Goal: Task Accomplishment & Management: Use online tool/utility

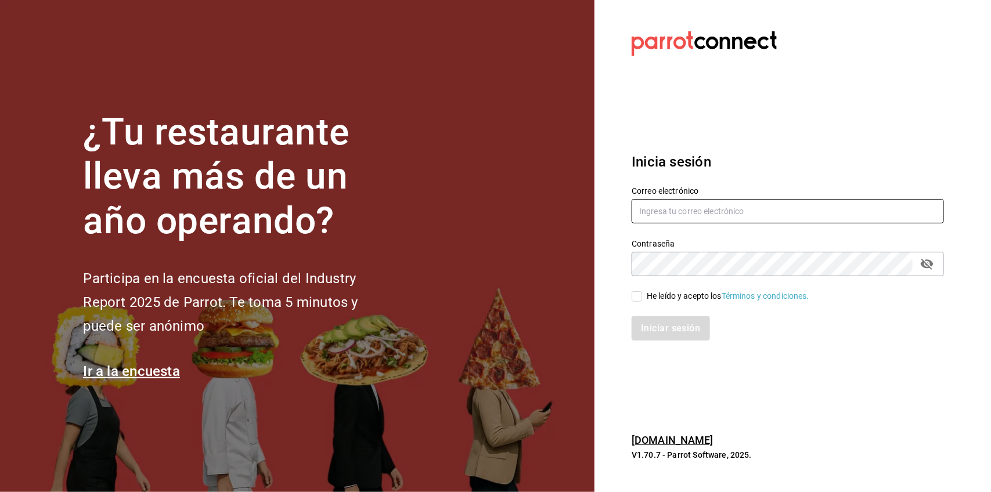
click at [743, 201] on input "text" at bounding box center [788, 211] width 312 height 24
type input "[EMAIL_ADDRESS][DOMAIN_NAME]"
click at [638, 294] on input "He leído y acepto los Términos y condiciones." at bounding box center [637, 296] width 10 height 10
checkbox input "true"
click at [643, 334] on button "Iniciar sesión" at bounding box center [671, 328] width 79 height 24
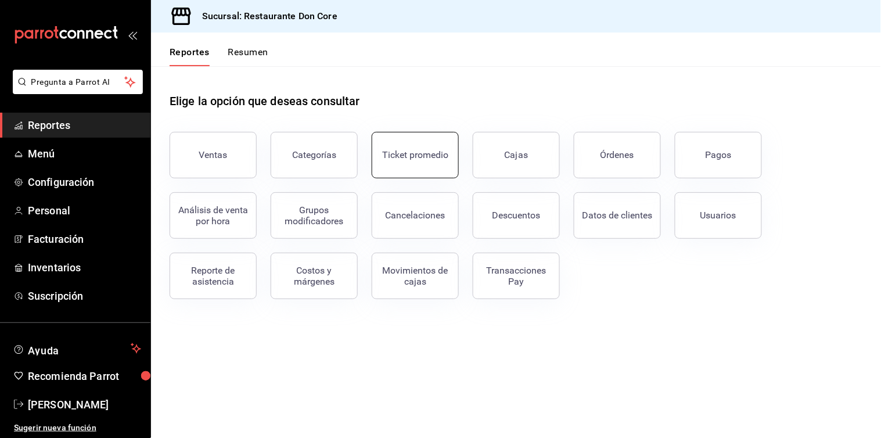
click at [392, 154] on div "Ticket promedio" at bounding box center [415, 154] width 66 height 11
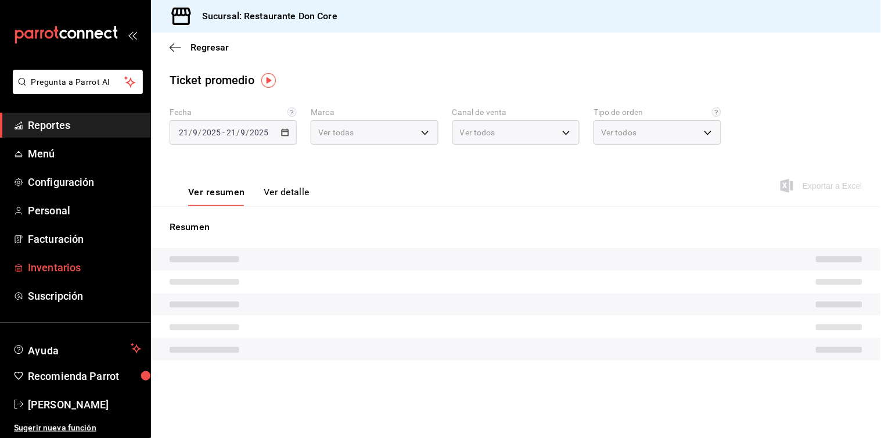
type input "0510f1b4-e7bb-4c6d-97a2-a87cb83db0db"
type input "PARROT,UBER_EATS,RAPPI,DIDI_FOOD,ONLINE"
type input "38b527f7-411d-4a78-ba4b-e9af93917bd6,78fc7844-0bf5-4a20-89a1-ef6095ff26c4,EXTER…"
click at [55, 266] on span "Inventarios" at bounding box center [84, 267] width 113 height 16
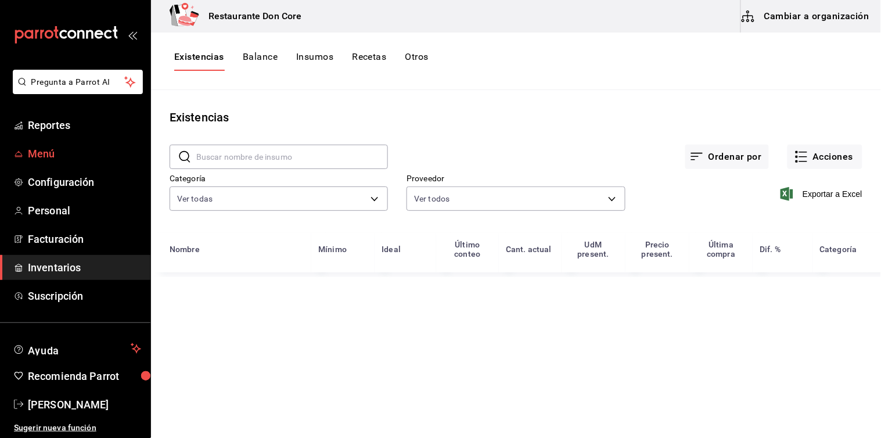
click at [37, 150] on span "Menú" at bounding box center [84, 154] width 113 height 16
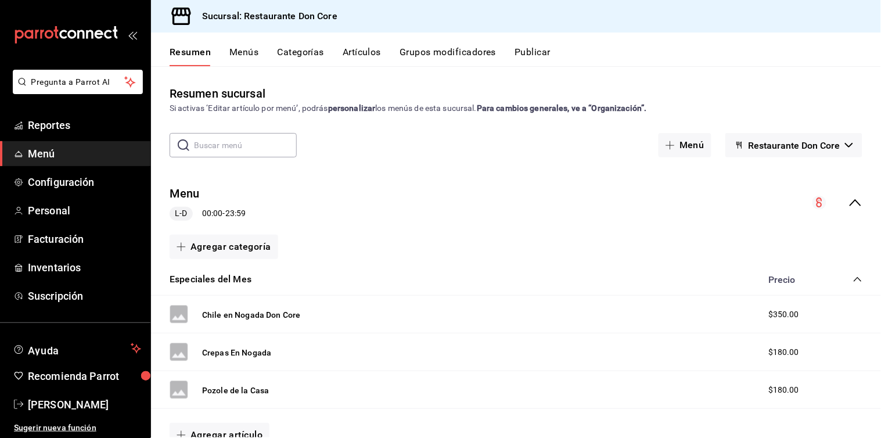
scroll to position [77, 0]
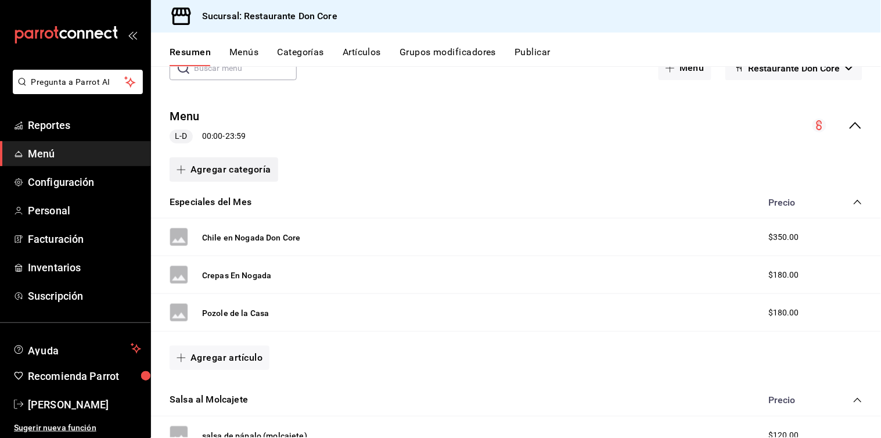
click at [207, 170] on button "Agregar categoría" at bounding box center [223, 169] width 109 height 24
click at [217, 235] on li "Categoría nueva" at bounding box center [218, 228] width 99 height 28
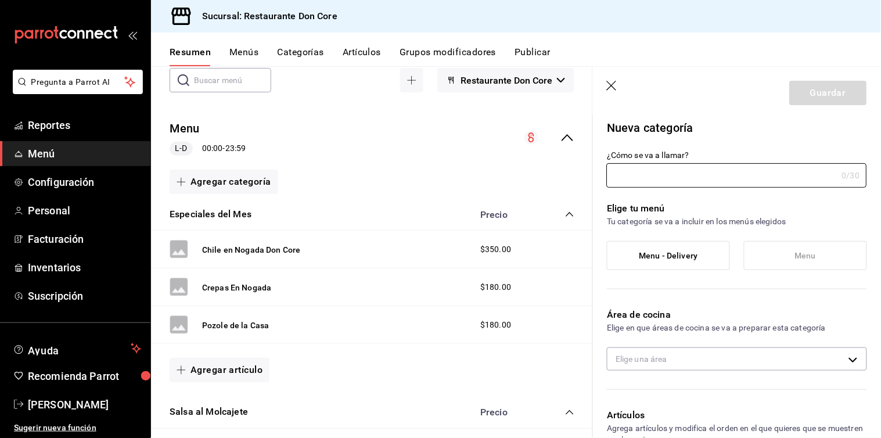
type input "f5654dfd-3fc9-4f58-8088-6a6b803c2982"
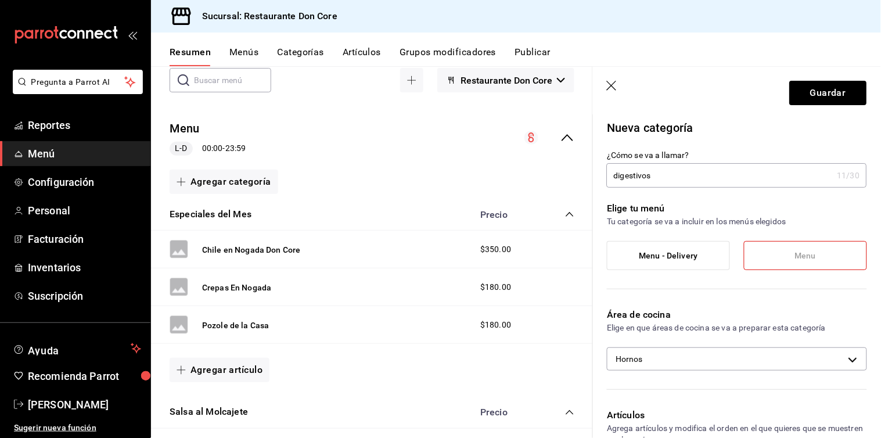
click at [618, 176] on input "digestivos" at bounding box center [720, 175] width 226 height 23
click at [678, 171] on input "Digestivos" at bounding box center [720, 175] width 226 height 23
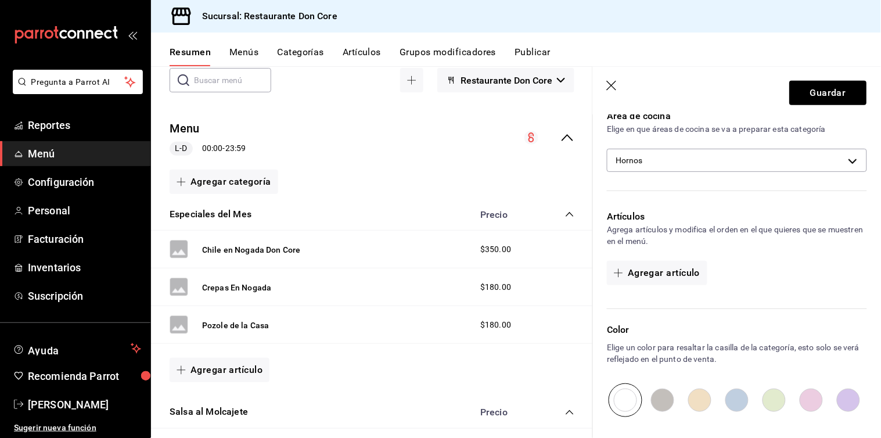
scroll to position [198, 0]
type input "Digestivos"
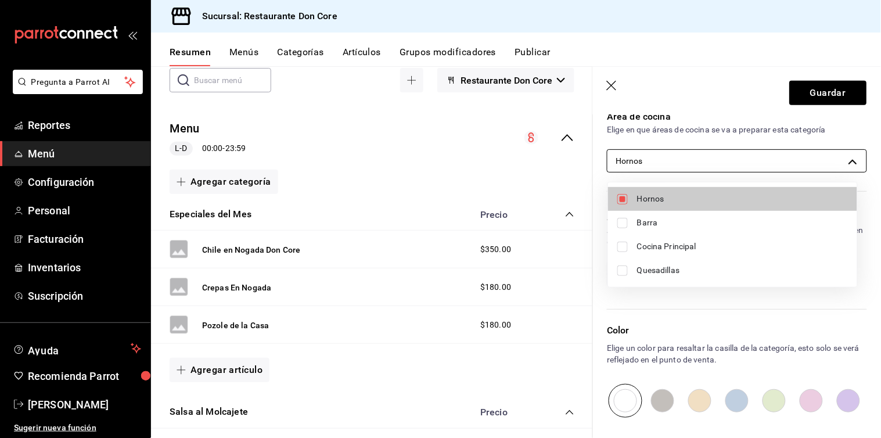
click at [839, 161] on body "Pregunta a Parrot AI Reportes Menú Configuración Personal Facturación Inventari…" at bounding box center [440, 219] width 881 height 438
click at [623, 225] on input "checkbox" at bounding box center [622, 223] width 10 height 10
checkbox input "true"
type input "f5654dfd-3fc9-4f58-8088-6a6b803c2982,7f8d040d-28ab-4a72-9b6a-eb0333fe7749"
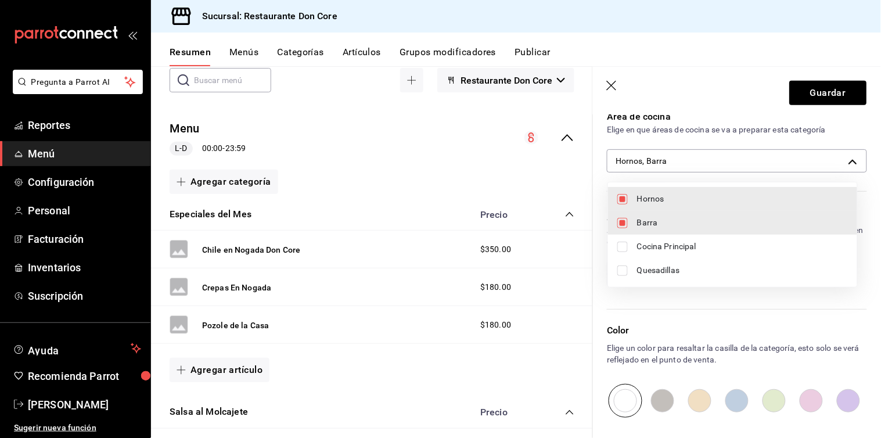
click at [622, 198] on input "checkbox" at bounding box center [622, 199] width 10 height 10
checkbox input "false"
type input "7f8d040d-28ab-4a72-9b6a-eb0333fe7749"
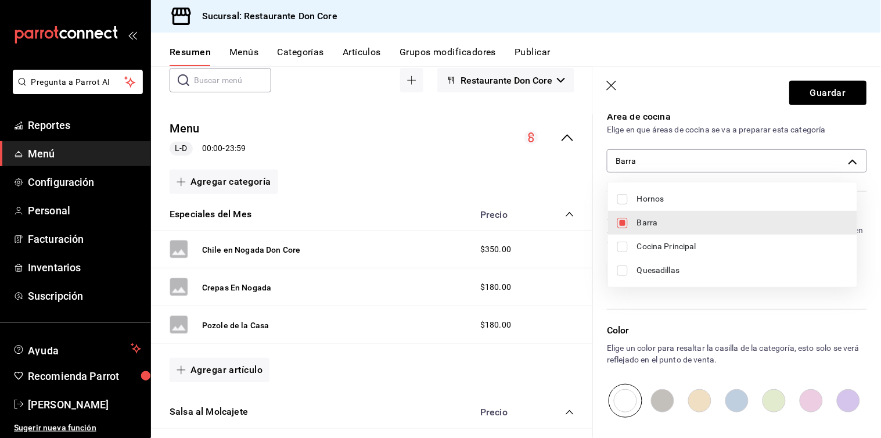
click at [822, 126] on div at bounding box center [440, 219] width 881 height 438
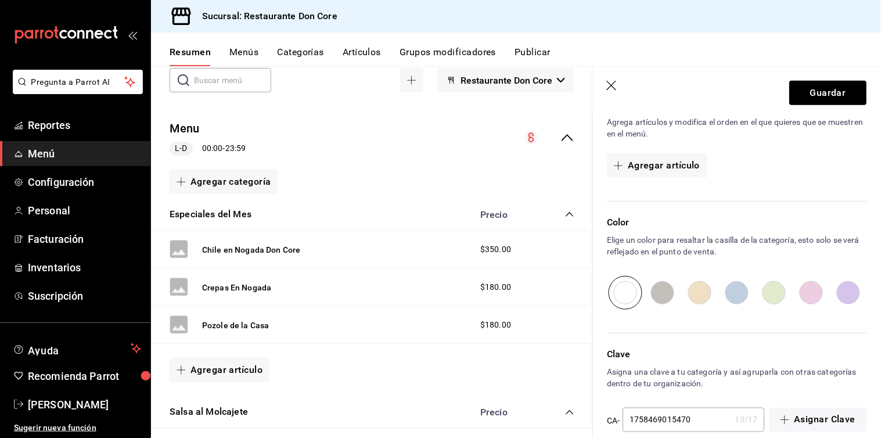
scroll to position [308, 0]
click at [691, 166] on button "Agregar artículo" at bounding box center [657, 163] width 100 height 24
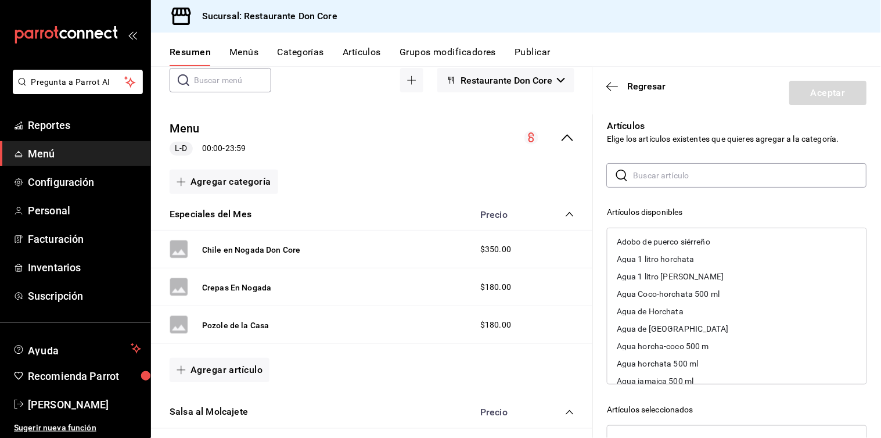
click at [686, 179] on input "text" at bounding box center [749, 175] width 233 height 23
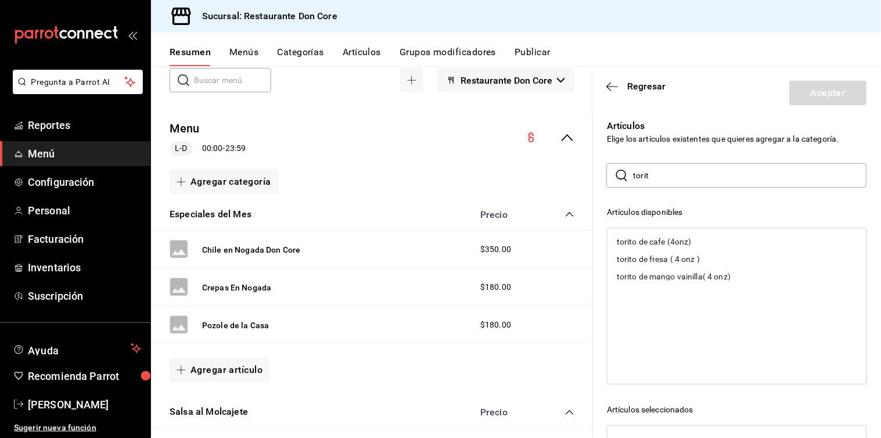
click at [668, 239] on div "torito de cafe (4onz)" at bounding box center [653, 241] width 75 height 8
click at [668, 239] on div "torito de fresa ( 4 onz )" at bounding box center [657, 241] width 83 height 8
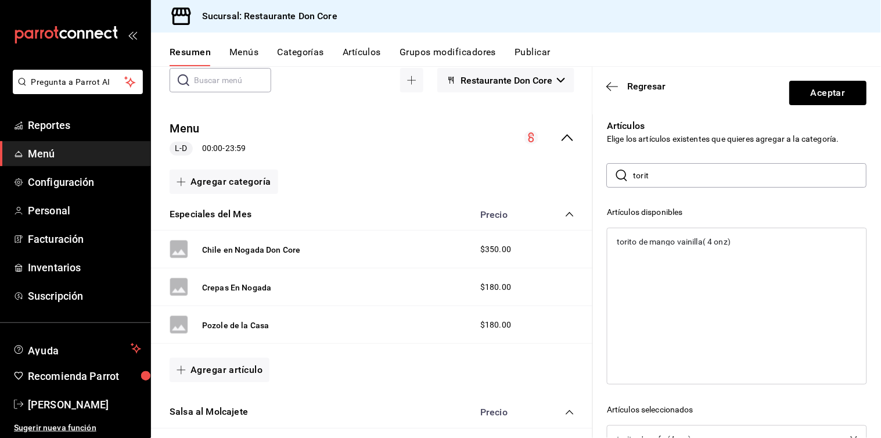
click at [668, 239] on div "torito de mango vainilla( 4 onz)" at bounding box center [673, 241] width 114 height 8
click at [670, 179] on input "torit" at bounding box center [749, 175] width 233 height 23
type input "t"
click at [670, 244] on div "Carajillo (2 oz Licor 43)" at bounding box center [658, 241] width 84 height 8
click at [670, 244] on div "Carajillo - Mazapan (Licor 43 2oz)" at bounding box center [677, 241] width 123 height 8
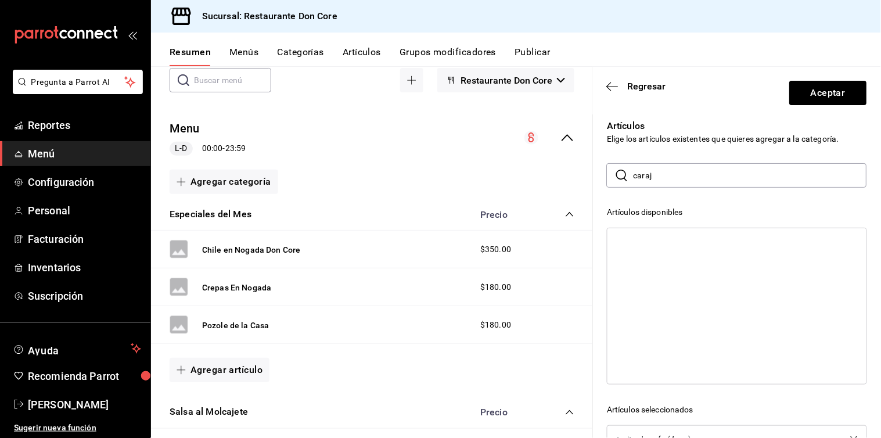
click at [672, 180] on input "caraj" at bounding box center [749, 175] width 233 height 23
type input "c"
type input "alf"
click at [668, 245] on div "[PERSON_NAME] 13 (kalhu´a) 2 oz" at bounding box center [679, 241] width 127 height 8
click at [809, 88] on button "Aceptar" at bounding box center [827, 93] width 77 height 24
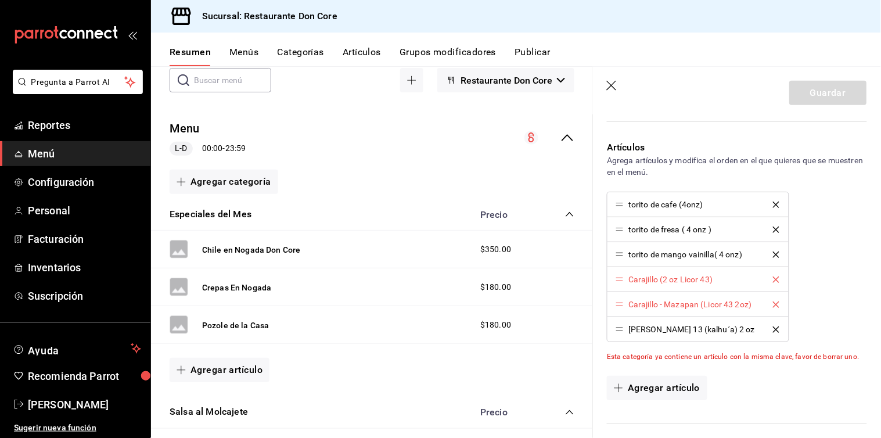
scroll to position [269, 0]
click at [774, 276] on icon "delete" at bounding box center [776, 278] width 6 height 6
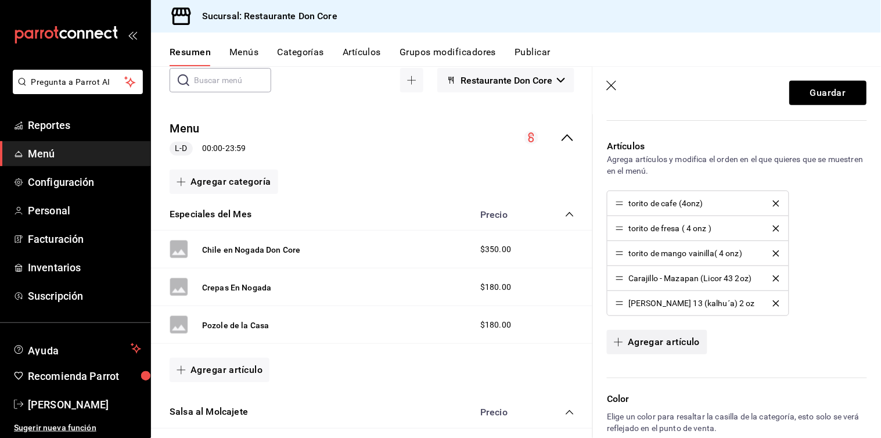
click at [659, 343] on button "Agregar artículo" at bounding box center [657, 342] width 100 height 24
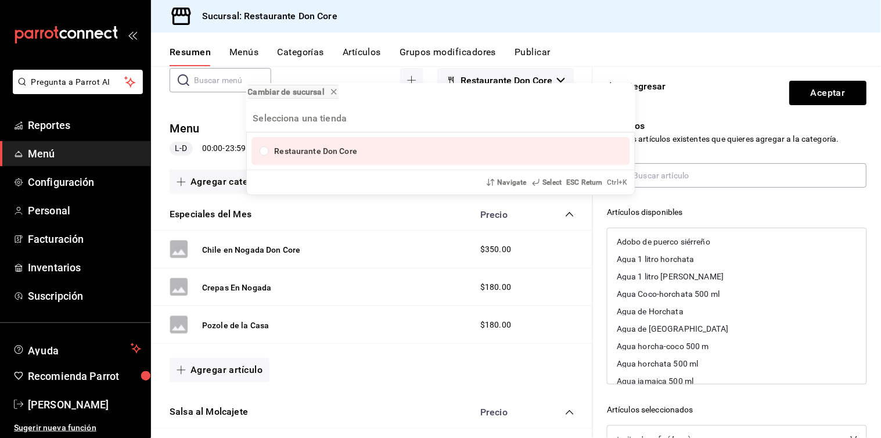
drag, startPoint x: 732, startPoint y: 199, endPoint x: 730, endPoint y: 181, distance: 18.1
click at [730, 181] on div "Cambiar de sucursal Restaurante Don Core Navigate Select ESC Return Ctrl+ K" at bounding box center [440, 219] width 881 height 438
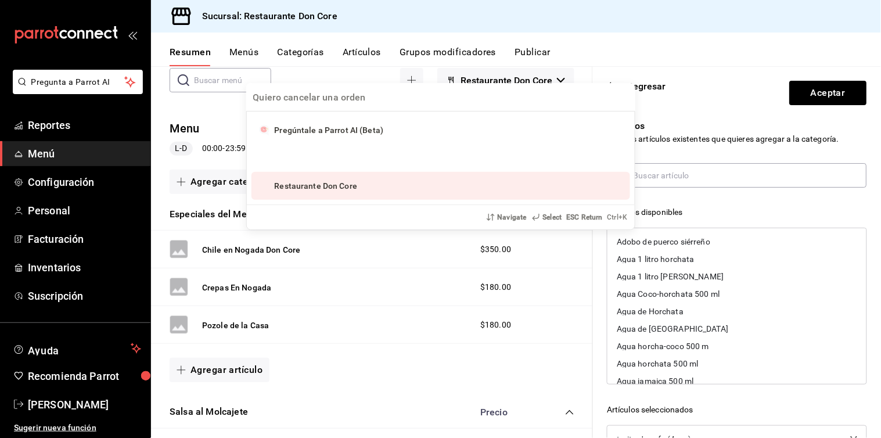
click at [730, 181] on div "Pregúntale a Parrot AI (Beta) Restaurante Don Core Navigate Select ESC Return C…" at bounding box center [440, 219] width 881 height 438
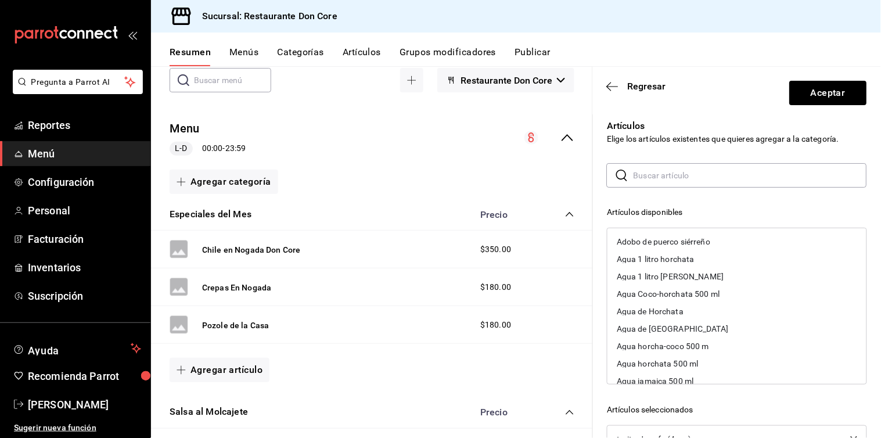
click at [730, 181] on input "text" at bounding box center [749, 175] width 233 height 23
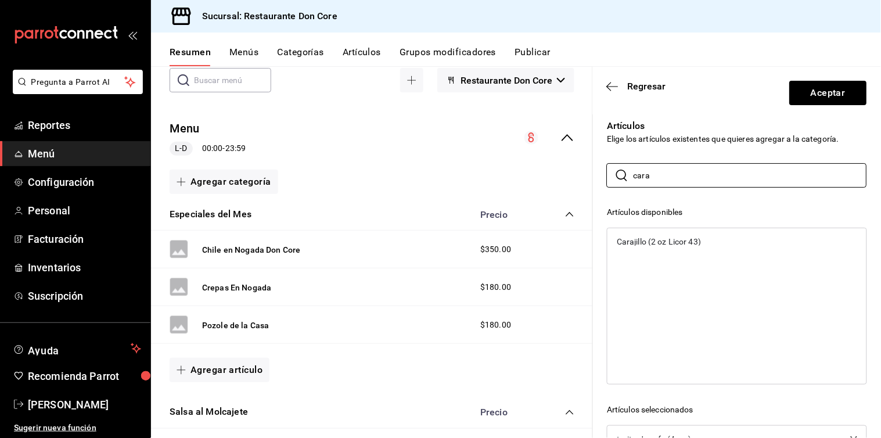
type input "cara"
click at [680, 238] on div "Carajillo (2 oz Licor 43)" at bounding box center [658, 241] width 84 height 8
click at [813, 95] on button "Aceptar" at bounding box center [827, 93] width 77 height 24
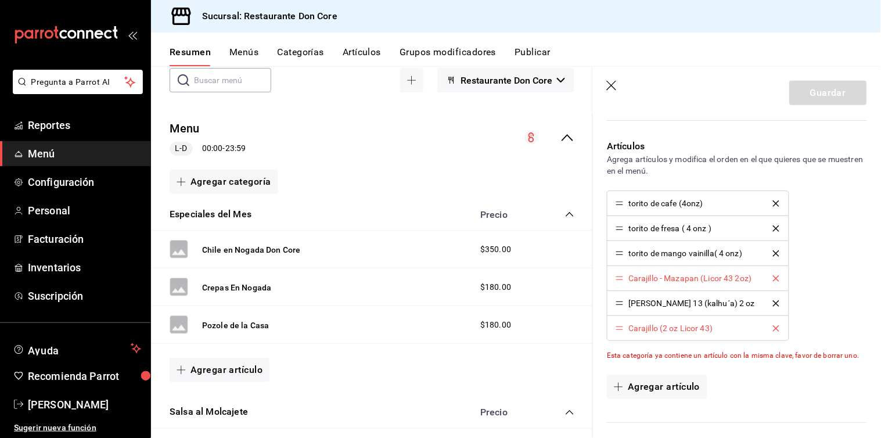
click at [811, 202] on div "torito de cafe (4onz) torito de fresa ( 4 onz ) torito de mango vainilla( 4 onz…" at bounding box center [737, 265] width 260 height 150
click at [773, 279] on icon "delete" at bounding box center [776, 278] width 6 height 6
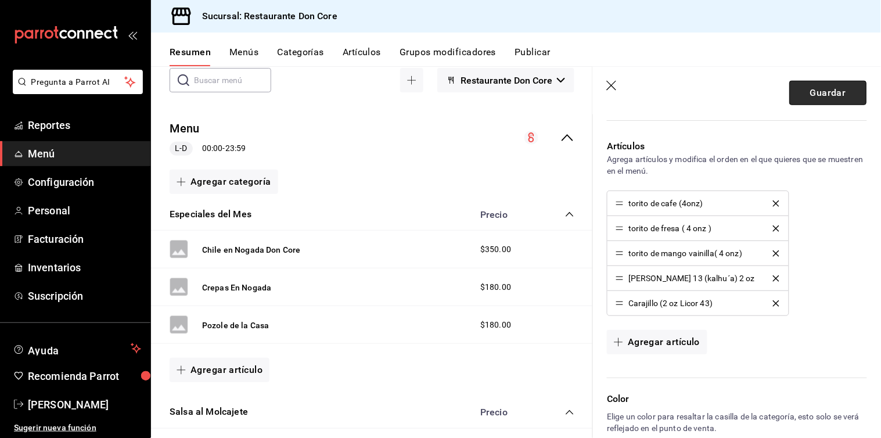
click at [827, 90] on button "Guardar" at bounding box center [827, 93] width 77 height 24
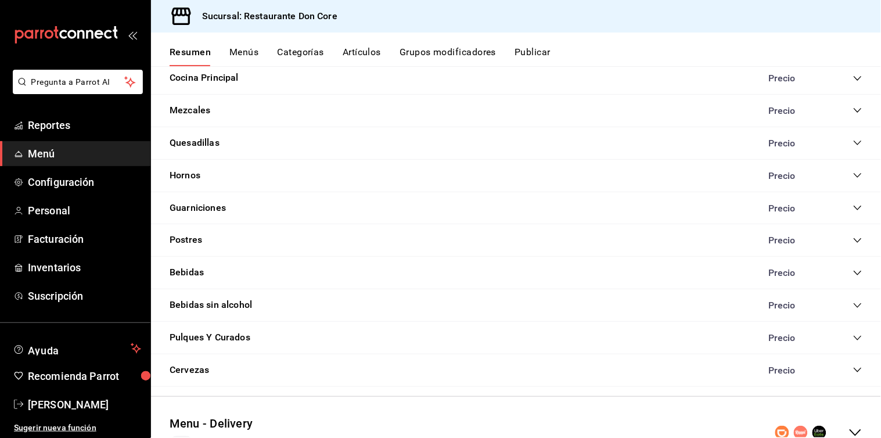
scroll to position [995, 0]
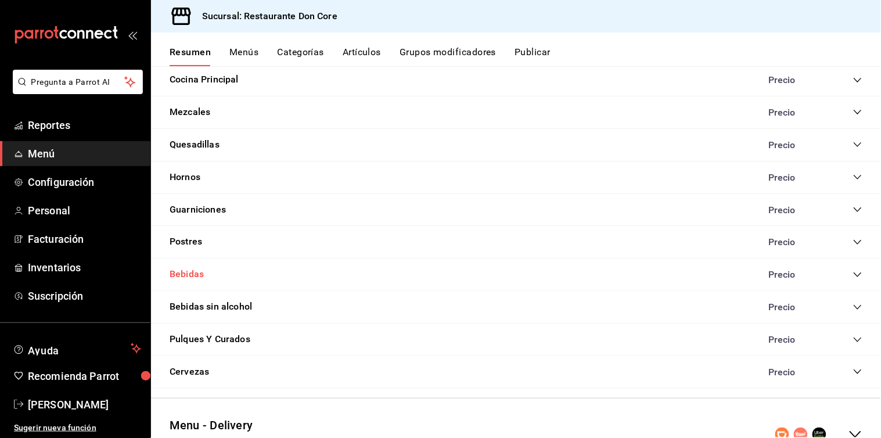
click at [194, 271] on button "Bebidas" at bounding box center [186, 274] width 34 height 13
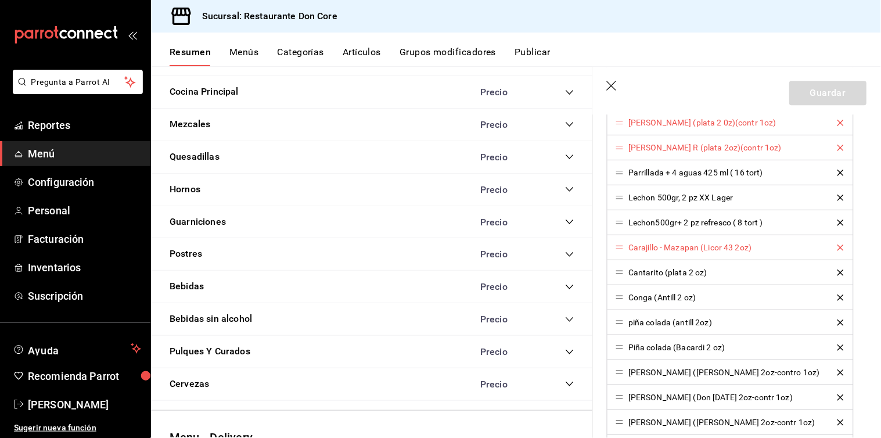
scroll to position [875, 0]
click at [403, 257] on div "Postres Precio" at bounding box center [372, 254] width 442 height 33
click at [716, 58] on div "Resumen Menús Categorías Artículos Grupos modificadores Publicar" at bounding box center [524, 56] width 711 height 20
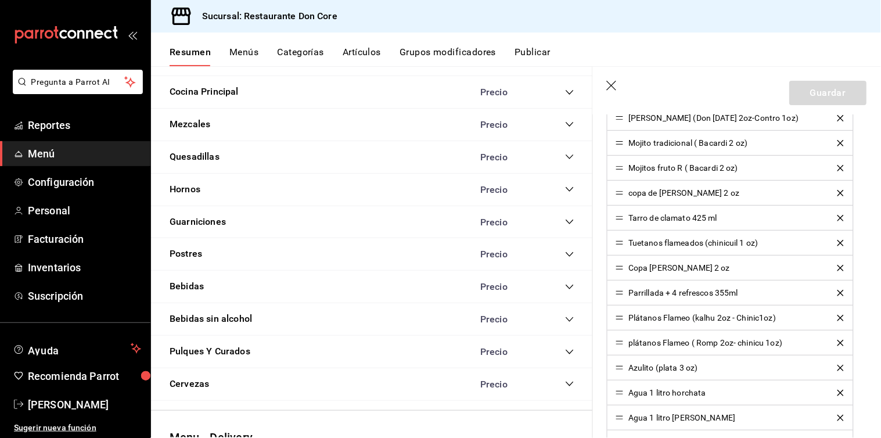
scroll to position [1251, 0]
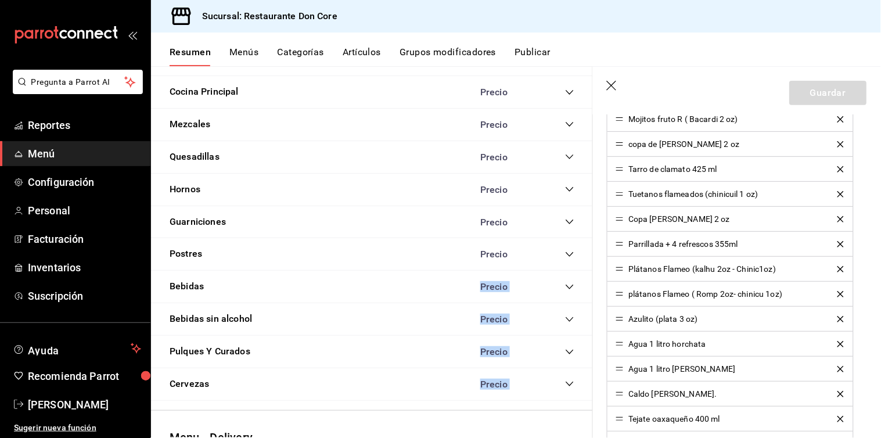
drag, startPoint x: 854, startPoint y: 158, endPoint x: 279, endPoint y: 299, distance: 592.3
click at [279, 299] on main "Resumen sucursal Si activas ‘Editar artículo por menú’, podrás personalizar los…" at bounding box center [516, 251] width 730 height 371
click at [402, 2] on div "Sucursal: Restaurante Don Core" at bounding box center [516, 16] width 730 height 33
click at [340, 96] on div "Cocina Principal Precio" at bounding box center [372, 92] width 442 height 33
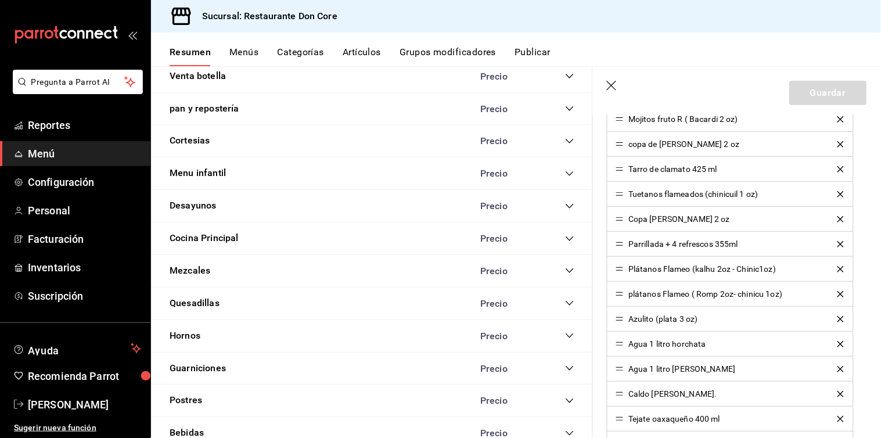
scroll to position [0, 0]
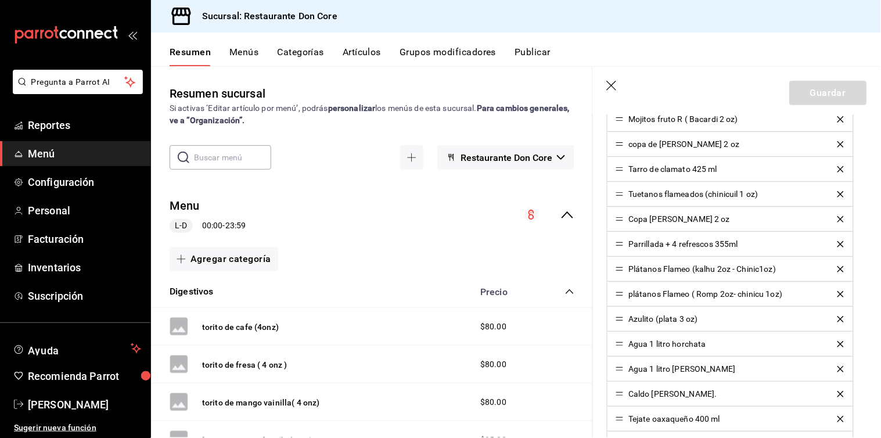
click at [294, 199] on div "Menu L-D 00:00 - 23:59" at bounding box center [372, 215] width 442 height 54
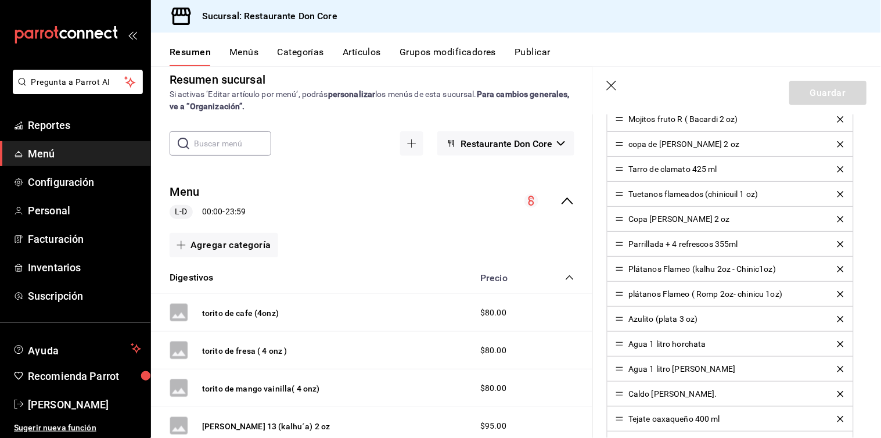
click at [612, 92] on icon "button" at bounding box center [613, 87] width 12 height 12
click at [612, 87] on icon "button" at bounding box center [613, 87] width 12 height 12
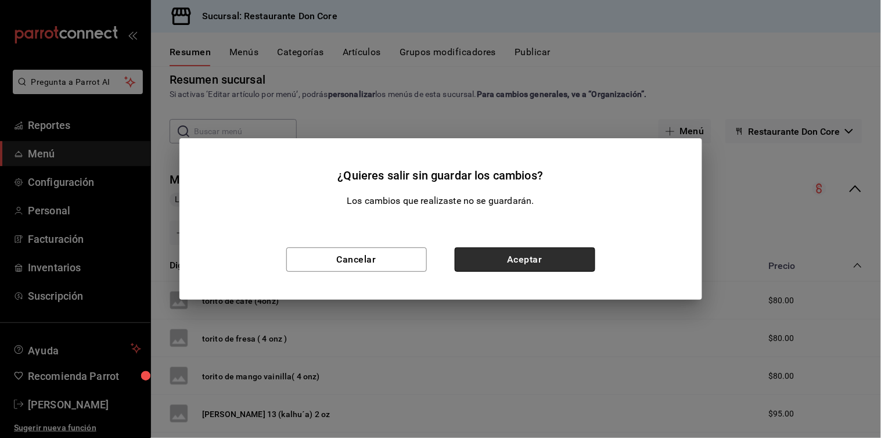
click at [547, 263] on button "Aceptar" at bounding box center [524, 259] width 140 height 24
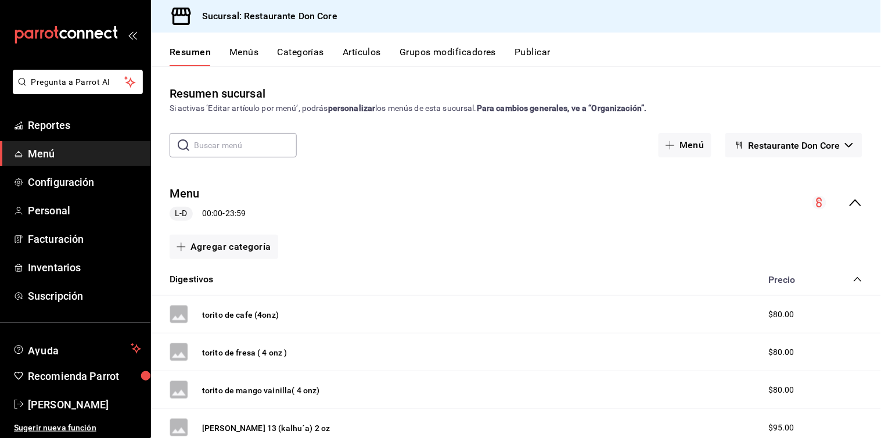
click at [755, 86] on div "Resumen sucursal Si activas ‘Editar artículo por menú’, podrás personalizar los…" at bounding box center [516, 100] width 730 height 30
click at [56, 265] on span "Inventarios" at bounding box center [84, 267] width 113 height 16
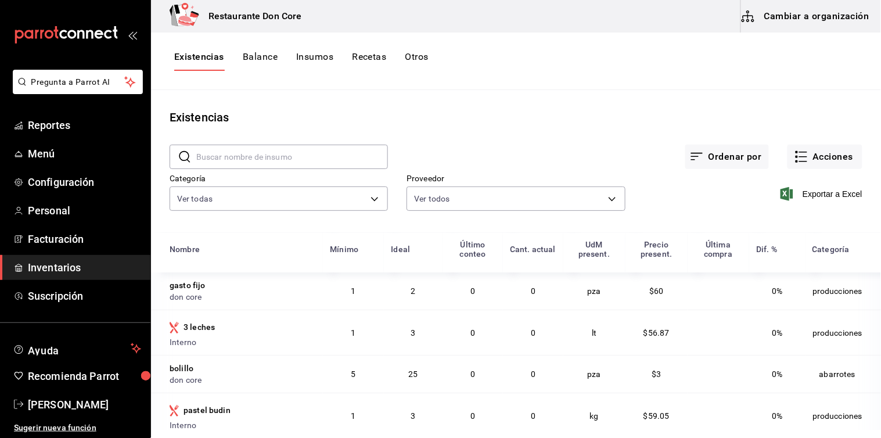
click at [326, 153] on input "text" at bounding box center [292, 156] width 192 height 23
click at [803, 13] on button "Cambiar a organización" at bounding box center [806, 16] width 131 height 33
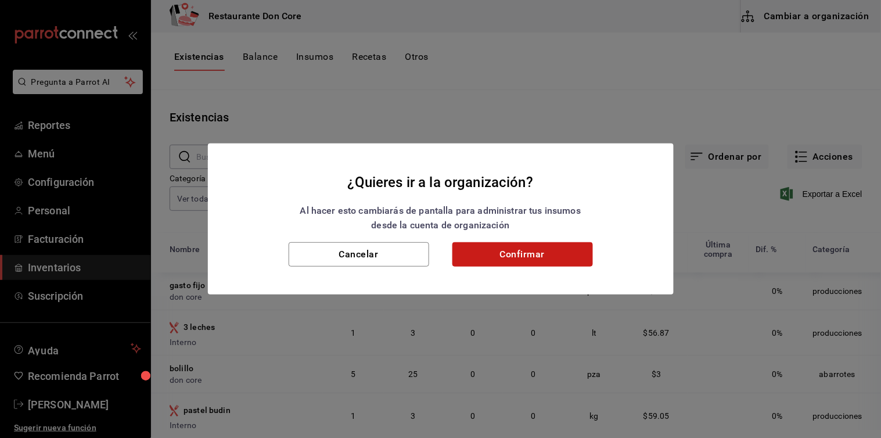
click at [546, 257] on button "Confirmar" at bounding box center [522, 254] width 140 height 24
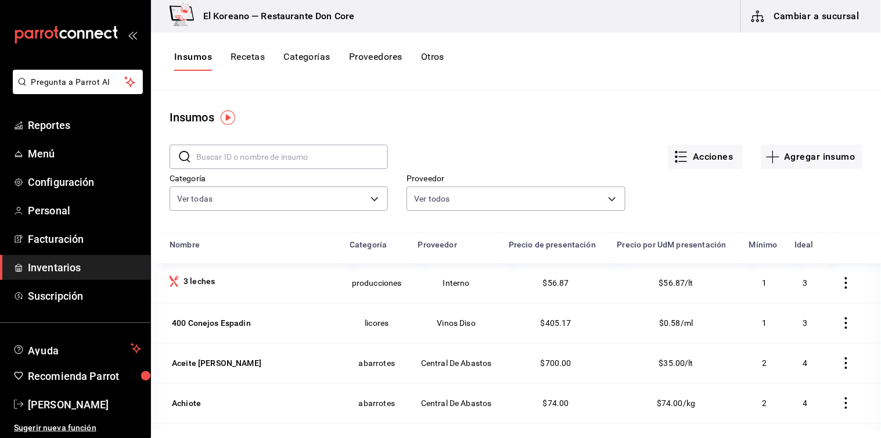
click at [196, 59] on button "Insumos" at bounding box center [193, 61] width 38 height 20
click at [269, 163] on input "text" at bounding box center [292, 156] width 192 height 23
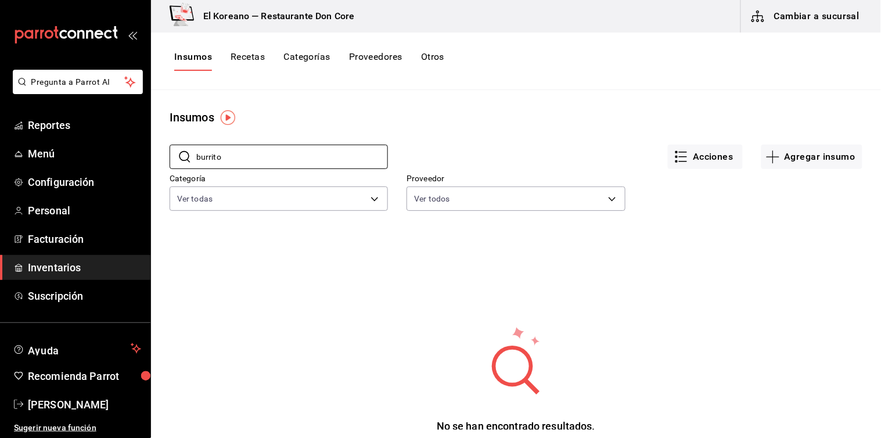
type input "burrito"
click at [333, 126] on div "​ burrito ​" at bounding box center [269, 147] width 237 height 43
click at [827, 160] on button "Agregar insumo" at bounding box center [811, 157] width 101 height 24
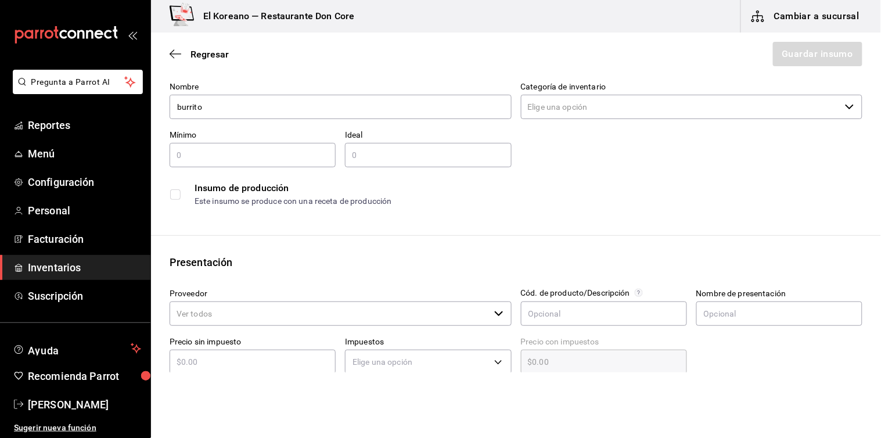
scroll to position [47, 0]
click at [293, 109] on input "burrito" at bounding box center [340, 106] width 342 height 24
type input "b"
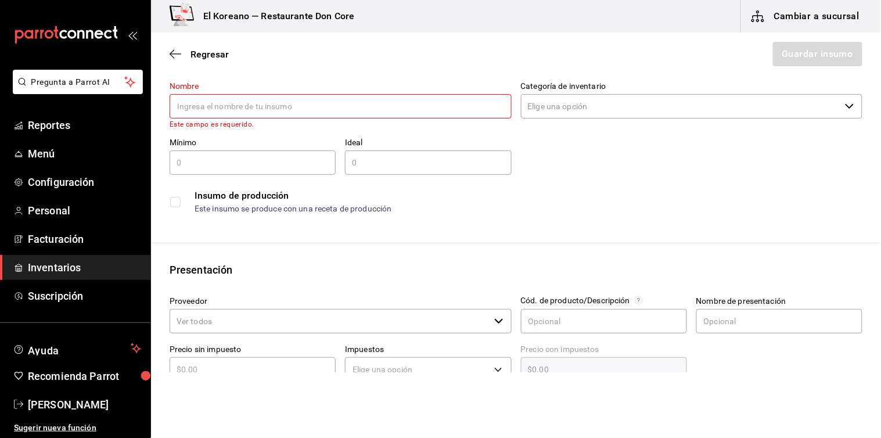
click at [613, 176] on div "Insumo de producción Este insumo se produce con una receta de producción" at bounding box center [511, 197] width 702 height 45
click at [209, 53] on span "Regresar" at bounding box center [209, 54] width 38 height 11
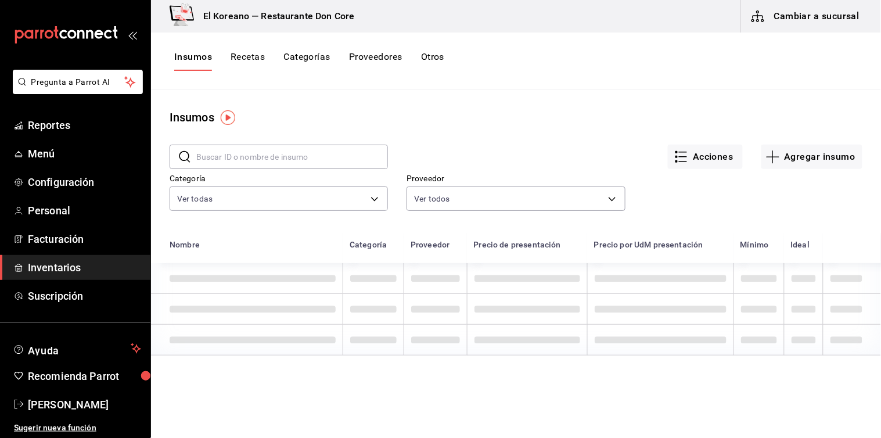
click at [237, 62] on button "Recetas" at bounding box center [247, 61] width 34 height 20
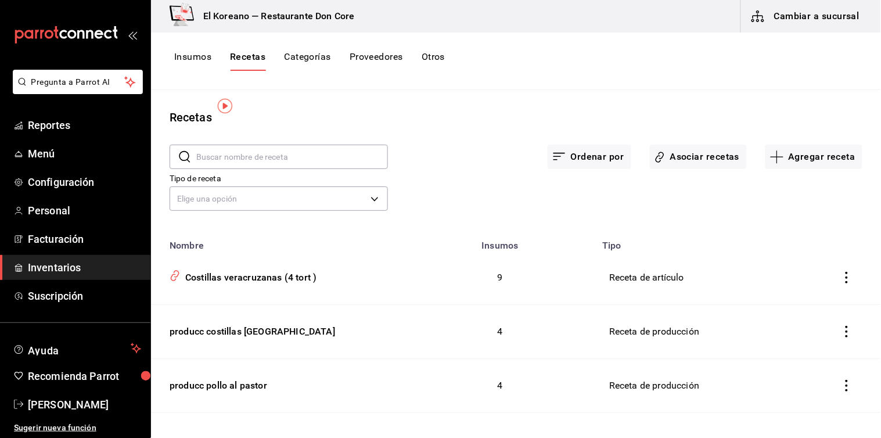
scroll to position [12, 0]
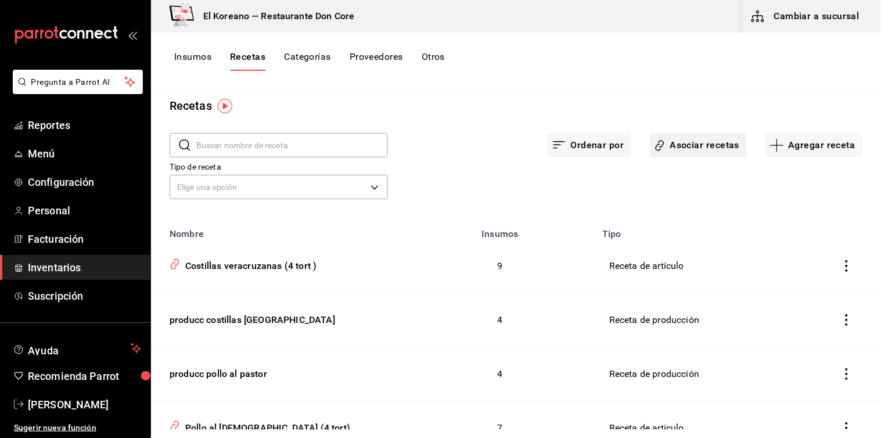
click at [665, 140] on button "Asociar recetas" at bounding box center [698, 145] width 97 height 24
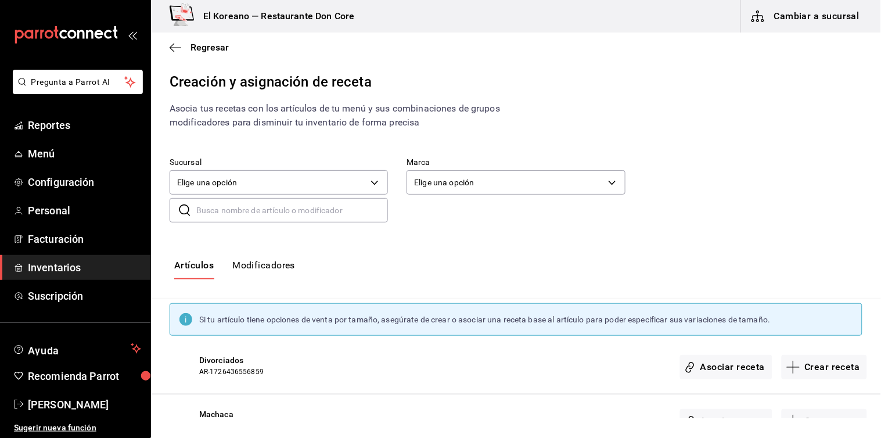
click at [324, 210] on input "text" at bounding box center [292, 210] width 192 height 23
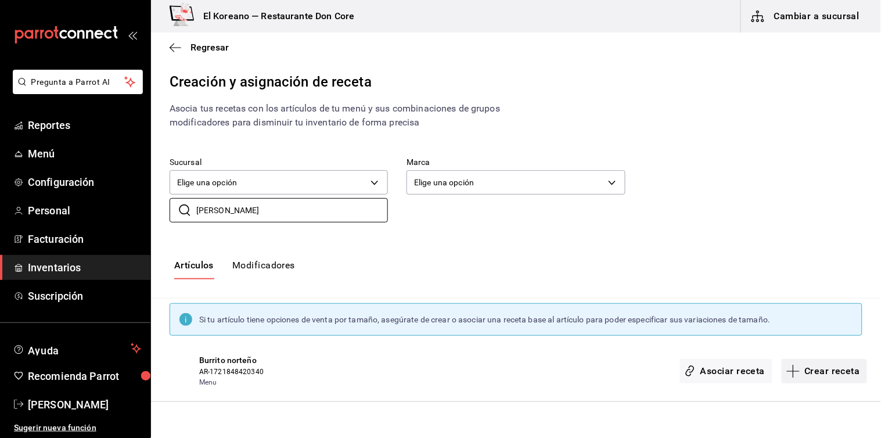
type input "burr"
click at [816, 370] on button "Crear receta" at bounding box center [824, 371] width 86 height 24
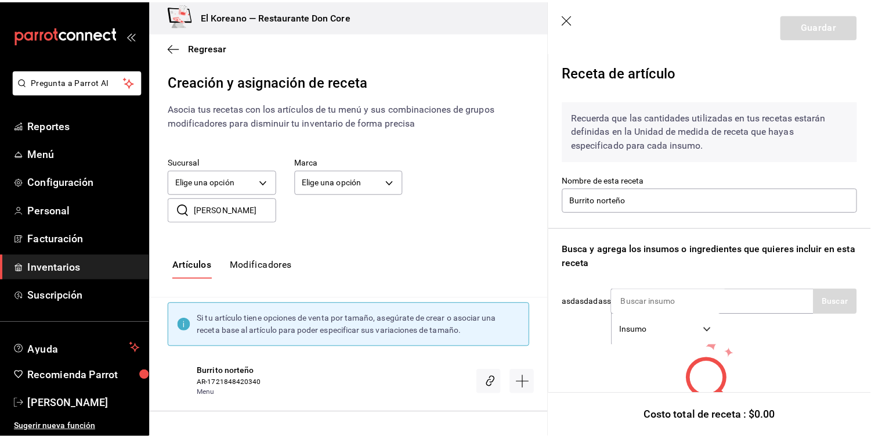
scroll to position [58, 0]
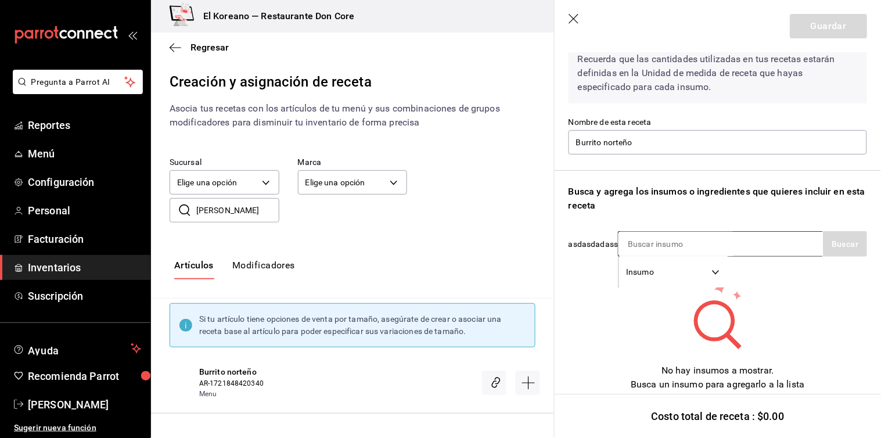
click at [685, 253] on input at bounding box center [676, 244] width 116 height 24
click at [649, 240] on input at bounding box center [676, 244] width 116 height 24
type input "tort"
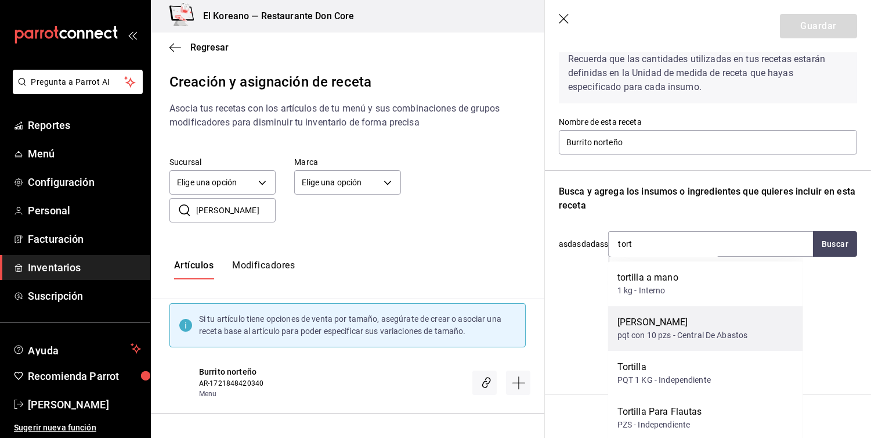
click at [654, 318] on div "[PERSON_NAME]" at bounding box center [683, 322] width 131 height 14
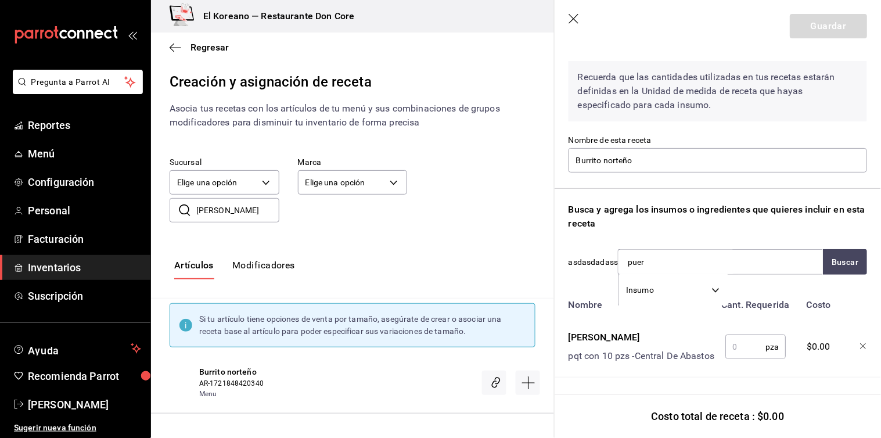
type input "puerc"
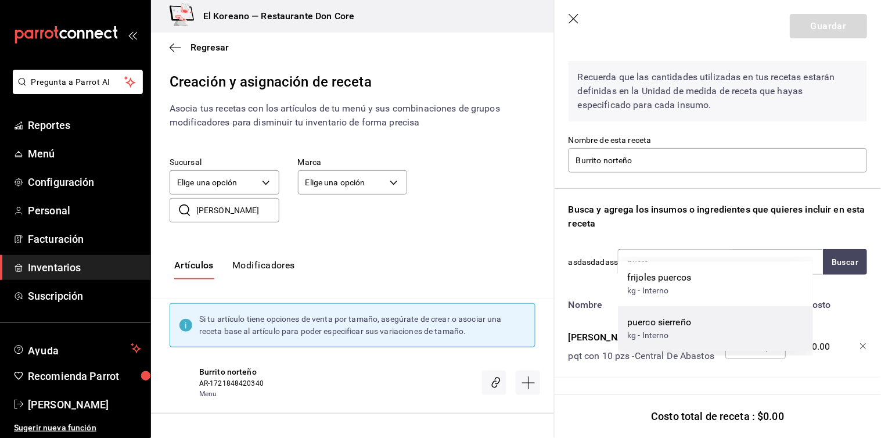
click at [659, 323] on div "puerco sierreño" at bounding box center [659, 322] width 64 height 14
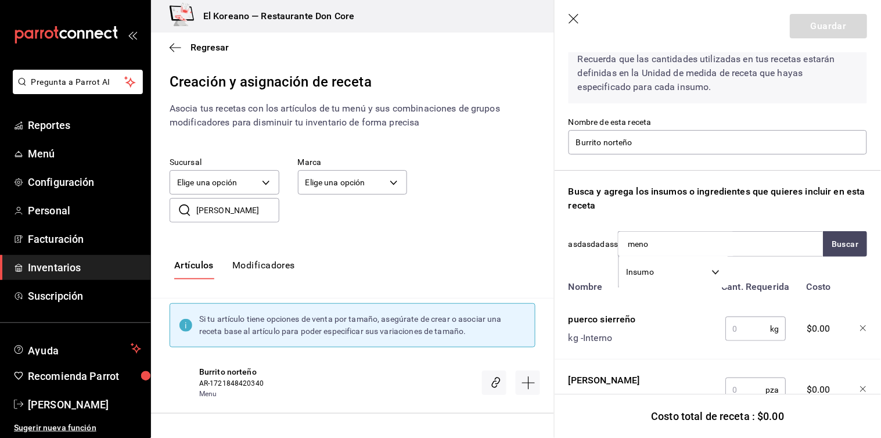
type input "menon"
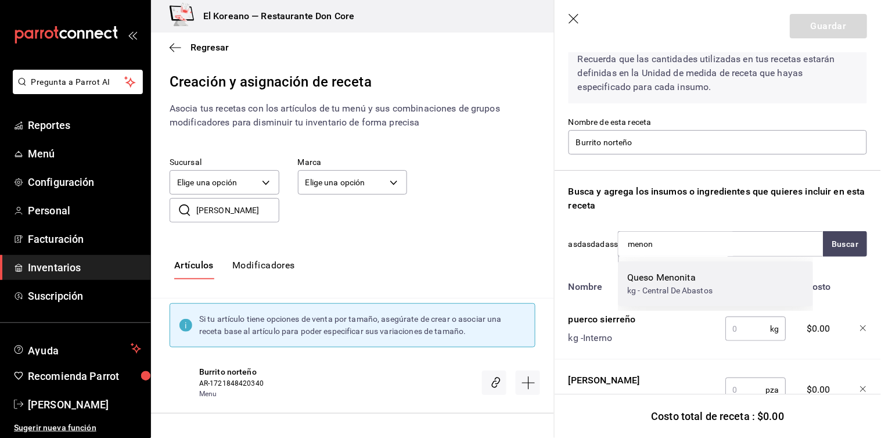
click at [671, 283] on div "Queso Menonita" at bounding box center [669, 277] width 85 height 14
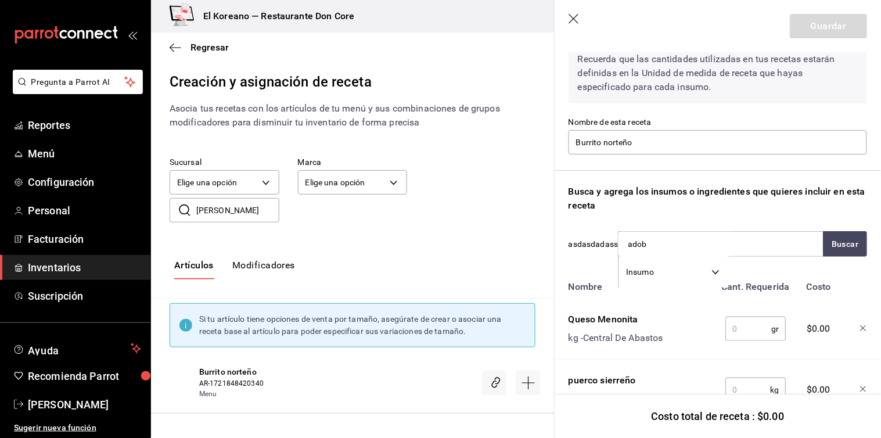
type input "adobo"
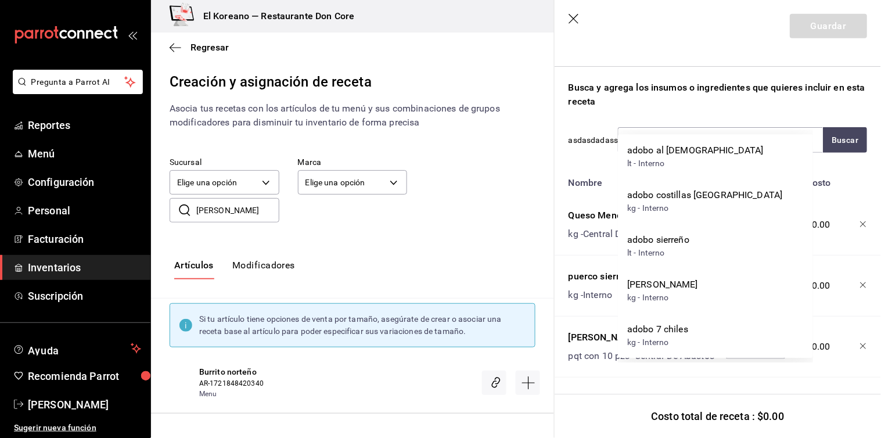
scroll to position [185, 0]
click at [717, 128] on input "adobo" at bounding box center [676, 140] width 116 height 24
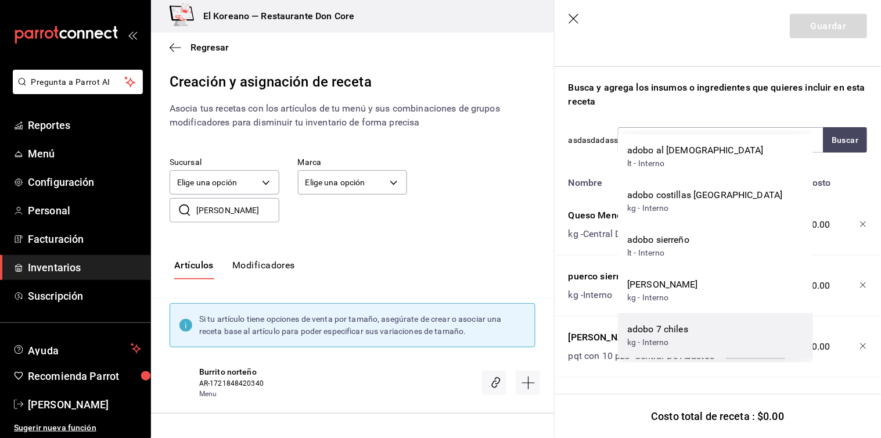
click at [676, 325] on div "adobo 7 chiles" at bounding box center [657, 329] width 61 height 14
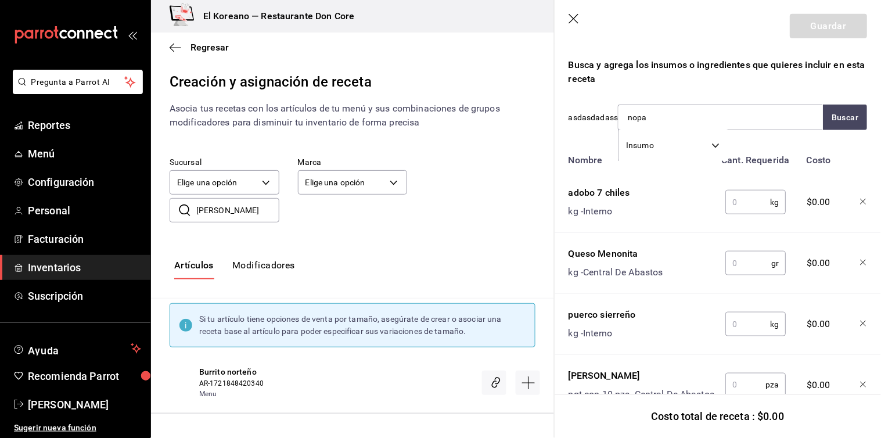
type input "nopal"
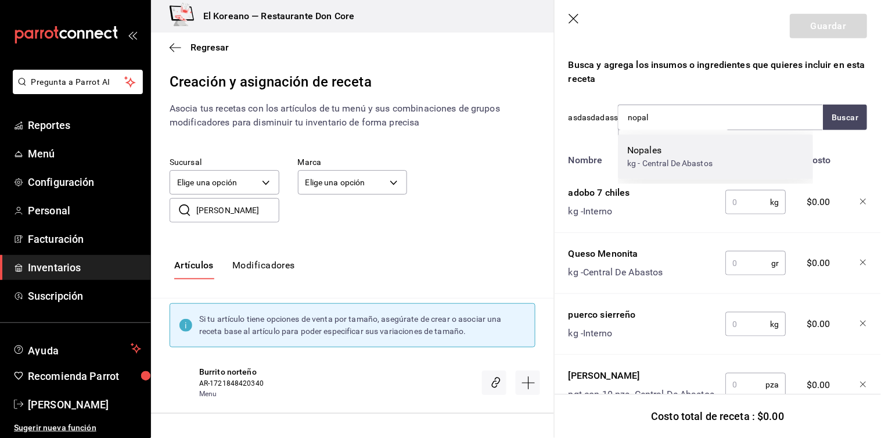
click at [652, 158] on div "kg - Central De Abastos" at bounding box center [669, 163] width 85 height 12
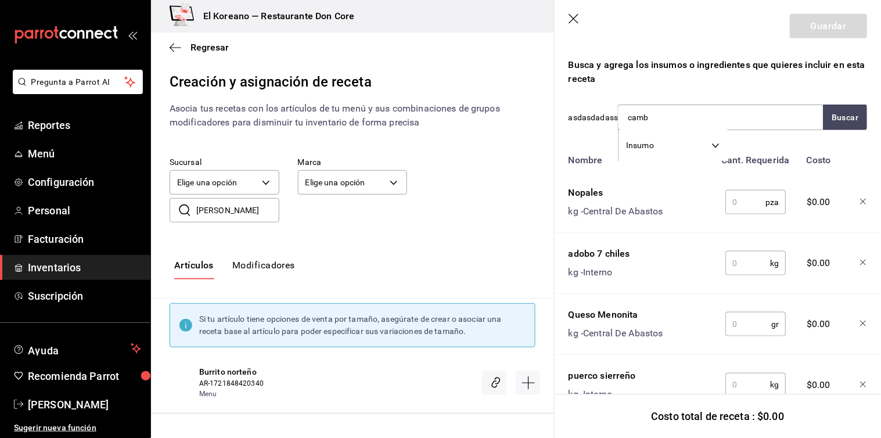
type input "cambr"
click at [652, 158] on div "kg - Central De Abastos" at bounding box center [669, 163] width 85 height 12
type input "serra"
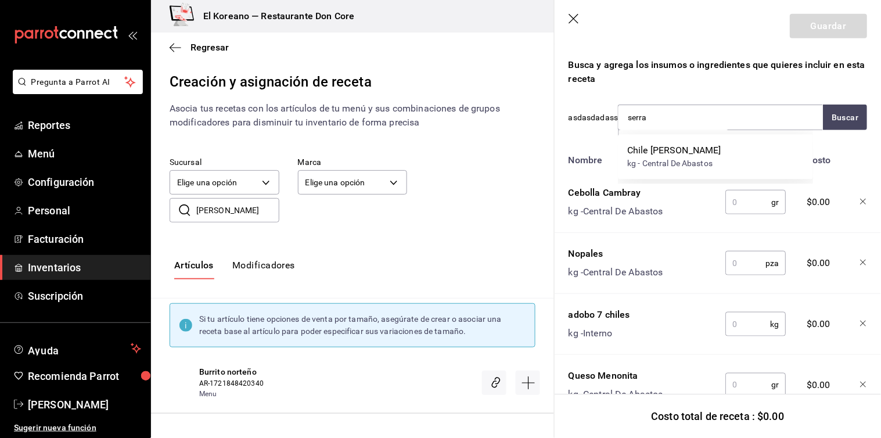
click at [652, 158] on div "kg - Central De Abastos" at bounding box center [674, 163] width 94 height 12
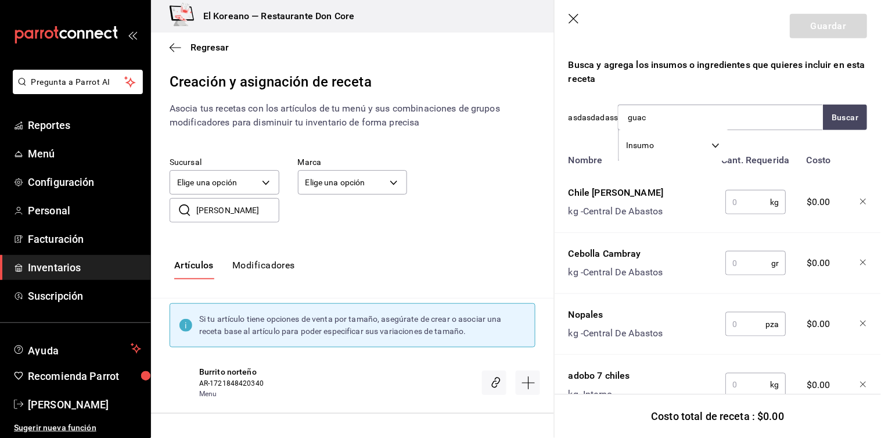
type input "guaca"
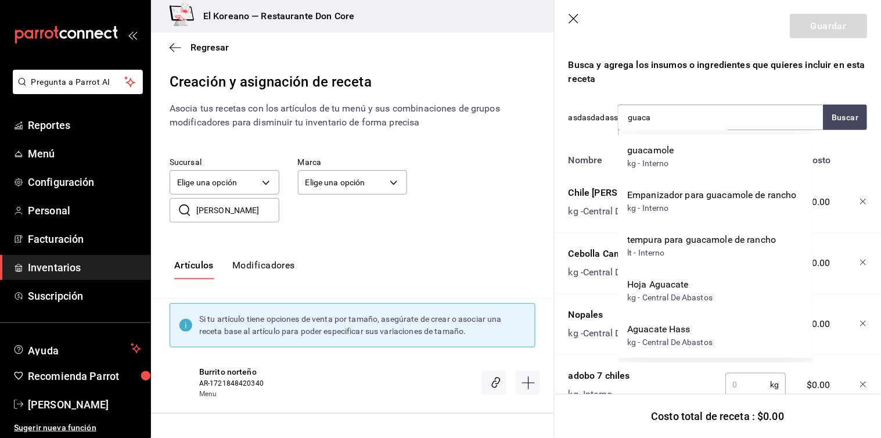
click at [652, 158] on div "kg - Interno" at bounding box center [650, 163] width 46 height 12
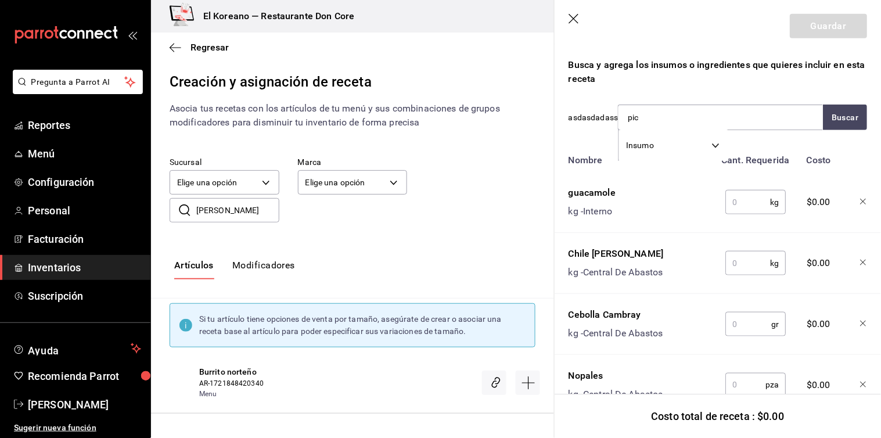
type input "pico"
click at [652, 158] on div "kg - Interno" at bounding box center [654, 163] width 54 height 12
type input "hoj"
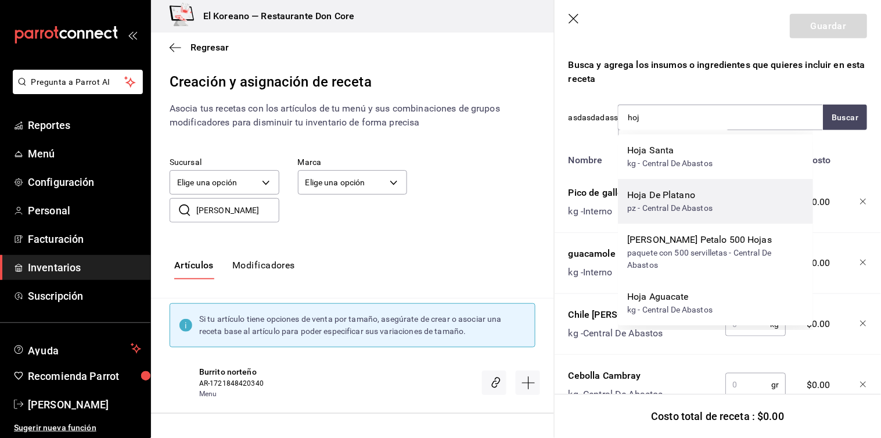
click at [656, 211] on div "pz - Central De Abastos" at bounding box center [669, 208] width 85 height 12
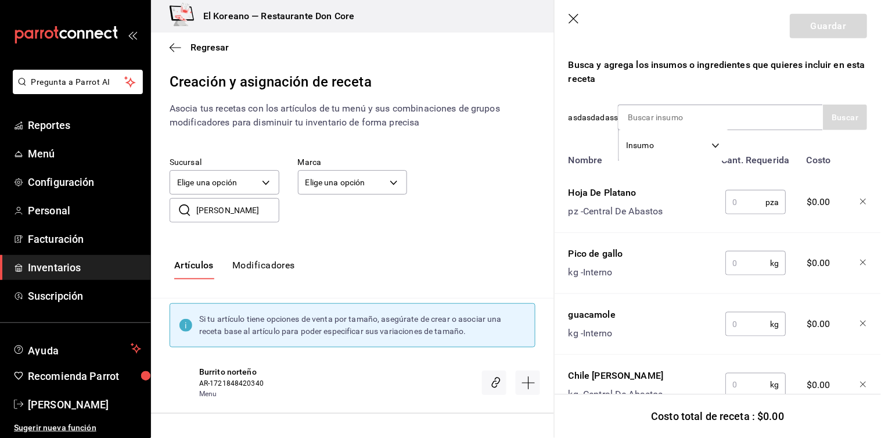
click at [740, 203] on input "text" at bounding box center [745, 201] width 40 height 23
type input "1"
click at [739, 265] on input "text" at bounding box center [747, 262] width 45 height 23
type input "30"
click at [739, 316] on input "text" at bounding box center [747, 323] width 45 height 23
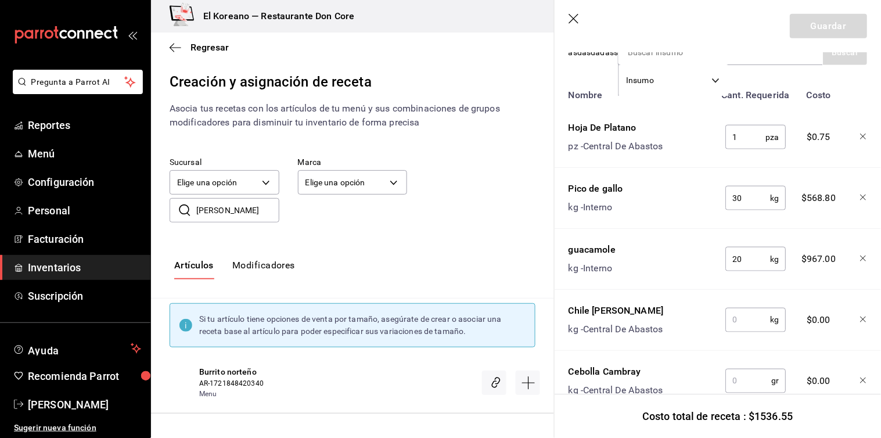
scroll to position [251, 0]
type input "2"
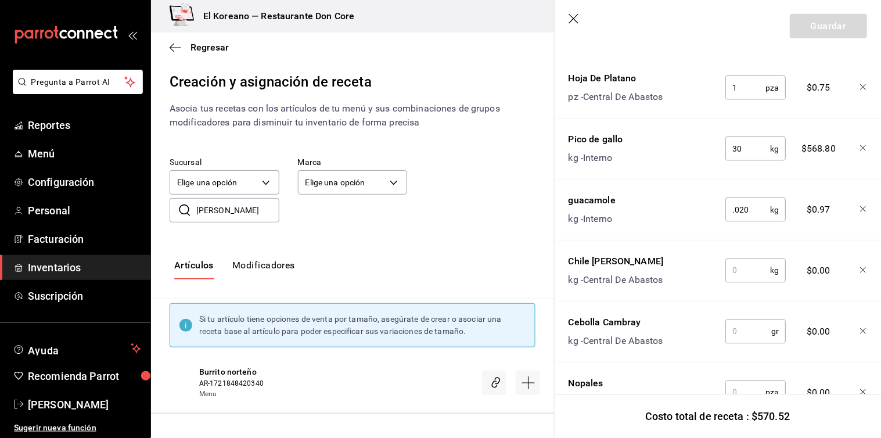
scroll to position [300, 0]
type input "0.020"
click at [742, 270] on input "text" at bounding box center [747, 269] width 45 height 23
click at [746, 145] on input "30" at bounding box center [747, 147] width 45 height 23
type input "3"
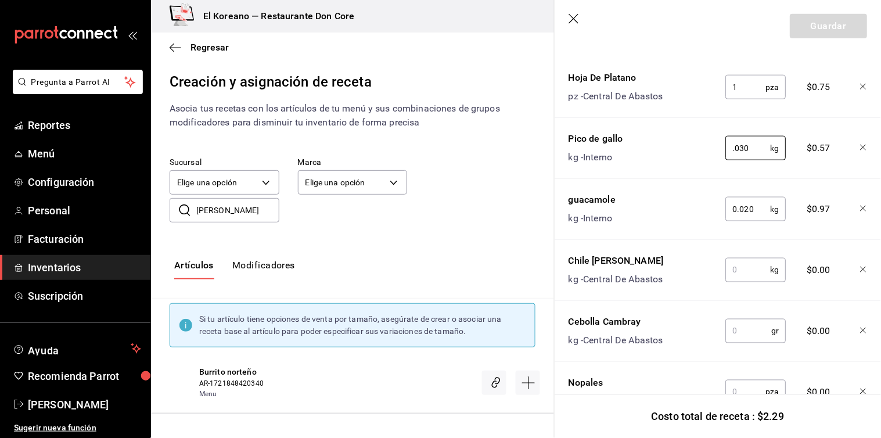
type input "0.030"
click at [749, 271] on input "text" at bounding box center [747, 269] width 45 height 23
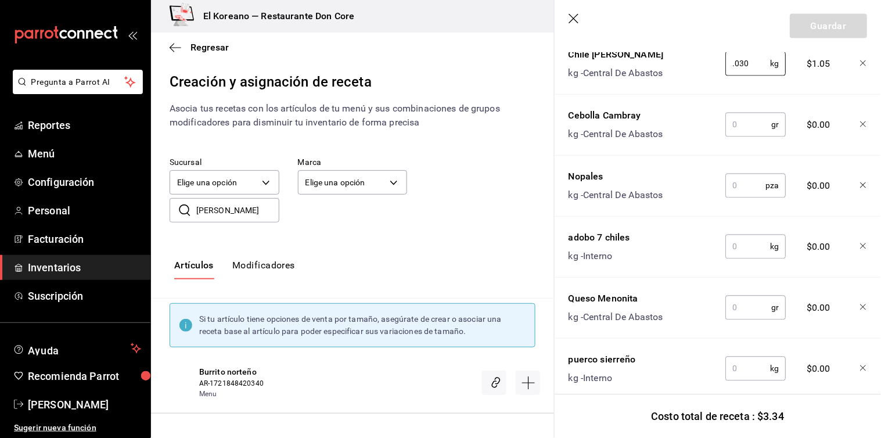
scroll to position [506, 0]
type input "0.030"
click at [752, 118] on input "text" at bounding box center [748, 124] width 46 height 23
type input "0.060"
click at [748, 189] on input "text" at bounding box center [745, 185] width 40 height 23
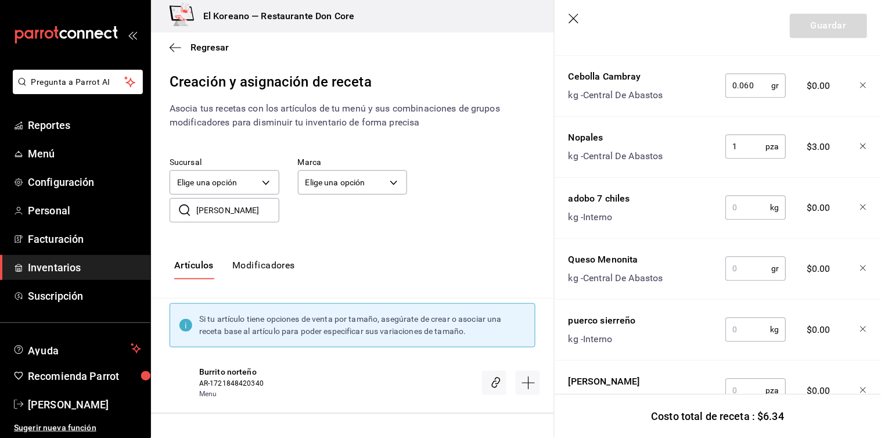
scroll to position [546, 0]
type input "1"
click at [746, 206] on input "text" at bounding box center [747, 205] width 45 height 23
click at [738, 209] on input "text" at bounding box center [747, 205] width 45 height 23
type input "3"
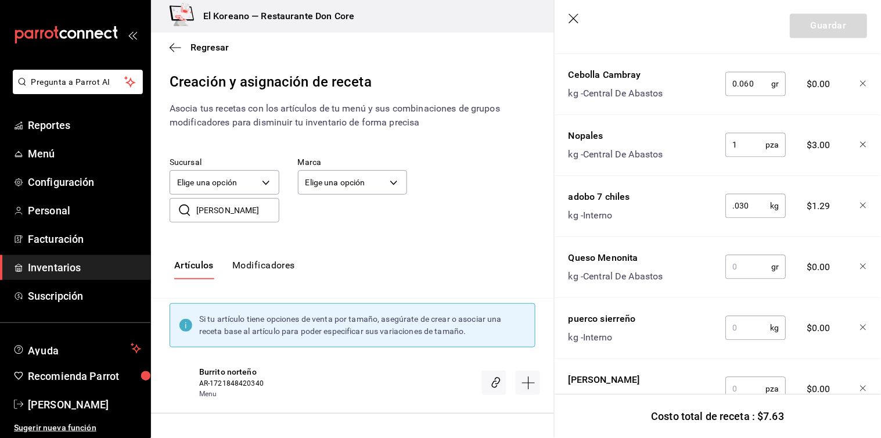
scroll to position [612, 0]
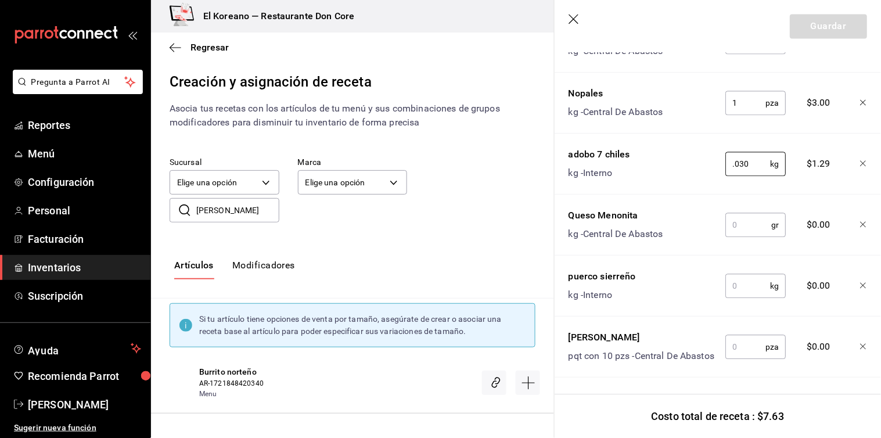
type input "0.030"
click at [741, 213] on input "text" at bounding box center [748, 224] width 46 height 23
type input "."
type input "100"
click at [748, 274] on input "text" at bounding box center [747, 285] width 45 height 23
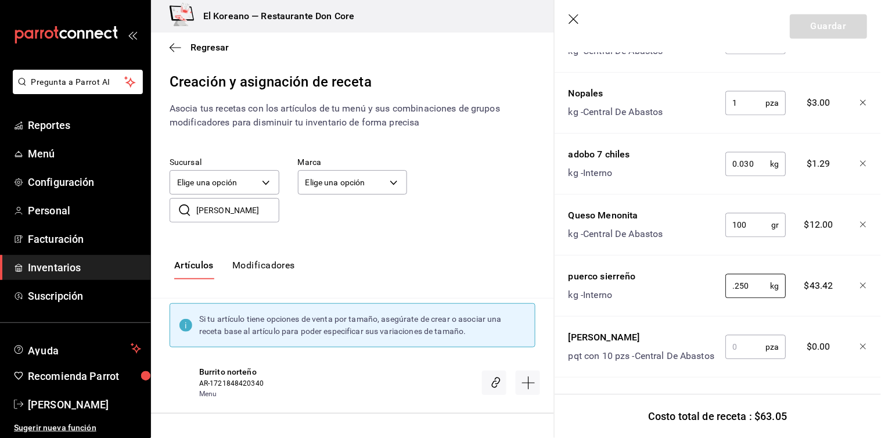
type input "0.250"
click at [747, 335] on input "text" at bounding box center [745, 346] width 40 height 23
type input "1"
click at [821, 29] on button "Guardar" at bounding box center [827, 26] width 77 height 24
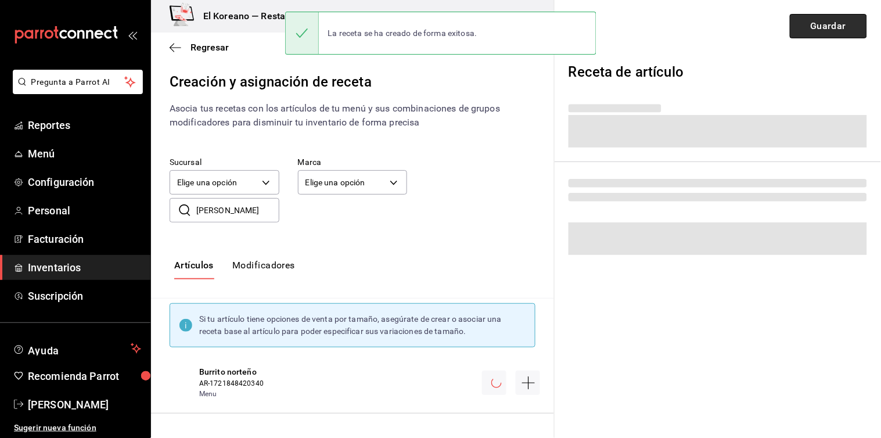
scroll to position [0, 0]
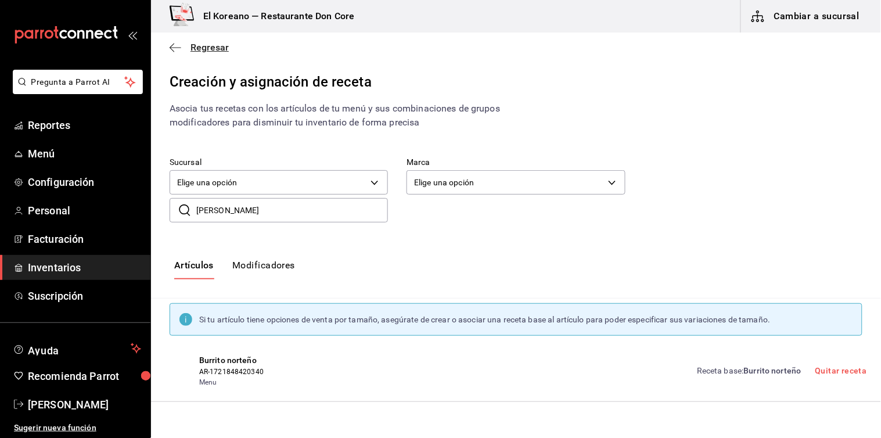
click at [212, 48] on span "Regresar" at bounding box center [209, 47] width 38 height 11
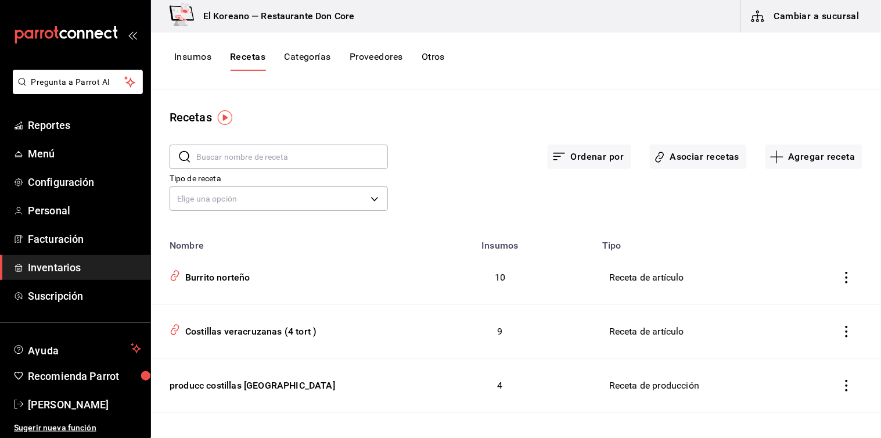
click at [200, 54] on button "Insumos" at bounding box center [192, 61] width 37 height 20
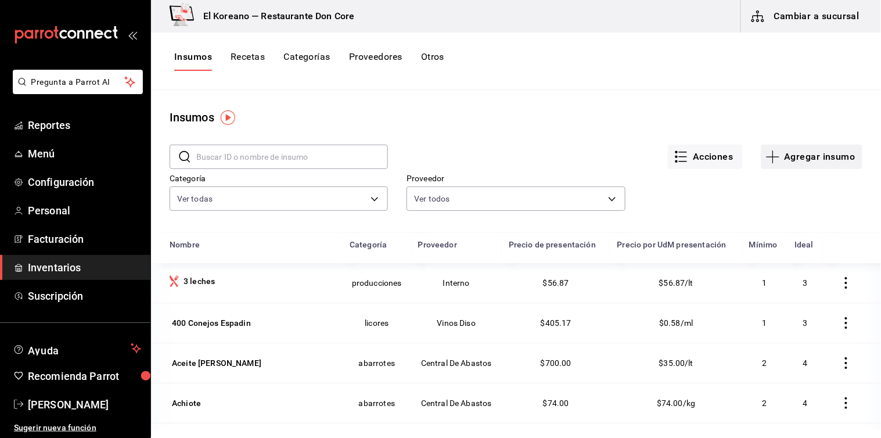
click at [792, 155] on button "Agregar insumo" at bounding box center [811, 157] width 101 height 24
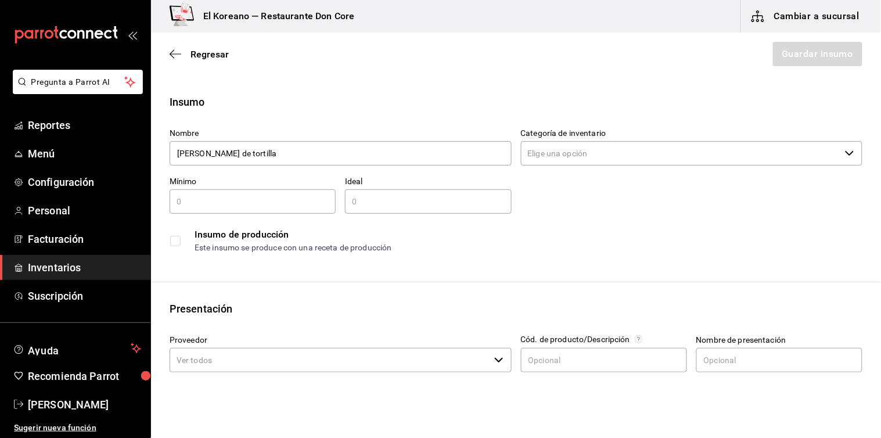
type input "coruco de tortilla"
click at [248, 196] on input "text" at bounding box center [252, 201] width 166 height 14
type input "5"
click at [358, 205] on input "text" at bounding box center [428, 201] width 166 height 14
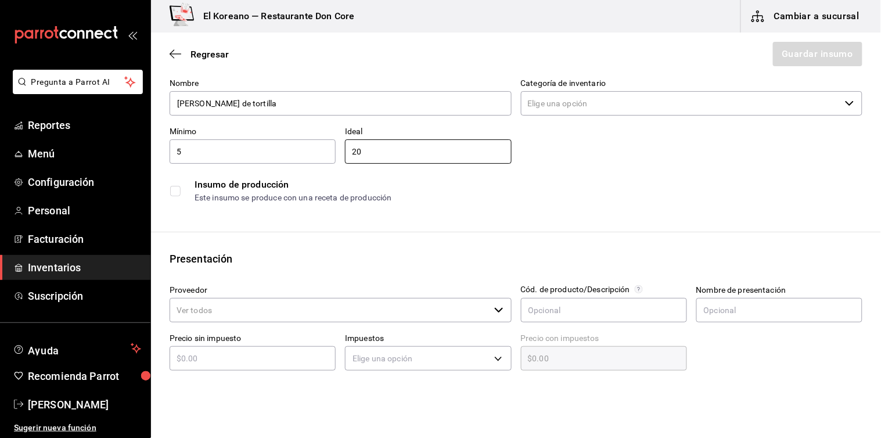
scroll to position [61, 0]
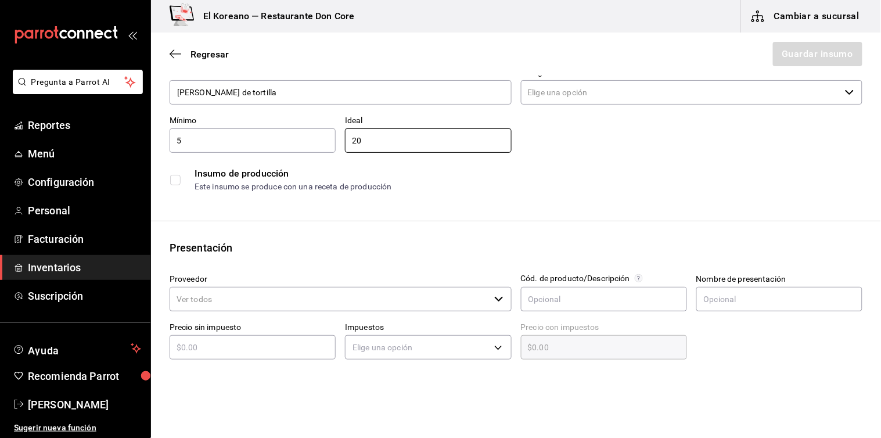
type input "20"
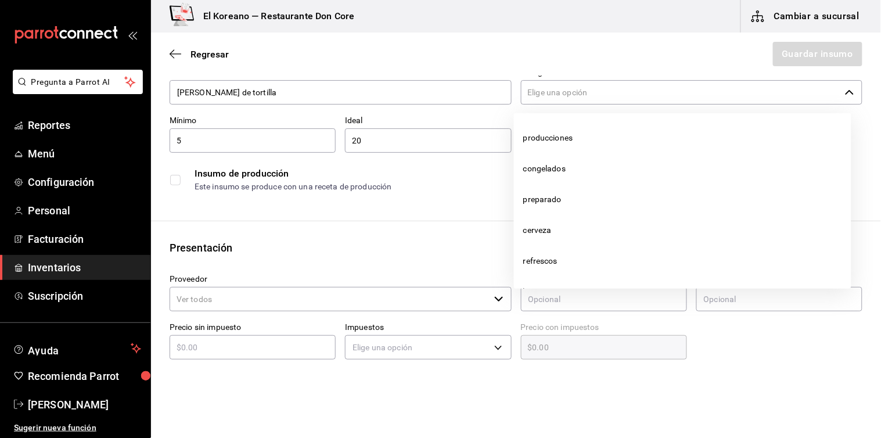
click at [611, 92] on input "Categoría de inventario" at bounding box center [681, 92] width 320 height 24
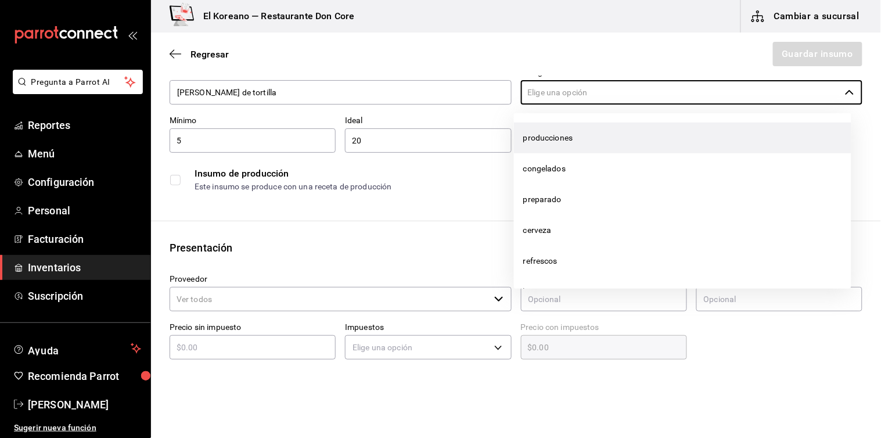
click at [551, 134] on li "producciones" at bounding box center [682, 137] width 337 height 31
type input "producciones"
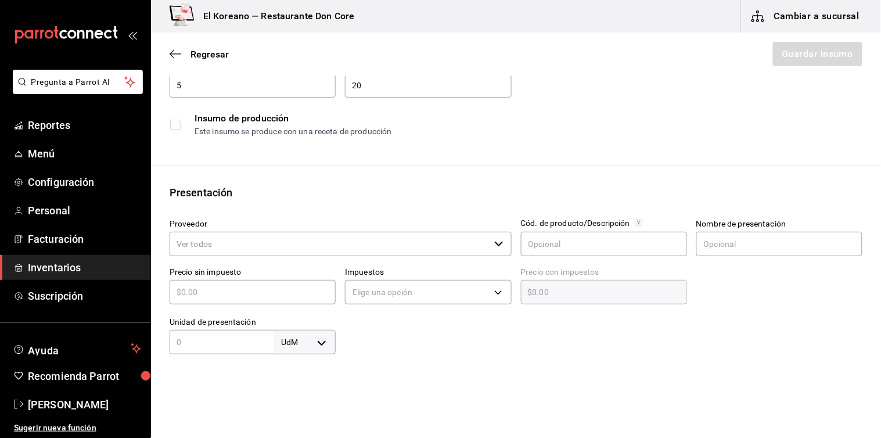
scroll to position [99, 0]
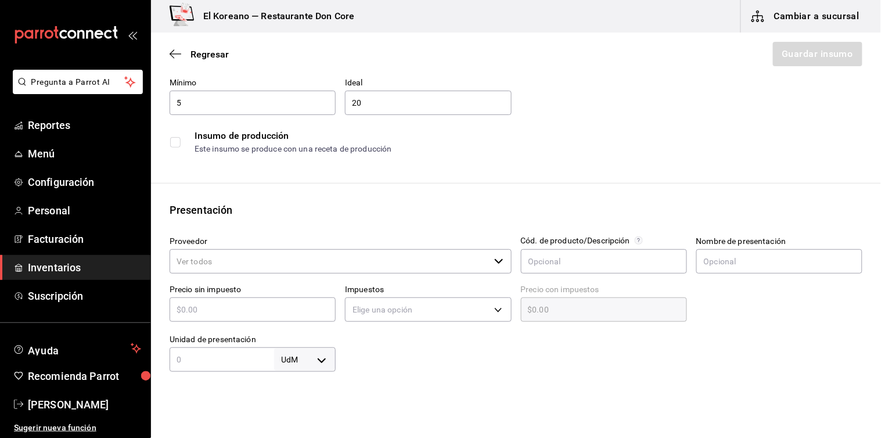
click at [175, 140] on input "checkbox" at bounding box center [175, 142] width 10 height 10
checkbox input "false"
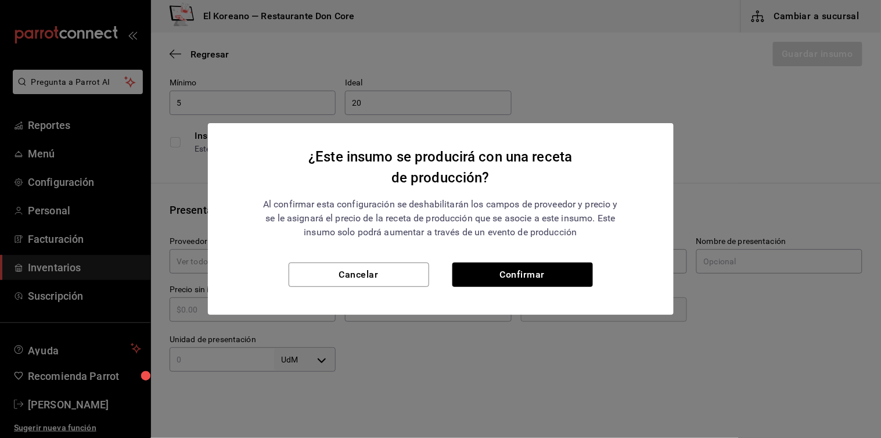
click at [182, 163] on div "¿Este insumo se producirá con una receta de producción? Al confirmar esta confi…" at bounding box center [440, 219] width 881 height 438
click at [367, 276] on button "Cancelar" at bounding box center [358, 274] width 140 height 24
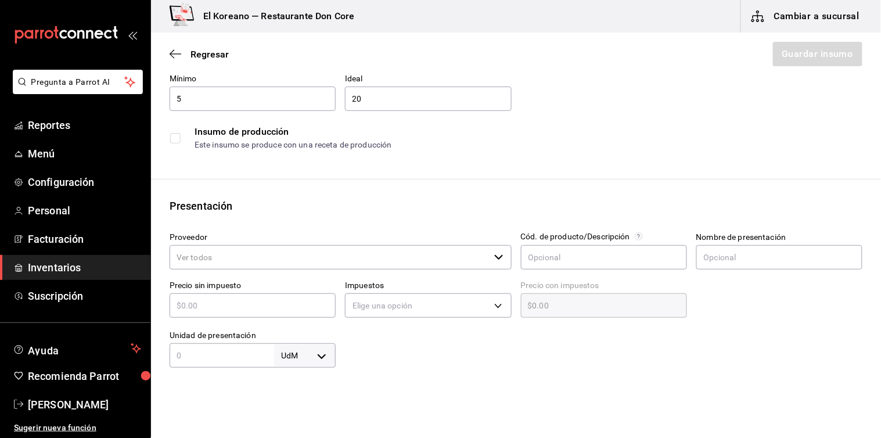
scroll to position [160, 0]
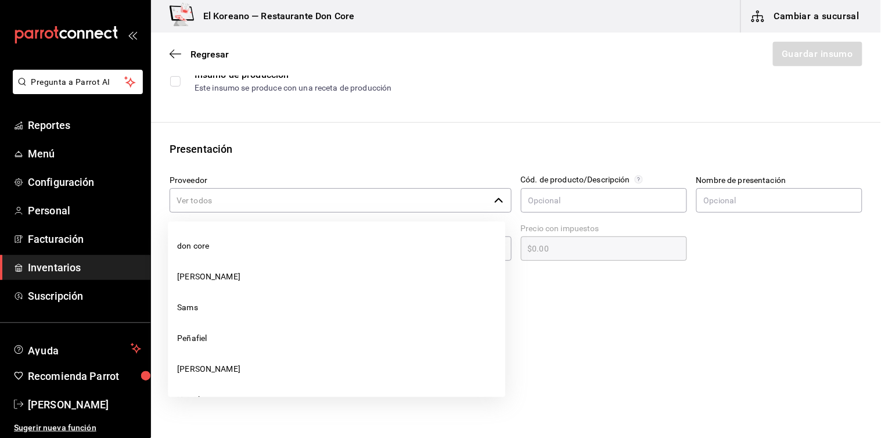
click at [277, 196] on input "Proveedor" at bounding box center [329, 200] width 320 height 24
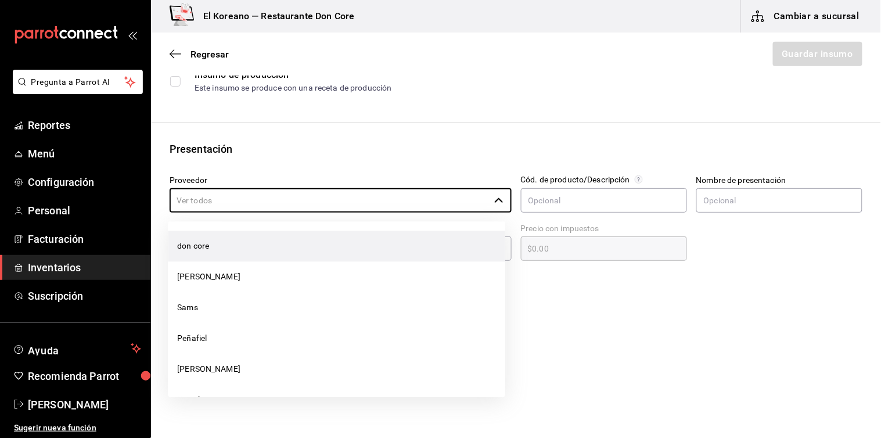
click at [208, 251] on li "don core" at bounding box center [336, 246] width 337 height 31
type input "don core"
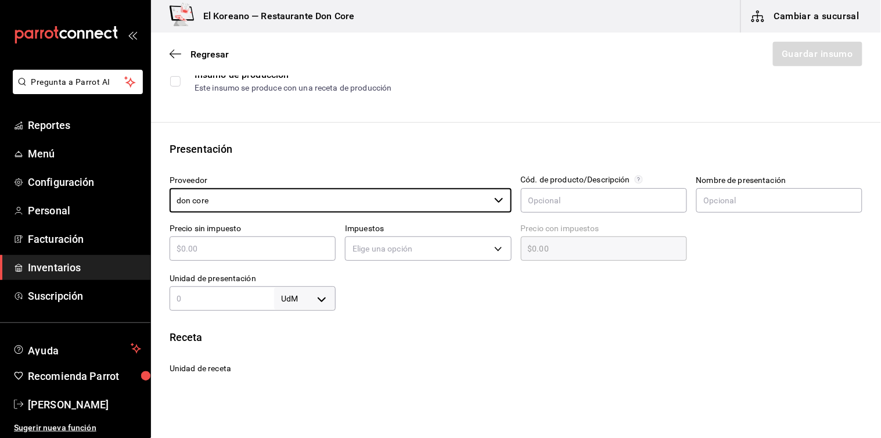
scroll to position [221, 0]
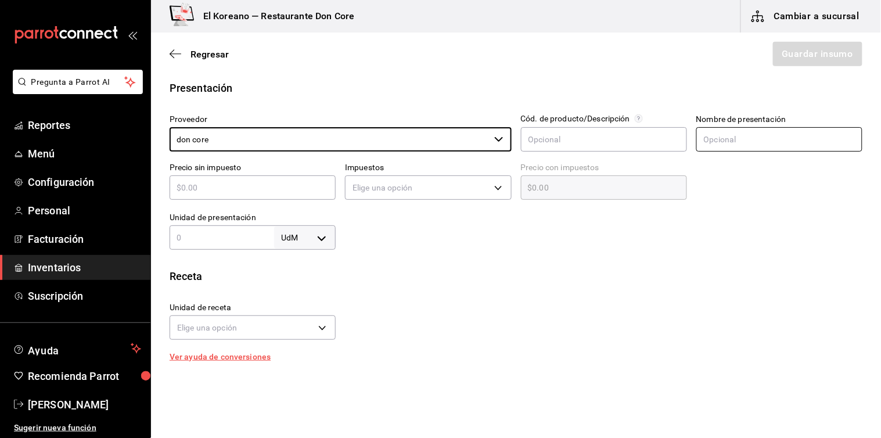
click at [722, 140] on input "text" at bounding box center [779, 139] width 166 height 24
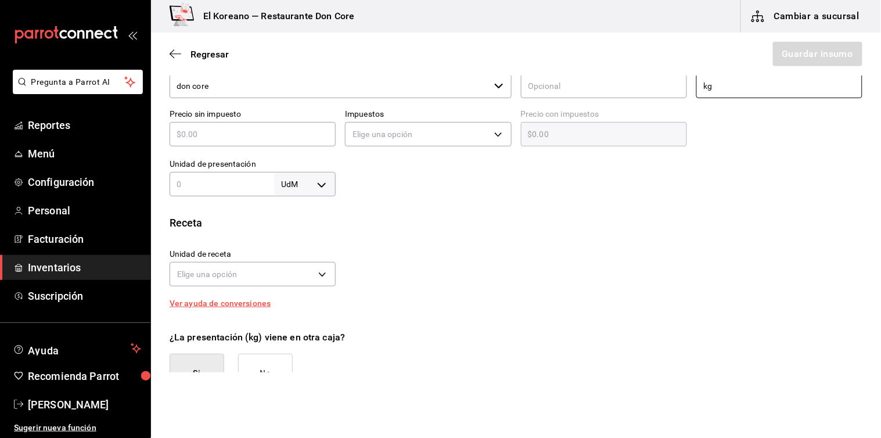
scroll to position [275, 0]
type input "kg"
click at [296, 139] on input "text" at bounding box center [252, 133] width 166 height 14
type input "$2"
type input "$2.00"
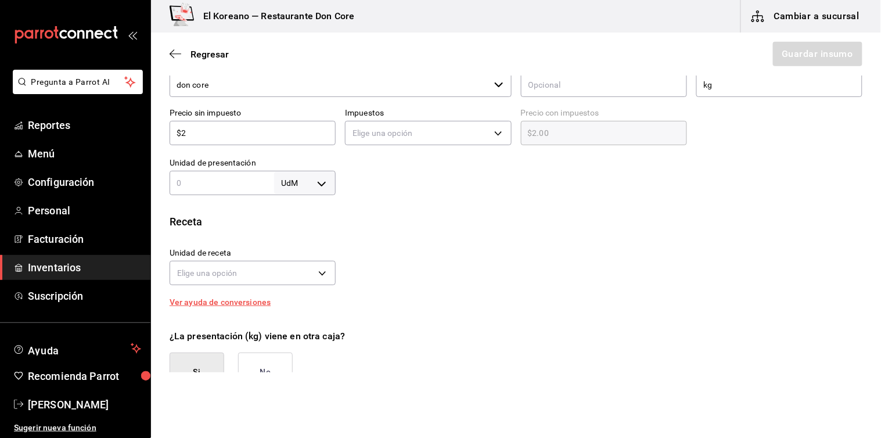
type input "$22"
type input "$22.00"
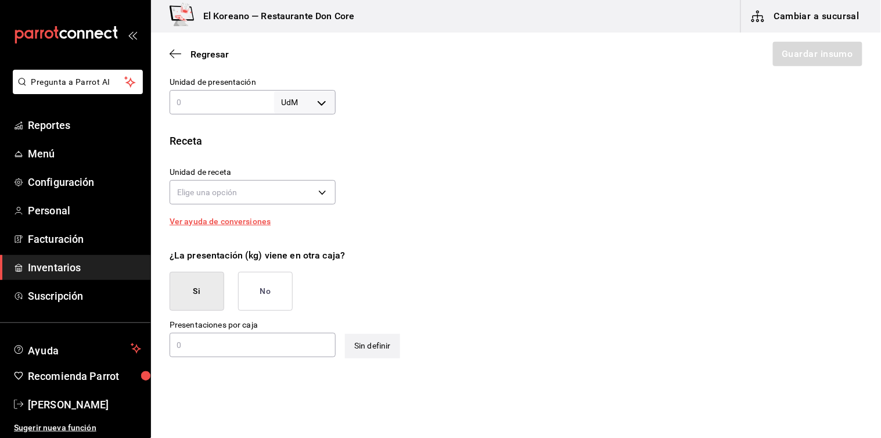
scroll to position [356, 0]
type input "$22"
click at [195, 95] on input "text" at bounding box center [221, 102] width 104 height 14
type input "1"
click at [317, 106] on body "Pregunta a Parrot AI Reportes Menú Configuración Personal Facturación Inventari…" at bounding box center [440, 186] width 881 height 372
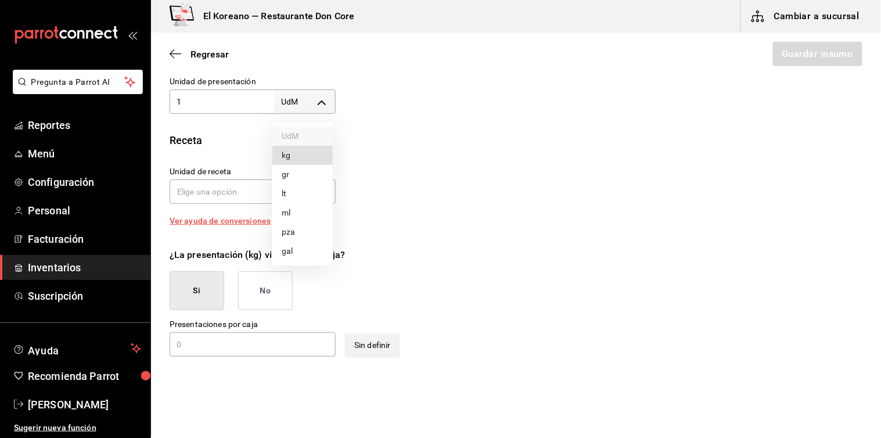
click at [296, 161] on li "kg" at bounding box center [302, 155] width 60 height 19
type input "KILOGRAM"
type input "1"
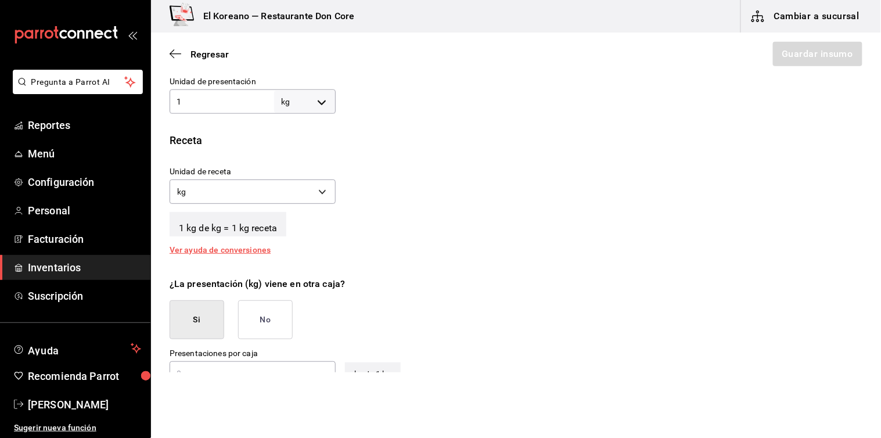
scroll to position [407, 0]
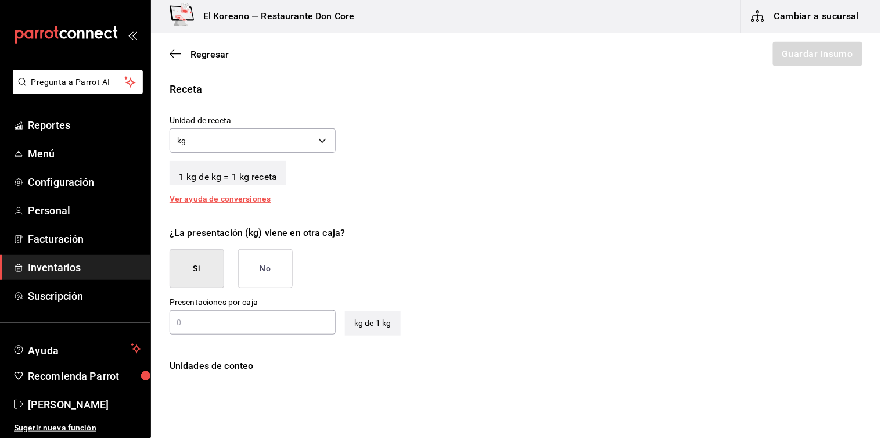
click at [282, 266] on button "No" at bounding box center [265, 268] width 55 height 39
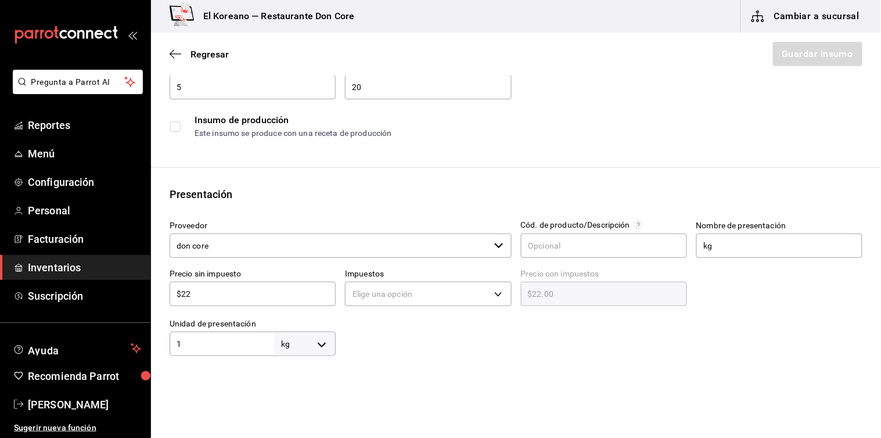
scroll to position [168, 0]
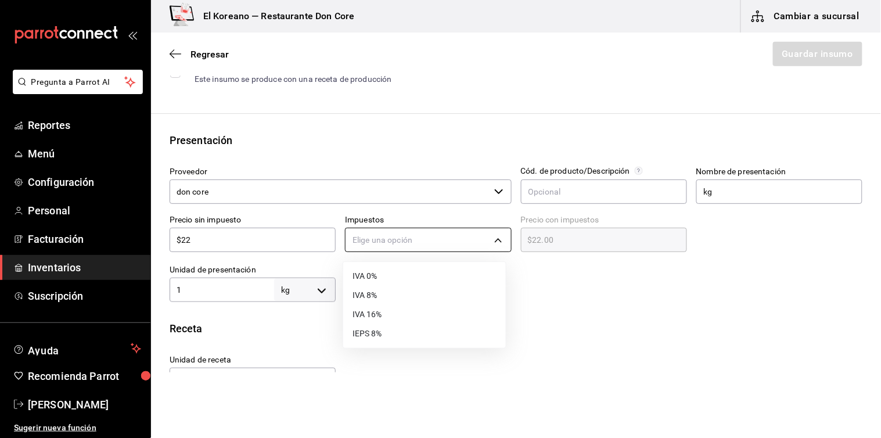
click at [493, 235] on body "Pregunta a Parrot AI Reportes Menú Configuración Personal Facturación Inventari…" at bounding box center [440, 186] width 881 height 372
click at [356, 279] on li "IVA 0%" at bounding box center [424, 275] width 163 height 19
type input "IVA_0"
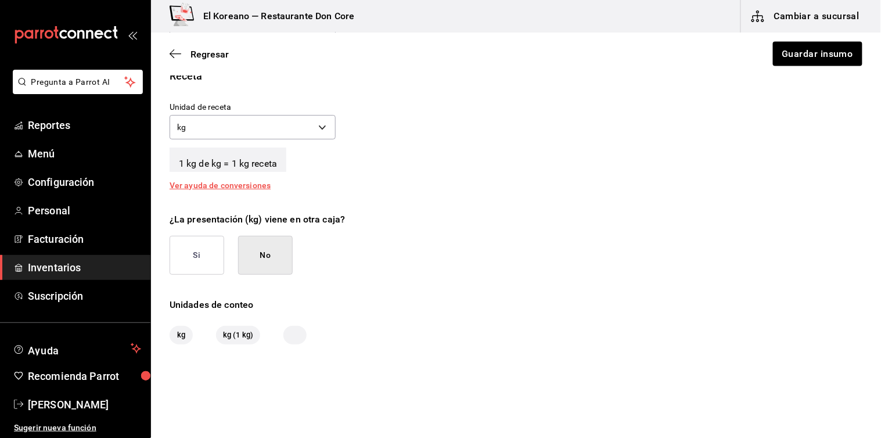
scroll to position [448, 0]
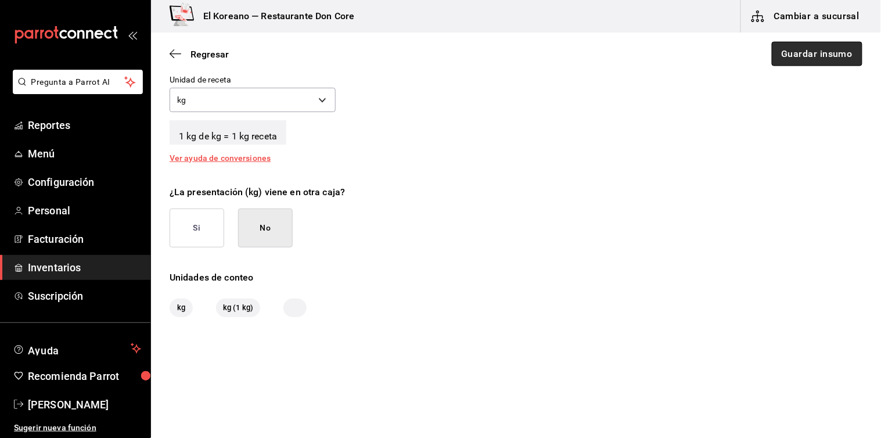
click at [811, 49] on button "Guardar insumo" at bounding box center [816, 54] width 91 height 24
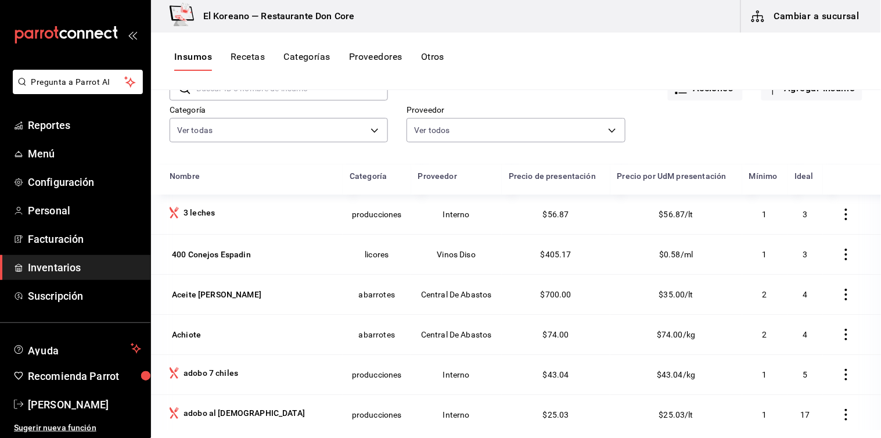
scroll to position [70, 0]
click at [240, 52] on button "Recetas" at bounding box center [247, 61] width 34 height 20
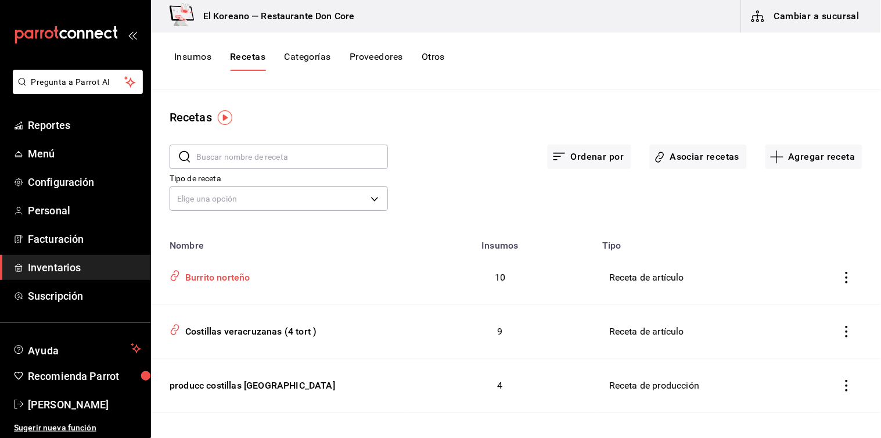
click at [229, 280] on div "Burrito norteño" at bounding box center [216, 275] width 70 height 18
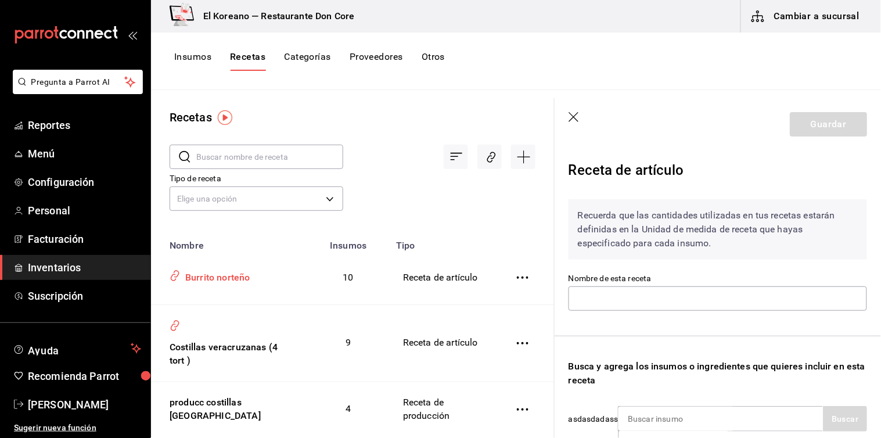
type input "Burrito norteño"
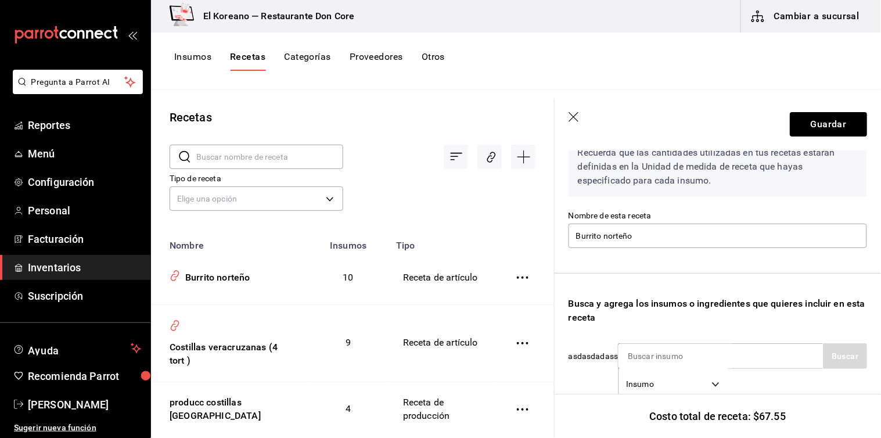
scroll to position [156, 0]
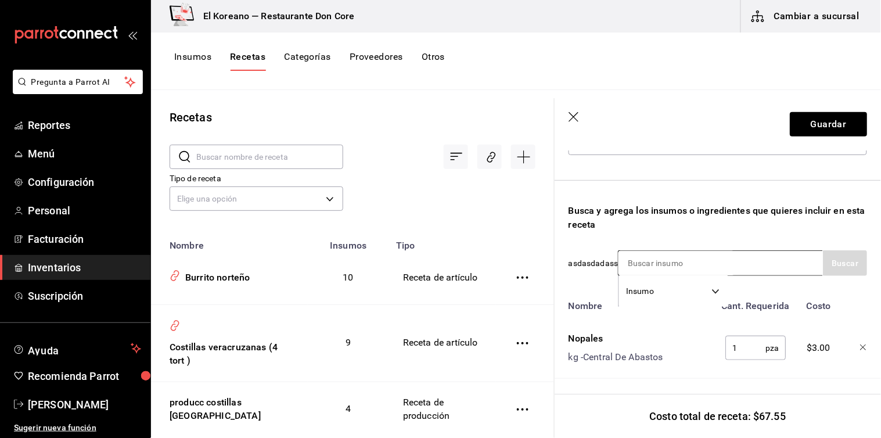
click at [716, 270] on input at bounding box center [676, 263] width 116 height 24
type input "coru"
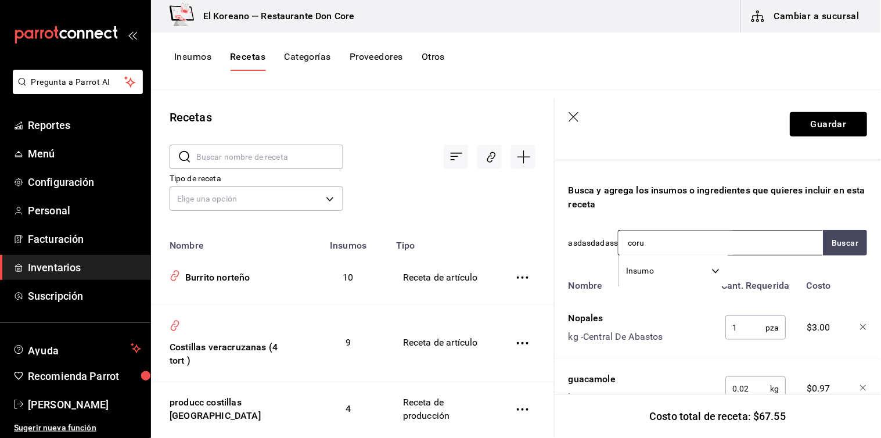
scroll to position [174, 0]
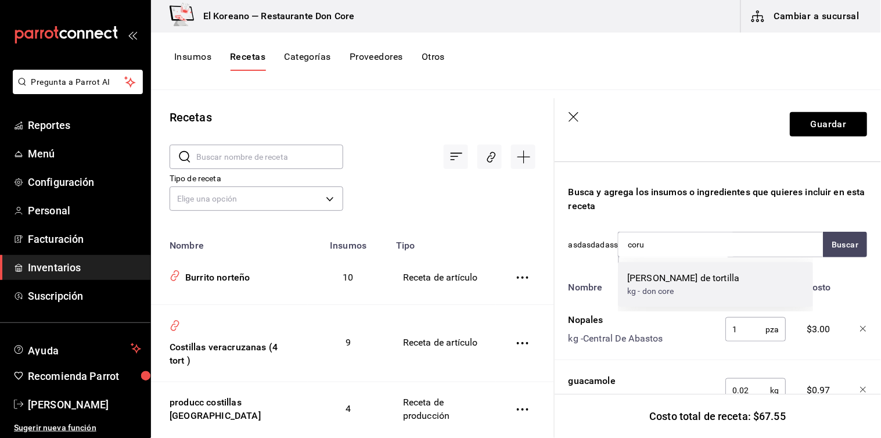
click at [683, 287] on div "kg - don core" at bounding box center [683, 291] width 112 height 12
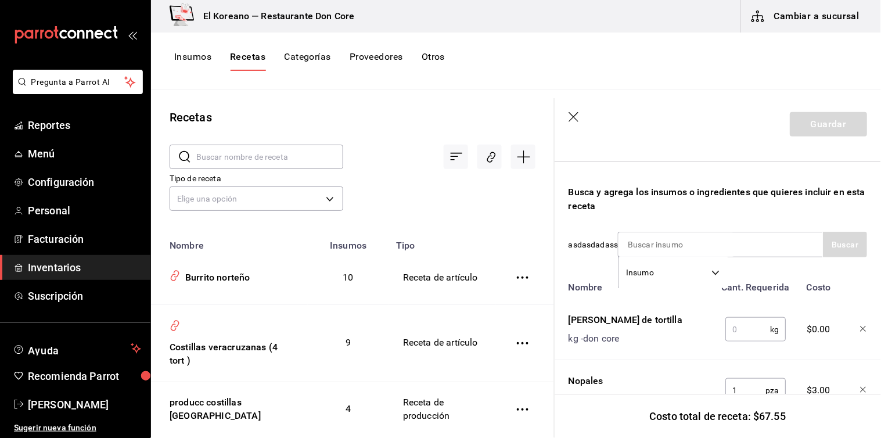
click at [728, 329] on input "text" at bounding box center [747, 329] width 45 height 23
type input "1"
click at [577, 117] on icon "button" at bounding box center [574, 118] width 12 height 12
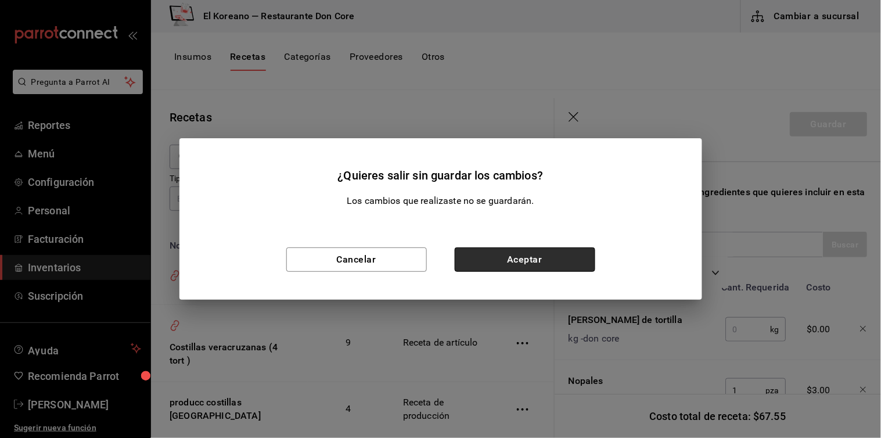
click at [567, 253] on button "Aceptar" at bounding box center [524, 259] width 140 height 24
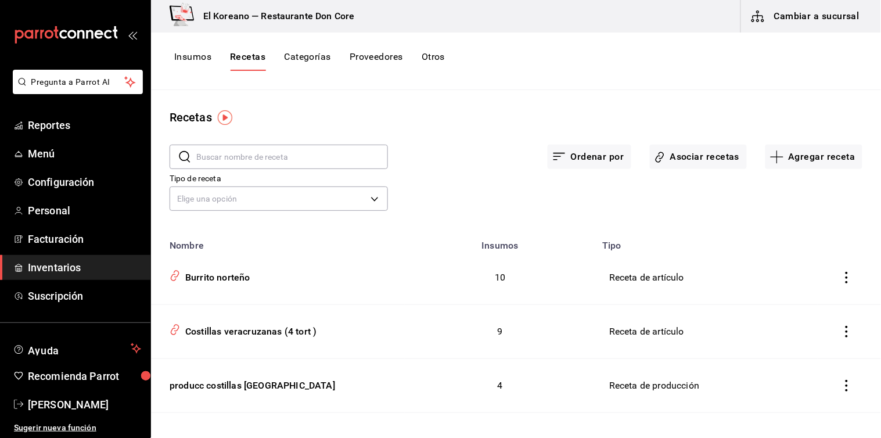
click at [294, 106] on div "Recetas ​ ​ Ordenar por Asociar recetas Agregar receta Tipo de receta Elige una…" at bounding box center [516, 260] width 730 height 340
click at [202, 58] on button "Insumos" at bounding box center [192, 61] width 37 height 20
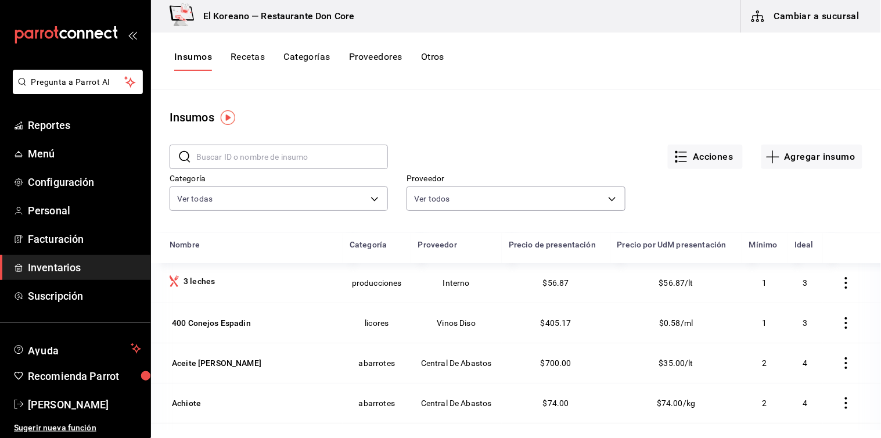
click at [283, 163] on input "text" at bounding box center [292, 156] width 192 height 23
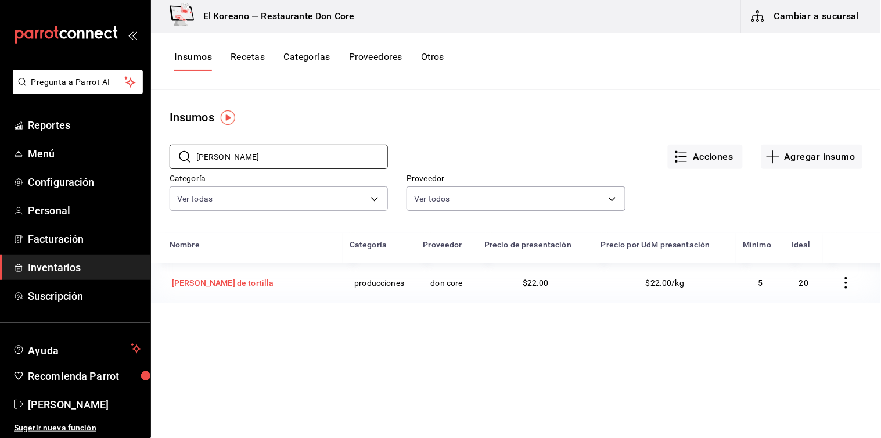
type input "coruco"
click at [230, 291] on td "coruco de tortilla" at bounding box center [247, 282] width 192 height 39
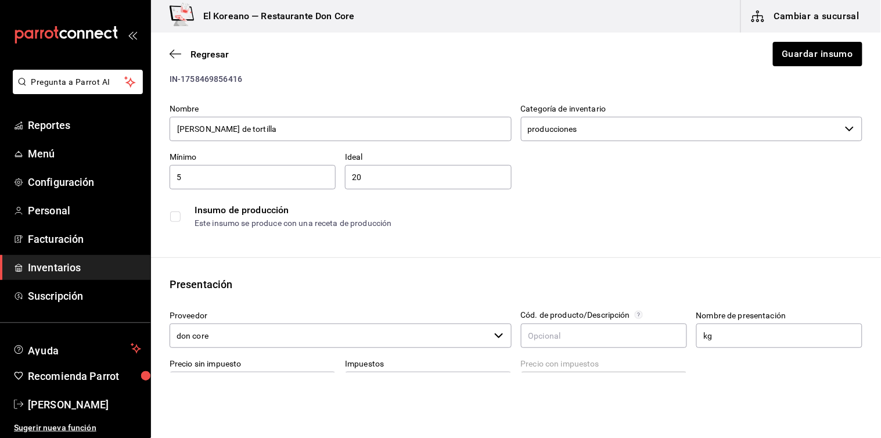
scroll to position [37, 0]
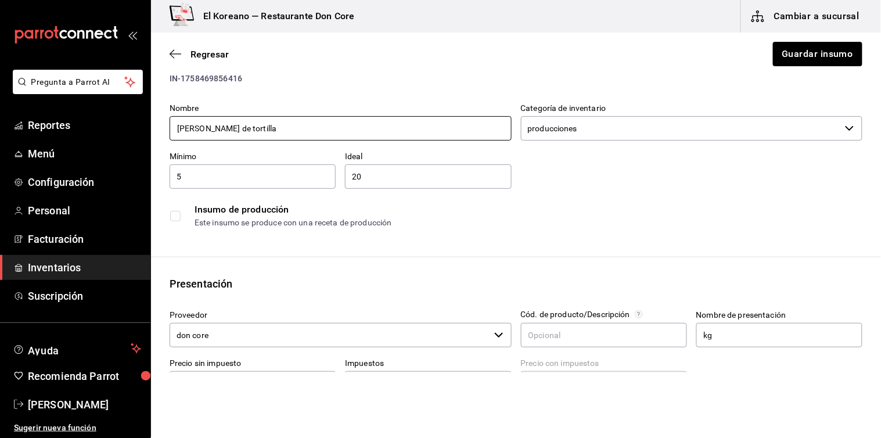
click at [265, 131] on input "coruco de tortilla" at bounding box center [340, 128] width 342 height 24
type input "c"
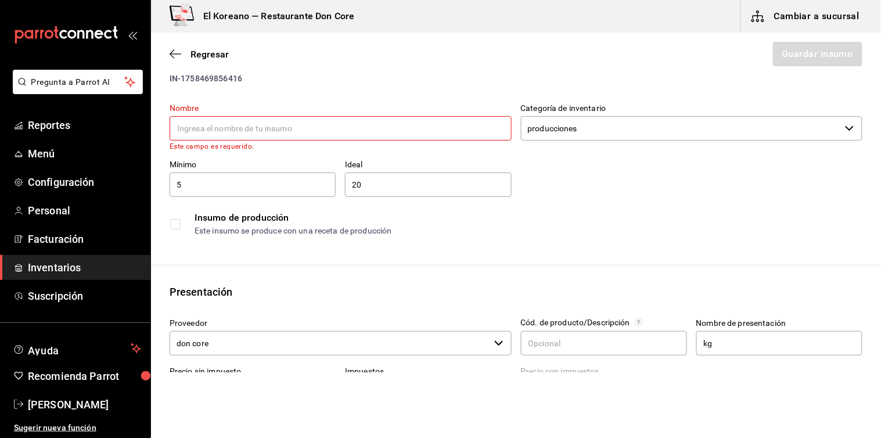
click at [268, 178] on input "5" at bounding box center [252, 185] width 166 height 14
click at [219, 55] on span "Regresar" at bounding box center [209, 54] width 38 height 11
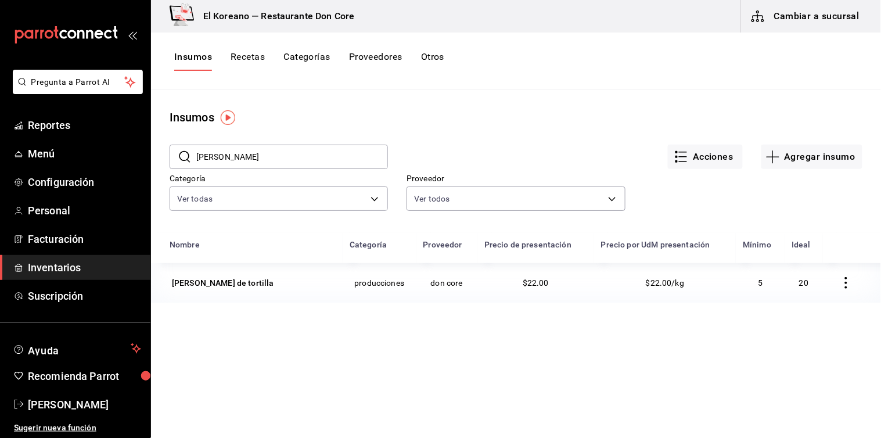
click at [840, 282] on icon "button" at bounding box center [846, 283] width 12 height 12
click at [821, 280] on li "Eliminar" at bounding box center [801, 283] width 98 height 33
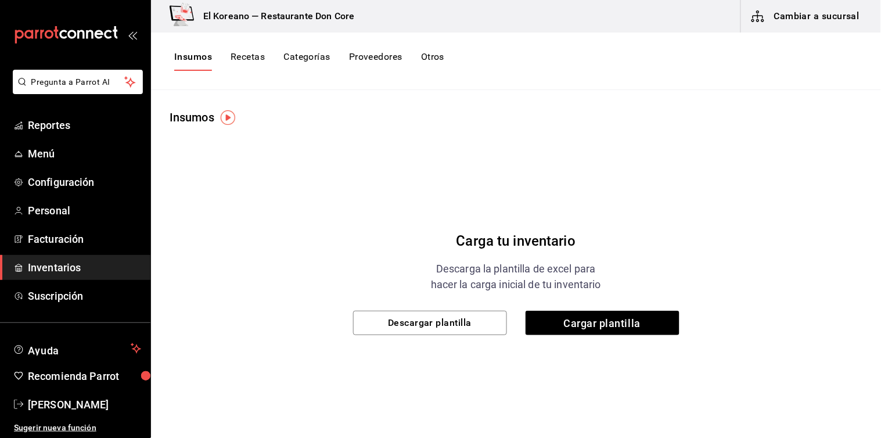
click at [194, 57] on button "Insumos" at bounding box center [193, 61] width 38 height 20
click at [254, 55] on button "Recetas" at bounding box center [247, 61] width 34 height 20
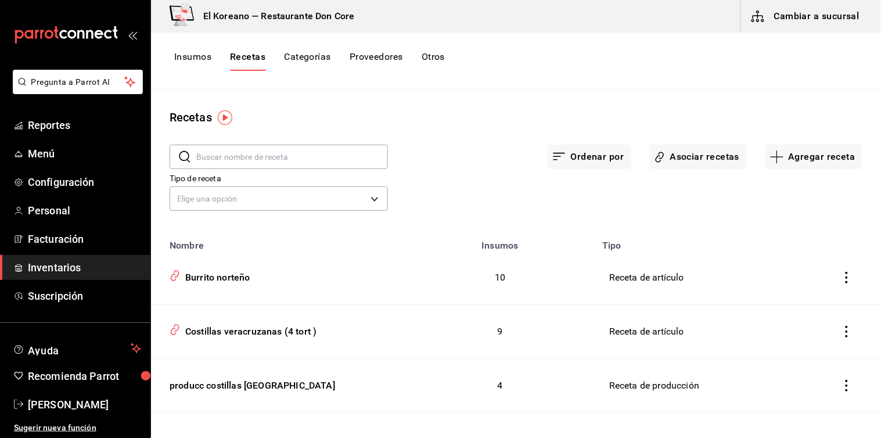
click at [192, 57] on button "Insumos" at bounding box center [192, 61] width 37 height 20
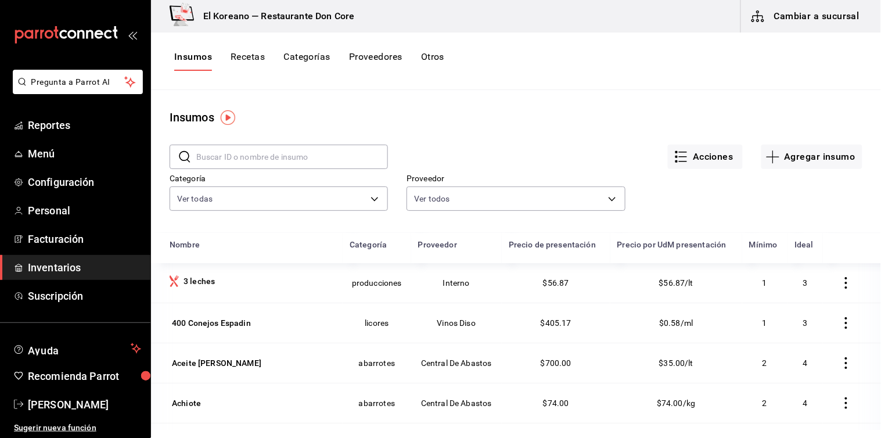
click at [247, 161] on input "text" at bounding box center [292, 156] width 192 height 23
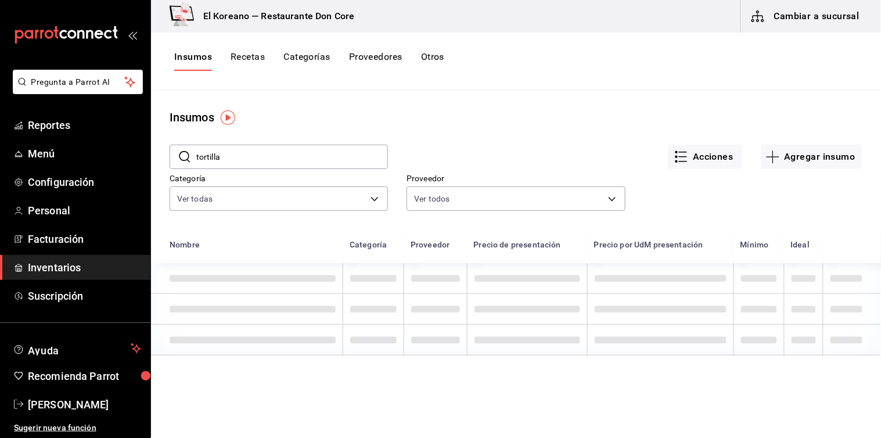
type input "tortilla"
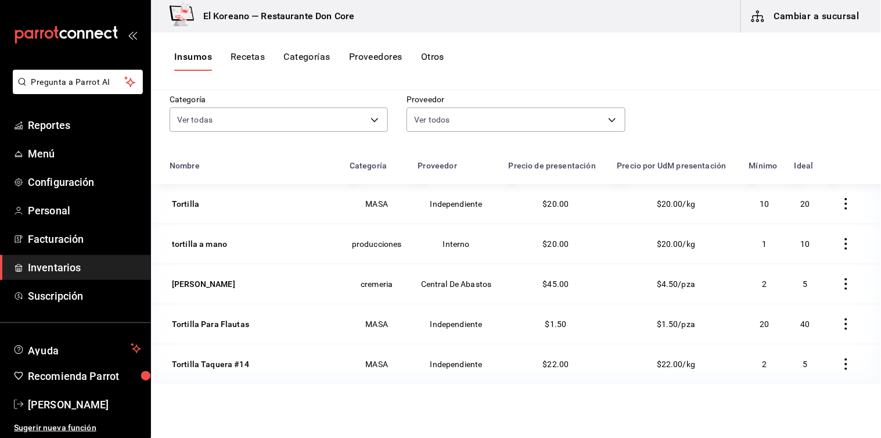
scroll to position [79, 0]
click at [250, 58] on button "Recetas" at bounding box center [247, 61] width 34 height 20
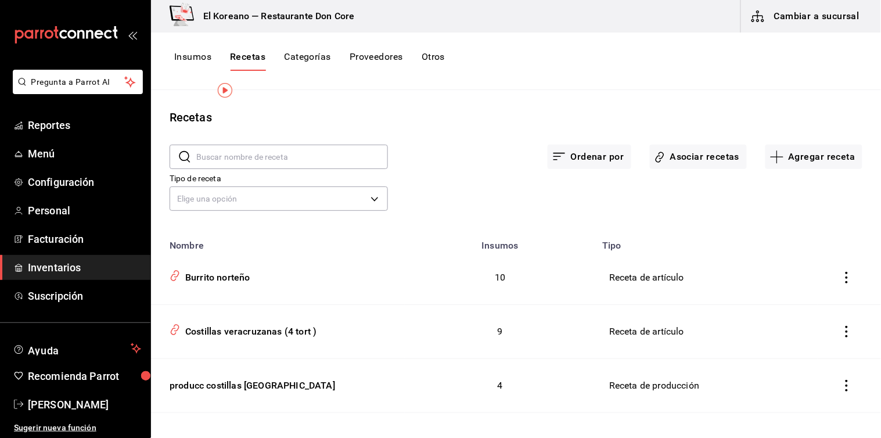
scroll to position [51, 0]
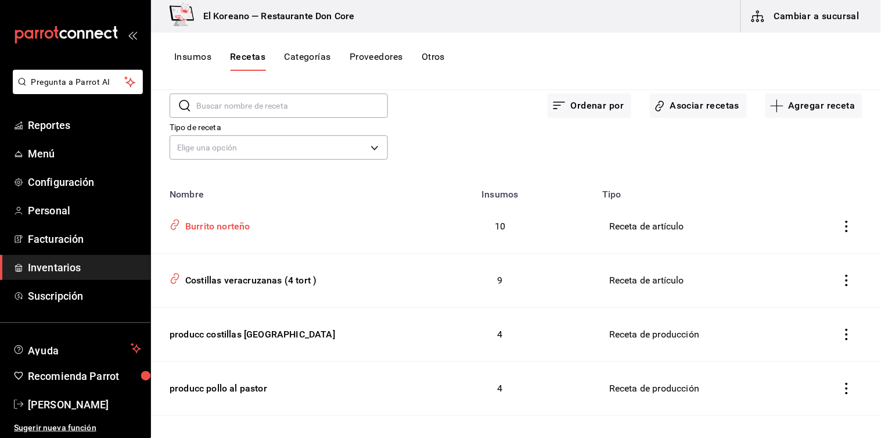
click at [203, 224] on div "Burrito norteño" at bounding box center [216, 224] width 70 height 18
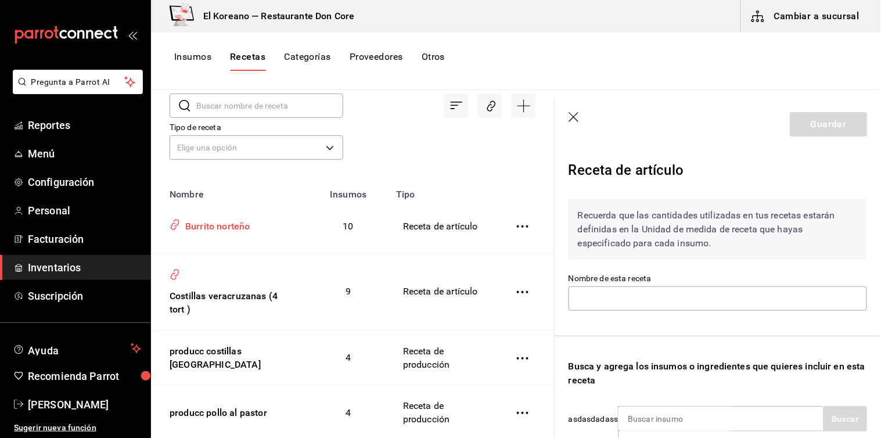
type input "Burrito norteño"
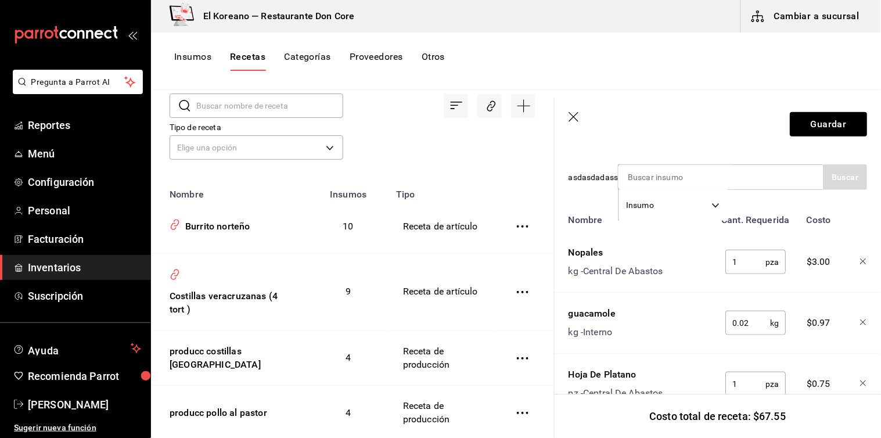
scroll to position [240, 0]
click at [708, 183] on input at bounding box center [676, 178] width 116 height 24
type input "torti"
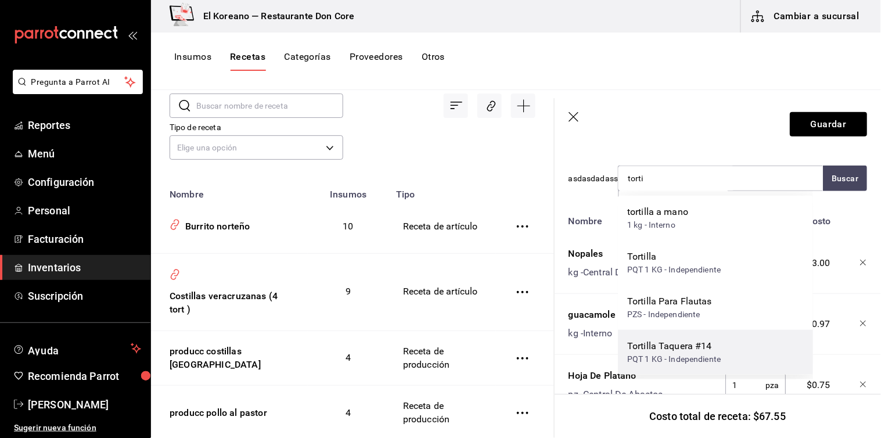
click at [674, 355] on div "PQT 1 KG - Independiente" at bounding box center [673, 359] width 93 height 12
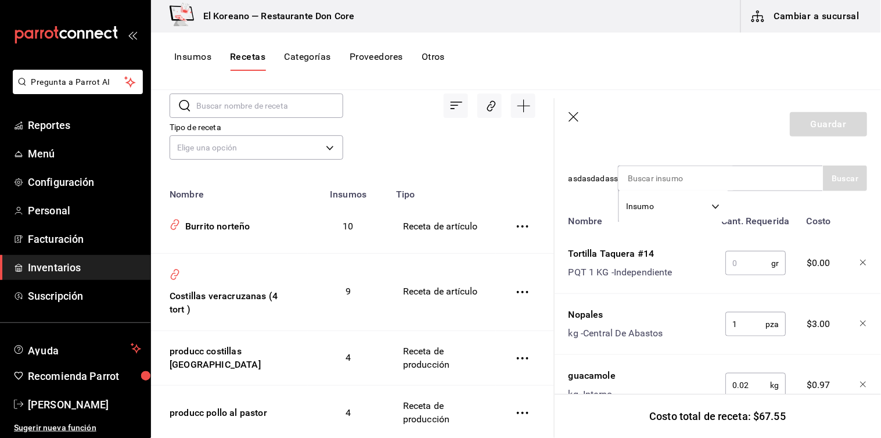
type input "2"
click at [731, 269] on input "text" at bounding box center [748, 262] width 46 height 23
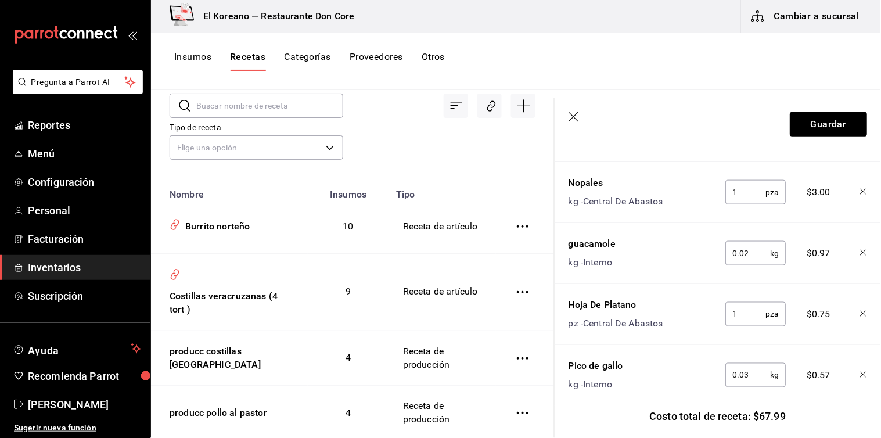
scroll to position [373, 0]
type input "20"
click at [747, 253] on input "0.02" at bounding box center [747, 252] width 45 height 23
click at [745, 291] on div "Nombre Cant. Requerida Costo Tortilla Taquera #14 PQT 1 KG - Independiente 20 g…" at bounding box center [717, 424] width 298 height 694
click at [748, 273] on div "Nombre Cant. Requerida Costo Tortilla Taquera #14 PQT 1 KG - Independiente 20 g…" at bounding box center [717, 424] width 298 height 694
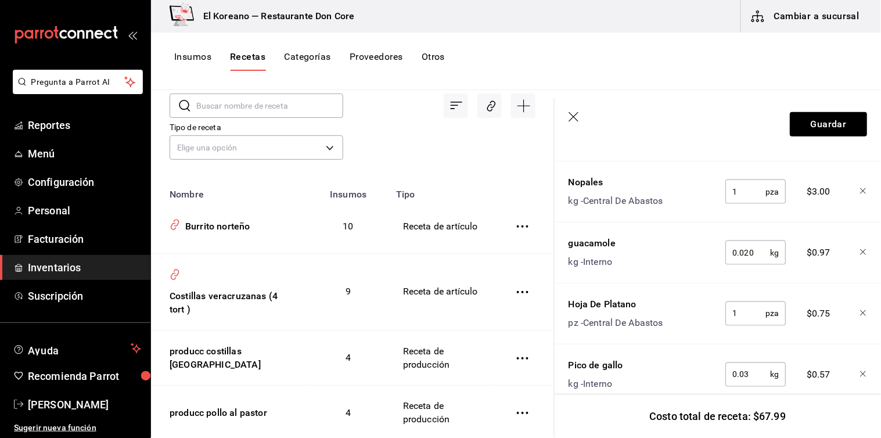
click at [751, 254] on input "0.020" at bounding box center [747, 252] width 45 height 23
type input "0.030"
click at [755, 286] on div "Nombre Cant. Requerida Costo Tortilla Taquera #14 PQT 1 KG - Independiente 20 g…" at bounding box center [717, 424] width 298 height 694
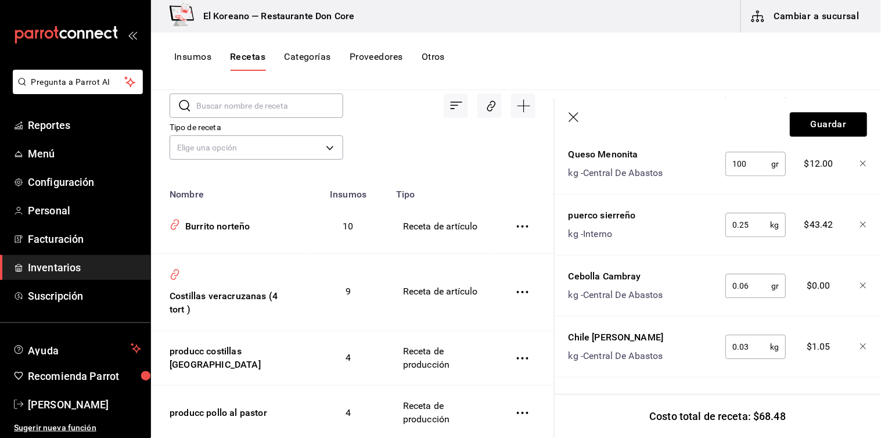
scroll to position [789, 0]
click at [750, 338] on input "0.03" at bounding box center [747, 346] width 45 height 23
type input "0.030"
click at [750, 358] on div "Nombre Cant. Requerida Costo Tortilla Taquera #14 PQT 1 KG - Independiente 20 g…" at bounding box center [717, 31] width 298 height 694
click at [748, 276] on input "0.06" at bounding box center [748, 285] width 46 height 23
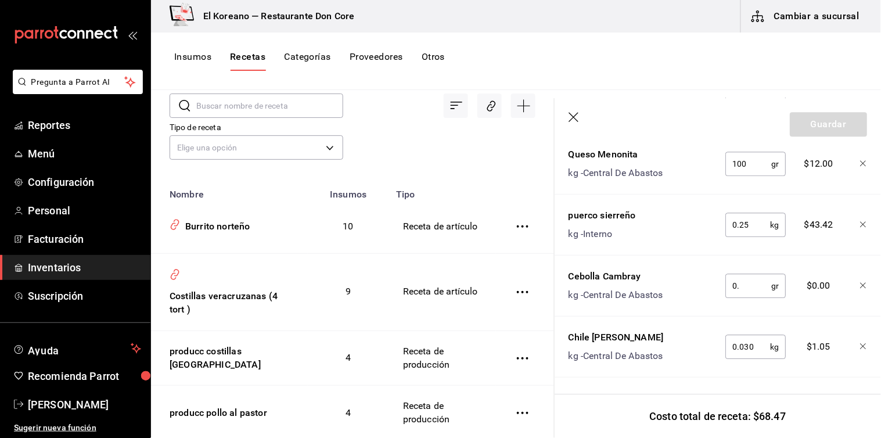
type input "0"
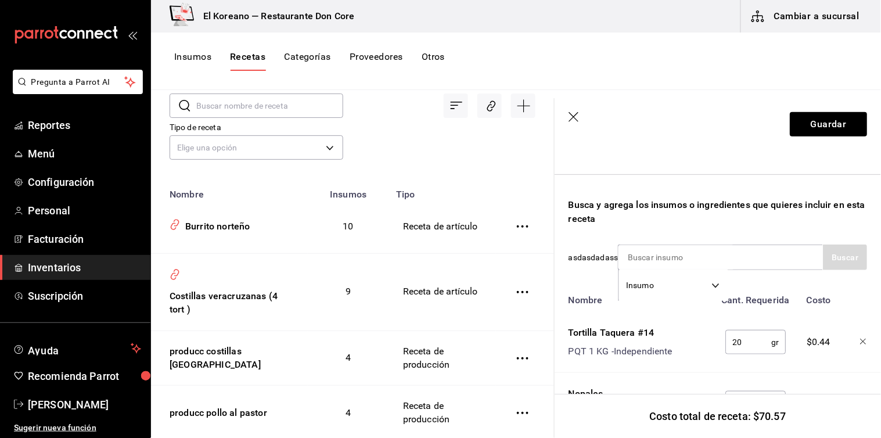
scroll to position [163, 0]
type input "60"
click at [705, 257] on input at bounding box center [676, 255] width 116 height 24
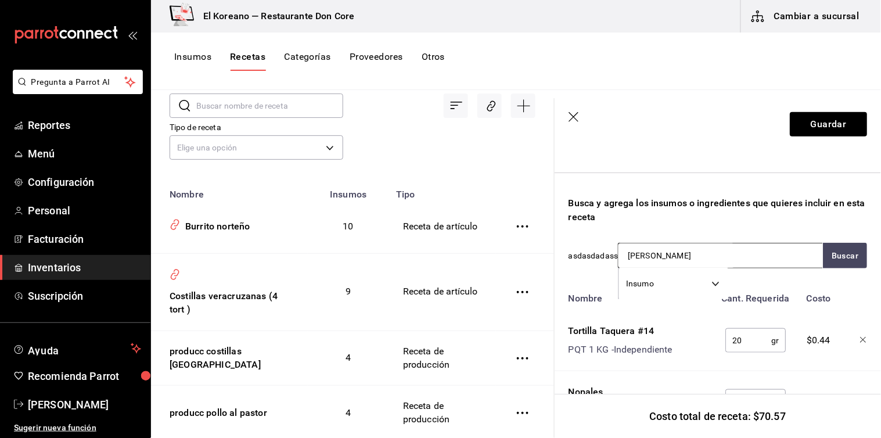
type input "gasto"
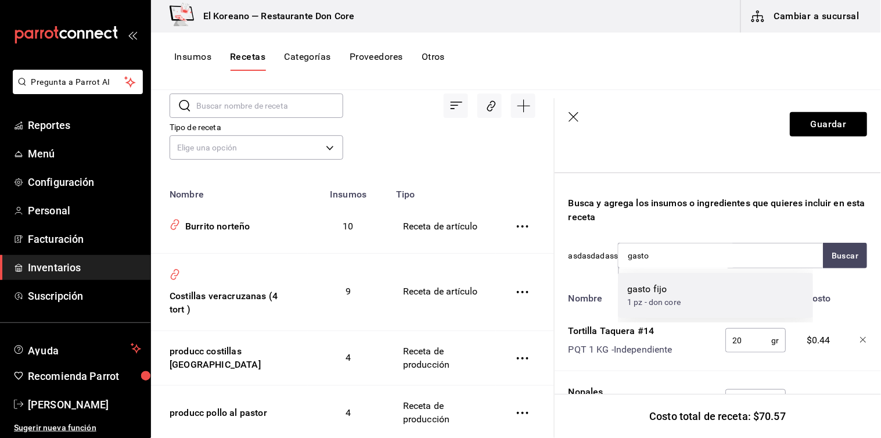
click at [688, 293] on div "gasto fijo 1 pz - don core" at bounding box center [715, 295] width 195 height 45
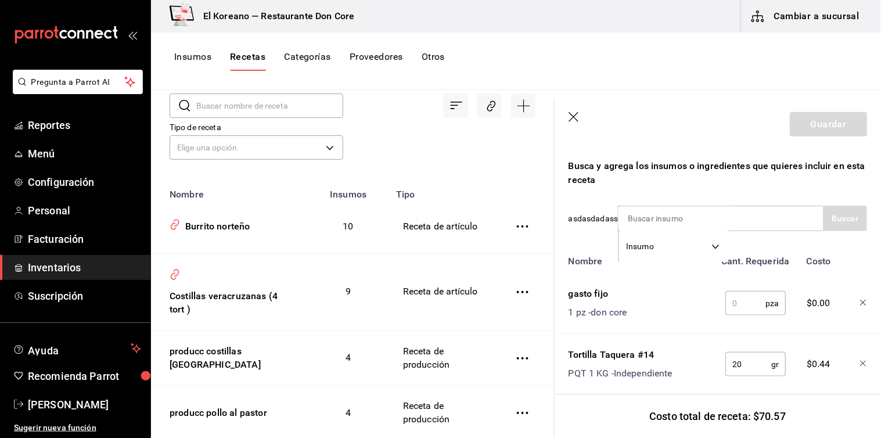
scroll to position [205, 0]
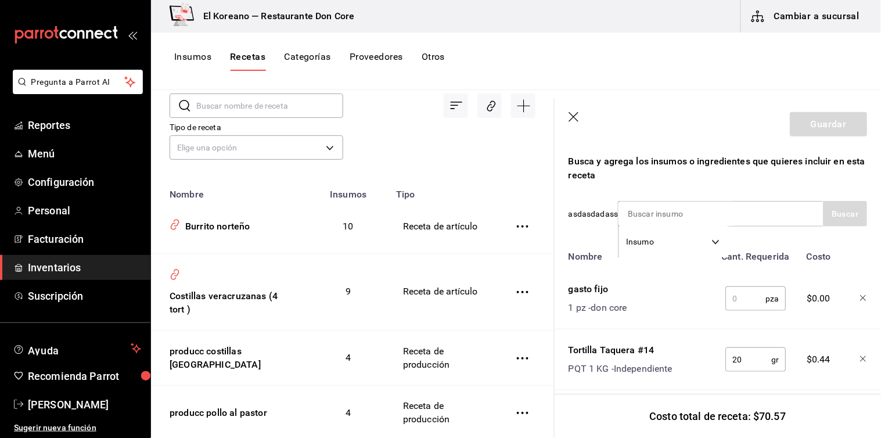
click at [739, 292] on input "text" at bounding box center [745, 298] width 40 height 23
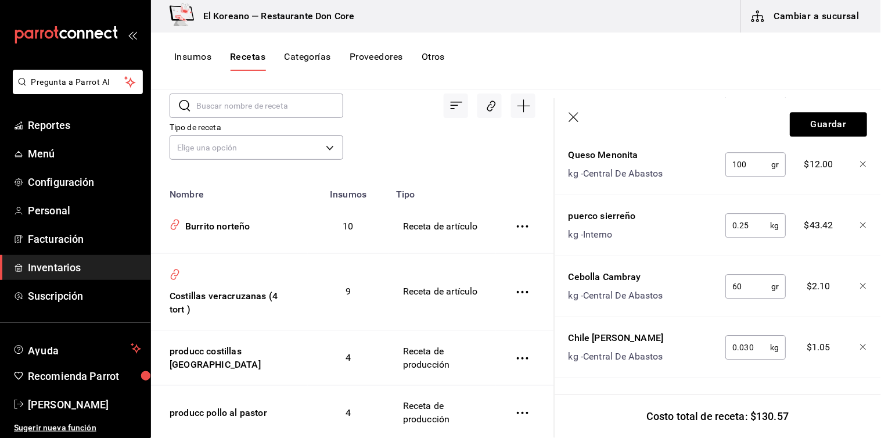
scroll to position [850, 0]
type input "1"
click at [832, 122] on button "Guardar" at bounding box center [827, 124] width 77 height 24
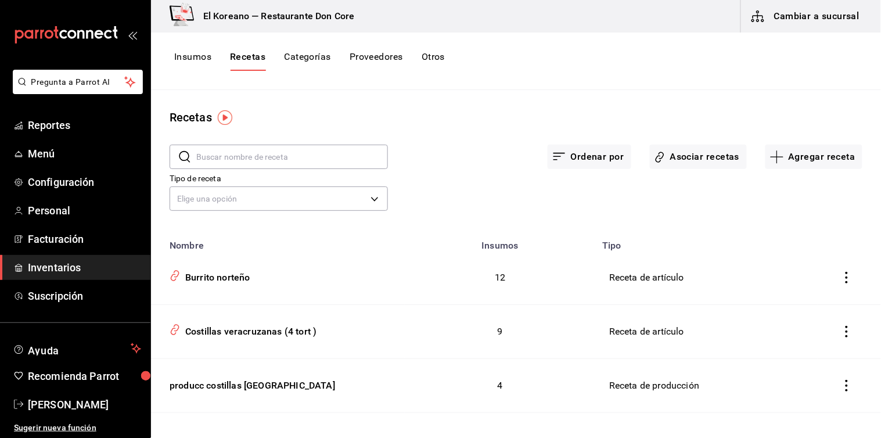
click at [271, 153] on input "text" at bounding box center [292, 156] width 192 height 23
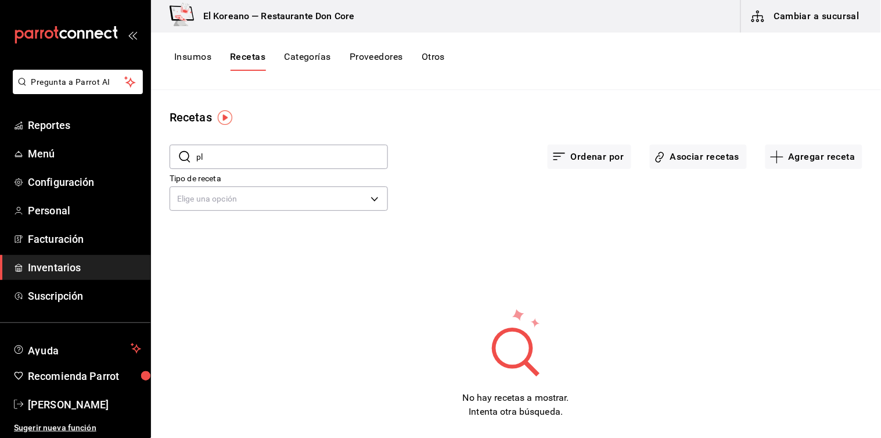
type input "p"
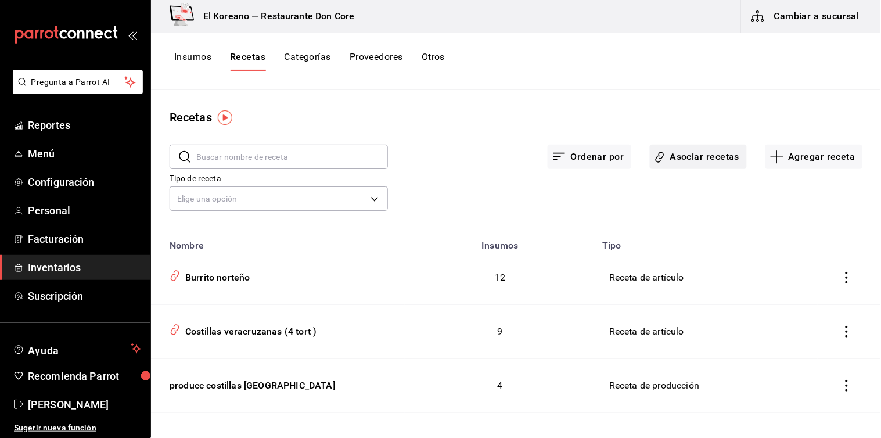
click at [693, 156] on button "Asociar recetas" at bounding box center [698, 157] width 97 height 24
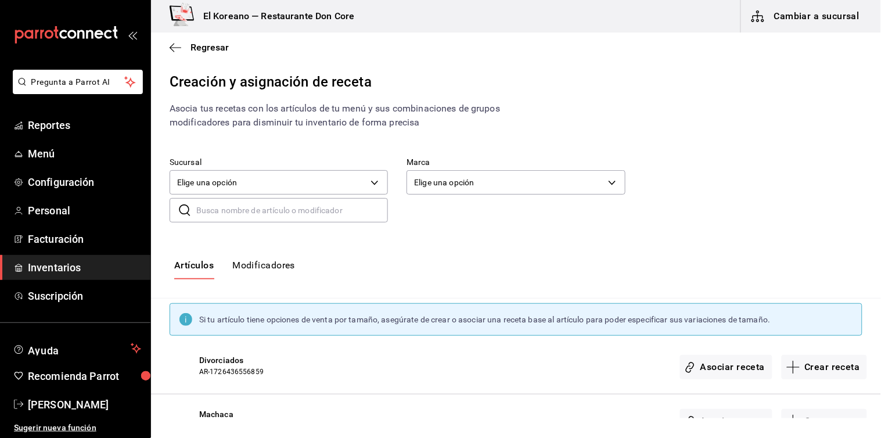
click at [292, 205] on input "text" at bounding box center [292, 210] width 192 height 23
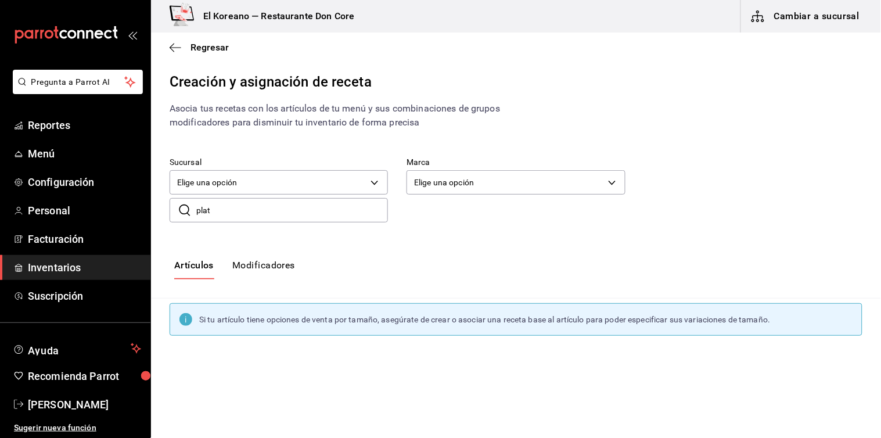
type input "plat"
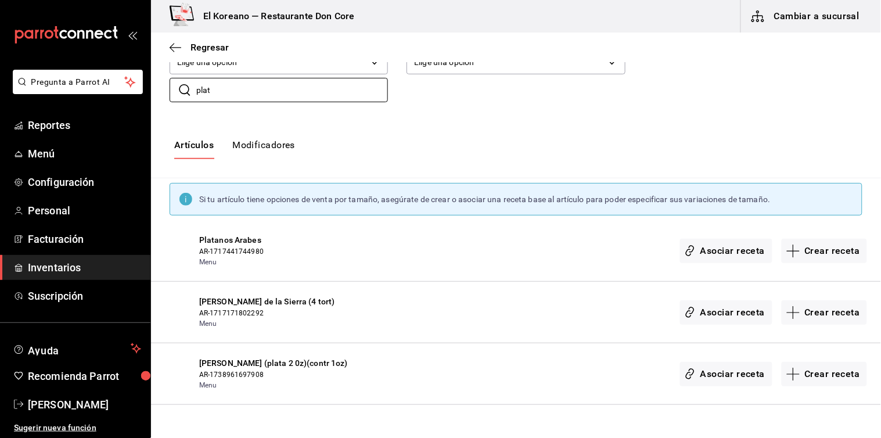
scroll to position [121, 0]
click at [826, 304] on button "Crear receta" at bounding box center [824, 312] width 86 height 24
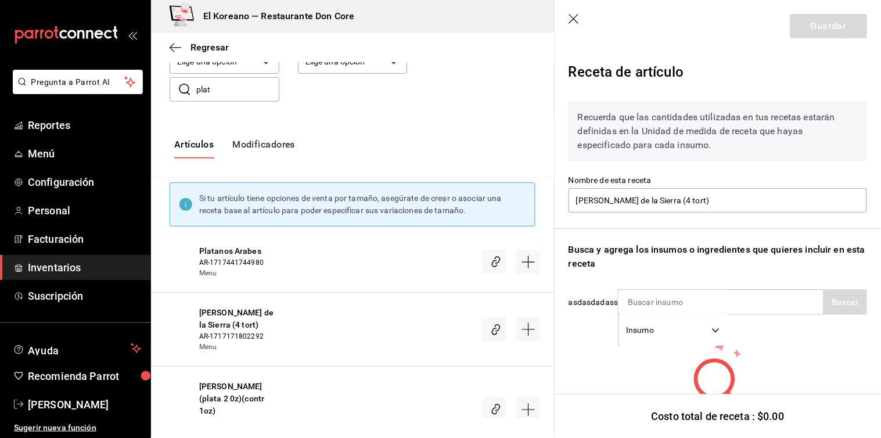
scroll to position [58, 0]
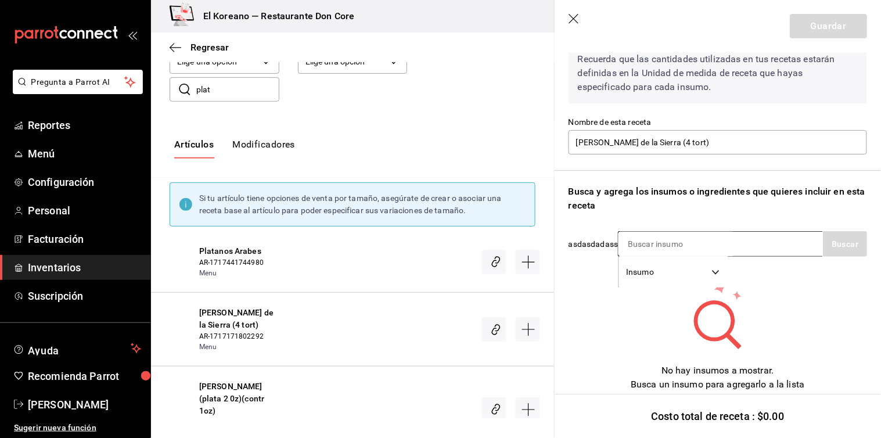
click at [715, 246] on input at bounding box center [676, 244] width 116 height 24
type input "nopa"
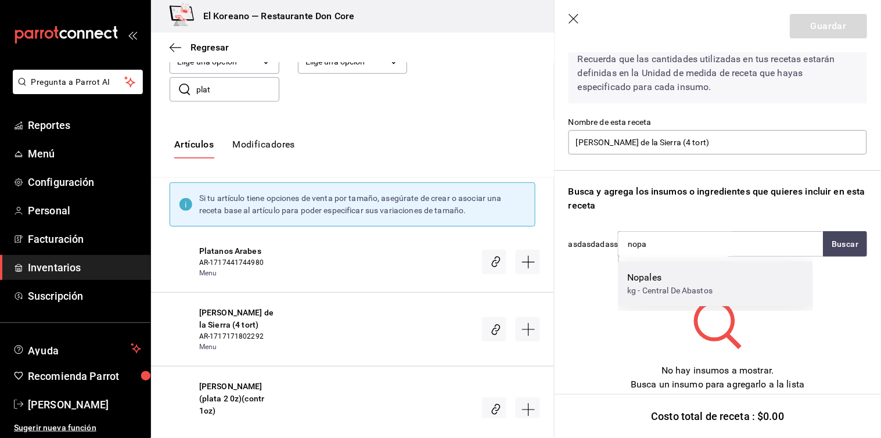
click at [663, 283] on div "Nopales" at bounding box center [669, 277] width 85 height 14
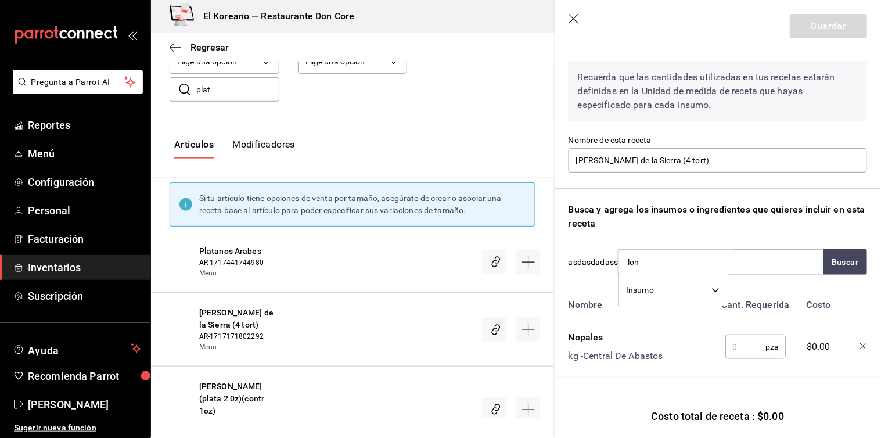
type input "long"
click at [663, 283] on div "Longaniza" at bounding box center [694, 286] width 134 height 14
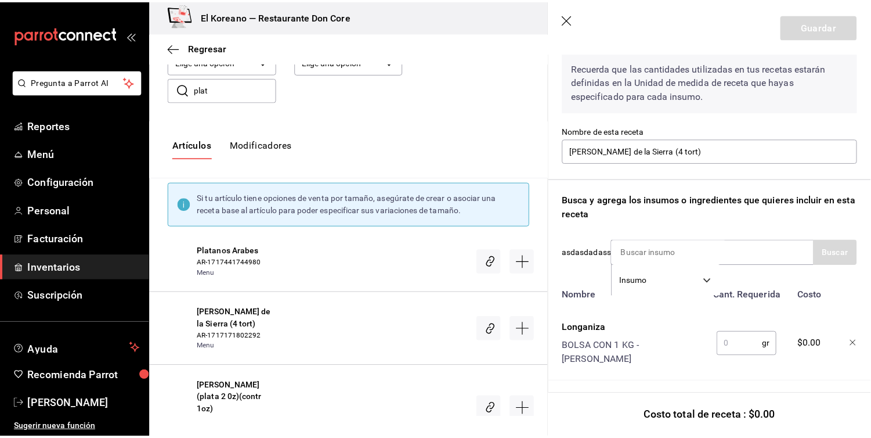
scroll to position [58, 0]
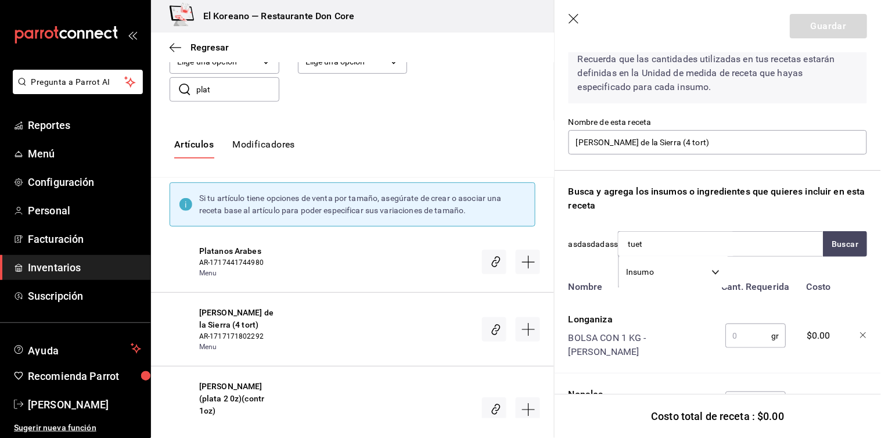
type input "tueta"
click at [663, 283] on div "Tuetanos" at bounding box center [680, 277] width 107 height 14
type input "puerc"
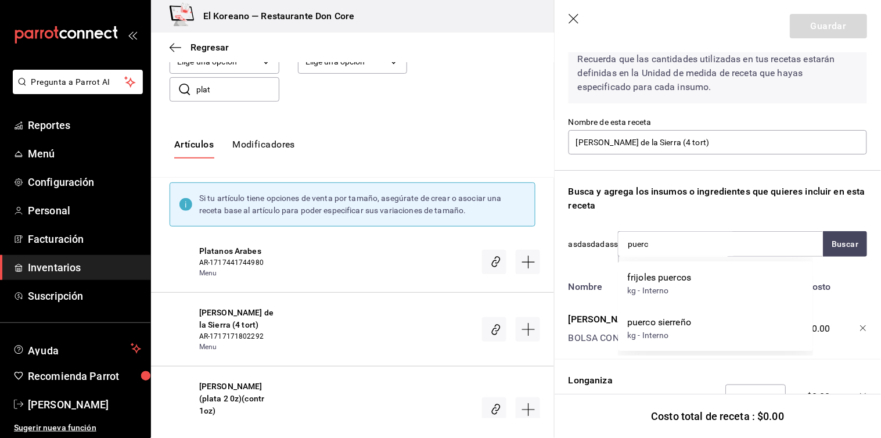
click at [663, 283] on div "frijoles puercos" at bounding box center [659, 277] width 64 height 14
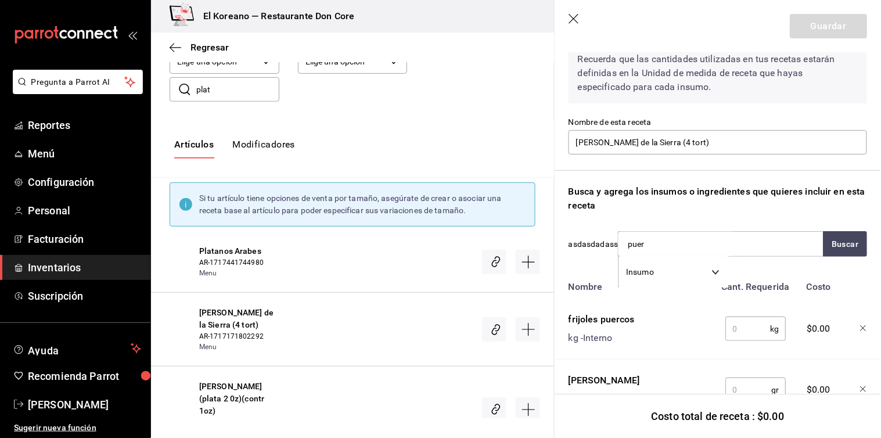
type input "puerc"
click at [663, 283] on div "puerco sierreño" at bounding box center [659, 277] width 64 height 14
type input "pane"
click at [663, 283] on div "Queso Panela" at bounding box center [692, 277] width 131 height 14
type input "camb"
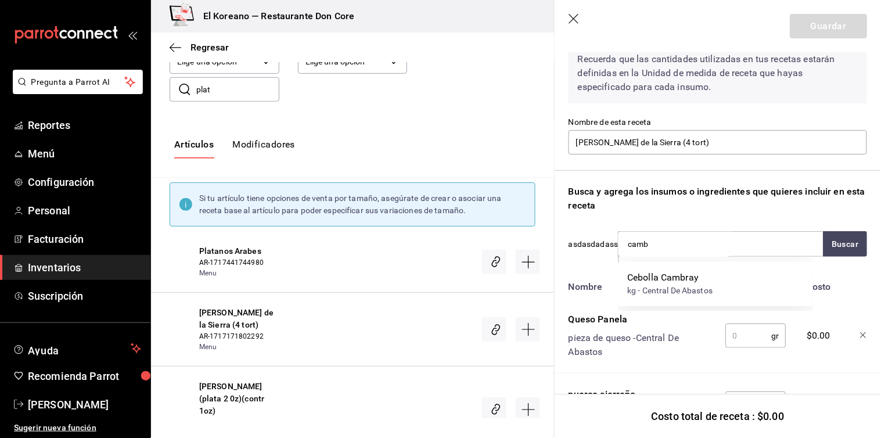
click at [663, 283] on div "Cebolla Cambray" at bounding box center [669, 277] width 85 height 14
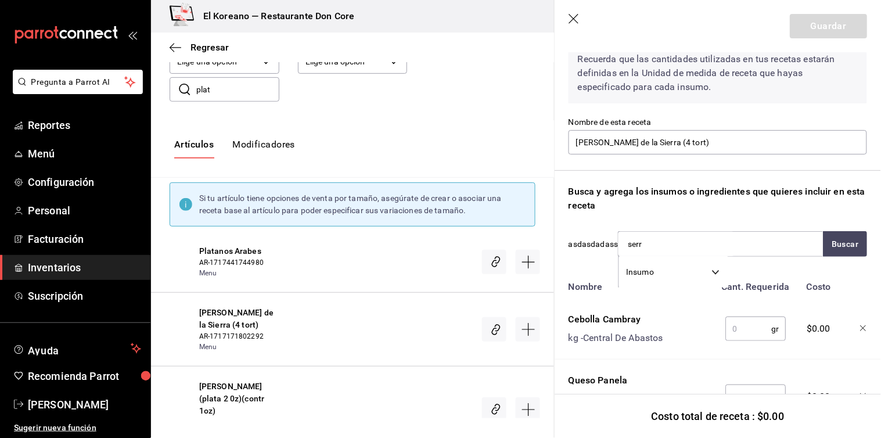
type input "serra"
click at [663, 283] on div "Chile Serrano" at bounding box center [674, 277] width 94 height 14
type input "guacamo"
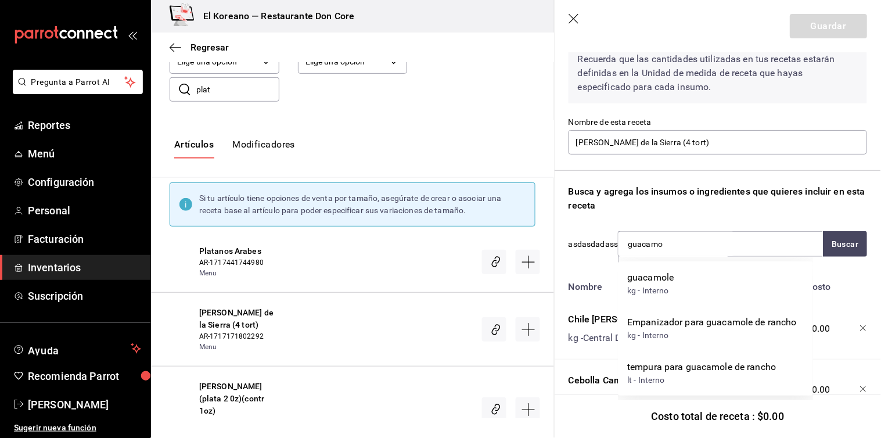
click at [663, 283] on div "guacamole" at bounding box center [650, 277] width 46 height 14
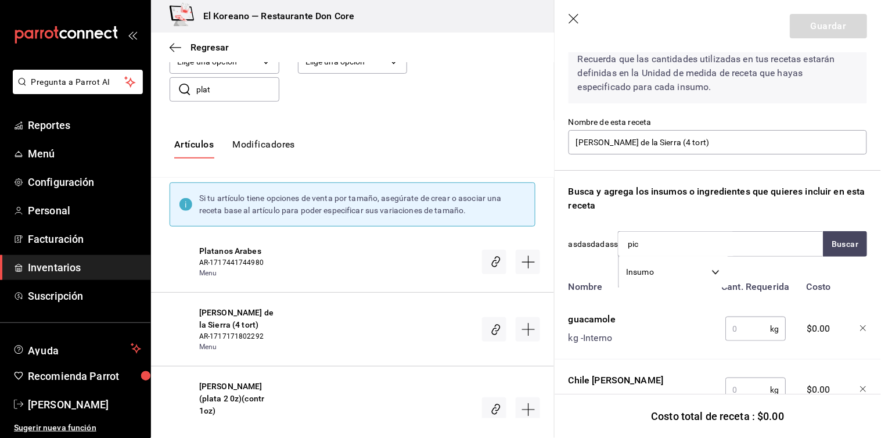
type input "pico"
click at [663, 283] on div "Pico de gallo" at bounding box center [654, 277] width 54 height 14
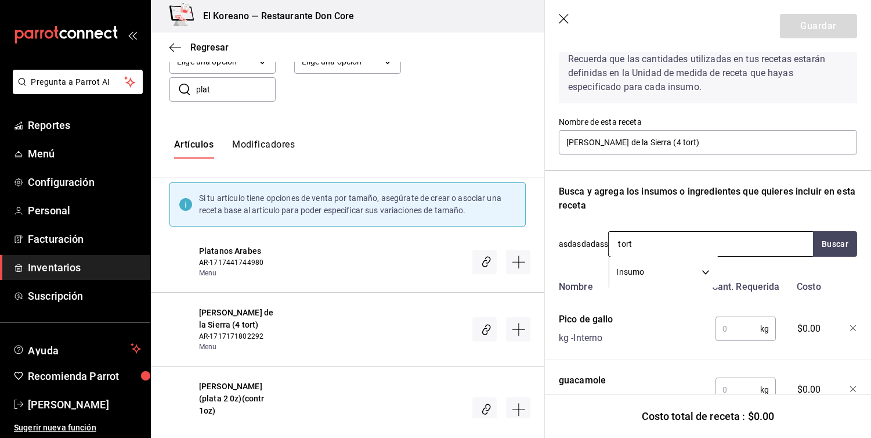
scroll to position [0, 0]
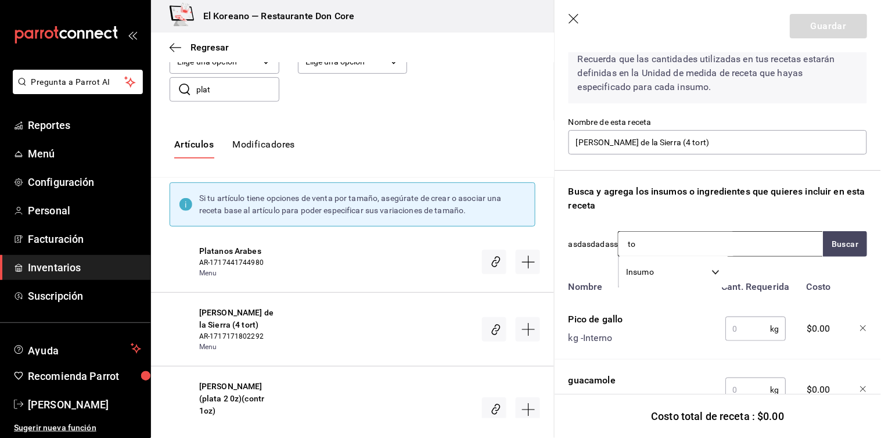
type input "t"
type input "1"
type input "torti"
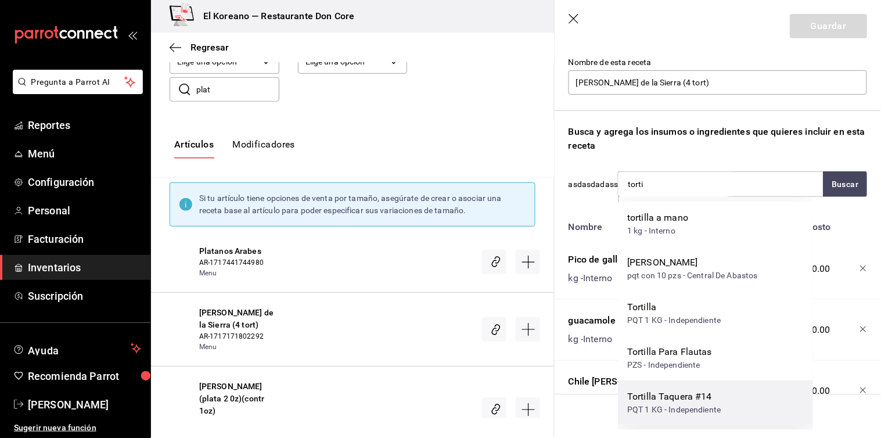
click at [691, 402] on div "Tortilla Taquera #14" at bounding box center [673, 396] width 93 height 14
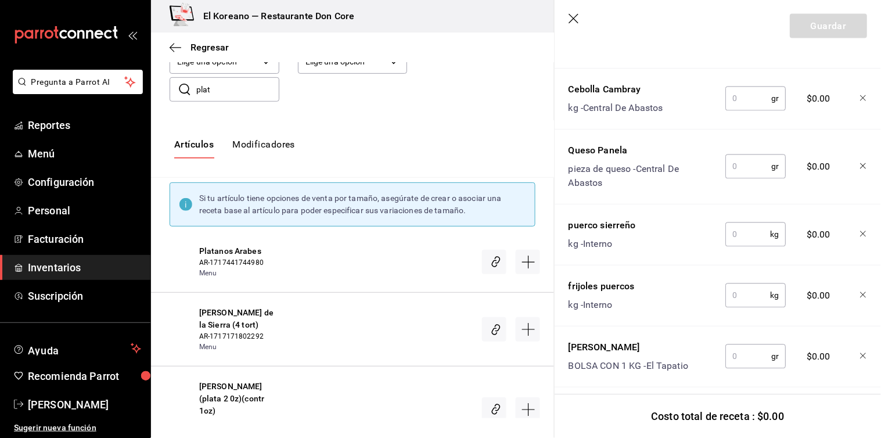
scroll to position [534, 0]
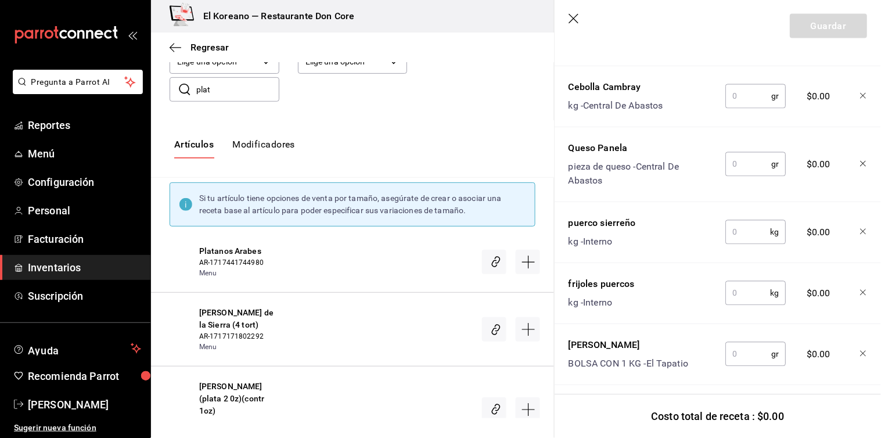
click at [860, 290] on icon "button" at bounding box center [863, 293] width 7 height 7
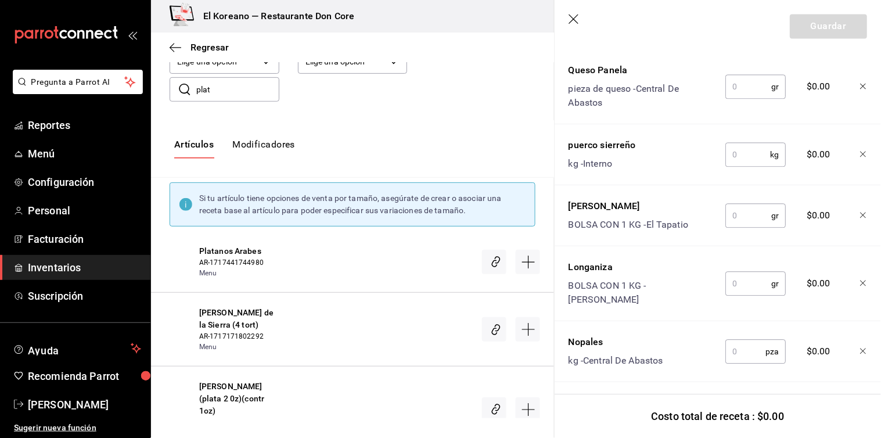
click at [743, 340] on input "text" at bounding box center [745, 351] width 40 height 23
type input "3"
type input "1"
click at [741, 277] on input "text" at bounding box center [748, 283] width 46 height 23
type input "130"
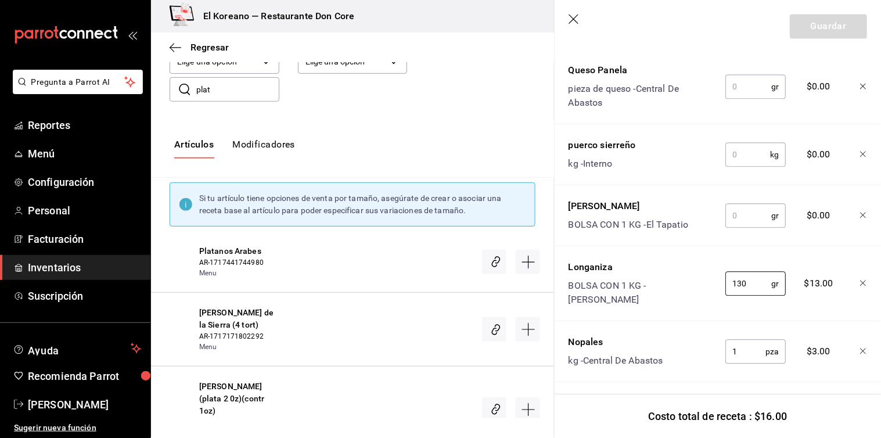
click at [734, 215] on input "text" at bounding box center [748, 215] width 46 height 23
type input "1"
click at [746, 147] on input "text" at bounding box center [747, 154] width 45 height 23
type input "2"
type input "0.250"
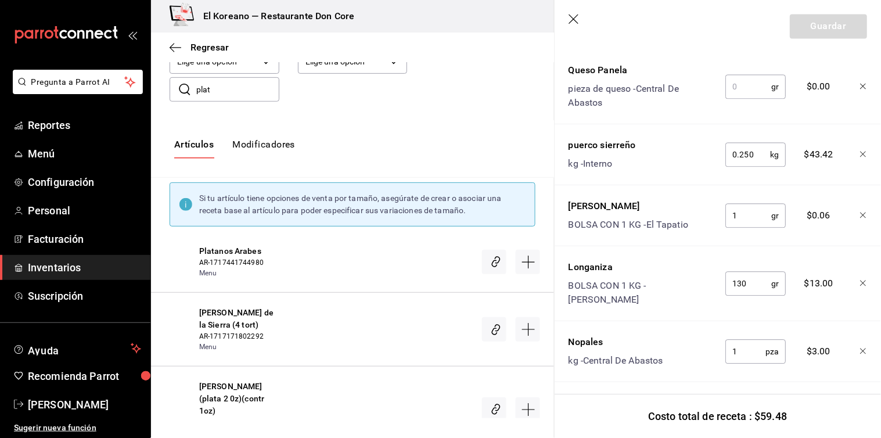
click at [741, 88] on input "text" at bounding box center [748, 86] width 46 height 23
type input "0"
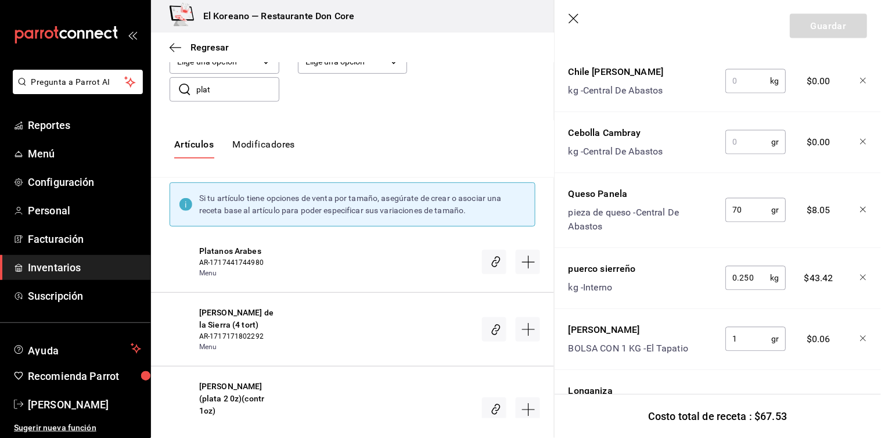
scroll to position [488, 0]
type input "70"
click at [744, 135] on input "text" at bounding box center [748, 142] width 46 height 23
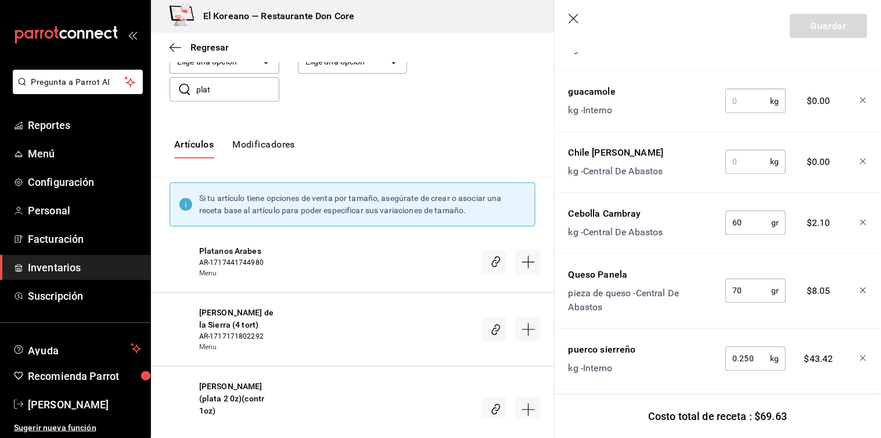
scroll to position [407, 0]
type input "60"
click at [744, 160] on input "text" at bounding box center [747, 162] width 45 height 23
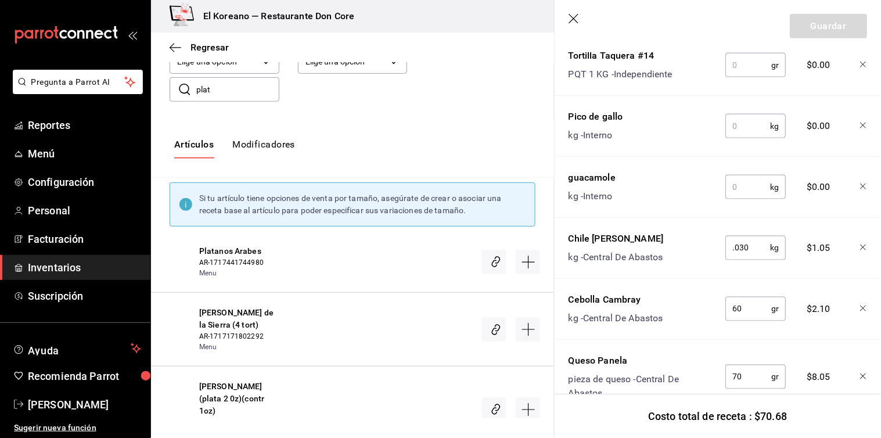
scroll to position [320, 0]
type input "0.030"
click at [744, 196] on input "text" at bounding box center [747, 187] width 45 height 23
type input "0.020"
click at [733, 134] on input "text" at bounding box center [747, 127] width 45 height 23
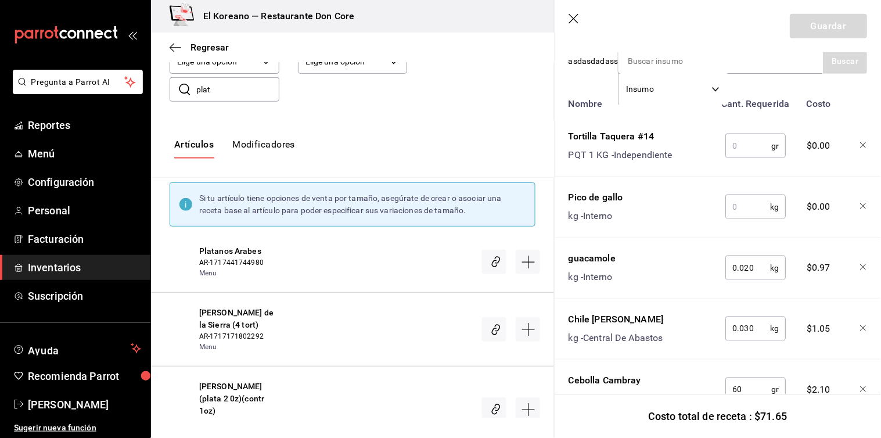
scroll to position [239, 0]
click at [745, 210] on input "text" at bounding box center [747, 208] width 45 height 23
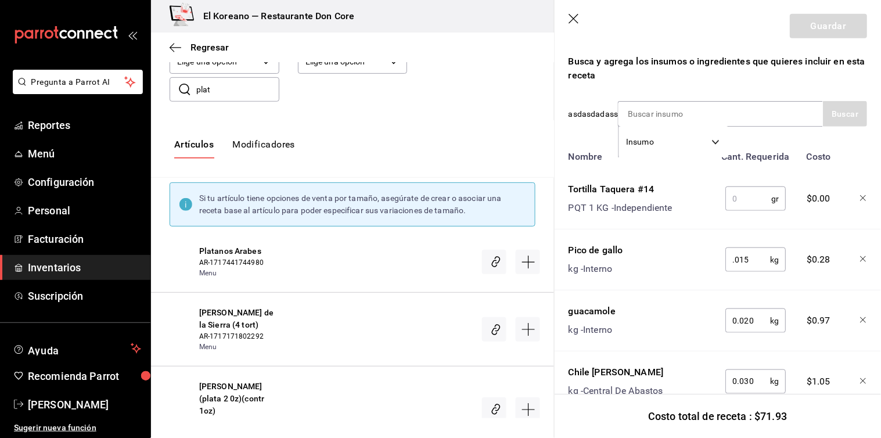
scroll to position [187, 0]
type input "0.015"
click at [745, 210] on input "text" at bounding box center [748, 198] width 46 height 23
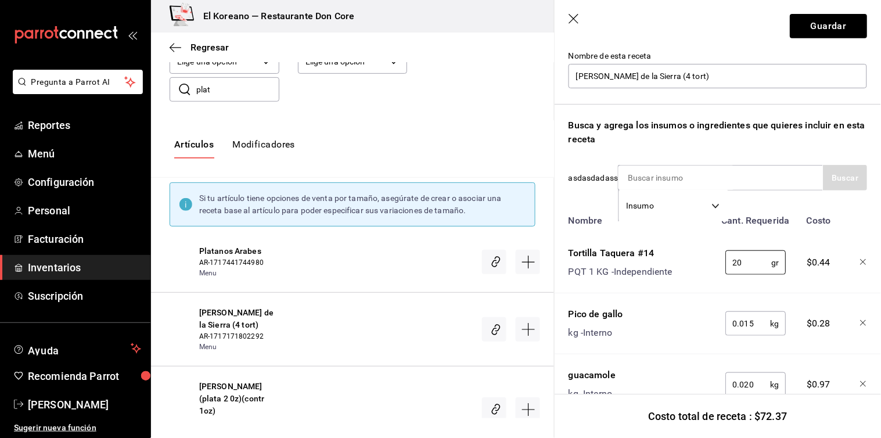
scroll to position [124, 0]
type input "20"
click at [700, 175] on input at bounding box center [676, 178] width 116 height 24
type input "gas"
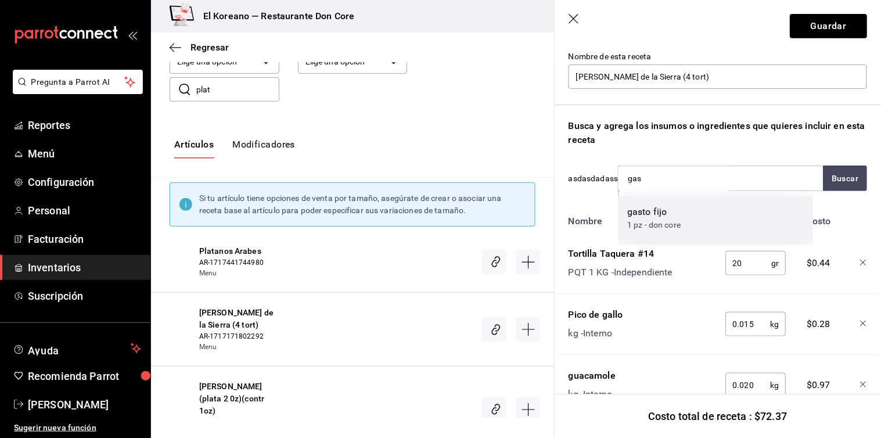
click at [673, 227] on div "1 pz - don core" at bounding box center [653, 225] width 53 height 12
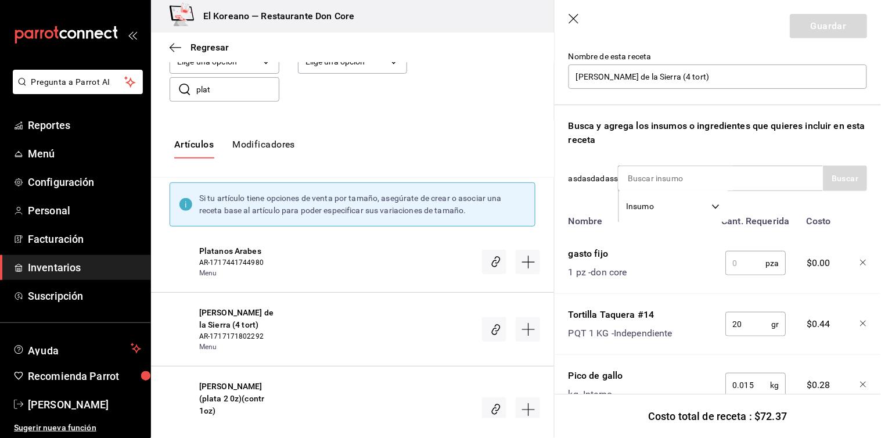
click at [733, 258] on input "text" at bounding box center [745, 262] width 40 height 23
type input "1"
click at [816, 25] on button "Guardar" at bounding box center [827, 26] width 77 height 24
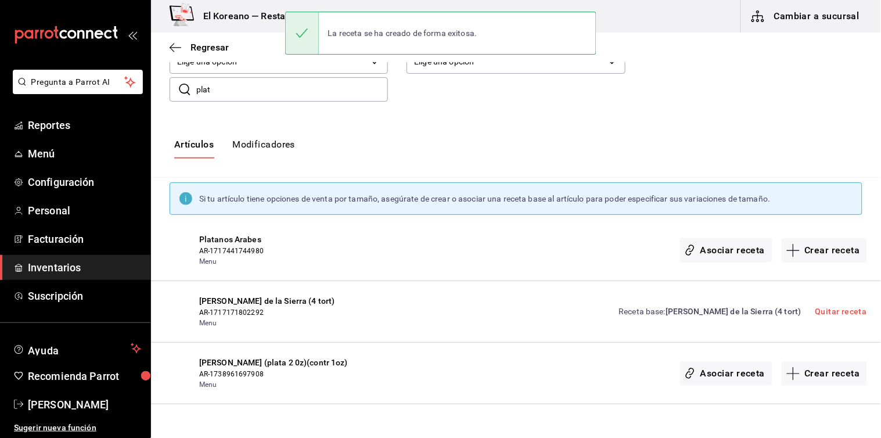
scroll to position [0, 0]
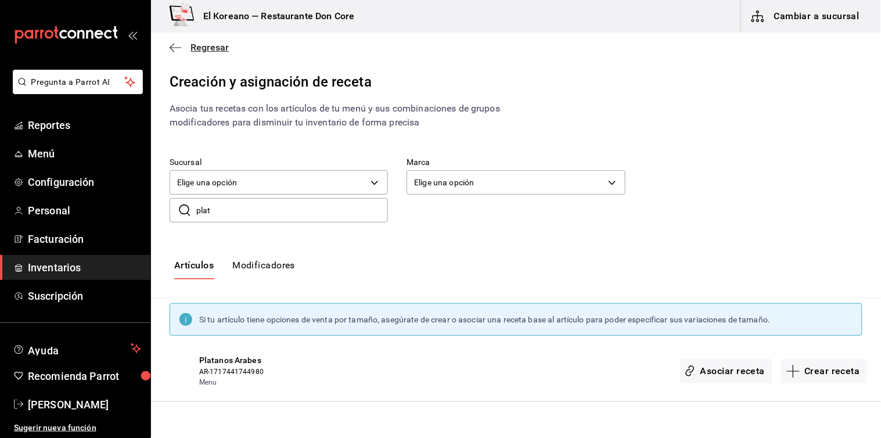
click at [210, 47] on span "Regresar" at bounding box center [209, 47] width 38 height 11
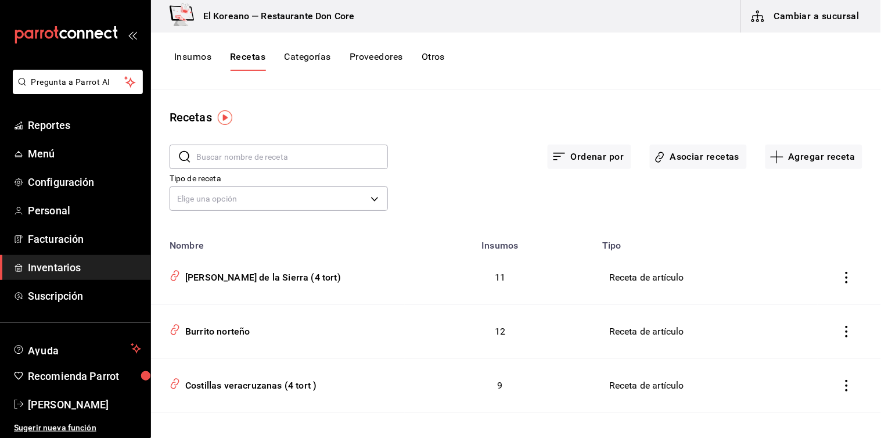
click at [200, 56] on button "Insumos" at bounding box center [192, 61] width 37 height 20
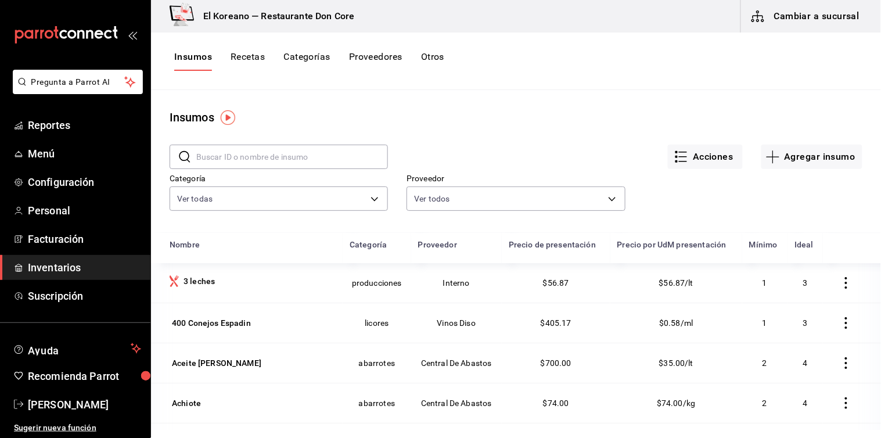
click at [252, 156] on input "text" at bounding box center [292, 156] width 192 height 23
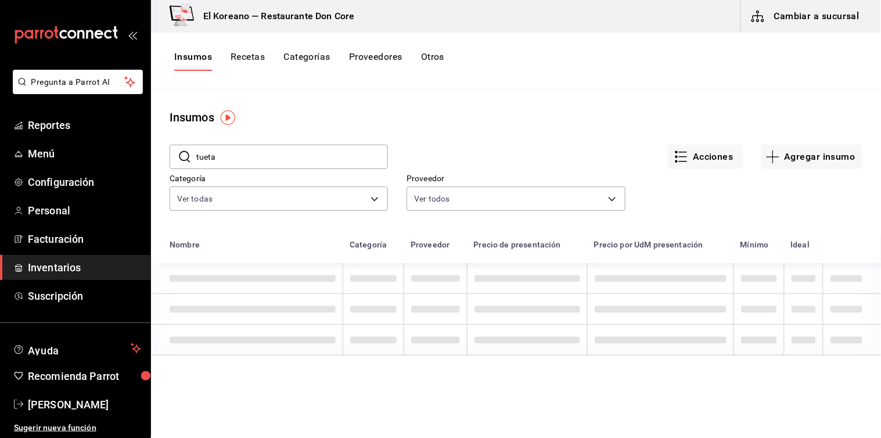
type input "tueta"
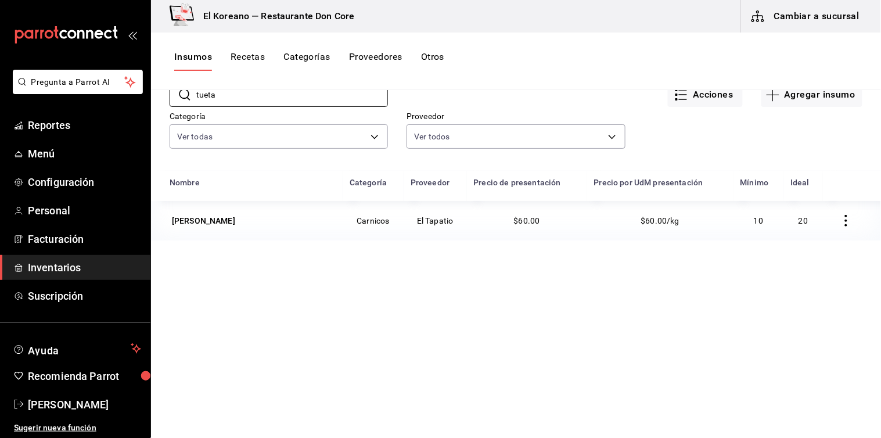
scroll to position [104, 0]
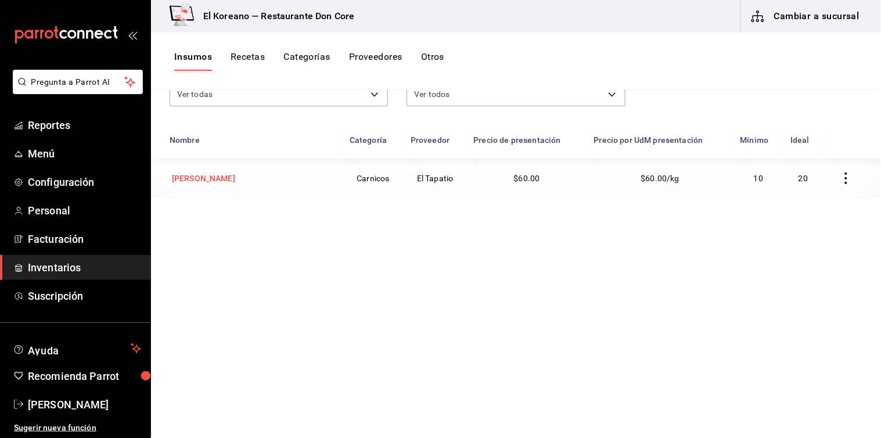
click at [245, 170] on div "Tuetanos" at bounding box center [252, 178] width 166 height 16
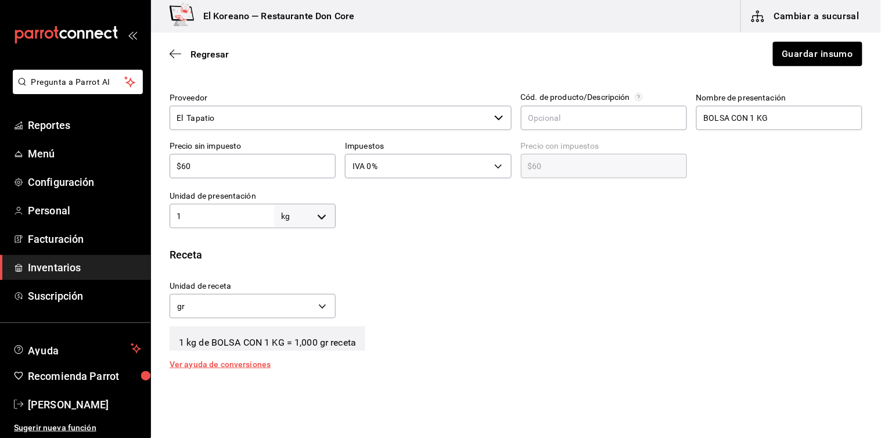
scroll to position [257, 0]
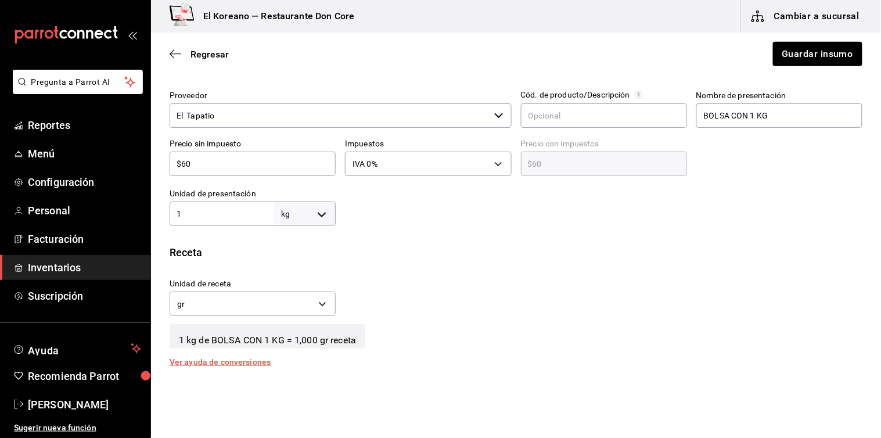
click at [216, 215] on input "1" at bounding box center [221, 214] width 104 height 14
click at [317, 211] on body "Pregunta a Parrot AI Reportes Menú Configuración Personal Facturación Inventari…" at bounding box center [440, 186] width 881 height 372
click at [294, 343] on li "pza" at bounding box center [302, 344] width 60 height 19
type input "UNIT"
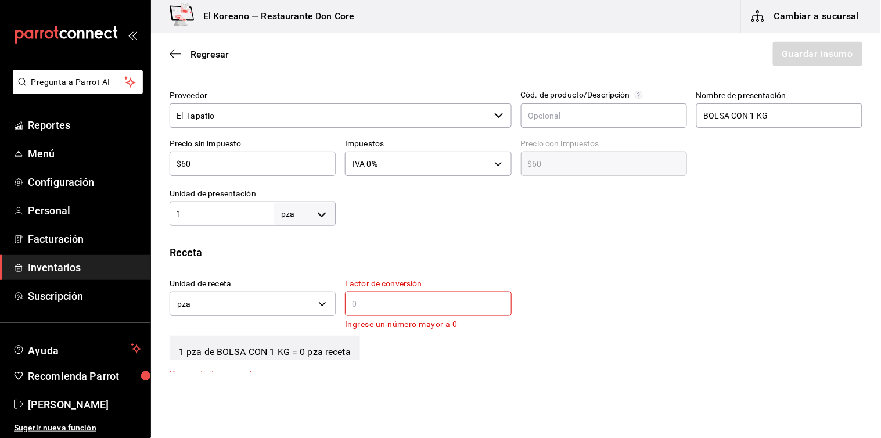
click at [199, 157] on input "$60" at bounding box center [252, 164] width 166 height 14
type input "$6"
type input "$6.00"
type input "$0.00"
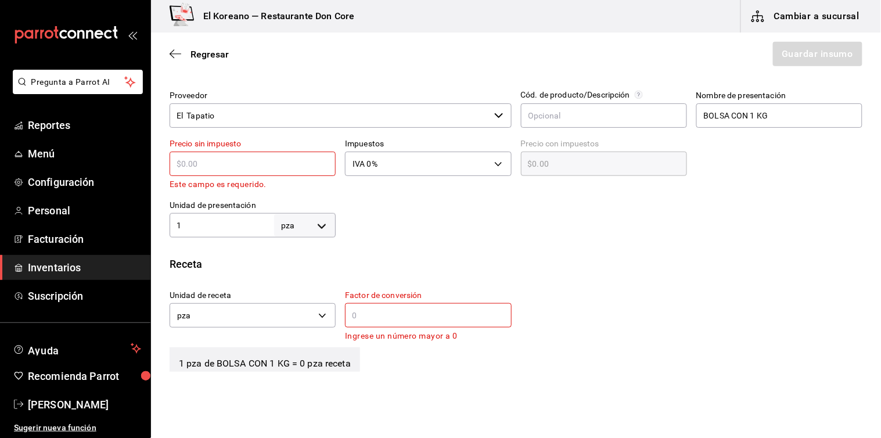
type input "$3"
type input "$3.00"
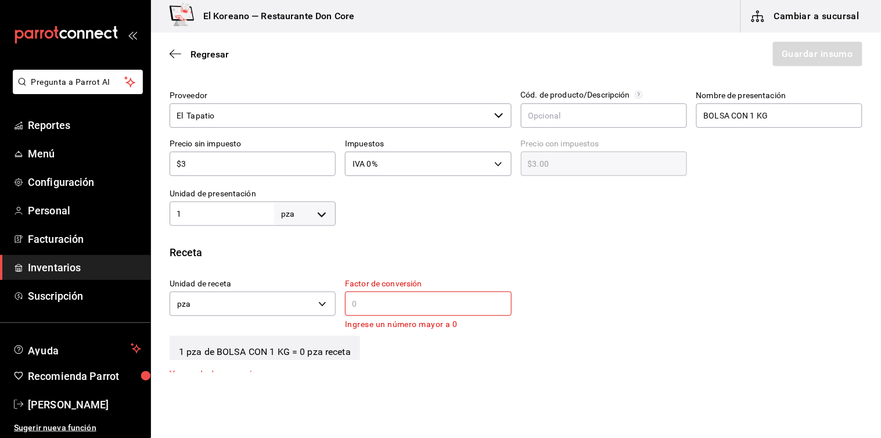
type input "$30"
type input "$30.00"
type input "$3"
type input "$3.00"
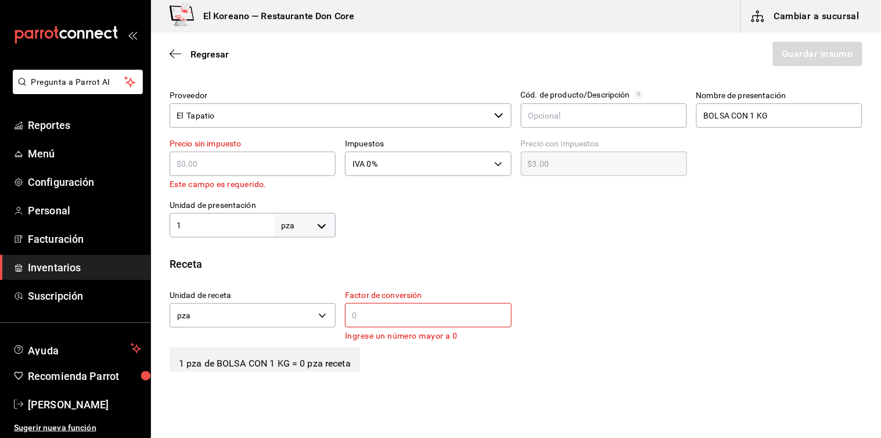
type input "$0.00"
type input "$6"
type input "$6.00"
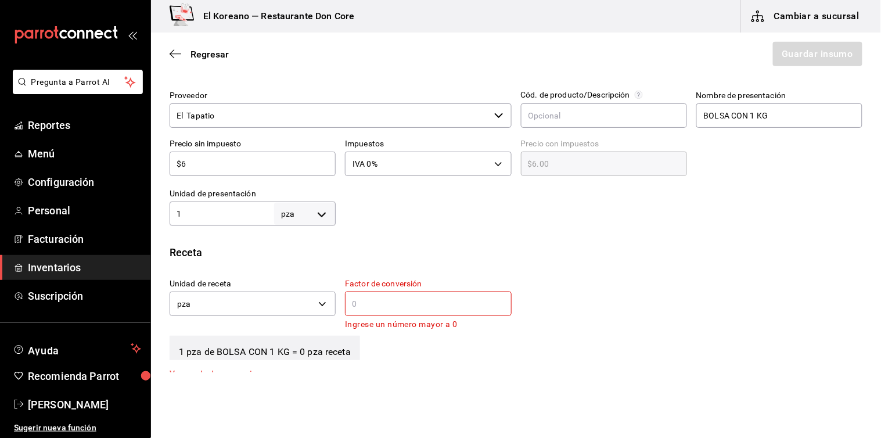
type input "$60"
type input "$60.00"
click at [201, 211] on input "1" at bounding box center [221, 214] width 104 height 14
type input "2"
click at [437, 217] on div at bounding box center [599, 202] width 526 height 46
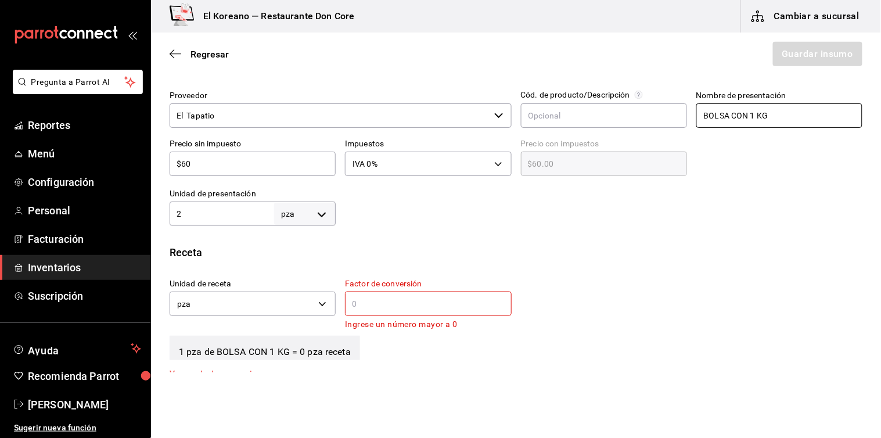
click at [768, 111] on input "BOLSA CON 1 KG" at bounding box center [779, 115] width 166 height 24
type input "B"
type input "p"
type input "t"
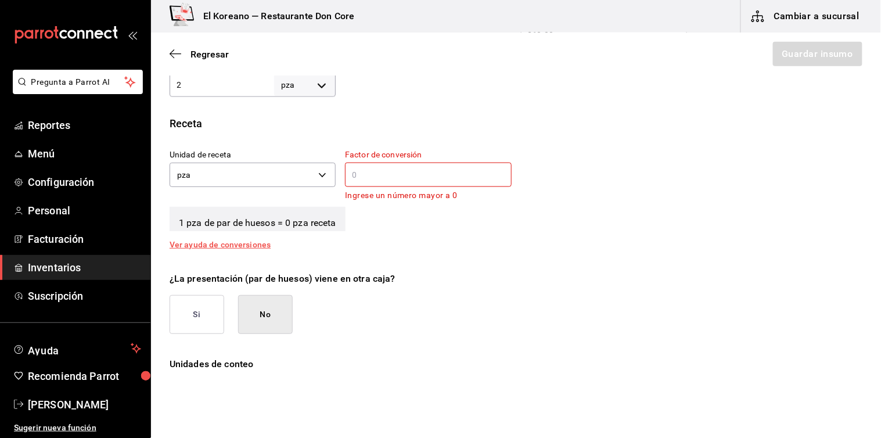
scroll to position [387, 0]
type input "par de huesos"
click at [367, 172] on input "text" at bounding box center [428, 174] width 166 height 14
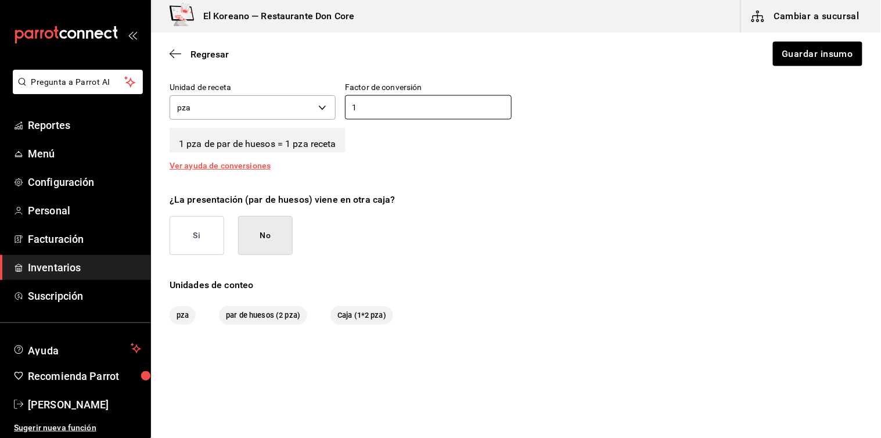
scroll to position [472, 0]
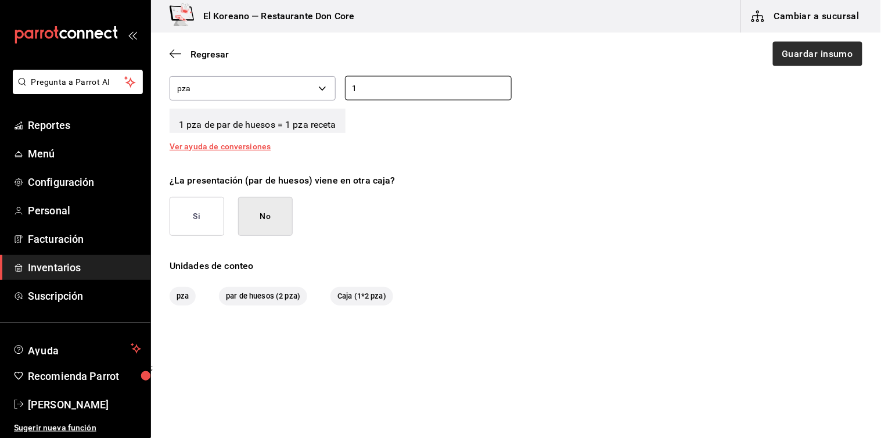
type input "1"
click at [802, 62] on button "Guardar insumo" at bounding box center [816, 54] width 91 height 24
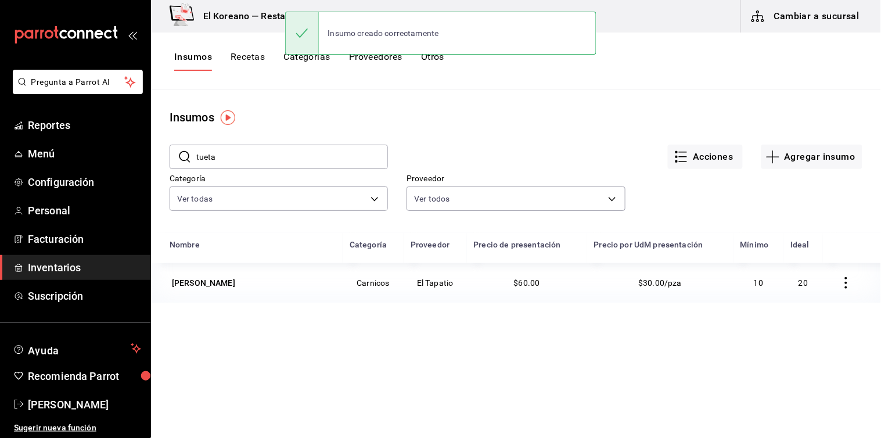
click at [253, 56] on button "Recetas" at bounding box center [247, 61] width 34 height 20
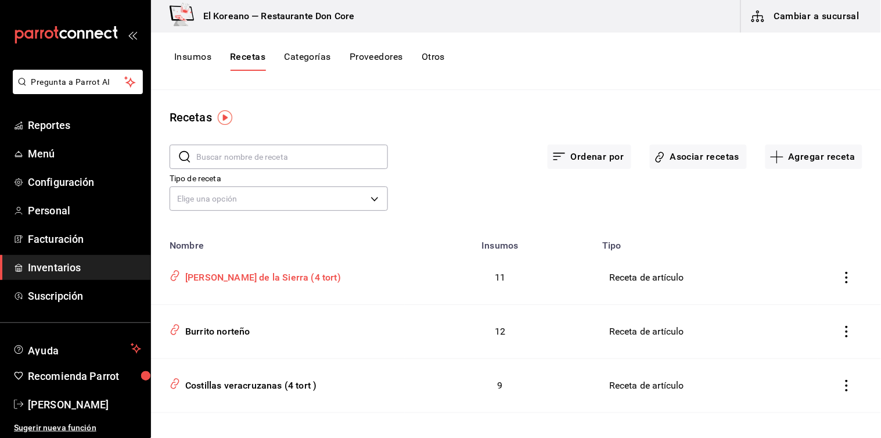
click at [219, 284] on div "[PERSON_NAME] de la Sierra (4 tort)" at bounding box center [261, 275] width 160 height 18
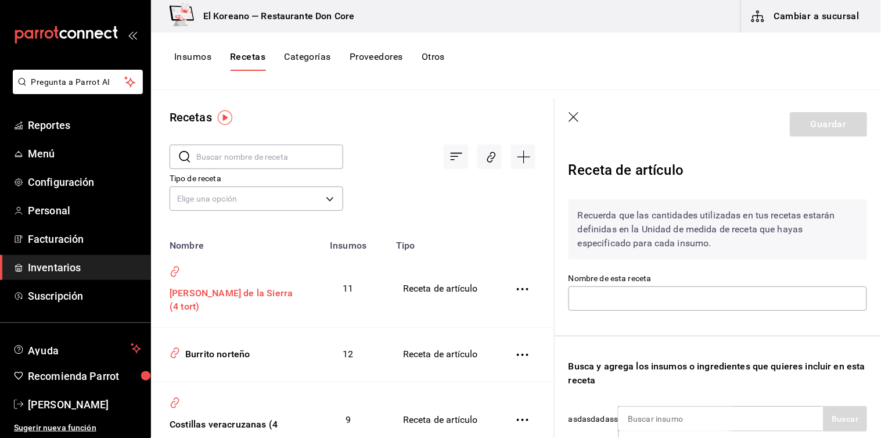
type input "[PERSON_NAME] de la Sierra (4 tort)"
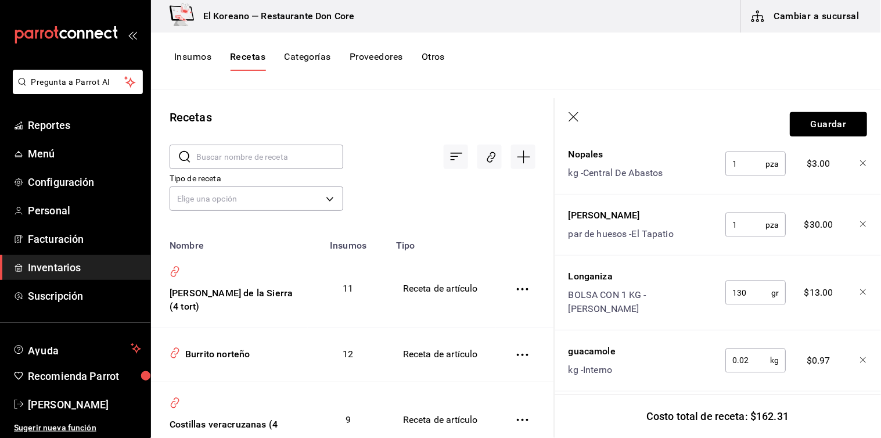
scroll to position [341, 0]
click at [734, 217] on input "1" at bounding box center [745, 223] width 40 height 23
type input "2"
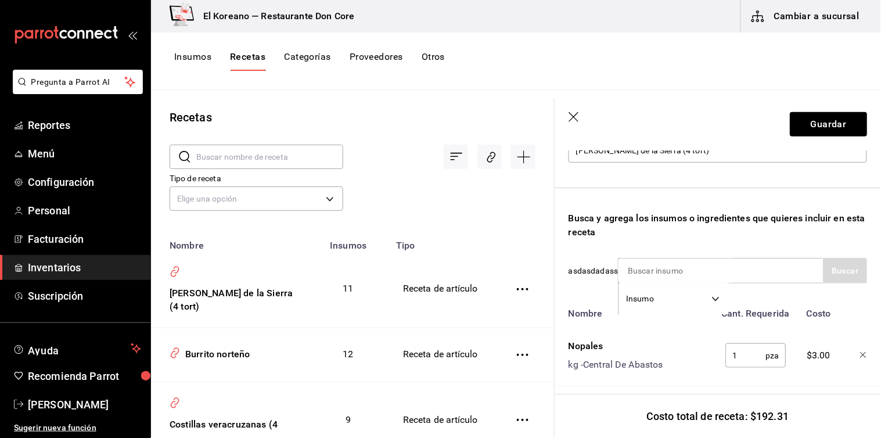
scroll to position [149, 0]
click at [688, 268] on input at bounding box center [676, 269] width 116 height 24
type input "tort"
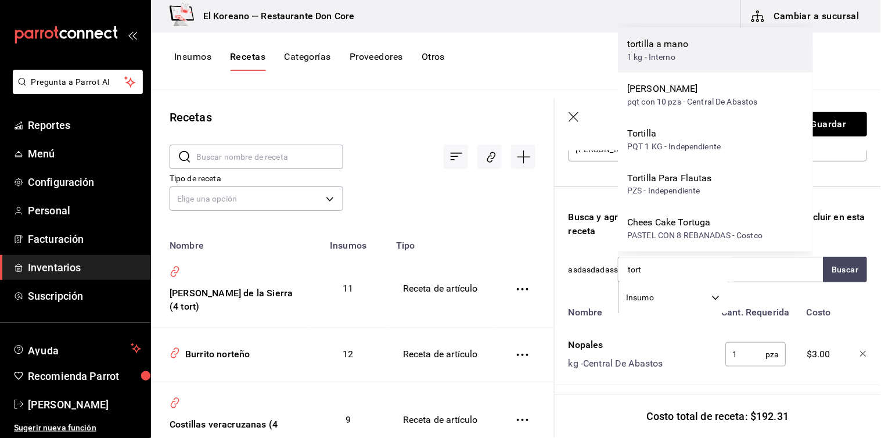
click at [671, 49] on div "tortilla a mano" at bounding box center [657, 44] width 61 height 14
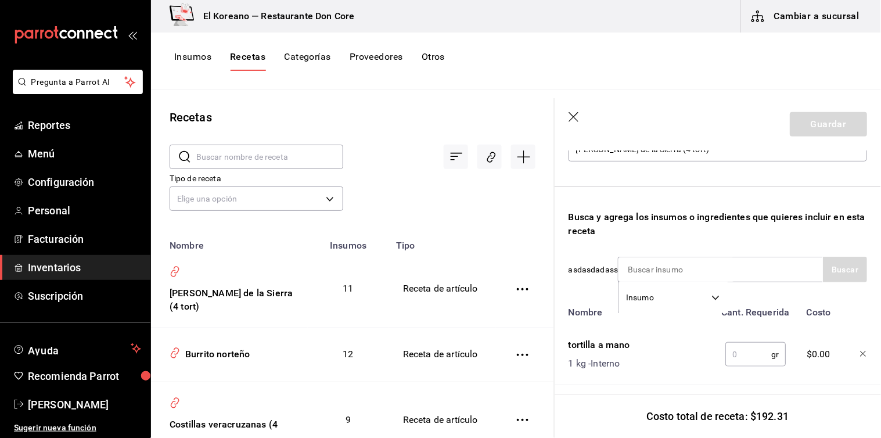
click at [729, 355] on input "text" at bounding box center [748, 353] width 46 height 23
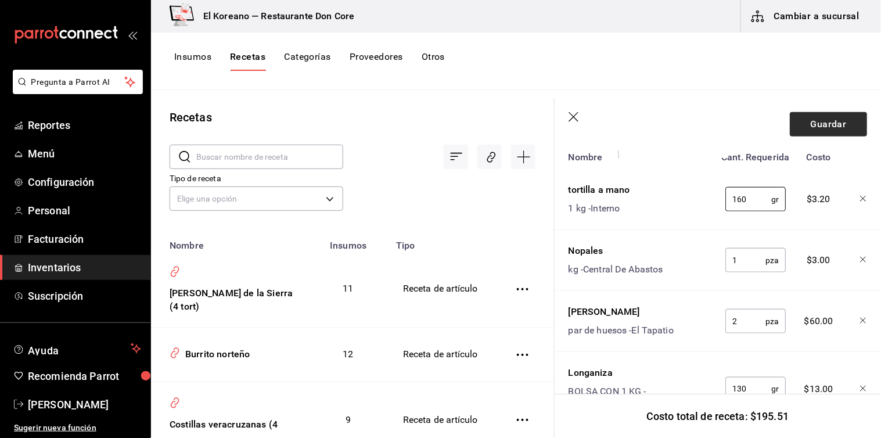
type input "160"
click at [832, 117] on button "Guardar" at bounding box center [827, 124] width 77 height 24
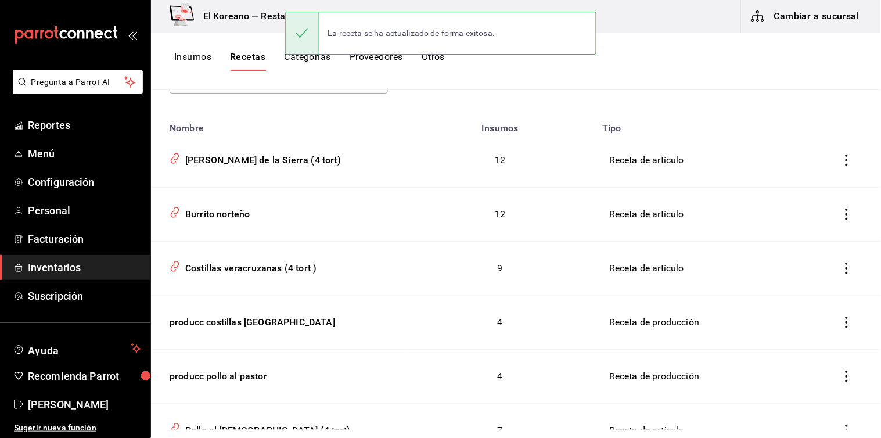
scroll to position [118, 0]
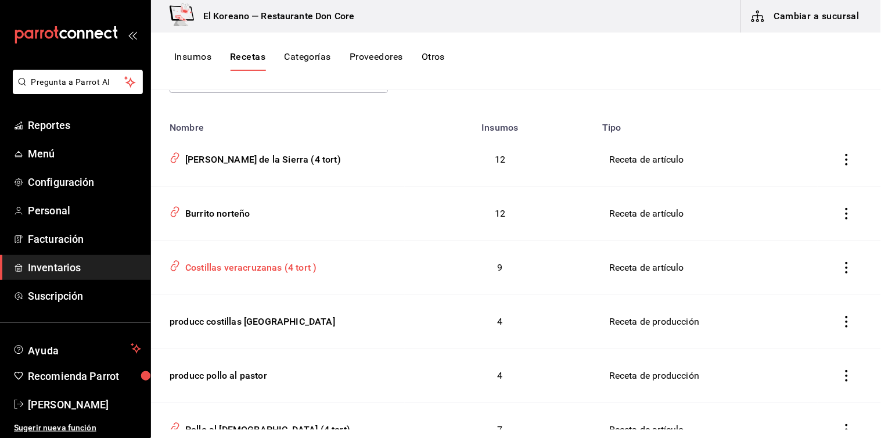
click at [267, 265] on div "Costillas veracruzanas (4 tort )" at bounding box center [249, 266] width 136 height 18
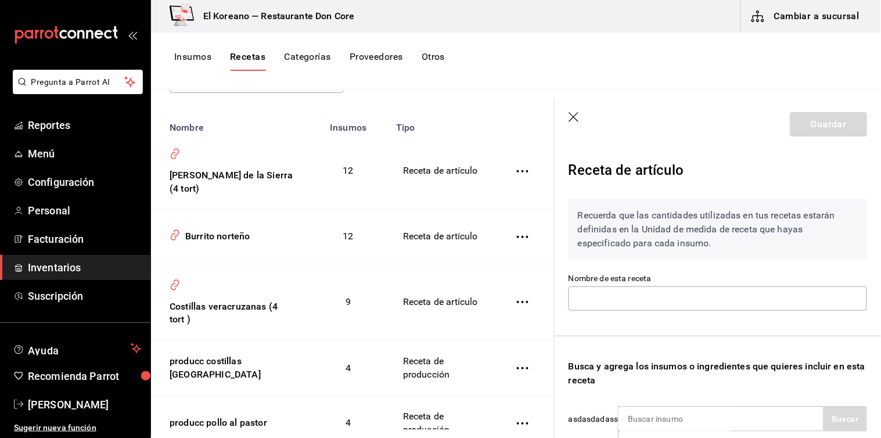
type input "Costillas veracruzanas (4 tort )"
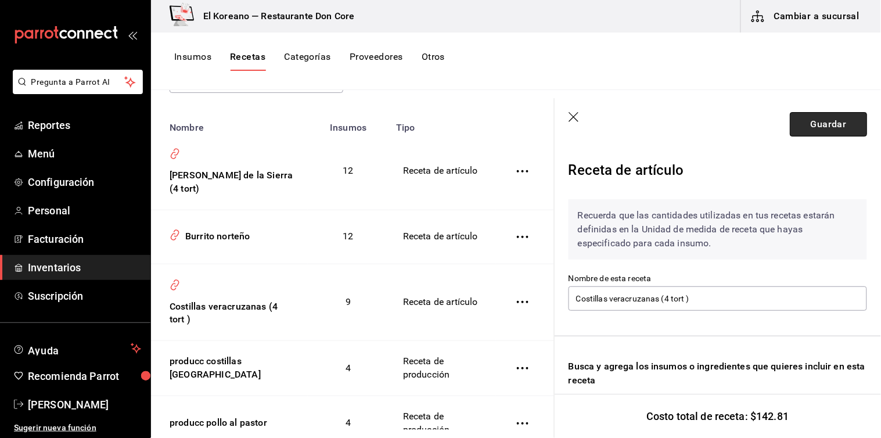
click at [814, 124] on button "Guardar" at bounding box center [827, 124] width 77 height 24
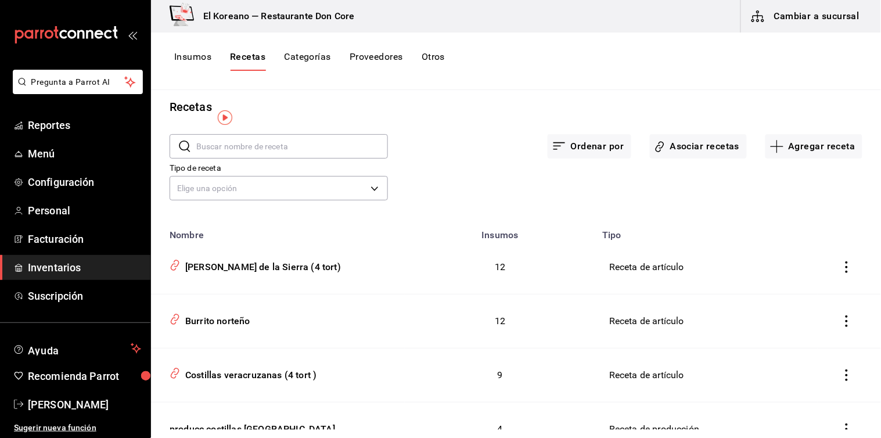
scroll to position [16, 0]
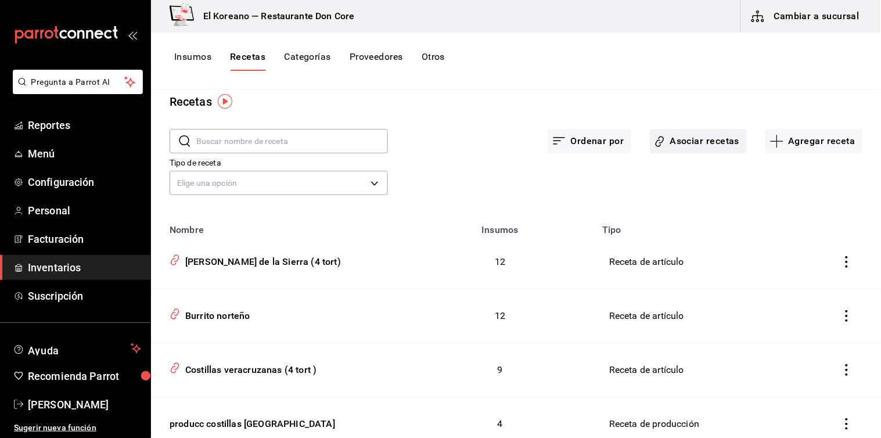
click at [711, 140] on button "Asociar recetas" at bounding box center [698, 141] width 97 height 24
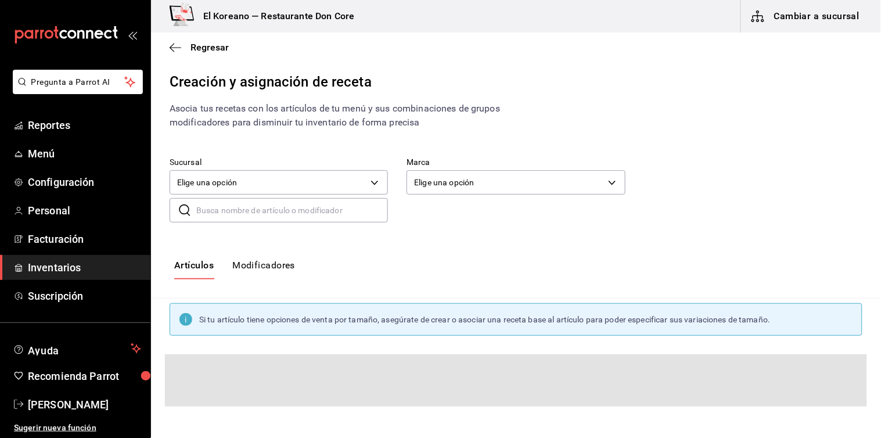
click at [269, 217] on input "text" at bounding box center [292, 210] width 192 height 23
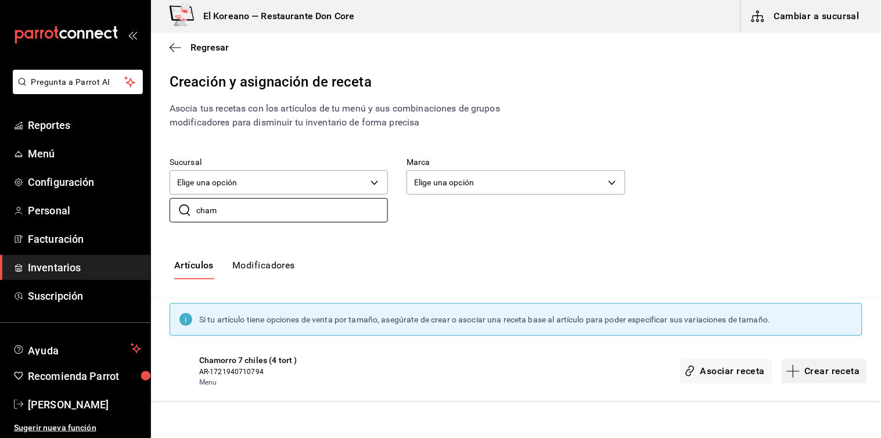
type input "cham"
click at [839, 378] on button "Crear receta" at bounding box center [824, 371] width 86 height 24
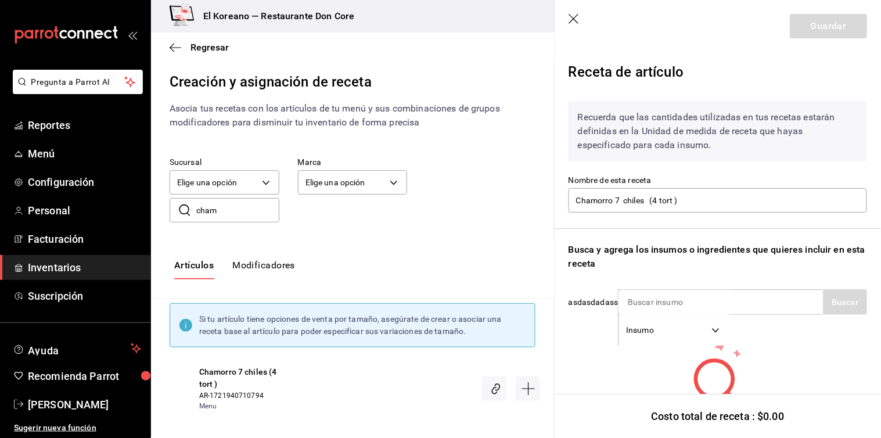
scroll to position [58, 0]
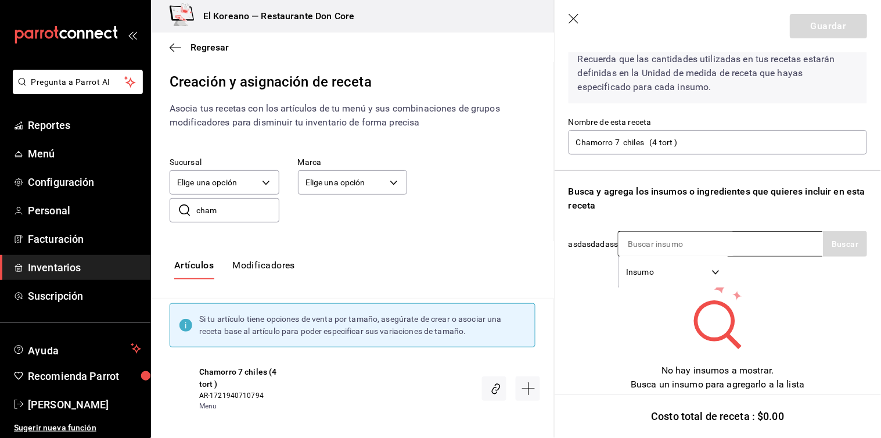
click at [764, 248] on div "Insumo SUPPLY" at bounding box center [720, 244] width 205 height 26
click at [756, 248] on div "Insumo SUPPLY" at bounding box center [720, 244] width 205 height 26
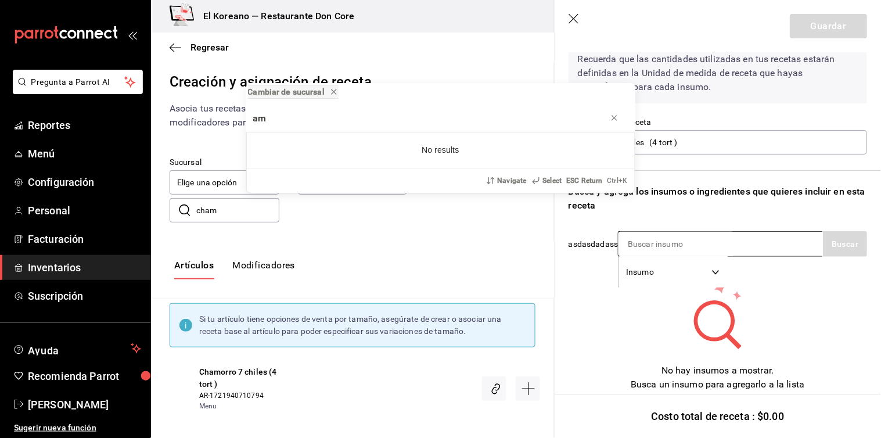
type input "a"
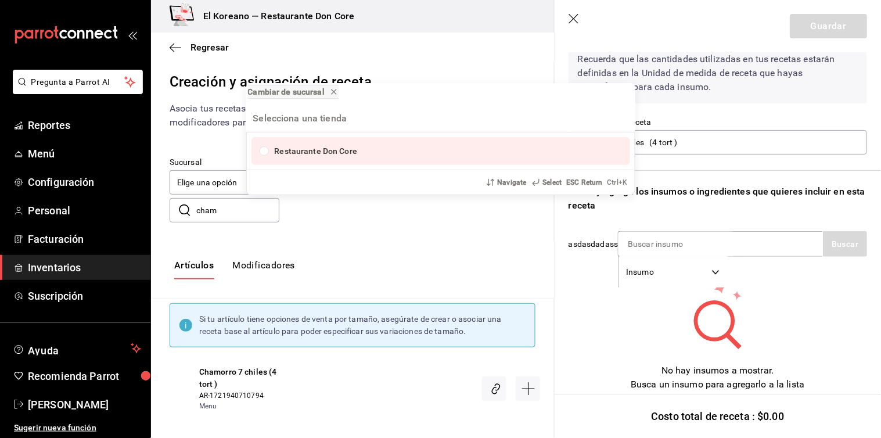
click at [775, 248] on div "Cambiar de sucursal Restaurante Don Core Navigate Select ESC Return Ctrl+ K" at bounding box center [440, 219] width 881 height 438
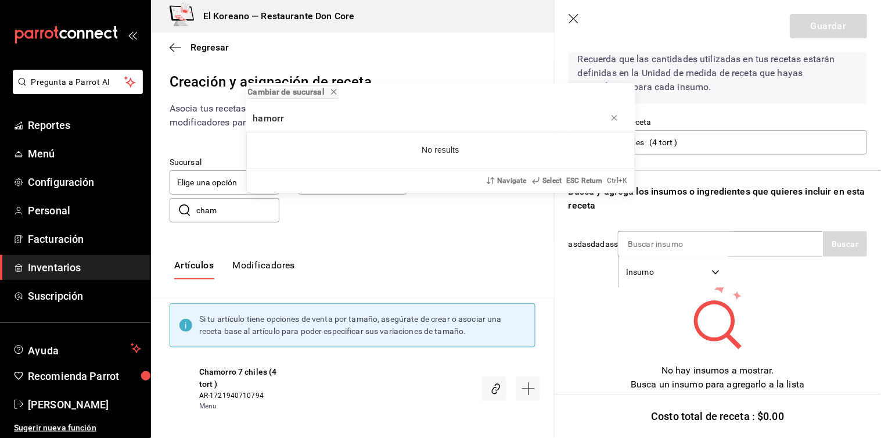
type input "hamorr"
click at [741, 122] on div "Cambiar de sucursal hamorr No results Navigate Select ESC Return Ctrl+ K" at bounding box center [440, 219] width 881 height 438
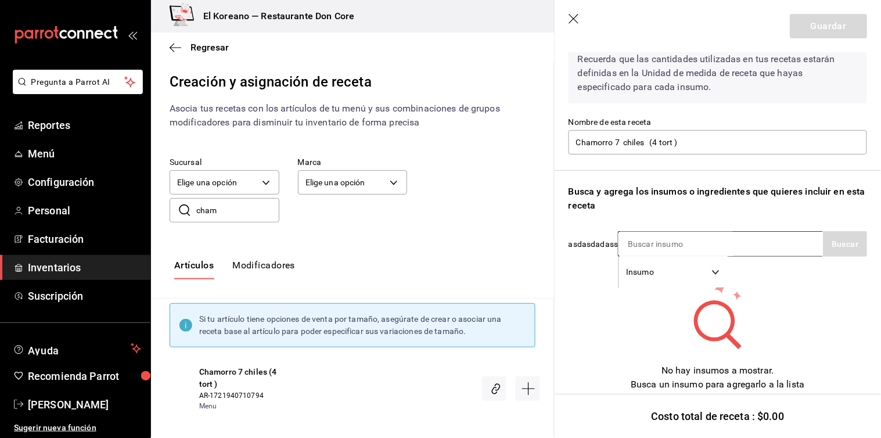
click at [736, 248] on div "Insumo SUPPLY" at bounding box center [720, 244] width 205 height 26
click at [752, 265] on div "Recuerda que las cantidades utilizadas en tus recetas estarán definidas en la U…" at bounding box center [717, 213] width 298 height 358
click at [800, 244] on div "Insumo SUPPLY" at bounding box center [720, 244] width 205 height 26
click at [619, 242] on input at bounding box center [676, 244] width 116 height 24
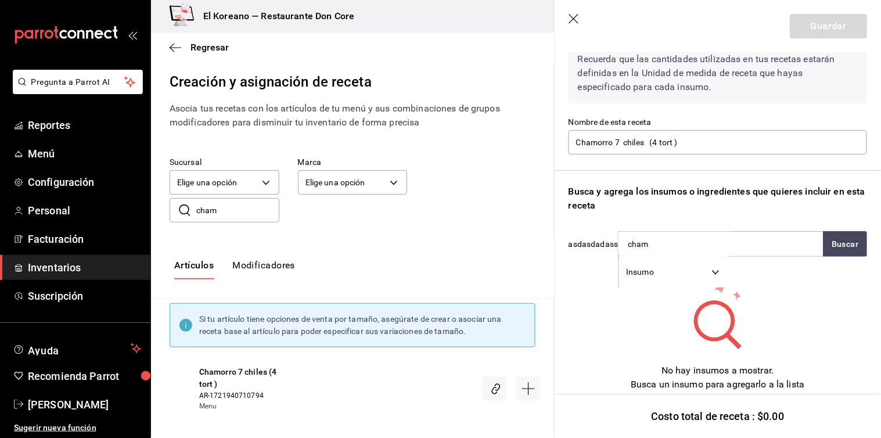
type input "chamo"
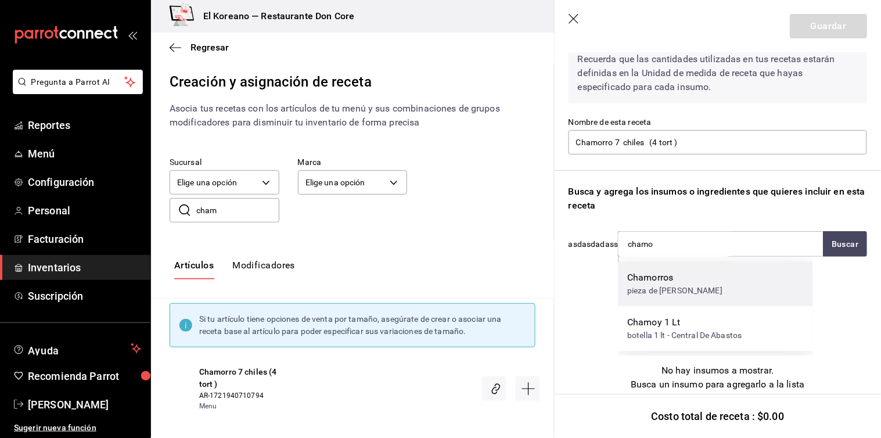
click at [651, 284] on div "pieza de chamorro - Carnes Ali" at bounding box center [674, 290] width 95 height 12
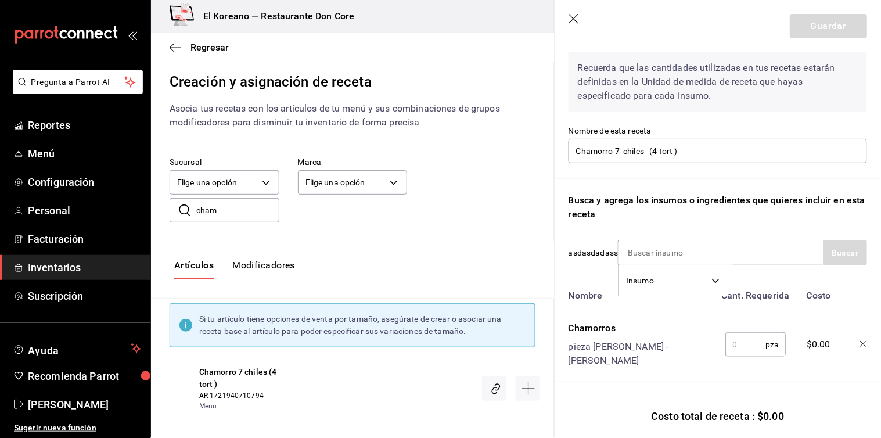
scroll to position [48, 0]
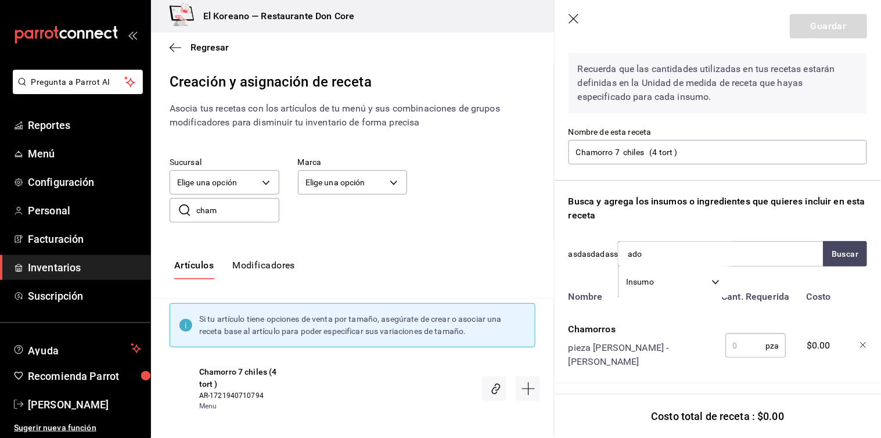
type input "adob"
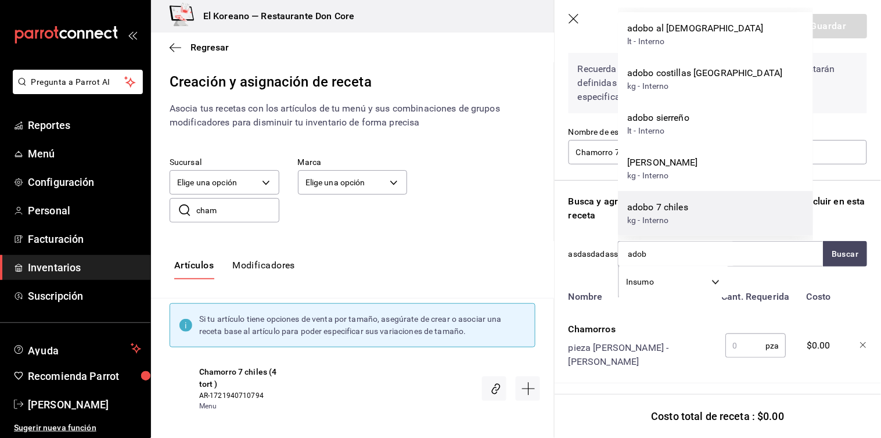
click at [658, 215] on div "kg - Interno" at bounding box center [657, 220] width 61 height 12
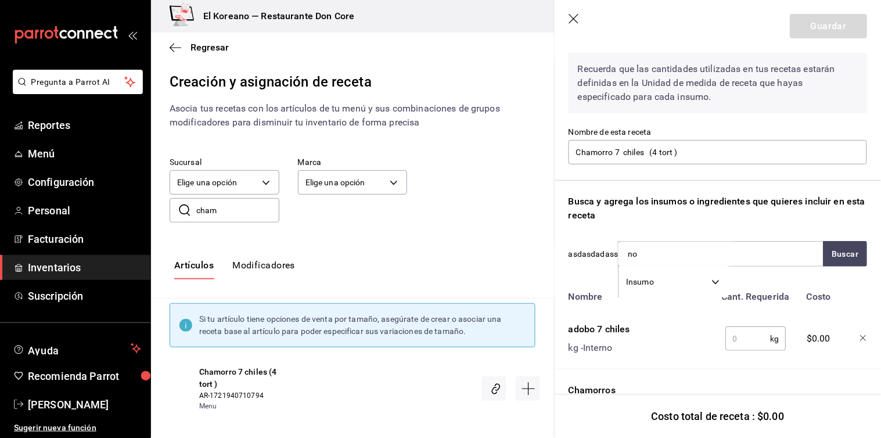
type input "n"
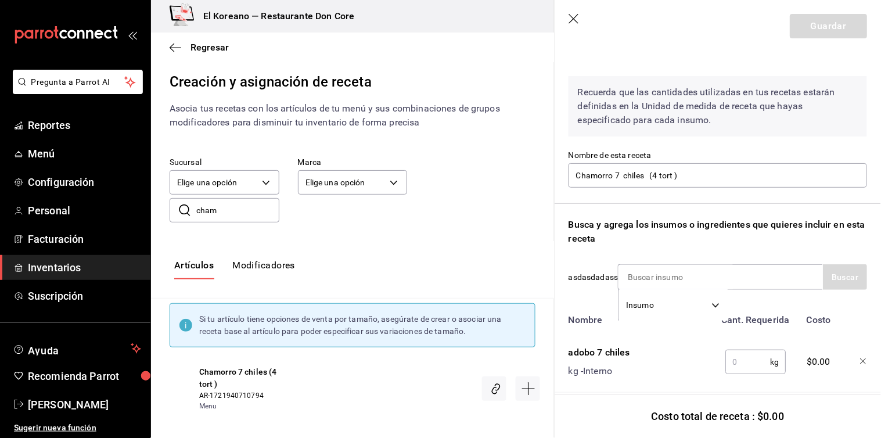
scroll to position [24, 0]
type input "nopal"
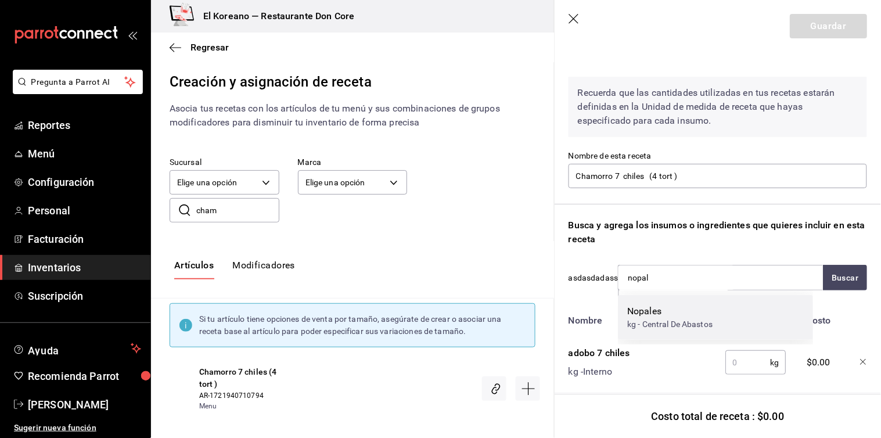
click at [663, 322] on div "kg - Central De Abastos" at bounding box center [669, 324] width 85 height 12
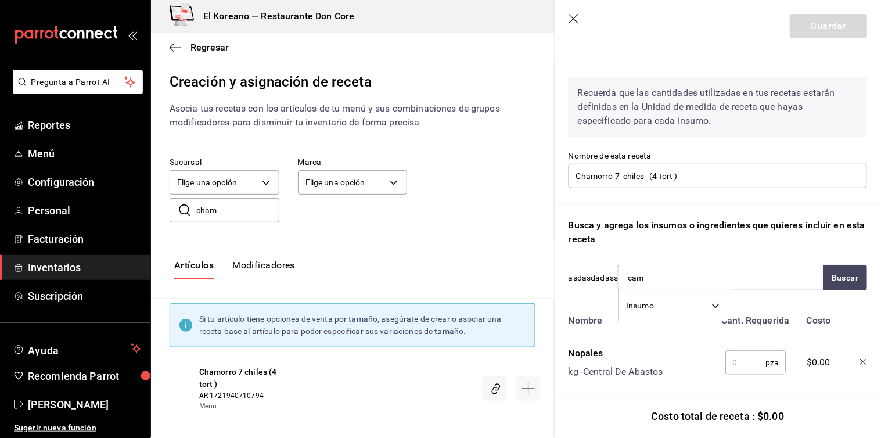
type input "camb"
click at [663, 322] on div "kg - Central De Abastos" at bounding box center [669, 324] width 85 height 12
type input "serra"
click at [663, 322] on div "kg - Central De Abastos" at bounding box center [674, 324] width 94 height 12
type input "hoja"
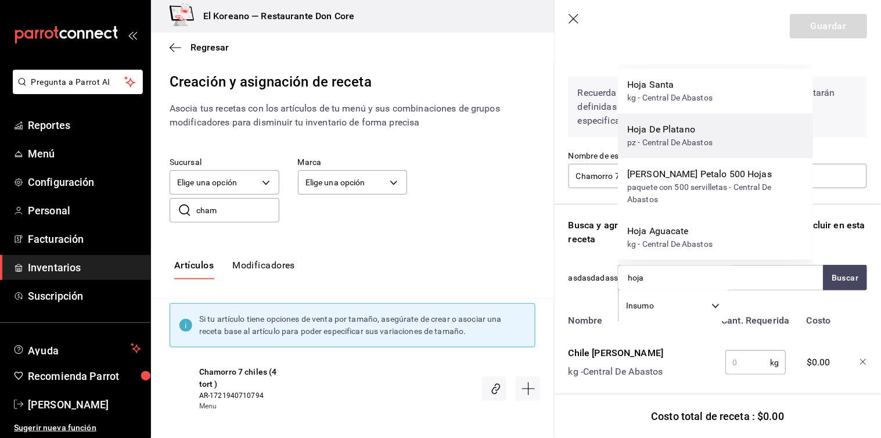
click at [663, 135] on div "Hoja De Platano" at bounding box center [669, 129] width 85 height 14
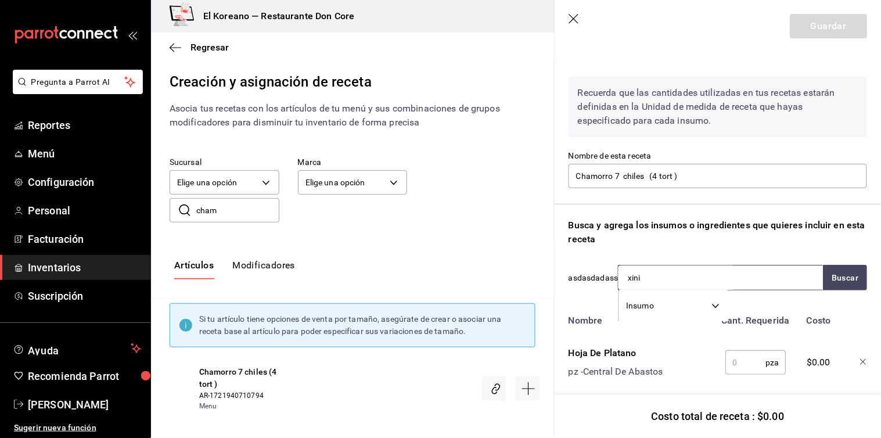
click at [664, 280] on input "xini" at bounding box center [676, 277] width 116 height 24
type input "xni"
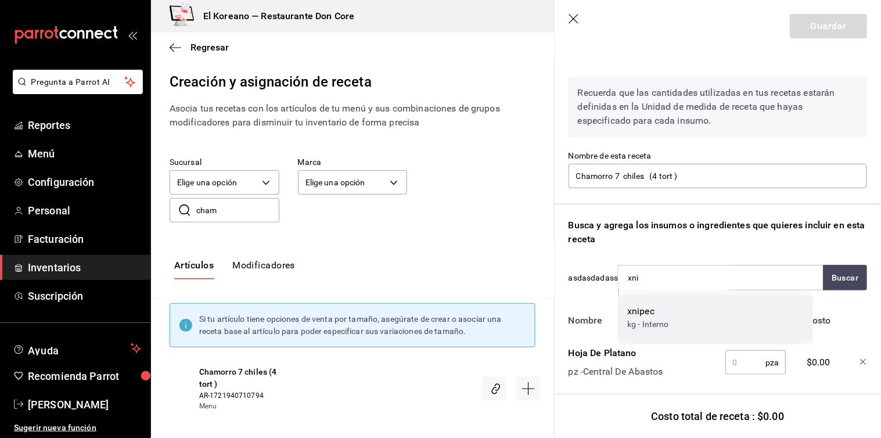
click at [650, 334] on div "xnipec kg - Interno" at bounding box center [715, 317] width 195 height 45
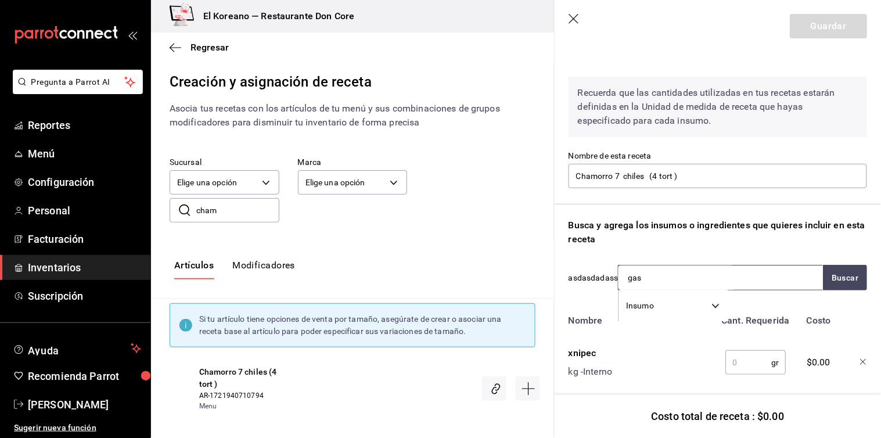
type input "[PERSON_NAME]"
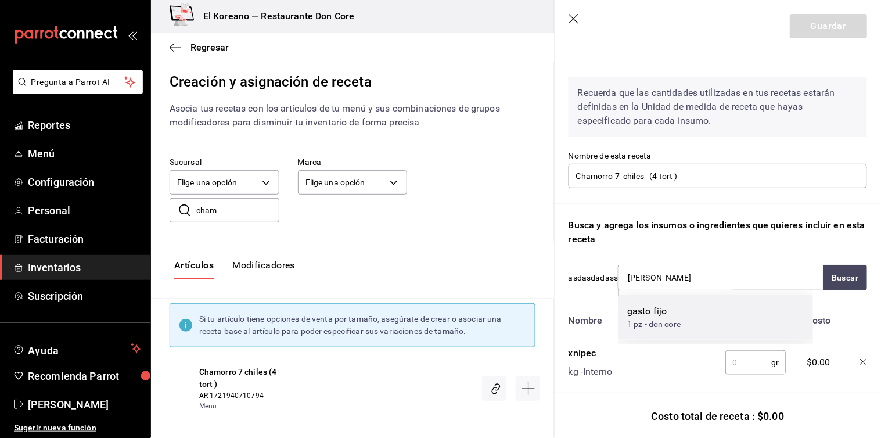
click at [659, 323] on div "1 pz - don core" at bounding box center [653, 324] width 53 height 12
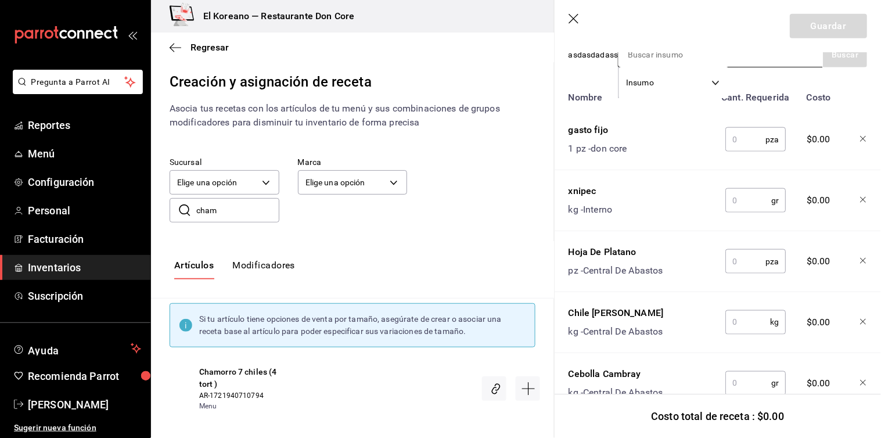
scroll to position [246, 0]
click at [738, 136] on input "text" at bounding box center [745, 140] width 40 height 23
type input "1"
click at [741, 194] on input "text" at bounding box center [748, 201] width 46 height 23
type input "."
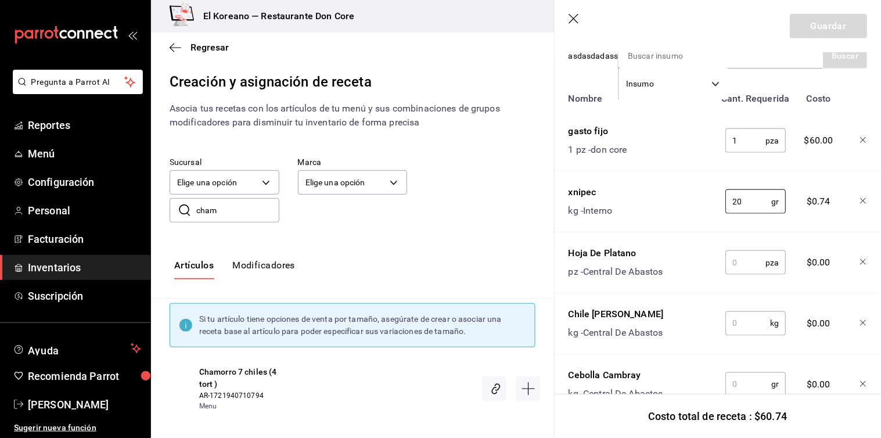
type input "20"
click at [744, 257] on input "text" at bounding box center [745, 262] width 40 height 23
type input "1"
click at [739, 328] on input "text" at bounding box center [747, 323] width 45 height 23
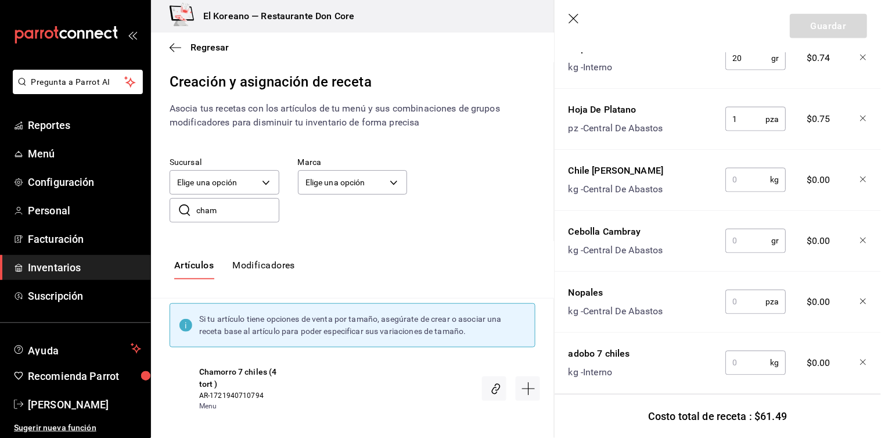
scroll to position [391, 0]
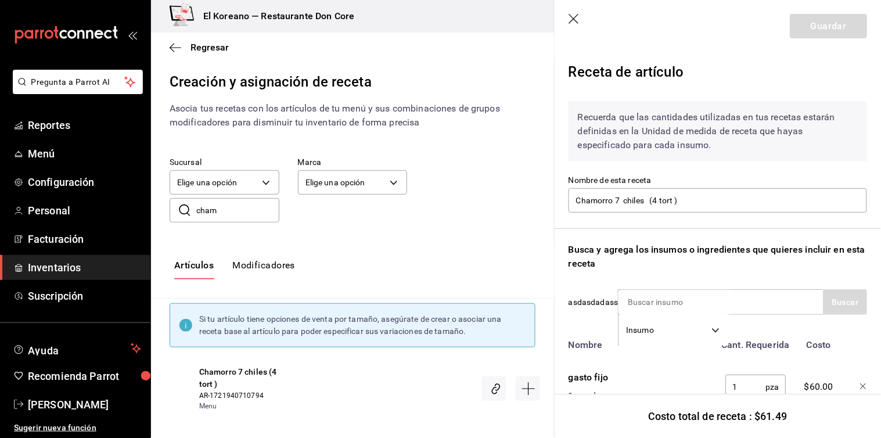
scroll to position [391, 0]
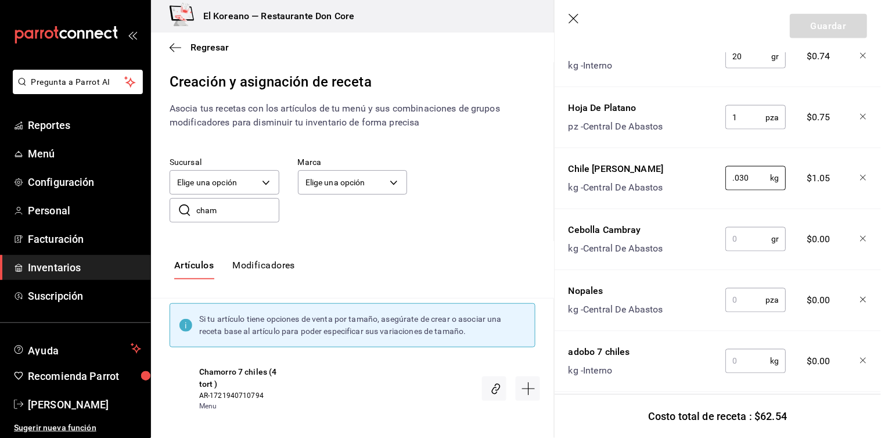
type input "0.030"
click at [745, 241] on input "text" at bounding box center [748, 239] width 46 height 23
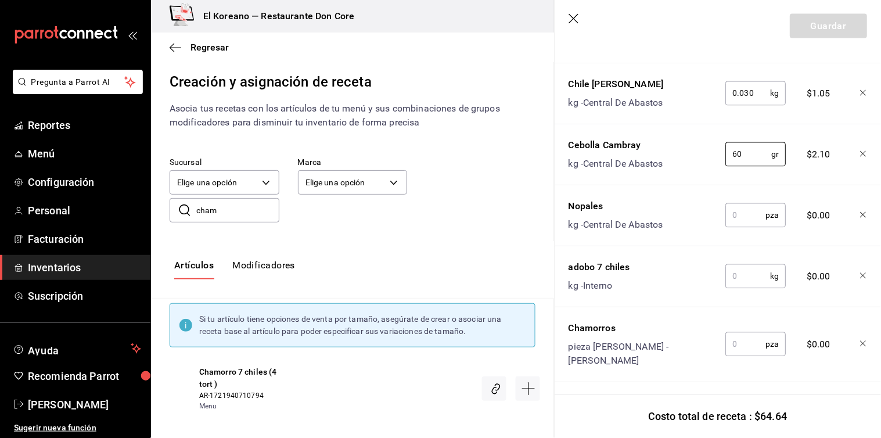
type input "60"
click at [745, 221] on input "text" at bounding box center [745, 215] width 40 height 23
type input "1"
click at [745, 268] on input "text" at bounding box center [747, 276] width 45 height 23
type input "0.060"
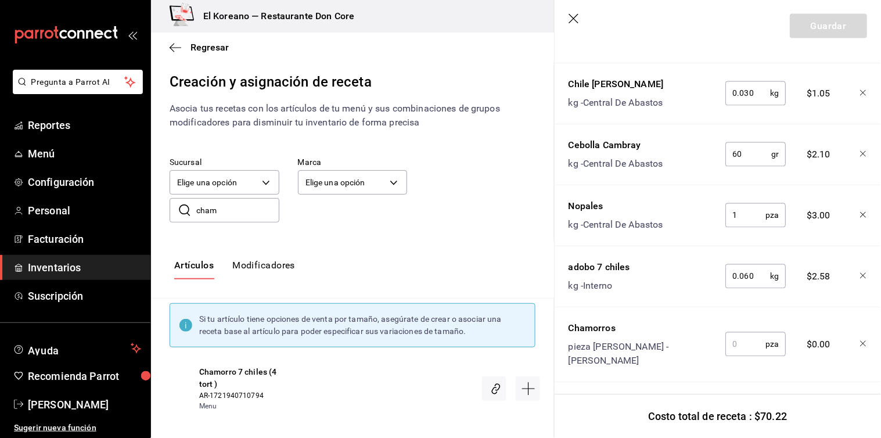
click at [738, 345] on input "text" at bounding box center [745, 344] width 40 height 23
type input "1"
click at [811, 31] on button "Guardar" at bounding box center [827, 26] width 77 height 24
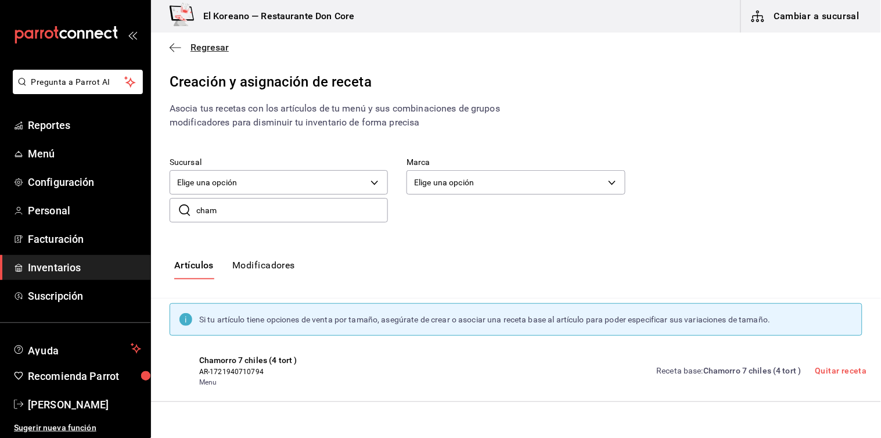
click at [198, 45] on span "Regresar" at bounding box center [209, 47] width 38 height 11
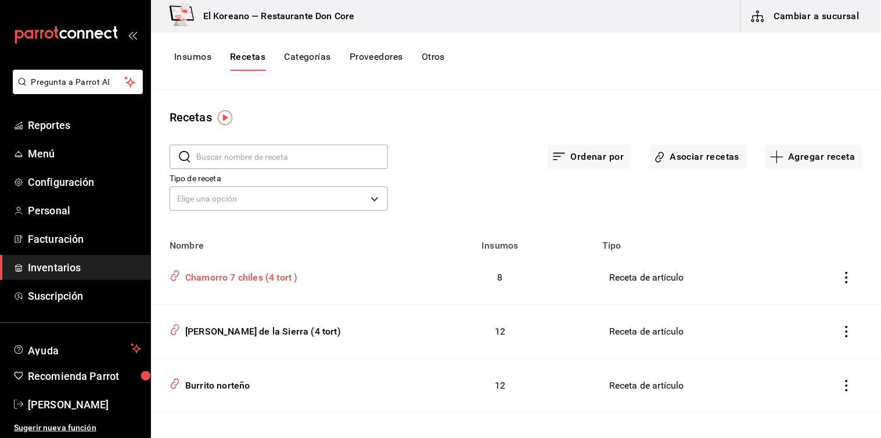
click at [238, 281] on div "Chamorro 7 chiles (4 tort )" at bounding box center [239, 275] width 117 height 18
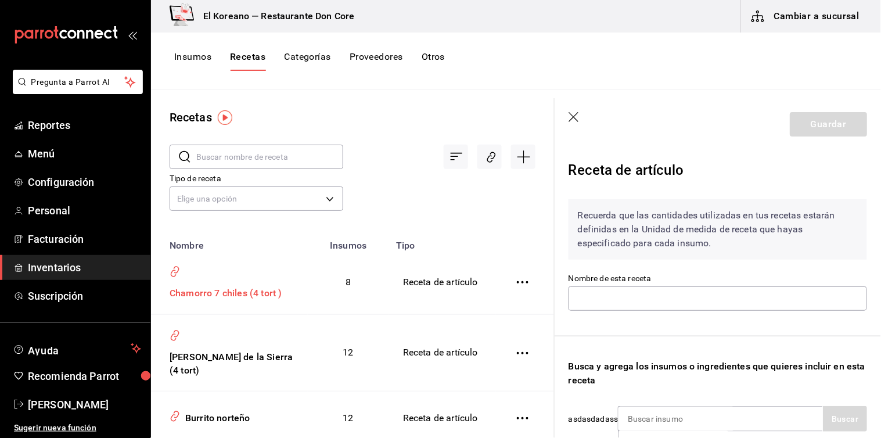
type input "Chamorro 7 chiles (4 tort )"
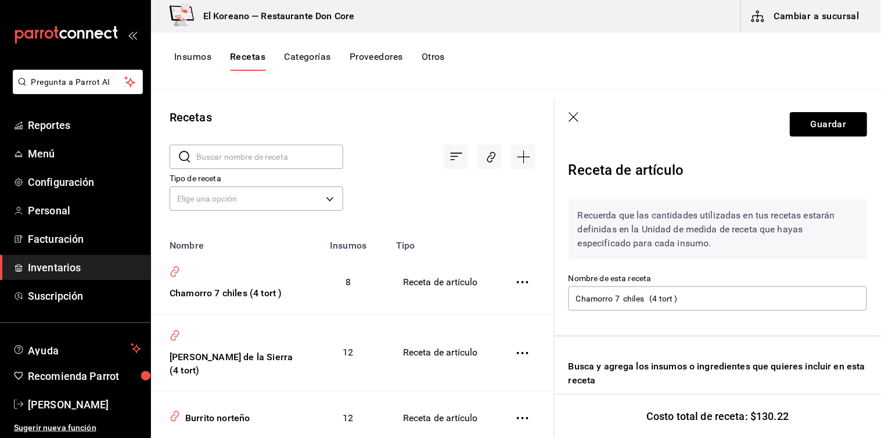
scroll to position [66, 0]
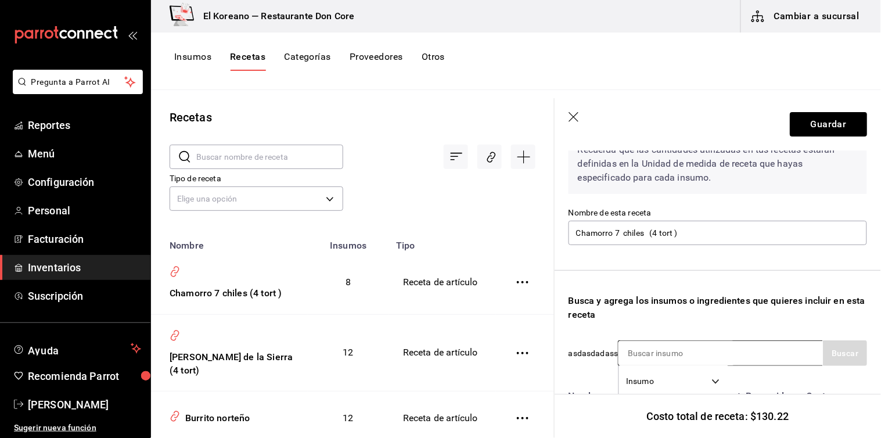
click at [710, 345] on input at bounding box center [676, 353] width 116 height 24
type input "tort"
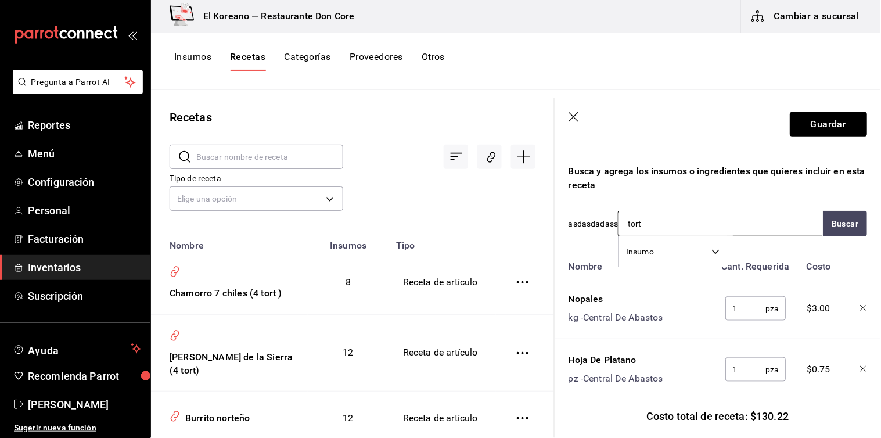
scroll to position [198, 0]
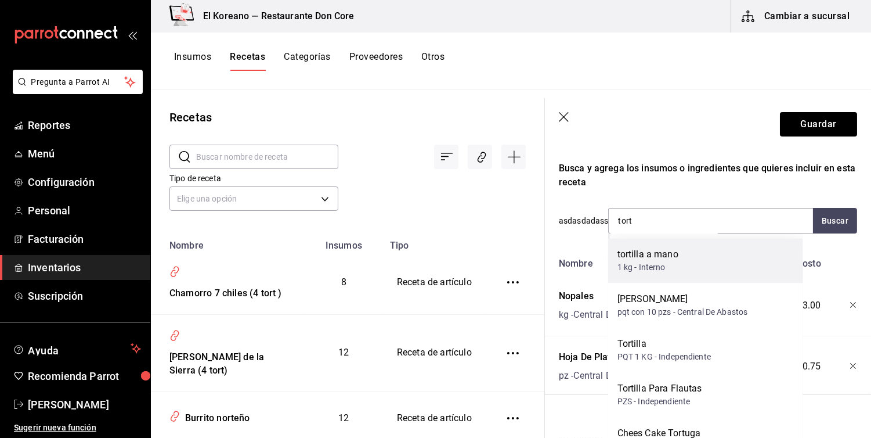
click at [650, 253] on div "tortilla a mano" at bounding box center [648, 254] width 61 height 14
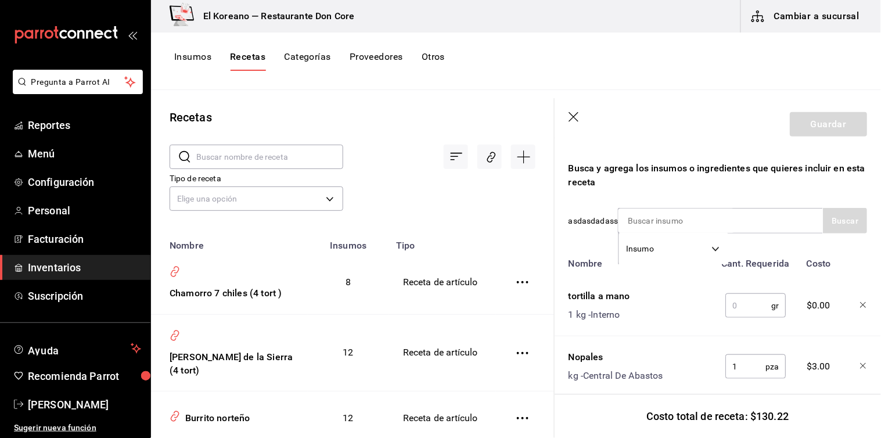
click at [734, 305] on input "text" at bounding box center [748, 305] width 46 height 23
type input "160"
click at [814, 117] on button "Guardar" at bounding box center [827, 124] width 77 height 24
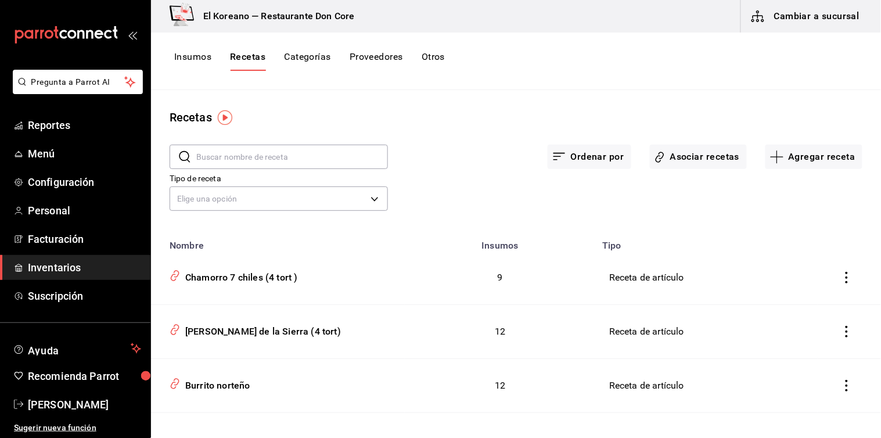
click at [259, 161] on input "text" at bounding box center [292, 156] width 192 height 23
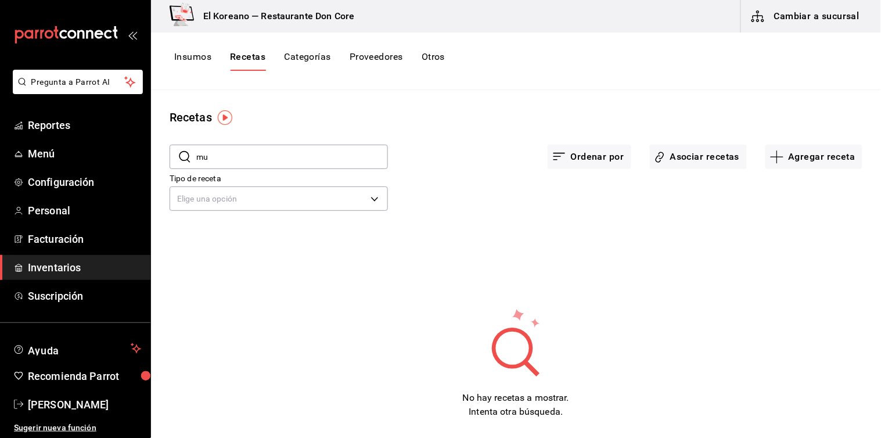
type input "m"
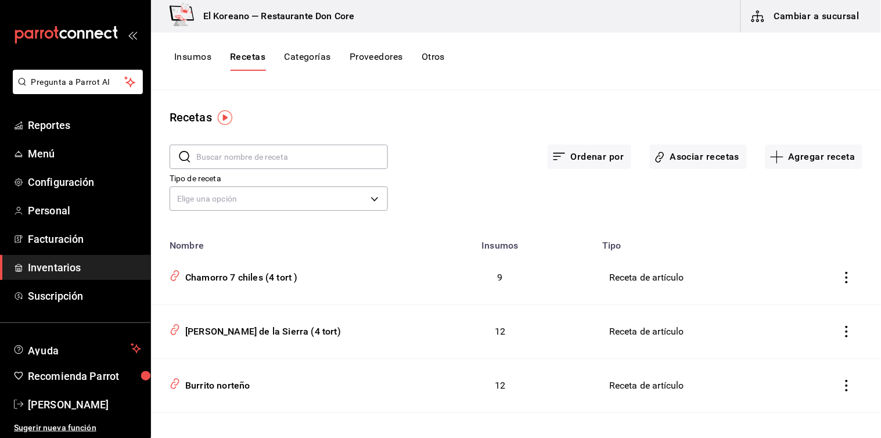
click at [280, 154] on input "text" at bounding box center [292, 156] width 192 height 23
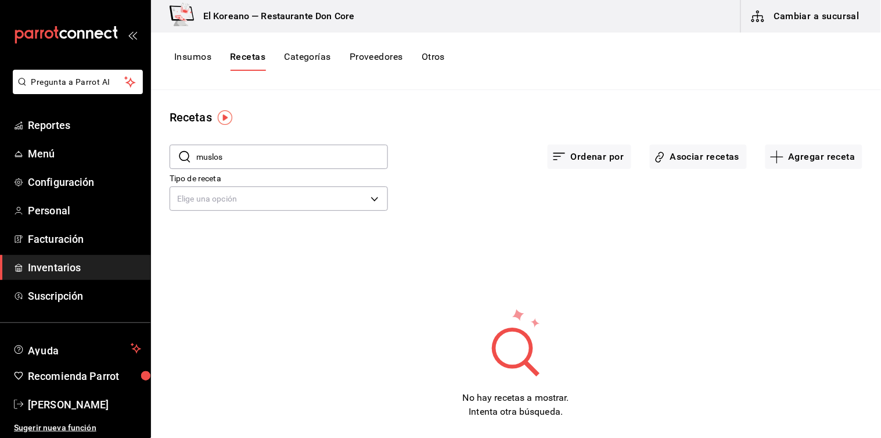
click at [362, 122] on div "Recetas" at bounding box center [516, 117] width 730 height 17
click at [252, 153] on input "muslos" at bounding box center [292, 156] width 192 height 23
type input "m"
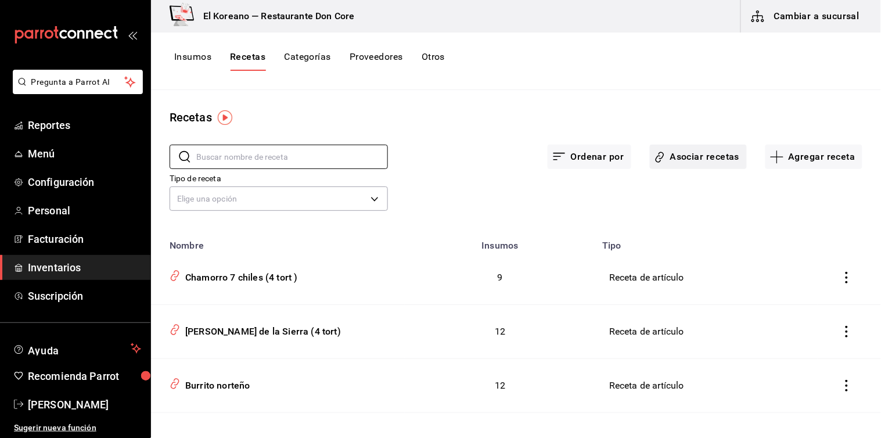
click at [712, 161] on button "Asociar recetas" at bounding box center [698, 157] width 97 height 24
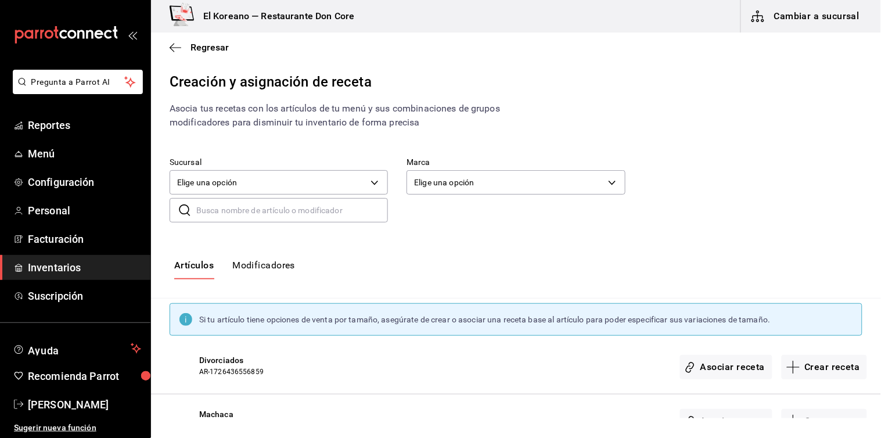
click at [279, 211] on input "text" at bounding box center [292, 210] width 192 height 23
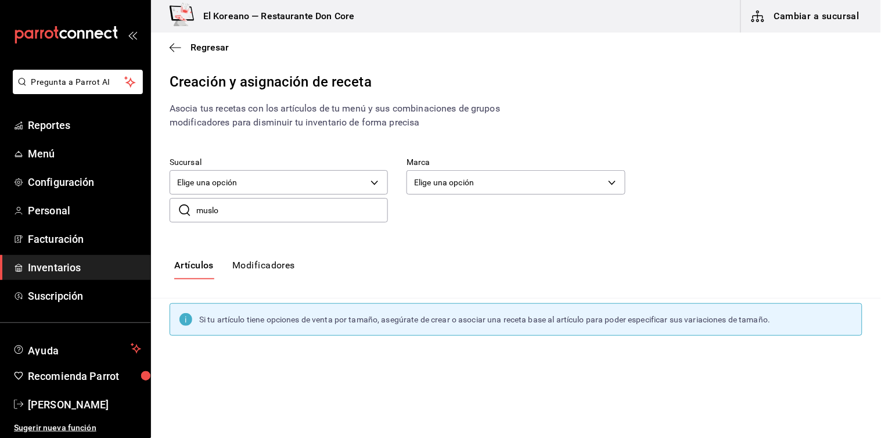
type input "muslo"
click at [270, 358] on span "Muslos en chilpaya 7chiles (4 tort)" at bounding box center [276, 360] width 154 height 12
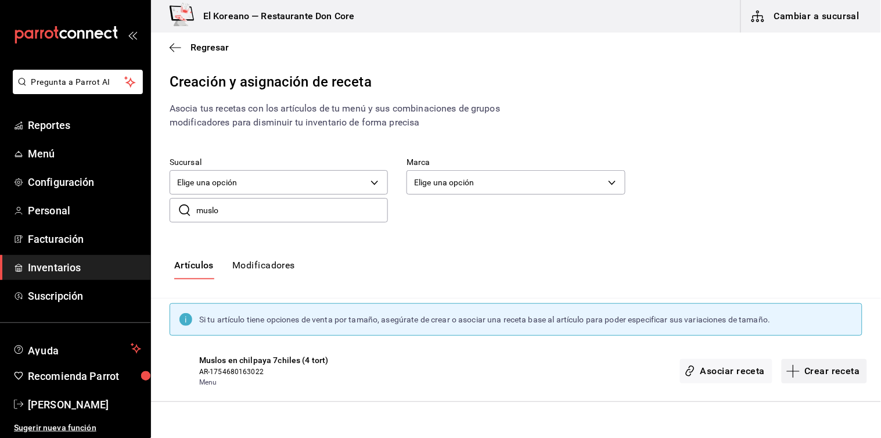
click at [807, 370] on button "Crear receta" at bounding box center [824, 371] width 86 height 24
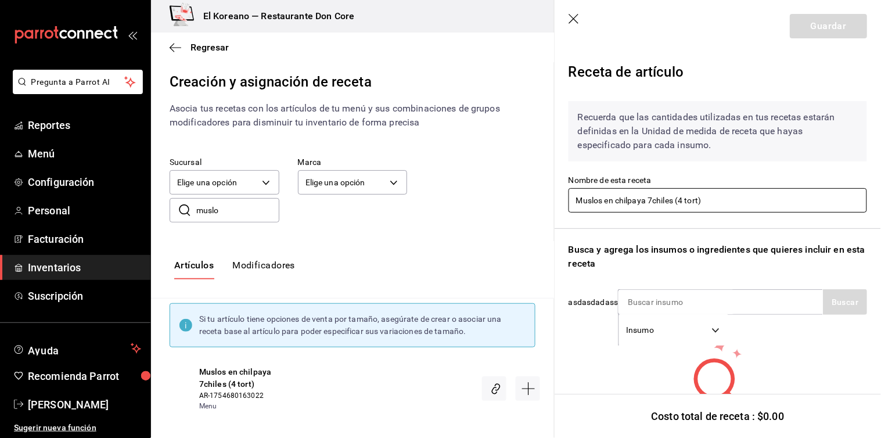
click at [647, 199] on input "Muslos en chilpaya 7chiles (4 tort)" at bounding box center [717, 200] width 298 height 24
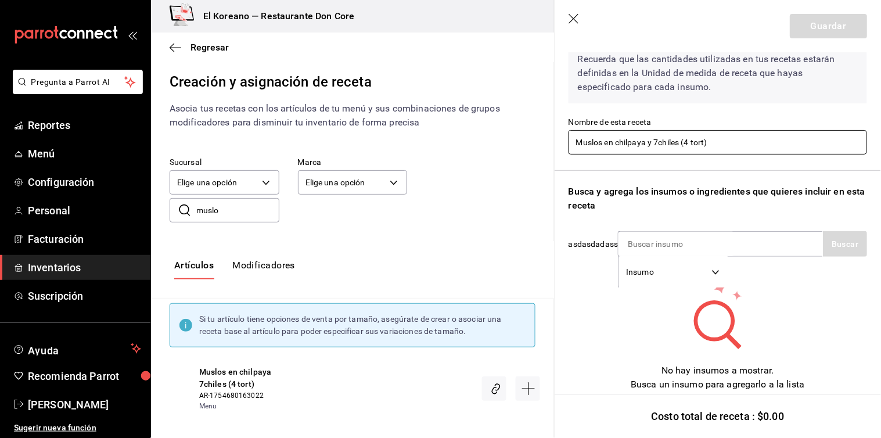
type input "Muslos en chilpaya y 7chiles (4 tort)"
click at [810, 298] on div "No hay insumos a mostrar. Busca un insumo para agregarlo a la lista" at bounding box center [717, 335] width 298 height 111
click at [729, 237] on input at bounding box center [676, 244] width 116 height 24
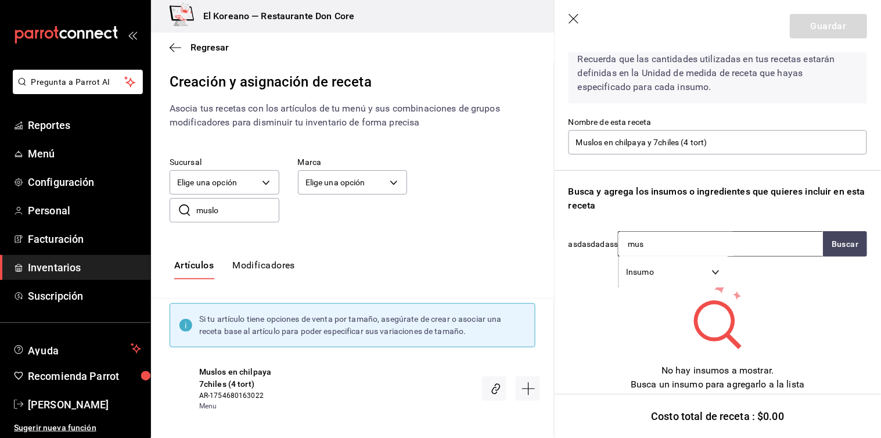
type input "musl"
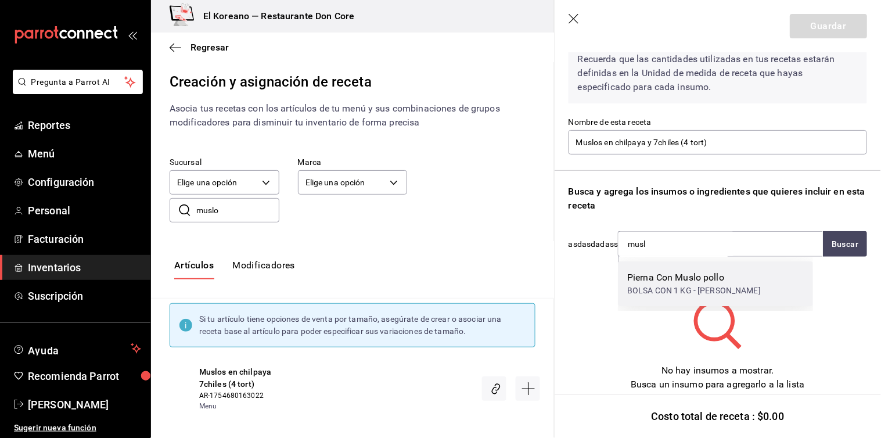
click at [666, 293] on div "BOLSA CON 1 KG - Jhon Snider" at bounding box center [694, 290] width 134 height 12
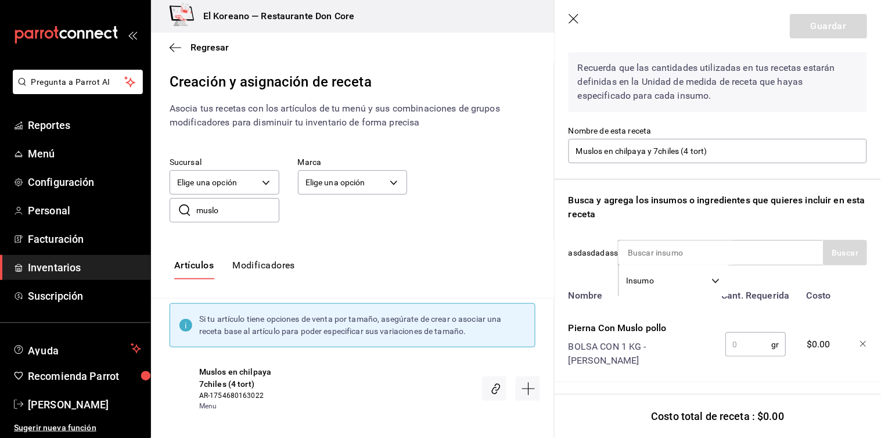
click at [734, 335] on input "text" at bounding box center [748, 344] width 46 height 23
type input "."
type input "800"
click at [709, 259] on input at bounding box center [676, 252] width 116 height 24
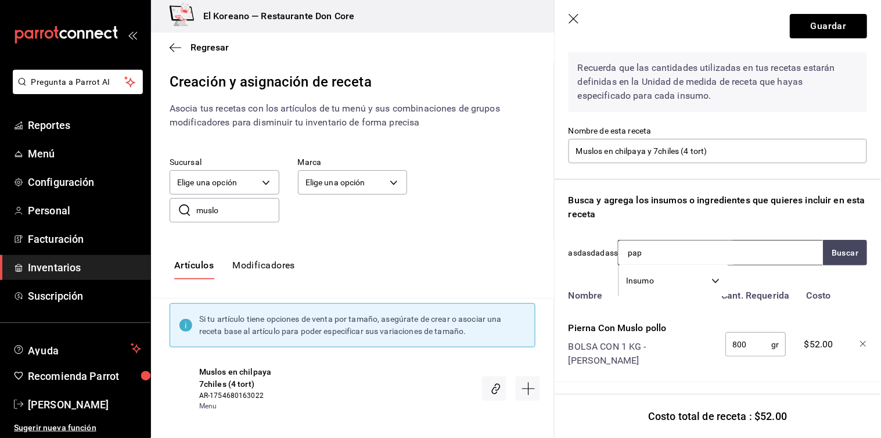
type input "papa"
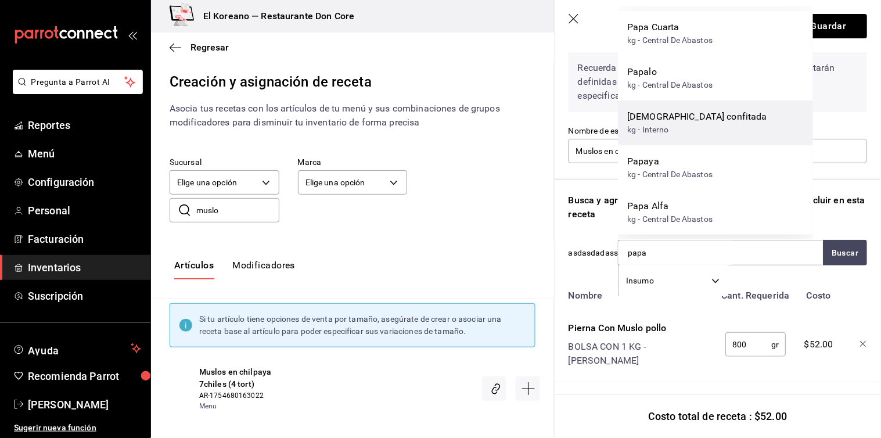
click at [686, 117] on div "papa confitada" at bounding box center [697, 117] width 140 height 14
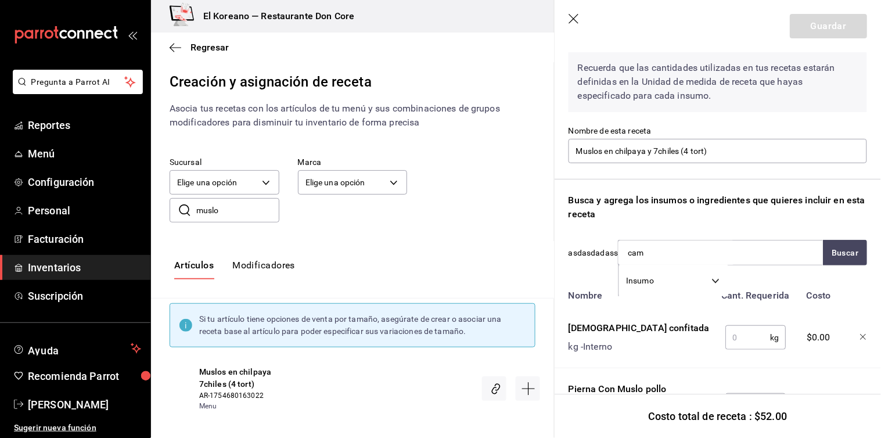
type input "camb"
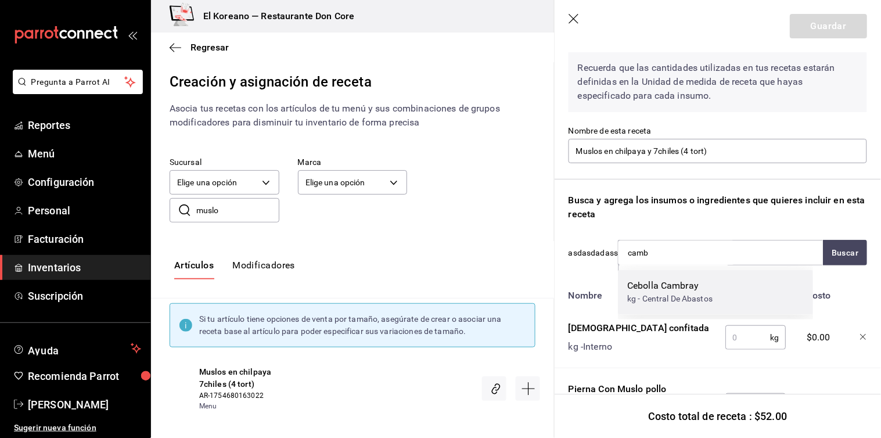
click at [665, 293] on div "kg - Central De Abastos" at bounding box center [669, 299] width 85 height 12
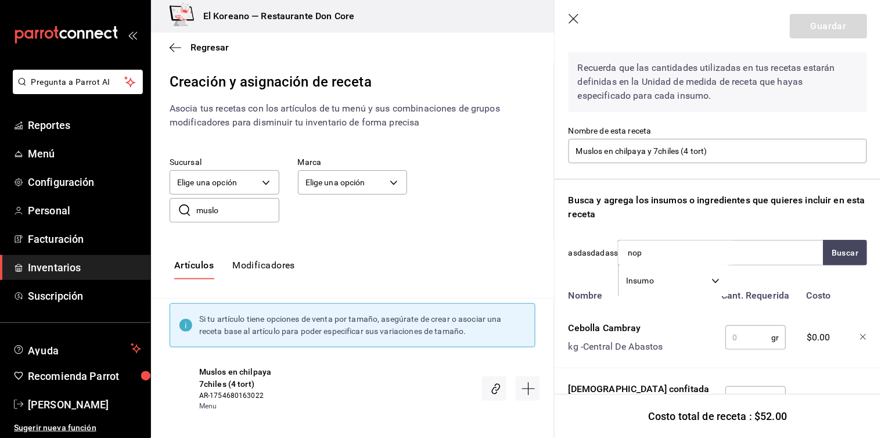
type input "nopa"
click at [665, 293] on div "kg - Central De Abastos" at bounding box center [669, 299] width 85 height 12
type input "chilp"
click at [665, 293] on div "kg - Interno" at bounding box center [662, 299] width 71 height 12
type input "7 chil"
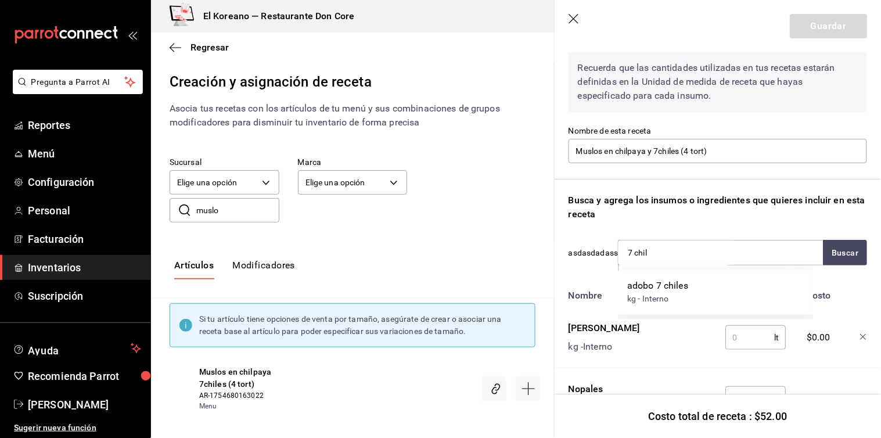
click at [665, 293] on div "kg - Interno" at bounding box center [657, 299] width 61 height 12
type input "torti"
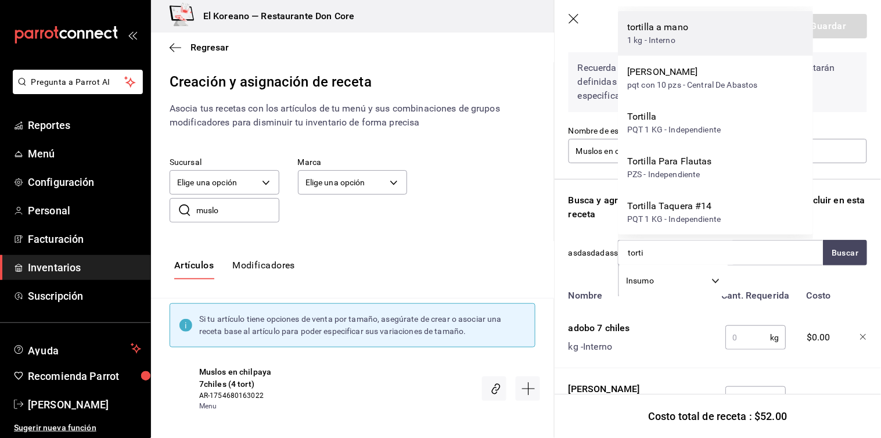
click at [659, 46] on div "1 kg - Interno" at bounding box center [657, 40] width 61 height 12
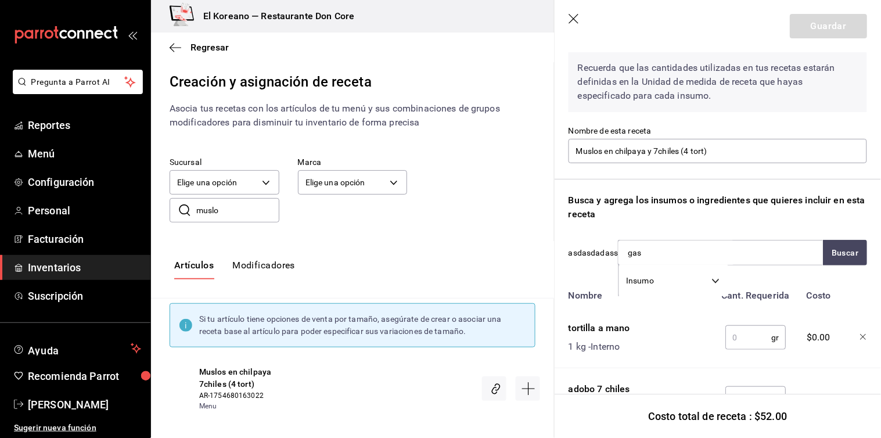
type input "[PERSON_NAME]"
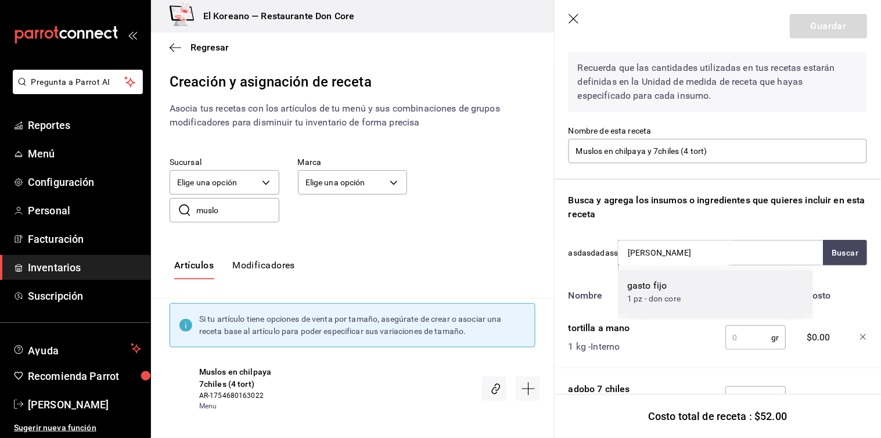
click at [687, 287] on div "gasto fijo 1 pz - don core" at bounding box center [715, 292] width 195 height 45
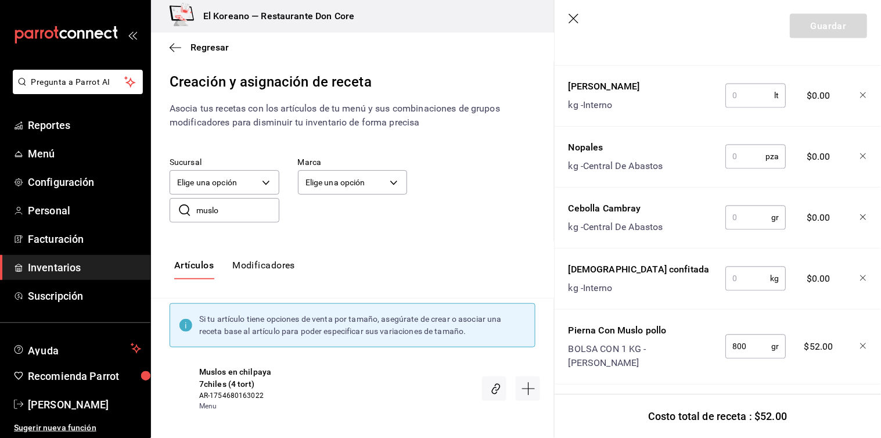
scroll to position [476, 0]
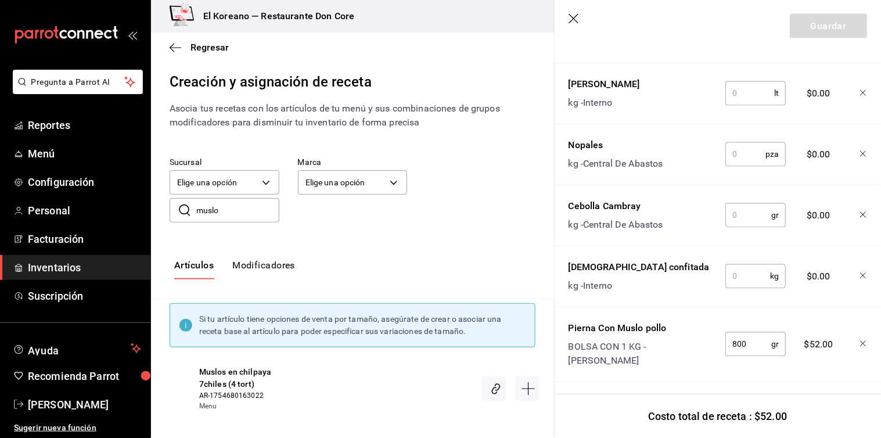
click at [753, 273] on input "text" at bounding box center [747, 276] width 45 height 23
type input "0.060"
click at [748, 215] on input "text" at bounding box center [748, 215] width 46 height 23
type input "."
type input "60"
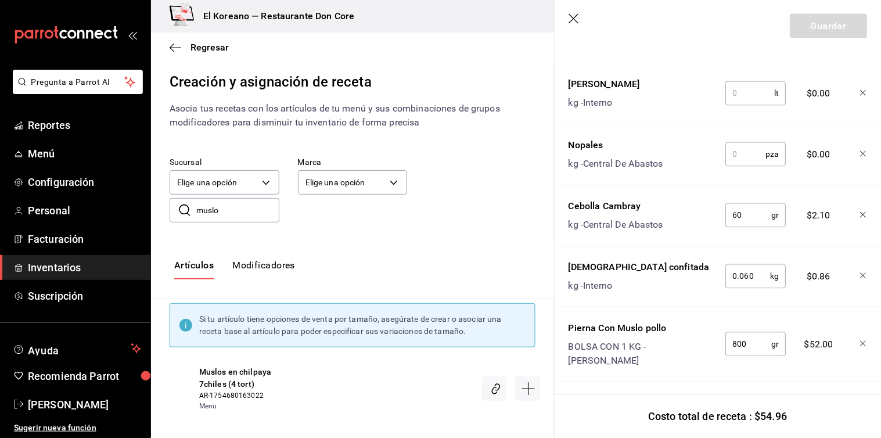
click at [743, 147] on input "text" at bounding box center [745, 154] width 40 height 23
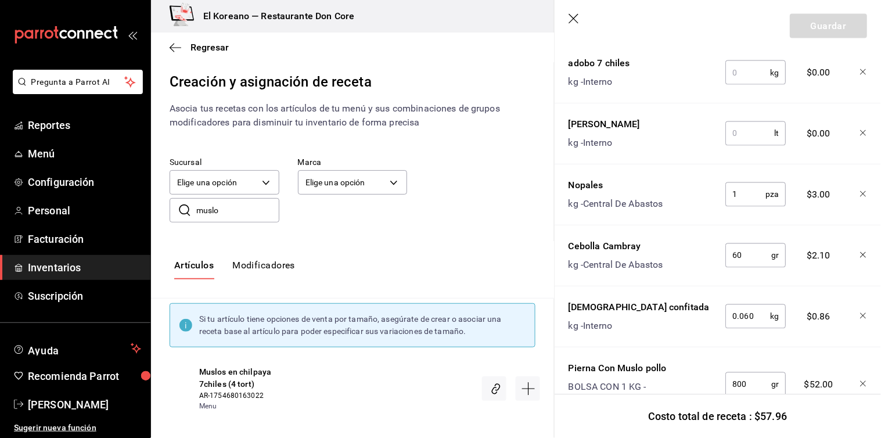
scroll to position [432, 0]
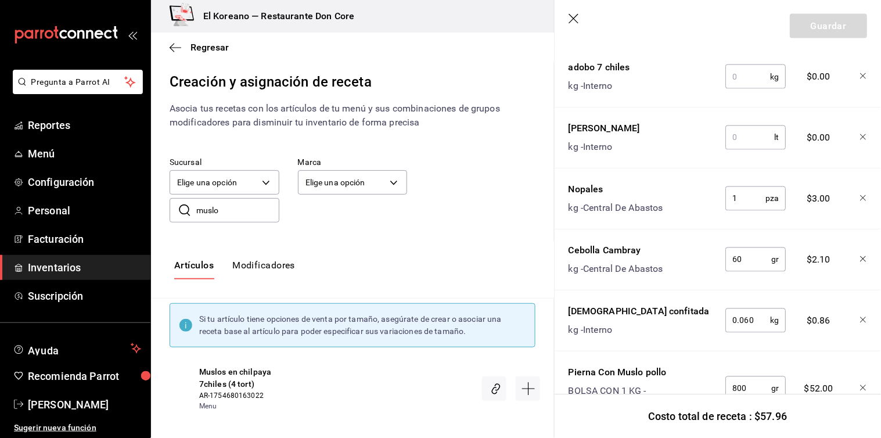
type input "1"
click at [743, 147] on input "text" at bounding box center [749, 137] width 49 height 23
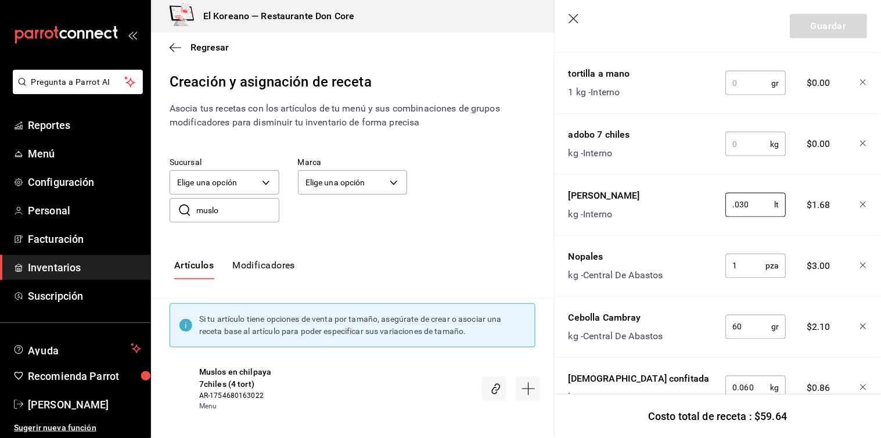
scroll to position [364, 0]
type input "0.030"
click at [743, 147] on input "text" at bounding box center [747, 144] width 45 height 23
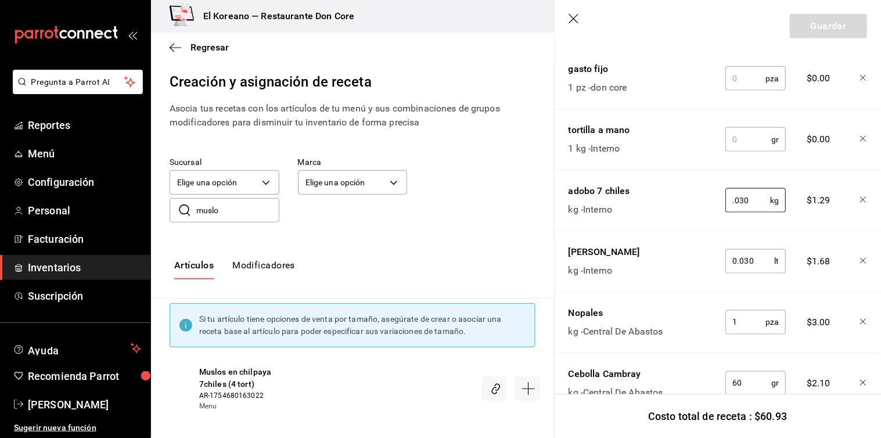
scroll to position [306, 0]
type input "0.030"
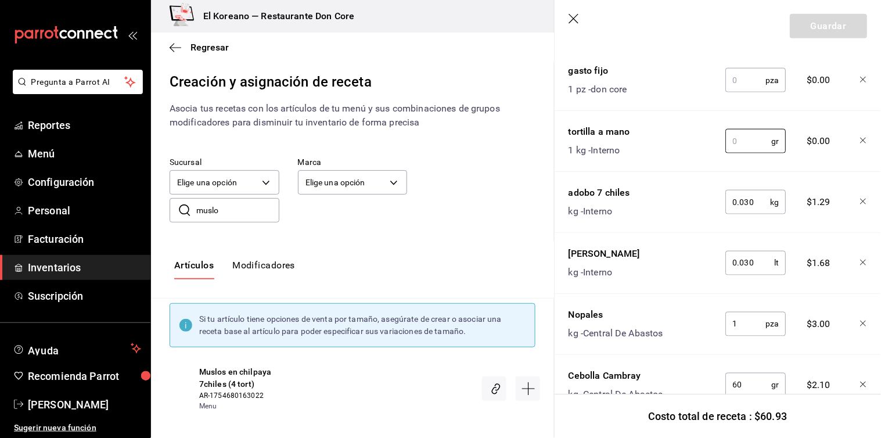
click at [743, 147] on input "text" at bounding box center [748, 140] width 46 height 23
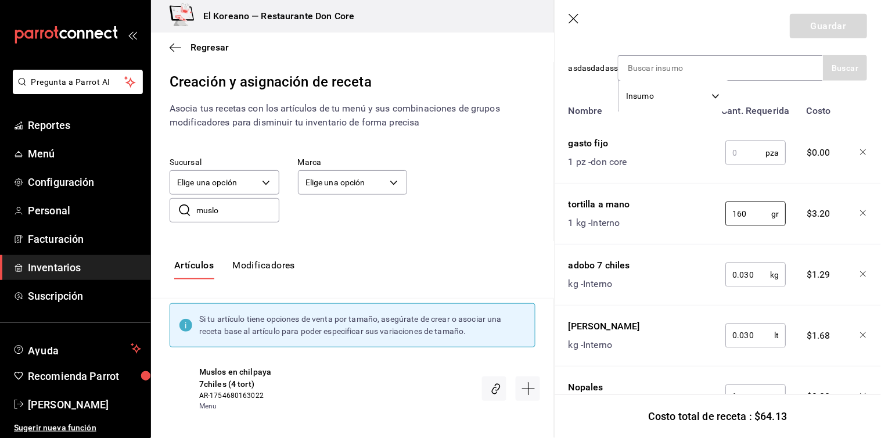
scroll to position [233, 0]
type input "160"
click at [743, 147] on input "text" at bounding box center [745, 153] width 40 height 23
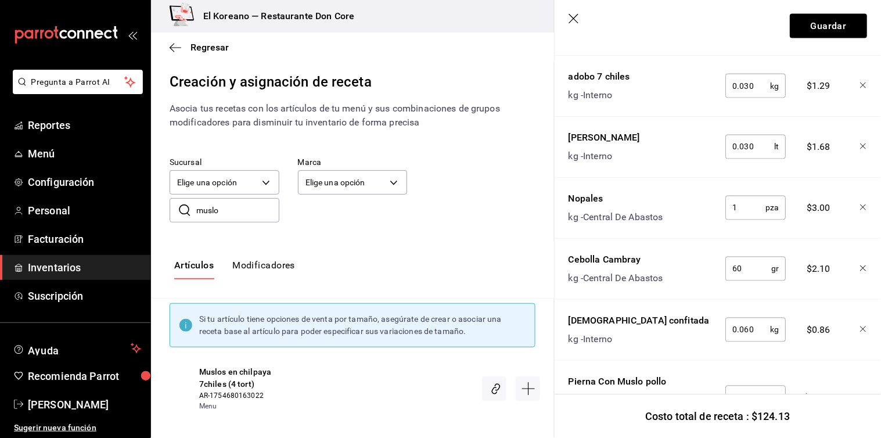
scroll to position [476, 0]
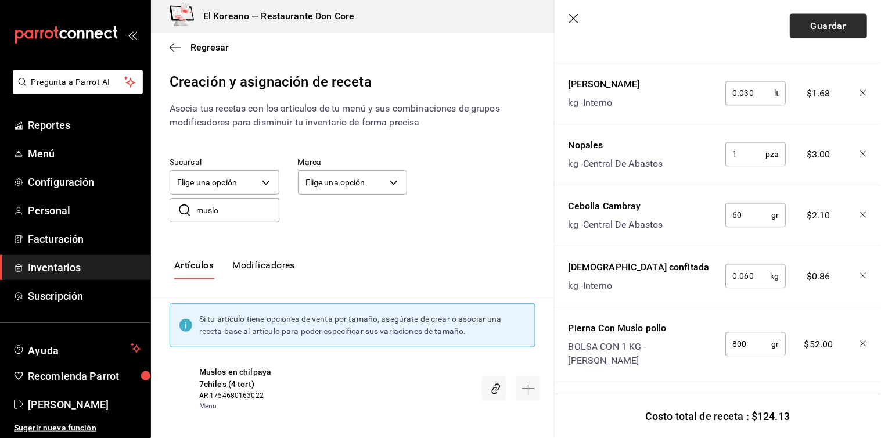
type input "1"
click at [830, 26] on button "Guardar" at bounding box center [827, 26] width 77 height 24
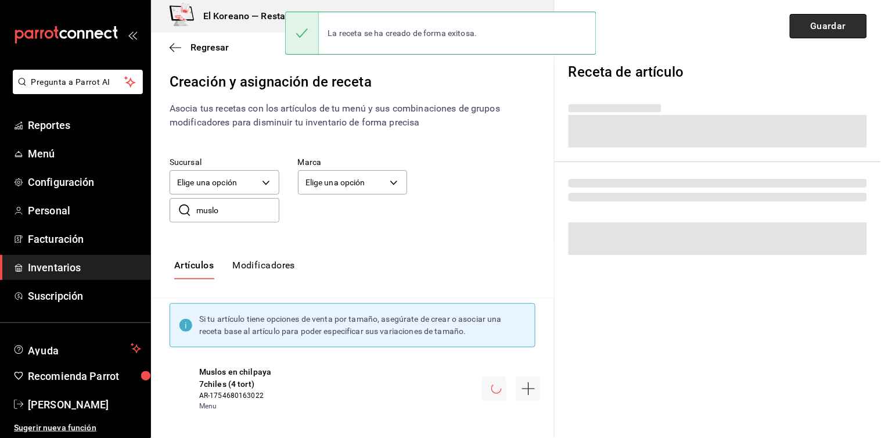
scroll to position [0, 0]
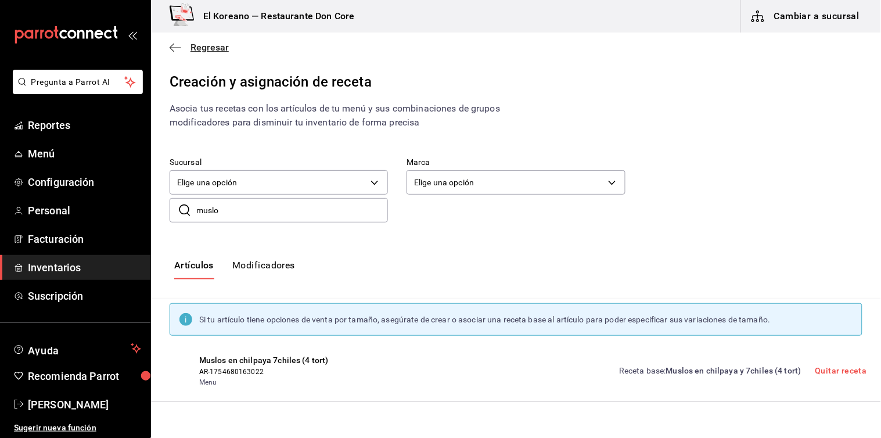
click at [193, 47] on span "Regresar" at bounding box center [209, 47] width 38 height 11
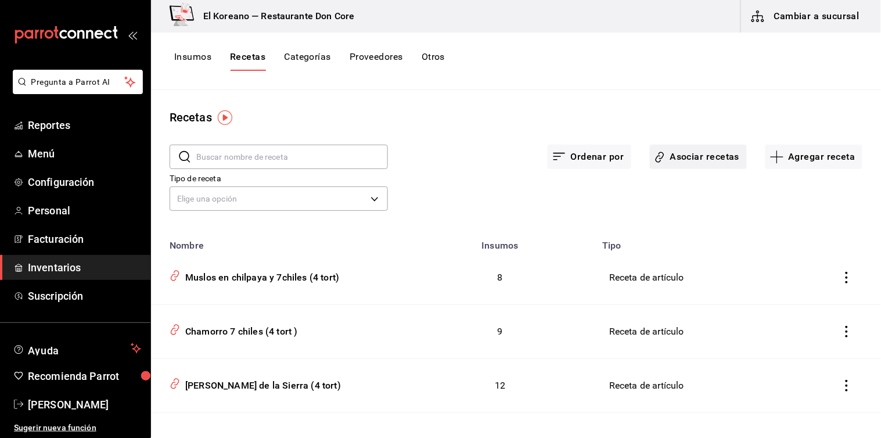
click at [668, 155] on button "Asociar recetas" at bounding box center [698, 157] width 97 height 24
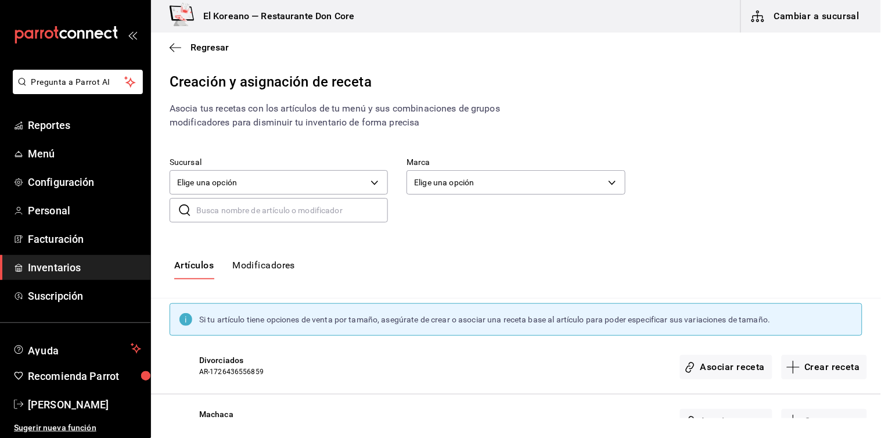
click at [273, 205] on input "text" at bounding box center [292, 210] width 192 height 23
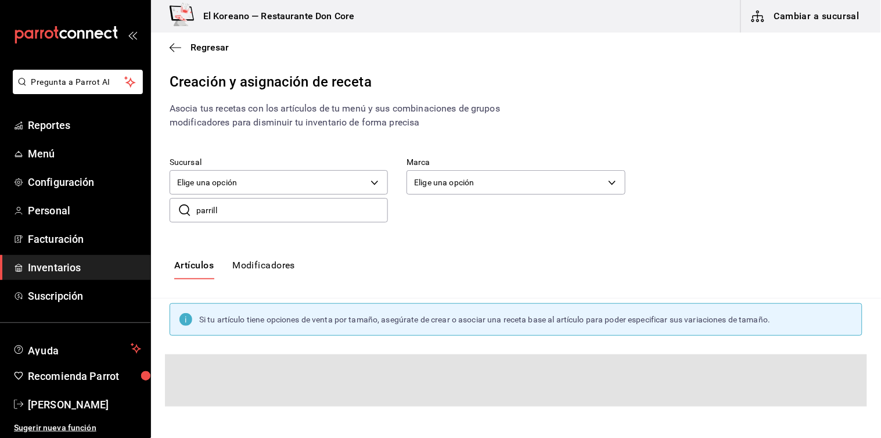
type input "parrill"
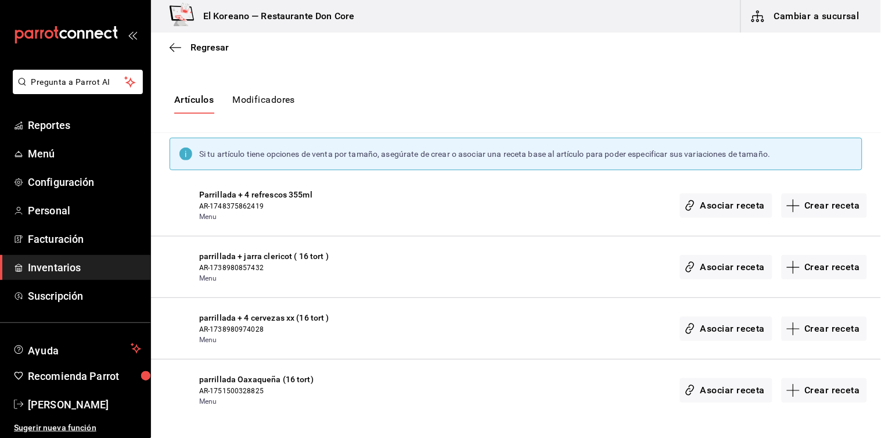
scroll to position [230, 0]
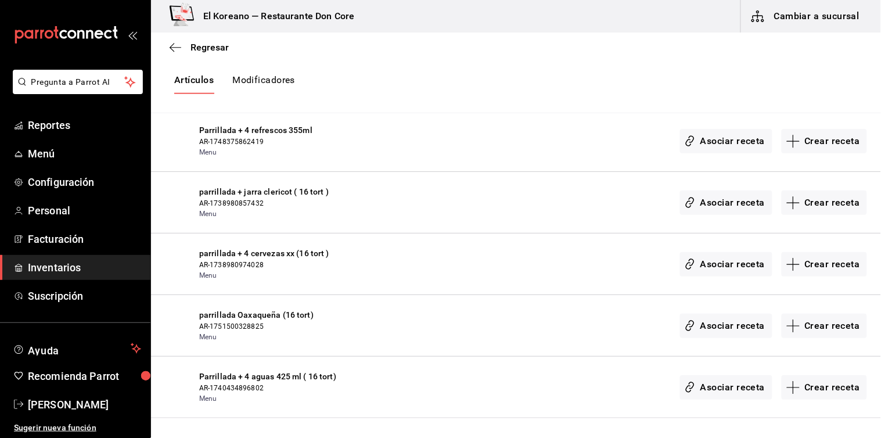
click at [252, 138] on span "AR-1748375862419" at bounding box center [276, 141] width 154 height 10
click at [826, 138] on button "Crear receta" at bounding box center [824, 141] width 86 height 24
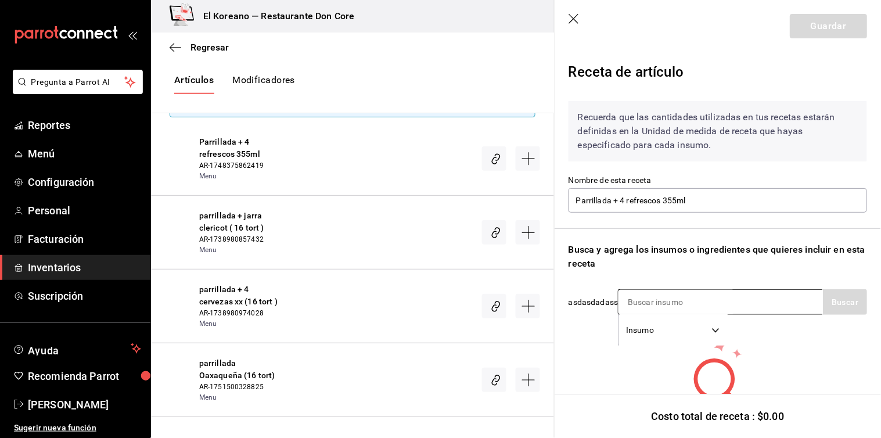
click at [659, 296] on input at bounding box center [676, 302] width 116 height 24
type input "sierr"
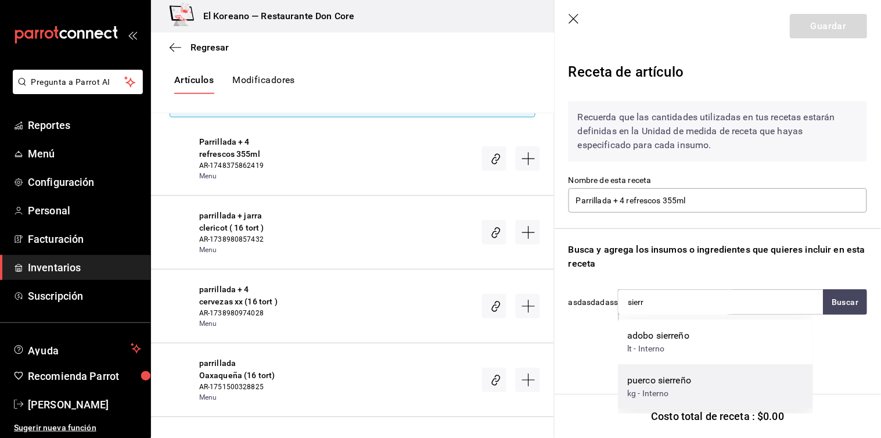
click at [660, 376] on div "puerco sierreño" at bounding box center [659, 380] width 64 height 14
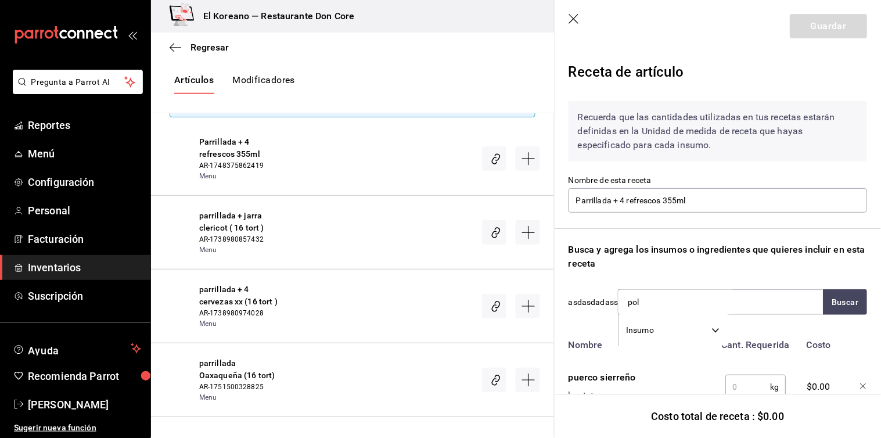
type input "poll"
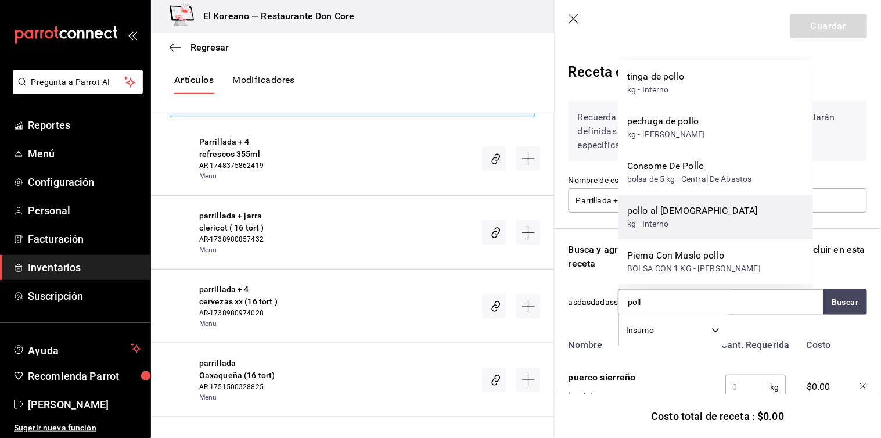
click at [663, 207] on div "pollo al pastor" at bounding box center [692, 211] width 131 height 14
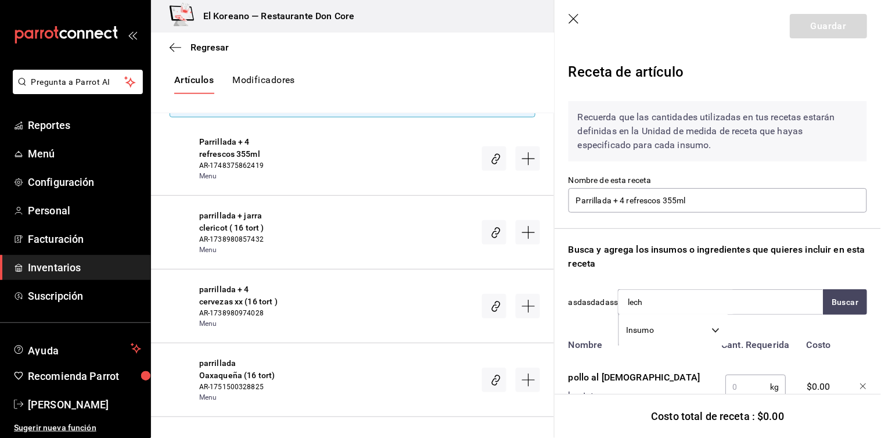
type input "lecho"
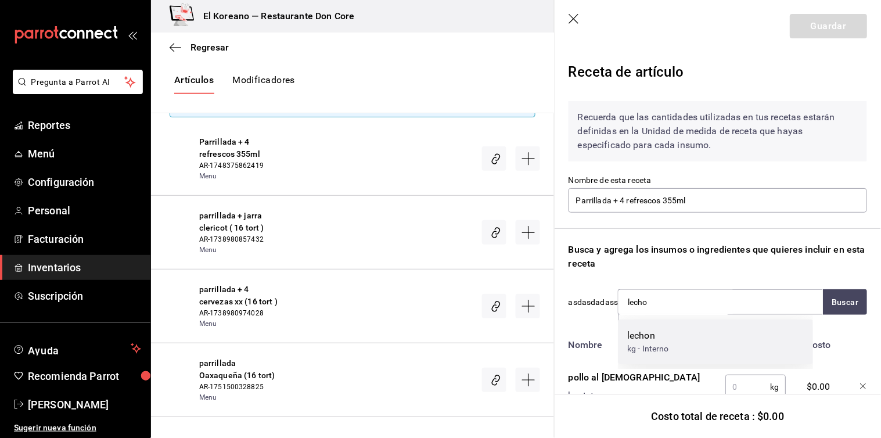
click at [640, 333] on div "lechon" at bounding box center [648, 336] width 42 height 14
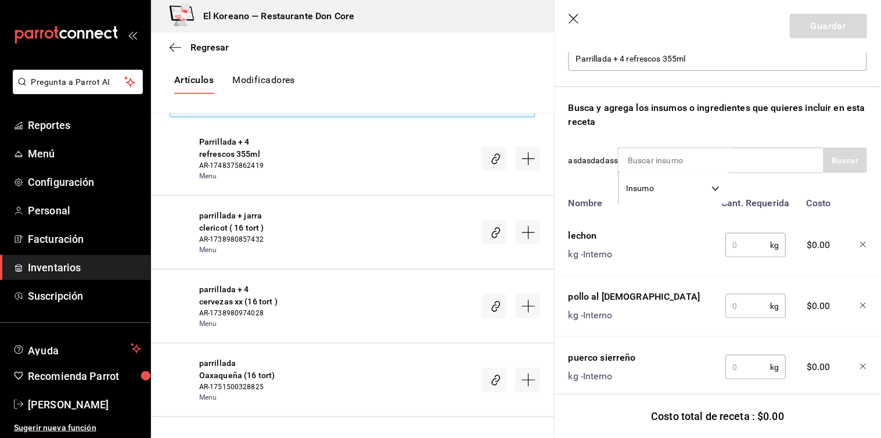
scroll to position [143, 0]
type input "cost"
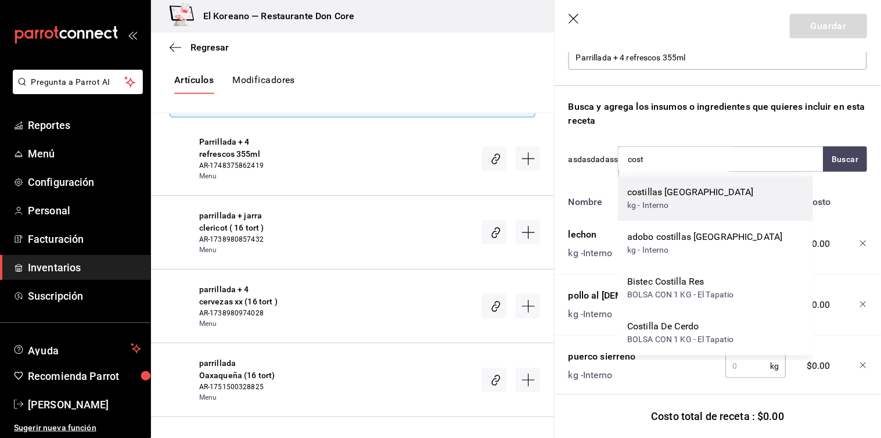
click at [677, 194] on div "costillas veracruz" at bounding box center [690, 193] width 127 height 14
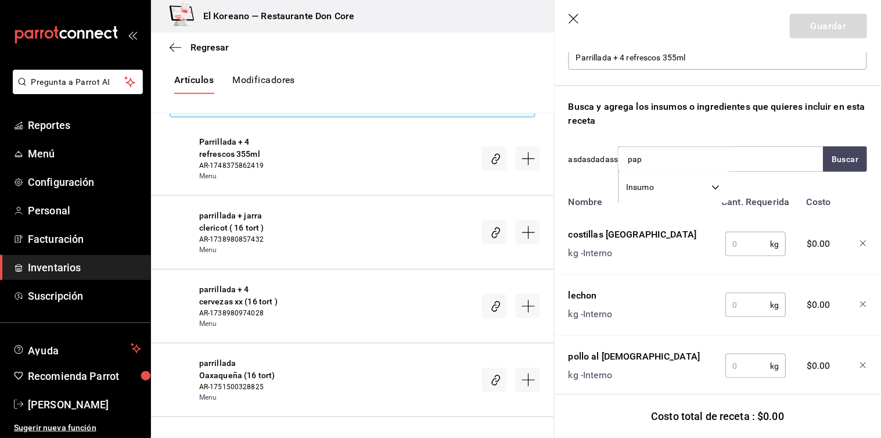
type input "papa"
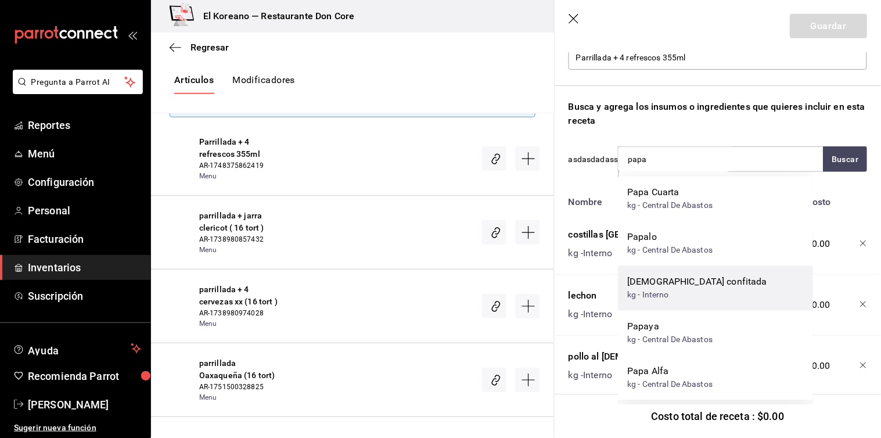
click at [677, 282] on div "papa confitada" at bounding box center [697, 282] width 140 height 14
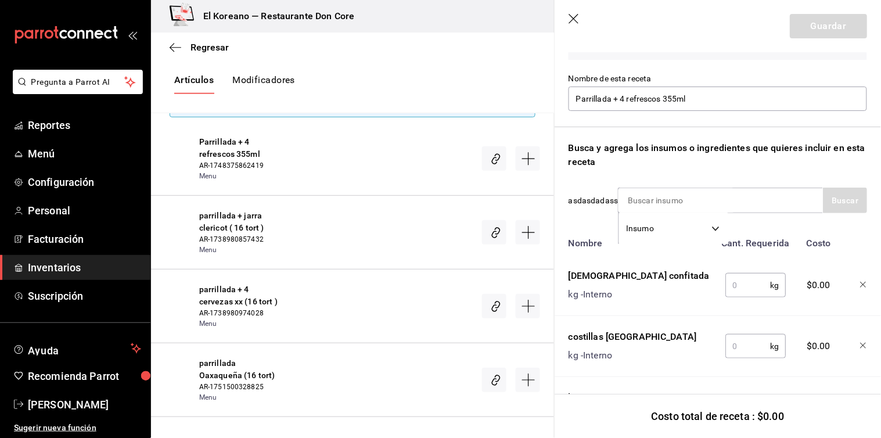
scroll to position [101, 0]
type input "camb"
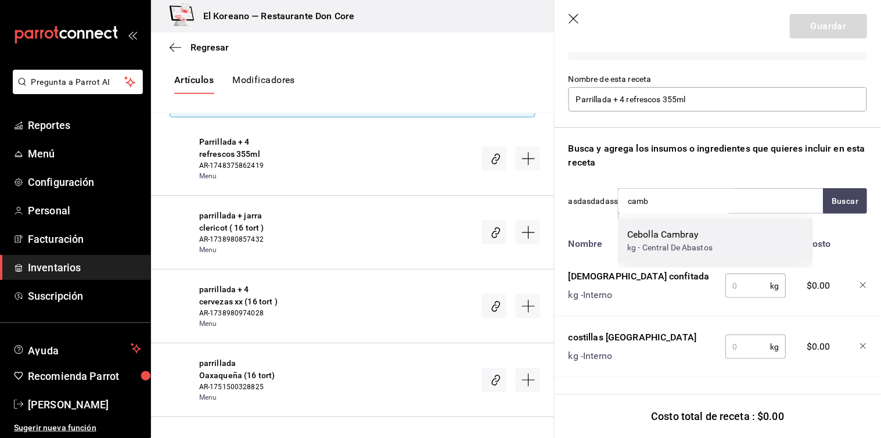
click at [676, 241] on div "kg - Central De Abastos" at bounding box center [669, 247] width 85 height 12
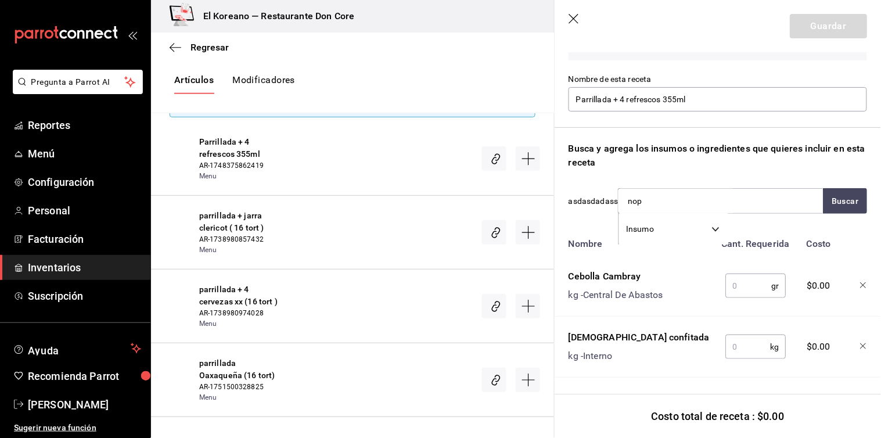
type input "nopa"
click at [676, 241] on div "kg - Central De Abastos" at bounding box center [669, 247] width 85 height 12
type input "menoni"
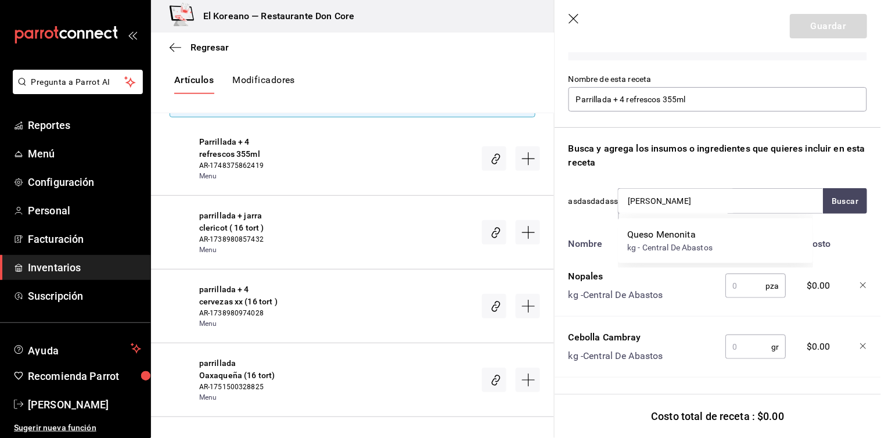
click at [676, 241] on div "kg - Central De Abastos" at bounding box center [669, 247] width 85 height 12
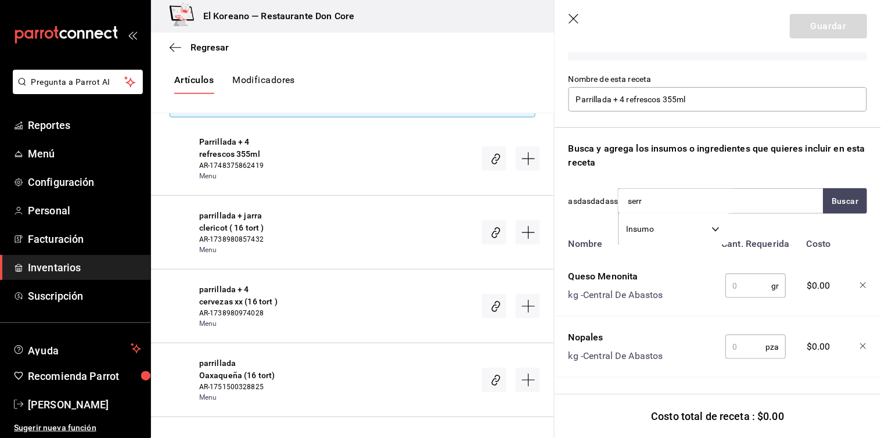
type input "serra"
click at [676, 241] on div "kg - Central De Abastos" at bounding box center [674, 247] width 94 height 12
type input "guaca"
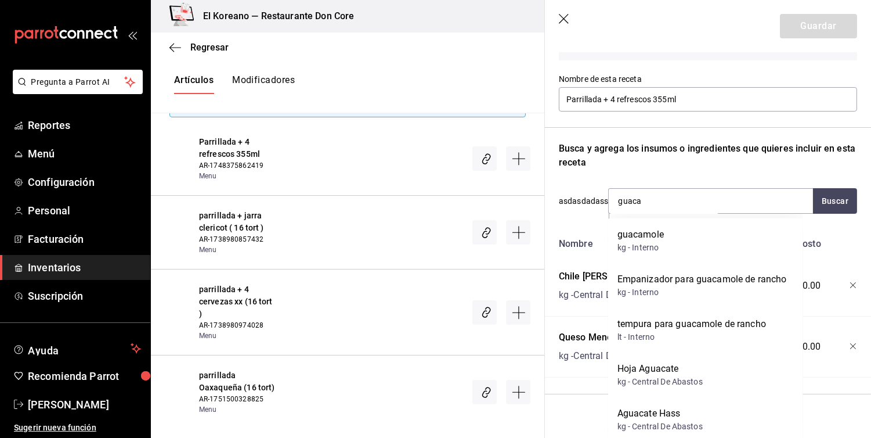
click at [676, 241] on div "guacamole kg - Interno" at bounding box center [705, 240] width 195 height 45
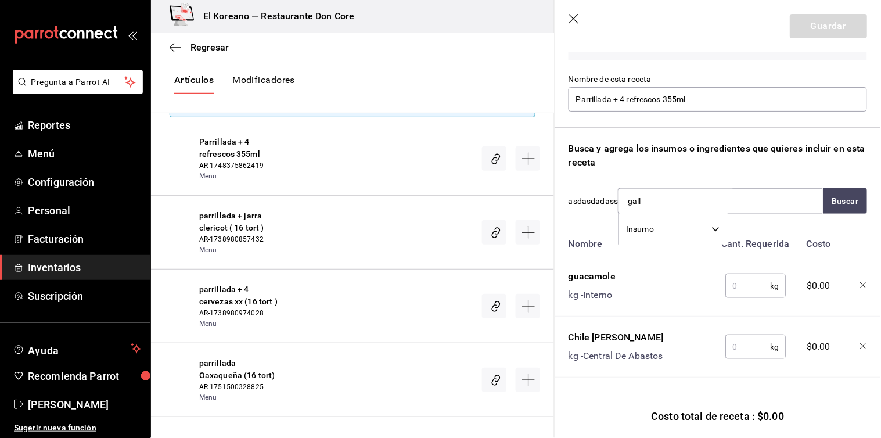
type input "gallo"
click at [676, 241] on div "Pico de gallo" at bounding box center [654, 235] width 54 height 14
type input "r"
type input "coca"
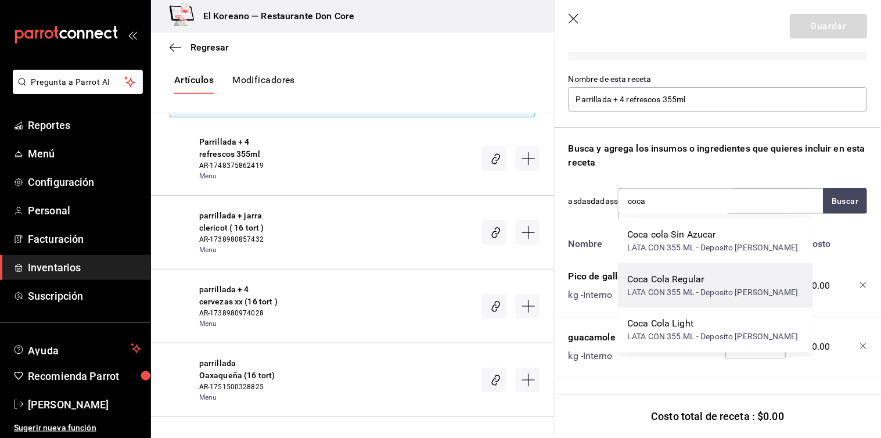
click at [684, 283] on div "Coca Cola Regular" at bounding box center [712, 279] width 171 height 14
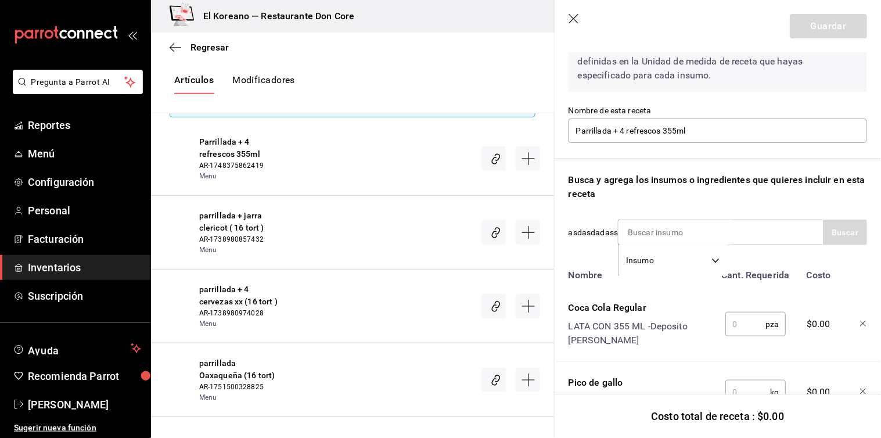
scroll to position [67, 0]
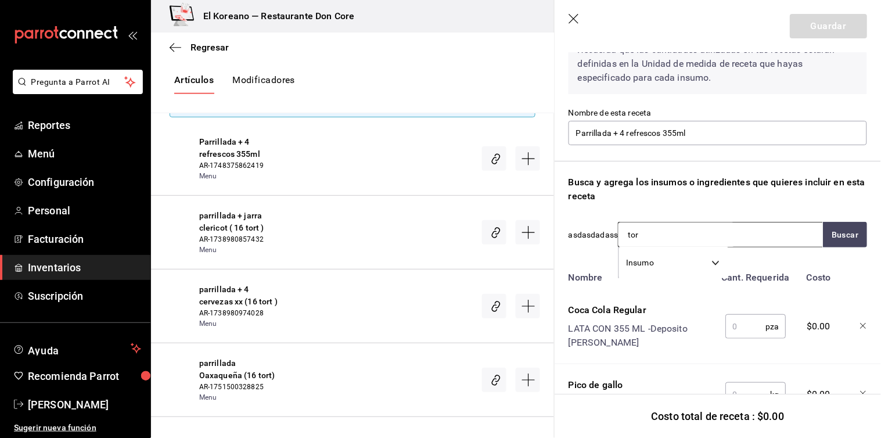
type input "tort"
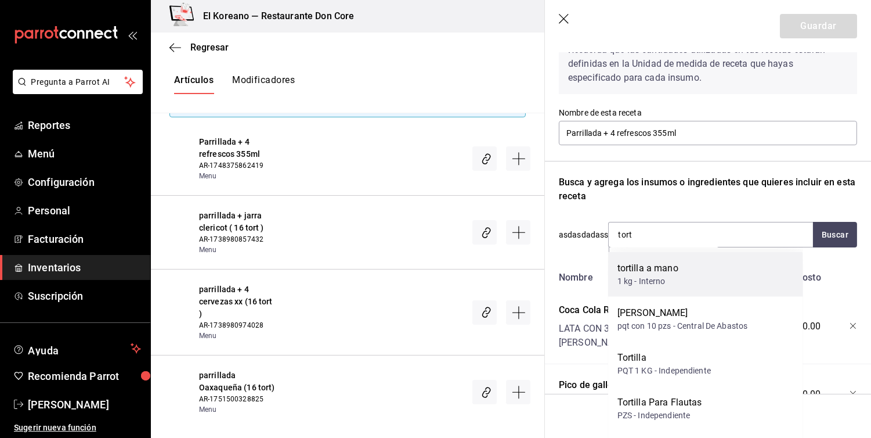
click at [676, 263] on div "tortilla a mano" at bounding box center [648, 268] width 61 height 14
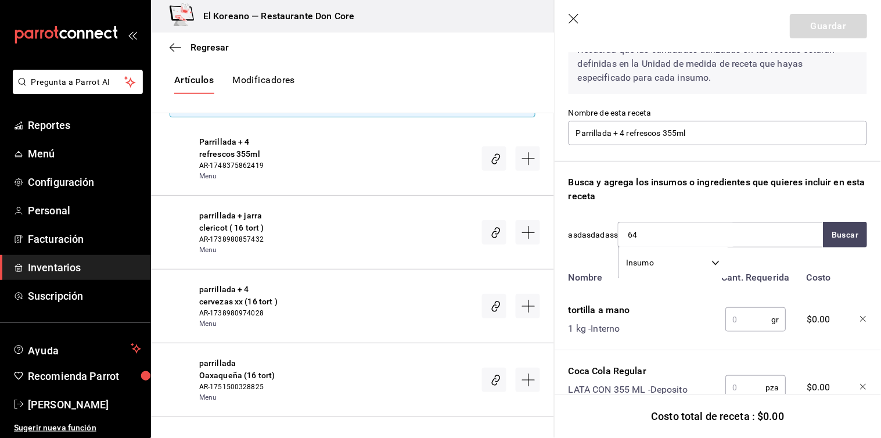
type input "6"
click at [738, 317] on input "text" at bounding box center [748, 319] width 46 height 23
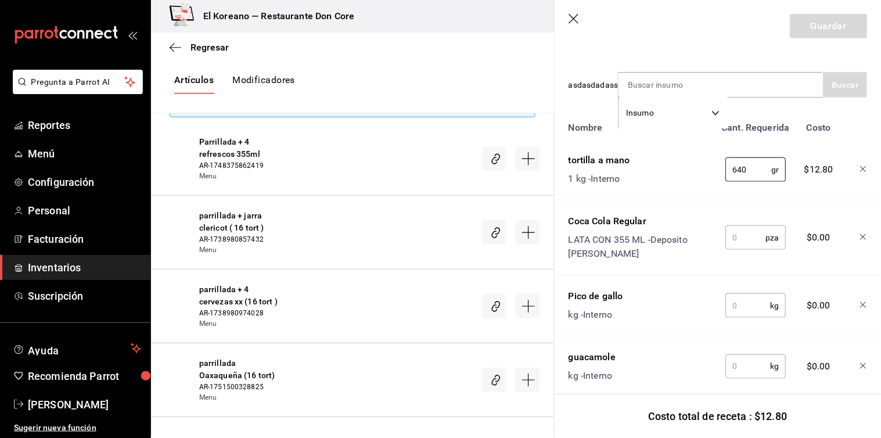
scroll to position [219, 0]
type input "640"
click at [742, 241] on input "text" at bounding box center [745, 235] width 40 height 23
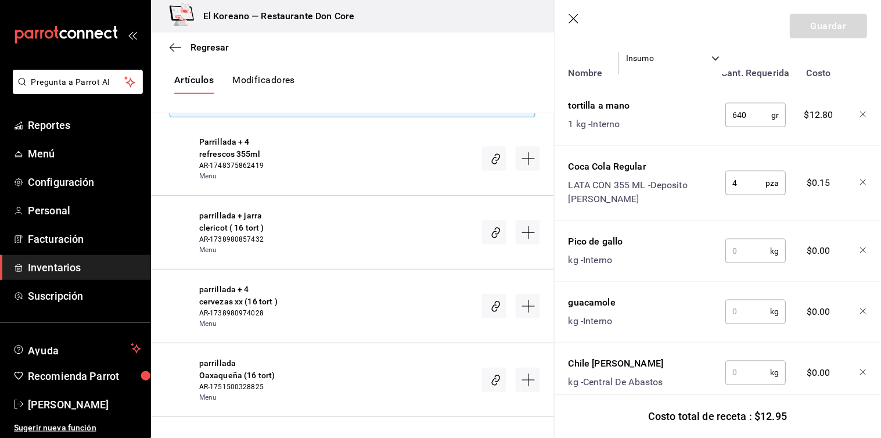
type input "4"
click at [742, 241] on input "text" at bounding box center [747, 250] width 45 height 23
type input "0.015"
click at [746, 302] on input "text" at bounding box center [747, 311] width 45 height 23
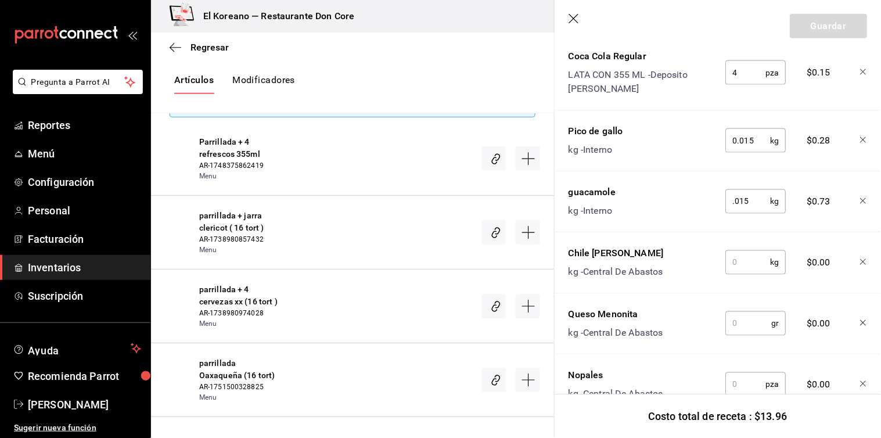
scroll to position [391, 0]
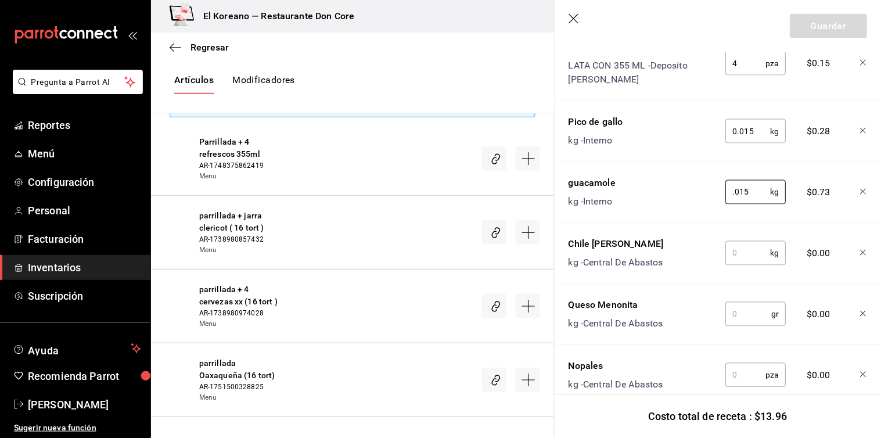
type input "0.015"
click at [746, 253] on input "text" at bounding box center [747, 252] width 45 height 23
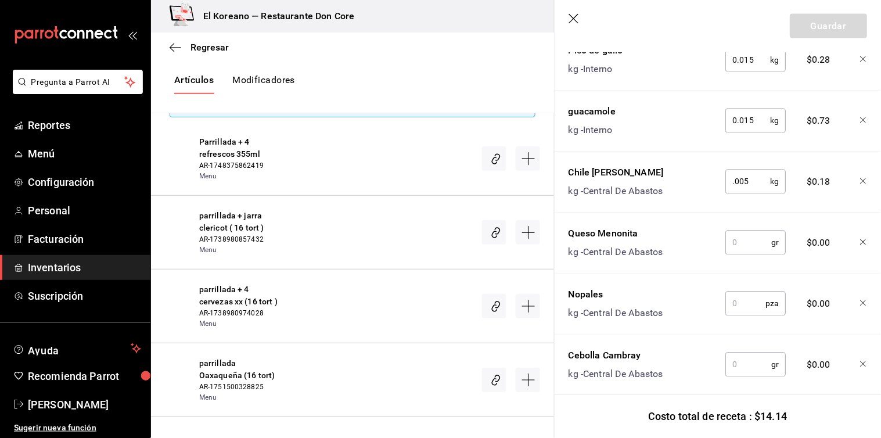
scroll to position [466, 0]
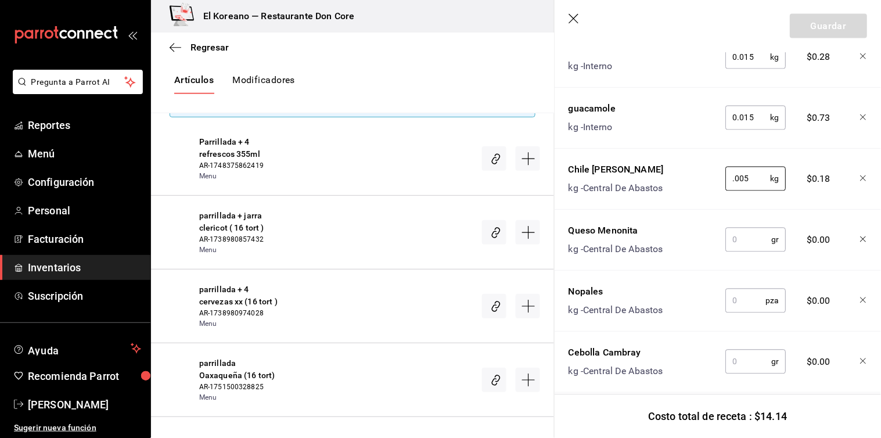
type input "0.005"
click at [746, 240] on input "text" at bounding box center [748, 239] width 46 height 23
type input "35"
click at [746, 300] on input "text" at bounding box center [745, 300] width 40 height 23
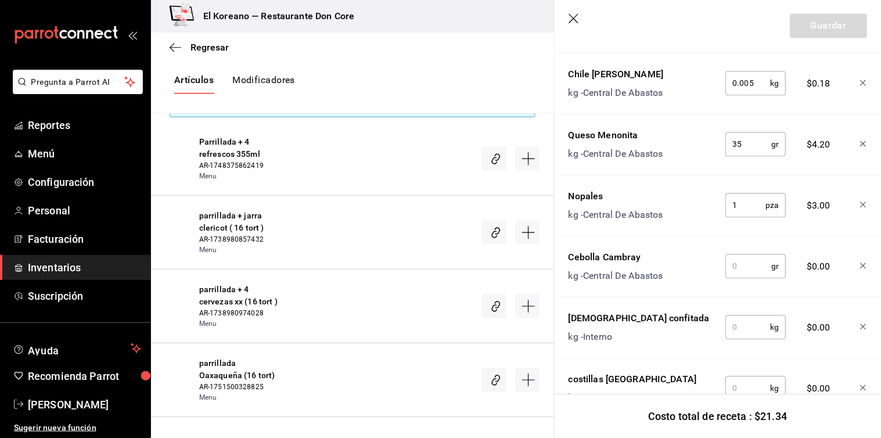
scroll to position [567, 0]
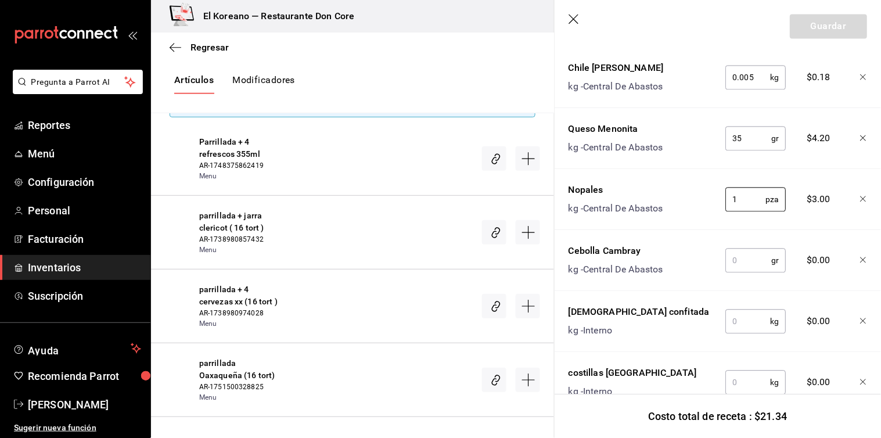
type input "1"
click at [740, 257] on input "text" at bounding box center [748, 259] width 46 height 23
type input "100"
click at [751, 316] on input "text" at bounding box center [747, 320] width 45 height 23
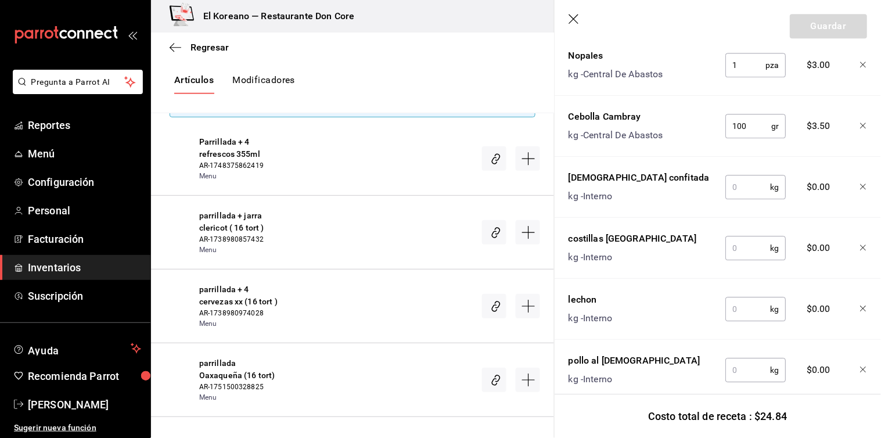
scroll to position [704, 0]
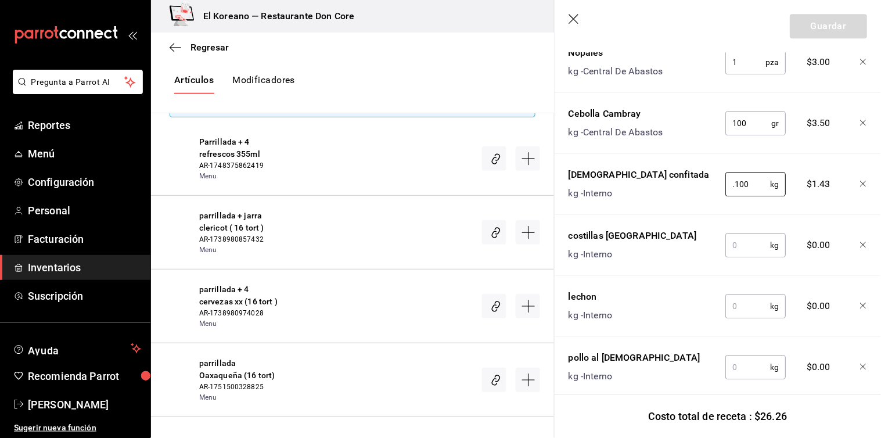
type input "0.100"
click at [744, 244] on input "text" at bounding box center [747, 244] width 45 height 23
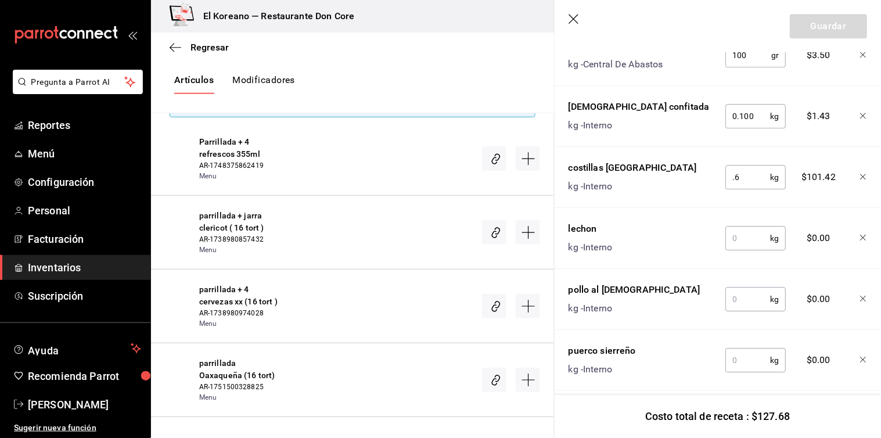
scroll to position [773, 0]
type input "0.6"
click at [745, 228] on input "text" at bounding box center [747, 237] width 45 height 23
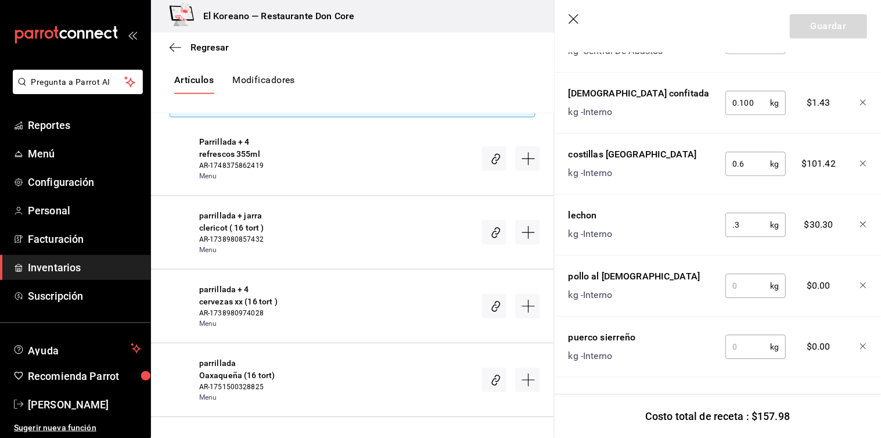
type input "0.3"
click at [744, 274] on input "text" at bounding box center [747, 285] width 45 height 23
click at [744, 341] on input "text" at bounding box center [747, 346] width 45 height 23
click at [744, 276] on input "0.3" at bounding box center [747, 285] width 45 height 23
type input "0.4"
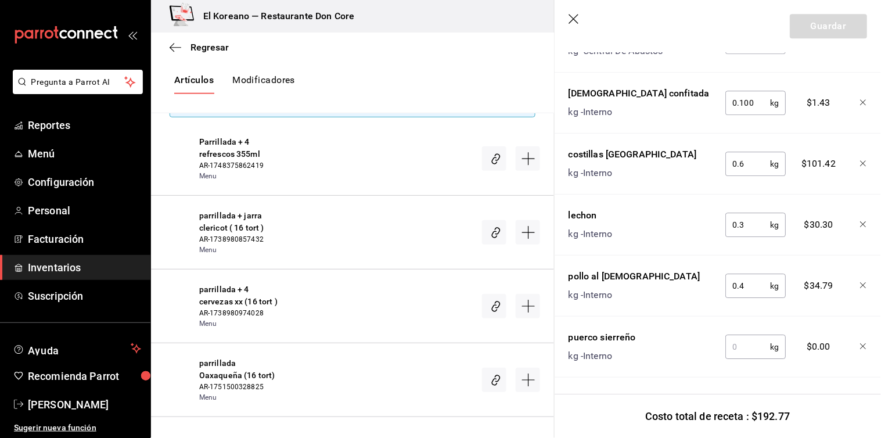
click at [739, 335] on input "text" at bounding box center [747, 346] width 45 height 23
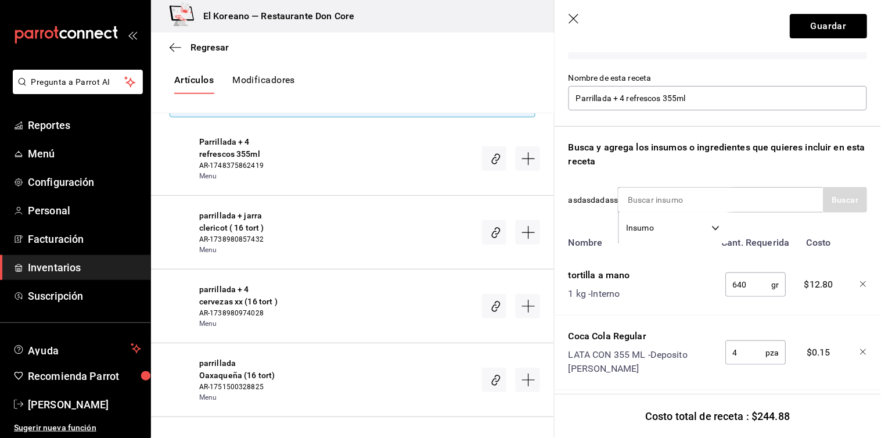
scroll to position [102, 0]
type input "0.3"
click at [698, 196] on input at bounding box center [676, 200] width 116 height 24
type input "[PERSON_NAME]"
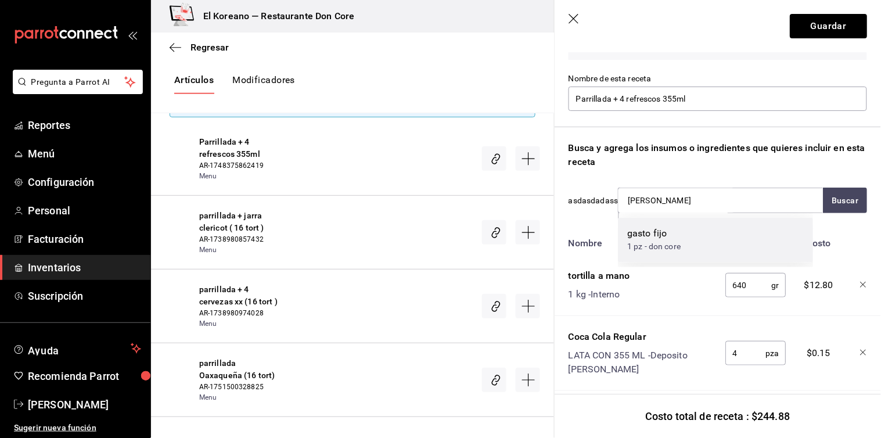
click at [691, 244] on div "gasto fijo 1 pz - don core" at bounding box center [715, 240] width 195 height 45
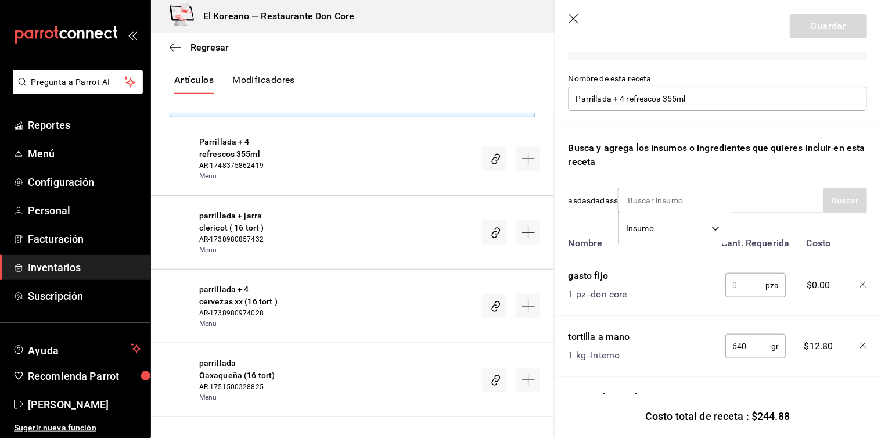
click at [733, 291] on input "text" at bounding box center [745, 284] width 40 height 23
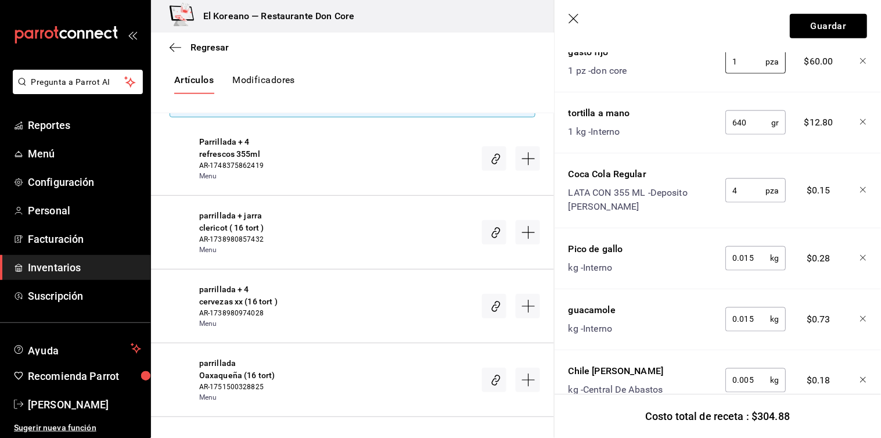
scroll to position [326, 0]
type input "1"
click at [816, 23] on button "Guardar" at bounding box center [827, 26] width 77 height 24
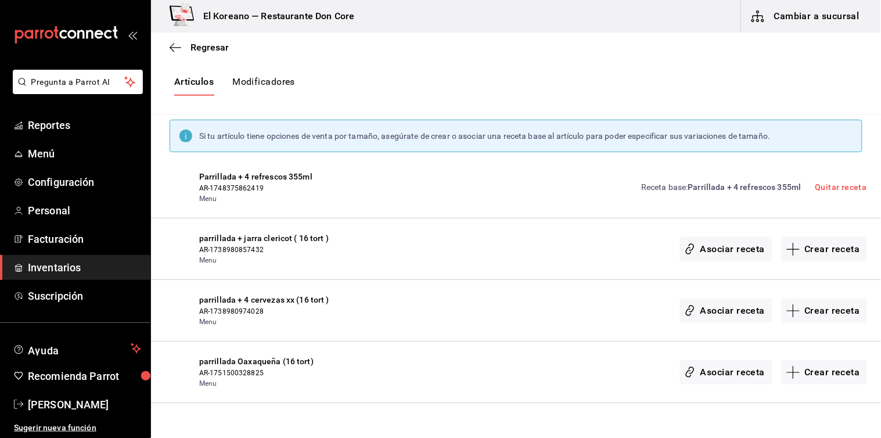
scroll to position [185, 0]
click at [192, 78] on button "Artículos" at bounding box center [193, 85] width 39 height 20
click at [199, 78] on button "Artículos" at bounding box center [193, 85] width 39 height 20
click at [200, 45] on span "Regresar" at bounding box center [209, 47] width 38 height 11
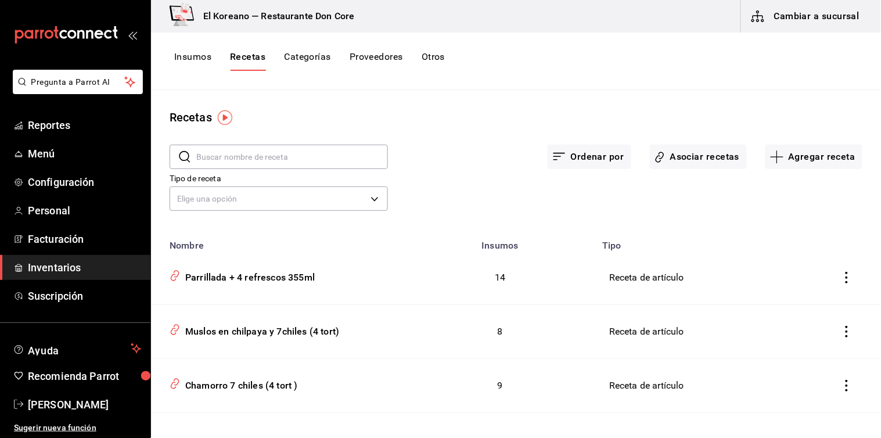
click at [201, 51] on button "Insumos" at bounding box center [192, 61] width 37 height 20
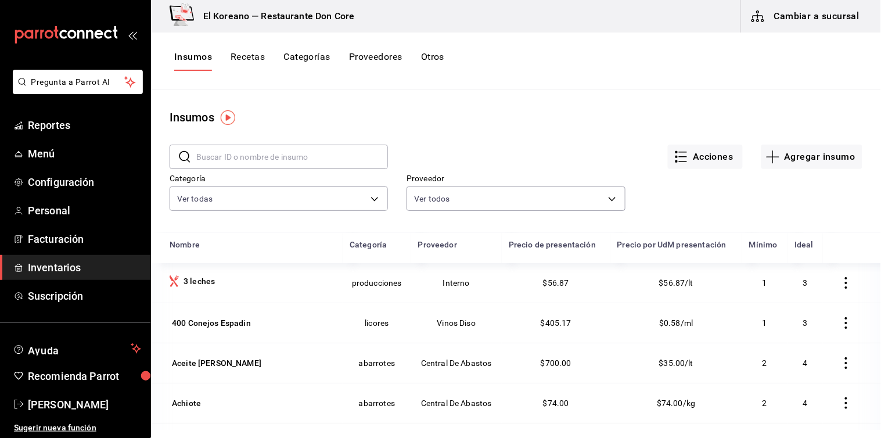
click at [233, 159] on input "text" at bounding box center [292, 156] width 192 height 23
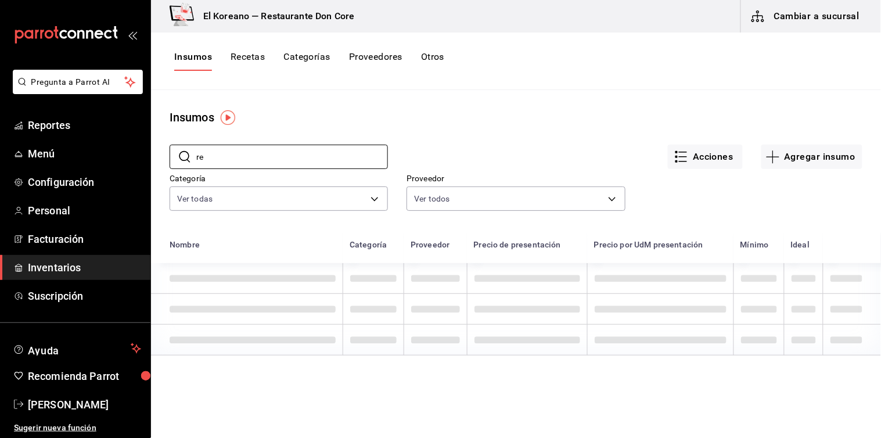
type input "r"
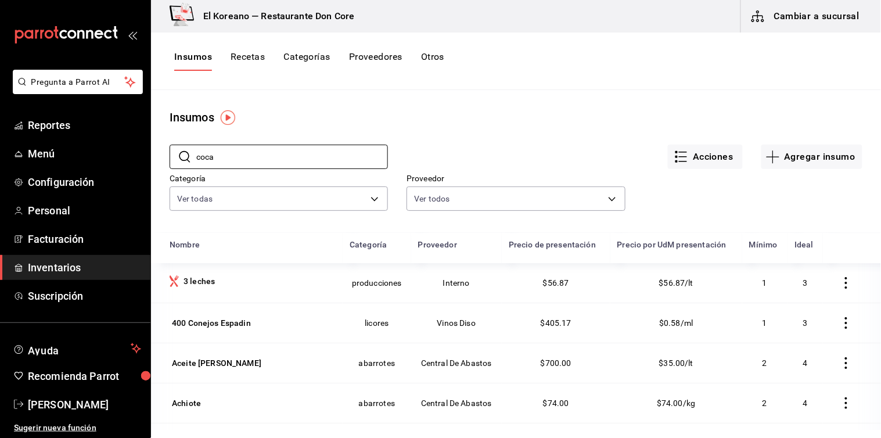
type input "coca"
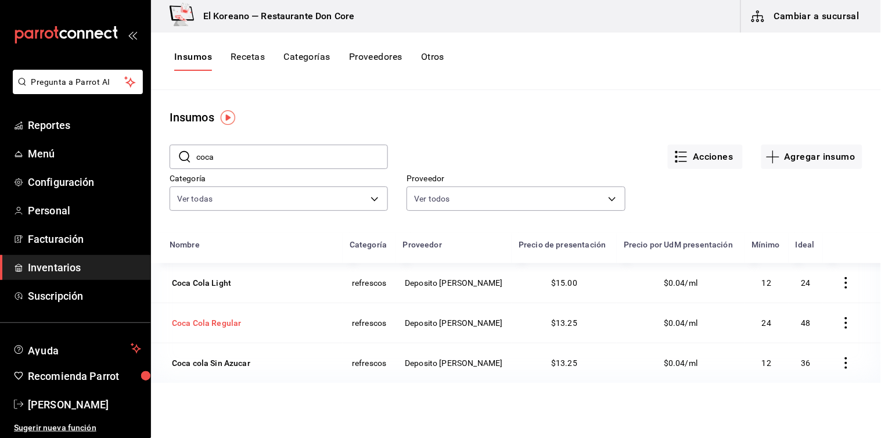
click at [254, 325] on div "Coca Cola Regular" at bounding box center [252, 323] width 166 height 16
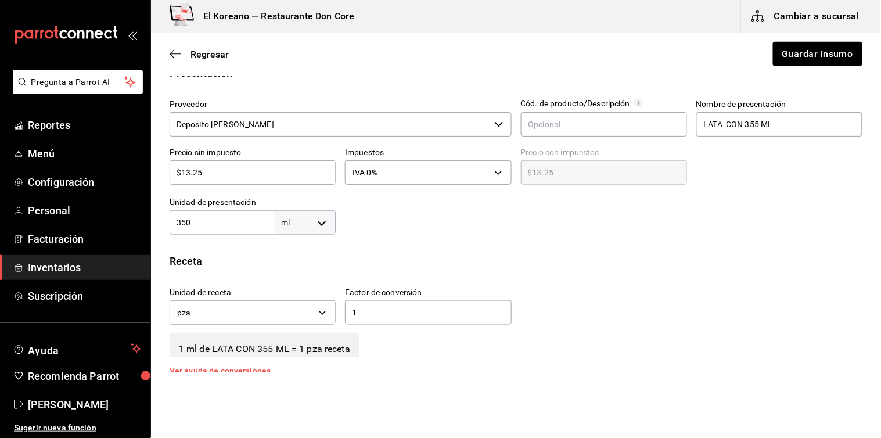
scroll to position [250, 0]
click at [204, 217] on input "350" at bounding box center [221, 221] width 104 height 14
type input "3"
type input "1"
click at [317, 221] on body "Pregunta a Parrot AI Reportes Menú Configuración Personal Facturación Inventari…" at bounding box center [440, 186] width 881 height 372
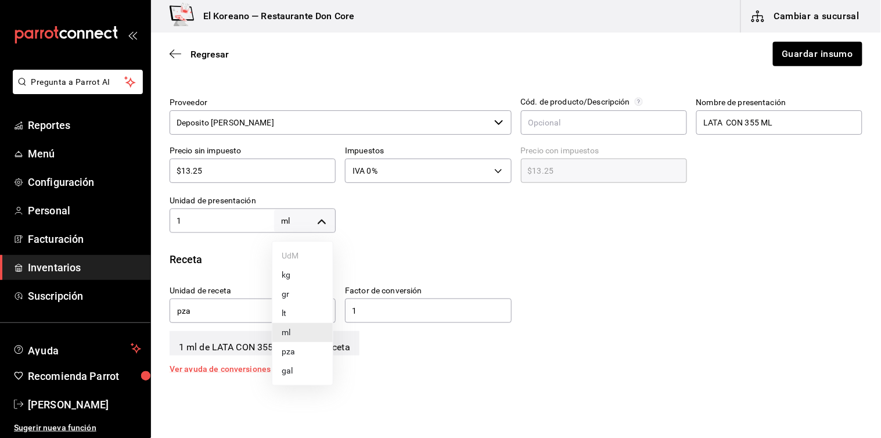
click at [294, 350] on li "pza" at bounding box center [302, 351] width 60 height 19
type input "UNIT"
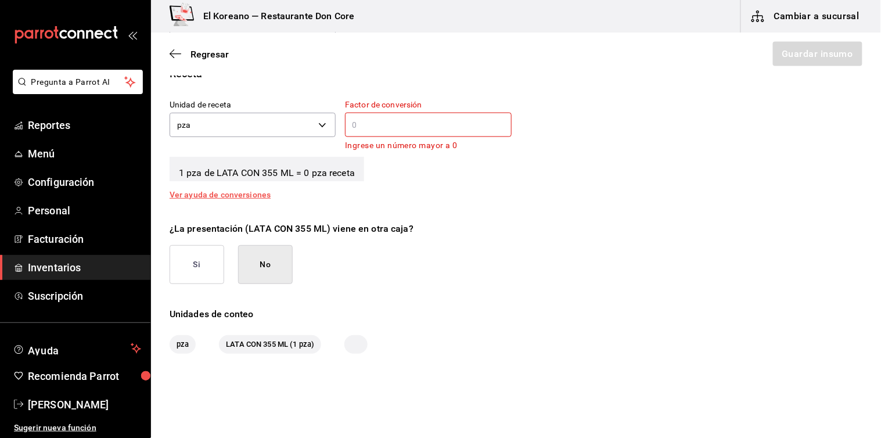
scroll to position [444, 0]
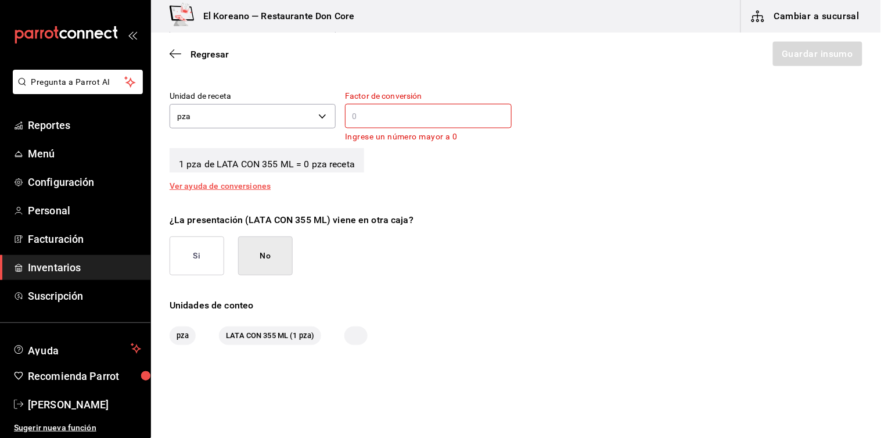
click at [426, 121] on input "text" at bounding box center [428, 116] width 166 height 14
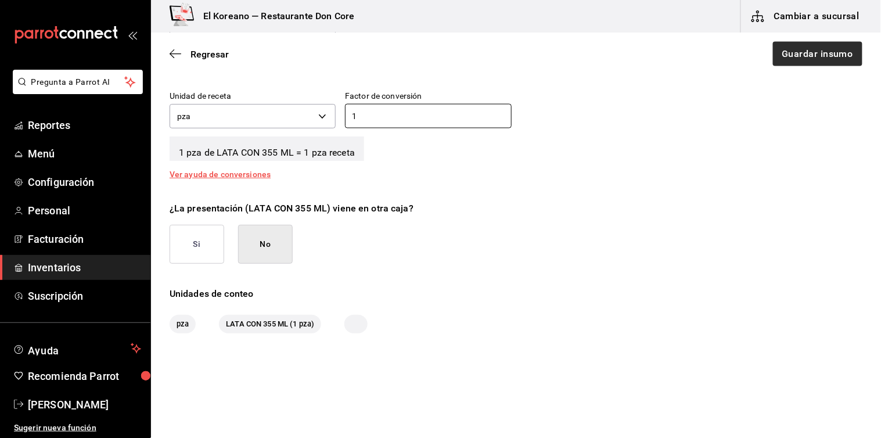
type input "1"
click at [796, 54] on button "Guardar insumo" at bounding box center [816, 54] width 91 height 24
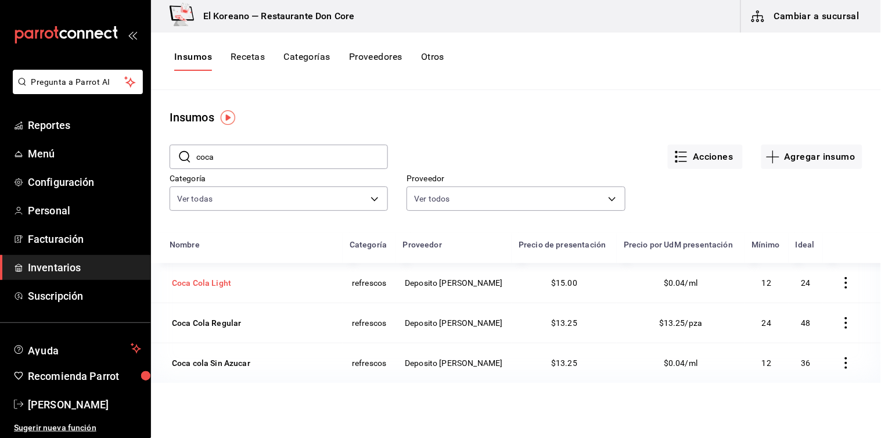
click at [224, 284] on div "Coca Cola Light" at bounding box center [201, 283] width 59 height 12
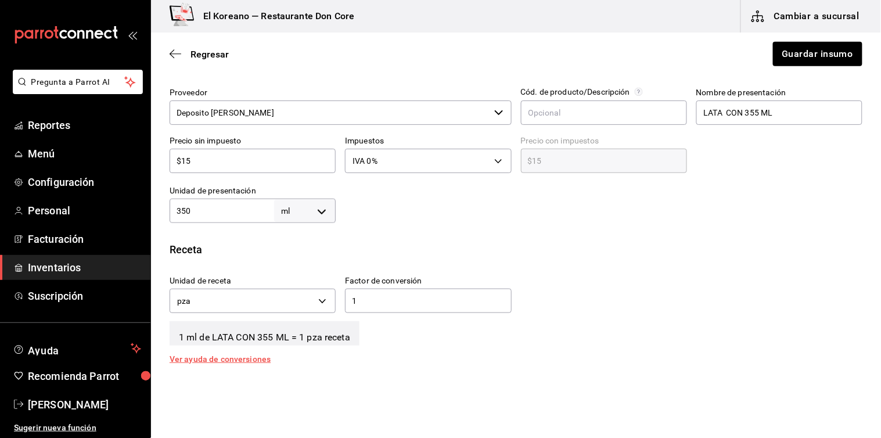
scroll to position [298, 0]
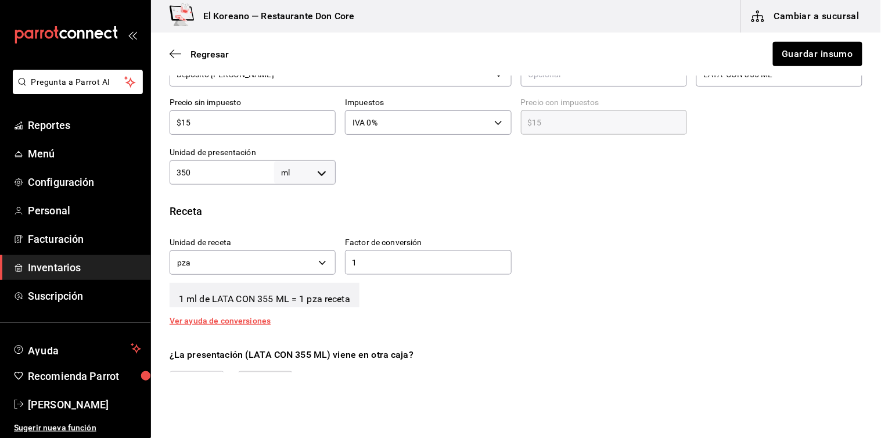
click at [218, 158] on div "Unidad de presentación 350 ml MILLILITER ​" at bounding box center [252, 165] width 166 height 37
click at [218, 168] on input "350" at bounding box center [221, 172] width 104 height 14
type input "3"
type input "1"
click at [320, 172] on body "Pregunta a Parrot AI Reportes Menú Configuración Personal Facturación Inventari…" at bounding box center [440, 186] width 881 height 372
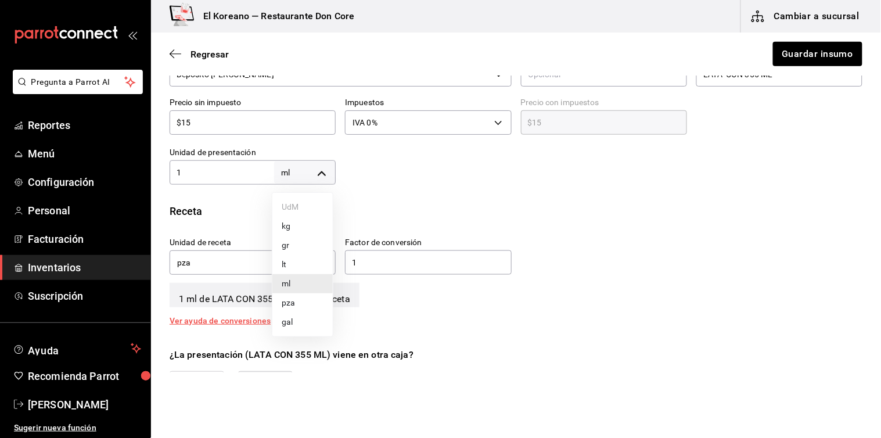
click at [294, 300] on li "pza" at bounding box center [302, 302] width 60 height 19
type input "UNIT"
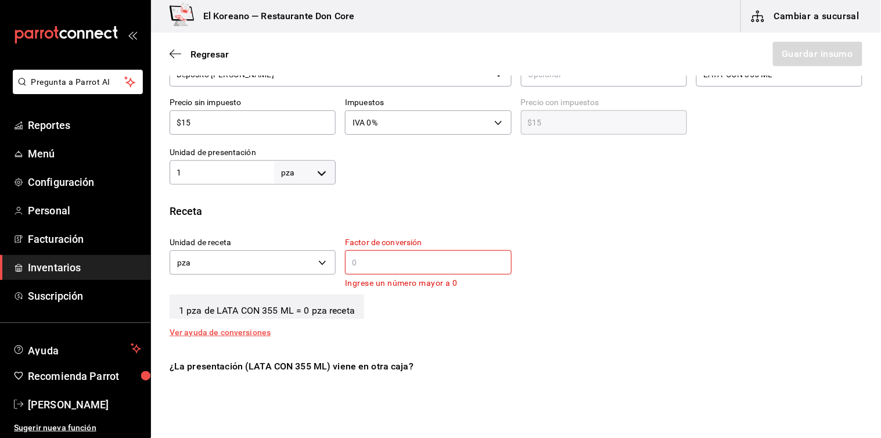
click at [374, 255] on input "text" at bounding box center [428, 262] width 166 height 14
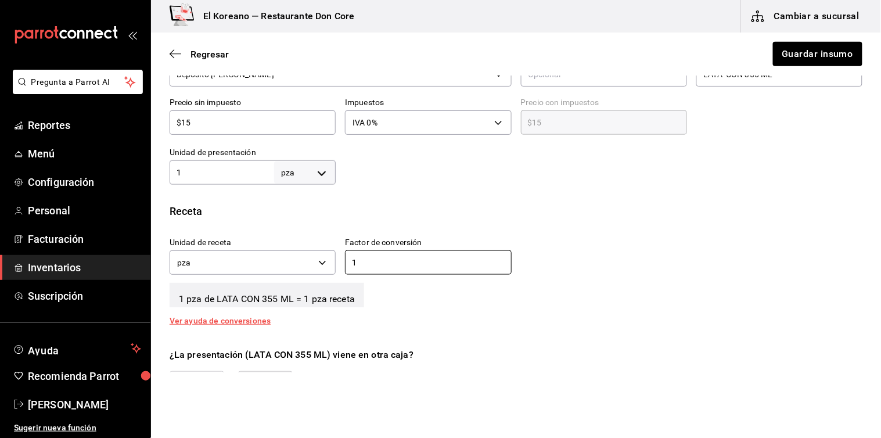
type input "1"
click at [414, 215] on div "Receta" at bounding box center [515, 211] width 692 height 16
click at [807, 49] on button "Guardar insumo" at bounding box center [816, 54] width 91 height 24
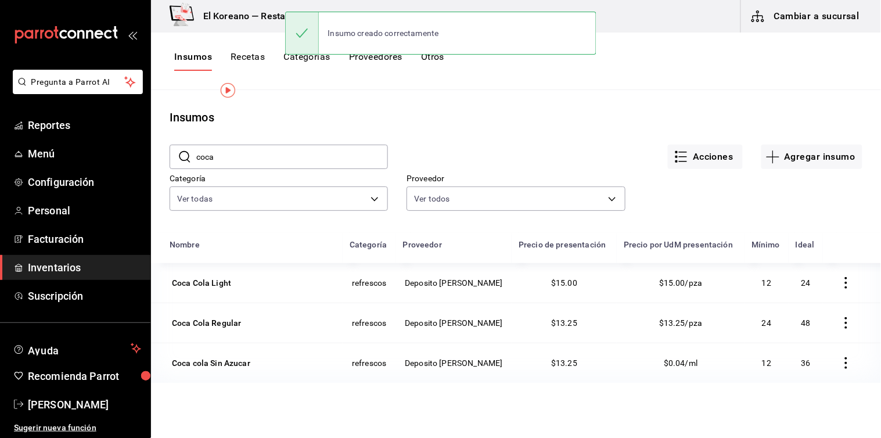
scroll to position [111, 0]
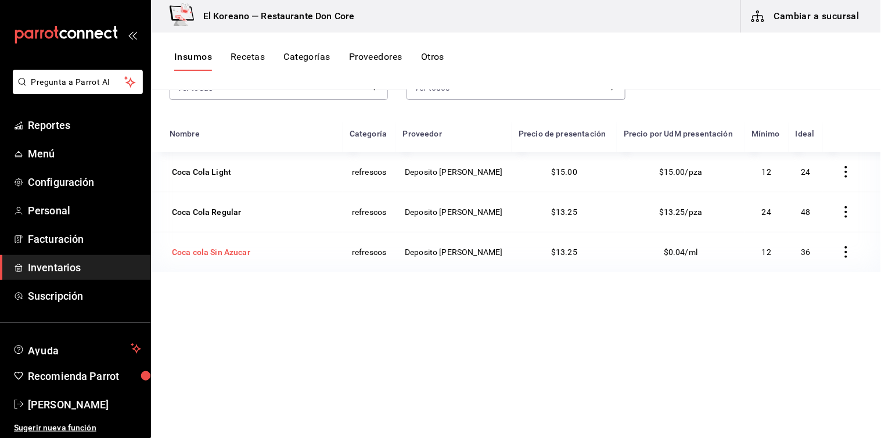
click at [229, 254] on div "Coca cola Sin Azucar" at bounding box center [211, 252] width 78 height 12
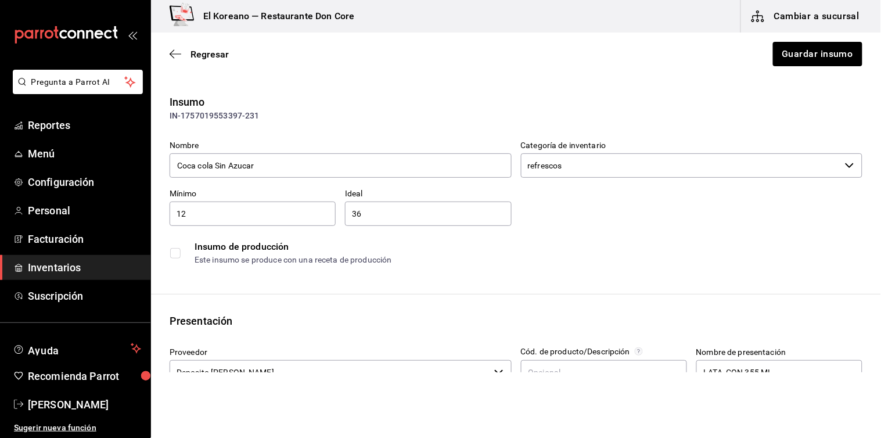
scroll to position [116, 0]
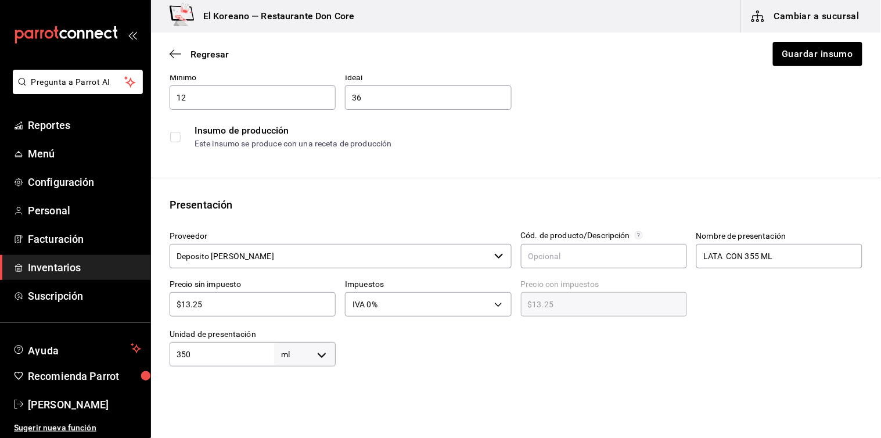
click at [212, 358] on input "350" at bounding box center [221, 354] width 104 height 14
type input "3"
type input "1"
click at [315, 352] on body "Pregunta a Parrot AI Reportes Menú Configuración Personal Facturación Inventari…" at bounding box center [440, 186] width 881 height 372
click at [301, 407] on li "pza" at bounding box center [302, 403] width 60 height 19
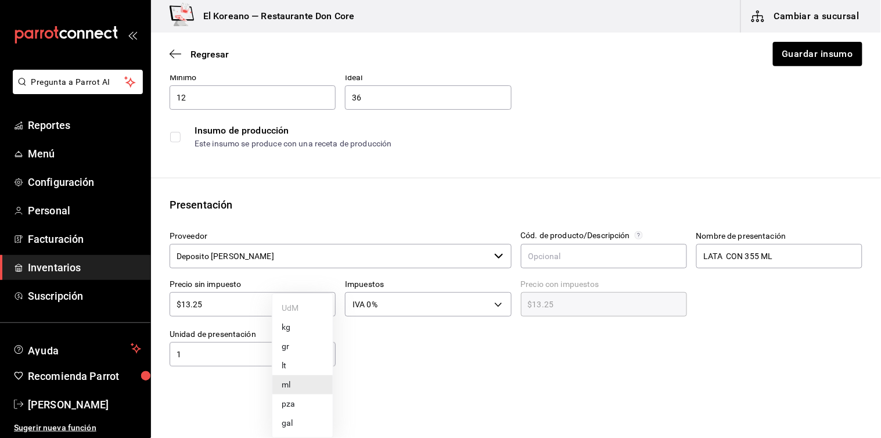
type input "UNIT"
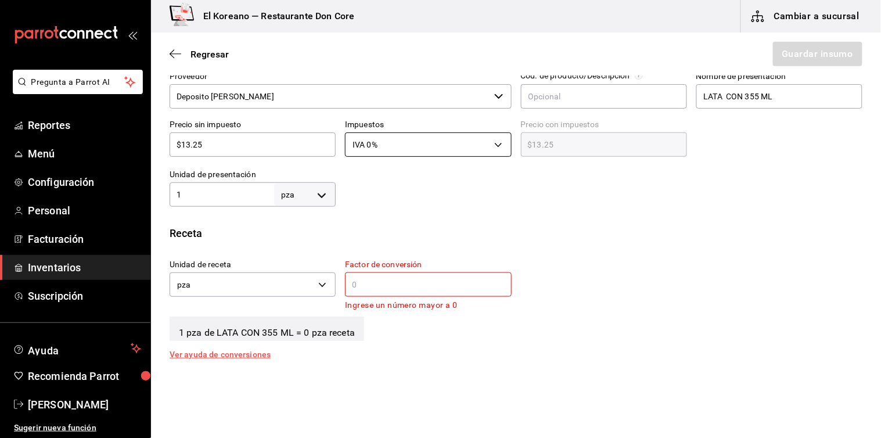
scroll to position [279, 0]
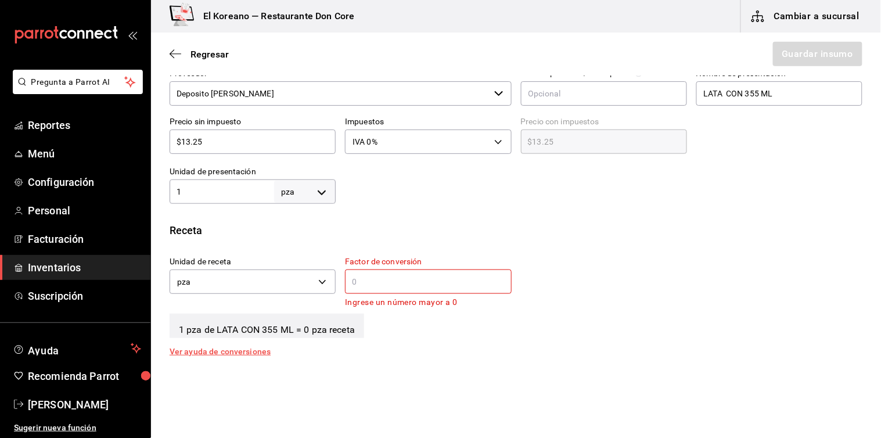
click at [361, 283] on input "text" at bounding box center [428, 282] width 166 height 14
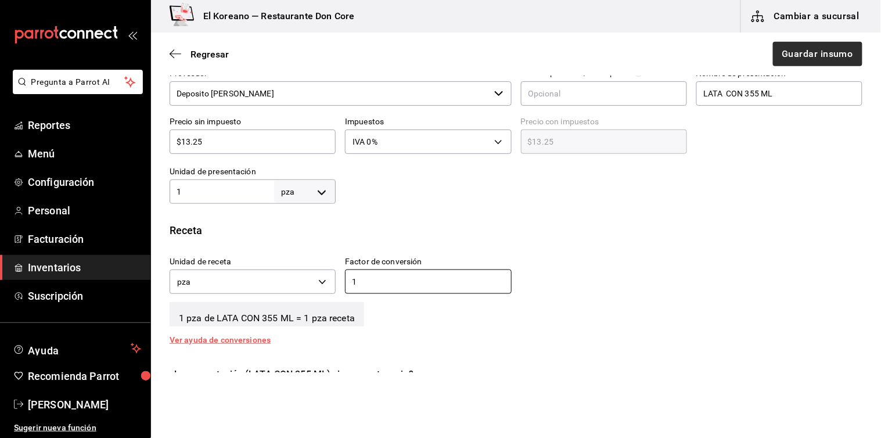
type input "1"
click at [798, 52] on button "Guardar insumo" at bounding box center [816, 54] width 91 height 24
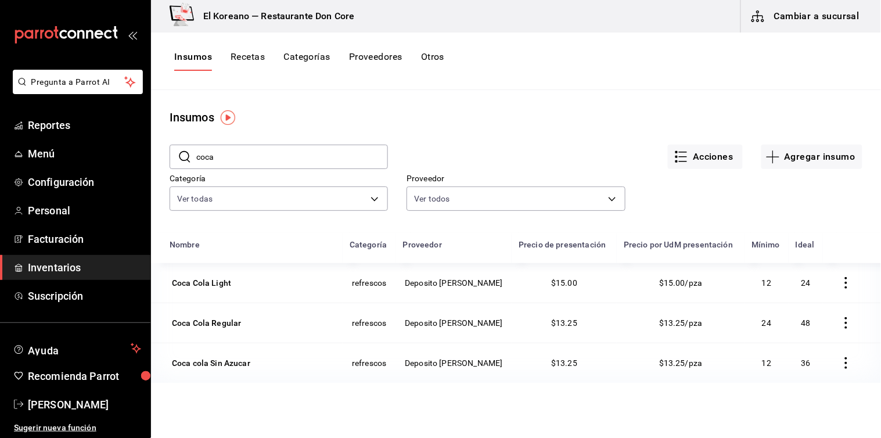
click at [243, 57] on button "Recetas" at bounding box center [247, 61] width 34 height 20
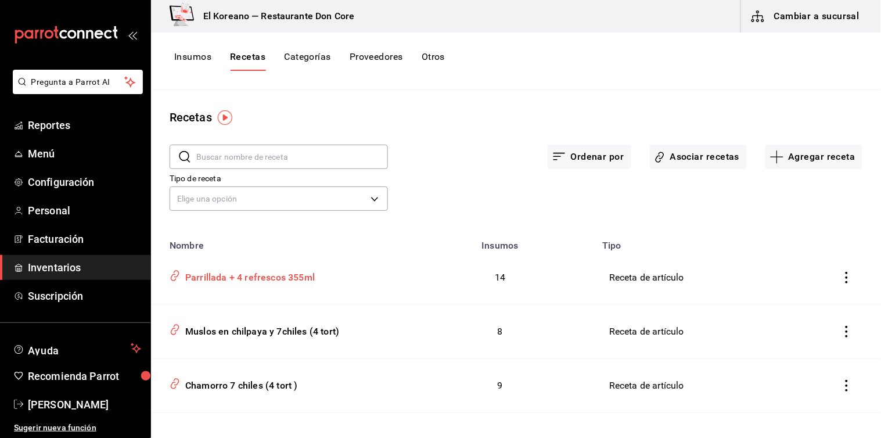
click at [221, 270] on div "Parrillada + 4 refrescos 355ml" at bounding box center [248, 275] width 134 height 18
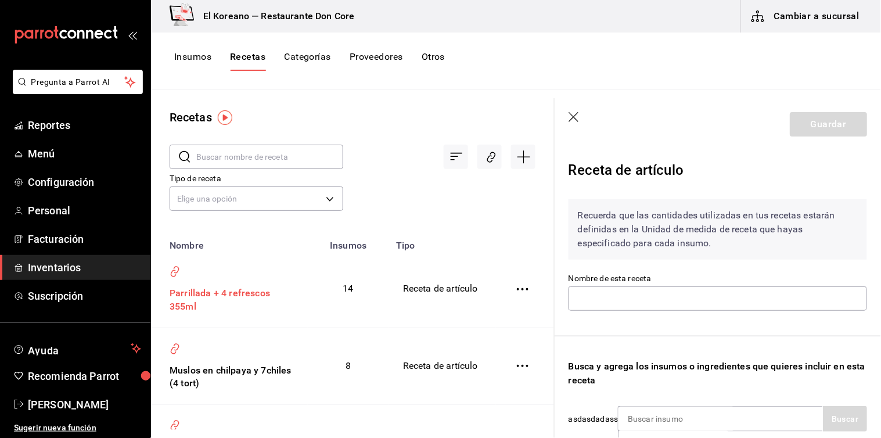
type input "Parrillada + 4 refrescos 355ml"
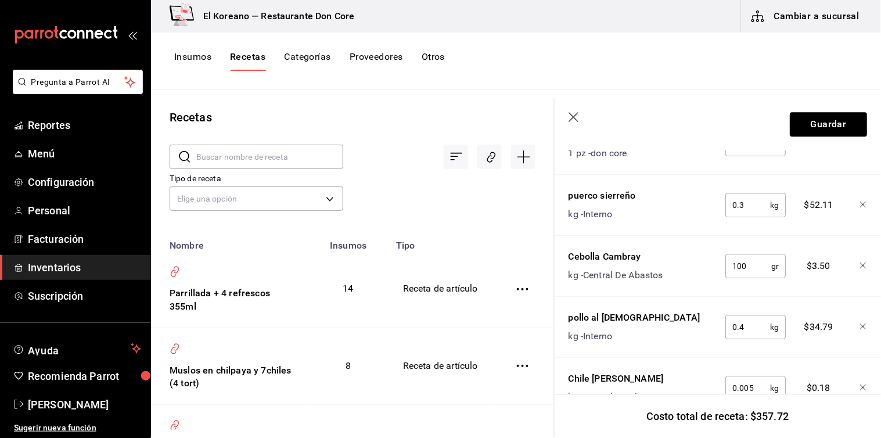
scroll to position [972, 0]
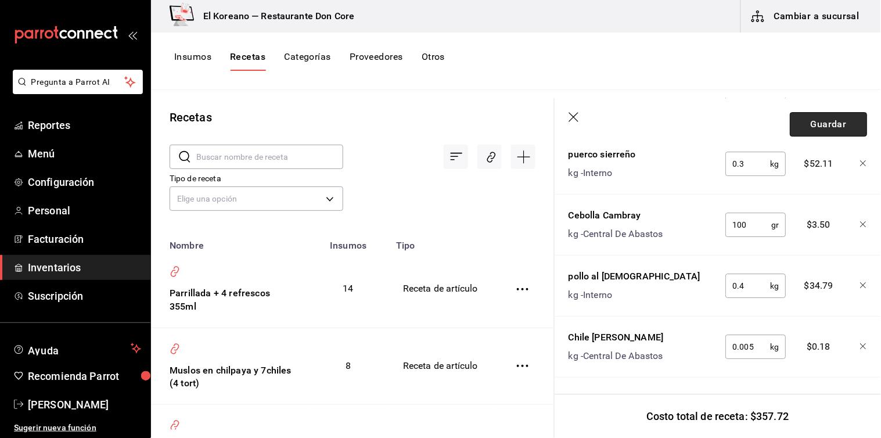
click at [831, 120] on button "Guardar" at bounding box center [827, 124] width 77 height 24
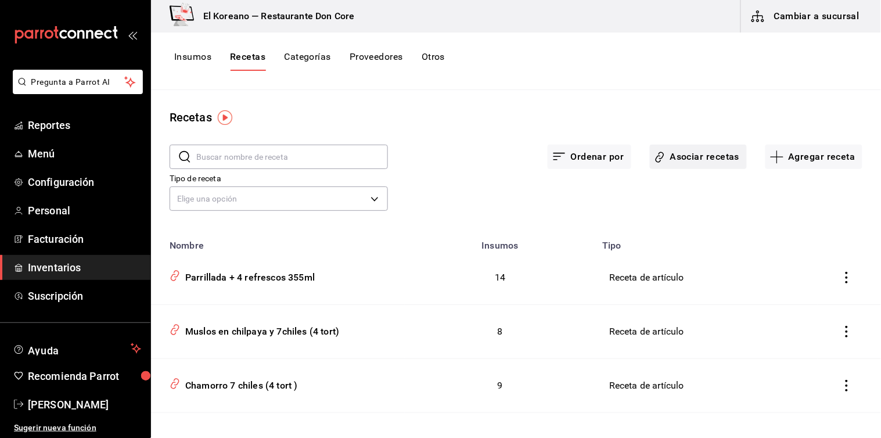
click at [674, 160] on button "Asociar recetas" at bounding box center [698, 157] width 97 height 24
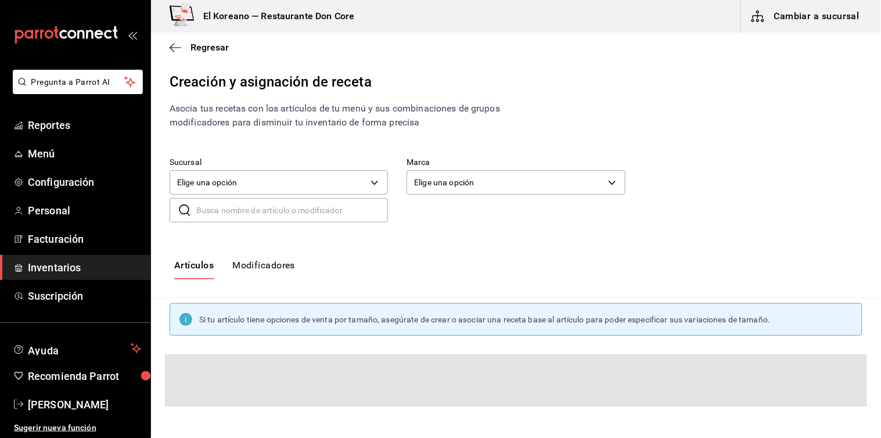
click at [298, 211] on input "text" at bounding box center [292, 210] width 192 height 23
type input "parr"
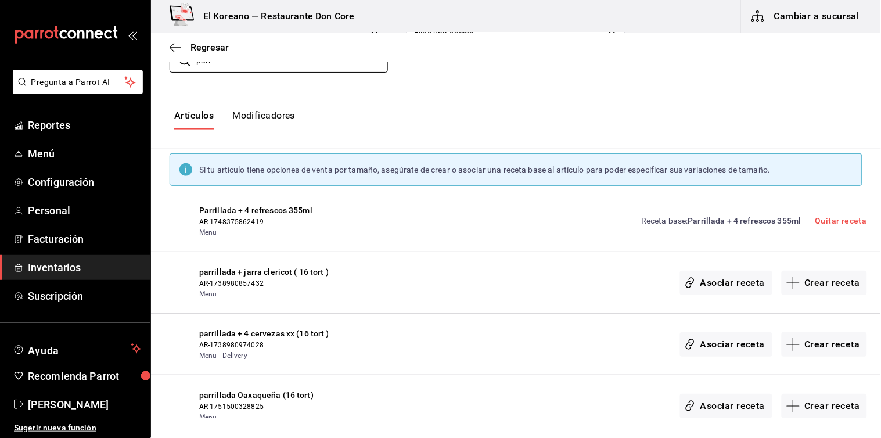
scroll to position [151, 0]
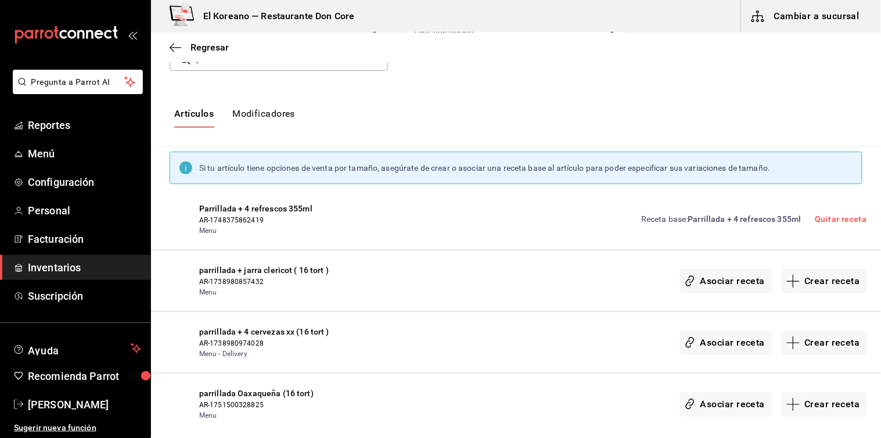
click at [231, 280] on span "AR-1738980857432" at bounding box center [276, 281] width 154 height 10
click at [817, 286] on button "Crear receta" at bounding box center [824, 281] width 86 height 24
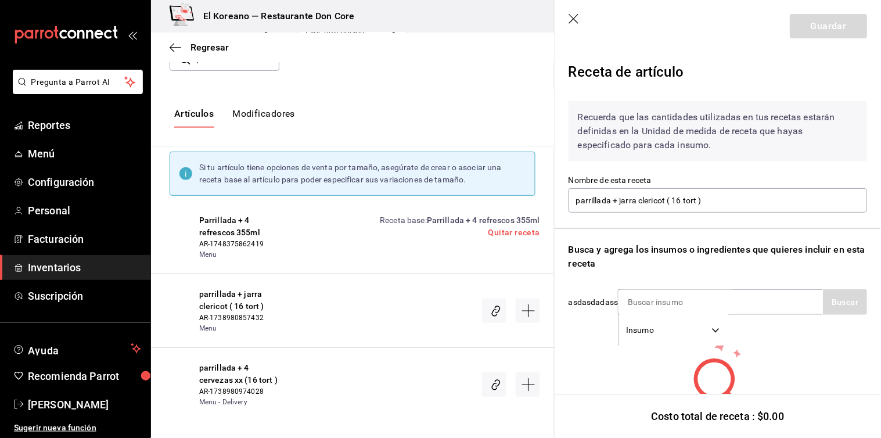
scroll to position [58, 0]
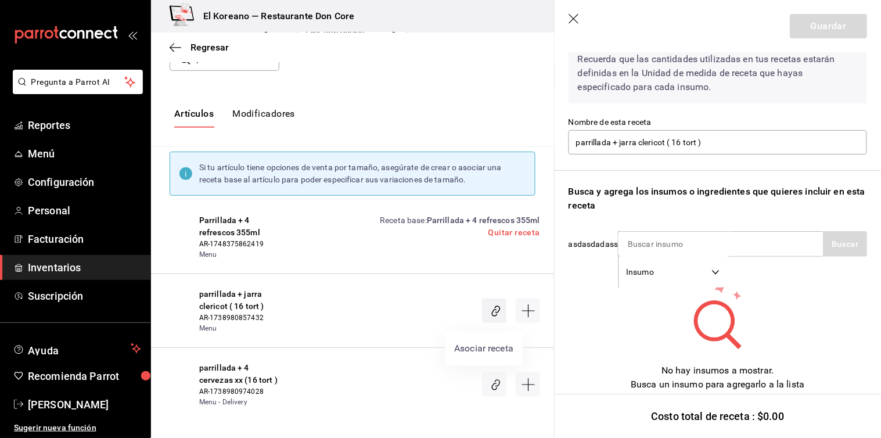
click at [490, 315] on icon "Asociar receta" at bounding box center [495, 310] width 11 height 13
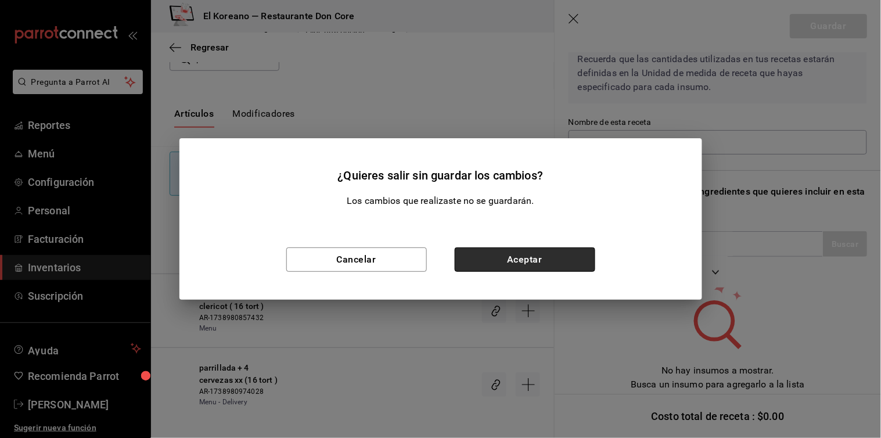
click at [532, 251] on button "Aceptar" at bounding box center [524, 259] width 140 height 24
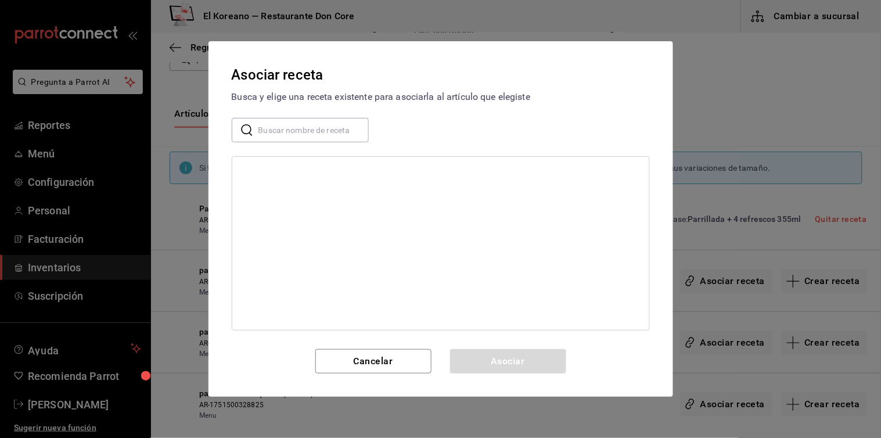
scroll to position [0, 0]
click at [378, 362] on button "Cancelar" at bounding box center [373, 361] width 116 height 24
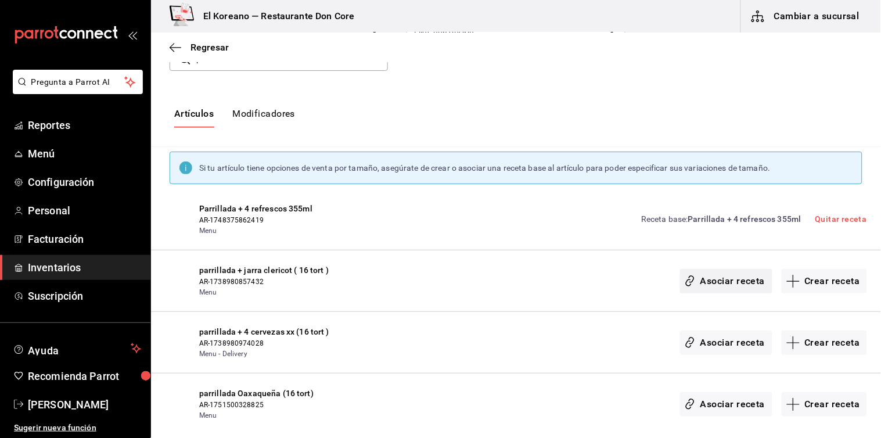
click at [722, 283] on button "Asociar receta" at bounding box center [726, 281] width 92 height 24
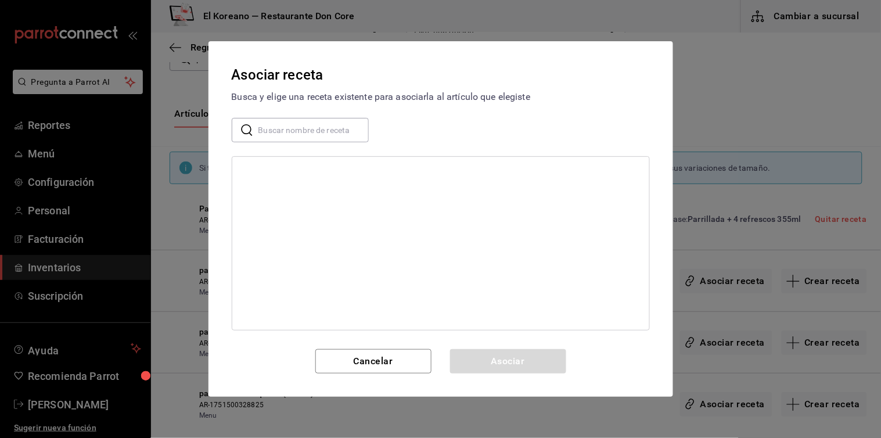
click at [322, 134] on input "text" at bounding box center [313, 129] width 110 height 23
type input "parr"
click at [306, 180] on div "Parrillada + 4 refrescos 355ml" at bounding box center [440, 171] width 417 height 21
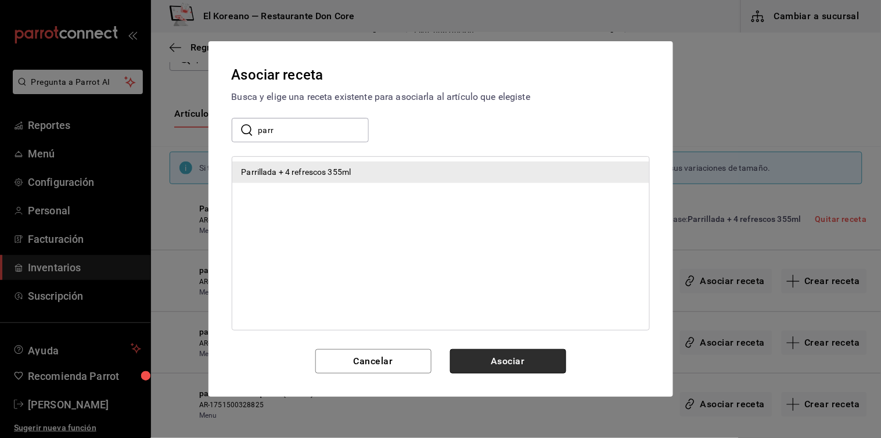
click at [508, 359] on button "Asociar" at bounding box center [508, 361] width 116 height 24
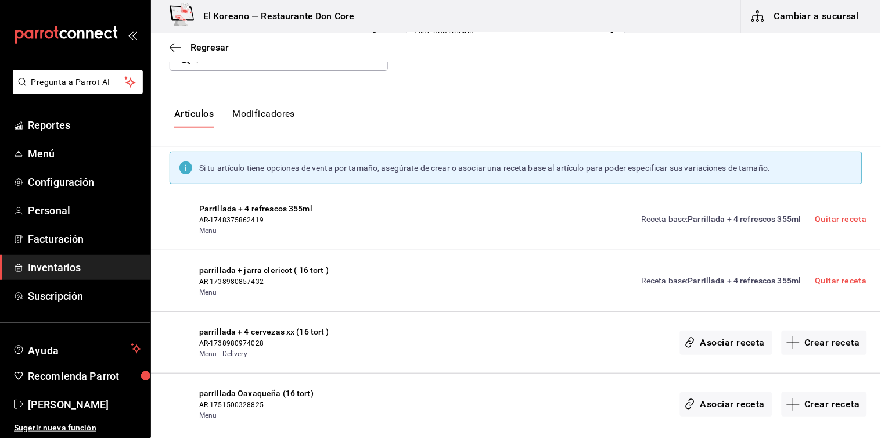
click at [241, 281] on span "AR-1738980857432" at bounding box center [276, 281] width 154 height 10
click at [197, 47] on span "Regresar" at bounding box center [209, 47] width 38 height 11
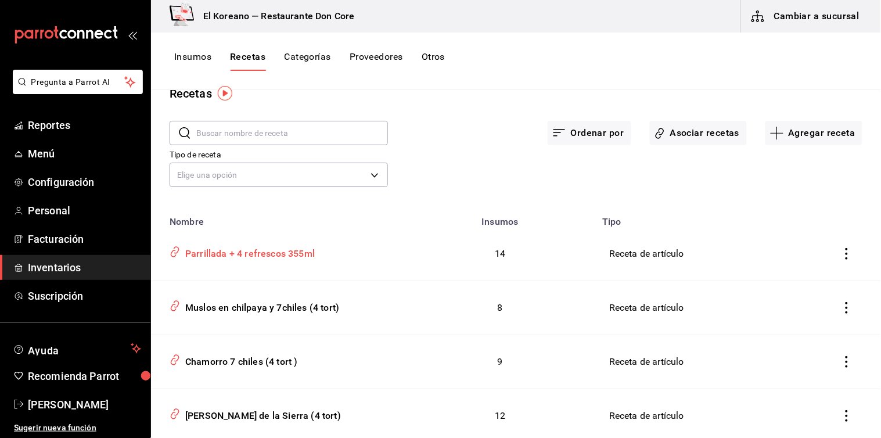
scroll to position [24, 0]
click at [281, 135] on input "text" at bounding box center [292, 132] width 192 height 23
type input "parr"
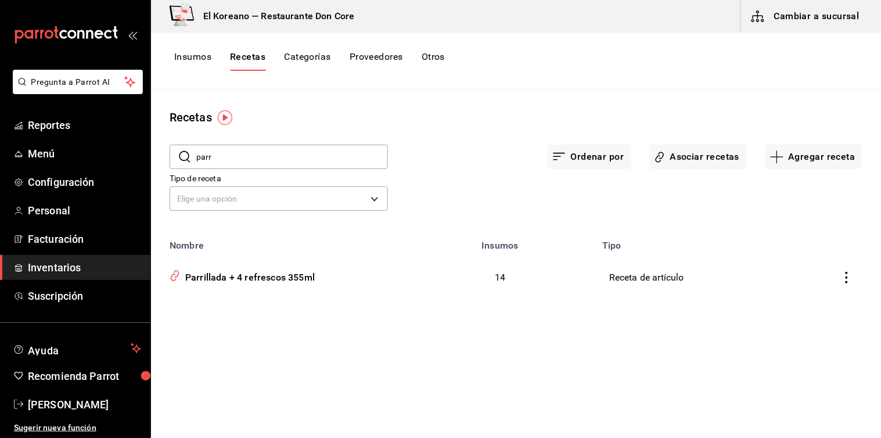
scroll to position [0, 0]
click at [713, 156] on button "Asociar recetas" at bounding box center [698, 157] width 97 height 24
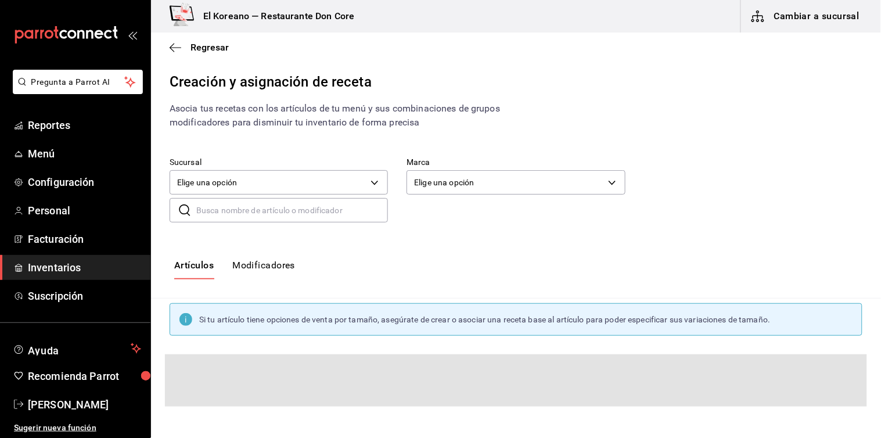
click at [259, 206] on input "text" at bounding box center [292, 210] width 192 height 23
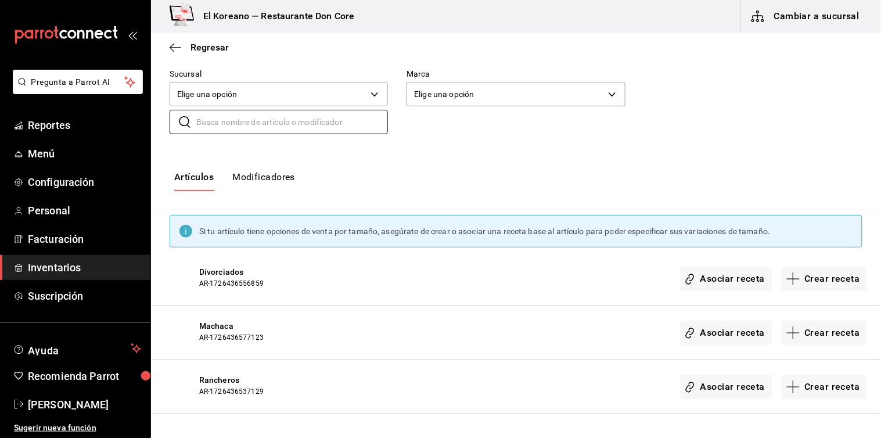
scroll to position [82, 0]
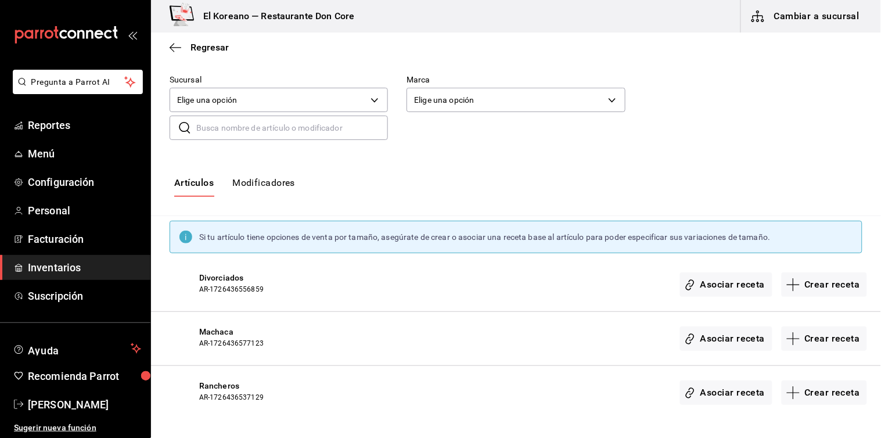
click at [244, 131] on input "text" at bounding box center [292, 127] width 192 height 23
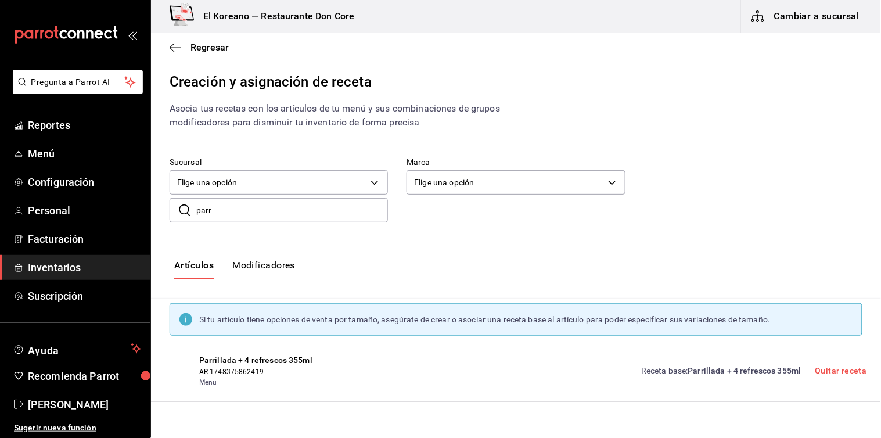
type input "parr"
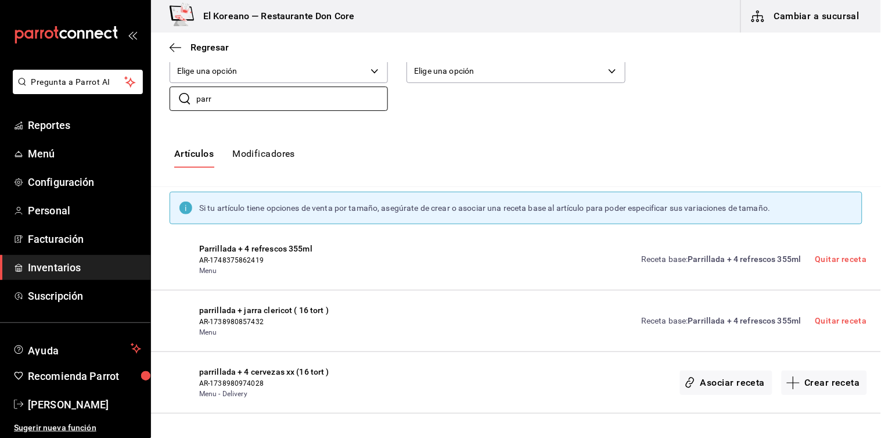
scroll to position [113, 0]
click at [836, 317] on link "Quitar receta" at bounding box center [841, 319] width 52 height 9
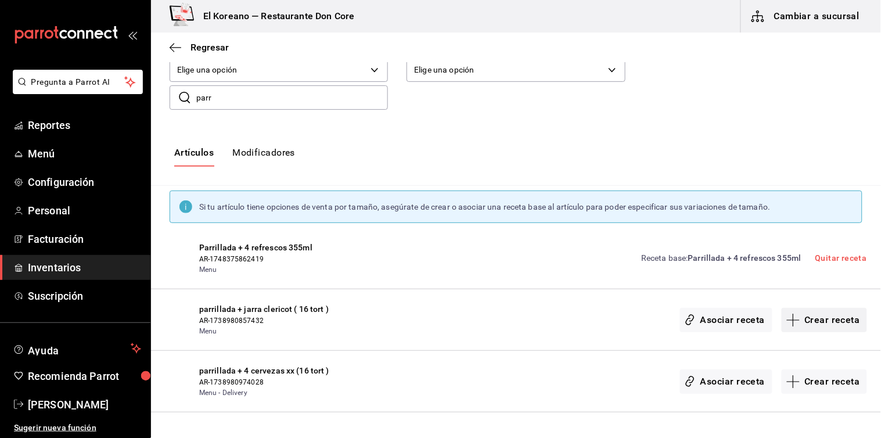
click at [818, 314] on button "Crear receta" at bounding box center [824, 320] width 86 height 24
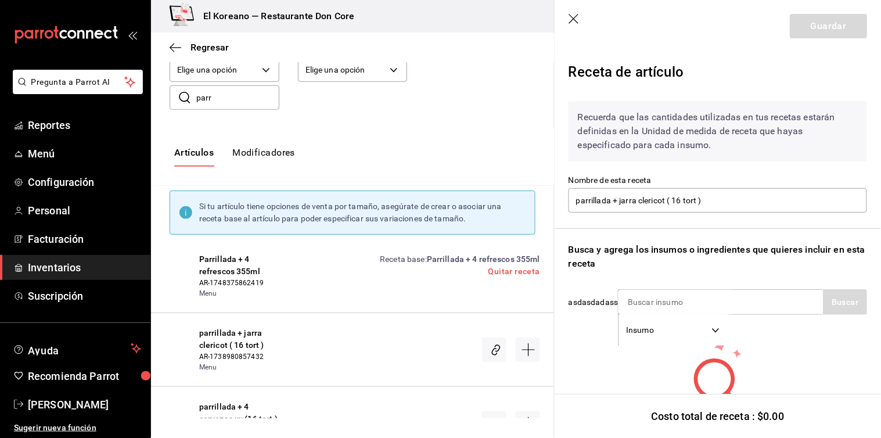
scroll to position [58, 0]
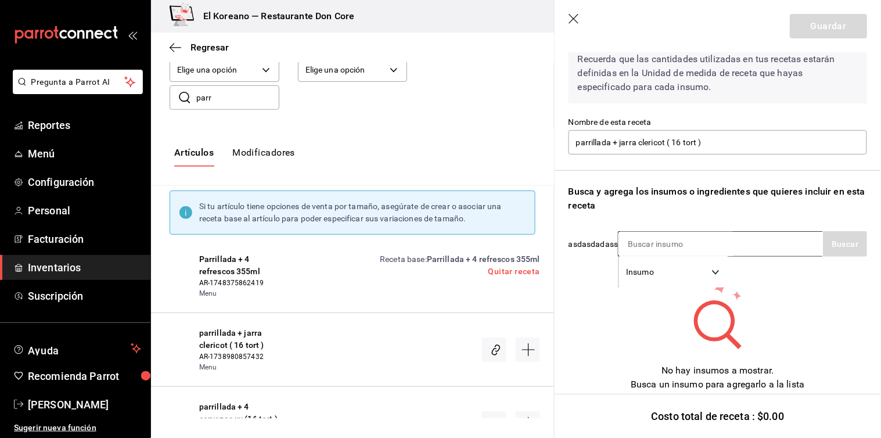
click at [726, 244] on input at bounding box center [676, 244] width 116 height 24
type input "sierr"
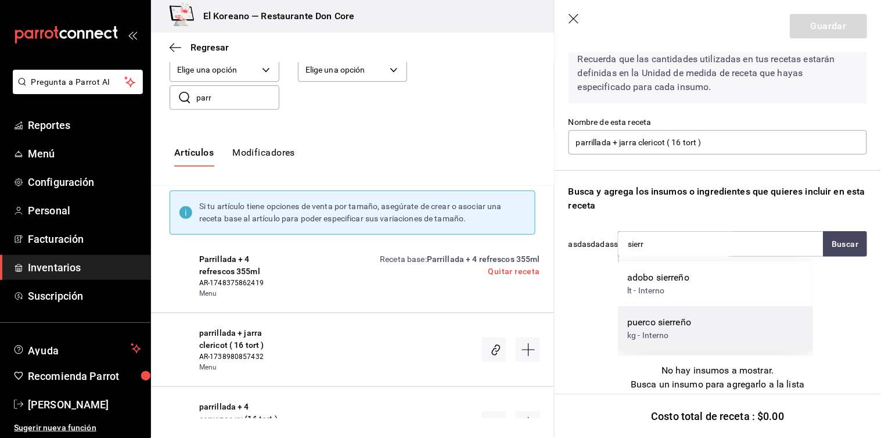
click at [671, 318] on div "puerco sierreño" at bounding box center [659, 322] width 64 height 14
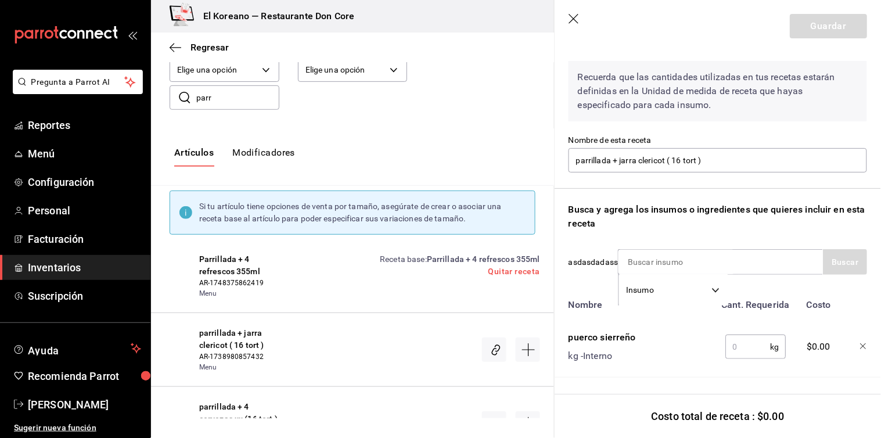
scroll to position [49, 0]
type input "past"
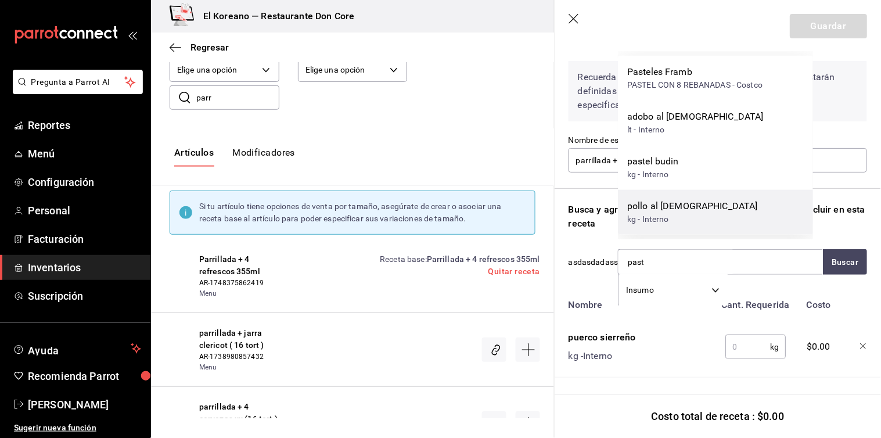
click at [659, 218] on div "kg - Interno" at bounding box center [692, 219] width 131 height 12
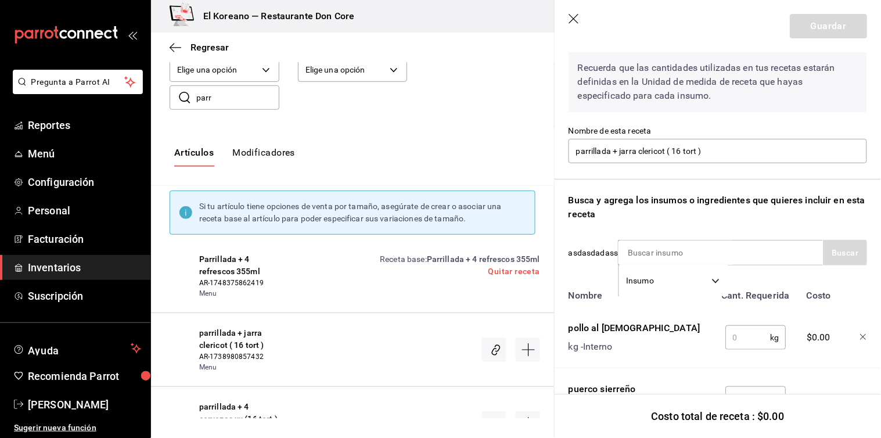
scroll to position [58, 0]
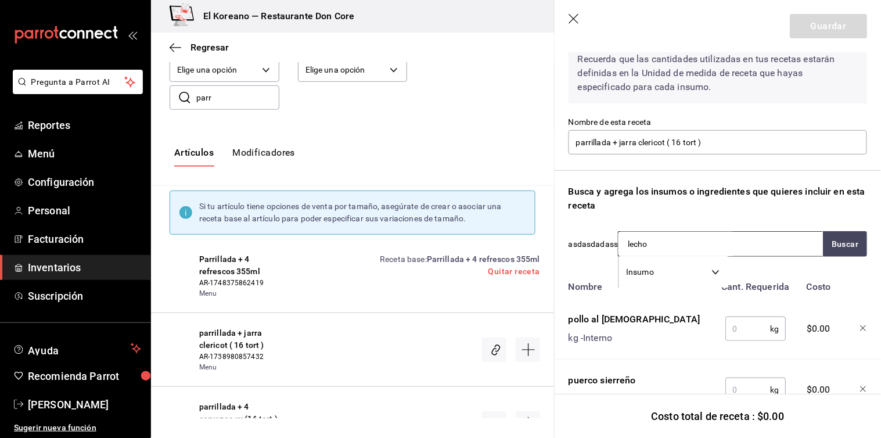
type input "lechon"
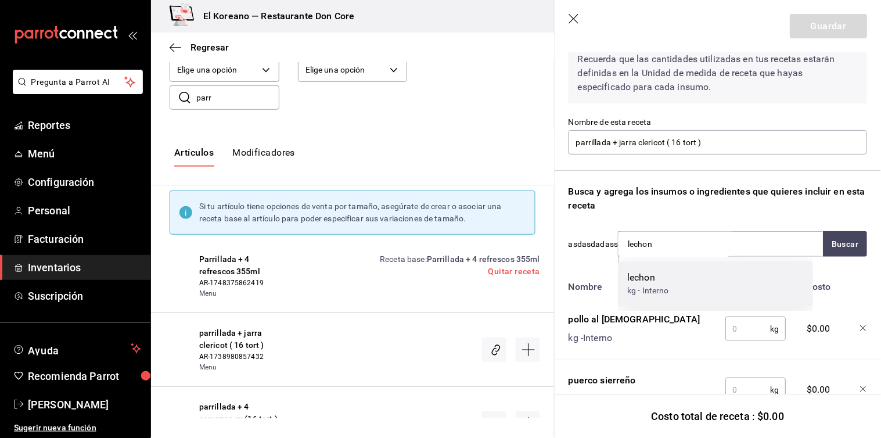
click at [659, 276] on div "lechon" at bounding box center [648, 277] width 42 height 14
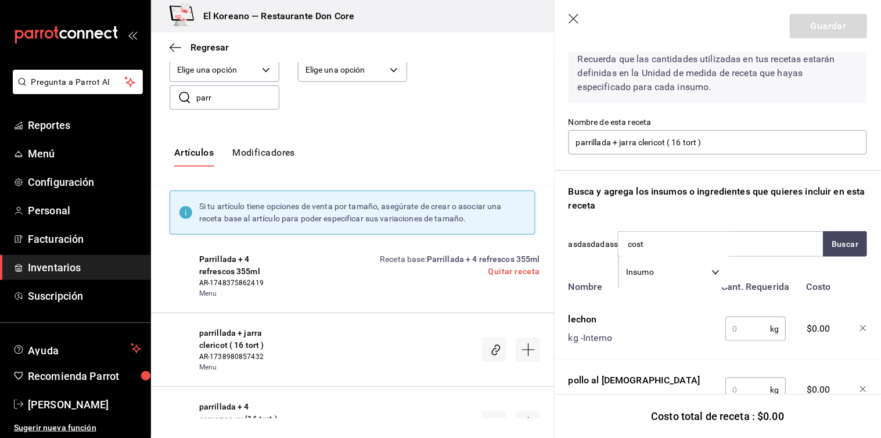
type input "costi"
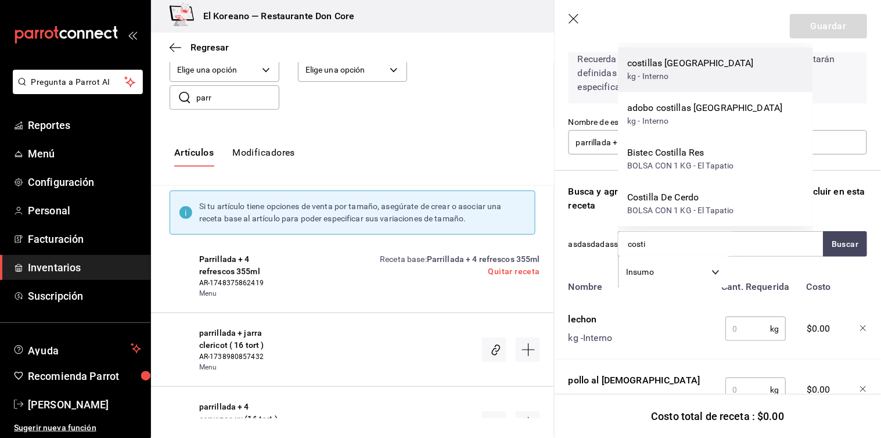
click at [651, 74] on div "kg - Interno" at bounding box center [690, 76] width 127 height 12
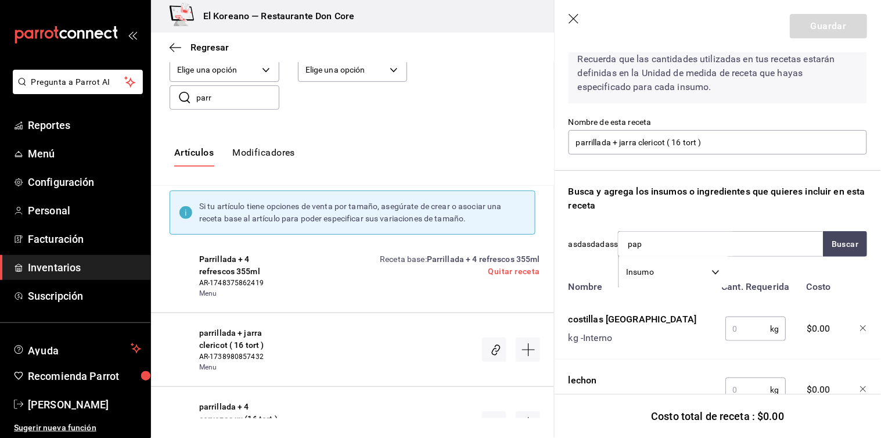
type input "papa"
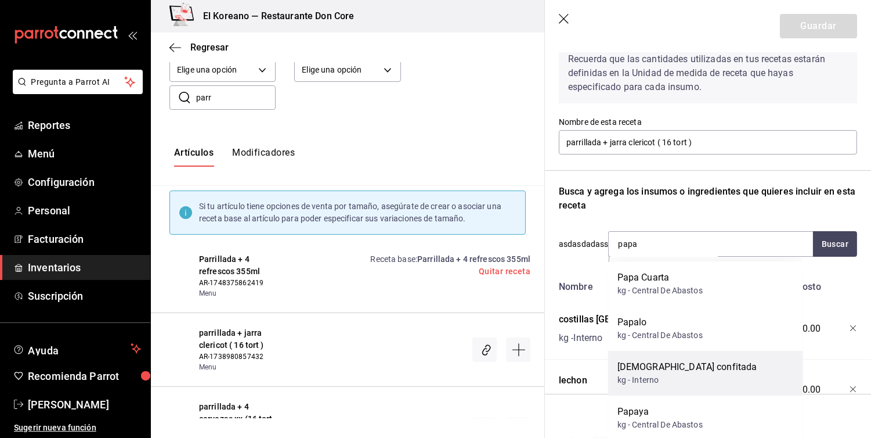
click at [654, 363] on div "papa confitada" at bounding box center [688, 367] width 140 height 14
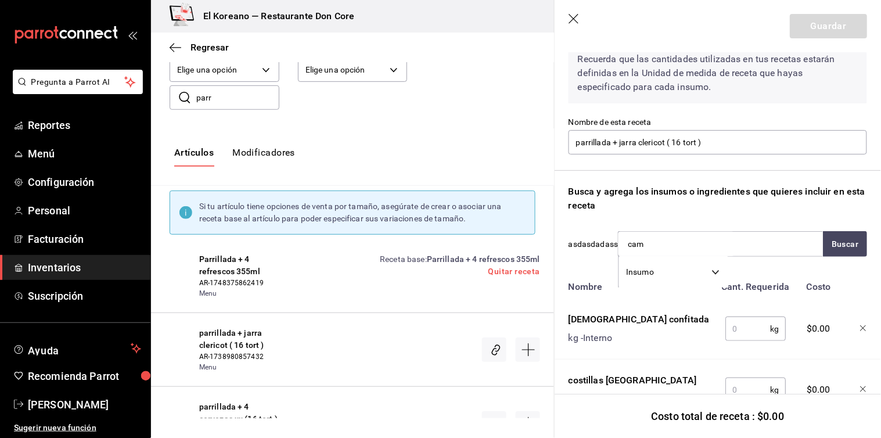
type input "camb"
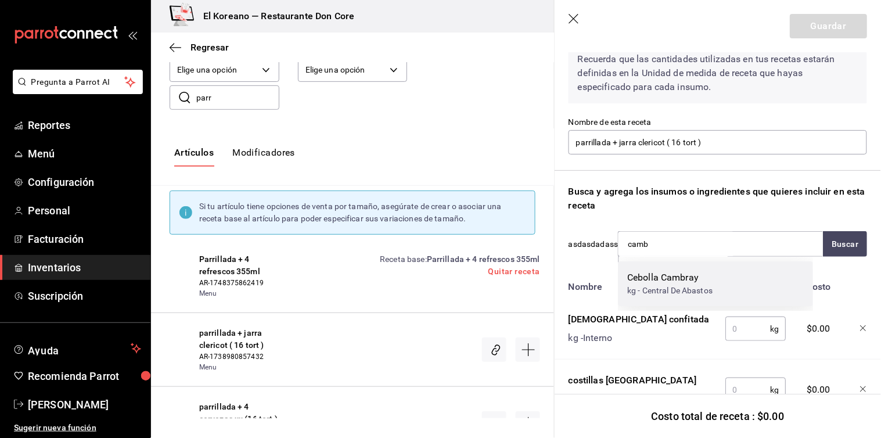
click at [692, 272] on div "Cebolla Cambray" at bounding box center [669, 277] width 85 height 14
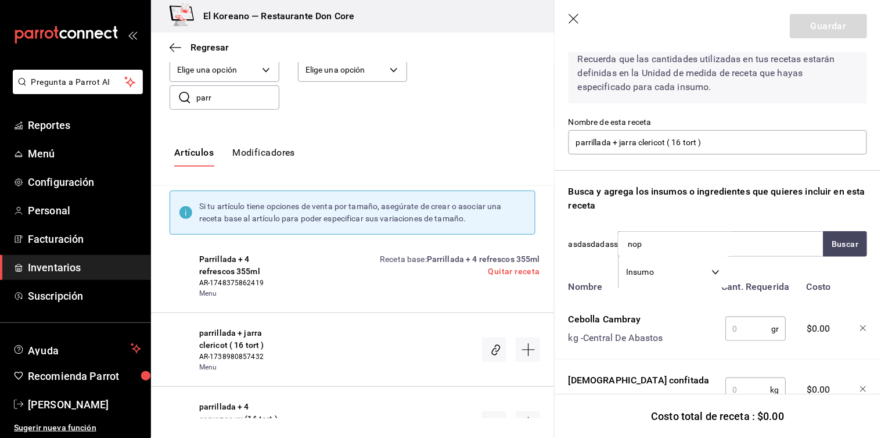
type input "nopa"
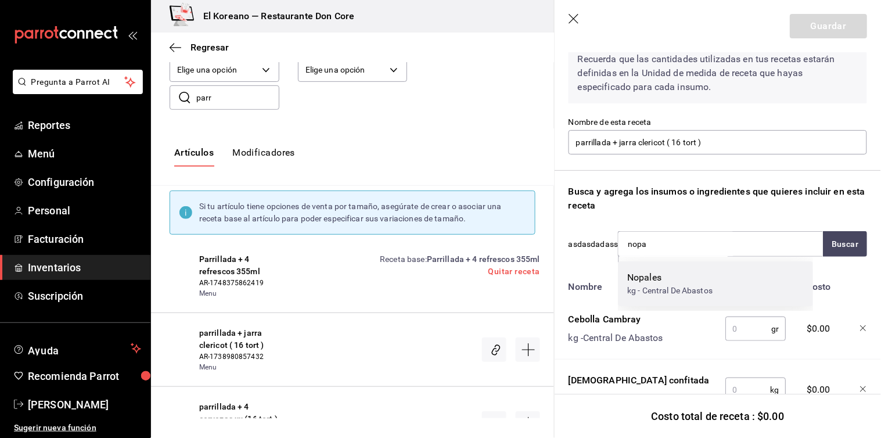
click at [680, 280] on div "Nopales" at bounding box center [669, 277] width 85 height 14
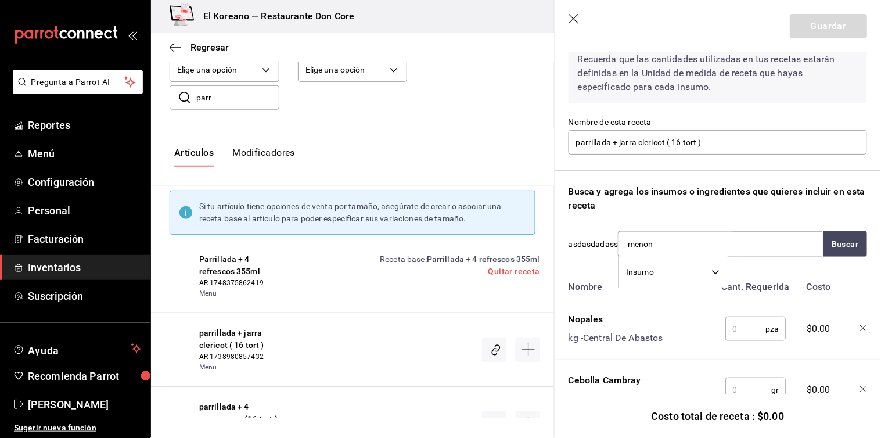
type input "menoni"
click at [680, 280] on div "Queso Menonita" at bounding box center [669, 277] width 85 height 14
type input "serra"
click at [680, 280] on div "Chile Serrano" at bounding box center [674, 277] width 94 height 14
type input "guaca"
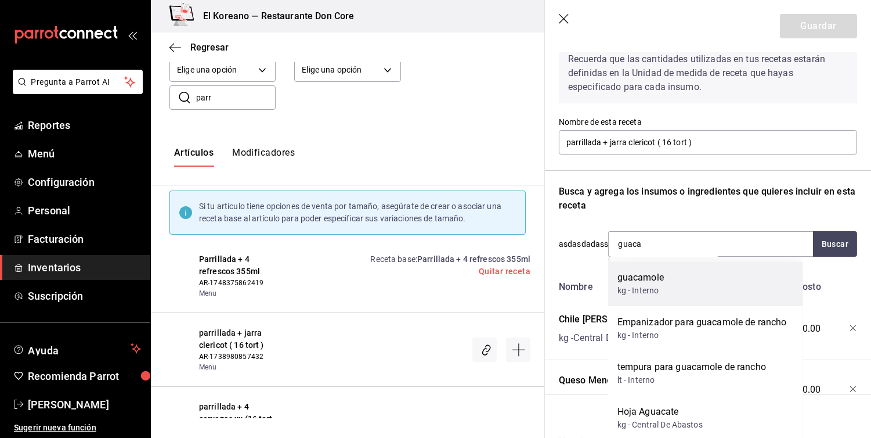
click at [679, 282] on div "guacamole kg - Interno" at bounding box center [705, 283] width 195 height 45
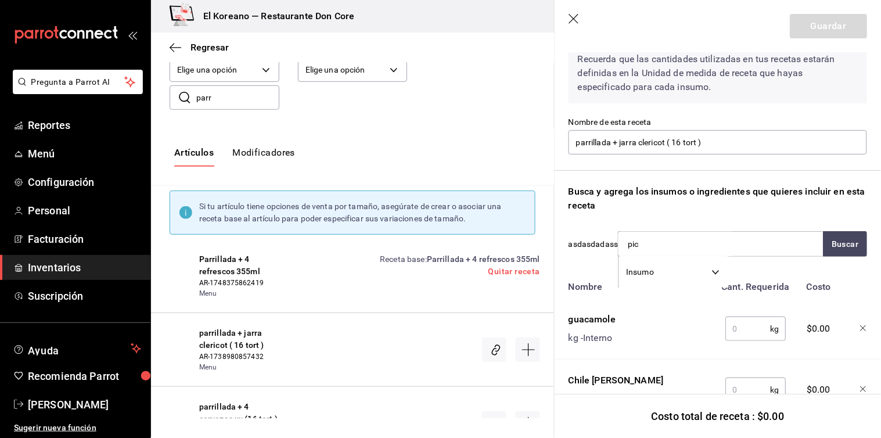
type input "pico"
click at [679, 282] on div "Pico de gallo" at bounding box center [654, 277] width 54 height 14
type input "c"
type input "vino"
click at [679, 282] on div "Vino California" at bounding box center [682, 277] width 110 height 14
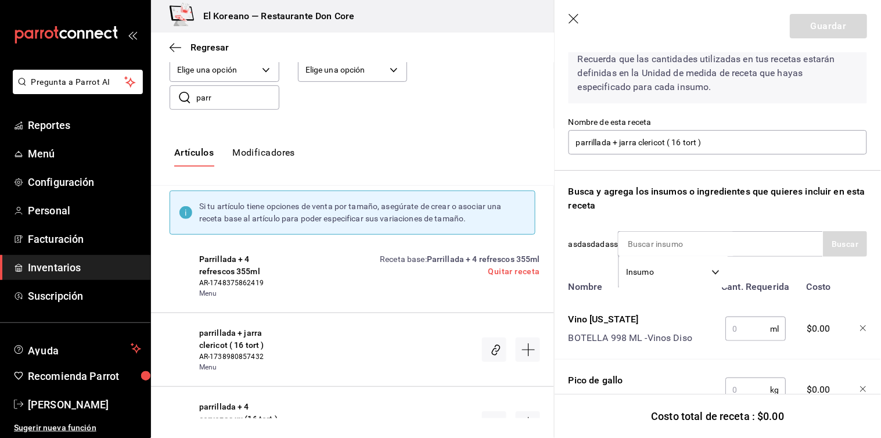
scroll to position [62, 0]
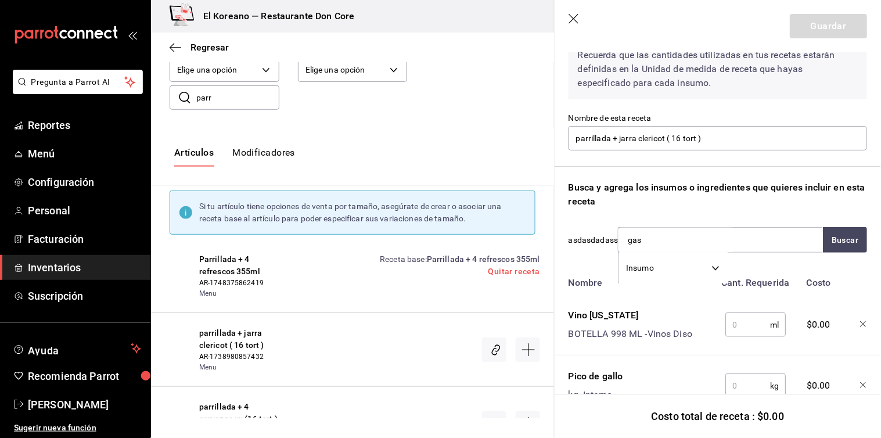
type input "[PERSON_NAME]"
click at [679, 282] on div "1 pz - don core" at bounding box center [653, 286] width 53 height 12
type input "torti"
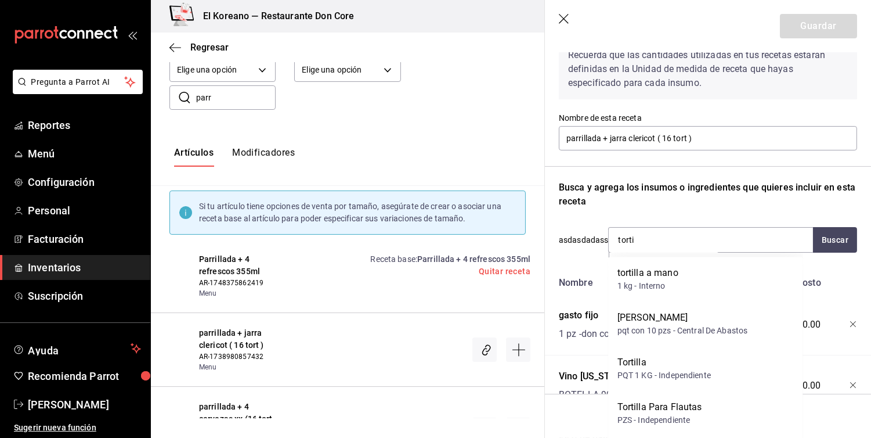
click at [679, 282] on div "tortilla a mano 1 kg - Interno" at bounding box center [705, 279] width 195 height 45
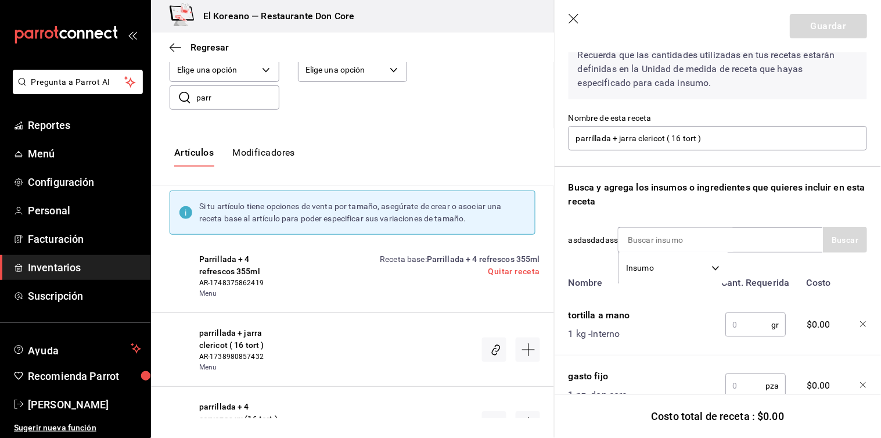
type input "6"
type input "."
click at [741, 332] on input "text" at bounding box center [748, 324] width 46 height 23
click at [651, 241] on input at bounding box center [676, 240] width 116 height 24
click at [733, 316] on input "text" at bounding box center [748, 324] width 46 height 23
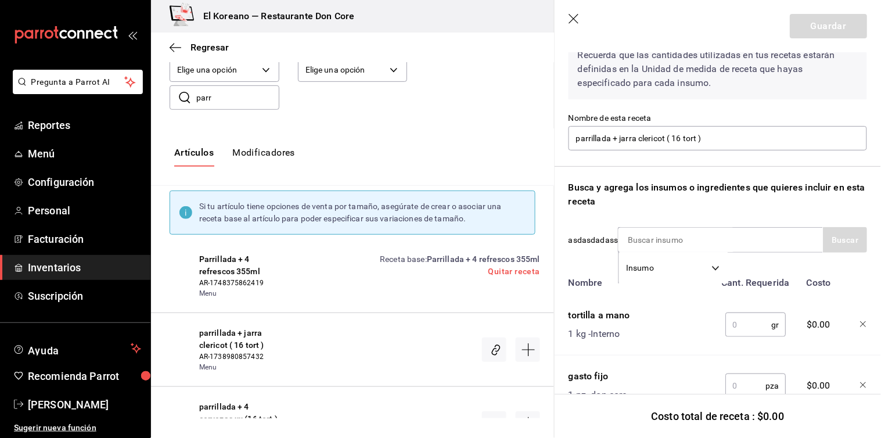
type input "6"
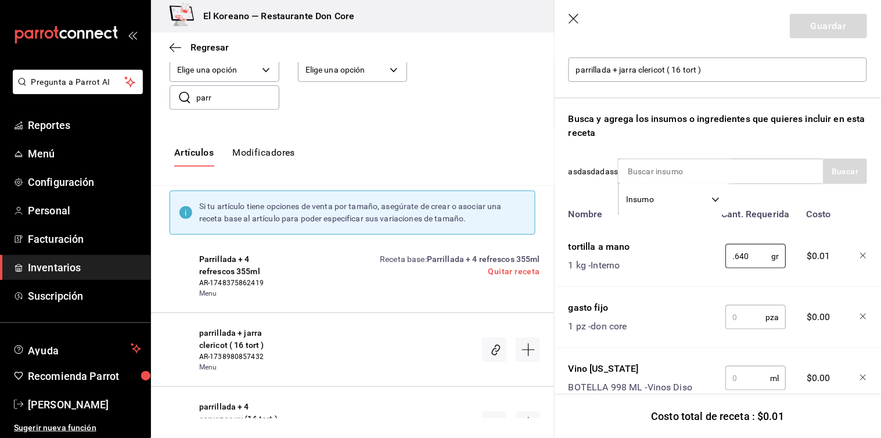
type input "0.640"
click at [730, 315] on input "text" at bounding box center [745, 316] width 40 height 23
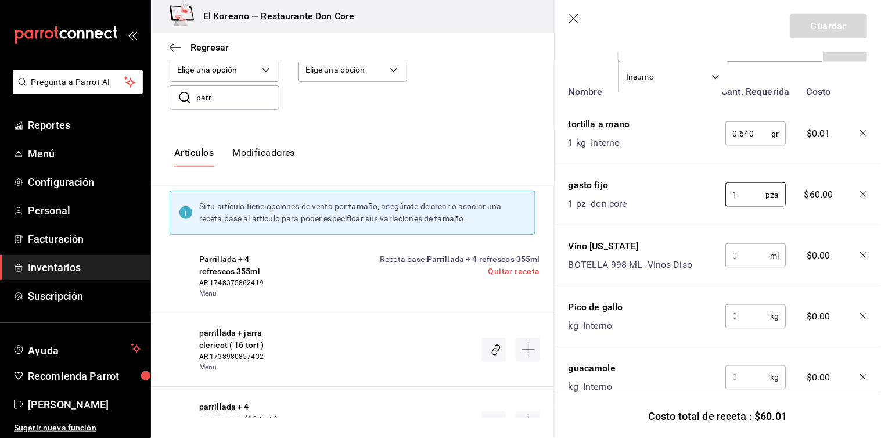
type input "1"
click at [743, 257] on input "text" at bounding box center [747, 255] width 45 height 23
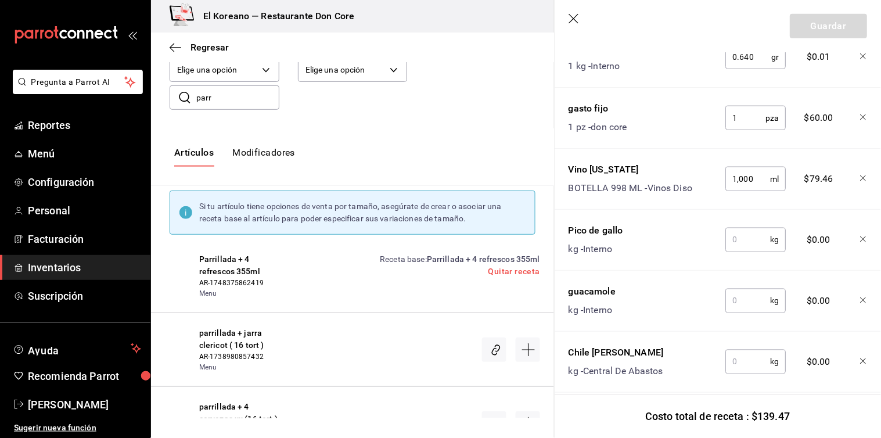
scroll to position [331, 0]
type input "1,000"
click at [741, 247] on input "text" at bounding box center [747, 238] width 45 height 23
type input "0.015"
click at [742, 310] on input "text" at bounding box center [747, 299] width 45 height 23
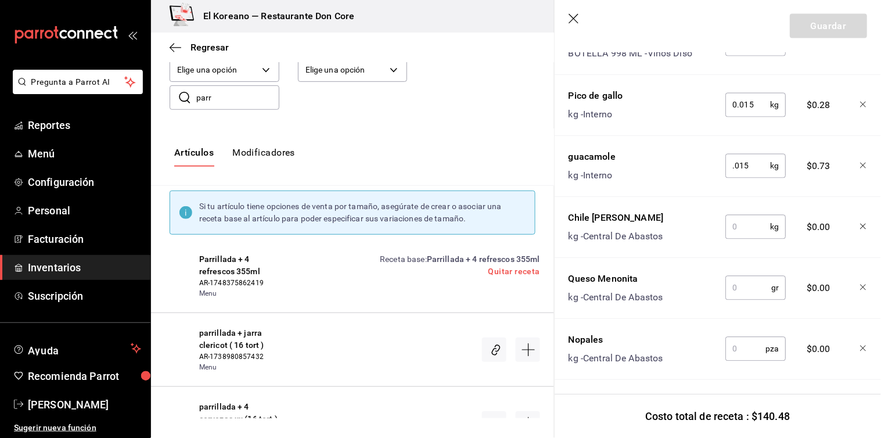
scroll to position [466, 0]
type input "0.015"
click at [744, 222] on input "text" at bounding box center [747, 225] width 45 height 23
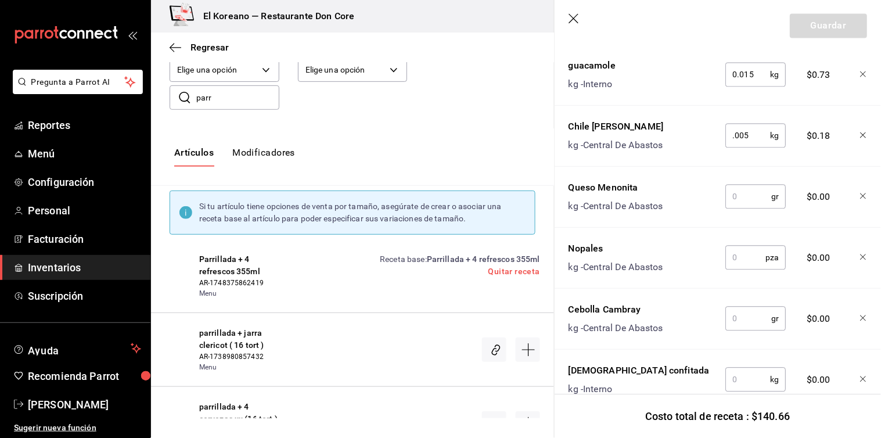
scroll to position [556, 0]
type input "0.005"
click at [745, 193] on input "text" at bounding box center [748, 196] width 46 height 23
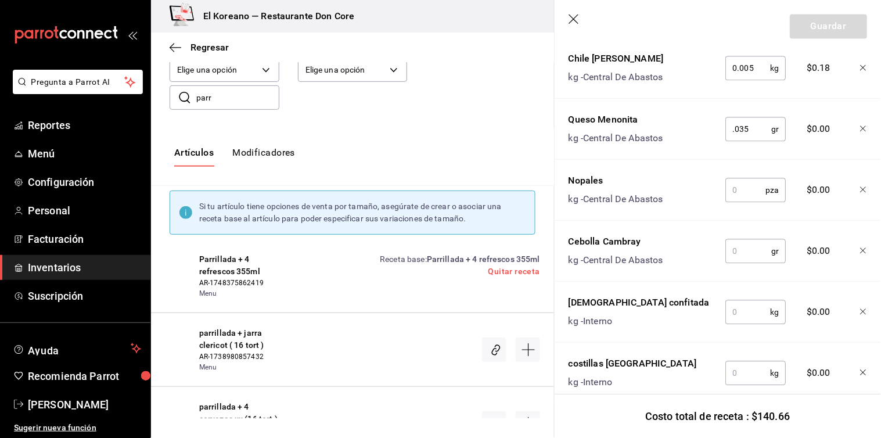
scroll to position [627, 0]
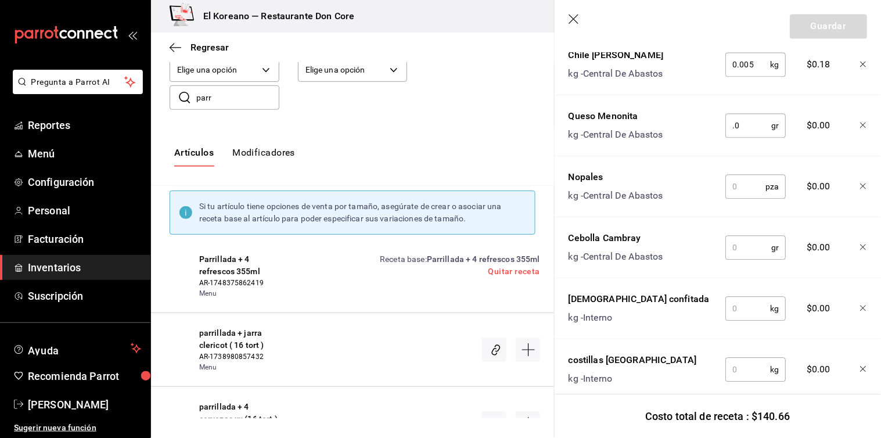
type input "."
type input "35"
click at [749, 188] on input "text" at bounding box center [745, 186] width 40 height 23
type input "1"
click at [749, 240] on input "text" at bounding box center [748, 247] width 46 height 23
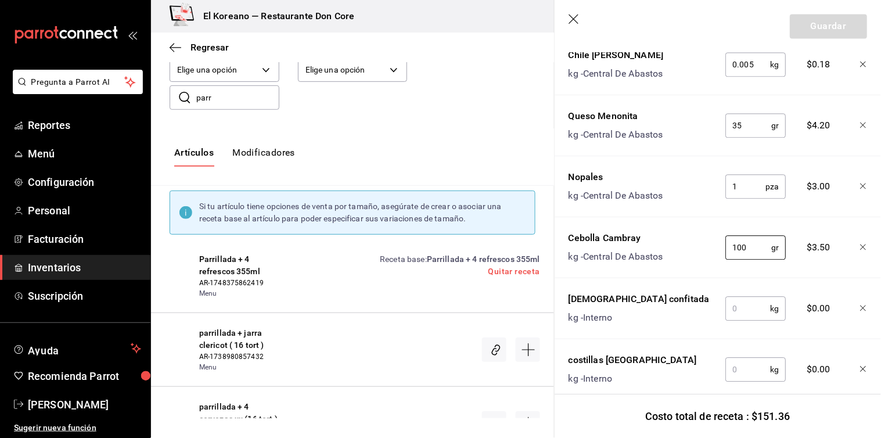
type input "100"
click at [744, 310] on input "text" at bounding box center [747, 308] width 45 height 23
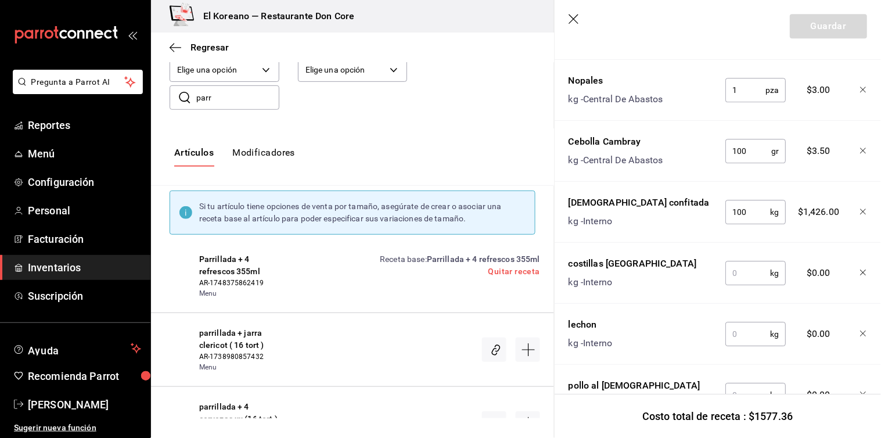
scroll to position [724, 0]
type input "100"
click at [746, 281] on input "text" at bounding box center [747, 272] width 45 height 23
type input "6"
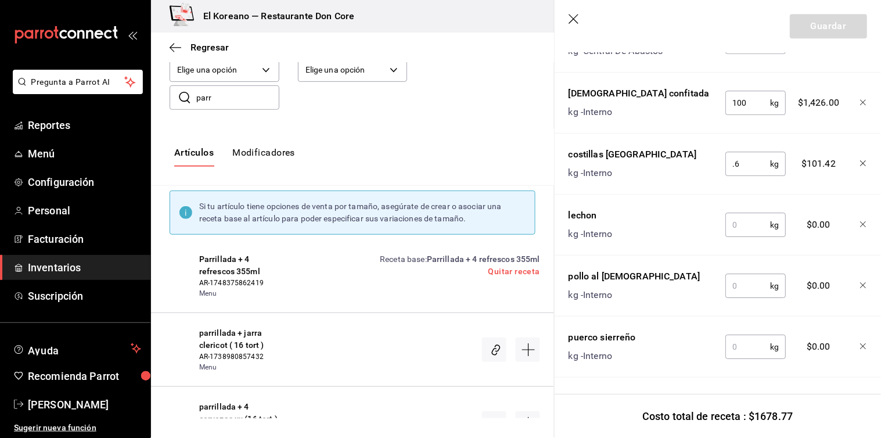
scroll to position [840, 0]
type input "0.6"
click at [744, 217] on input "text" at bounding box center [747, 224] width 45 height 23
type input "0.3"
click at [750, 282] on input "text" at bounding box center [747, 285] width 45 height 23
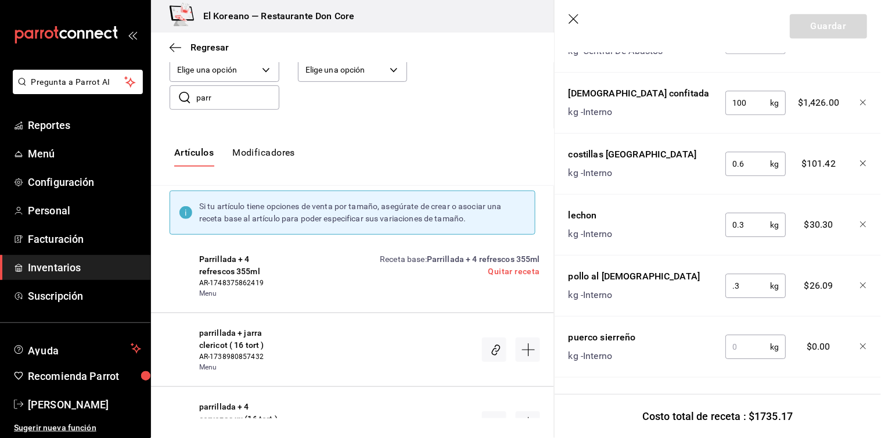
type input "0.3"
click at [745, 339] on input "text" at bounding box center [747, 346] width 45 height 23
type input "0.3"
click at [744, 276] on input "0.3" at bounding box center [747, 285] width 45 height 23
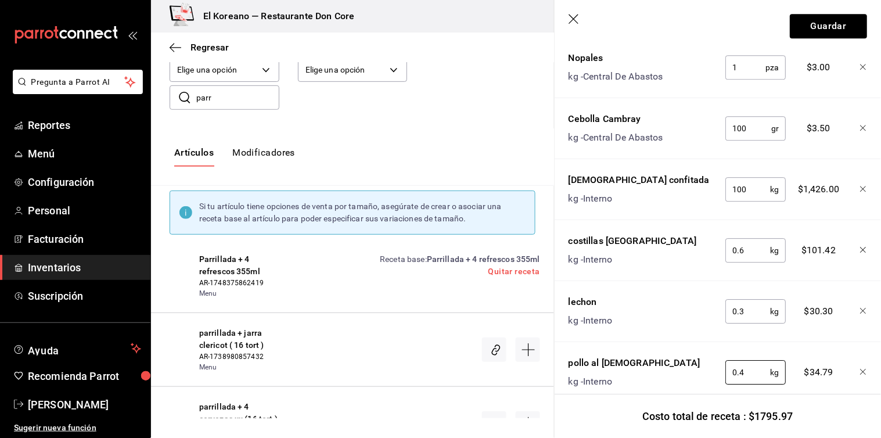
scroll to position [745, 0]
type input "0.4"
click at [744, 189] on input "100" at bounding box center [747, 190] width 45 height 23
type input "1"
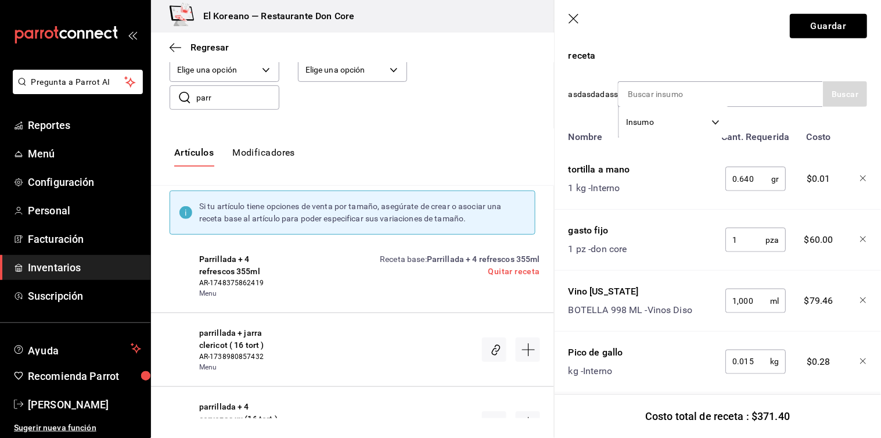
scroll to position [207, 0]
type input "0.100"
click at [753, 179] on input "0.640" at bounding box center [748, 179] width 46 height 23
type input "0"
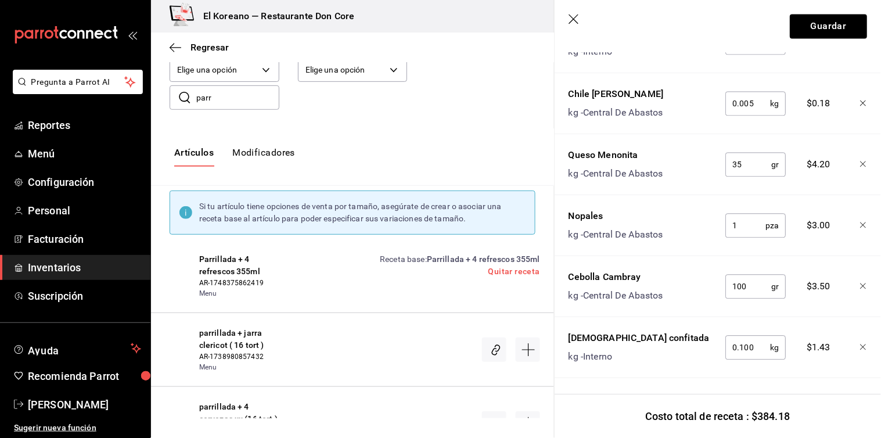
scroll to position [612, 0]
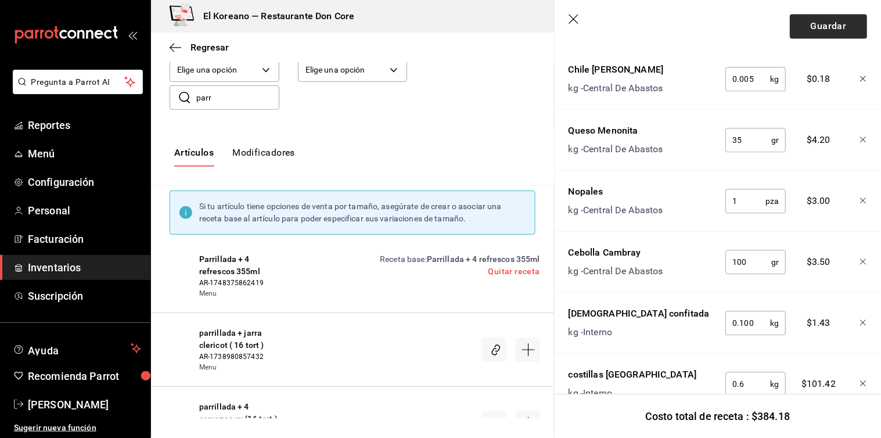
type input "640"
click at [815, 20] on button "Guardar" at bounding box center [827, 26] width 77 height 24
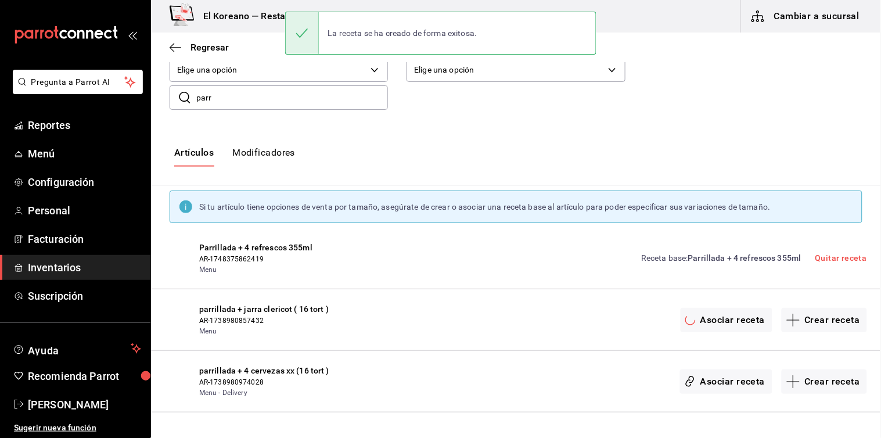
scroll to position [0, 0]
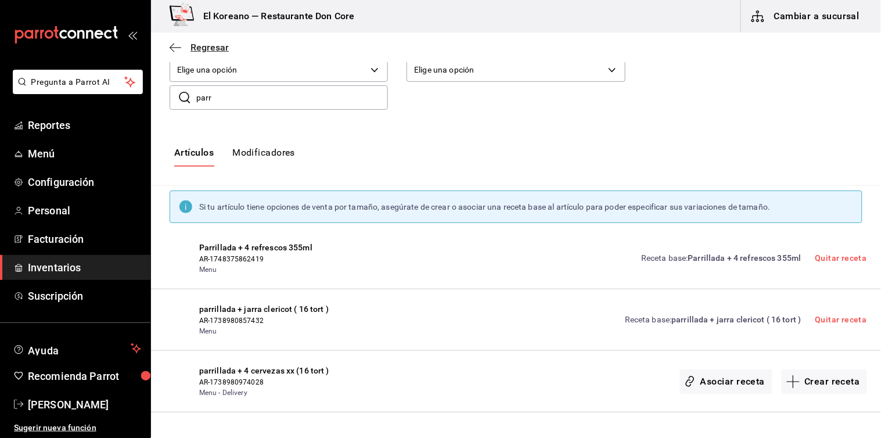
click at [197, 48] on span "Regresar" at bounding box center [209, 47] width 38 height 11
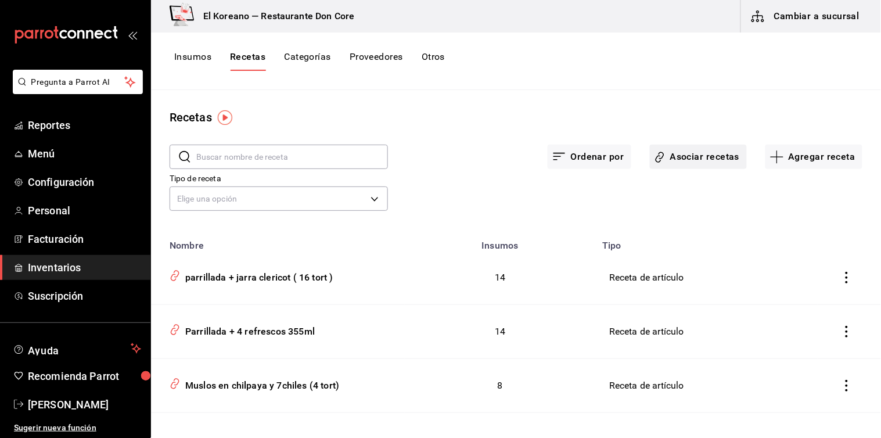
click at [698, 154] on button "Asociar recetas" at bounding box center [698, 157] width 97 height 24
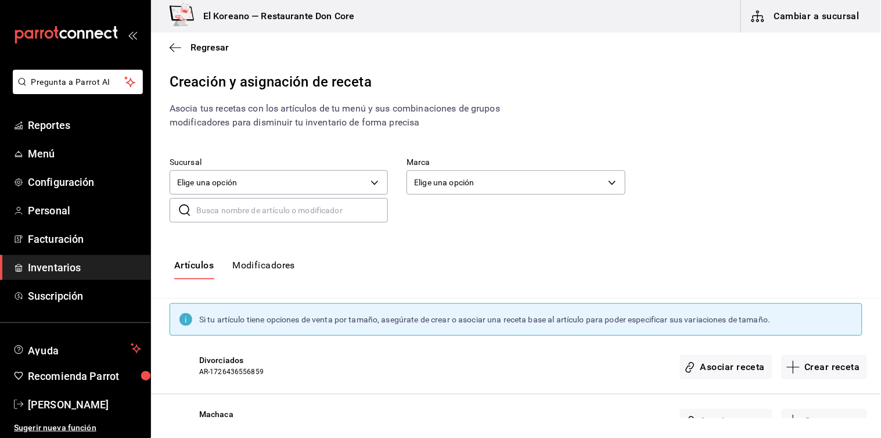
click at [331, 218] on input "text" at bounding box center [292, 210] width 192 height 23
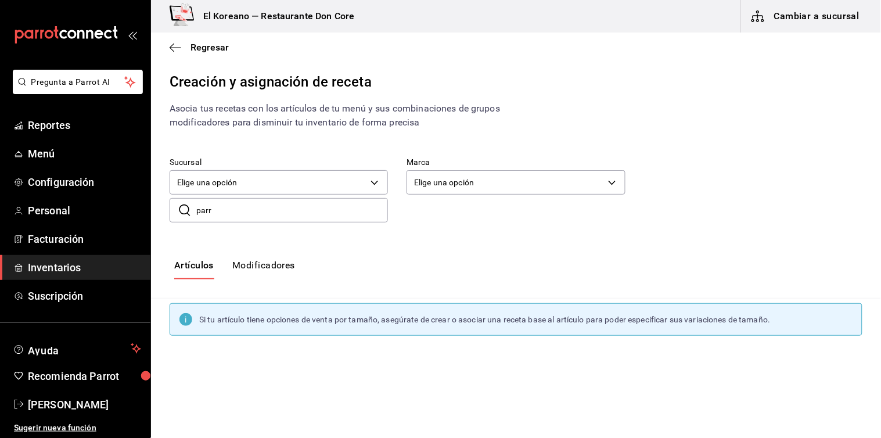
type input "parr"
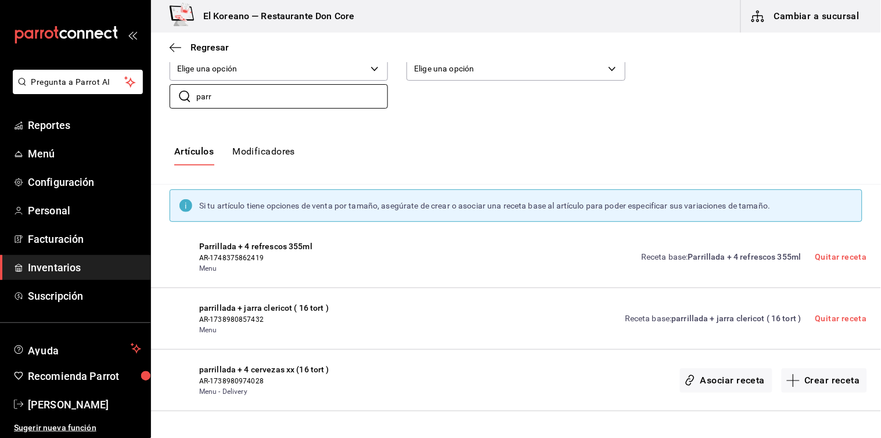
scroll to position [122, 0]
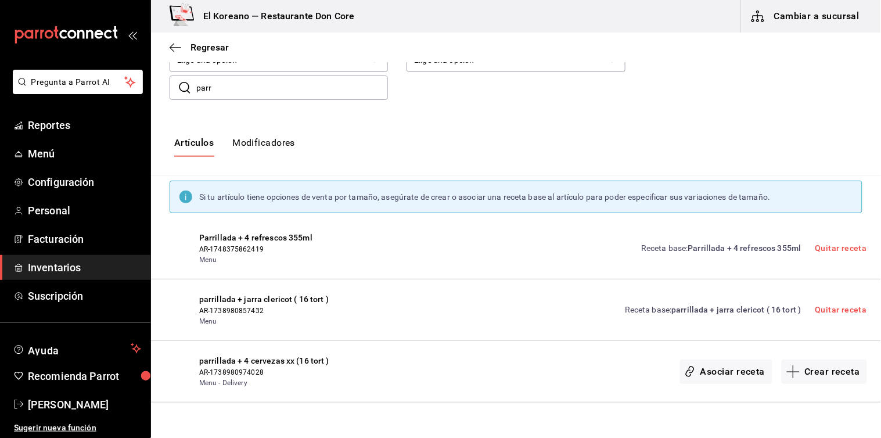
click at [264, 373] on span "AR-1738980974028" at bounding box center [276, 372] width 154 height 10
click at [798, 370] on button "Crear receta" at bounding box center [824, 371] width 86 height 24
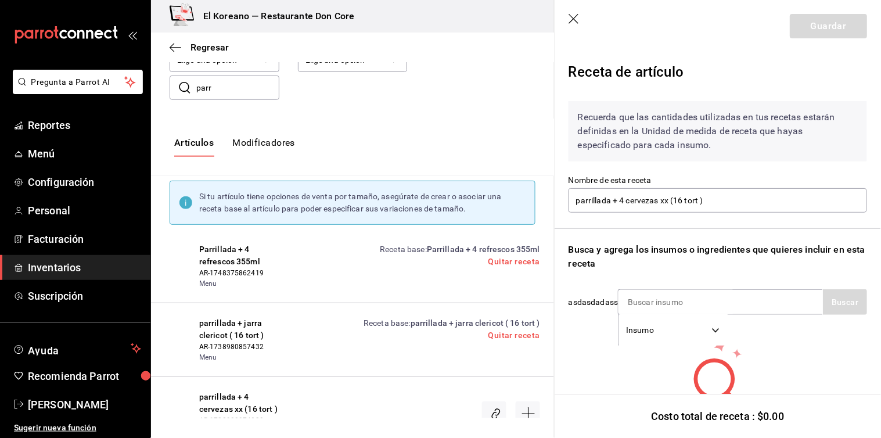
scroll to position [58, 0]
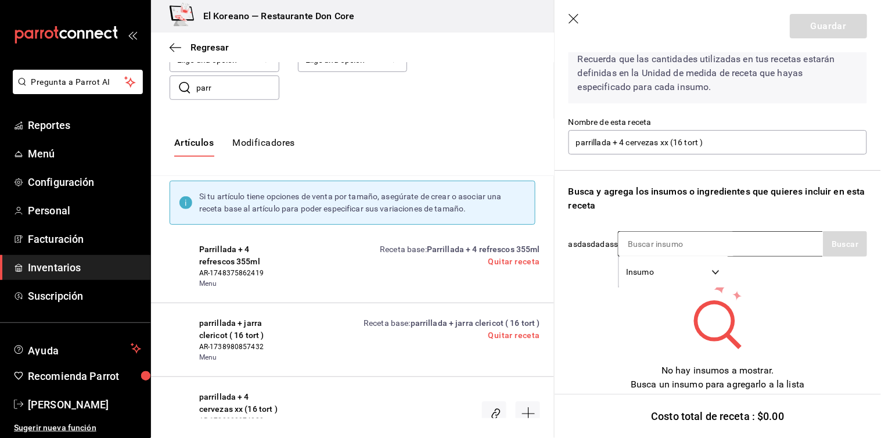
click at [736, 250] on div "Insumo SUPPLY" at bounding box center [720, 244] width 205 height 26
click at [650, 248] on input at bounding box center [676, 244] width 116 height 24
type input "puer"
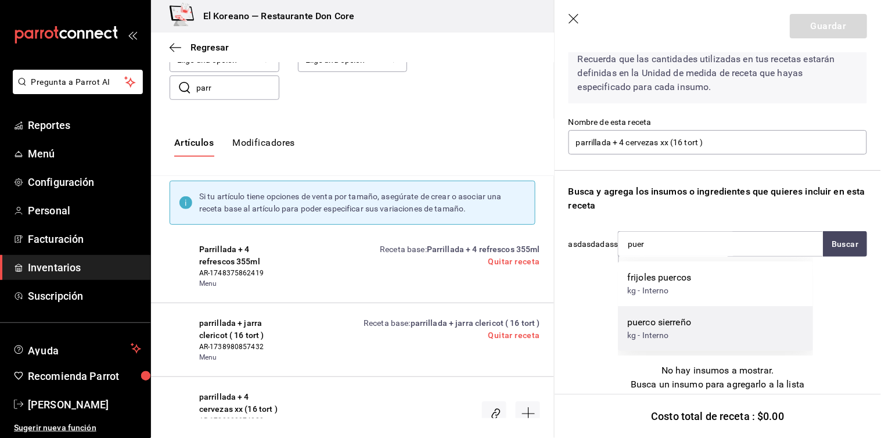
click at [648, 324] on div "puerco sierreño" at bounding box center [659, 322] width 64 height 14
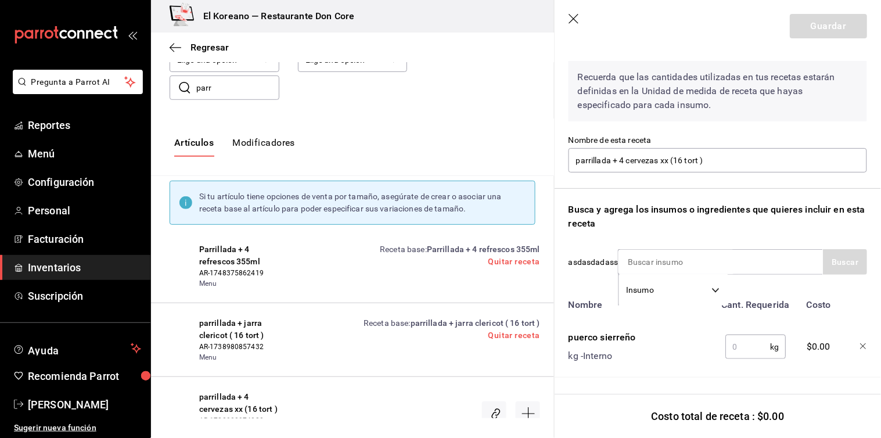
scroll to position [49, 0]
type input "past"
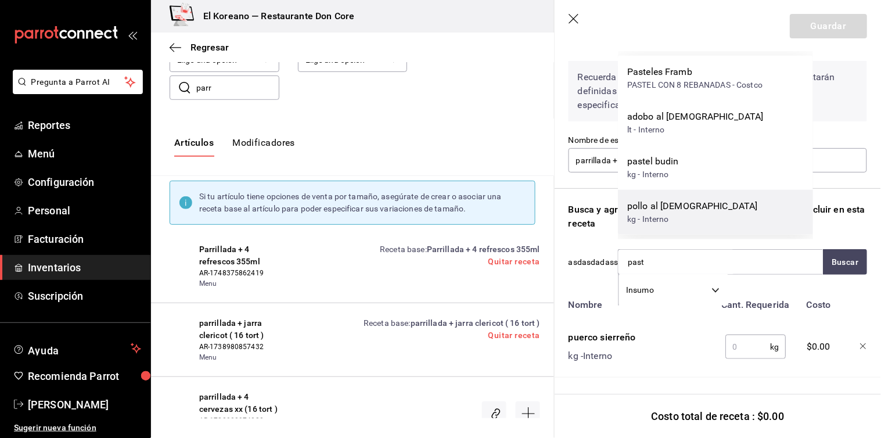
click at [659, 218] on div "kg - Interno" at bounding box center [692, 219] width 131 height 12
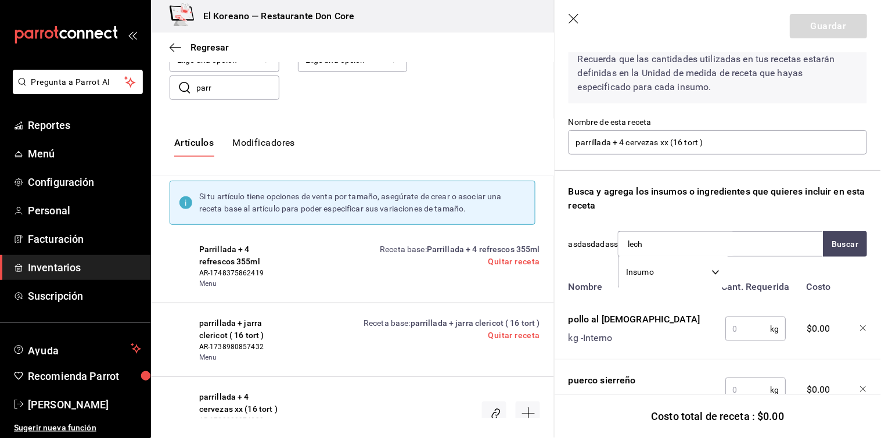
type input "lecho"
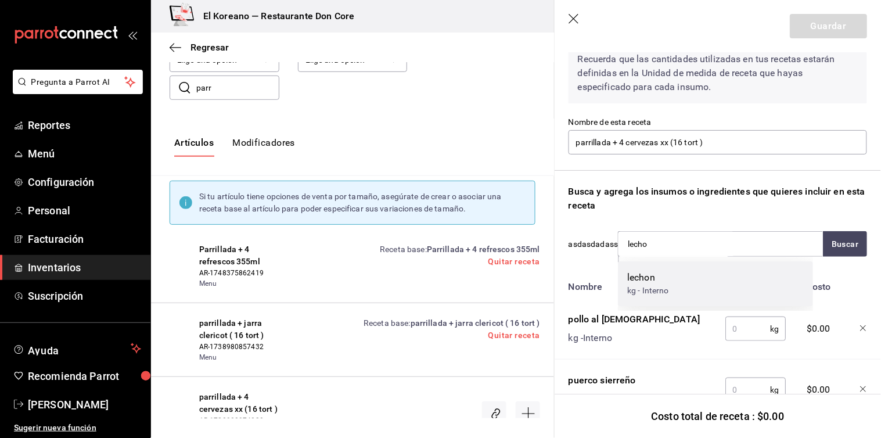
click at [649, 287] on div "kg - Interno" at bounding box center [648, 290] width 42 height 12
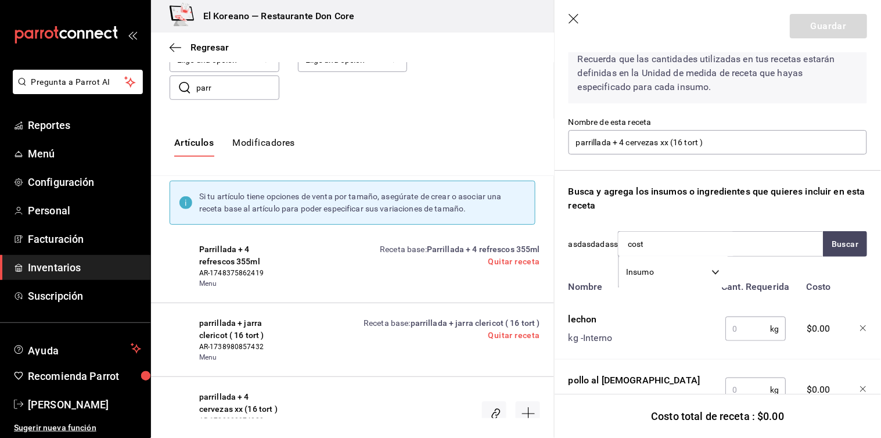
type input "costi"
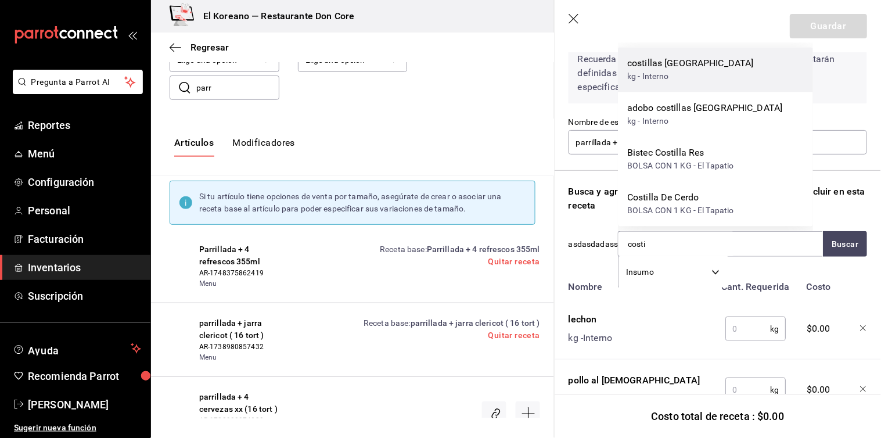
click at [652, 73] on div "kg - Interno" at bounding box center [690, 76] width 127 height 12
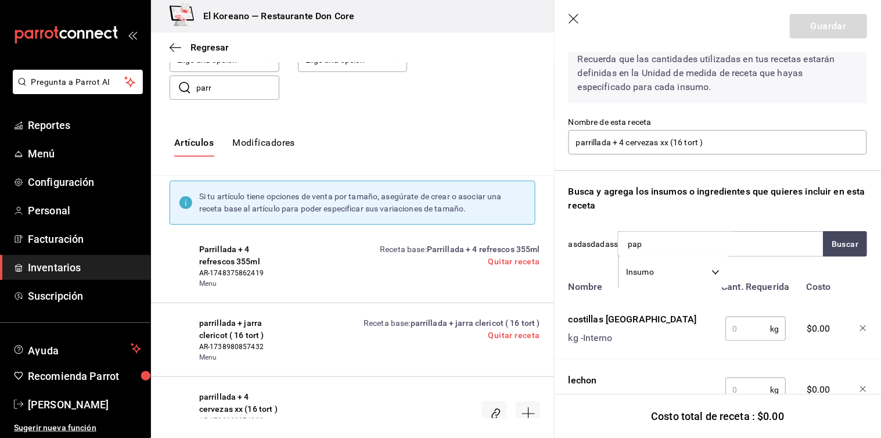
type input "papa"
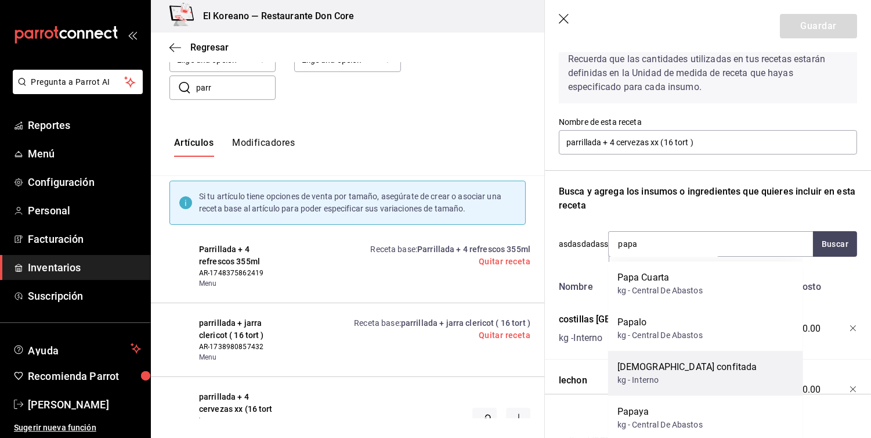
click at [648, 387] on div "papa confitada kg - Interno" at bounding box center [705, 373] width 195 height 45
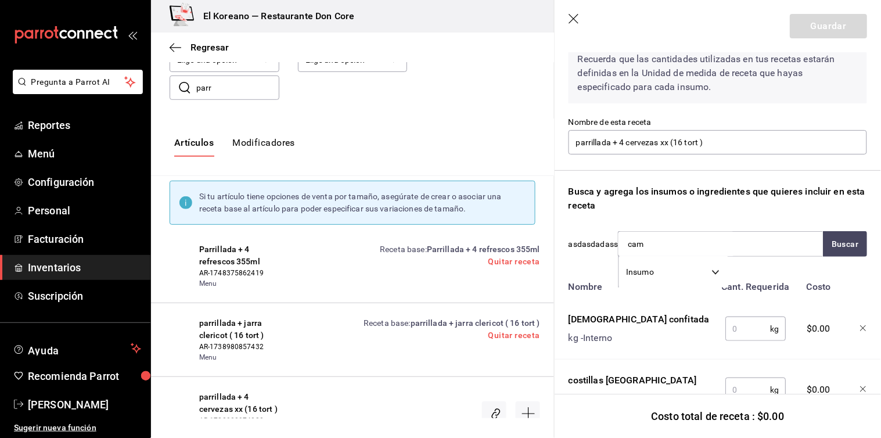
type input "camb"
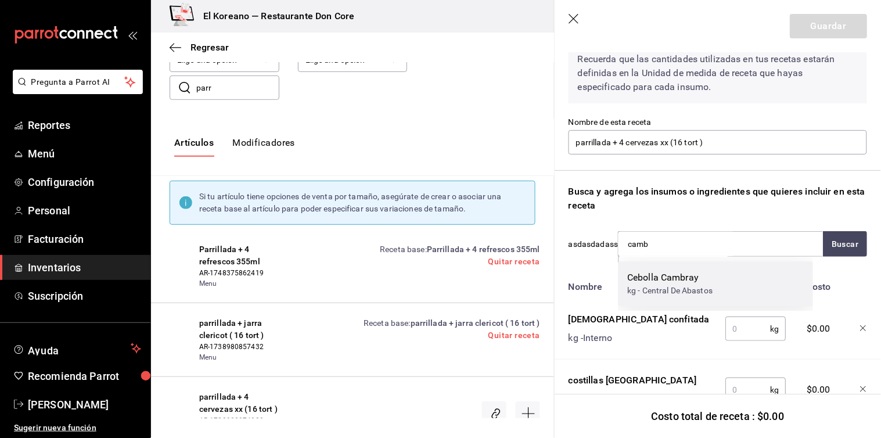
click at [662, 282] on div "Cebolla Cambray" at bounding box center [669, 277] width 85 height 14
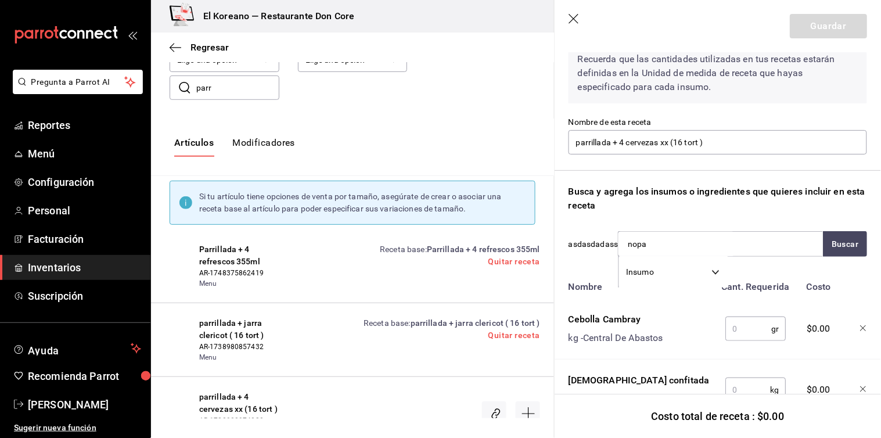
type input "nopal"
click at [662, 282] on div "Nopales" at bounding box center [669, 277] width 85 height 14
type input "menoni"
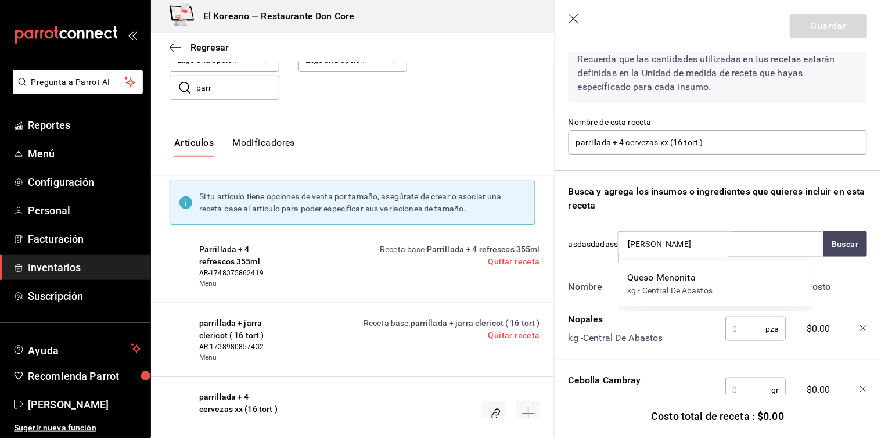
click at [662, 282] on div "Queso Menonita" at bounding box center [669, 277] width 85 height 14
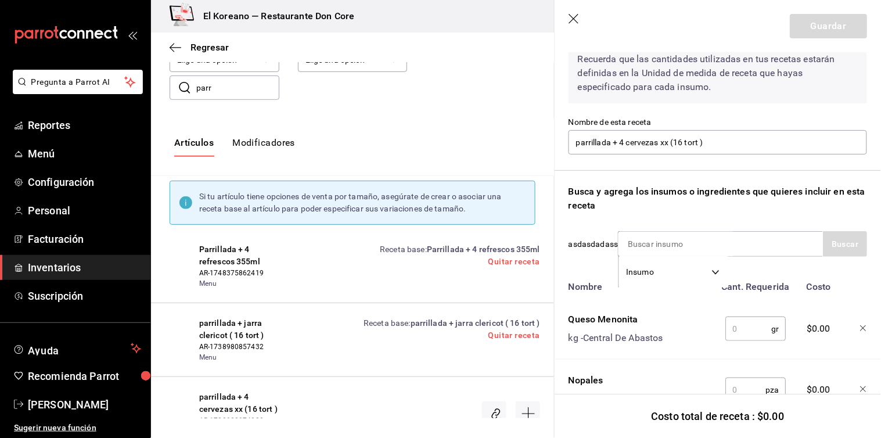
type input "d"
type input "serra"
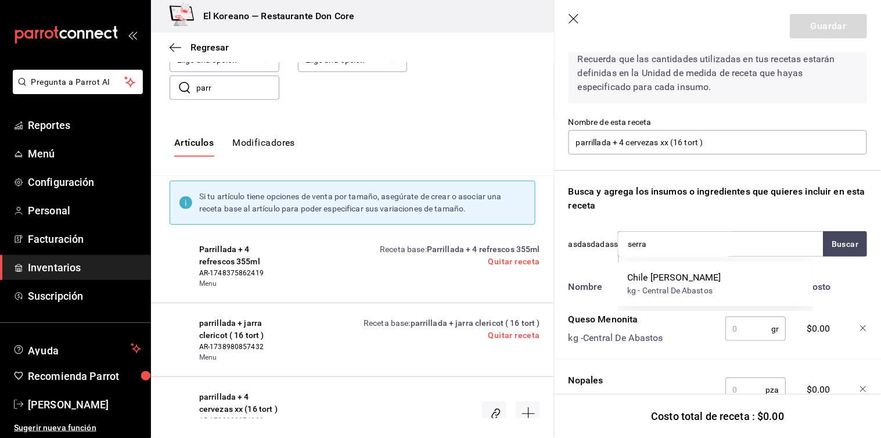
click at [662, 282] on div "Chile Serrano" at bounding box center [674, 277] width 94 height 14
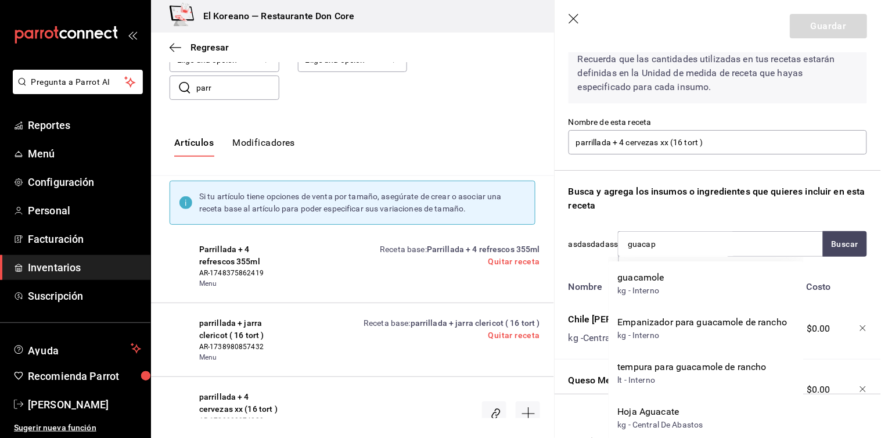
type input "guaca"
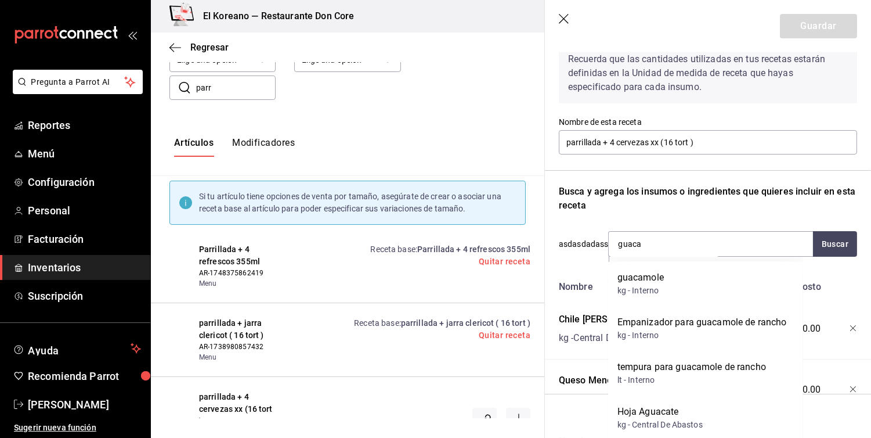
click at [662, 282] on div "guacamole" at bounding box center [641, 277] width 46 height 14
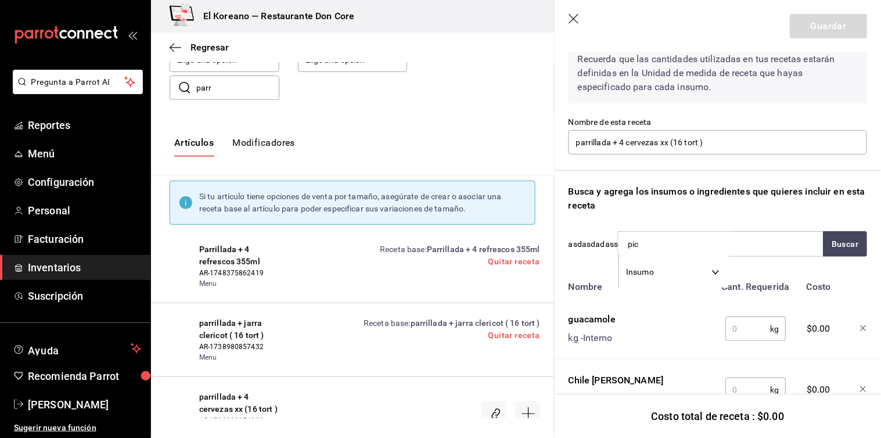
type input "pico"
click at [662, 282] on div "Pico de gallo" at bounding box center [654, 277] width 54 height 14
type input "c"
type input "x"
type input "lager"
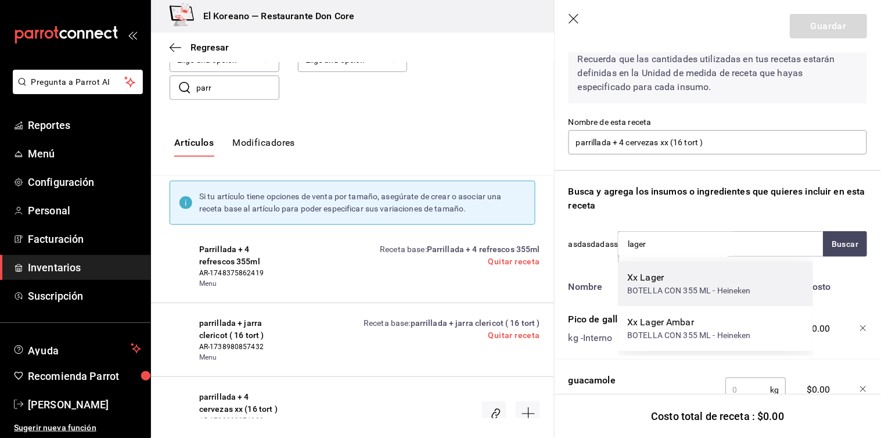
click at [654, 282] on div "Xx Lager" at bounding box center [689, 277] width 124 height 14
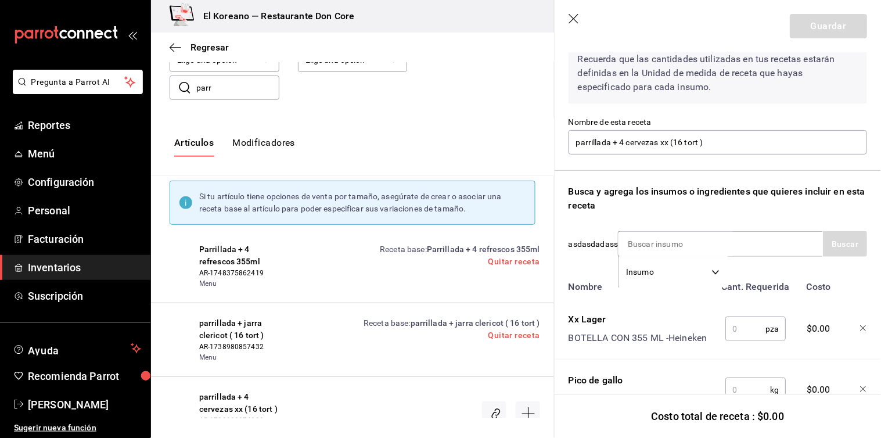
click at [741, 331] on input "text" at bounding box center [745, 328] width 40 height 23
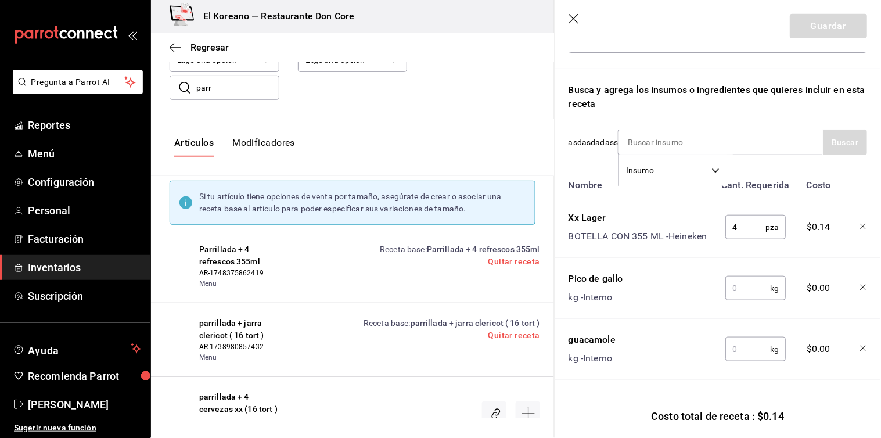
scroll to position [159, 0]
type input "4"
click at [738, 294] on input "text" at bounding box center [747, 288] width 45 height 23
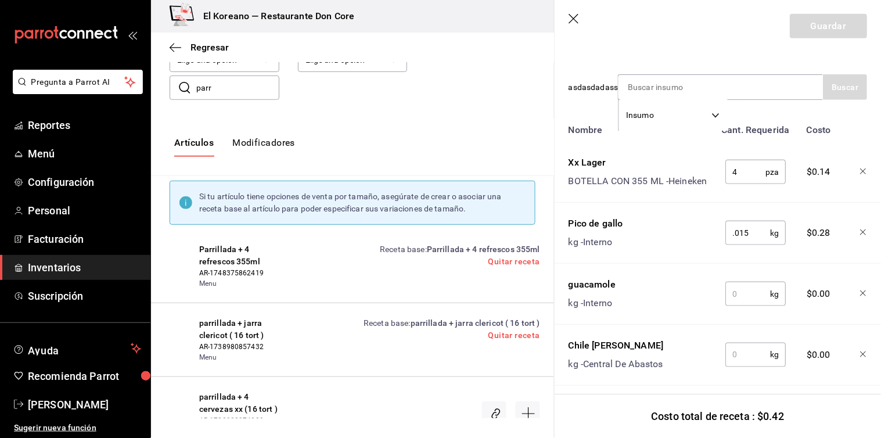
scroll to position [222, 0]
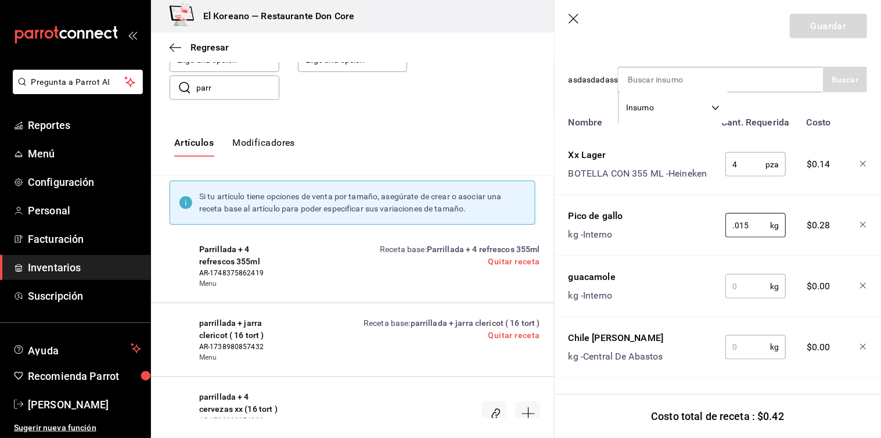
type input "0.015"
click at [736, 294] on input "text" at bounding box center [747, 286] width 45 height 23
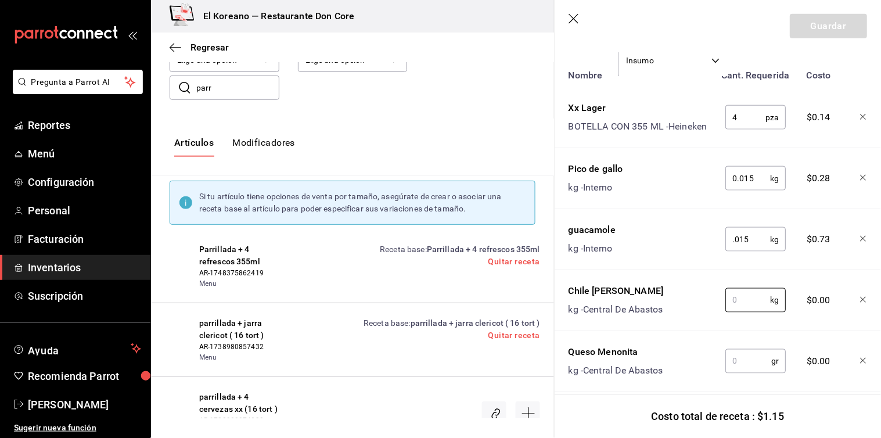
type input "0.015"
click at [736, 294] on input "text" at bounding box center [747, 299] width 45 height 23
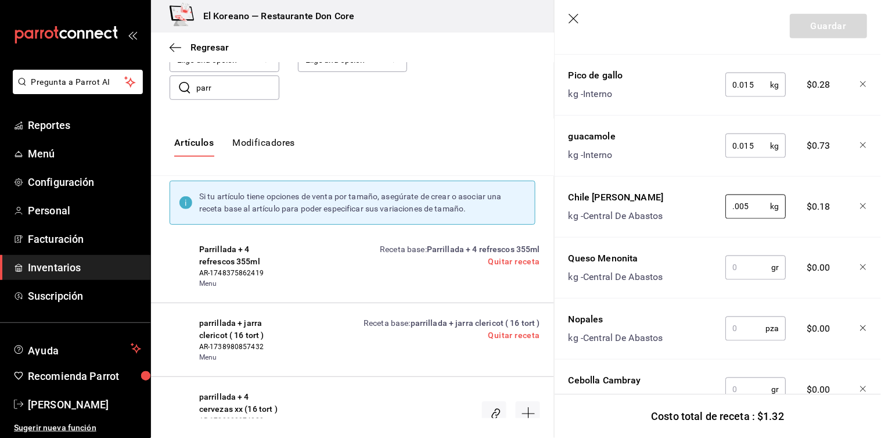
scroll to position [364, 0]
type input "0.005"
click at [738, 271] on input "text" at bounding box center [748, 266] width 46 height 23
type input "."
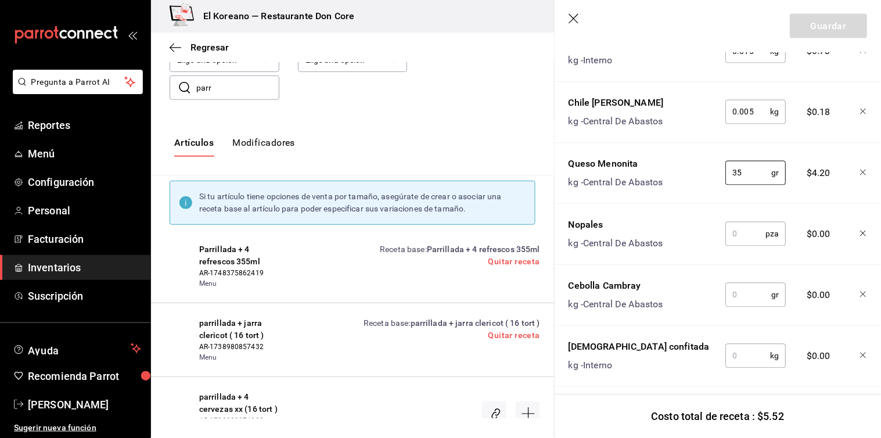
type input "35"
click at [744, 241] on input "text" at bounding box center [745, 233] width 40 height 23
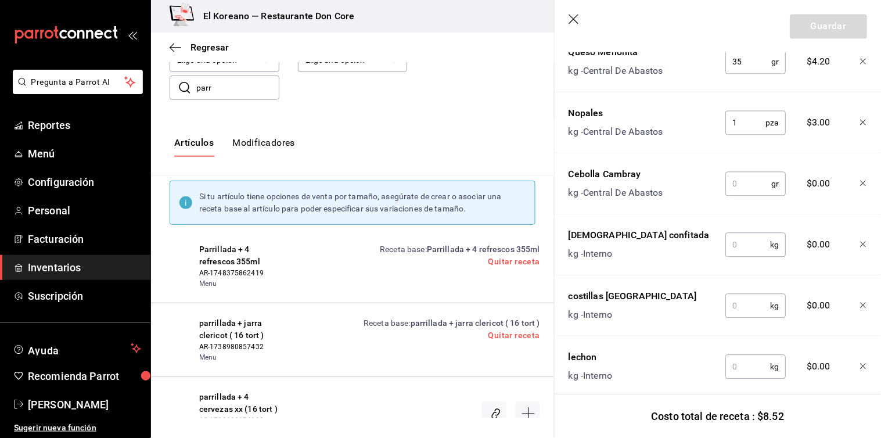
scroll to position [569, 0]
type input "1"
click at [745, 183] on input "text" at bounding box center [748, 182] width 46 height 23
type input "100"
click at [746, 239] on input "text" at bounding box center [747, 243] width 45 height 23
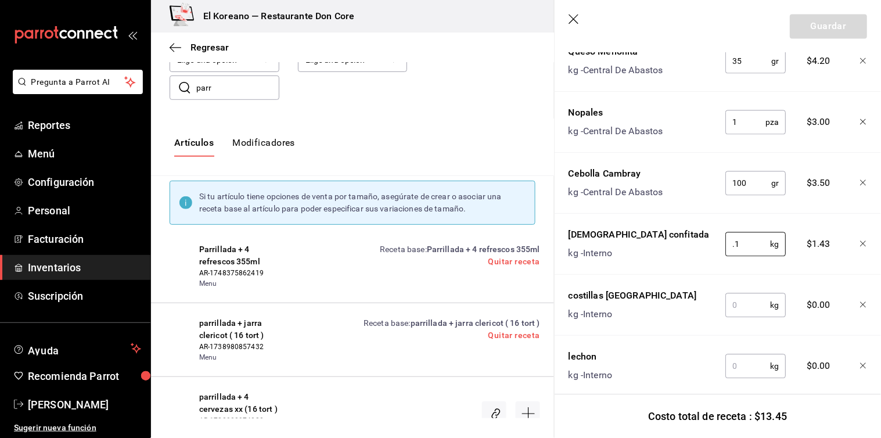
type input "0.1"
click at [741, 308] on input "text" at bounding box center [747, 304] width 45 height 23
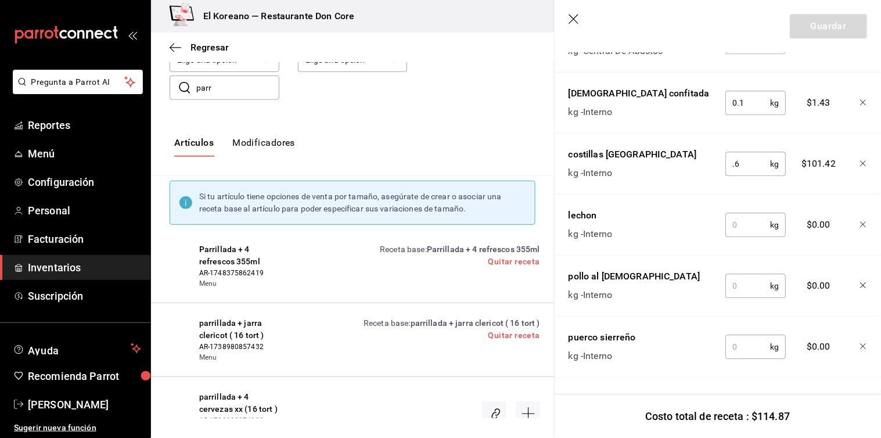
scroll to position [720, 0]
type input "0.6"
click at [738, 213] on input "text" at bounding box center [747, 224] width 45 height 23
type input "0.3"
click at [736, 275] on input "text" at bounding box center [747, 285] width 45 height 23
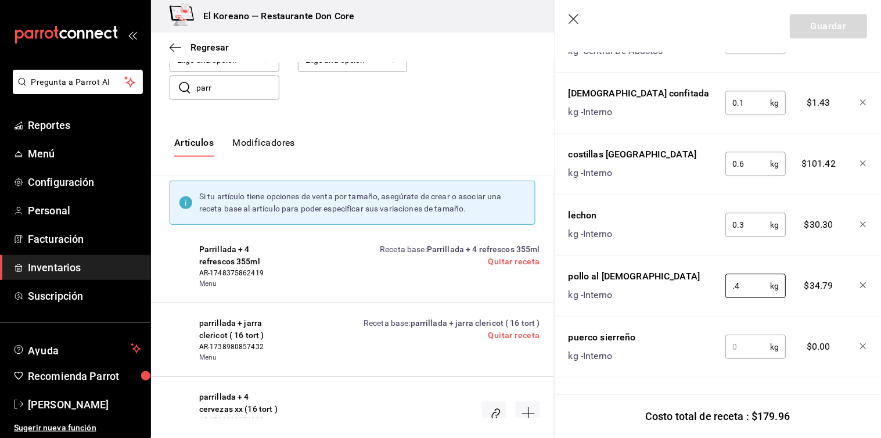
type input "0.4"
click at [741, 339] on input "text" at bounding box center [747, 346] width 45 height 23
type input "3"
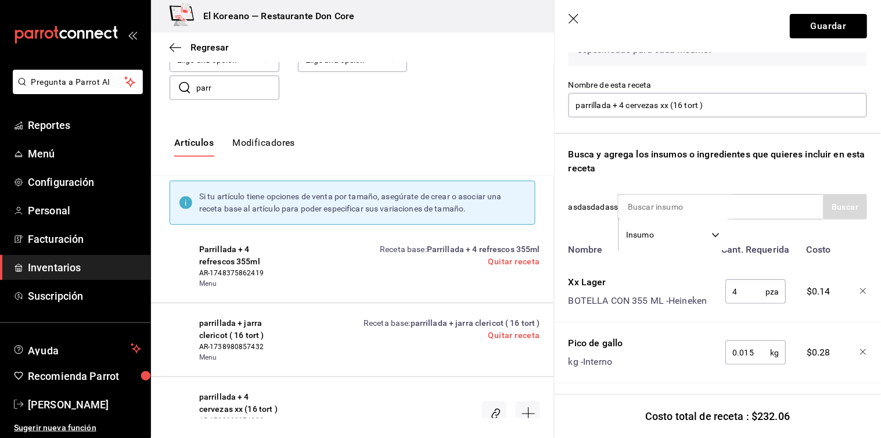
scroll to position [92, 0]
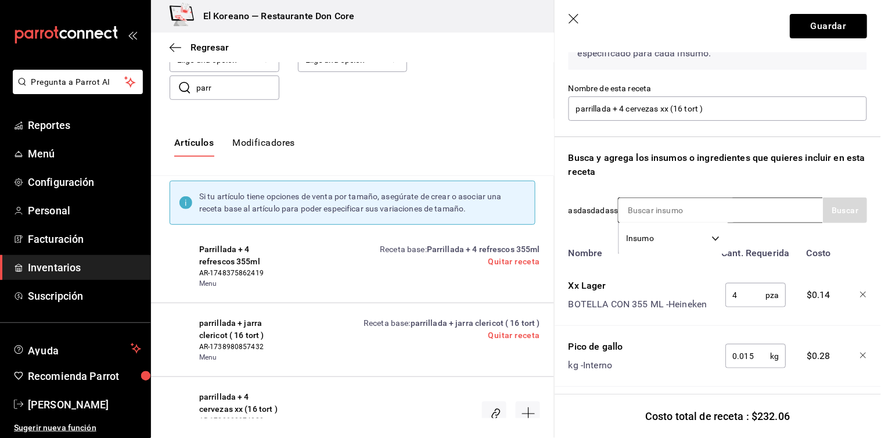
type input "0.3"
click at [710, 205] on input at bounding box center [676, 210] width 116 height 24
type input "tort"
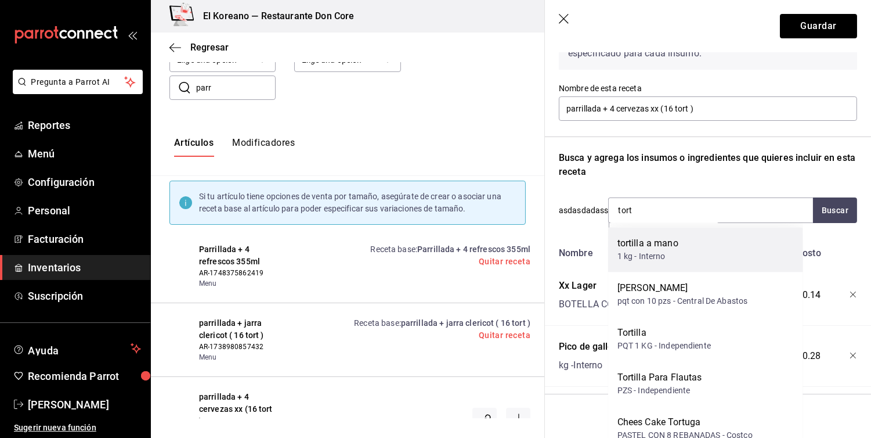
click at [673, 243] on div "tortilla a mano" at bounding box center [648, 243] width 61 height 14
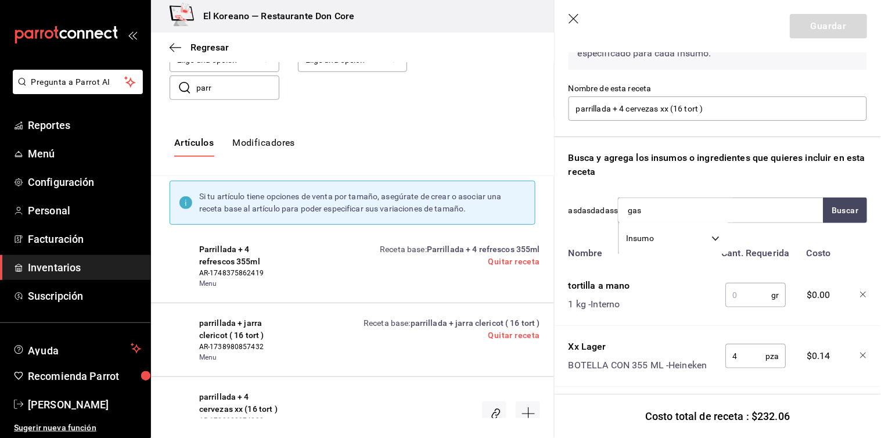
type input "[PERSON_NAME]"
click at [673, 243] on div "gasto fijo" at bounding box center [653, 243] width 53 height 14
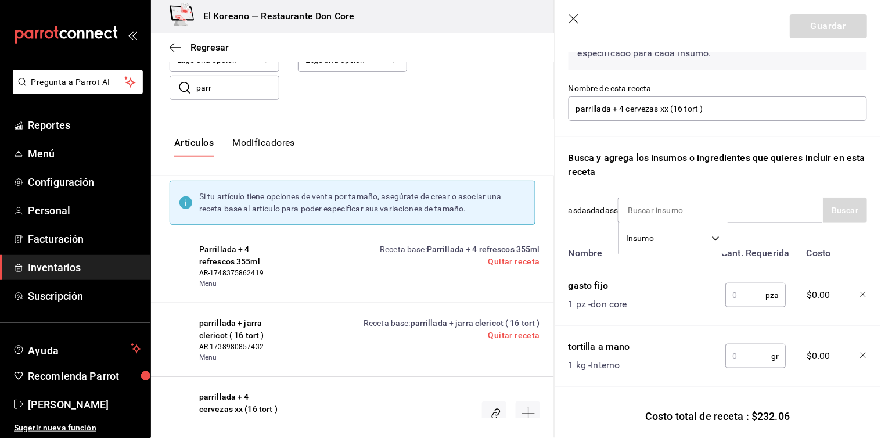
click at [732, 293] on input "text" at bounding box center [745, 294] width 40 height 23
type input "1"
click at [740, 349] on input "text" at bounding box center [748, 355] width 46 height 23
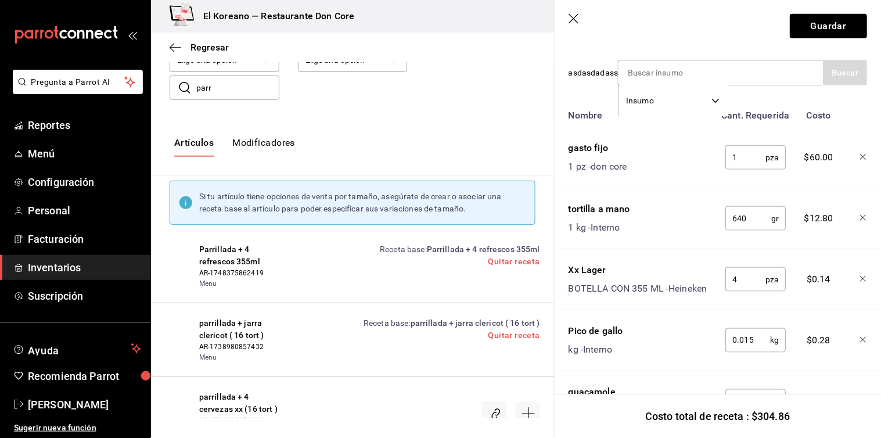
scroll to position [230, 0]
type input "640"
click at [824, 24] on button "Guardar" at bounding box center [827, 26] width 77 height 24
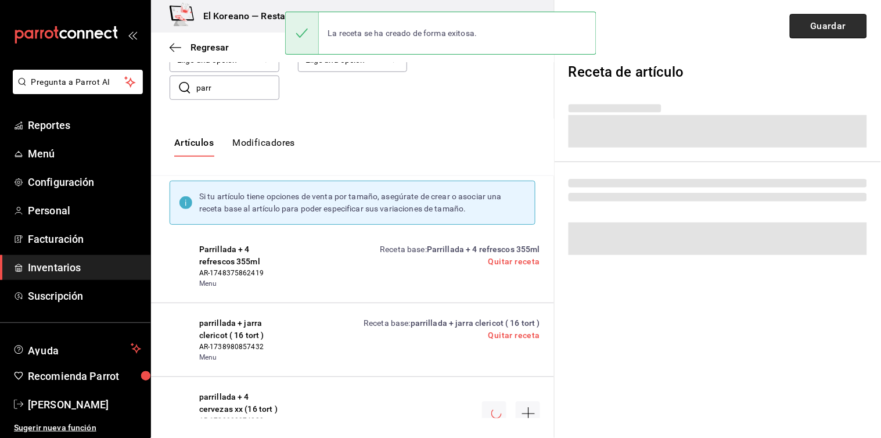
scroll to position [0, 0]
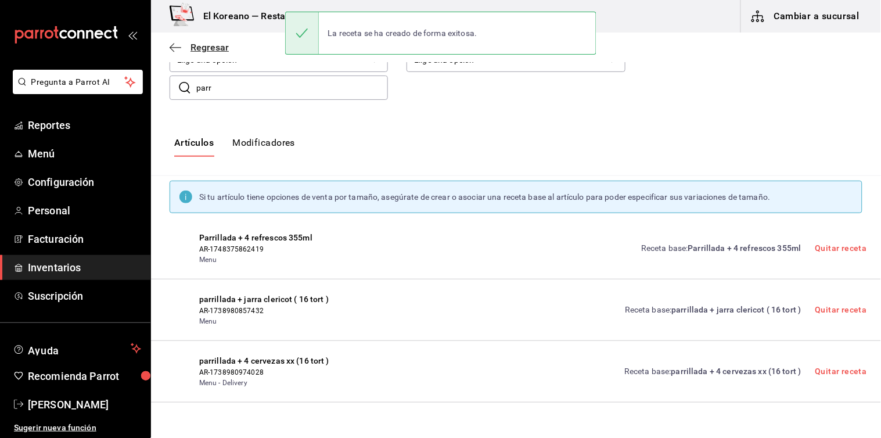
click at [213, 45] on span "Regresar" at bounding box center [209, 47] width 38 height 11
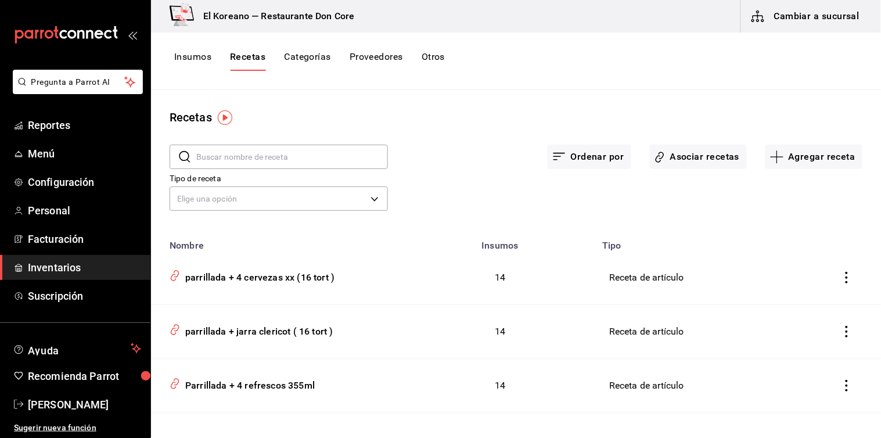
click at [197, 56] on button "Insumos" at bounding box center [192, 61] width 37 height 20
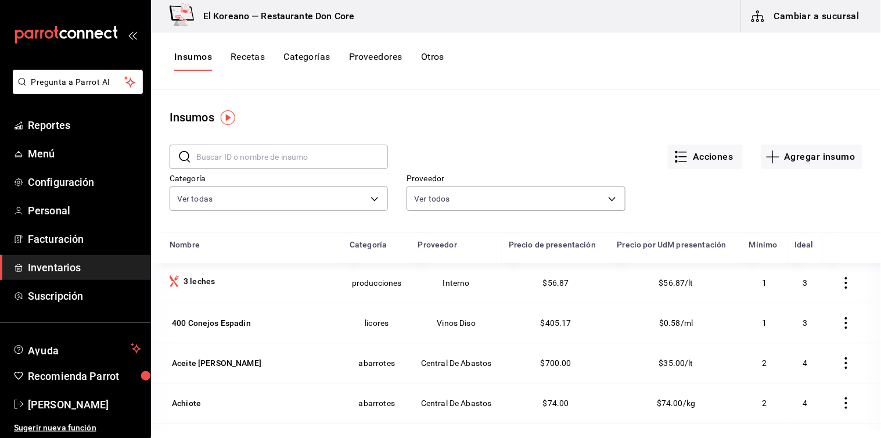
click at [174, 51] on button "Insumos" at bounding box center [193, 61] width 38 height 20
click at [259, 151] on input "text" at bounding box center [292, 156] width 192 height 23
type input "lager"
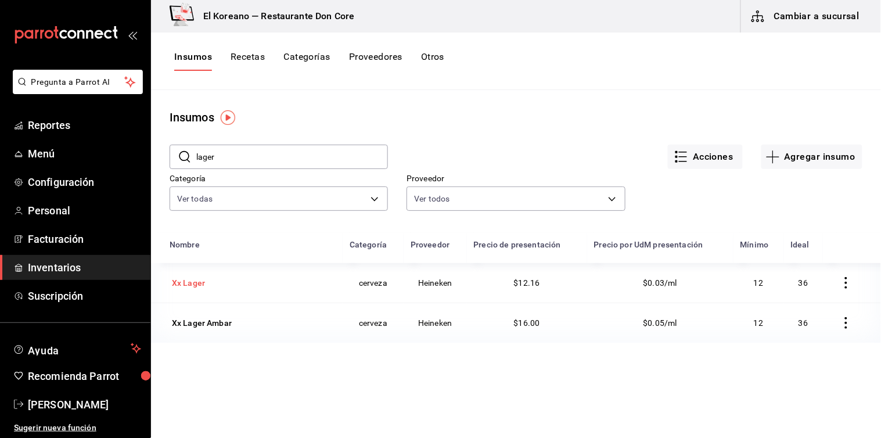
click at [200, 286] on div "Xx Lager" at bounding box center [188, 283] width 33 height 12
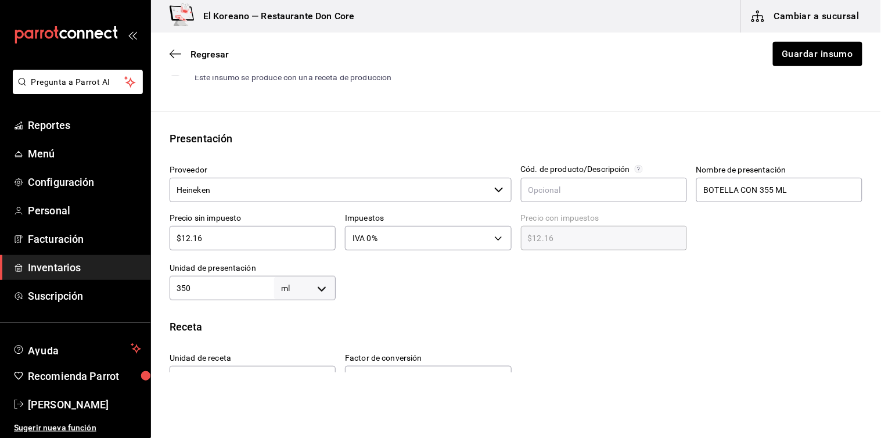
scroll to position [194, 0]
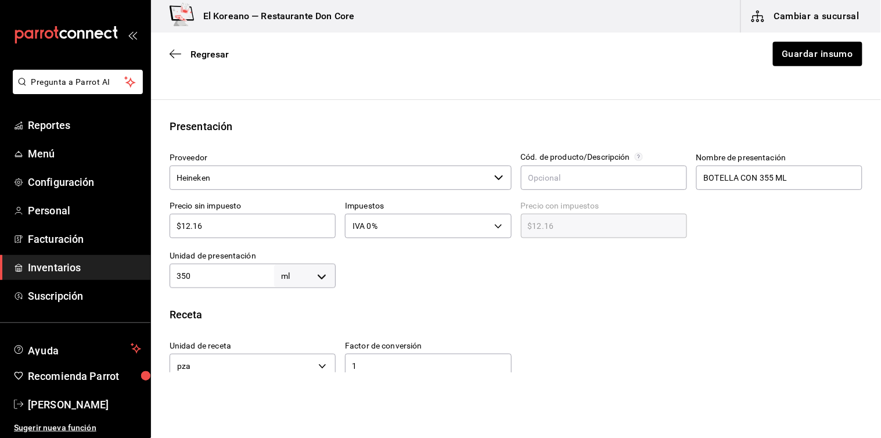
click at [200, 286] on div "350 ml MILLILITER ​" at bounding box center [252, 276] width 166 height 24
type input "3"
type input "1"
click at [322, 273] on body "Pregunta a Parrot AI Reportes Menú Configuración Personal Facturación Inventari…" at bounding box center [440, 186] width 881 height 372
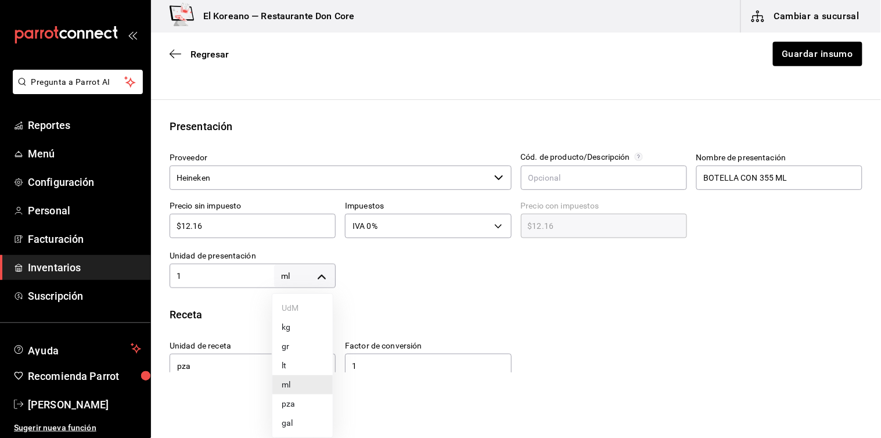
click at [291, 398] on li "pza" at bounding box center [302, 403] width 60 height 19
type input "UNIT"
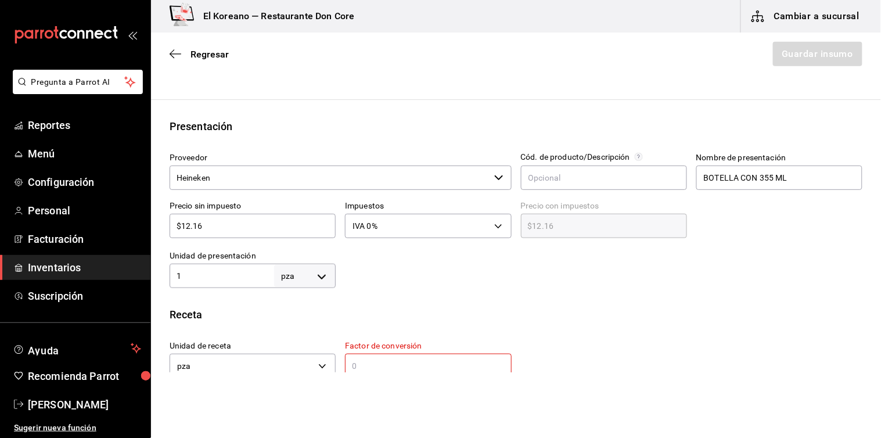
click at [349, 363] on input "text" at bounding box center [428, 366] width 166 height 14
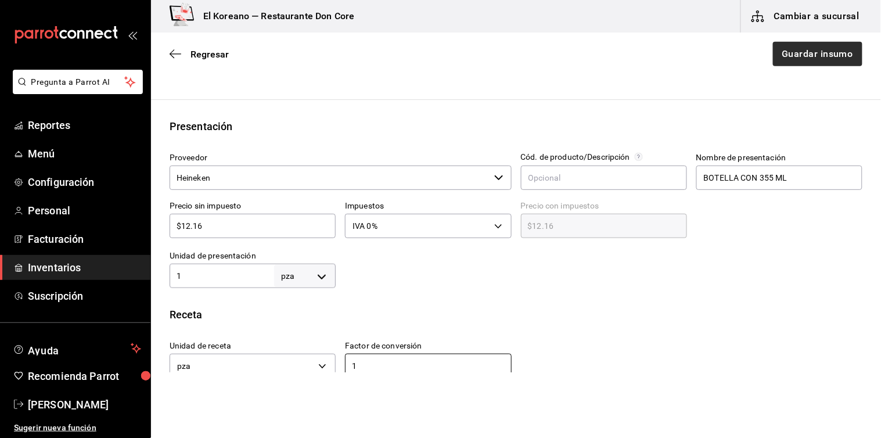
type input "1"
click at [797, 63] on button "Guardar insumo" at bounding box center [816, 54] width 91 height 24
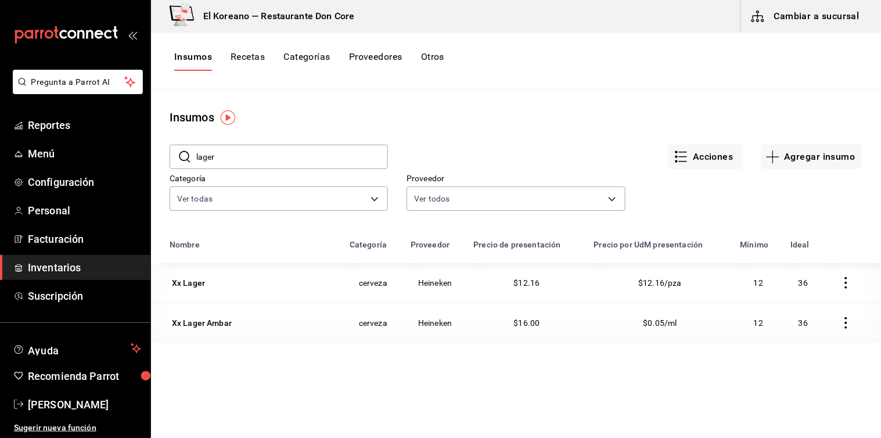
click at [253, 58] on button "Recetas" at bounding box center [247, 61] width 34 height 20
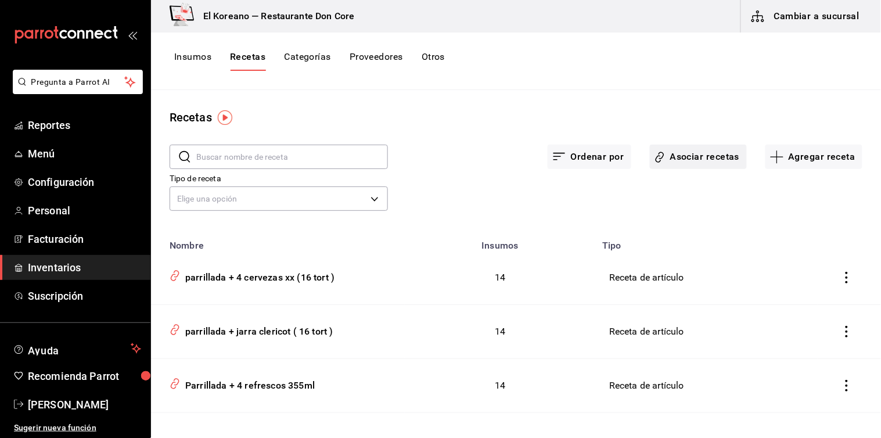
click at [686, 158] on button "Asociar recetas" at bounding box center [698, 157] width 97 height 24
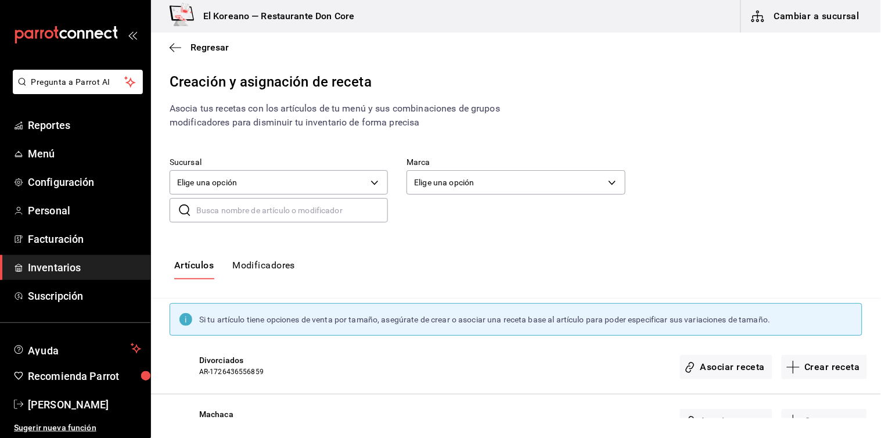
click at [304, 211] on input "text" at bounding box center [292, 210] width 192 height 23
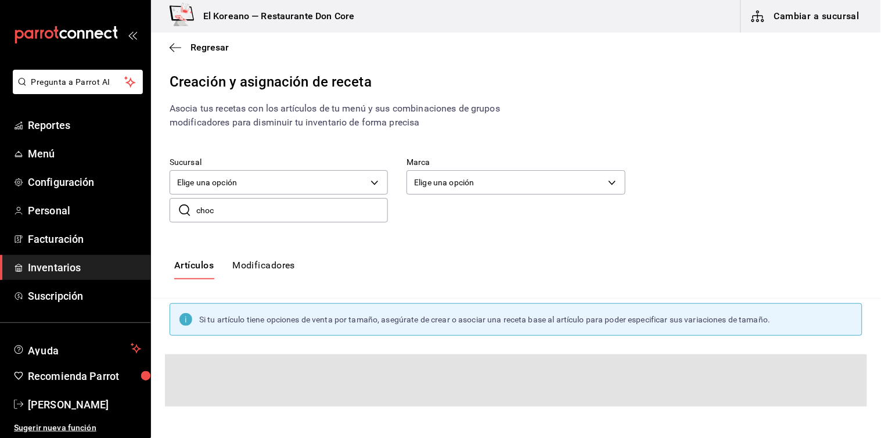
type input "choc"
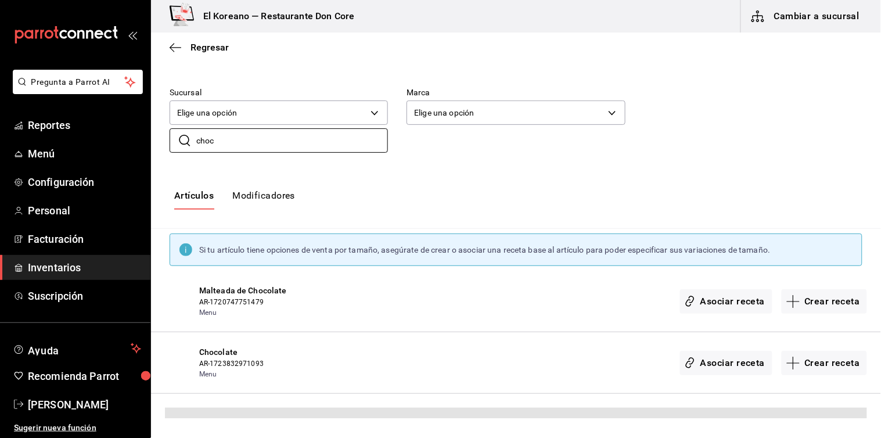
scroll to position [45, 0]
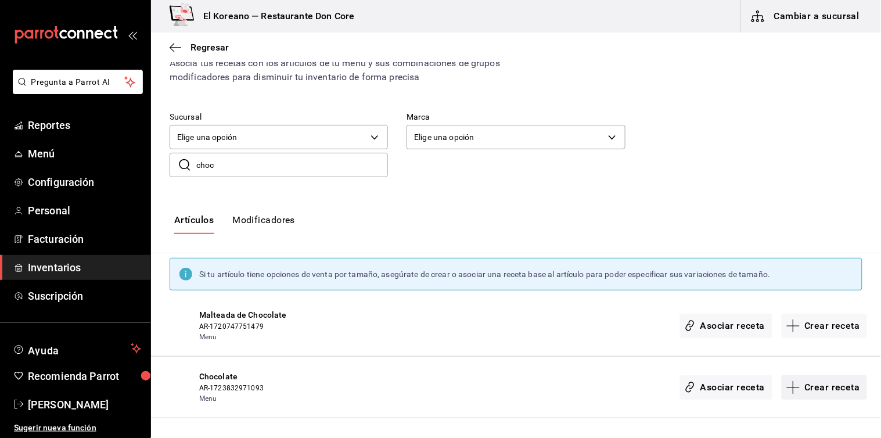
click at [811, 391] on button "Crear receta" at bounding box center [824, 387] width 86 height 24
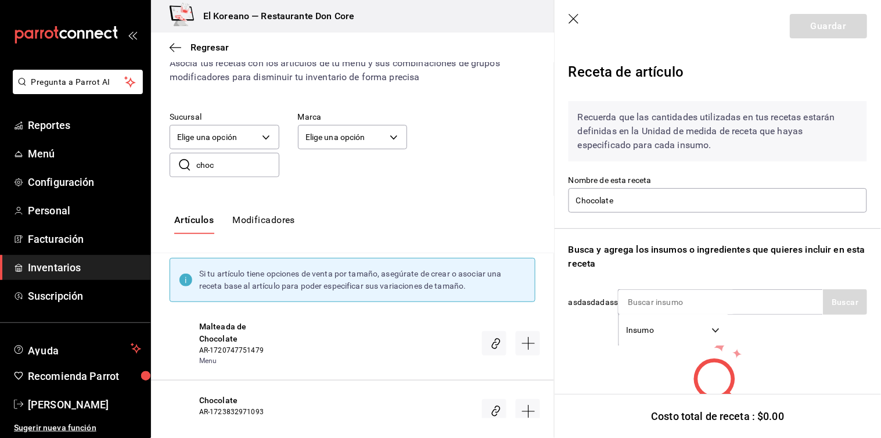
scroll to position [46, 0]
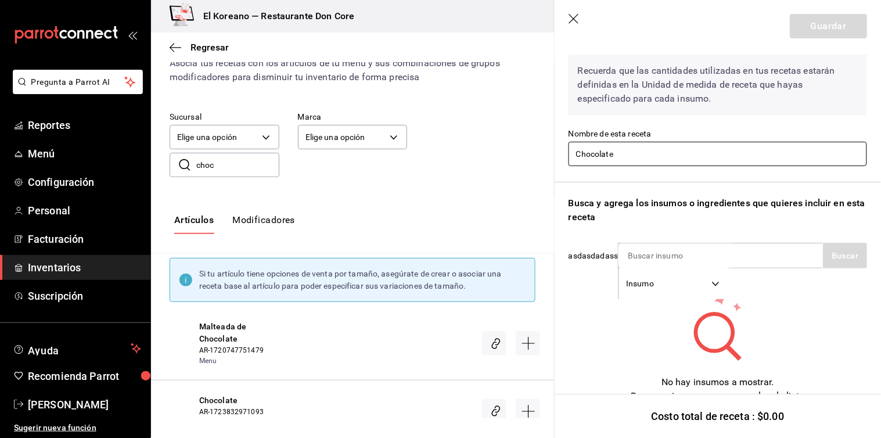
click at [632, 152] on input "Chocolate" at bounding box center [717, 154] width 298 height 24
type input "C"
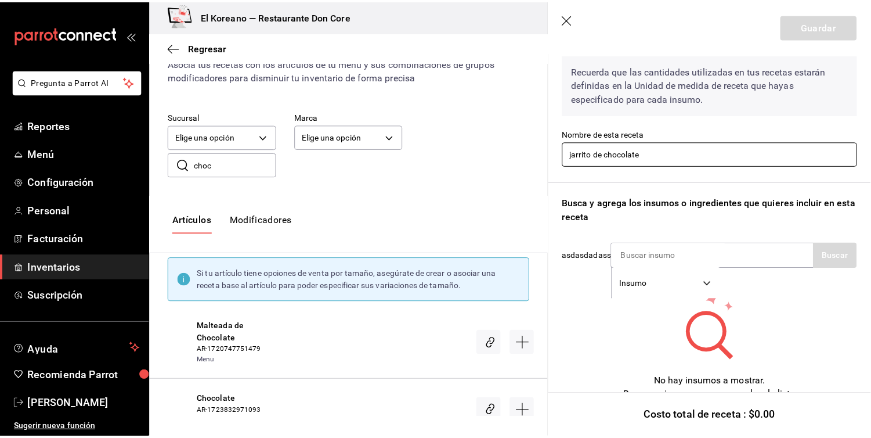
scroll to position [58, 0]
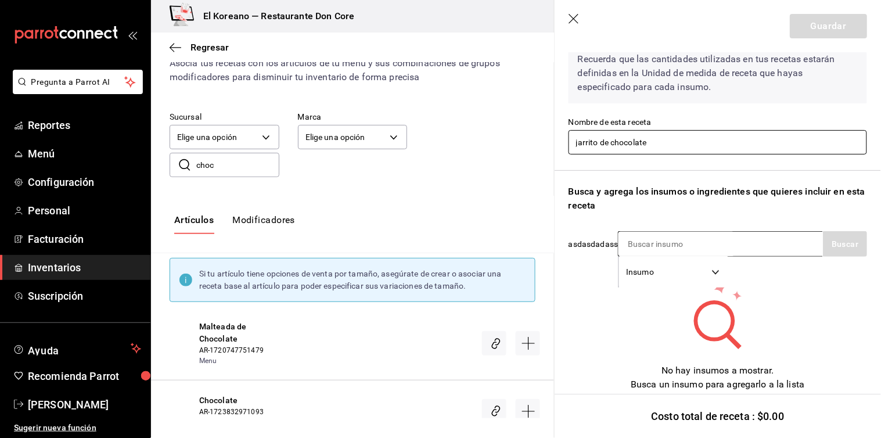
type input "jarrito de chocolate"
click at [750, 247] on div "Insumo SUPPLY" at bounding box center [720, 244] width 205 height 26
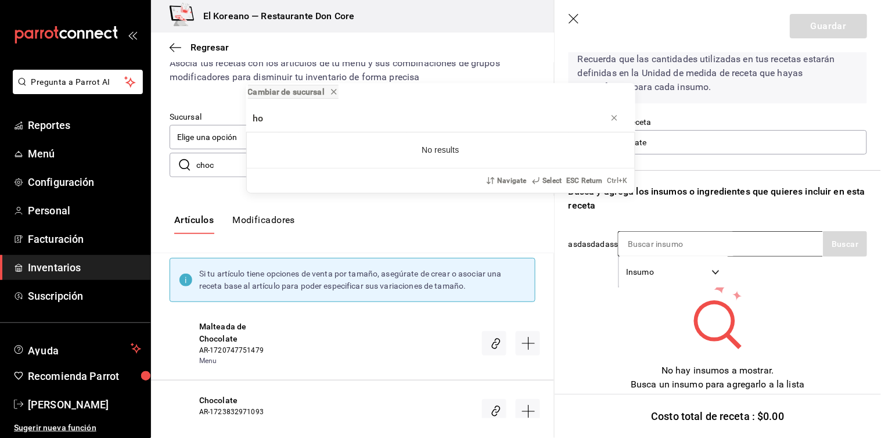
type input "h"
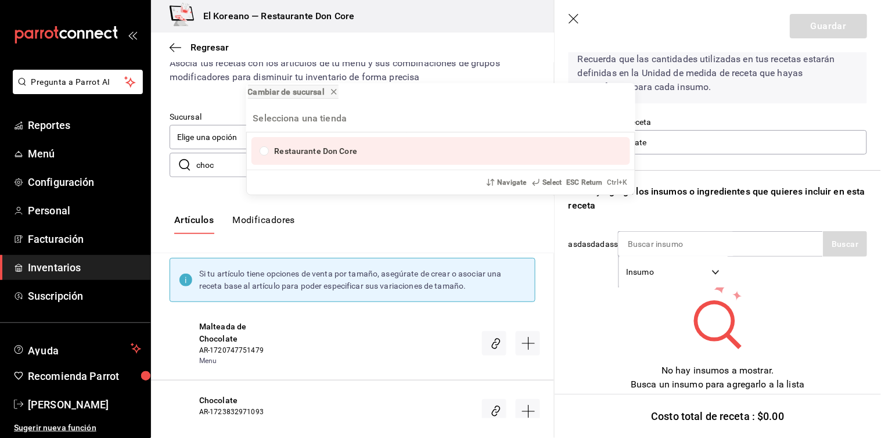
click at [771, 120] on div "Cambiar de sucursal Restaurante Don Core Navigate Select ESC Return Ctrl+ K" at bounding box center [440, 219] width 881 height 438
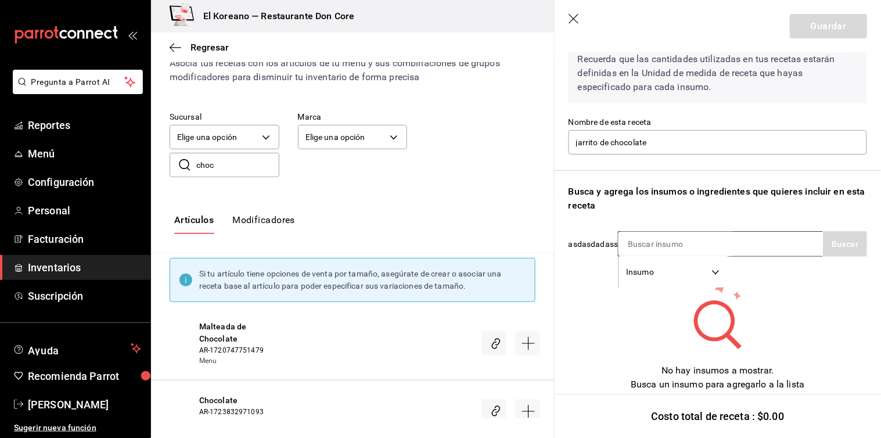
click at [662, 238] on input at bounding box center [676, 244] width 116 height 24
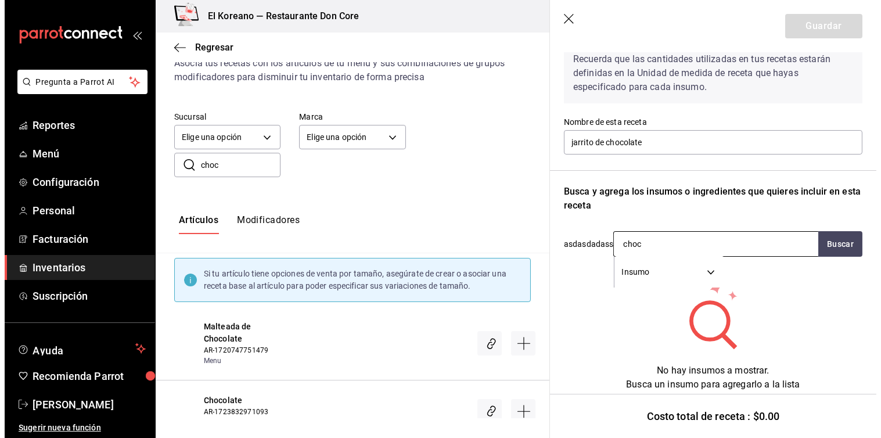
scroll to position [0, 0]
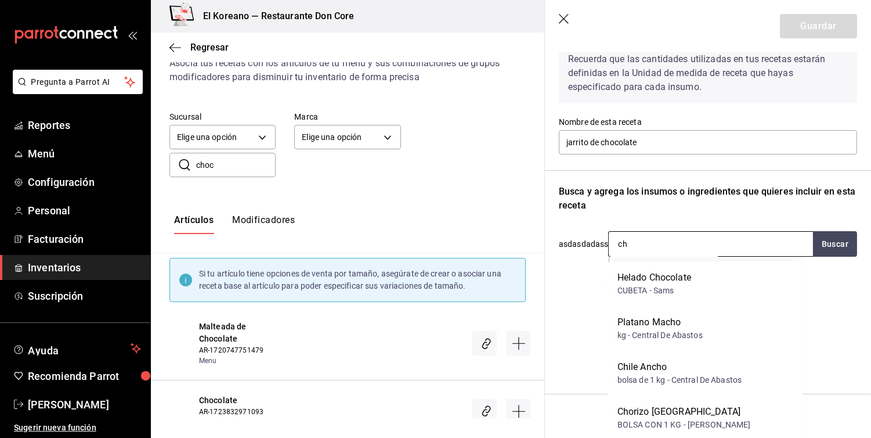
type input "c"
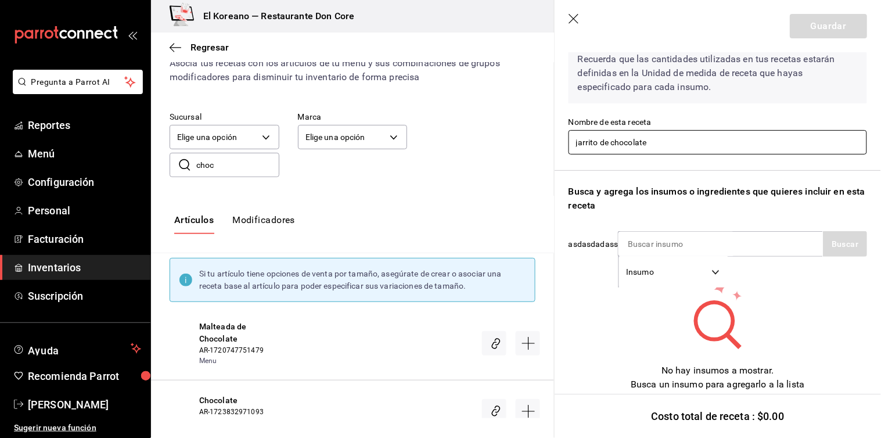
click at [657, 140] on input "jarrito de chocolate" at bounding box center [717, 142] width 298 height 24
click at [607, 142] on input "jarrito de chocolate" at bounding box center [717, 142] width 298 height 24
click at [608, 143] on input "jarrito de chocolate" at bounding box center [717, 142] width 298 height 24
type input "chocolate"
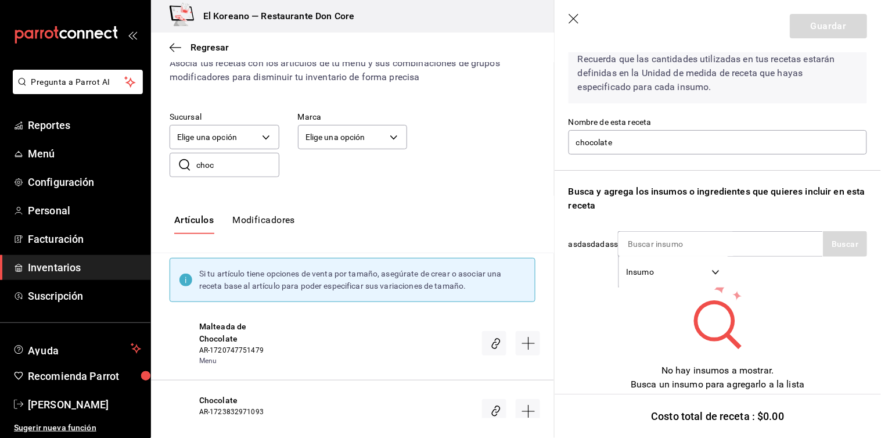
click at [570, 21] on icon "button" at bounding box center [574, 20] width 12 height 12
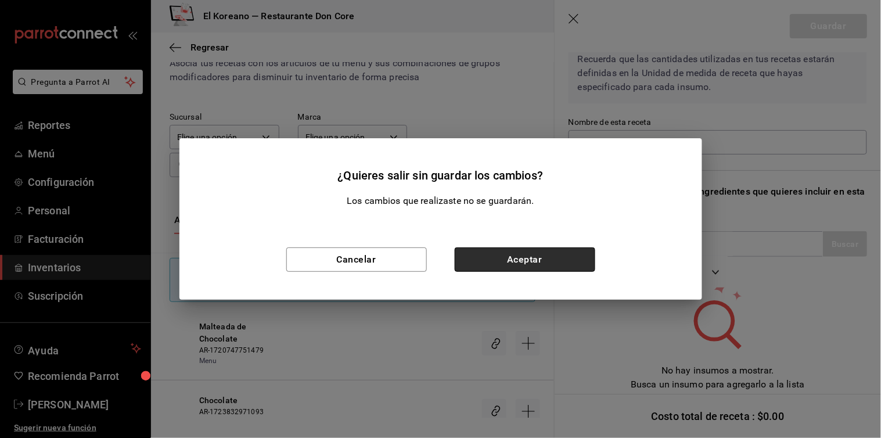
click at [543, 250] on button "Aceptar" at bounding box center [524, 259] width 140 height 24
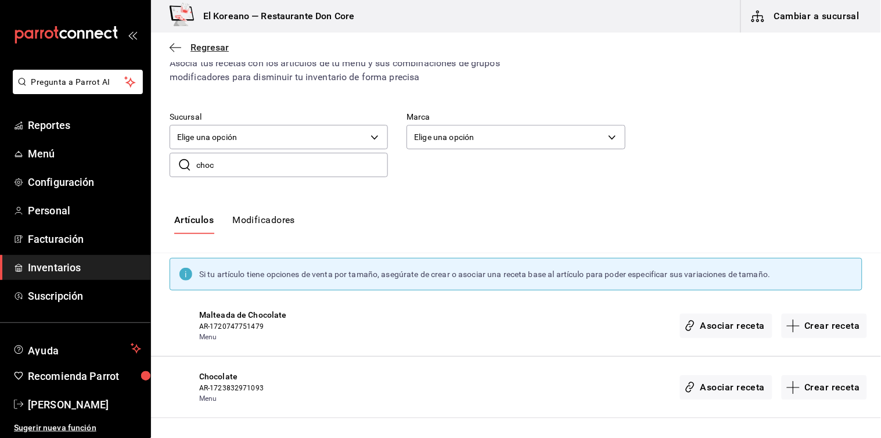
click at [211, 50] on span "Regresar" at bounding box center [209, 47] width 38 height 11
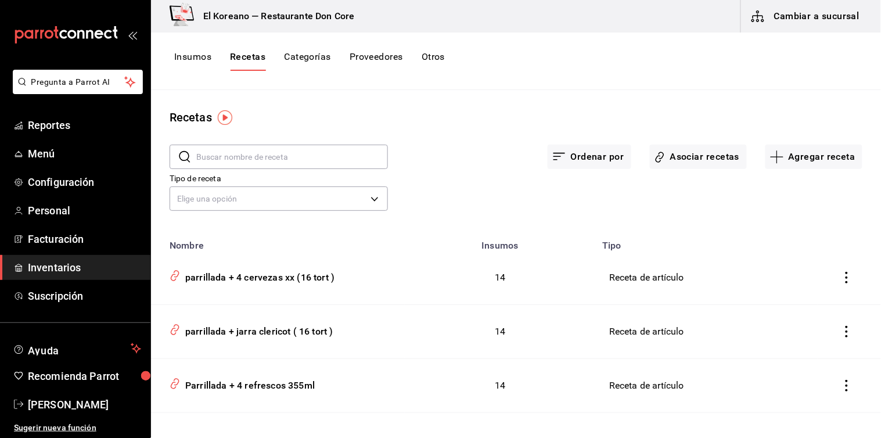
click at [194, 59] on button "Insumos" at bounding box center [192, 61] width 37 height 20
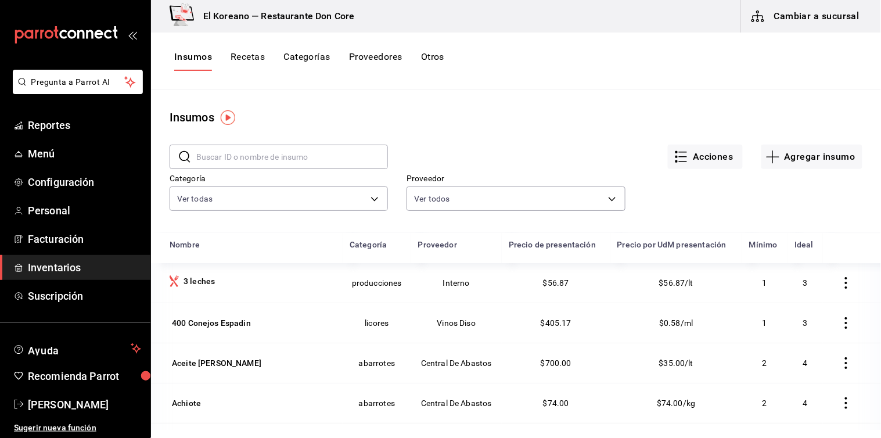
click at [246, 55] on button "Recetas" at bounding box center [247, 61] width 34 height 20
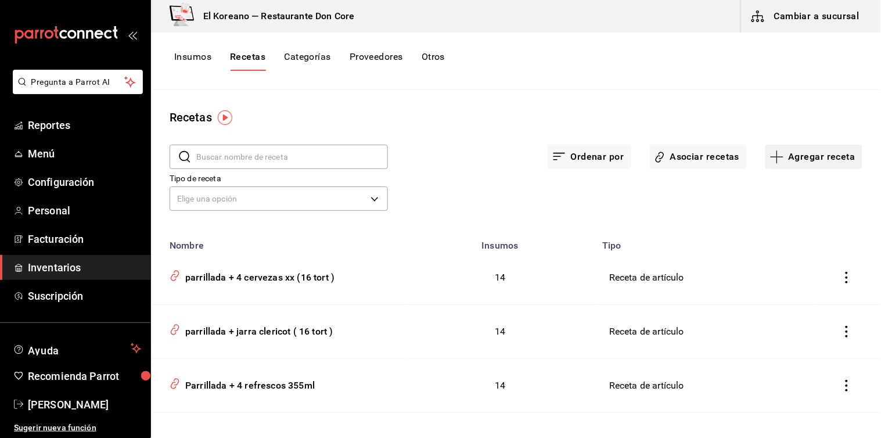
click at [793, 154] on button "Agregar receta" at bounding box center [813, 157] width 97 height 24
click at [795, 251] on span "Receta de producción" at bounding box center [805, 250] width 98 height 12
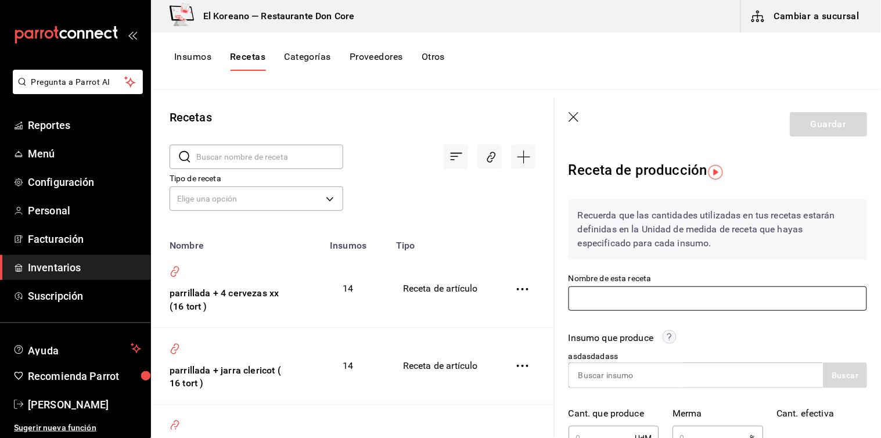
click at [683, 293] on input "text" at bounding box center [717, 298] width 298 height 24
type input "c"
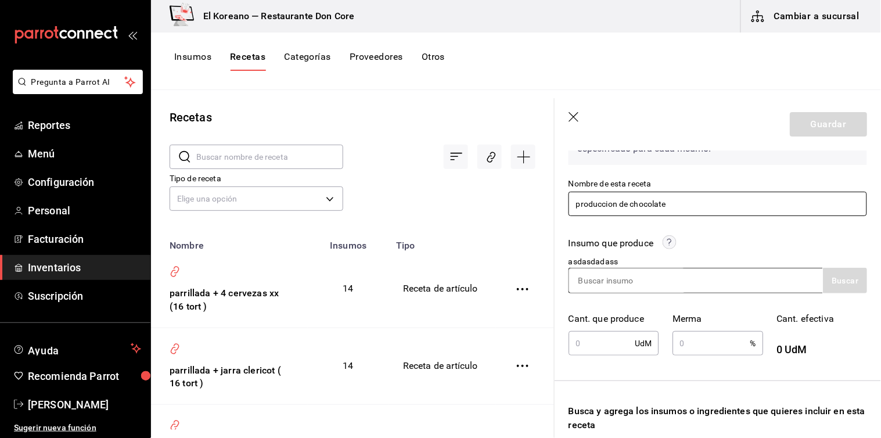
type input "produccion de chocolate"
click at [658, 280] on input at bounding box center [627, 280] width 116 height 24
click at [633, 280] on input "choco" at bounding box center [627, 280] width 116 height 24
type input "choco"
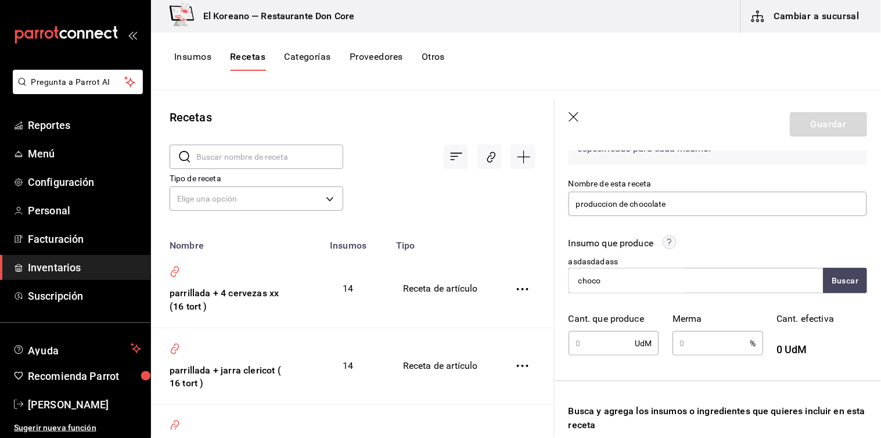
click at [570, 116] on icon "button" at bounding box center [574, 118] width 12 height 12
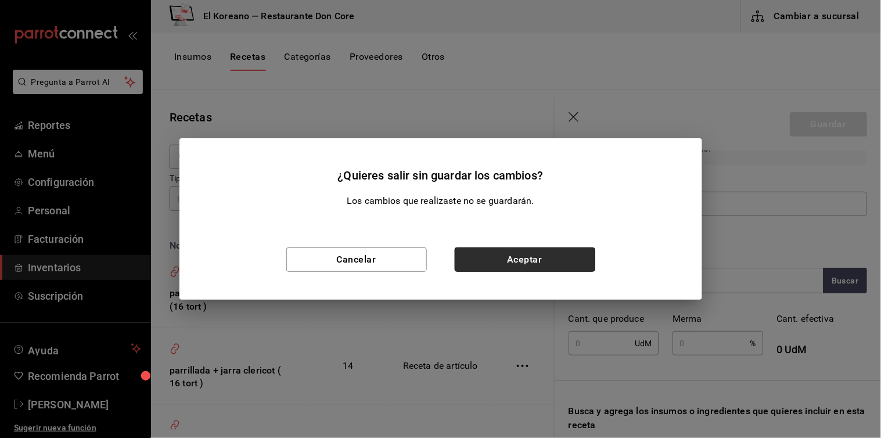
click at [544, 257] on button "Aceptar" at bounding box center [524, 259] width 140 height 24
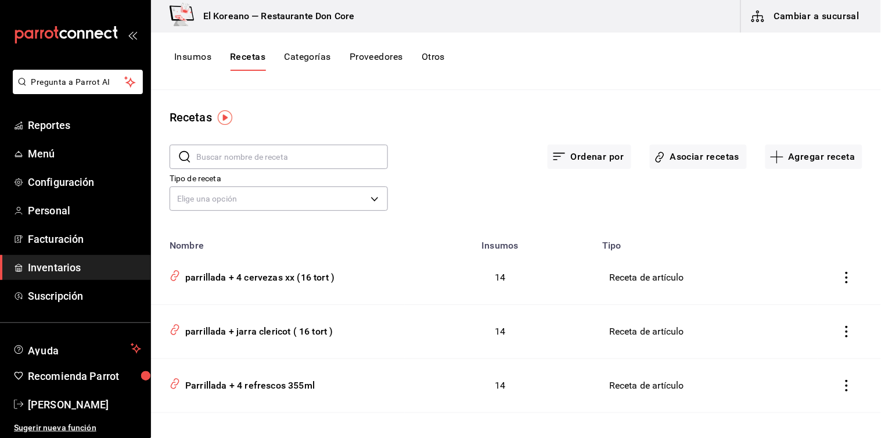
click at [182, 58] on button "Insumos" at bounding box center [192, 61] width 37 height 20
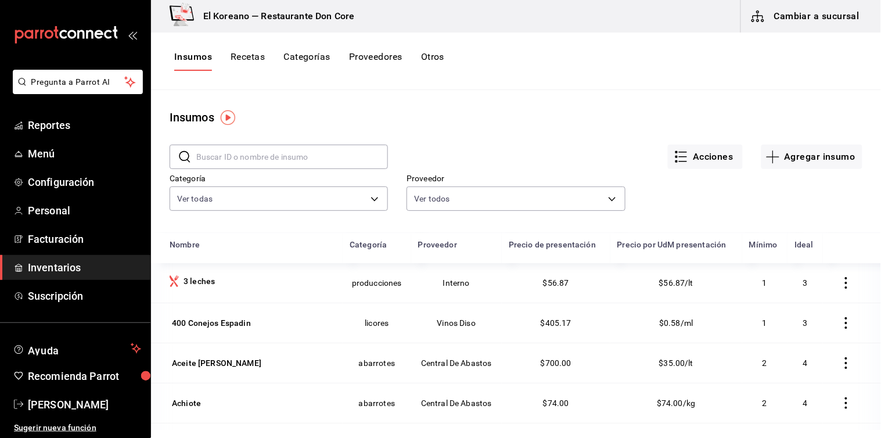
click at [269, 165] on input "text" at bounding box center [292, 156] width 192 height 23
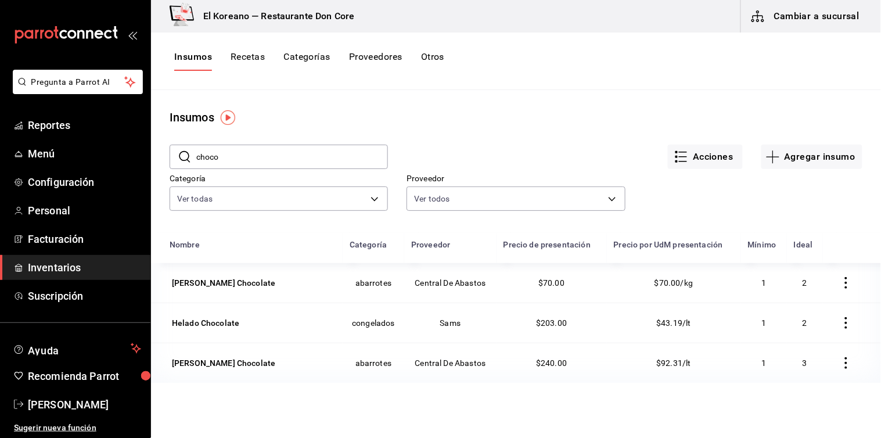
click at [196, 53] on button "Insumos" at bounding box center [193, 61] width 38 height 20
click at [302, 159] on input "choco" at bounding box center [292, 156] width 192 height 23
type input "c"
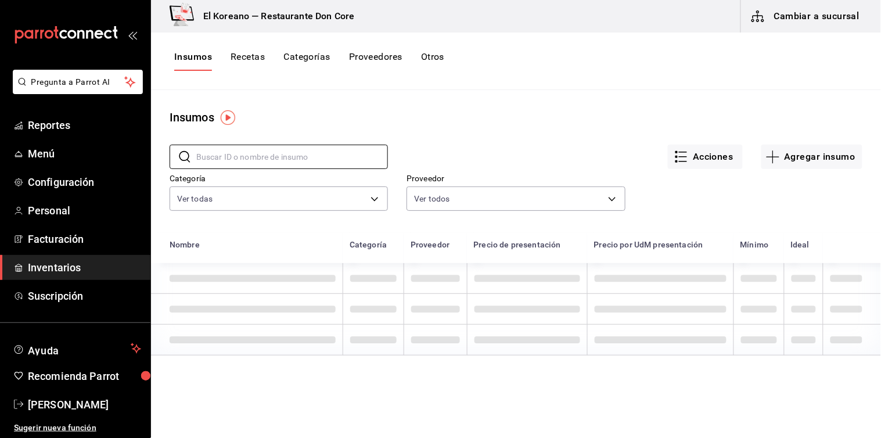
click at [389, 134] on div "Acciones Agregar insumo" at bounding box center [625, 147] width 474 height 43
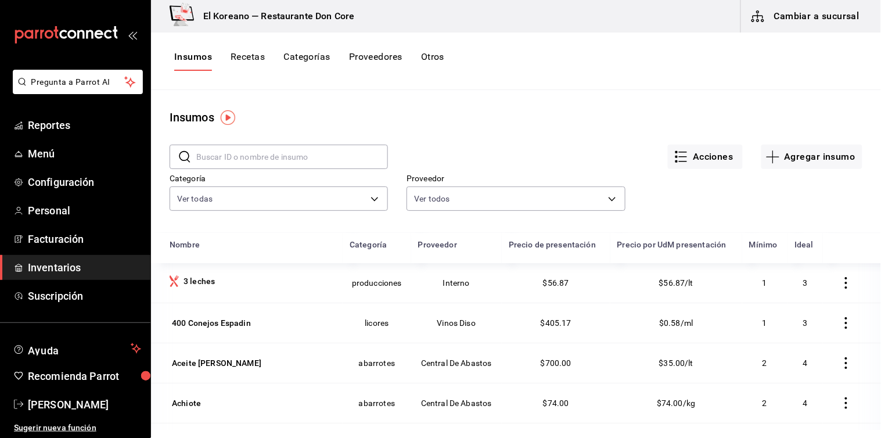
click at [251, 160] on input "text" at bounding box center [292, 156] width 192 height 23
click at [322, 105] on main "Insumos ​ ​ Acciones Agregar insumo Categoría Ver todas b4936a96-1414-499a-9574…" at bounding box center [516, 260] width 730 height 340
click at [258, 153] on input "text" at bounding box center [292, 156] width 192 height 23
click at [802, 157] on button "Agregar insumo" at bounding box center [811, 157] width 101 height 24
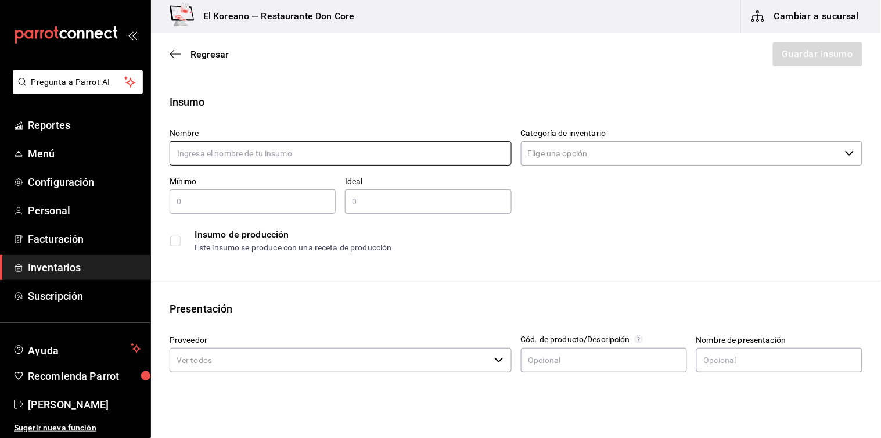
click at [207, 153] on input "text" at bounding box center [340, 153] width 342 height 24
type input "chocolate oaxaqueño"
click at [239, 205] on input "text" at bounding box center [252, 201] width 166 height 14
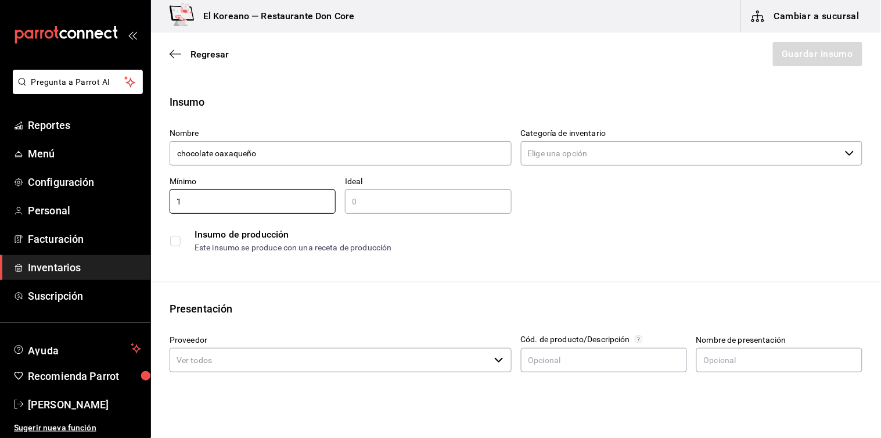
type input "1"
click at [366, 198] on input "text" at bounding box center [428, 201] width 166 height 14
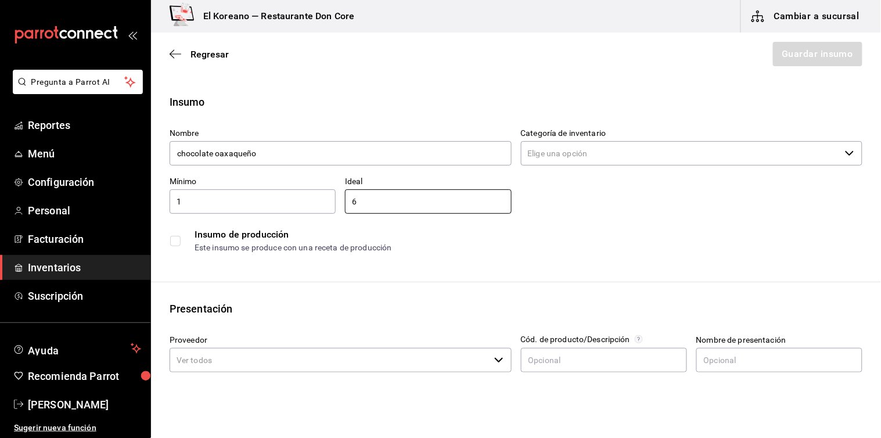
type input "6"
click at [634, 149] on input "Categoría de inventario" at bounding box center [681, 153] width 320 height 24
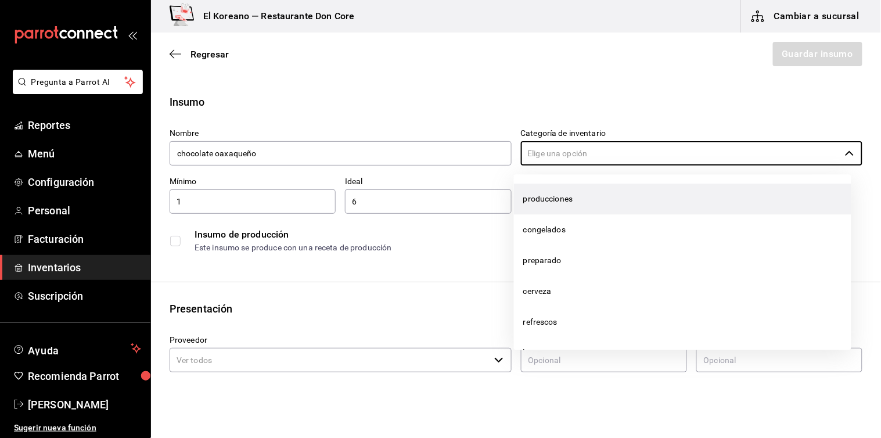
click at [555, 193] on li "producciones" at bounding box center [682, 198] width 337 height 31
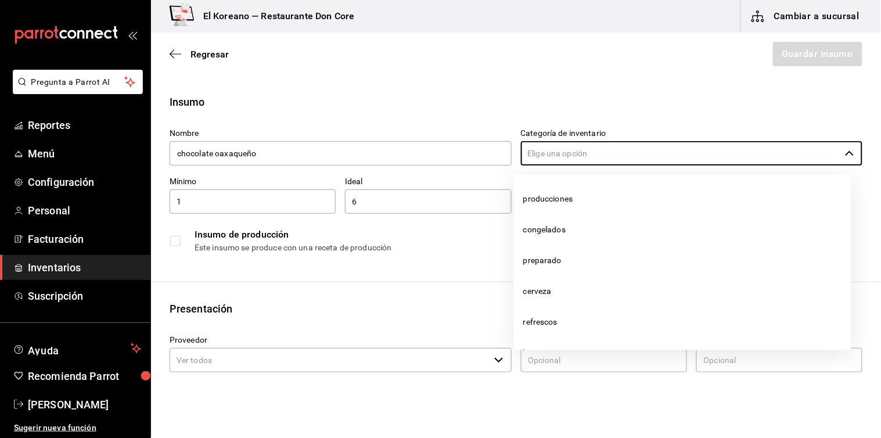
type input "producciones"
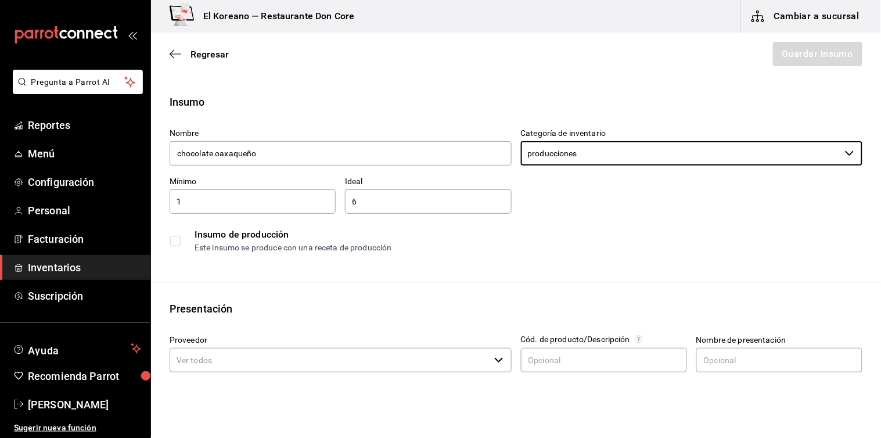
click at [173, 243] on input "checkbox" at bounding box center [175, 241] width 10 height 10
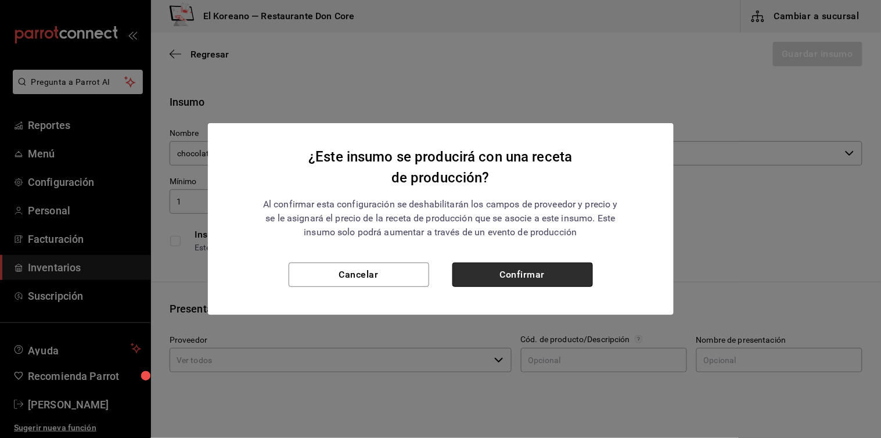
click at [493, 273] on button "Confirmar" at bounding box center [522, 274] width 140 height 24
checkbox input "true"
type input "$0.00"
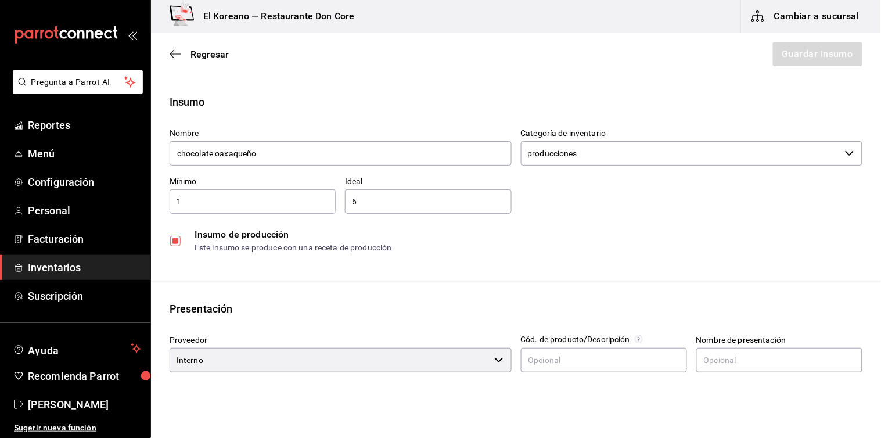
type input "Interno"
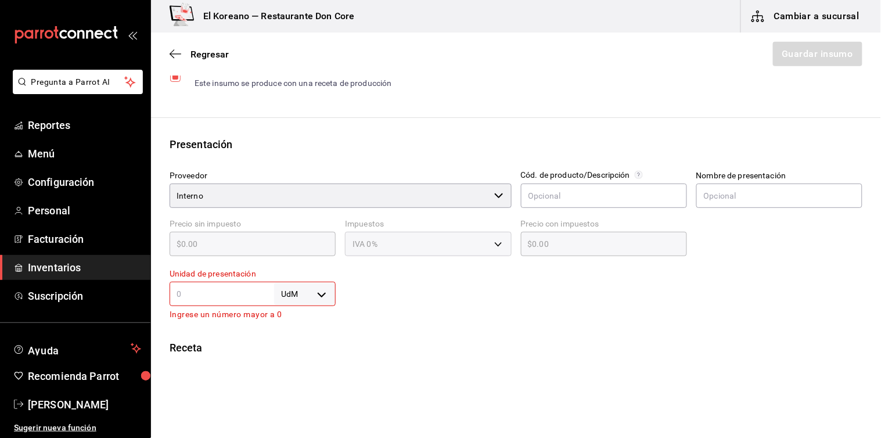
click at [239, 295] on input "text" at bounding box center [221, 294] width 104 height 14
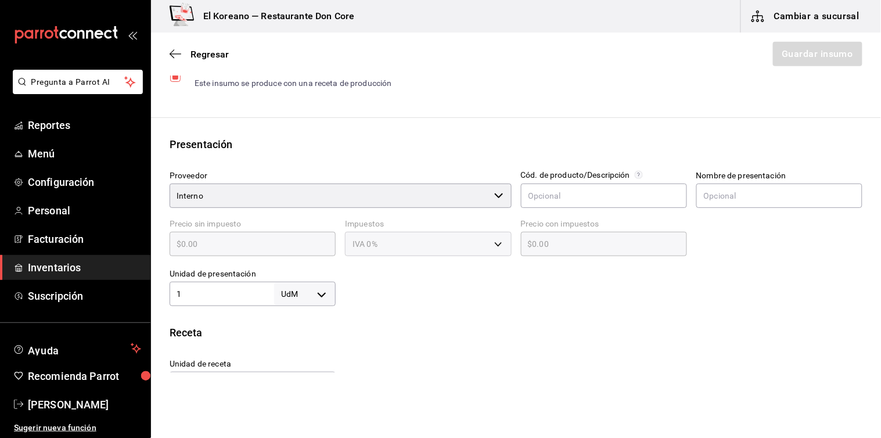
type input "1"
click at [320, 295] on body "Pregunta a Parrot AI Reportes Menú Configuración Personal Facturación Inventari…" at bounding box center [440, 186] width 881 height 372
click at [292, 369] on li "lt" at bounding box center [302, 365] width 60 height 19
type input "LITER"
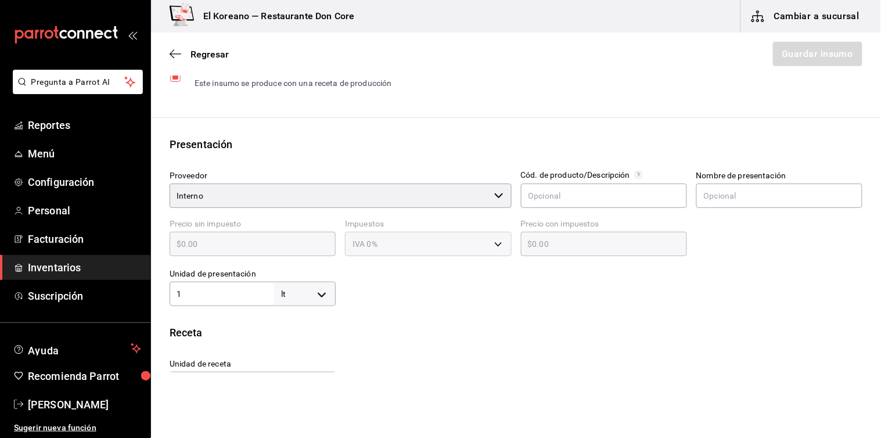
type input "1"
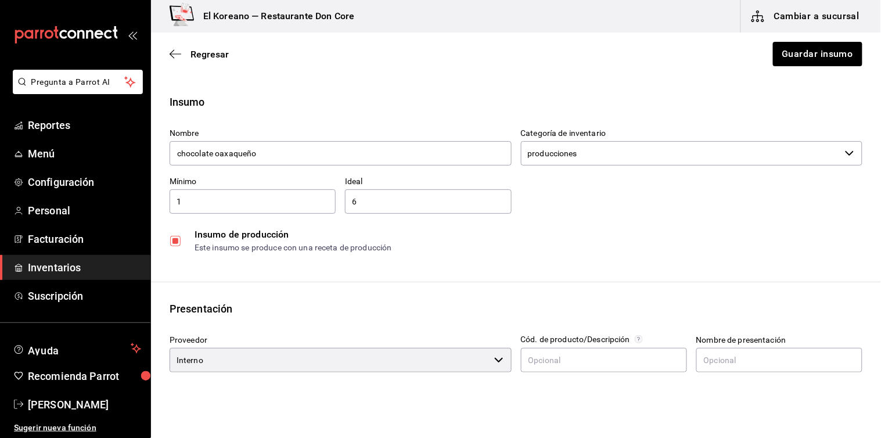
scroll to position [66, 0]
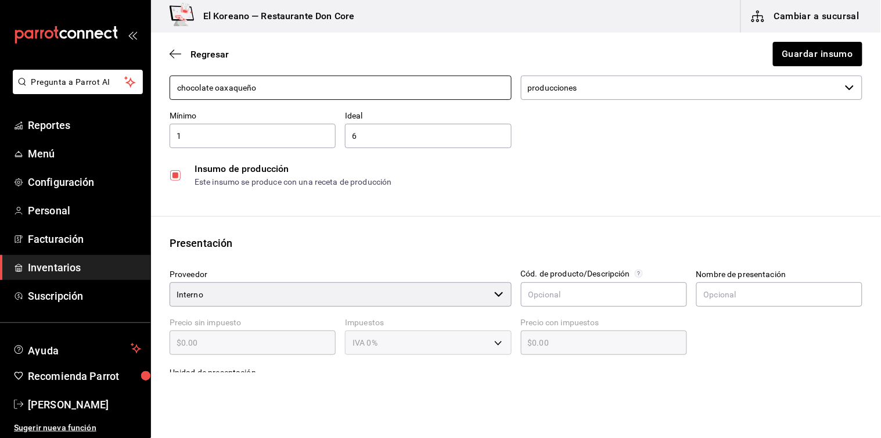
click at [175, 85] on input "chocolate oaxaqueño" at bounding box center [340, 87] width 342 height 24
click at [800, 52] on button "Guardar insumo" at bounding box center [816, 54] width 91 height 24
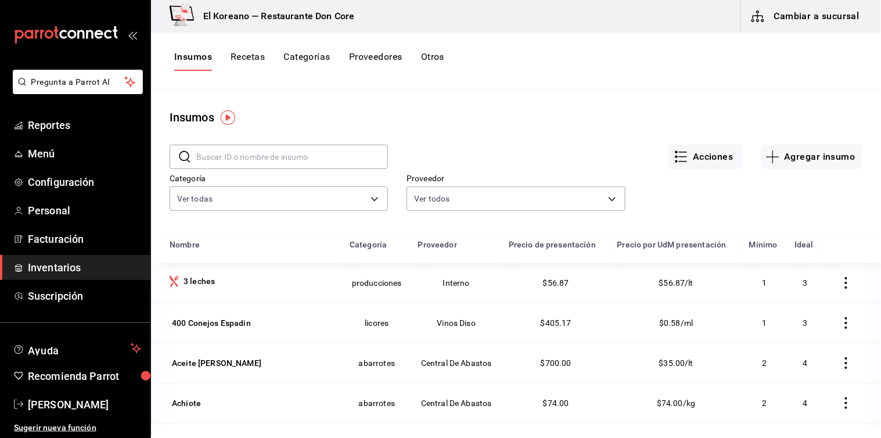
click at [248, 56] on button "Recetas" at bounding box center [247, 61] width 34 height 20
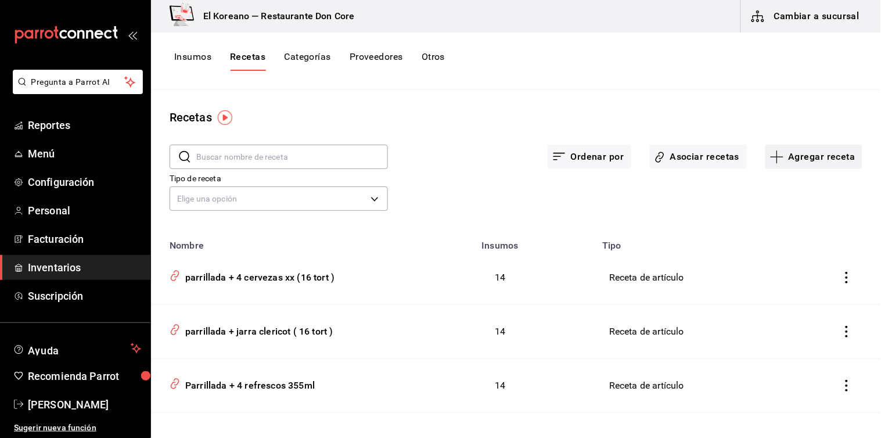
click at [802, 157] on button "Agregar receta" at bounding box center [813, 157] width 97 height 24
click at [798, 252] on span "Receta de producción" at bounding box center [805, 250] width 98 height 12
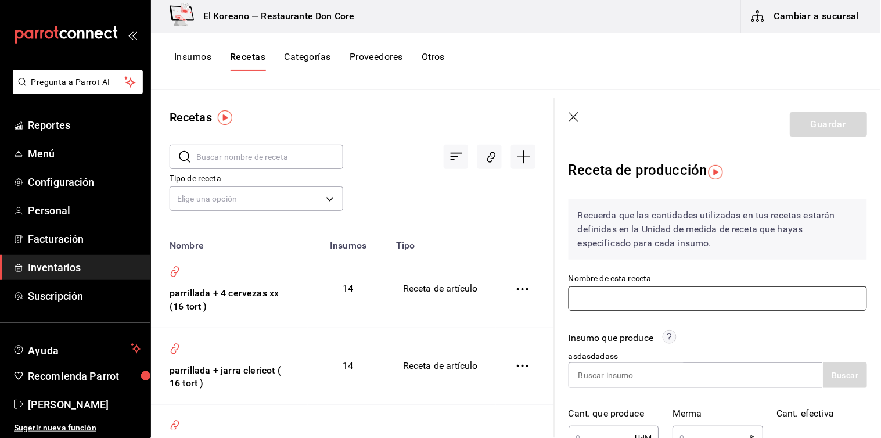
click at [687, 297] on input "text" at bounding box center [717, 298] width 298 height 24
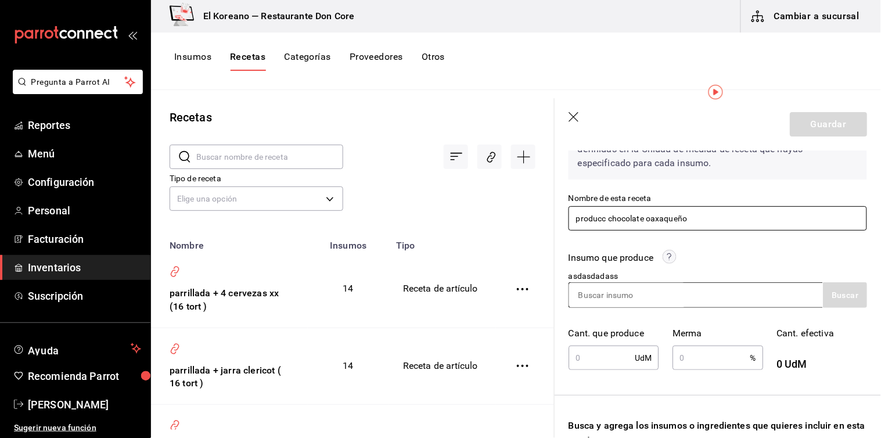
type input "producc chocolate oaxaqueño"
click at [672, 301] on input at bounding box center [627, 295] width 116 height 24
type input "choco"
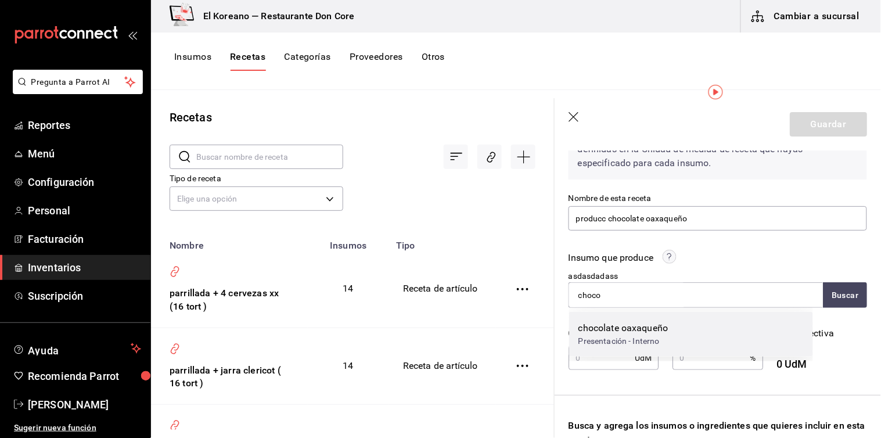
click at [643, 326] on div "chocolate oaxaqueño" at bounding box center [623, 328] width 90 height 14
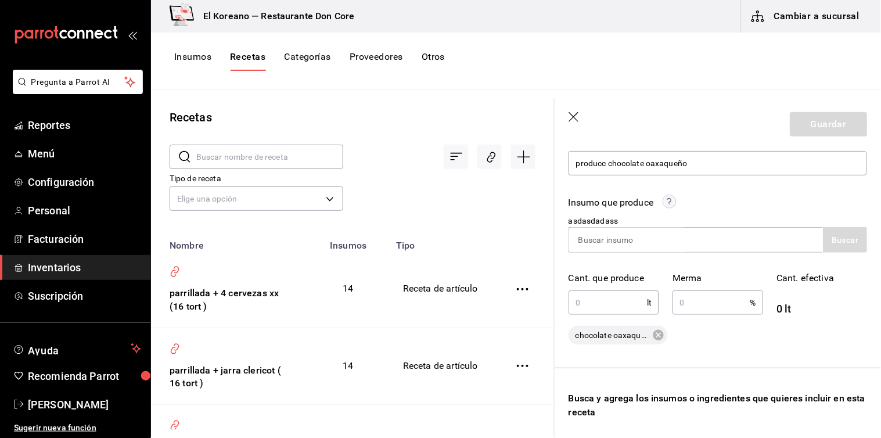
scroll to position [136, 0]
click at [629, 294] on input "text" at bounding box center [607, 301] width 78 height 23
type input "5"
click at [727, 300] on input "text" at bounding box center [710, 301] width 77 height 23
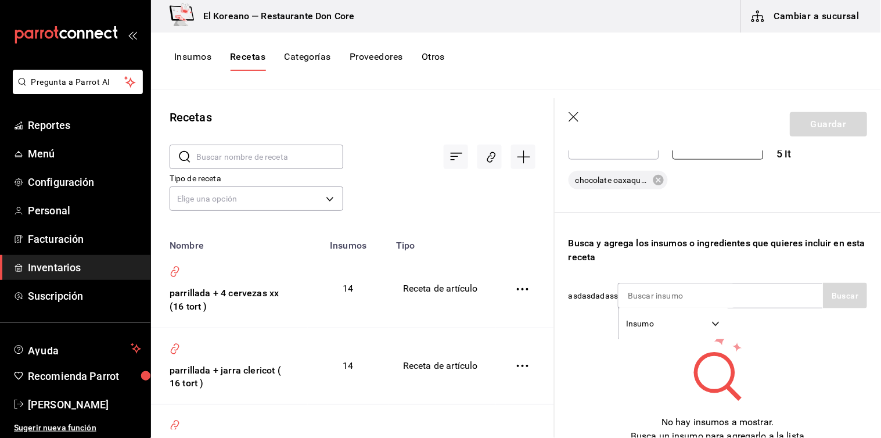
scroll to position [316, 0]
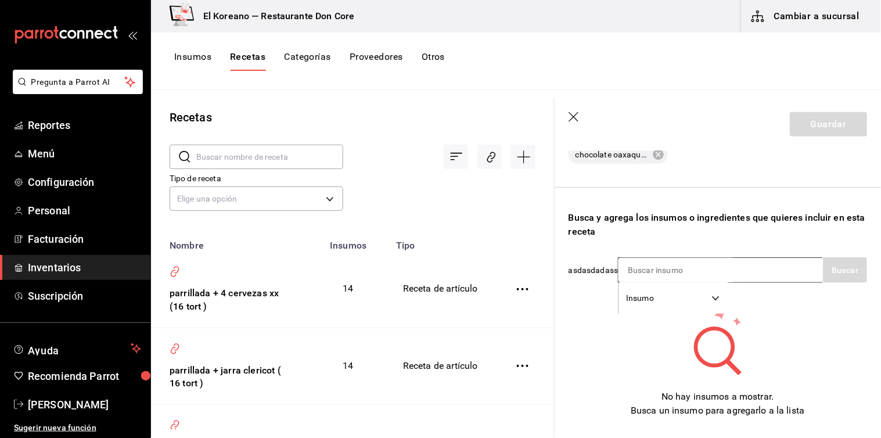
click at [672, 261] on input at bounding box center [676, 270] width 116 height 24
type input "choco"
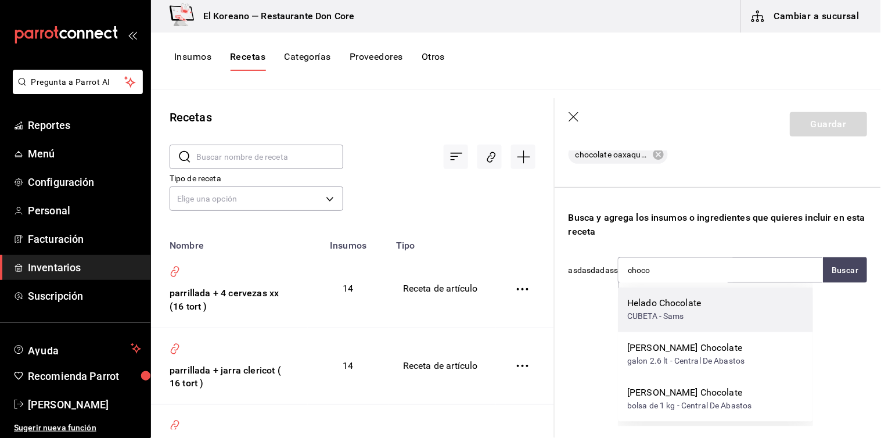
click at [676, 294] on div "Helado Chocolate CUBETA - Sams" at bounding box center [715, 309] width 195 height 45
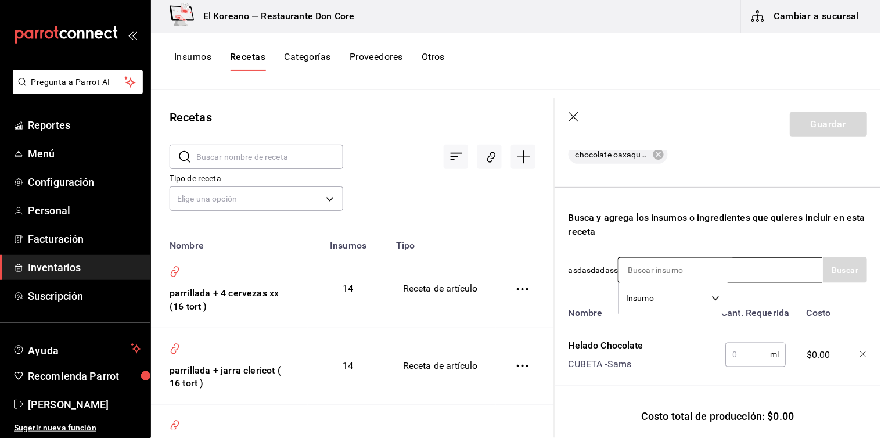
click at [675, 273] on input at bounding box center [676, 270] width 116 height 24
type input "canel"
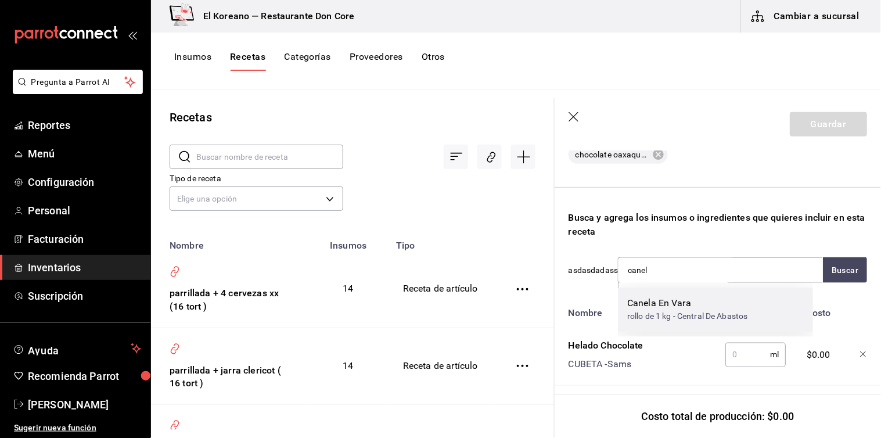
click at [672, 299] on div "Canela En Vara" at bounding box center [687, 304] width 120 height 14
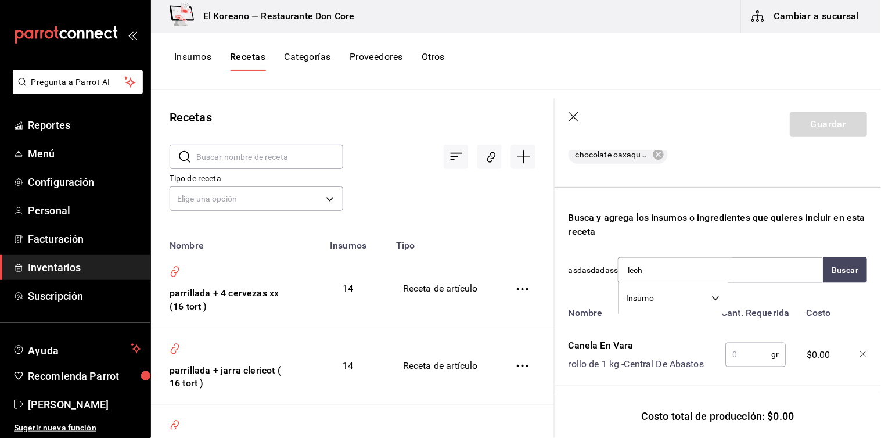
type input "leche"
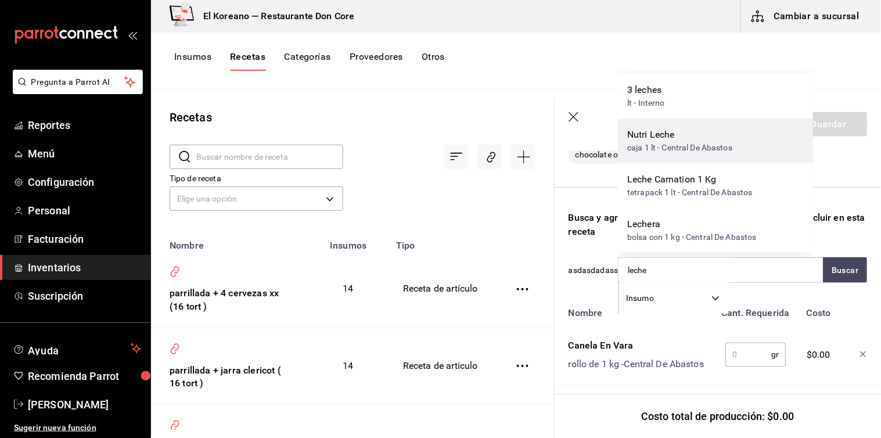
click at [666, 149] on div "caja 1 lt - Central De Abastos" at bounding box center [679, 148] width 105 height 12
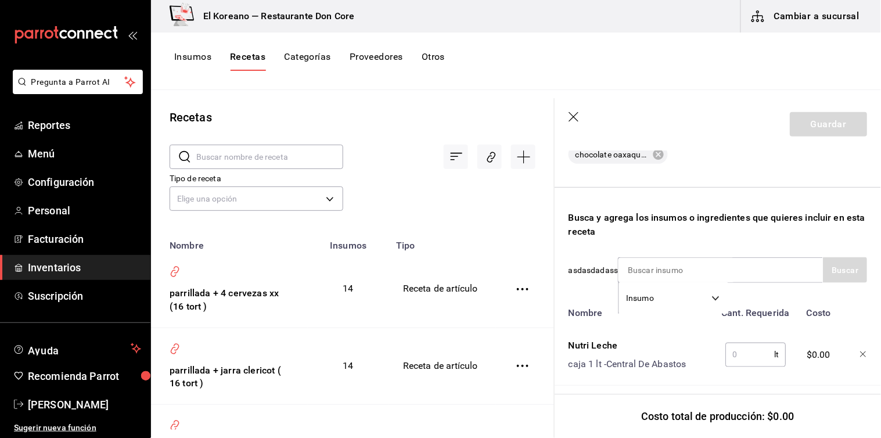
scroll to position [455, 0]
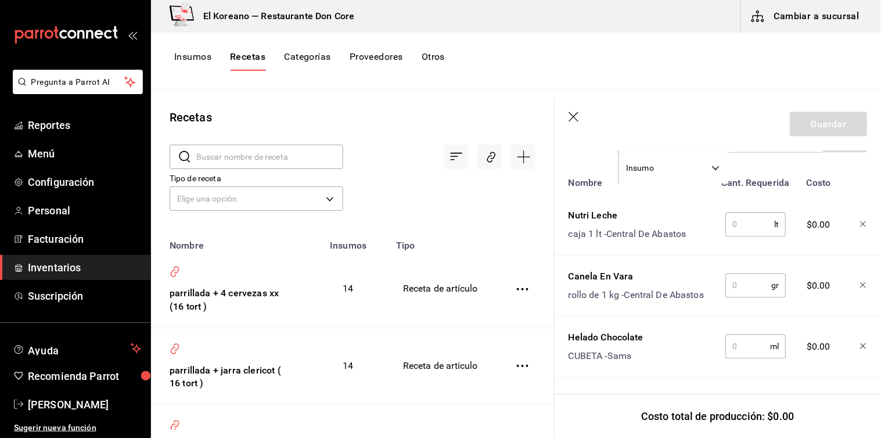
click at [741, 217] on input "text" at bounding box center [749, 224] width 49 height 23
type input "1"
type input "5"
click at [744, 335] on input "text" at bounding box center [747, 346] width 45 height 23
type input "0.6"
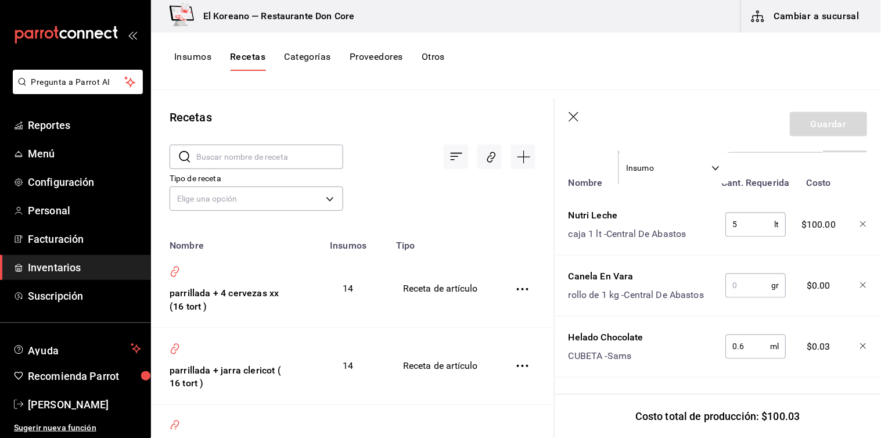
click at [737, 214] on input "5" at bounding box center [749, 224] width 49 height 23
type input "4"
click at [742, 274] on input "text" at bounding box center [748, 285] width 46 height 23
type input "100"
click at [810, 129] on button "Guardar" at bounding box center [827, 124] width 77 height 24
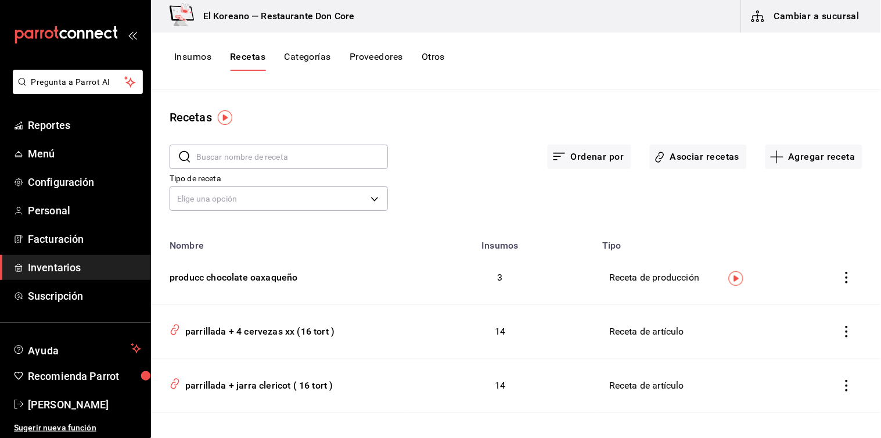
click at [196, 50] on div "Insumos Recetas Categorías Proveedores Otros" at bounding box center [516, 61] width 730 height 57
click at [194, 61] on button "Insumos" at bounding box center [192, 61] width 37 height 20
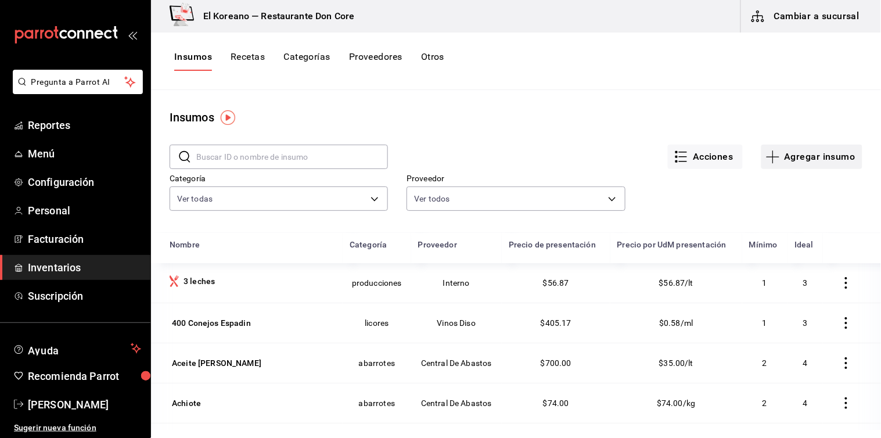
click at [817, 153] on button "Agregar insumo" at bounding box center [811, 157] width 101 height 24
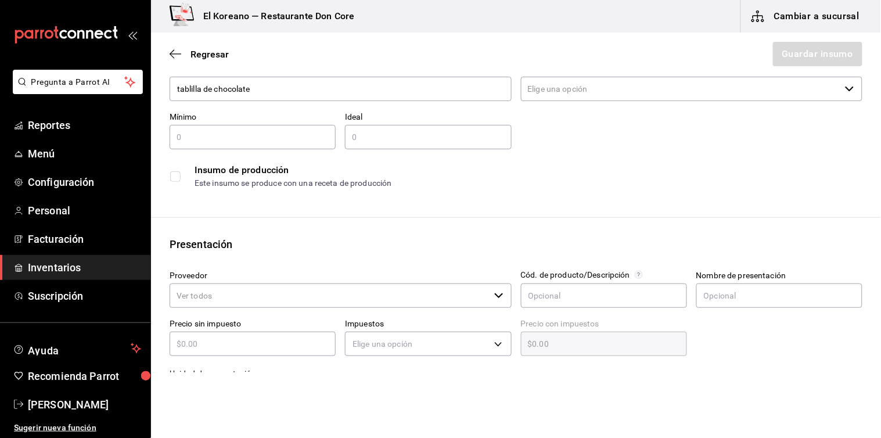
scroll to position [66, 0]
type input "tablilla de chocolate"
click at [199, 140] on input "text" at bounding box center [252, 136] width 166 height 14
type input "10"
click at [376, 127] on div "​" at bounding box center [428, 136] width 166 height 24
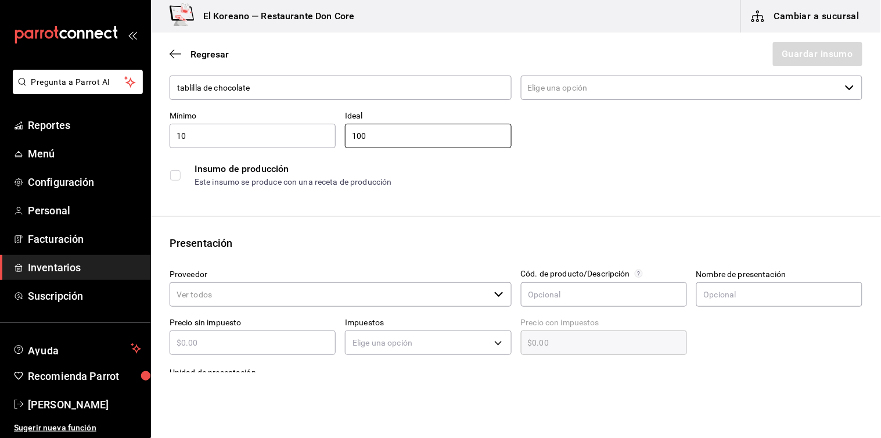
scroll to position [149, 0]
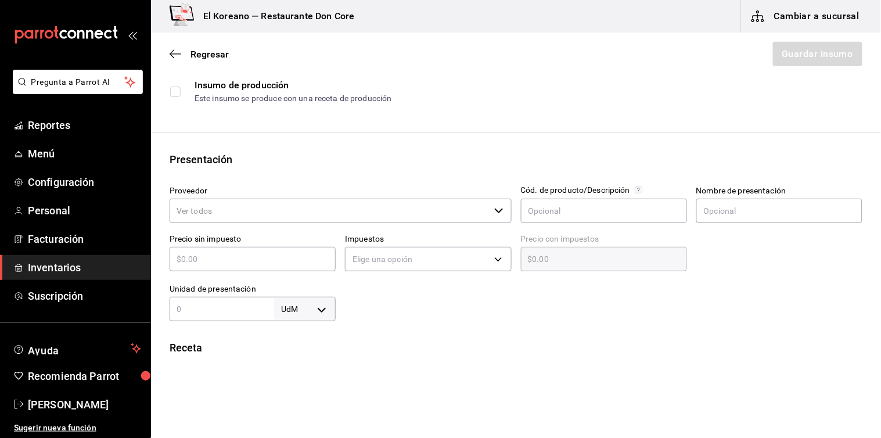
type input "100"
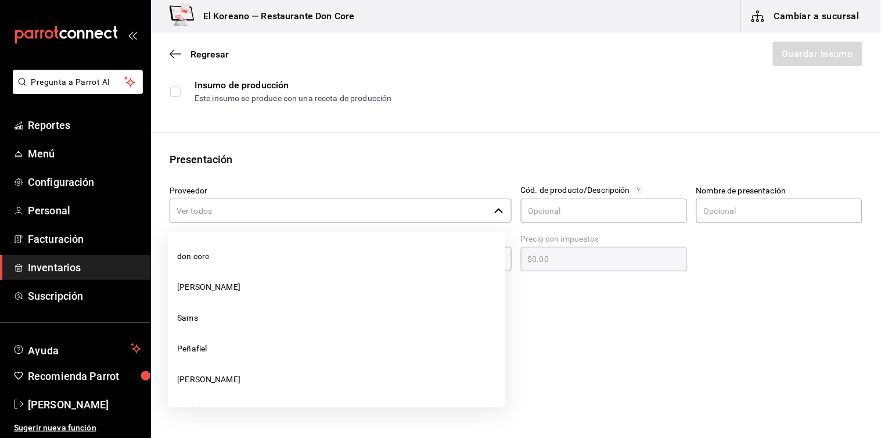
click at [246, 204] on input "Proveedor" at bounding box center [329, 211] width 320 height 24
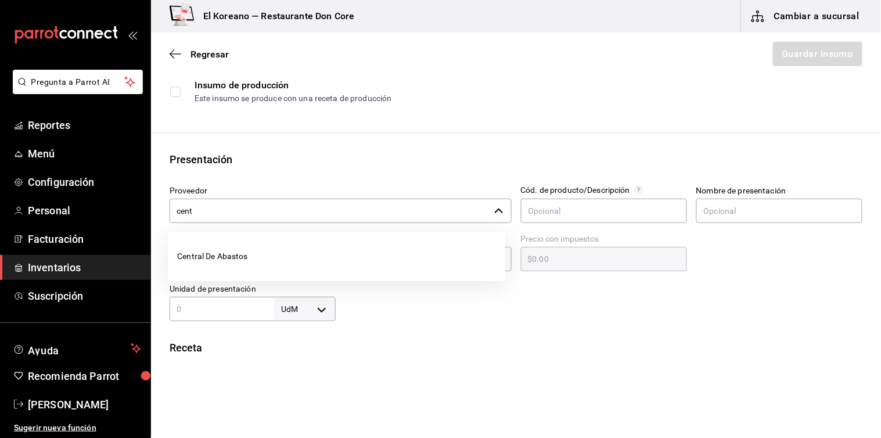
click at [494, 211] on icon "button" at bounding box center [498, 210] width 9 height 9
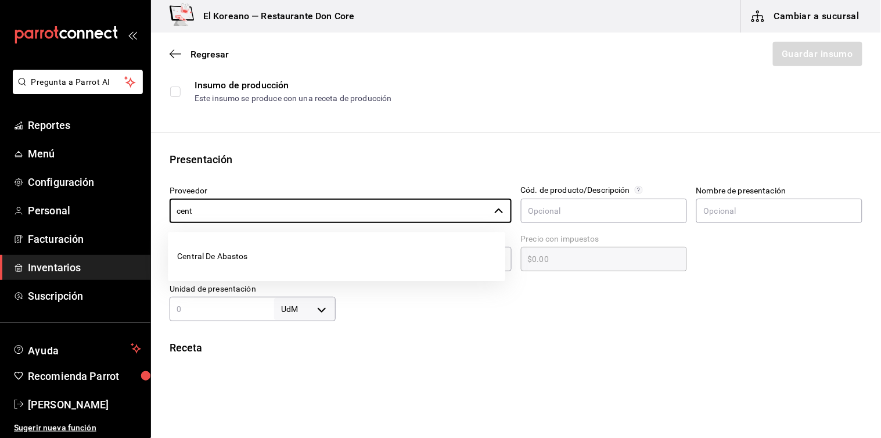
click at [263, 276] on ul "Central De Abastos" at bounding box center [336, 256] width 337 height 49
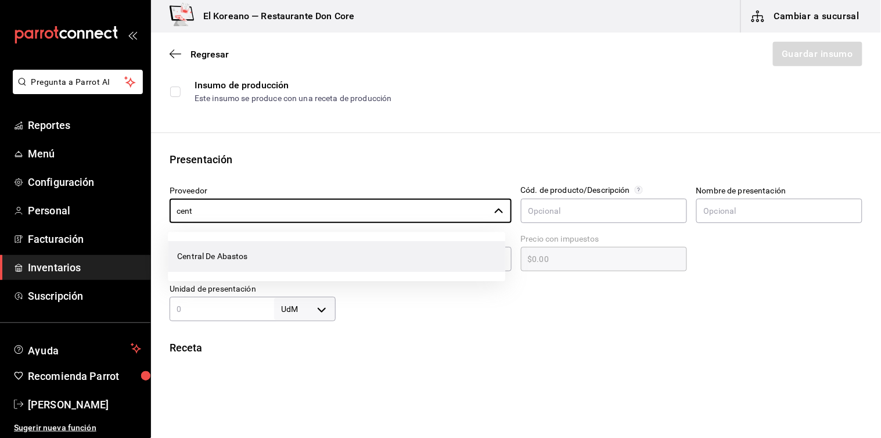
click at [263, 262] on li "Central De Abastos" at bounding box center [336, 256] width 337 height 31
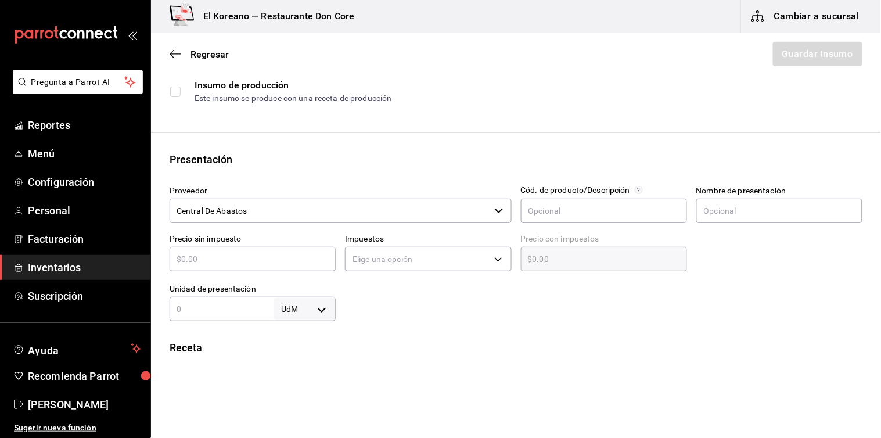
scroll to position [179, 0]
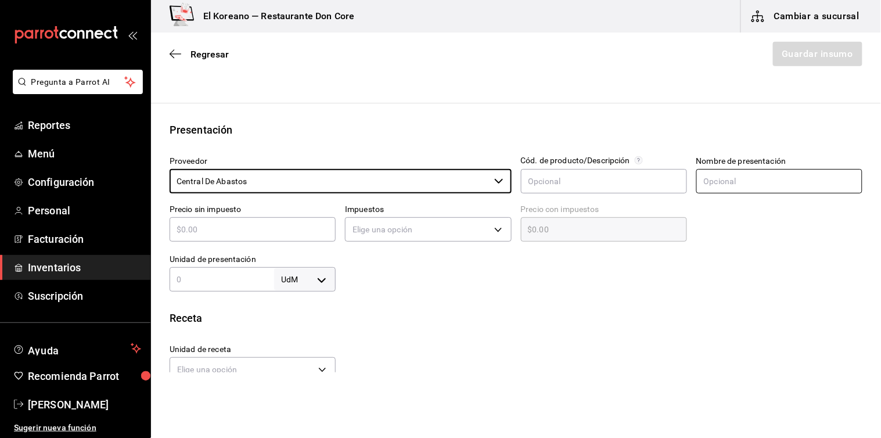
type input "Central De Abastos"
click at [713, 186] on input "text" at bounding box center [779, 181] width 166 height 24
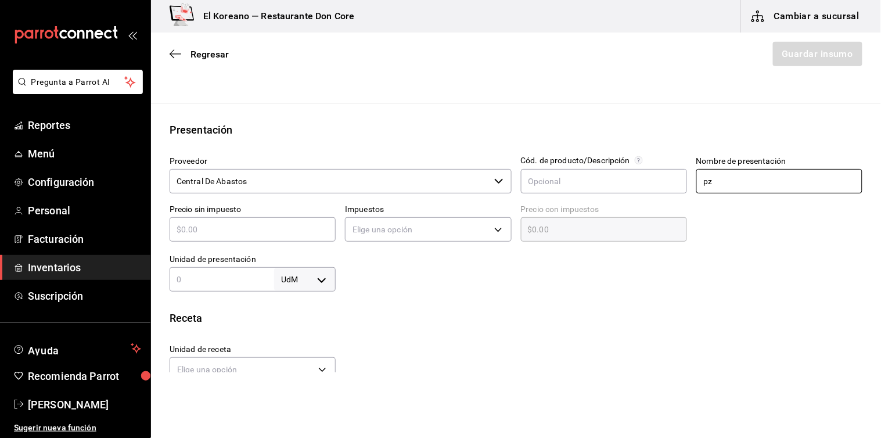
type input "pz"
click at [225, 268] on div "UdM ​" at bounding box center [252, 279] width 166 height 24
type input "1"
click at [225, 268] on div "1 UdM ​" at bounding box center [252, 279] width 166 height 24
click at [316, 279] on body "Pregunta a Parrot AI Reportes Menú Configuración Personal Facturación Inventari…" at bounding box center [440, 186] width 881 height 372
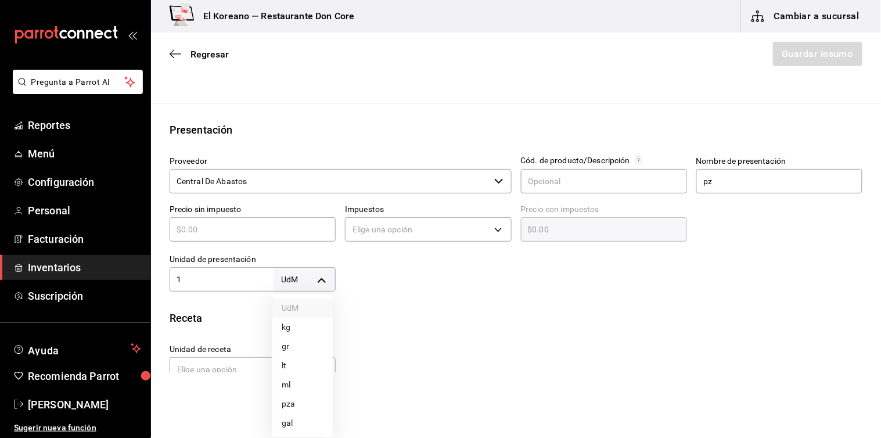
click at [290, 325] on li "kg" at bounding box center [302, 327] width 60 height 19
type input "KILOGRAM"
type input "1"
click at [241, 235] on input "text" at bounding box center [252, 229] width 166 height 14
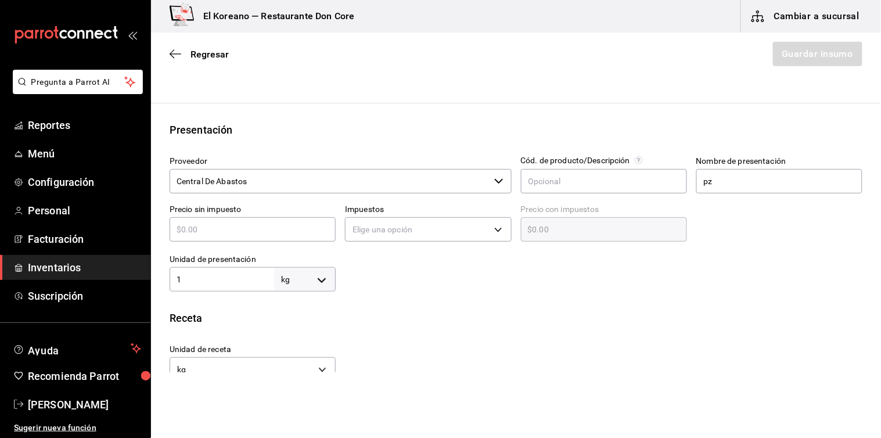
type input "$6"
type input "$6.00"
type input "$60"
type input "$60.00"
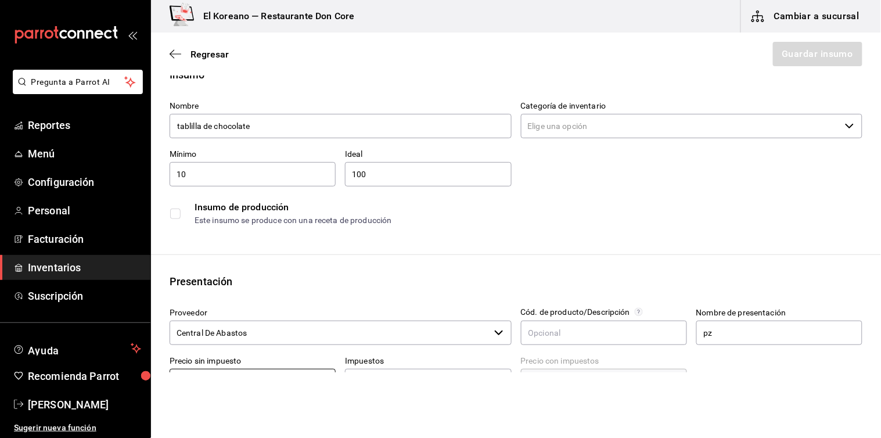
scroll to position [29, 0]
type input "$60"
click at [266, 169] on input "10" at bounding box center [252, 172] width 166 height 14
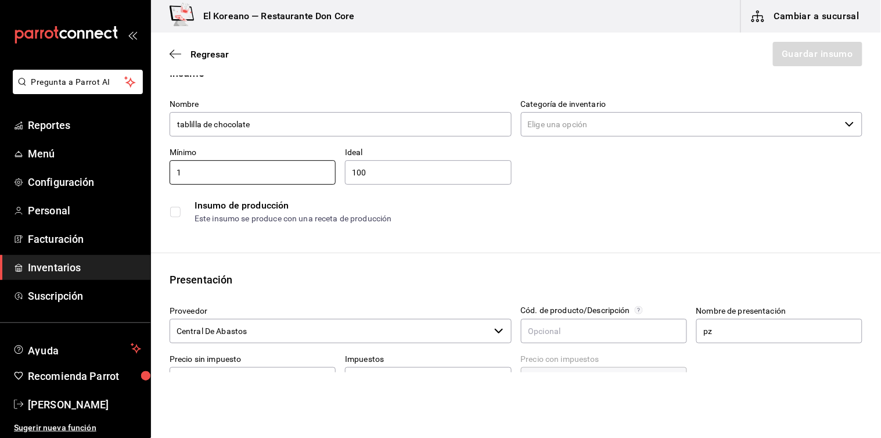
type input "1"
click at [384, 167] on input "100" at bounding box center [428, 172] width 166 height 14
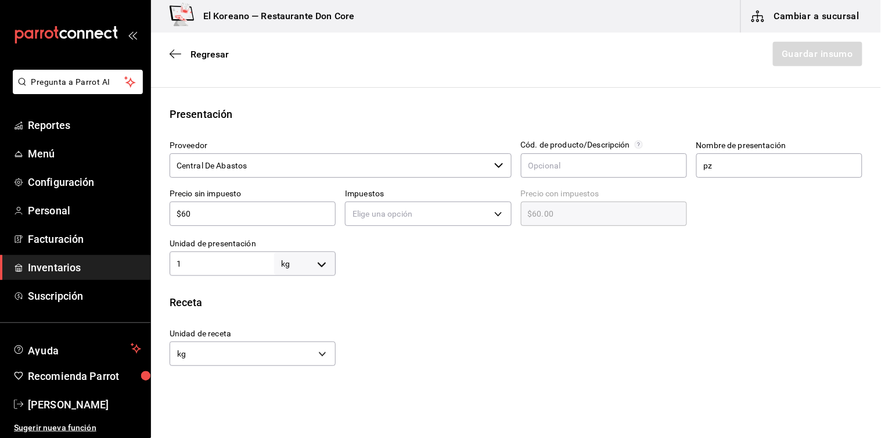
scroll to position [195, 0]
type input "10"
click at [383, 118] on div "Presentación" at bounding box center [515, 114] width 692 height 16
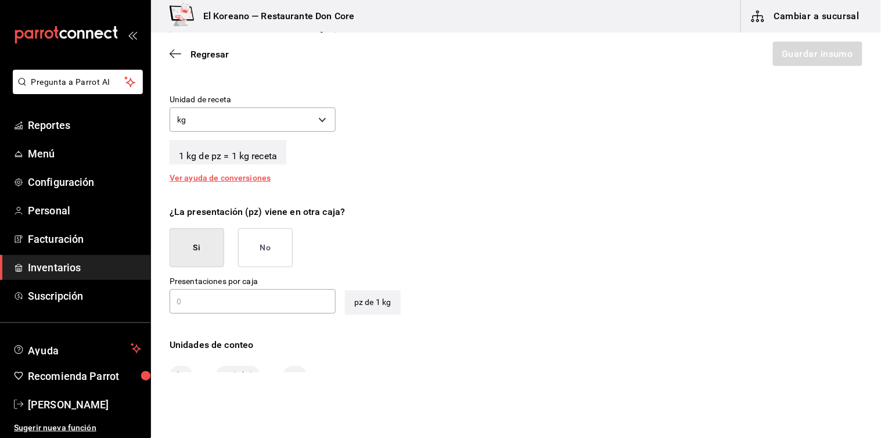
scroll to position [430, 0]
click at [287, 248] on button "No" at bounding box center [265, 245] width 55 height 39
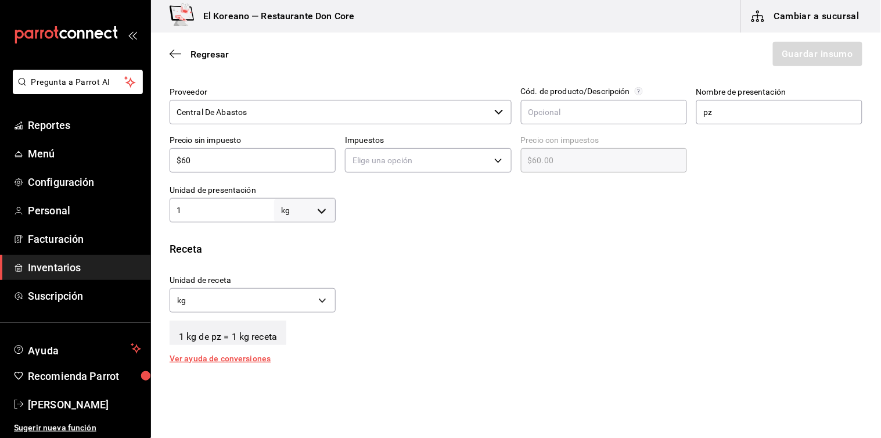
scroll to position [225, 0]
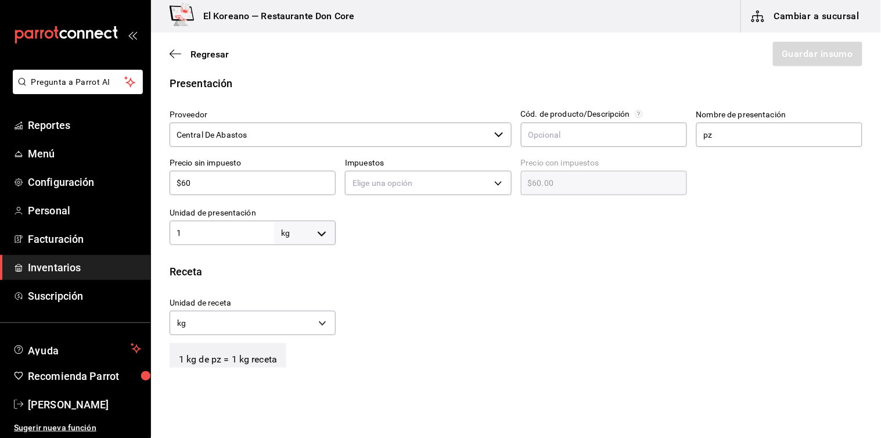
click at [421, 195] on div "Elige una opción" at bounding box center [428, 181] width 166 height 31
click at [434, 183] on body "Pregunta a Parrot AI Reportes Menú Configuración Personal Facturación Inventari…" at bounding box center [440, 186] width 881 height 372
click at [369, 223] on li "IVA 0%" at bounding box center [424, 218] width 163 height 19
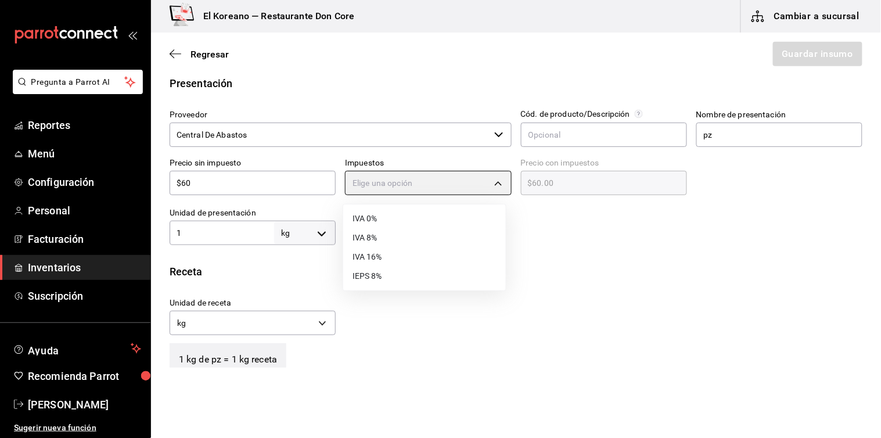
type input "IVA_0"
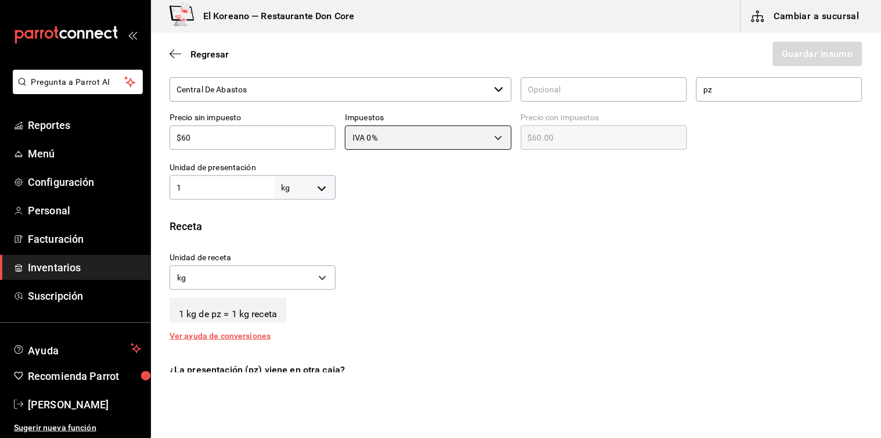
scroll to position [269, 0]
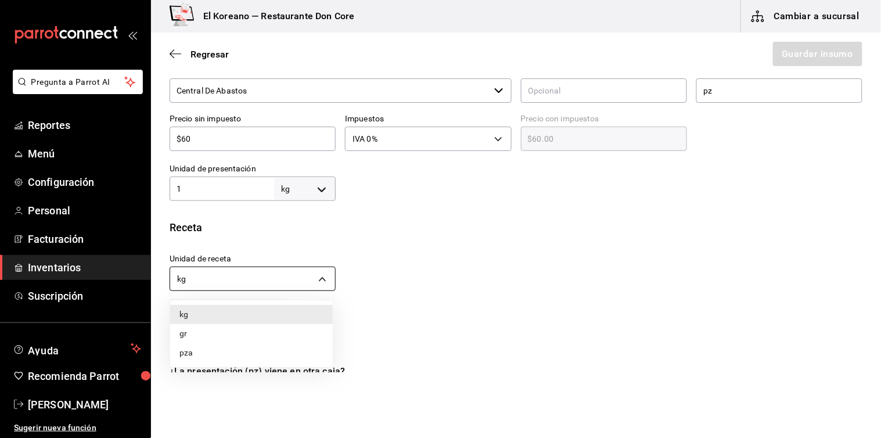
click at [318, 279] on body "Pregunta a Parrot AI Reportes Menú Configuración Personal Facturación Inventari…" at bounding box center [440, 186] width 881 height 372
click at [366, 250] on div at bounding box center [440, 219] width 881 height 438
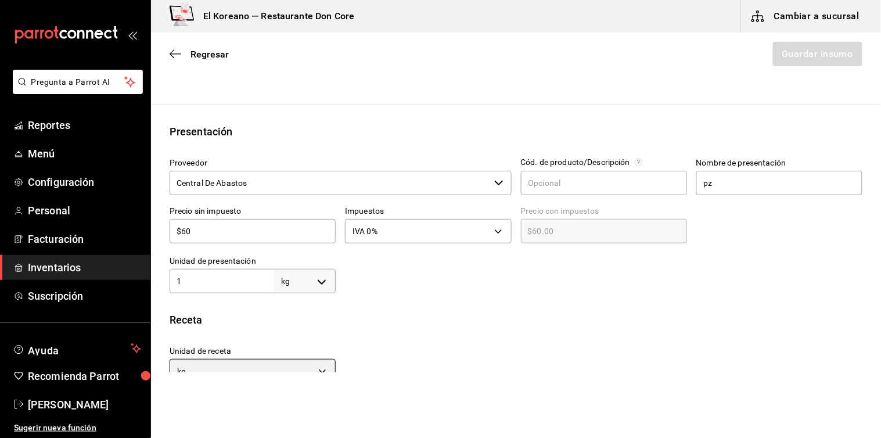
scroll to position [176, 0]
click at [756, 175] on input "pz" at bounding box center [779, 184] width 166 height 24
type input "p"
type input "kg"
click at [615, 360] on div "Unidad de receta kg KILOGRAM Factor de conversión 1 ​" at bounding box center [511, 363] width 702 height 50
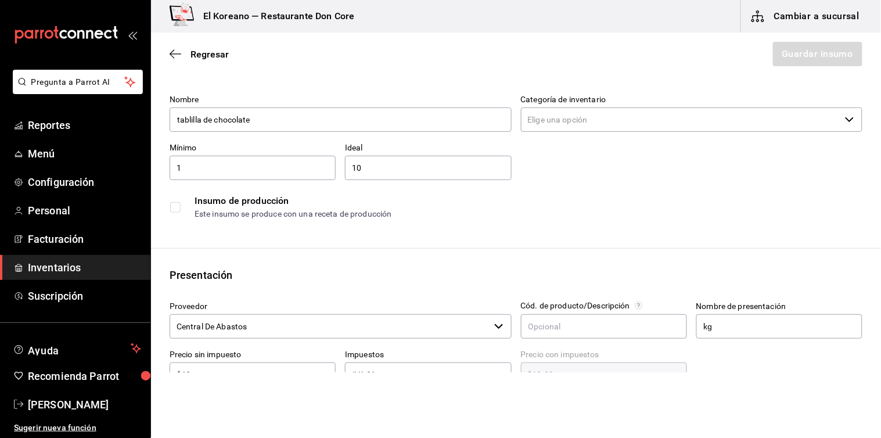
scroll to position [0, 0]
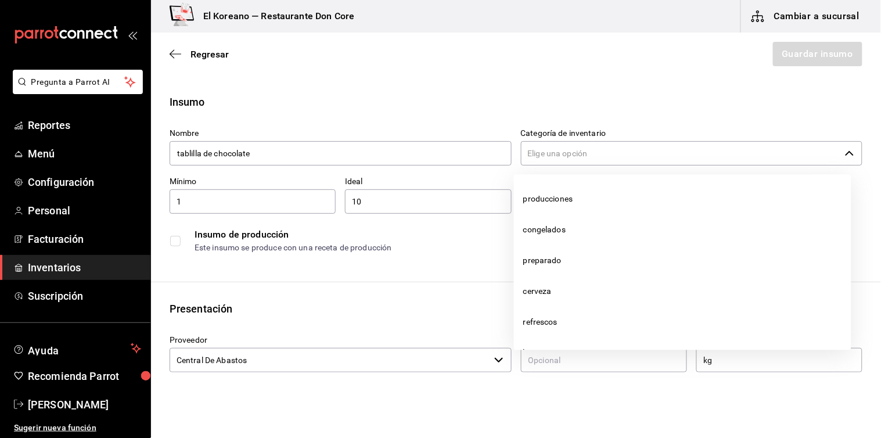
click at [640, 158] on input "Categoría de inventario" at bounding box center [681, 153] width 320 height 24
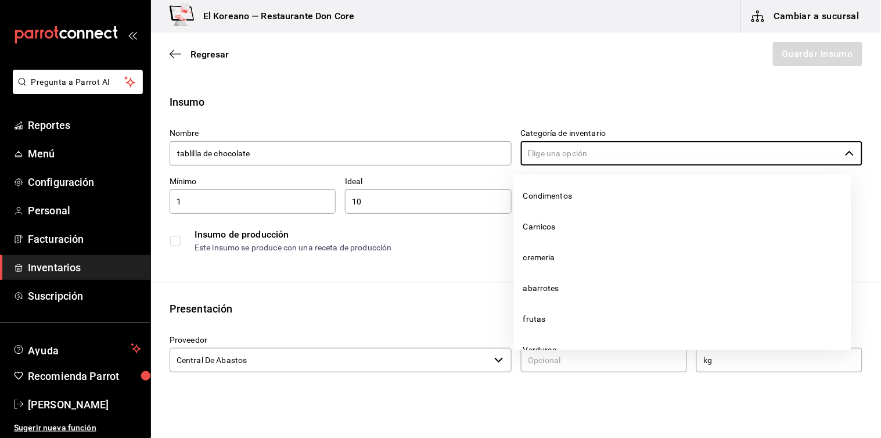
scroll to position [335, 0]
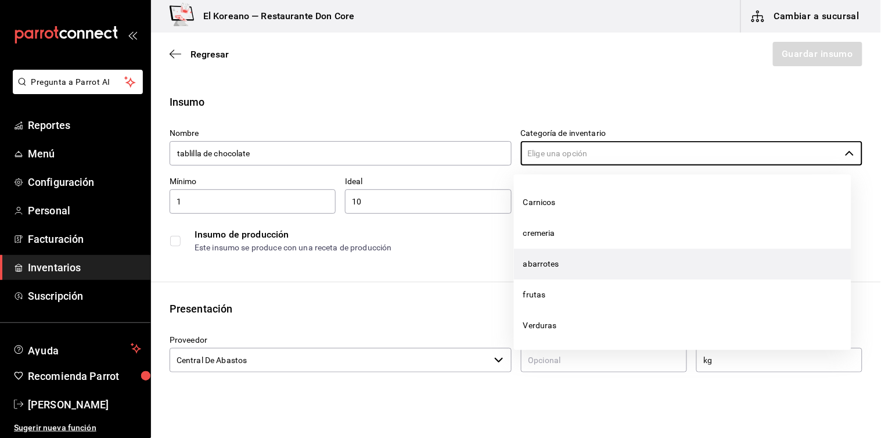
click at [547, 265] on li "abarrotes" at bounding box center [682, 263] width 337 height 31
type input "abarrotes"
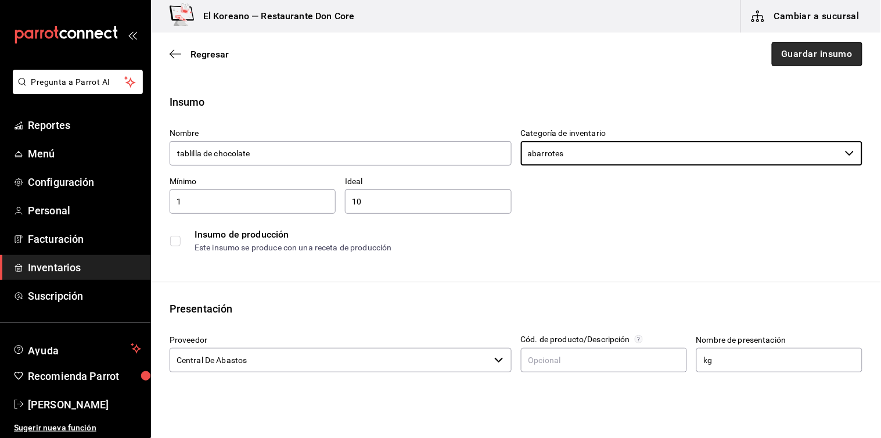
click at [791, 60] on button "Guardar insumo" at bounding box center [816, 54] width 91 height 24
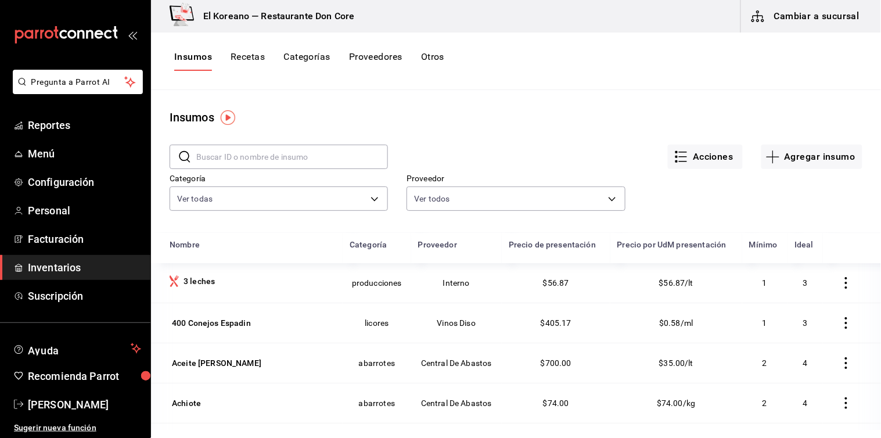
click at [255, 51] on button "Recetas" at bounding box center [247, 61] width 34 height 20
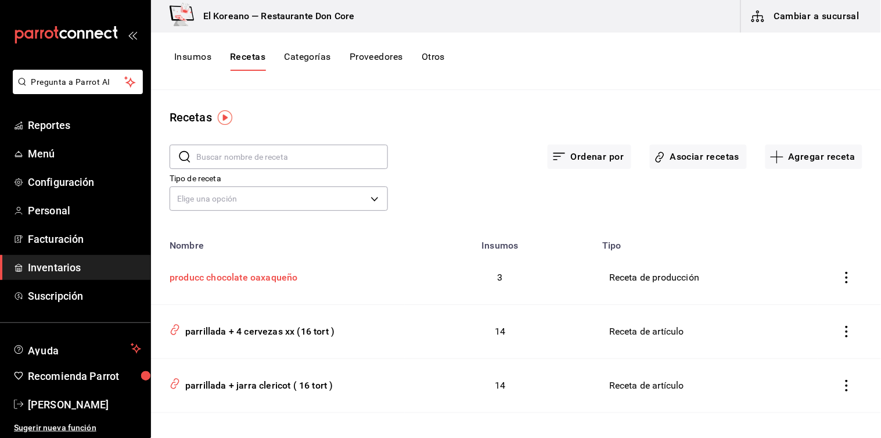
click at [241, 275] on div "producc chocolate oaxaqueño" at bounding box center [231, 275] width 133 height 18
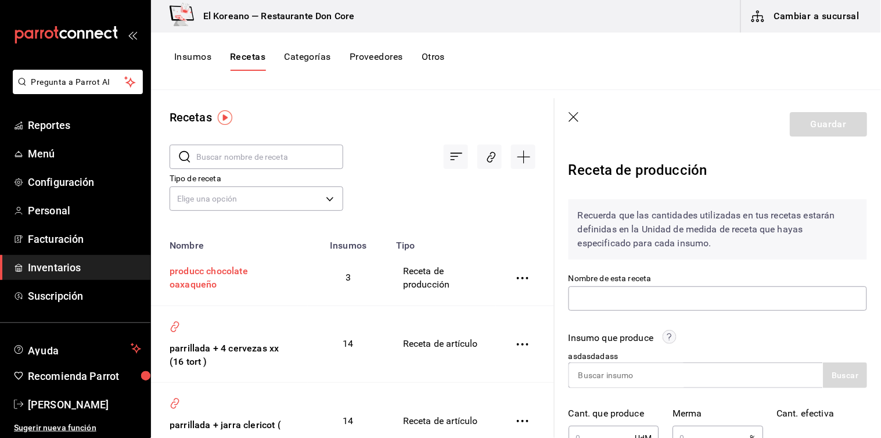
type input "producc chocolate oaxaqueño"
type input "5"
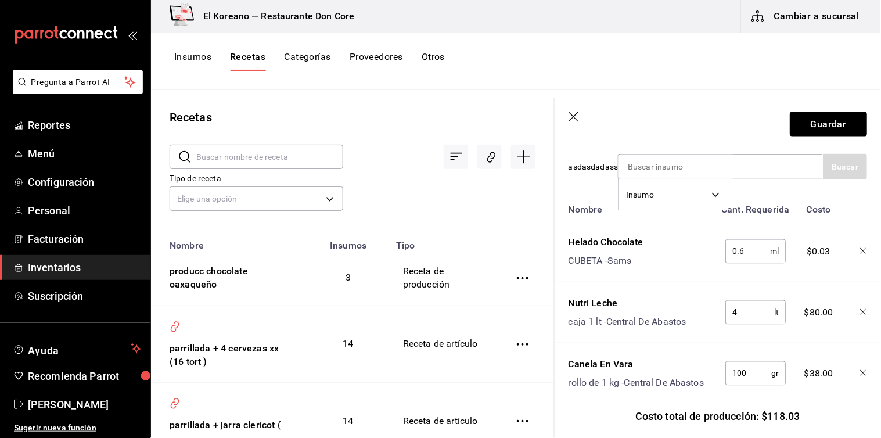
scroll to position [421, 0]
click at [860, 247] on icon "button" at bounding box center [863, 249] width 6 height 6
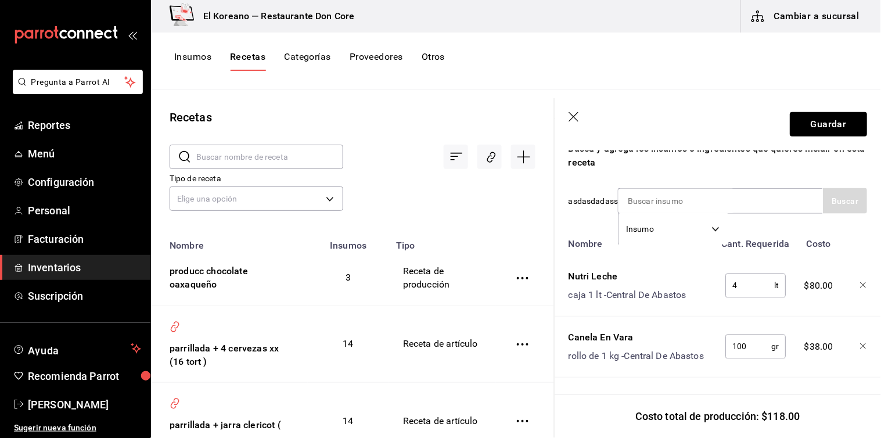
scroll to position [394, 0]
click at [730, 189] on input at bounding box center [676, 201] width 116 height 24
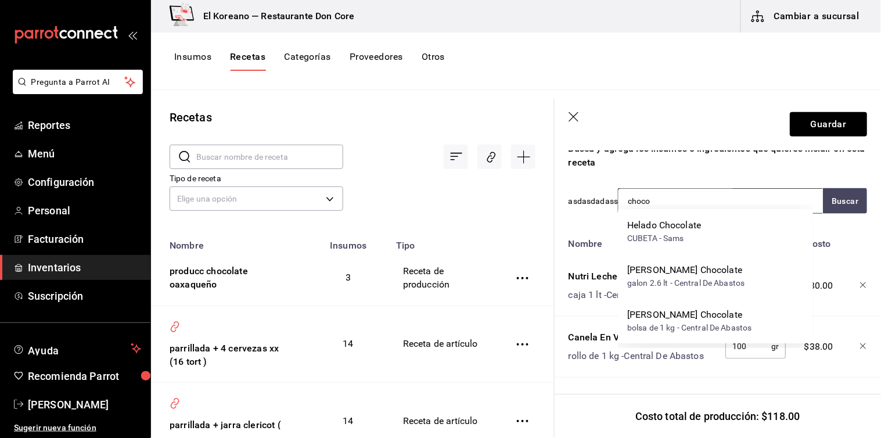
click at [684, 192] on input "choco" at bounding box center [676, 201] width 116 height 24
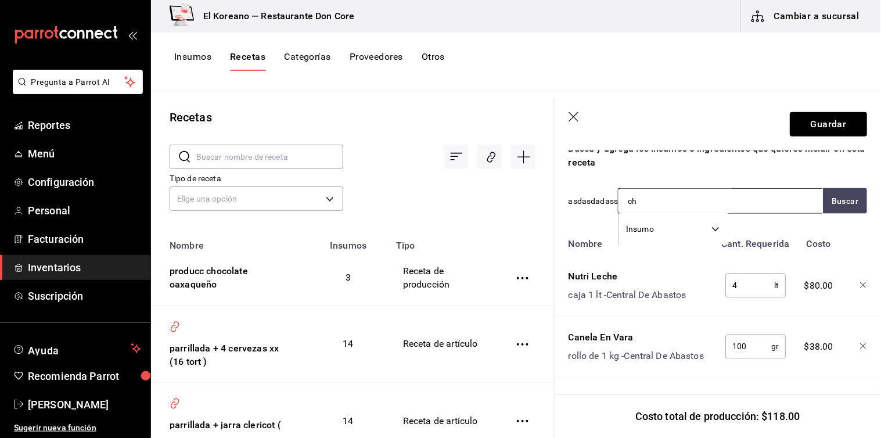
type input "c"
type input "tabli"
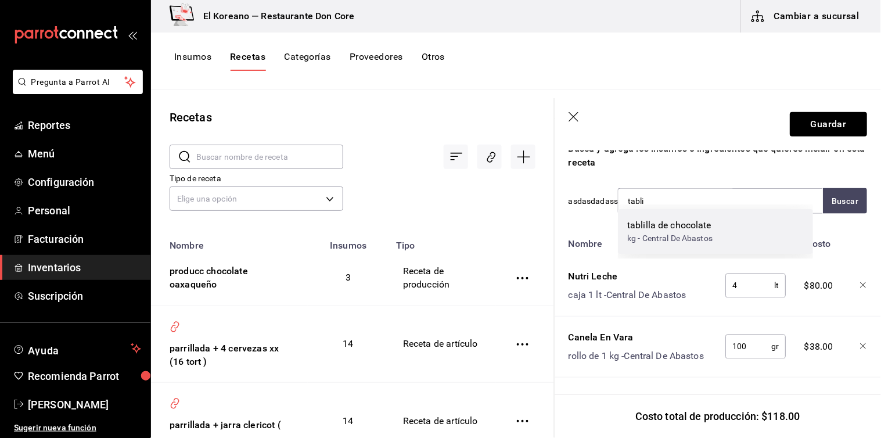
click at [682, 222] on div "tablilla de chocolate" at bounding box center [669, 225] width 85 height 14
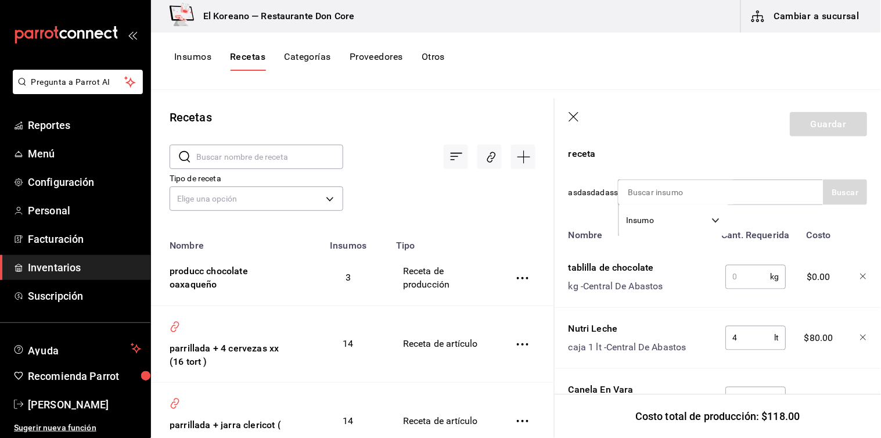
click at [737, 279] on input "text" at bounding box center [747, 276] width 45 height 23
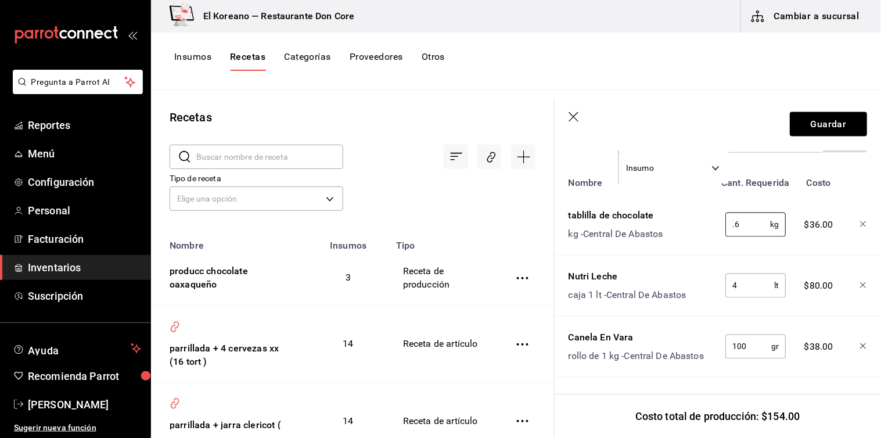
type input "0.6"
click at [746, 335] on input "100" at bounding box center [748, 346] width 46 height 23
type input "1"
type input "30"
click at [823, 126] on button "Guardar" at bounding box center [827, 124] width 77 height 24
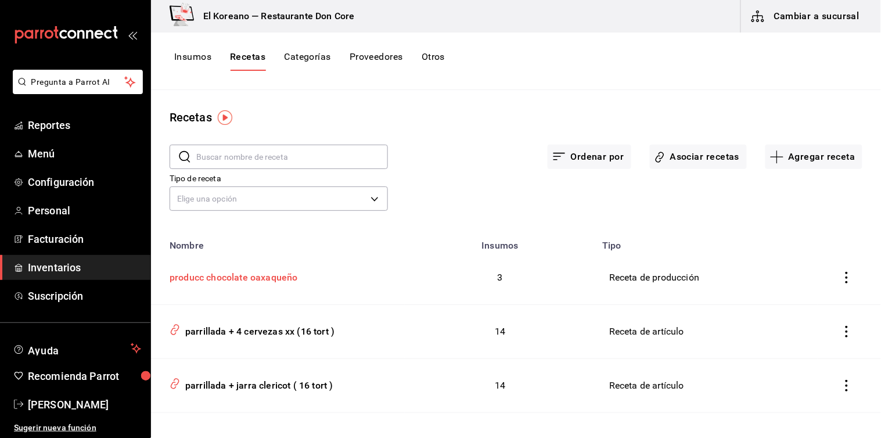
click at [236, 277] on div "producc chocolate oaxaqueño" at bounding box center [231, 275] width 133 height 18
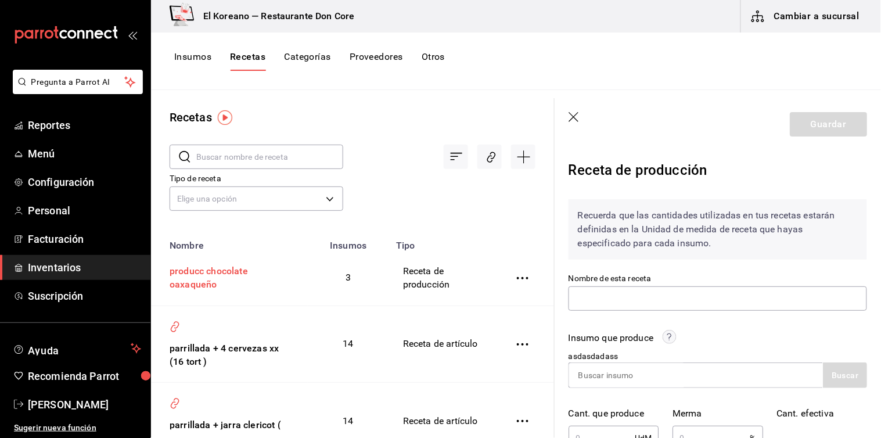
type input "producc chocolate oaxaqueño"
type input "5"
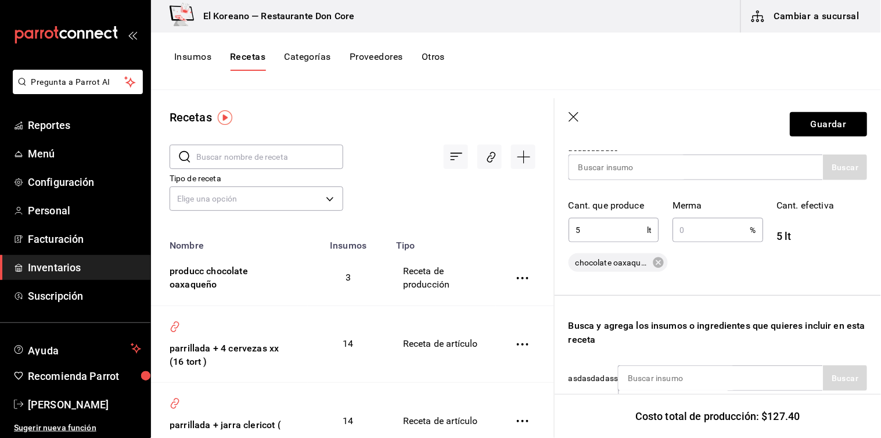
scroll to position [207, 0]
click at [706, 228] on input "text" at bounding box center [710, 230] width 77 height 23
type input "1"
click at [611, 225] on input "5" at bounding box center [607, 230] width 78 height 23
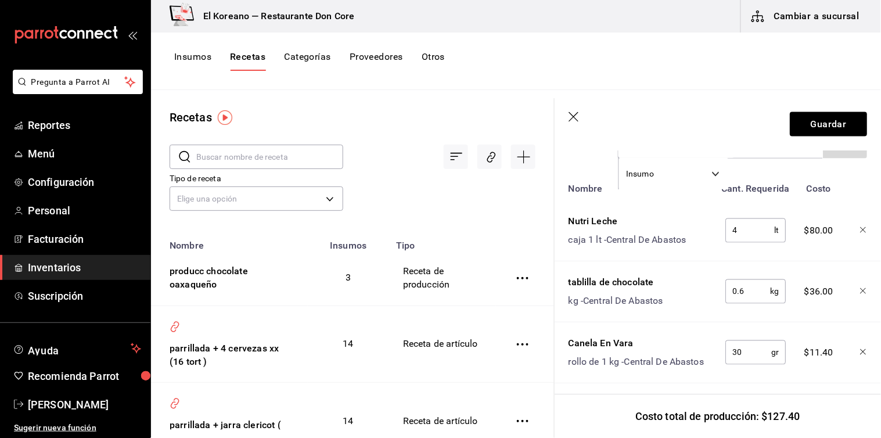
scroll to position [455, 0]
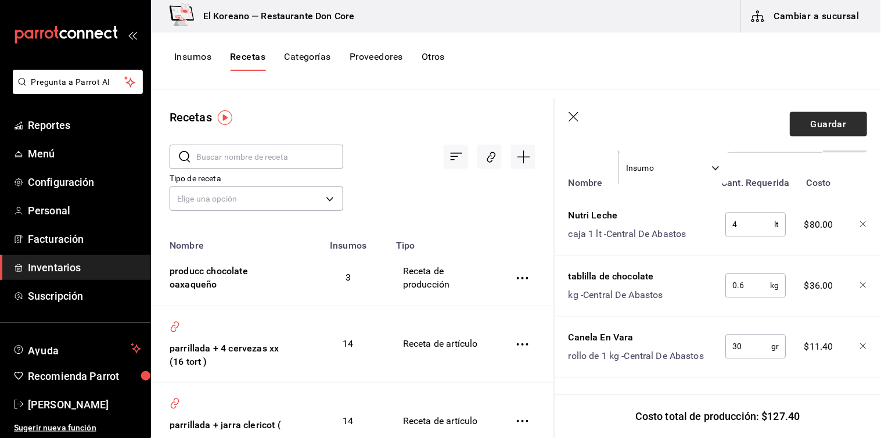
type input "4.5"
click at [810, 126] on button "Guardar" at bounding box center [827, 124] width 77 height 24
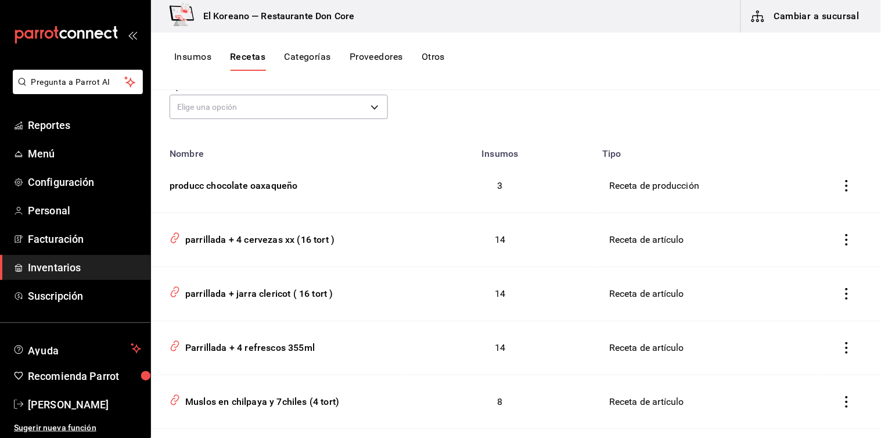
scroll to position [95, 0]
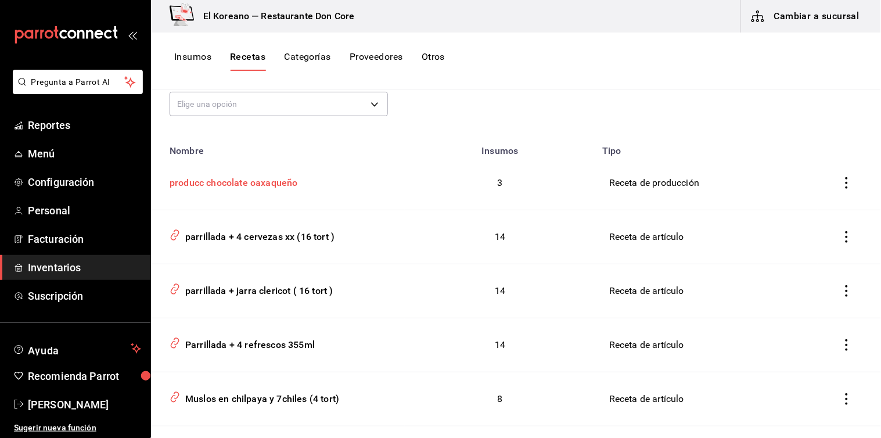
click at [254, 179] on div "producc chocolate oaxaqueño" at bounding box center [231, 181] width 133 height 18
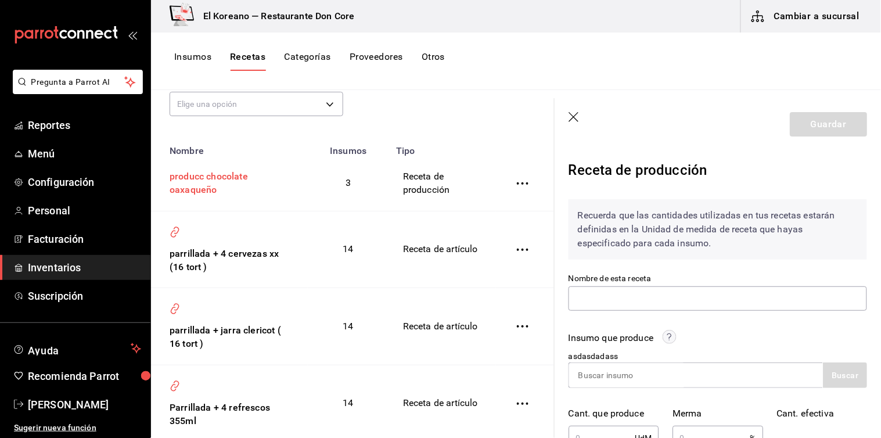
type input "producc chocolate oaxaqueño"
type input "4.5"
type input "1"
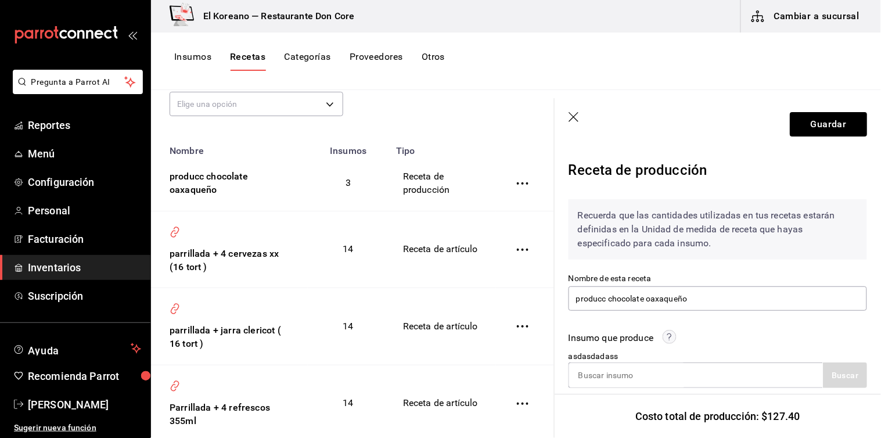
click at [421, 98] on div "Tipo de receta Elige una opción default" at bounding box center [343, 88] width 384 height 64
click at [573, 116] on icon "button" at bounding box center [573, 117] width 10 height 10
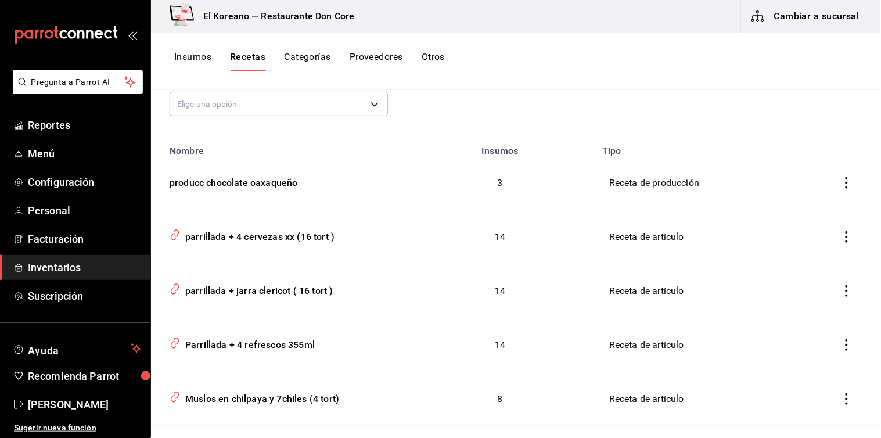
click at [250, 53] on button "Recetas" at bounding box center [247, 61] width 35 height 20
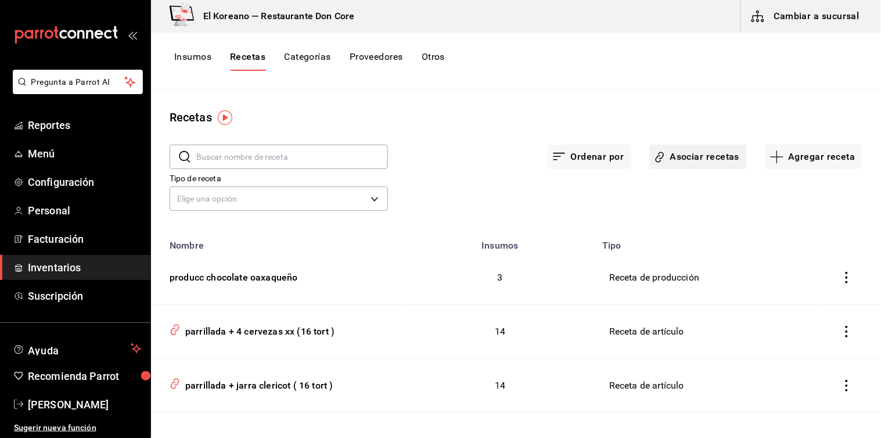
click at [695, 147] on button "Asociar recetas" at bounding box center [698, 157] width 97 height 24
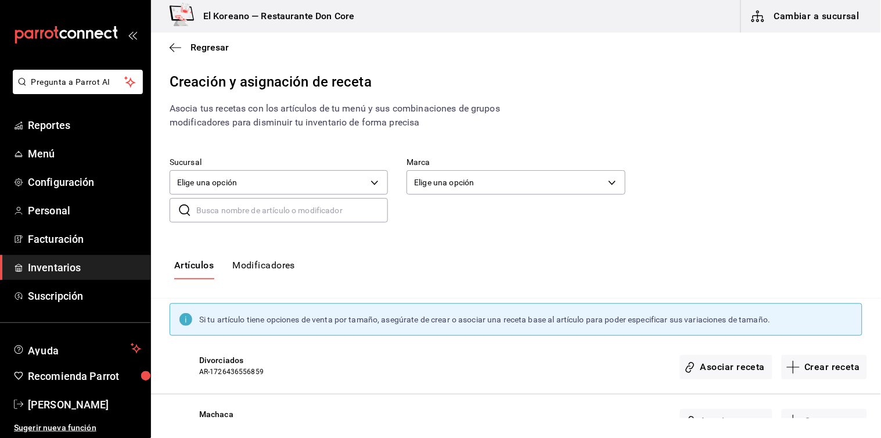
click at [264, 215] on input "text" at bounding box center [292, 210] width 192 height 23
type input "choc"
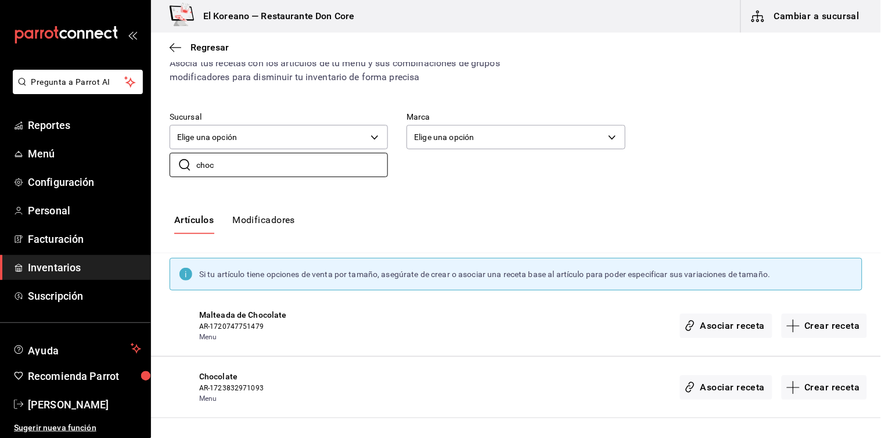
scroll to position [45, 0]
click at [225, 373] on span "Chocolate" at bounding box center [276, 376] width 154 height 12
click at [803, 381] on button "Crear receta" at bounding box center [824, 387] width 86 height 24
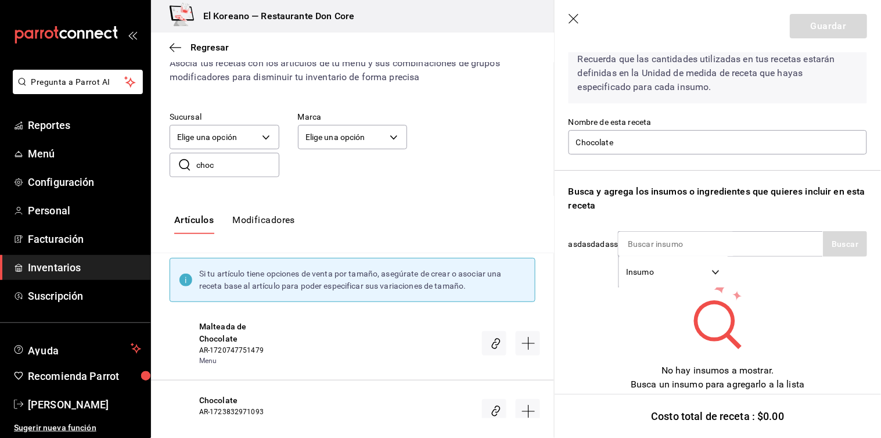
scroll to position [56, 0]
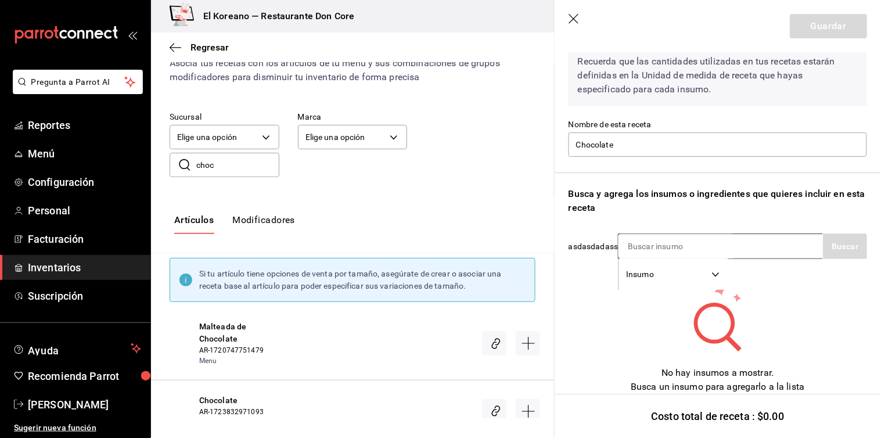
click at [682, 247] on input at bounding box center [676, 246] width 116 height 24
type input "cho"
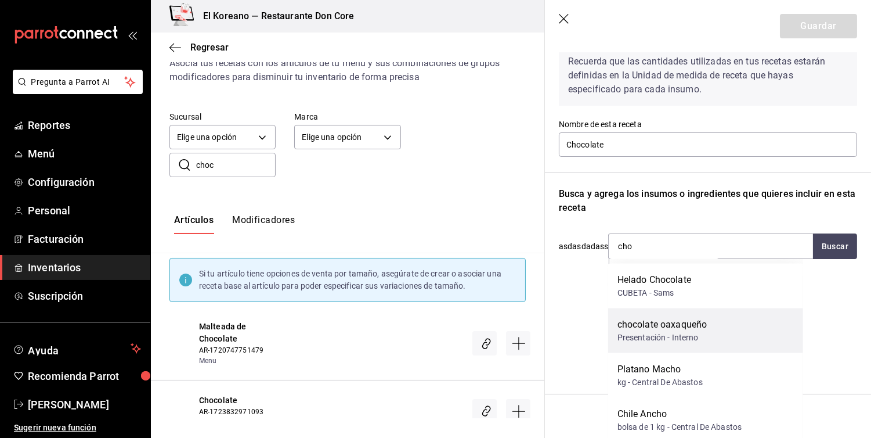
click at [668, 321] on div "chocolate oaxaqueño" at bounding box center [663, 325] width 90 height 14
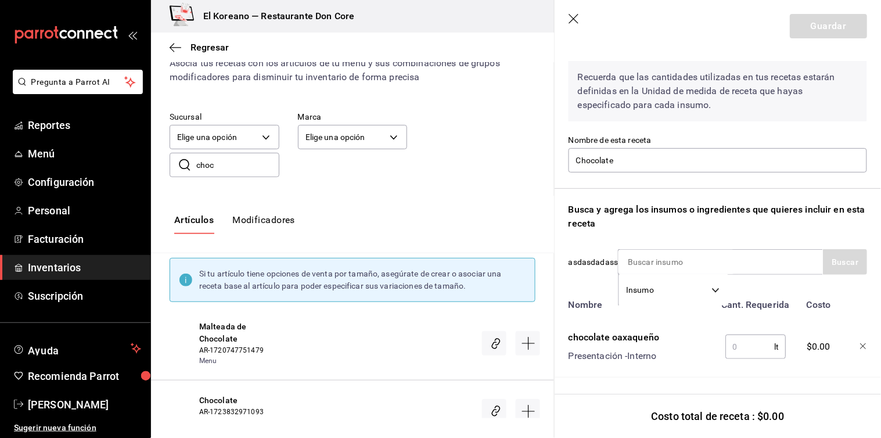
scroll to position [49, 0]
click at [745, 340] on input "text" at bounding box center [749, 346] width 49 height 23
type input "0.350"
click at [822, 31] on button "Guardar" at bounding box center [827, 26] width 77 height 24
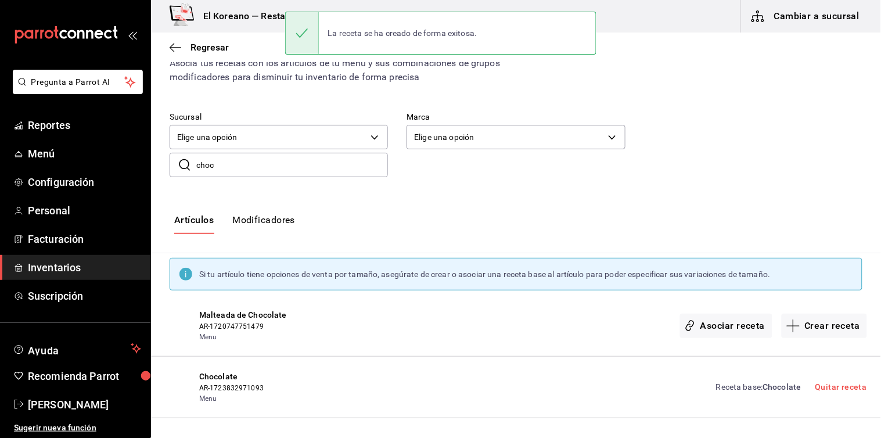
scroll to position [44, 0]
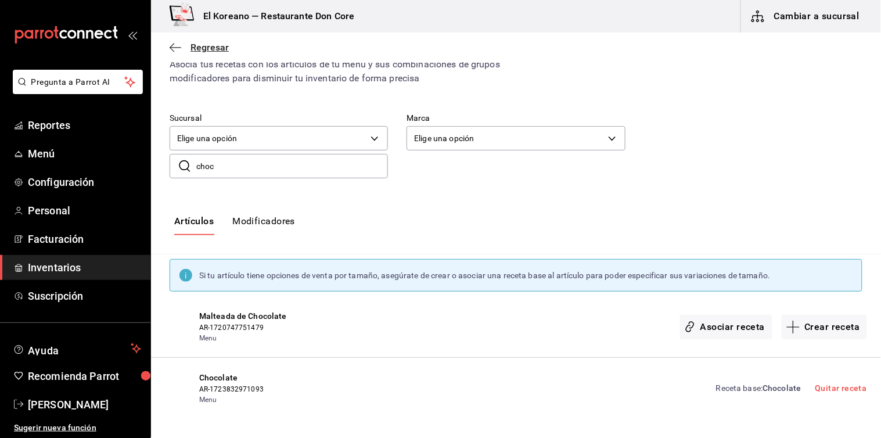
click at [212, 47] on span "Regresar" at bounding box center [209, 47] width 38 height 11
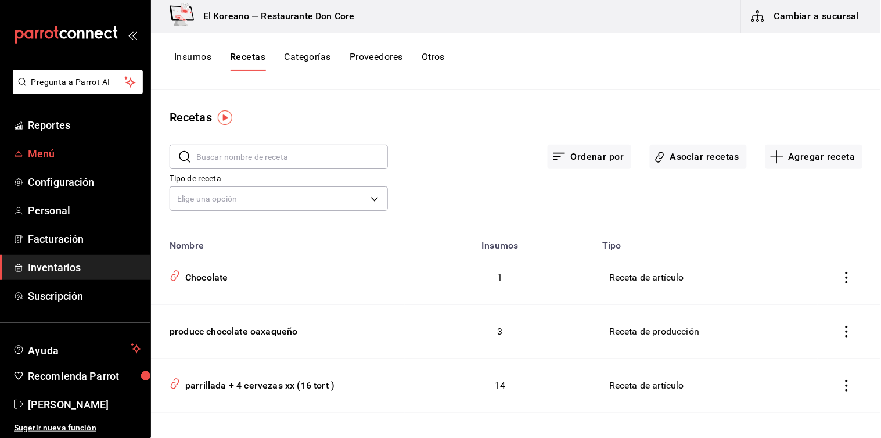
click at [50, 153] on span "Menú" at bounding box center [84, 154] width 113 height 16
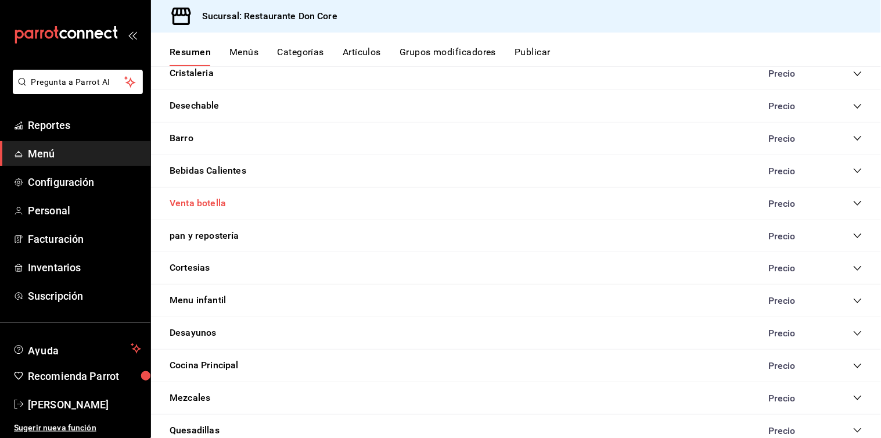
scroll to position [708, 0]
click at [208, 176] on button "Bebidas Calientes" at bounding box center [207, 171] width 77 height 13
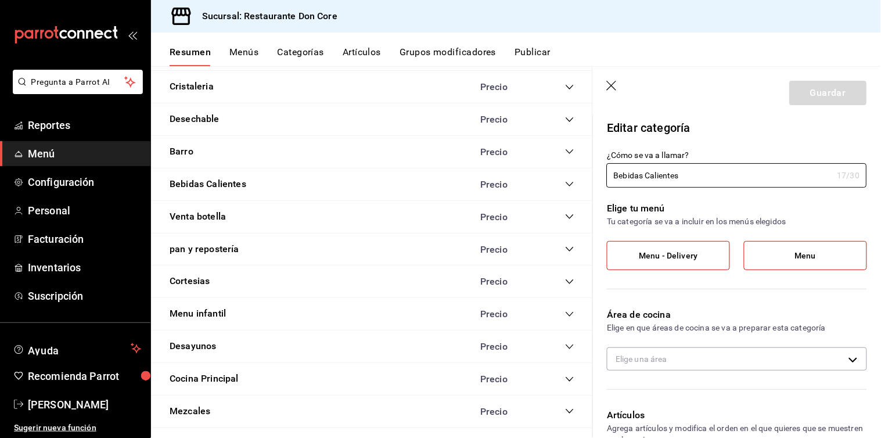
type input "f5654dfd-3fc9-4f58-8088-6a6b803c2982"
click at [565, 184] on icon "collapse-category-row" at bounding box center [569, 184] width 8 height 5
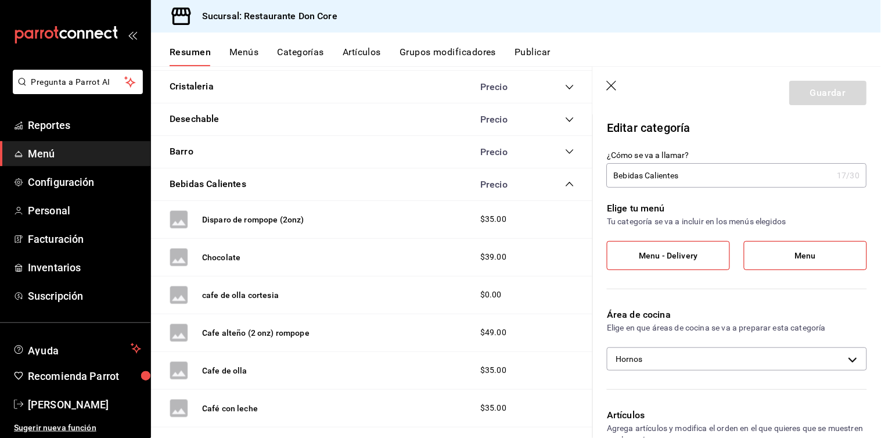
scroll to position [738, 0]
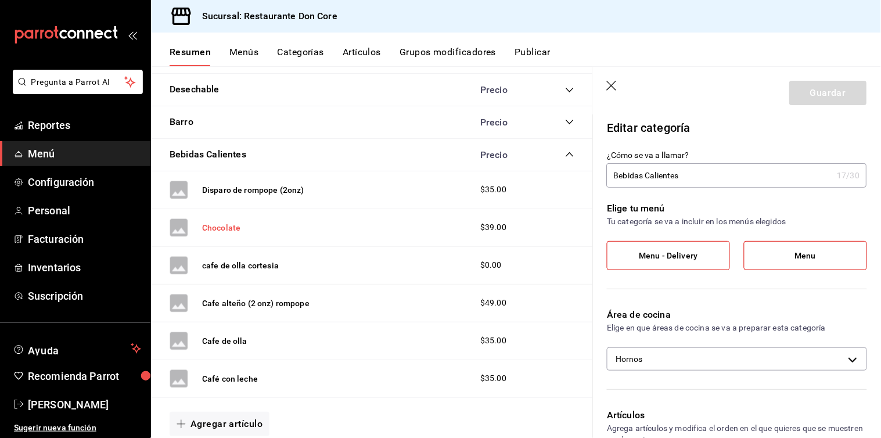
click at [215, 225] on button "Chocolate" at bounding box center [221, 228] width 38 height 12
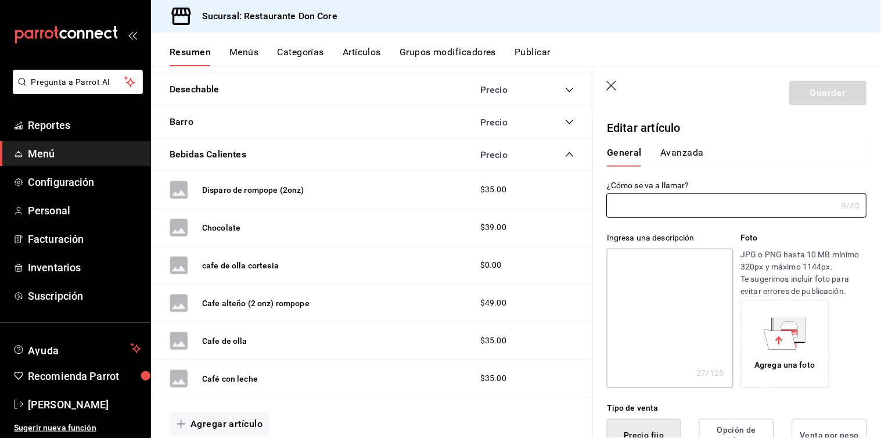
type input "Chocolate"
type textarea "Chocolate espumoso en leche"
type textarea "x"
type input "AR-1723832971093"
type textarea "x"
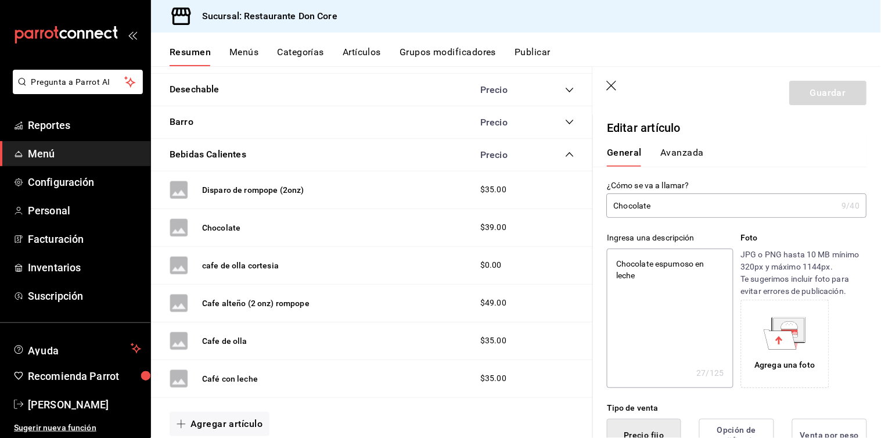
type input "$39.00"
type input "Chocolate"
type textarea "x"
type input "Chocolate o"
type textarea "x"
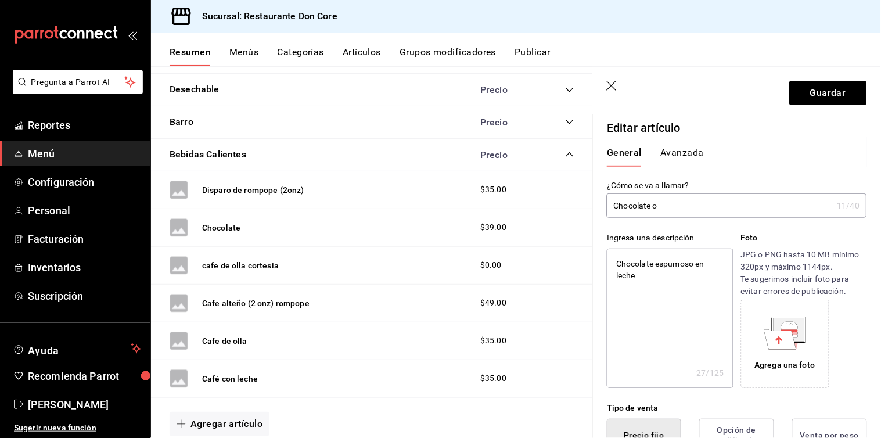
type input "Chocolate oa"
type textarea "x"
type input "Chocolate oaxa"
type textarea "x"
type input "Chocolate oaxaq"
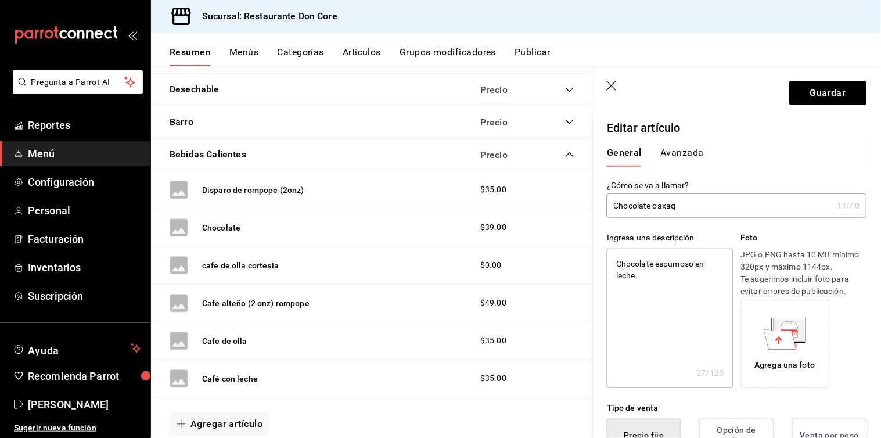
type textarea "x"
type input "Chocolate oaxaqu"
type textarea "x"
type input "Chocolate oaxaque"
type textarea "x"
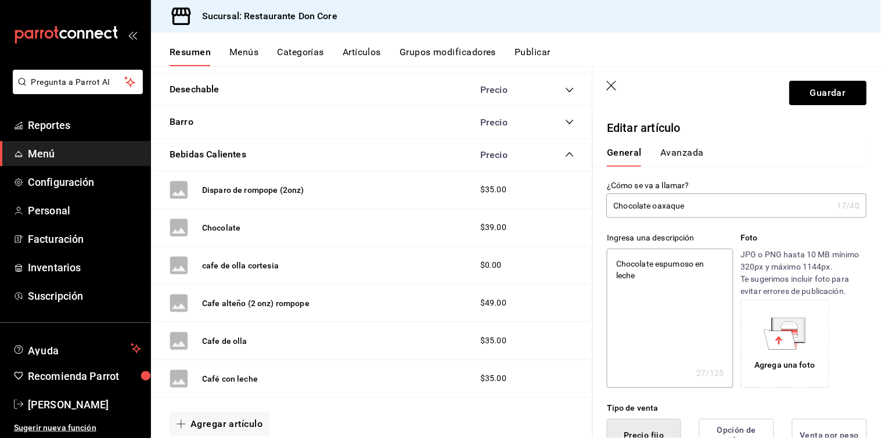
type input "Chocolate oaxaqueñ"
type textarea "x"
type input "Chocolate oaxaqueño"
type textarea "x"
click at [614, 205] on input "Chocolate oaxaqueño" at bounding box center [720, 205] width 226 height 23
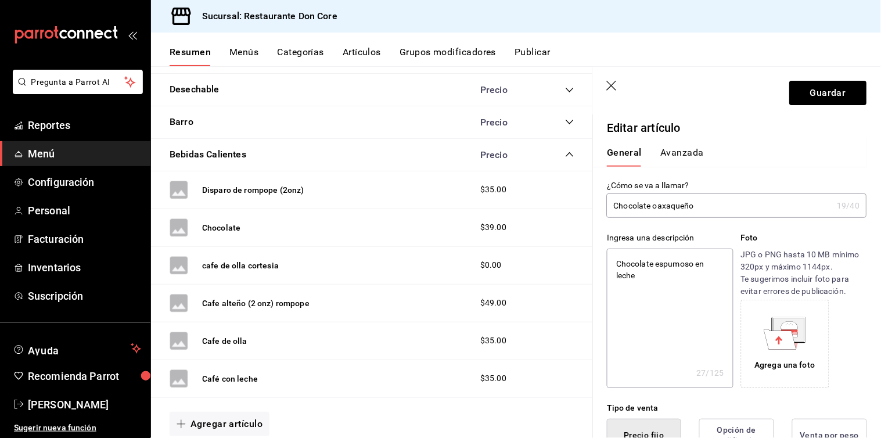
type input "Chocolate oaxaqueño"
type textarea "x"
type input "jChocolate oaxaqueño"
type textarea "x"
type input "jaChocolate oaxaqueño"
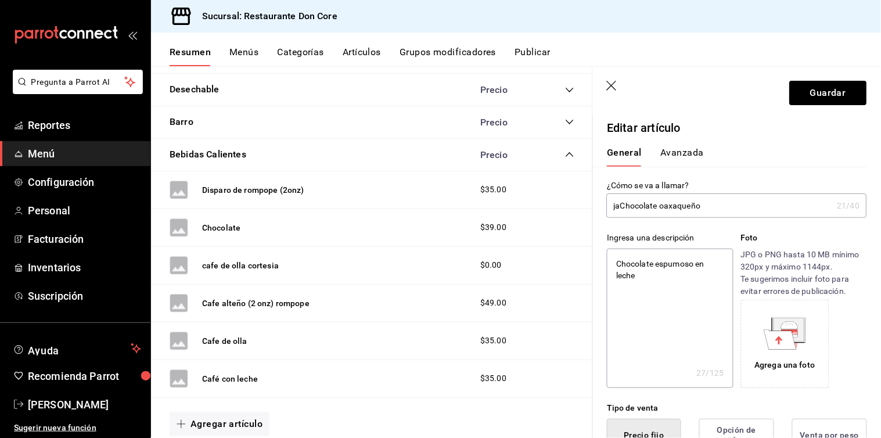
type textarea "x"
type input "jarrChocolate oaxaqueño"
type textarea "x"
type input "jarriChocolate oaxaqueño"
type textarea "x"
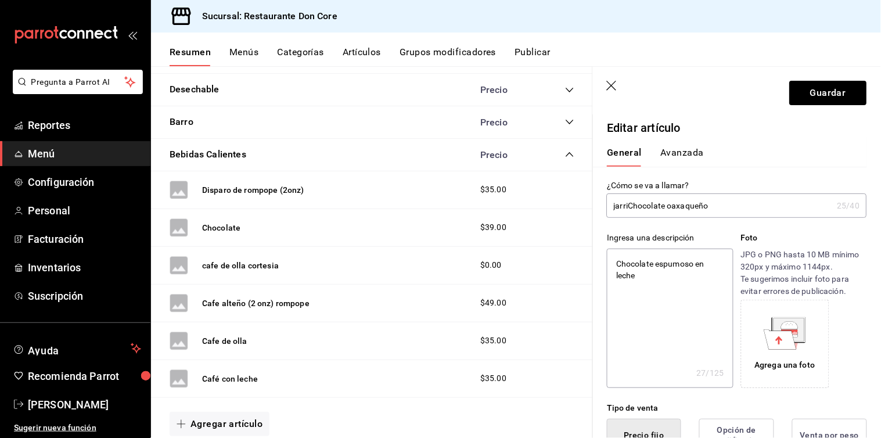
type input "jarritChocolate oaxaqueño"
type textarea "x"
type input "jarritoChocolate oaxaqueño"
type textarea "x"
type input "jarrito Chocolate oaxaqueño"
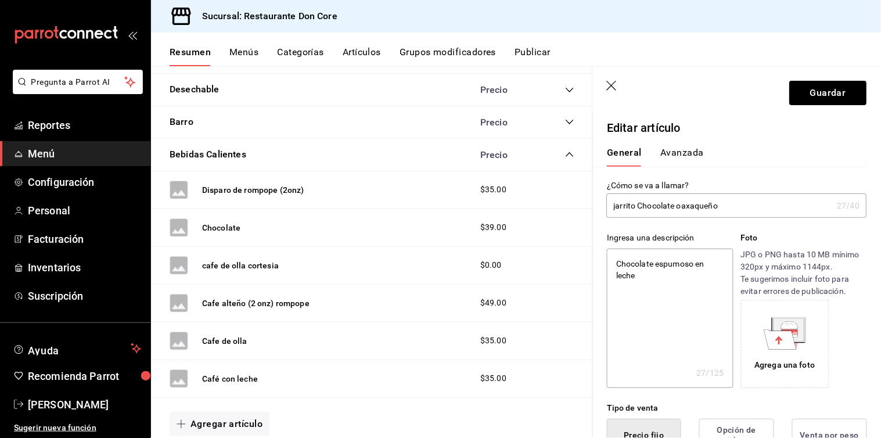
type textarea "x"
type input "jarrito Chocolate oaxaqueño"
click at [817, 100] on button "Guardar" at bounding box center [827, 93] width 77 height 24
type textarea "x"
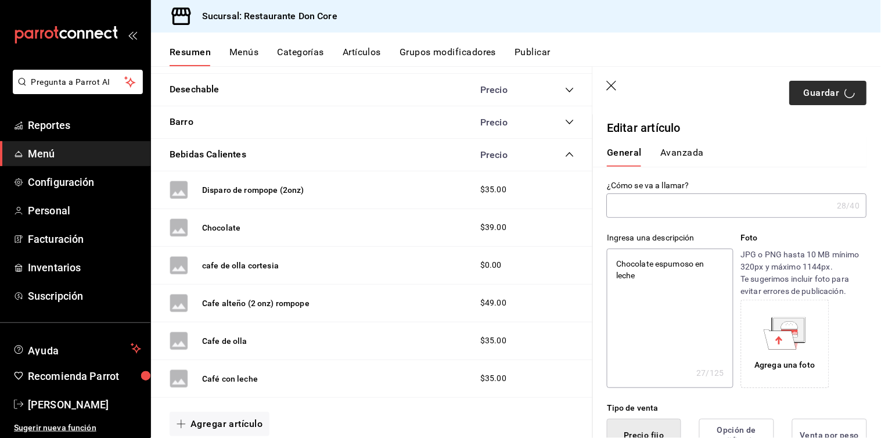
type input "AR-1758475731859"
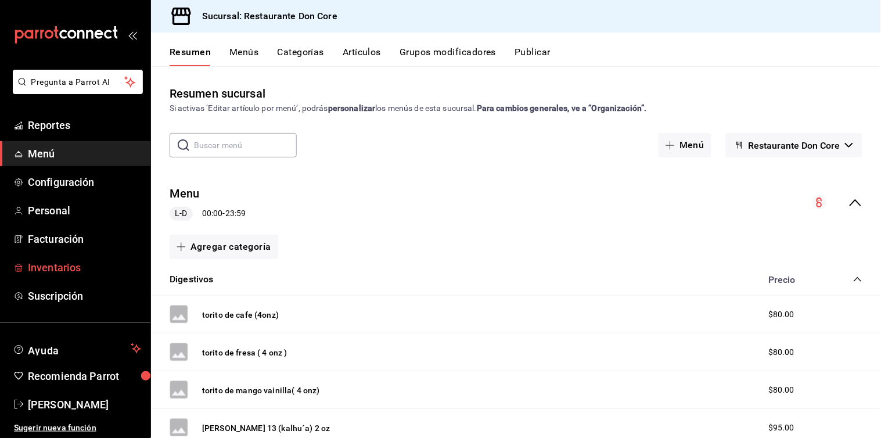
click at [49, 263] on span "Inventarios" at bounding box center [84, 267] width 113 height 16
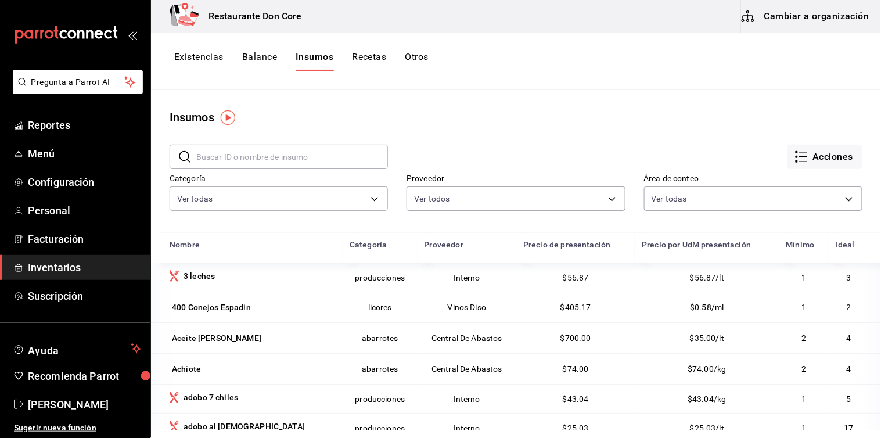
click at [805, 22] on button "Cambiar a organización" at bounding box center [806, 16] width 131 height 33
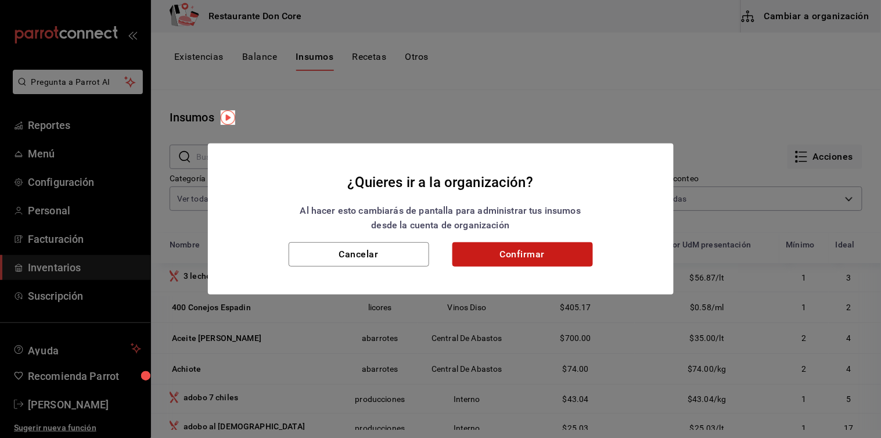
click at [565, 252] on button "Confirmar" at bounding box center [522, 254] width 140 height 24
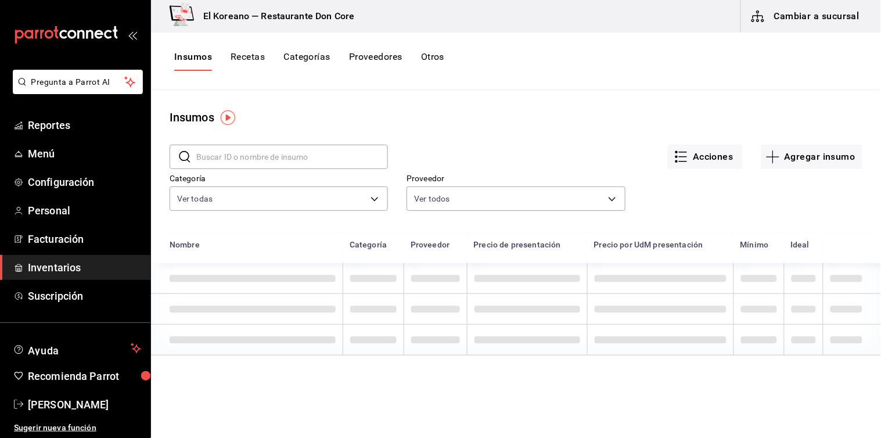
click at [247, 61] on button "Recetas" at bounding box center [247, 61] width 34 height 20
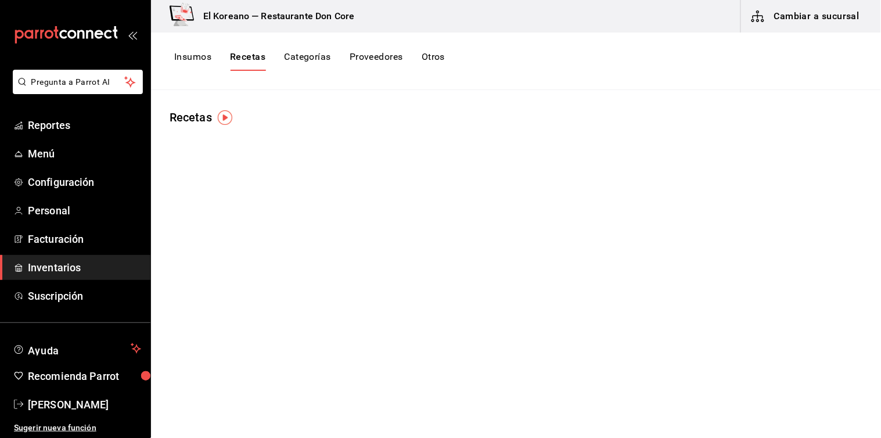
click at [247, 56] on button "Recetas" at bounding box center [247, 61] width 35 height 20
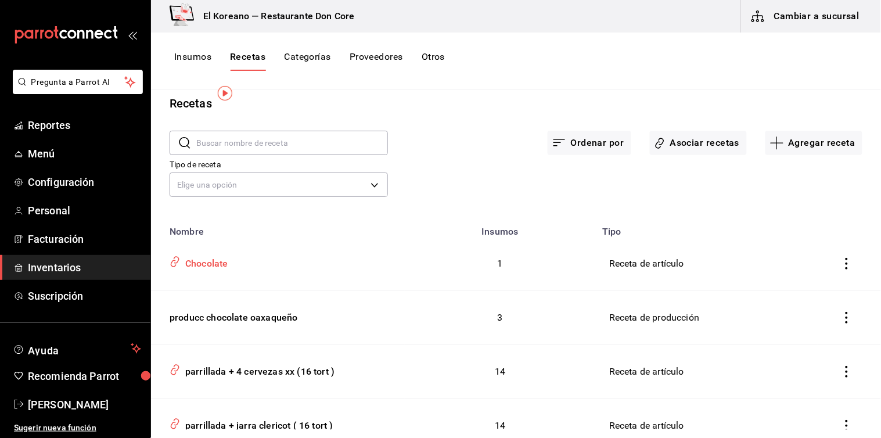
scroll to position [10, 0]
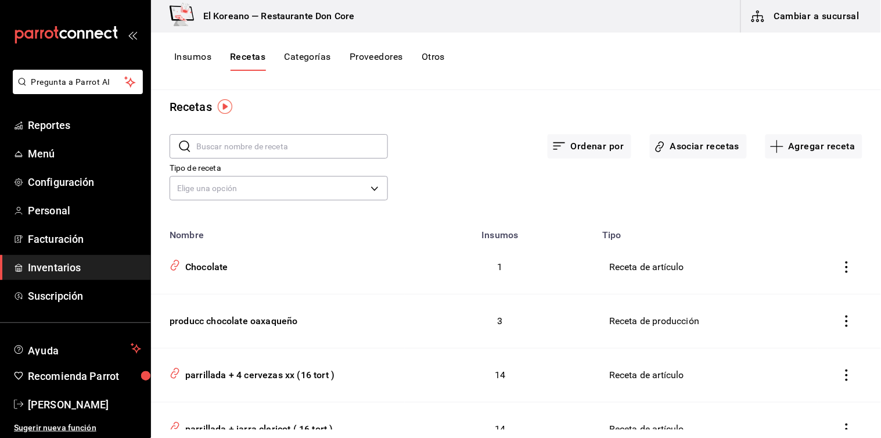
click at [282, 145] on input "text" at bounding box center [292, 146] width 192 height 23
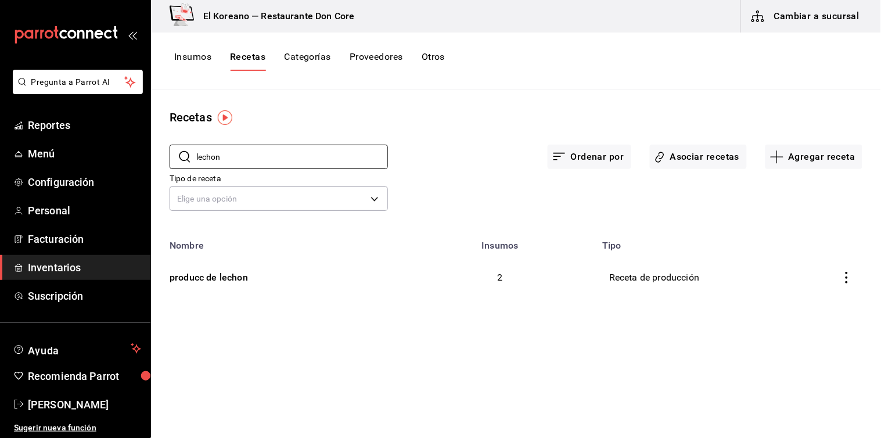
click at [291, 129] on div "​ lechon ​" at bounding box center [269, 147] width 237 height 43
click at [315, 163] on input "lechon" at bounding box center [292, 156] width 192 height 23
type input "l"
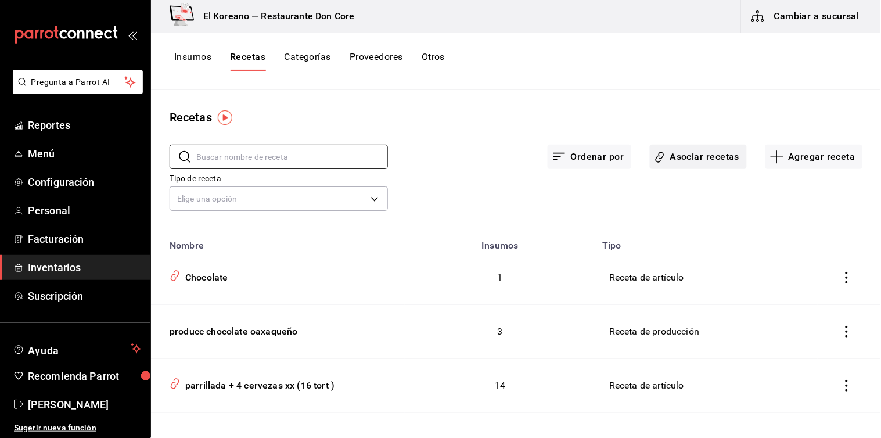
click at [697, 155] on button "Asociar recetas" at bounding box center [698, 157] width 97 height 24
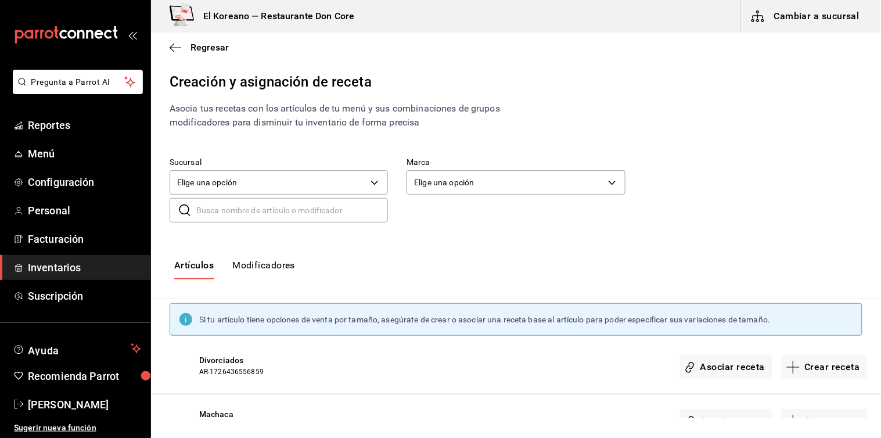
click at [315, 204] on input "text" at bounding box center [292, 210] width 192 height 23
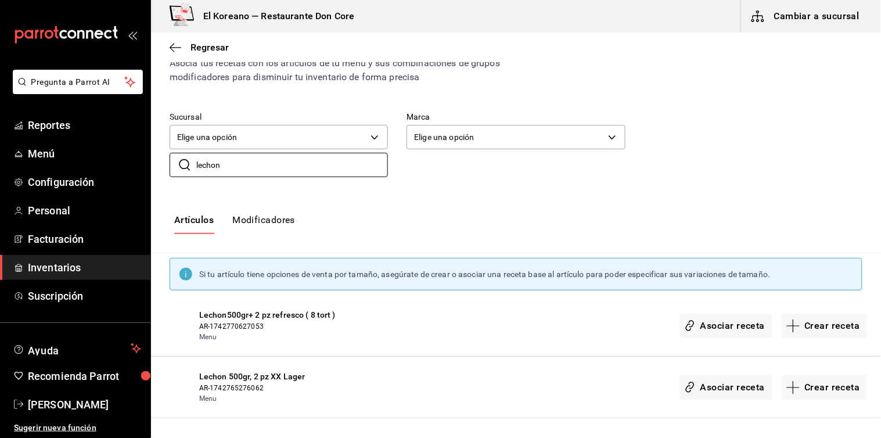
scroll to position [45, 0]
type input "lechon"
click at [245, 319] on span "Lechon500gr+ 2 pz refresco ( 8 tort )" at bounding box center [276, 315] width 154 height 12
click at [189, 318] on div "Lechon500gr+ 2 pz refresco ( 8 tort ) AR-1742770627053 Menu Asociar receta Crea…" at bounding box center [516, 326] width 730 height 62
click at [303, 331] on span "Menu" at bounding box center [276, 336] width 154 height 10
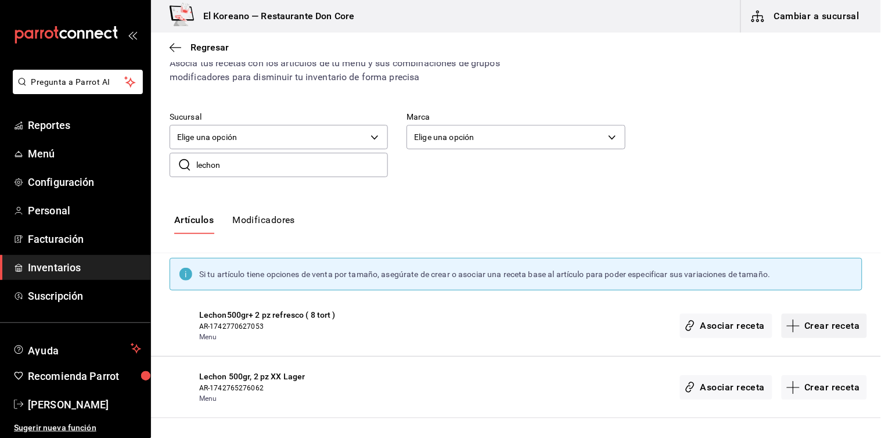
click at [830, 331] on button "Crear receta" at bounding box center [824, 325] width 86 height 24
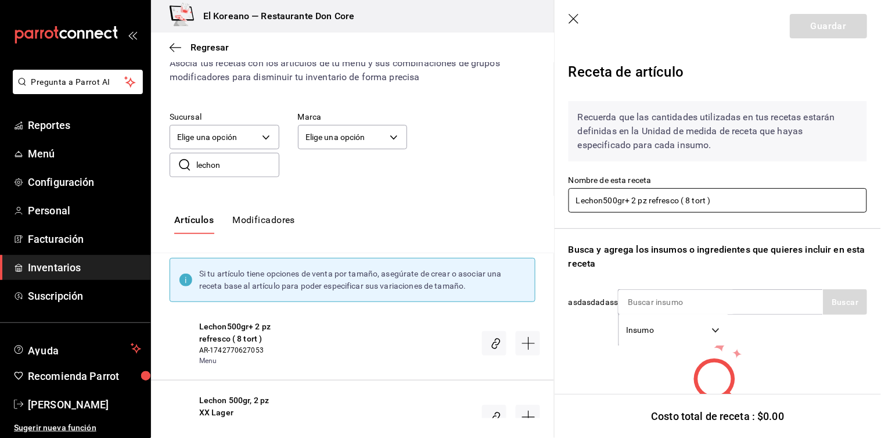
scroll to position [58, 0]
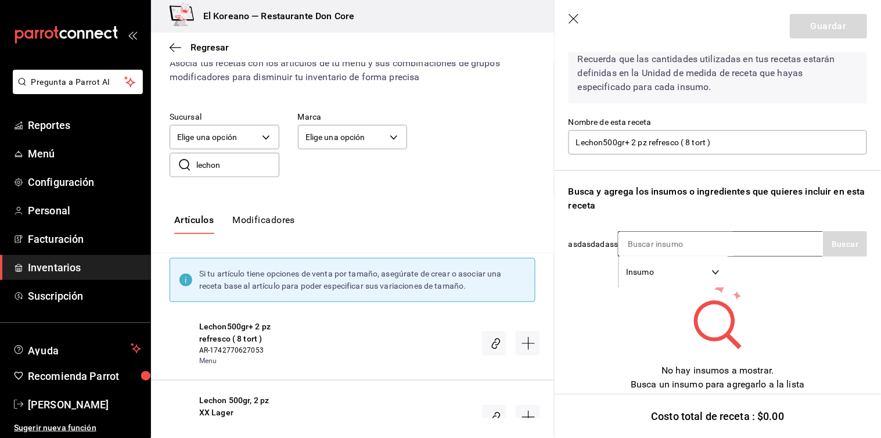
click at [723, 252] on input at bounding box center [676, 244] width 116 height 24
click at [717, 250] on input at bounding box center [676, 244] width 116 height 24
type input "lecho"
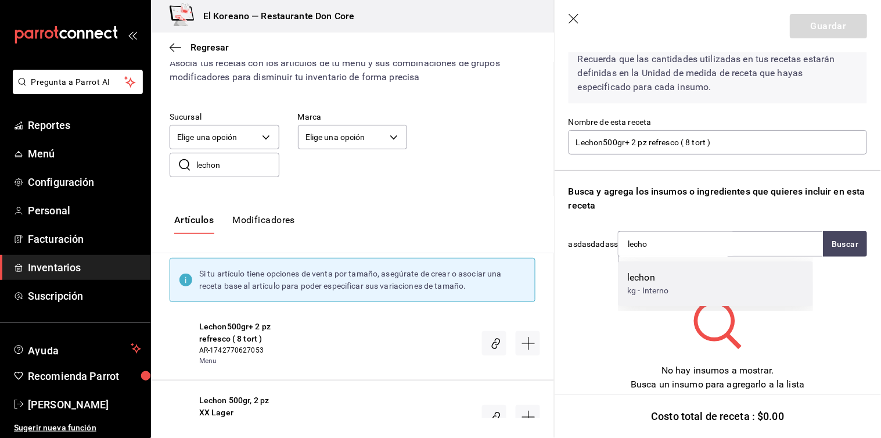
click at [643, 296] on div "kg - Interno" at bounding box center [648, 290] width 42 height 12
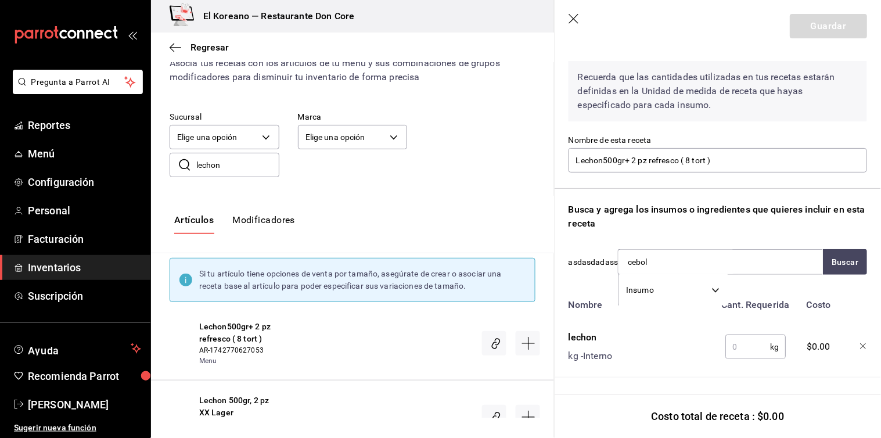
type input "ceboll"
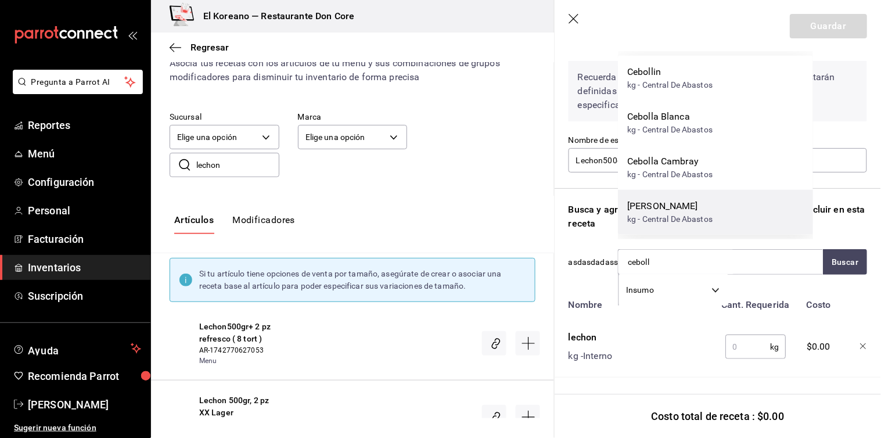
click at [674, 215] on div "kg - Central De Abastos" at bounding box center [669, 219] width 85 height 12
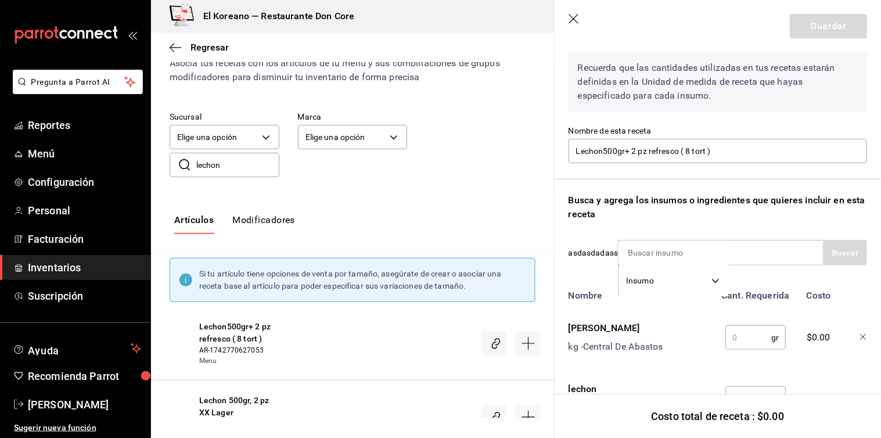
scroll to position [58, 0]
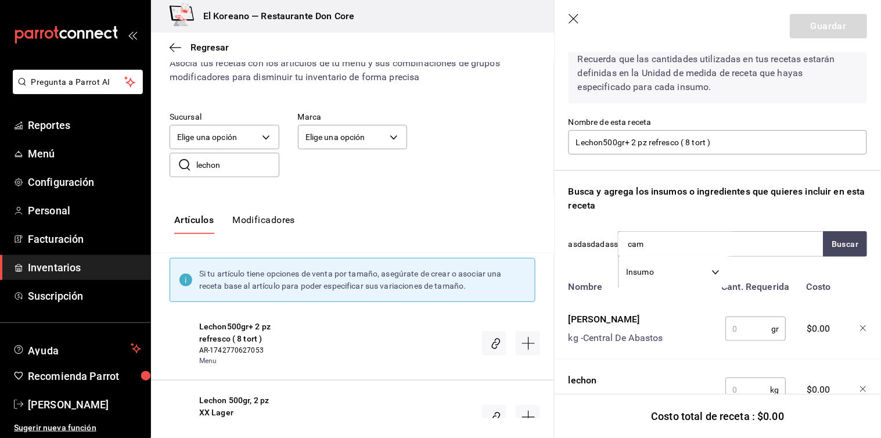
type input "camb"
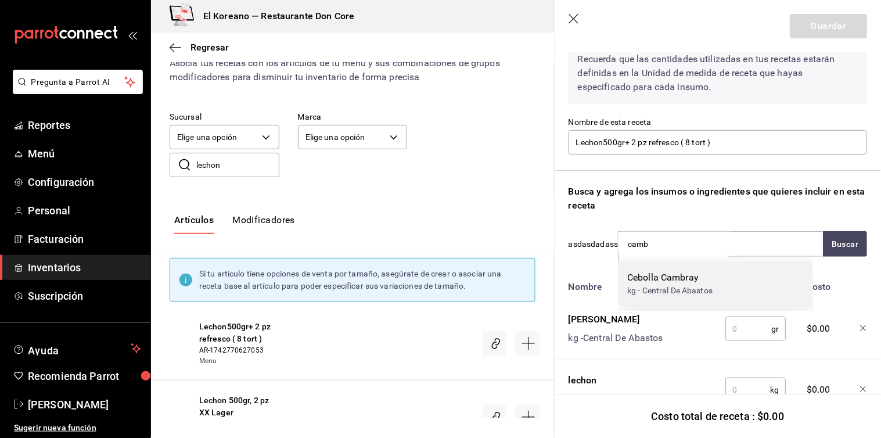
click at [672, 271] on div "Cebolla Cambray" at bounding box center [669, 277] width 85 height 14
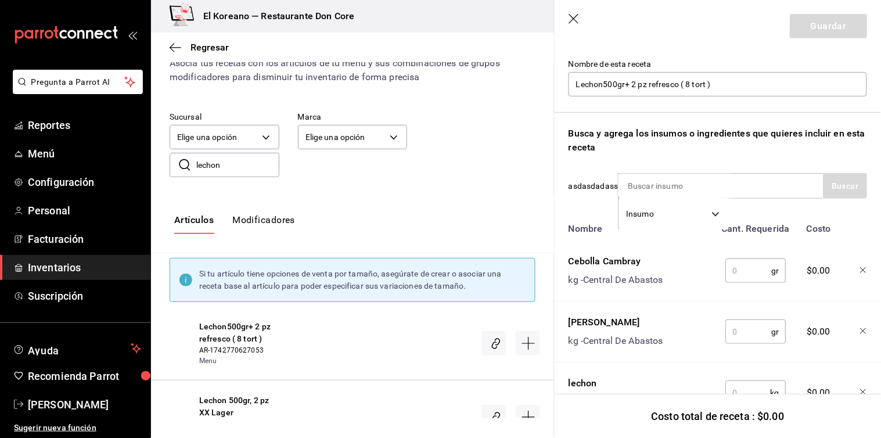
scroll to position [114, 0]
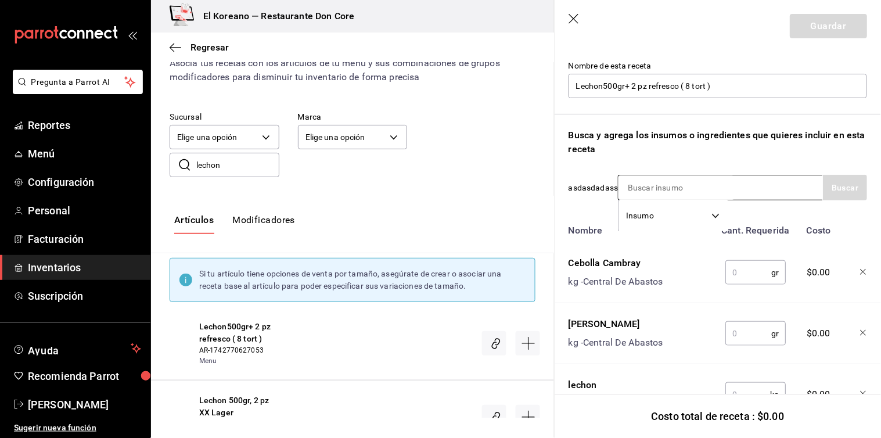
click at [673, 193] on input at bounding box center [676, 187] width 116 height 24
type input "nop"
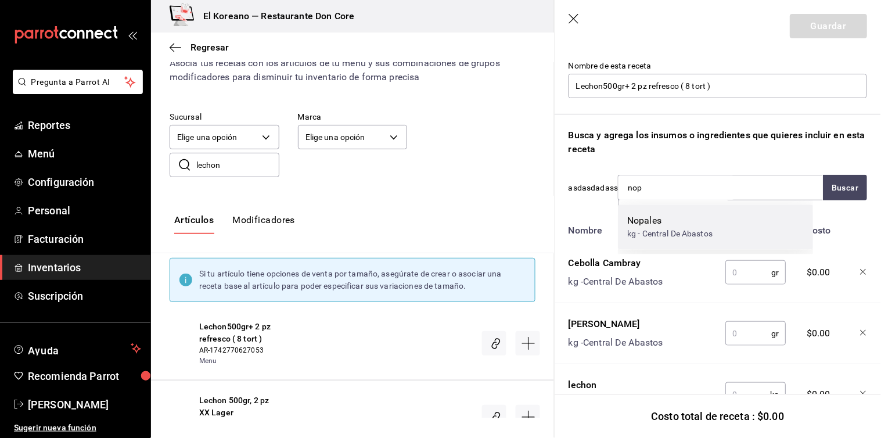
click at [669, 216] on div "Nopales" at bounding box center [669, 221] width 85 height 14
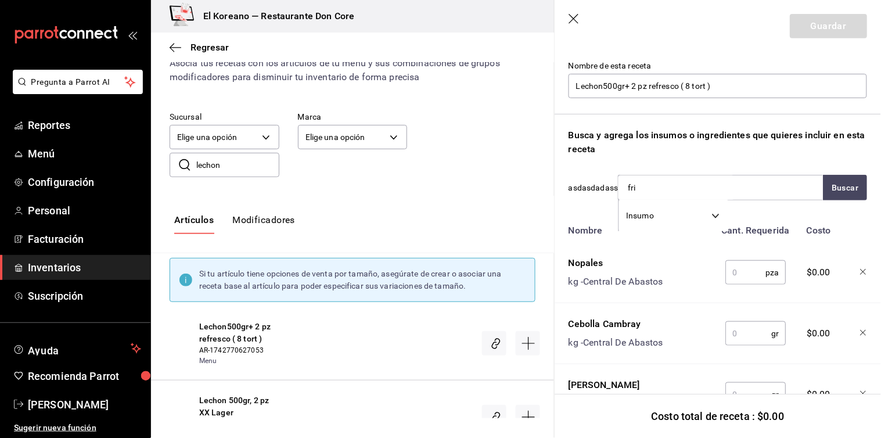
type input "frij"
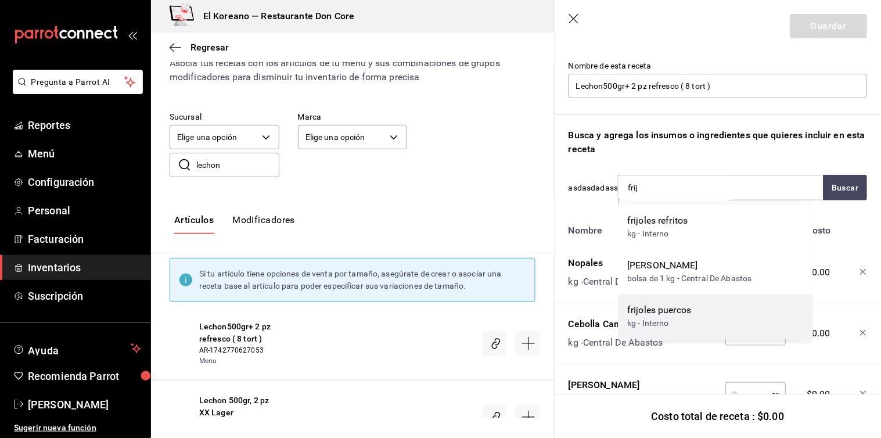
click at [669, 303] on div "frijoles puercos" at bounding box center [659, 310] width 64 height 14
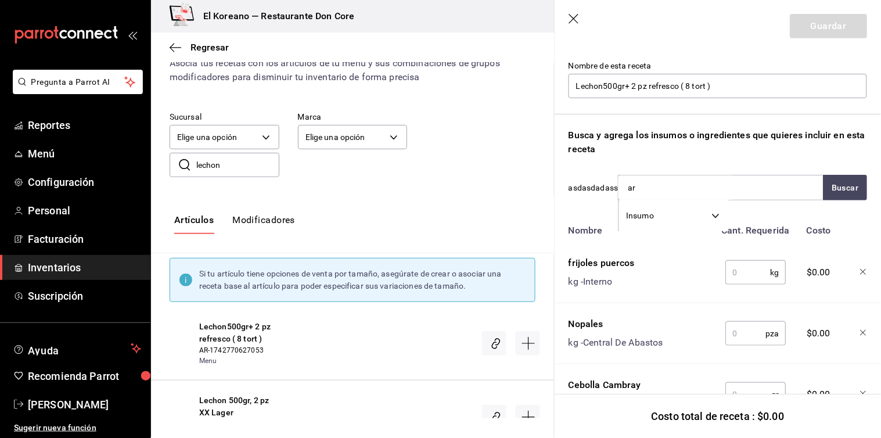
type input "arr"
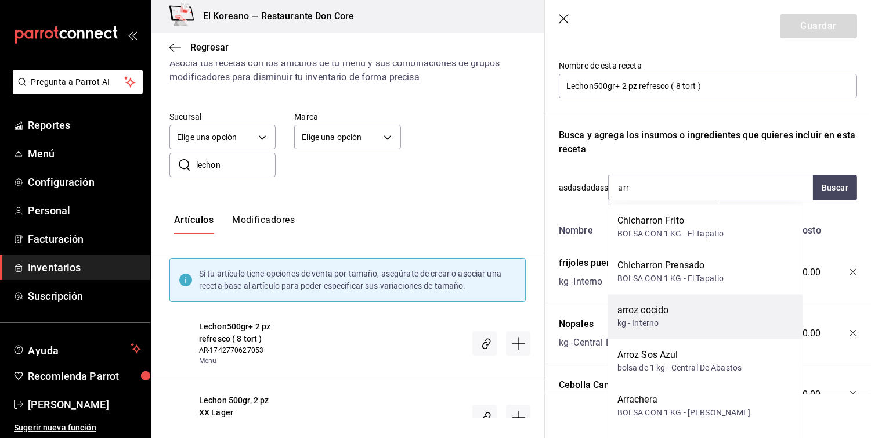
click at [668, 316] on div "arroz cocido" at bounding box center [644, 310] width 52 height 14
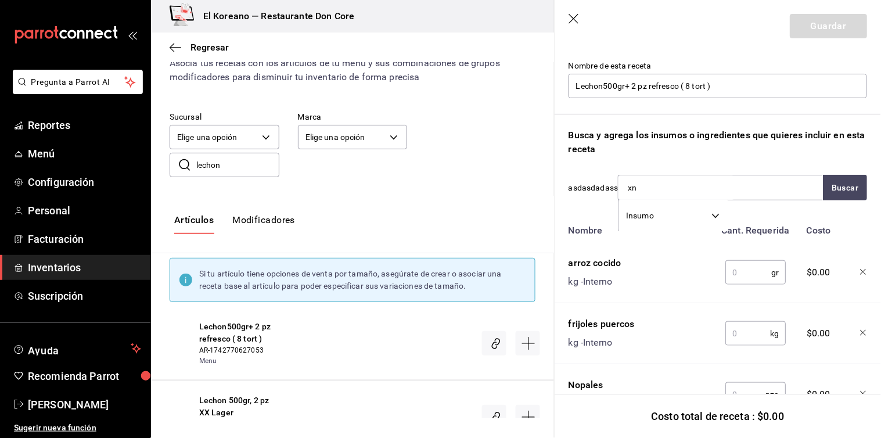
type input "xni"
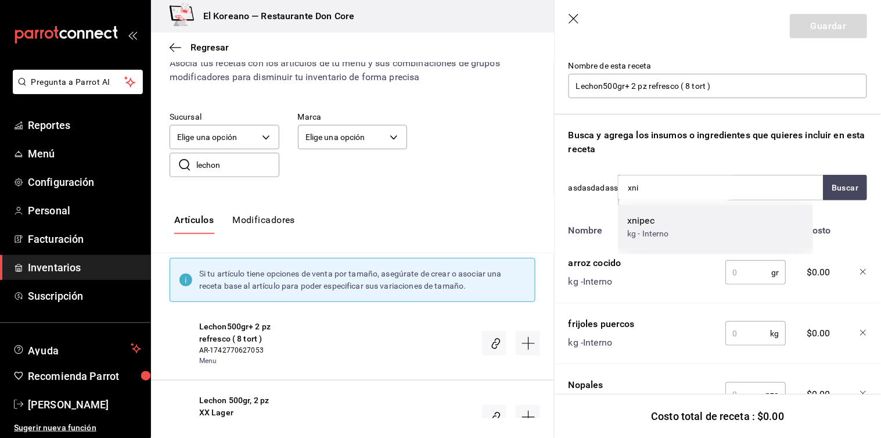
click at [674, 241] on div "xnipec kg - Interno" at bounding box center [715, 226] width 195 height 45
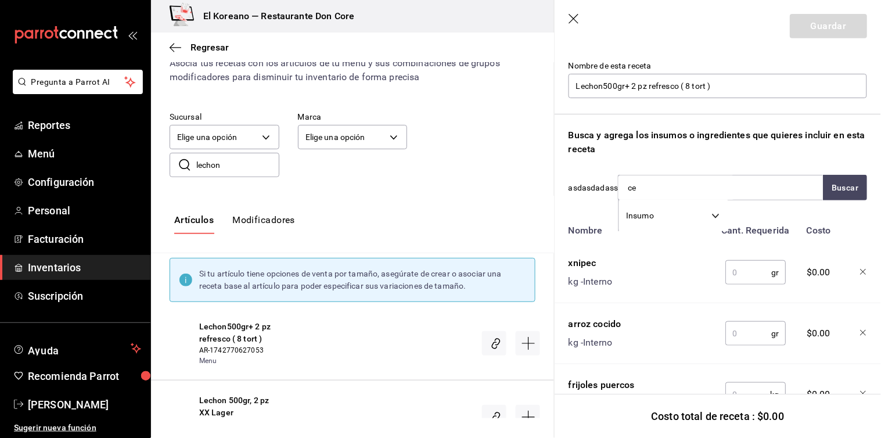
type input "c"
type input "x"
type input "lager"
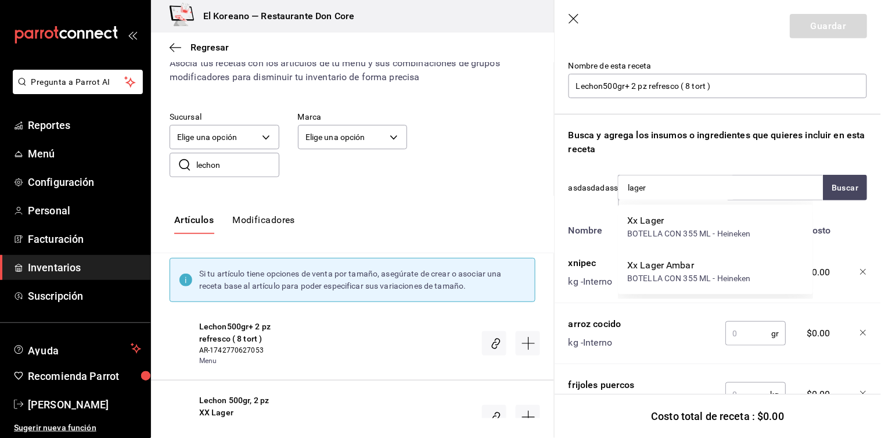
click at [674, 241] on div "Xx Lager BOTELLA CON 355 ML - Heineken" at bounding box center [715, 226] width 195 height 45
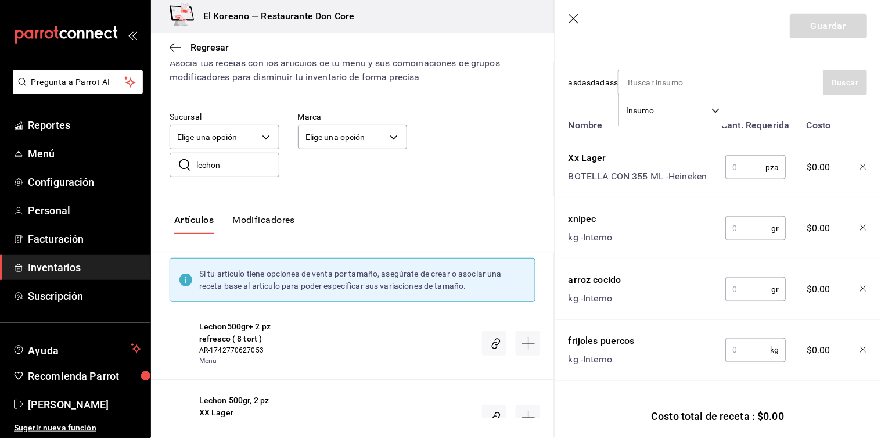
scroll to position [218, 0]
type input "tort"
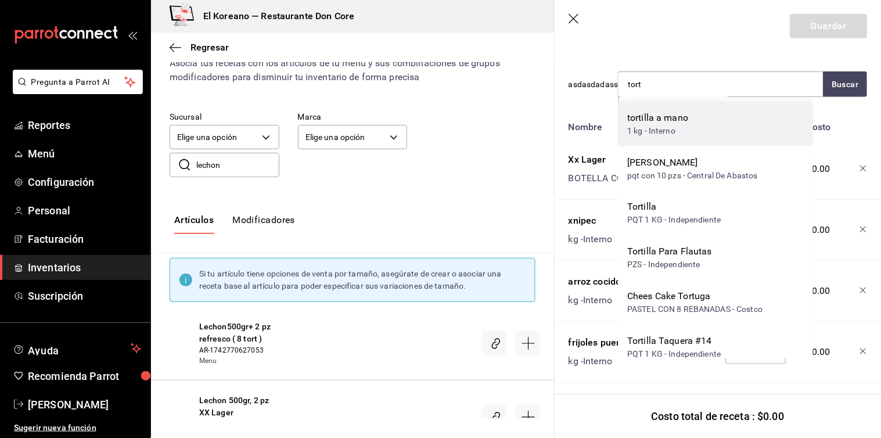
click at [672, 129] on div "1 kg - Interno" at bounding box center [657, 131] width 61 height 12
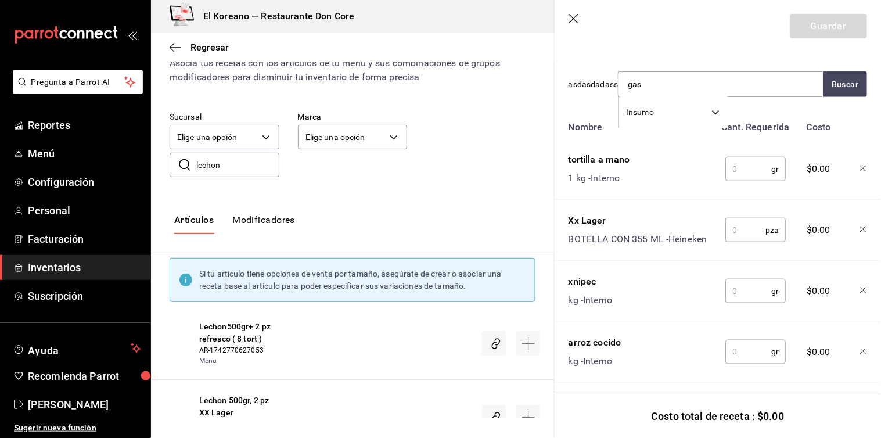
type input "[PERSON_NAME]"
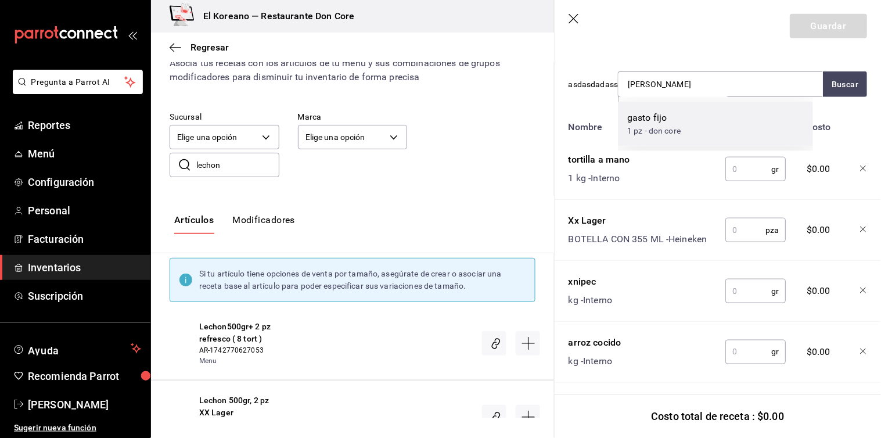
click at [672, 128] on div "1 pz - don core" at bounding box center [653, 131] width 53 height 12
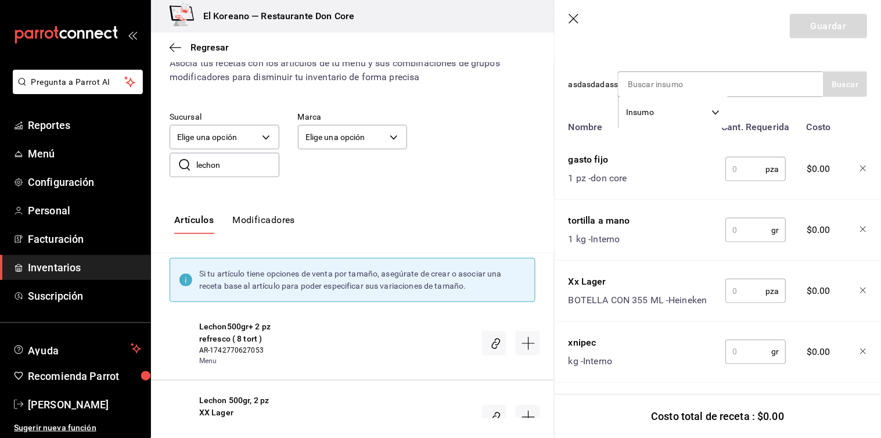
click at [739, 166] on input "text" at bounding box center [745, 168] width 40 height 23
type input "1"
click at [741, 227] on input "text" at bounding box center [748, 229] width 46 height 23
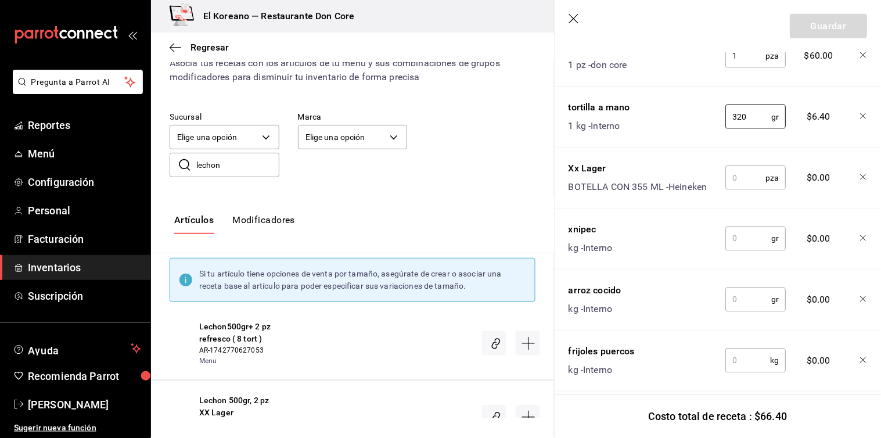
type input "320"
click at [743, 171] on input "text" at bounding box center [745, 177] width 40 height 23
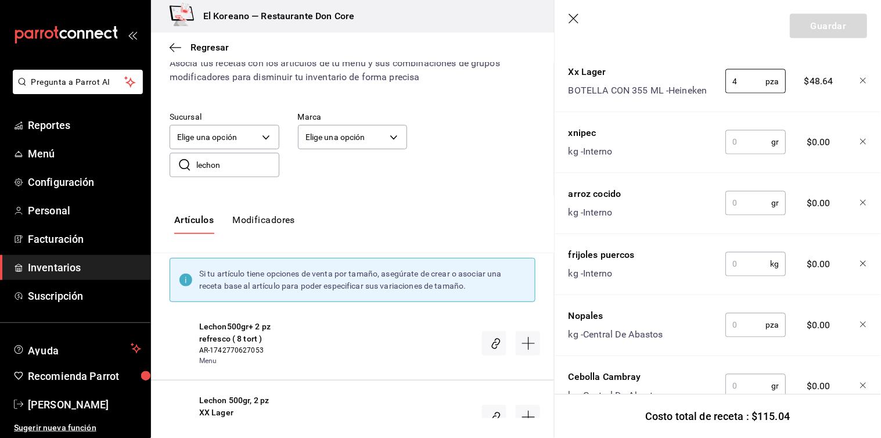
scroll to position [428, 0]
type input "4"
click at [743, 143] on input "text" at bounding box center [748, 140] width 46 height 23
type input "15"
click at [745, 199] on input "text" at bounding box center [748, 201] width 46 height 23
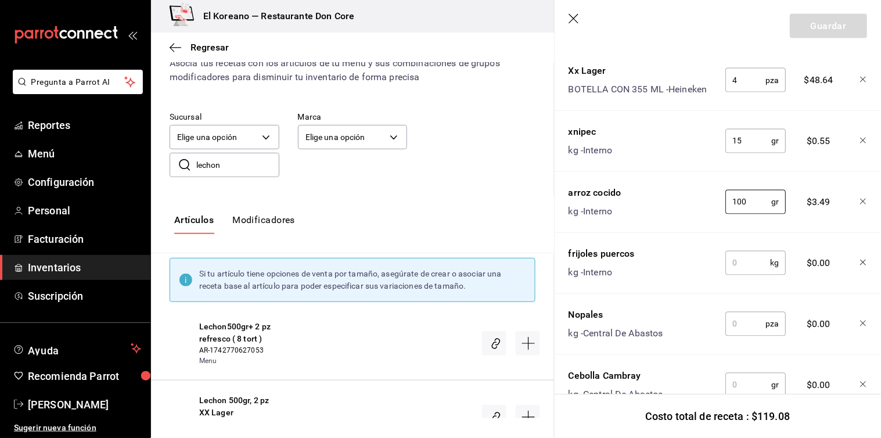
type input "100"
click at [741, 262] on input "text" at bounding box center [747, 262] width 45 height 23
type input "1"
type input "0.100"
click at [741, 315] on input "text" at bounding box center [745, 323] width 40 height 23
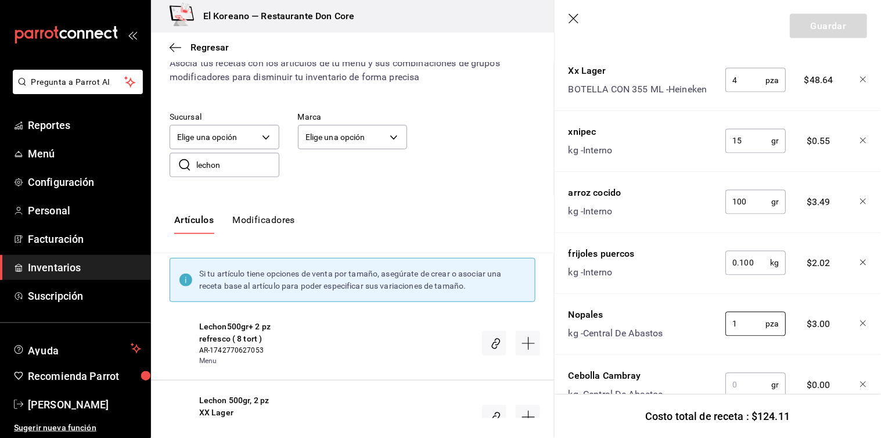
scroll to position [500, 0]
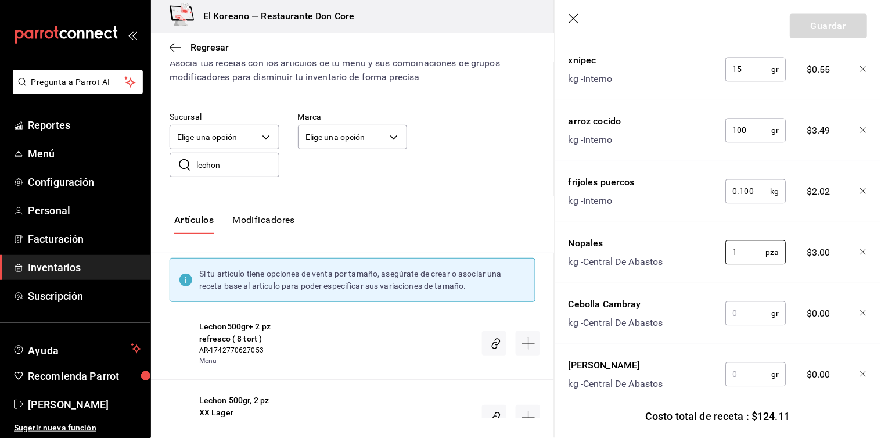
type input "1"
click at [745, 314] on input "text" at bounding box center [748, 313] width 46 height 23
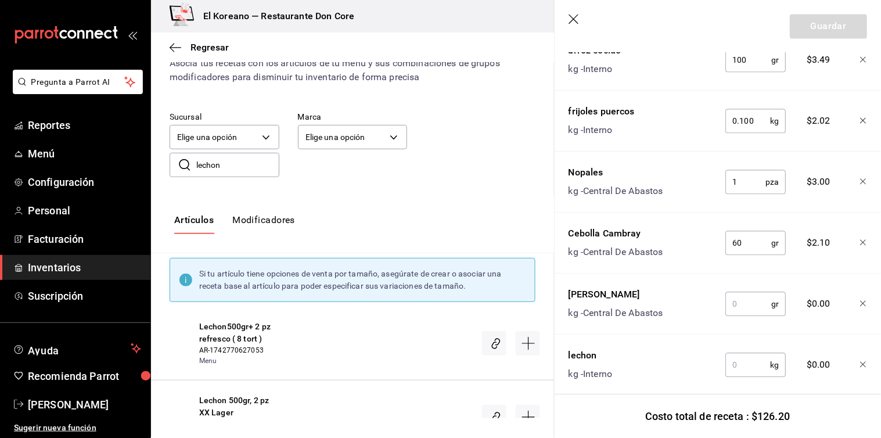
scroll to position [571, 0]
type input "60"
click at [745, 300] on input "text" at bounding box center [748, 302] width 46 height 23
type input "."
type input "60"
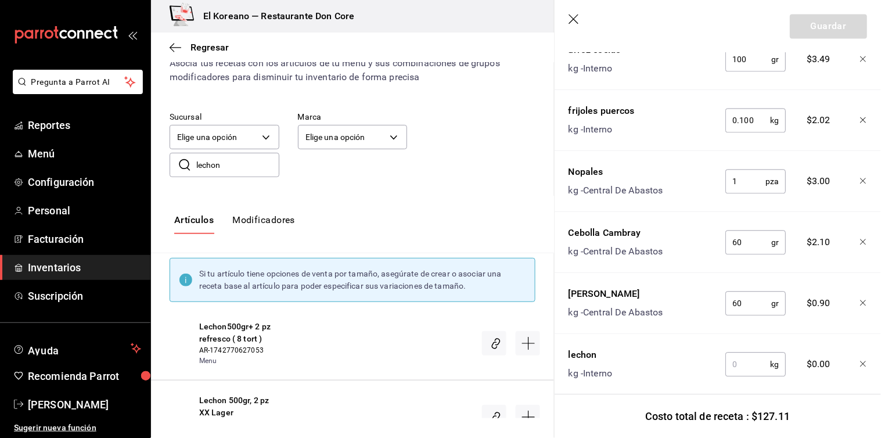
click at [734, 365] on input "text" at bounding box center [747, 363] width 45 height 23
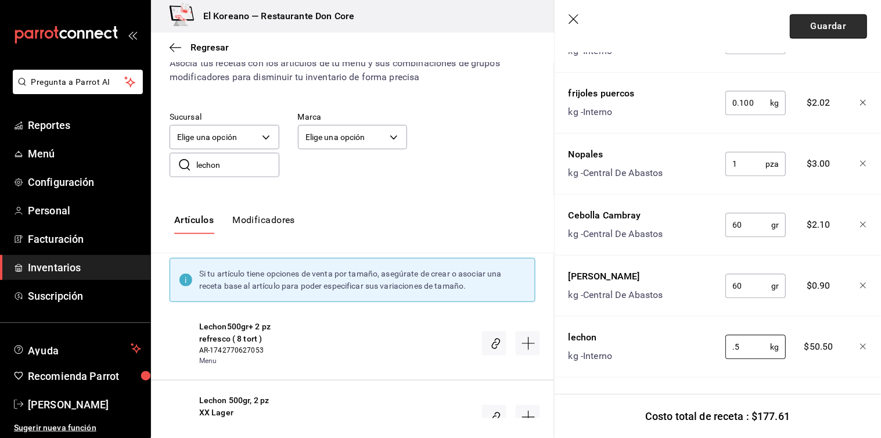
type input "0.5"
click at [835, 29] on button "Guardar" at bounding box center [827, 26] width 77 height 24
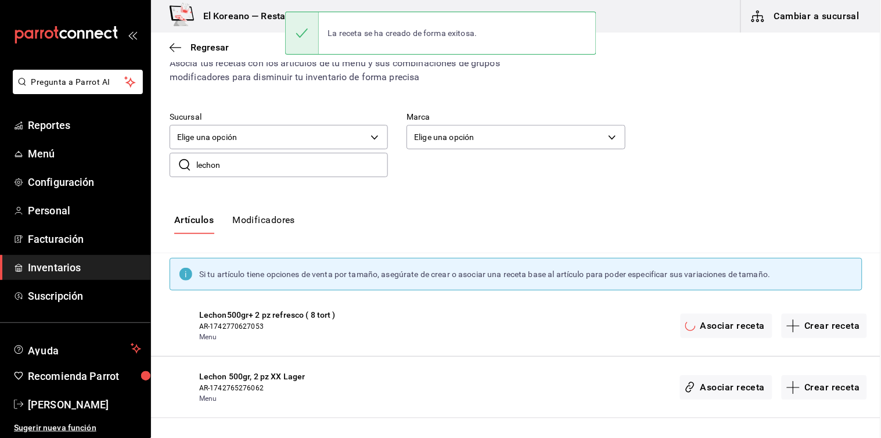
scroll to position [0, 0]
click at [193, 47] on span "Regresar" at bounding box center [209, 47] width 38 height 11
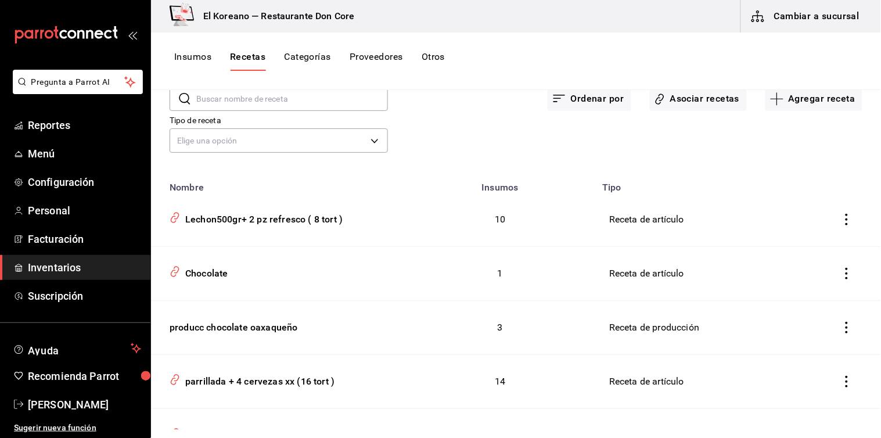
scroll to position [56, 0]
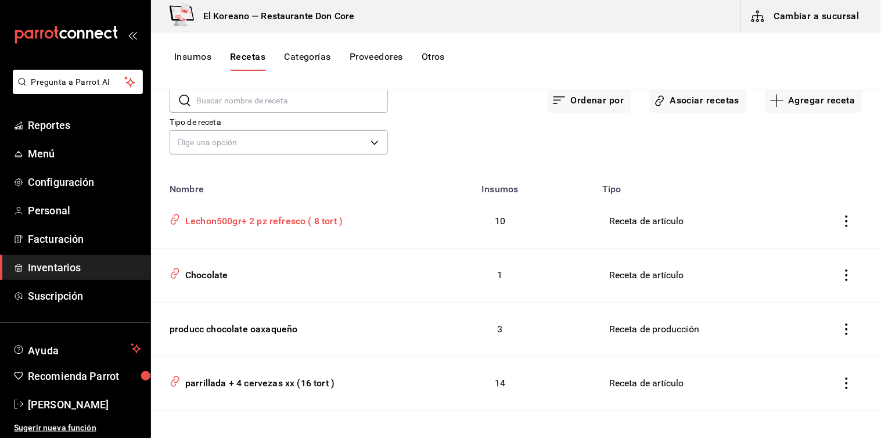
click at [286, 223] on div "Lechon500gr+ 2 pz refresco ( 8 tort )" at bounding box center [262, 219] width 162 height 18
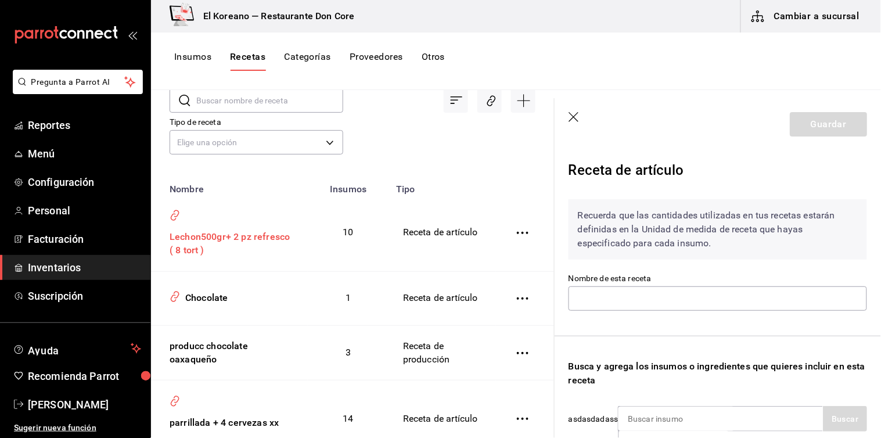
type input "Lechon500gr+ 2 pz refresco ( 8 tort )"
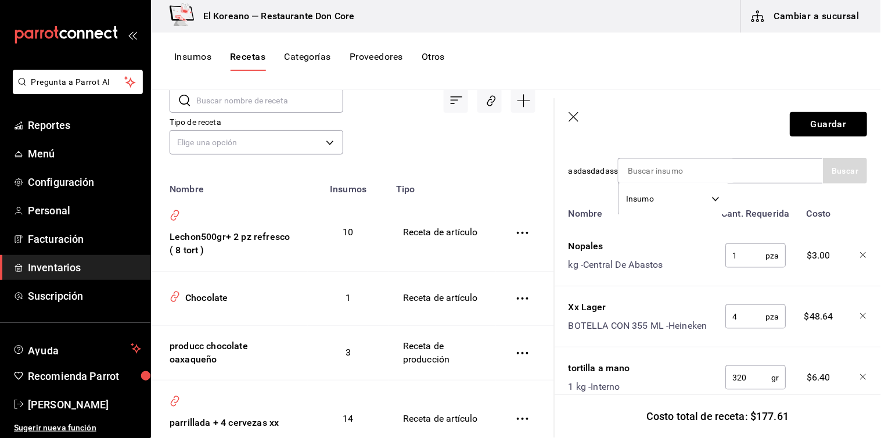
scroll to position [252, 0]
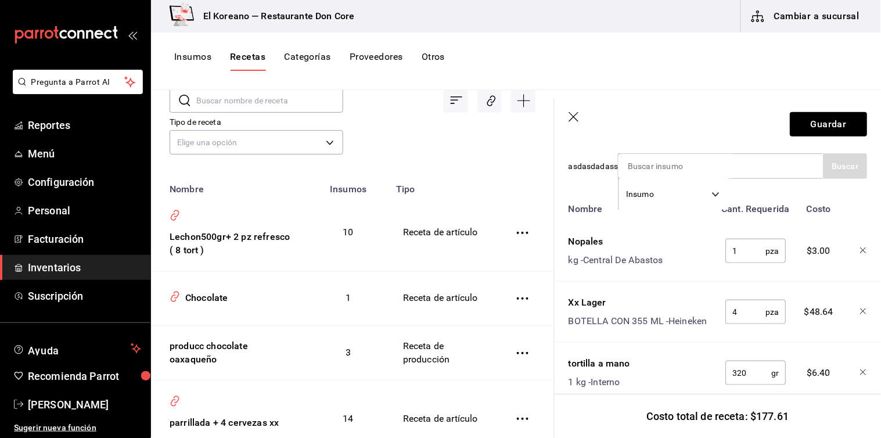
click at [860, 310] on icon "button" at bounding box center [863, 311] width 7 height 7
click at [745, 158] on div "Insumo SUPPLY" at bounding box center [720, 166] width 205 height 26
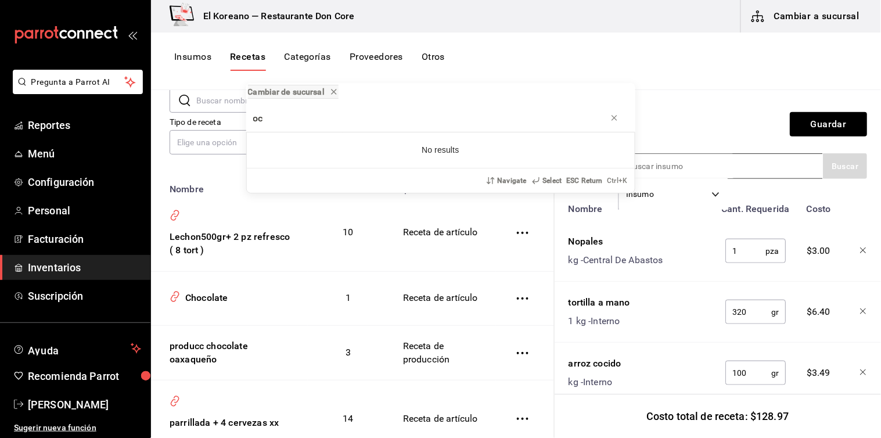
type input "o"
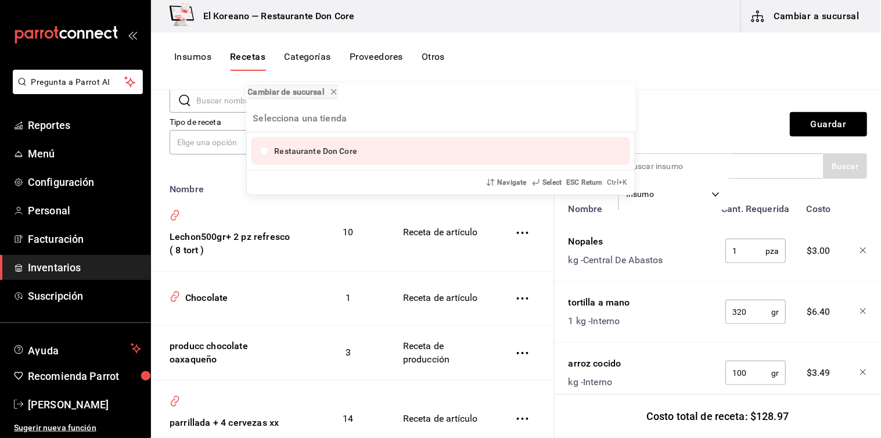
click at [741, 163] on div "Cambiar de sucursal Restaurante Don Core Navigate Select ESC Return Ctrl+ K" at bounding box center [440, 219] width 881 height 438
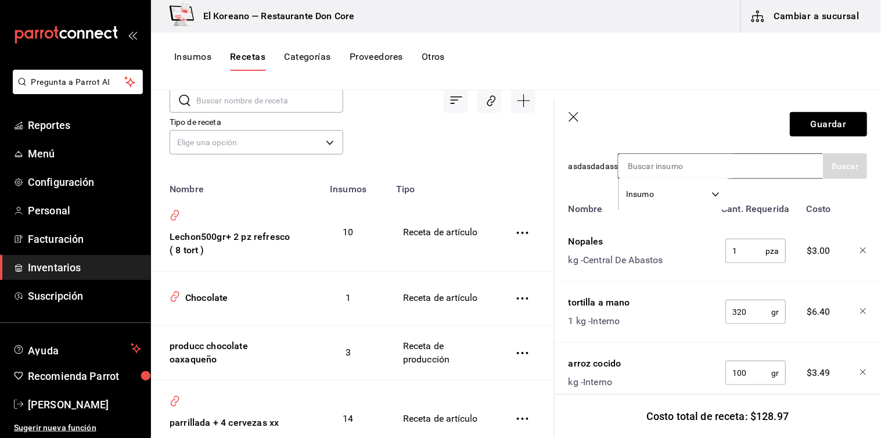
click at [674, 158] on input at bounding box center [676, 166] width 116 height 24
type input "coca"
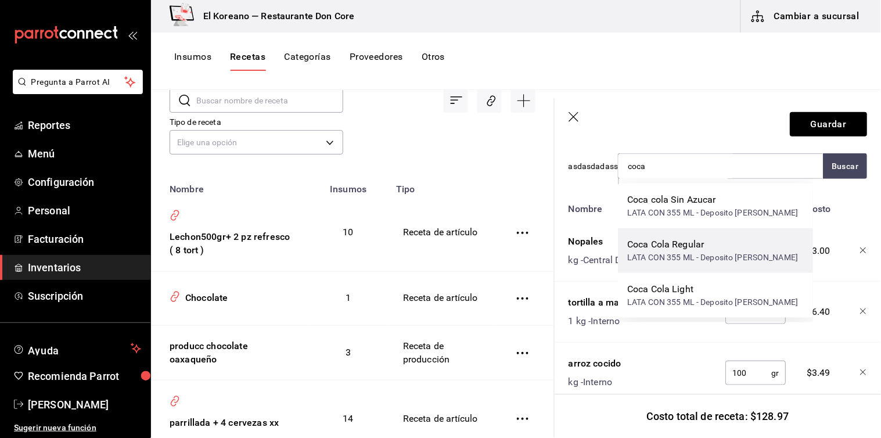
click at [666, 252] on div "LATA CON 355 ML - Deposito [PERSON_NAME]" at bounding box center [712, 257] width 171 height 12
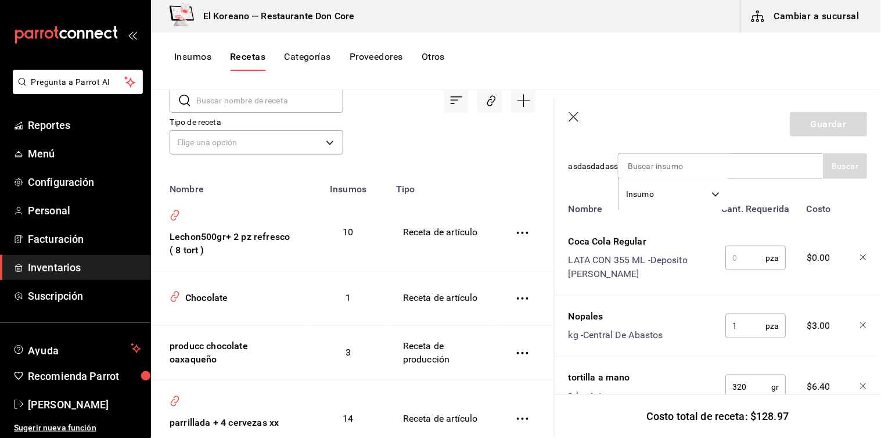
click at [730, 255] on input "text" at bounding box center [745, 257] width 40 height 23
type input "4"
click at [821, 122] on button "Guardar" at bounding box center [827, 124] width 77 height 24
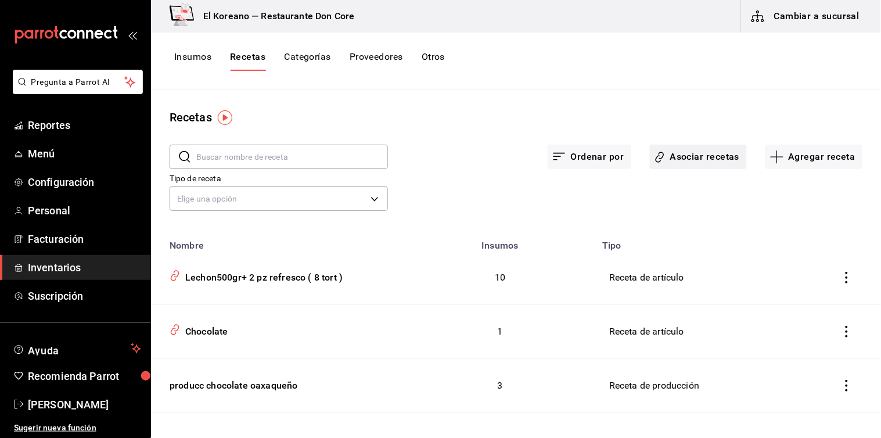
click at [686, 151] on button "Asociar recetas" at bounding box center [698, 157] width 97 height 24
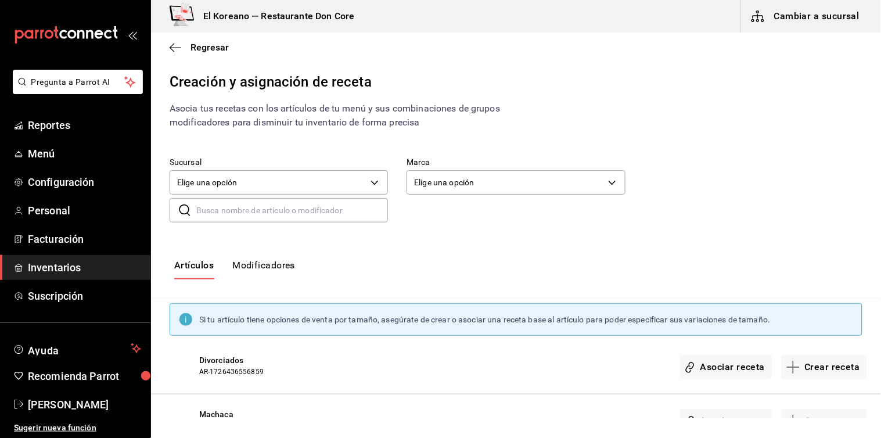
click at [269, 209] on input "text" at bounding box center [292, 210] width 192 height 23
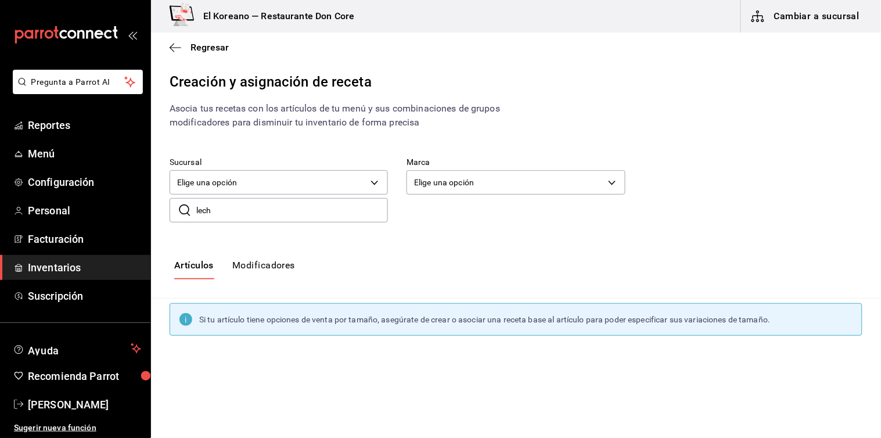
type input "lech"
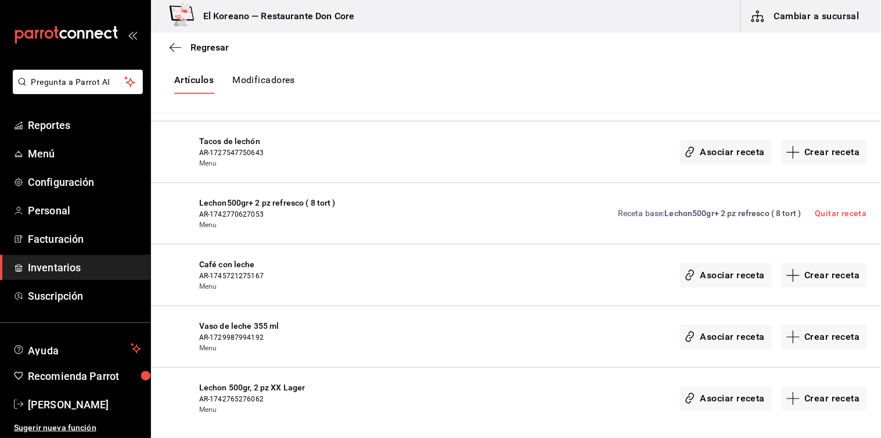
scroll to position [292, 0]
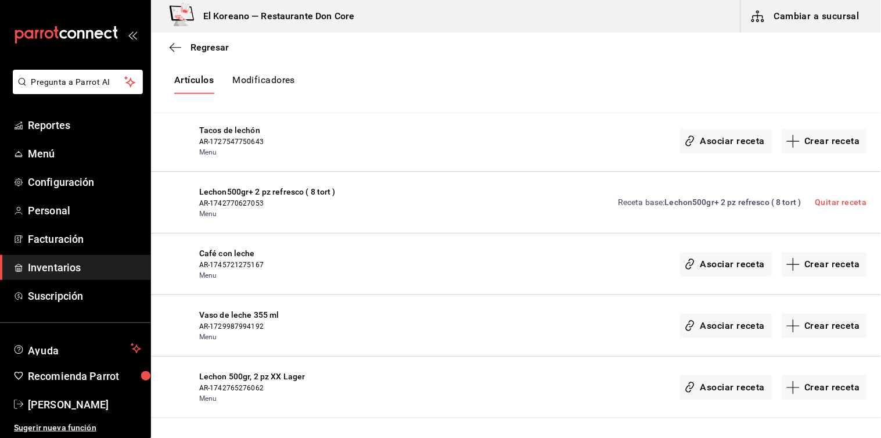
click at [272, 381] on span "Lechon 500gr, 2 pz XX Lager" at bounding box center [276, 376] width 154 height 12
click at [818, 385] on button "Crear receta" at bounding box center [824, 387] width 86 height 24
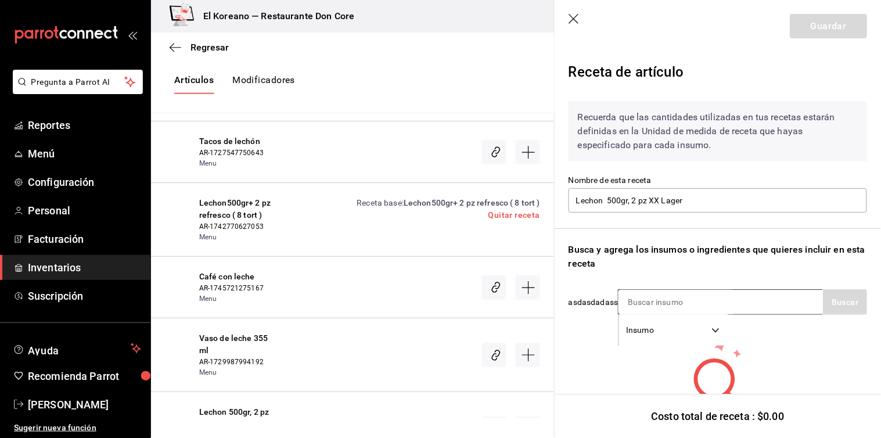
click at [675, 299] on input at bounding box center [676, 302] width 116 height 24
type input "lecho"
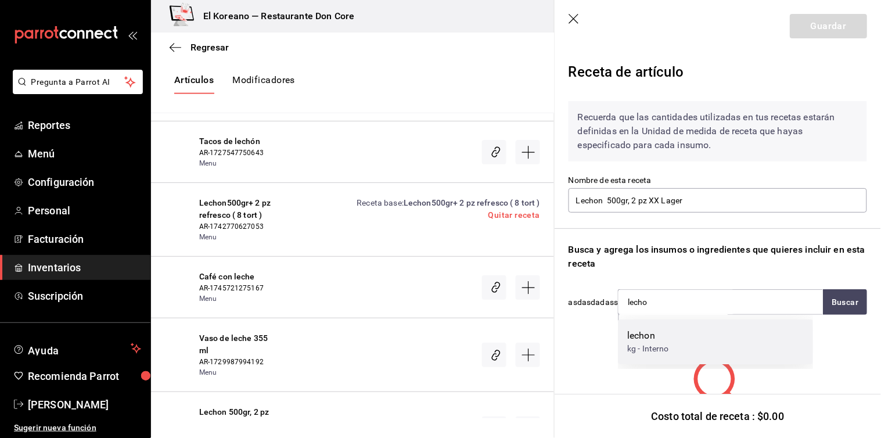
click at [642, 334] on div "lechon" at bounding box center [648, 336] width 42 height 14
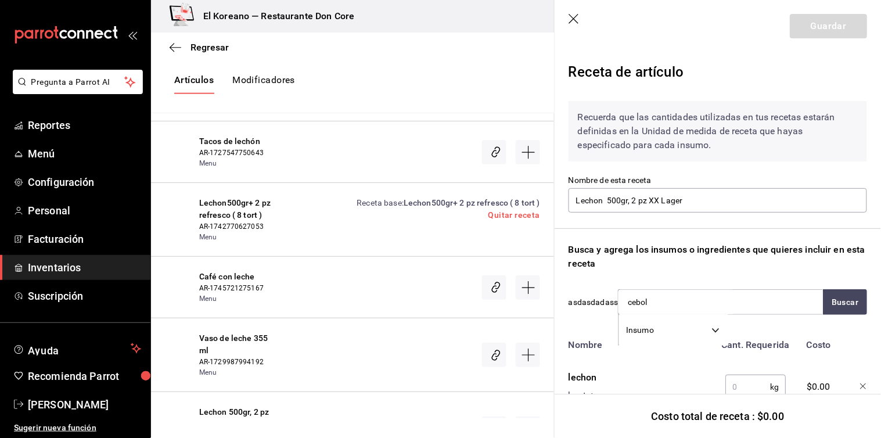
type input "ceboll"
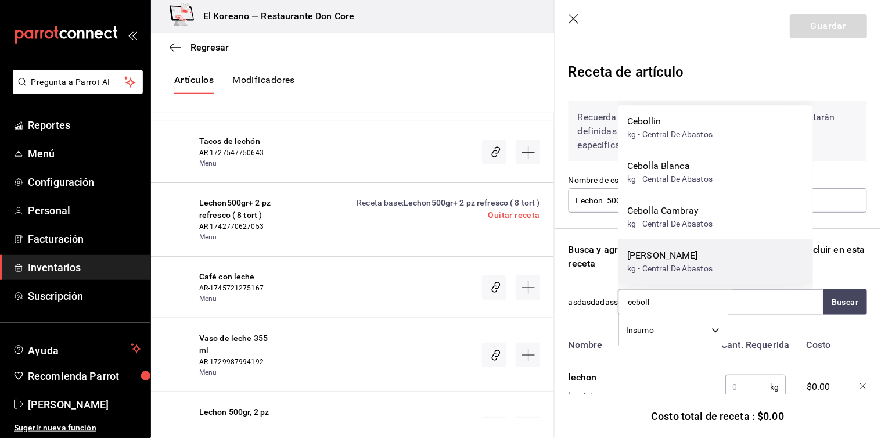
click at [671, 262] on div "[PERSON_NAME]" at bounding box center [669, 255] width 85 height 14
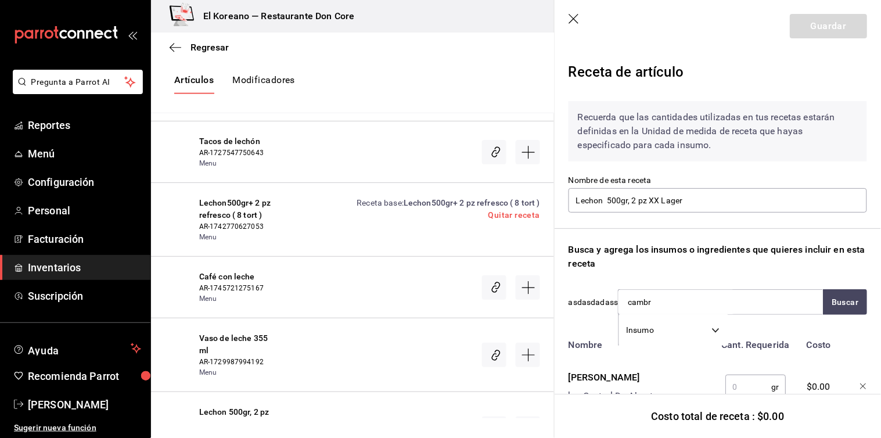
type input "cambra"
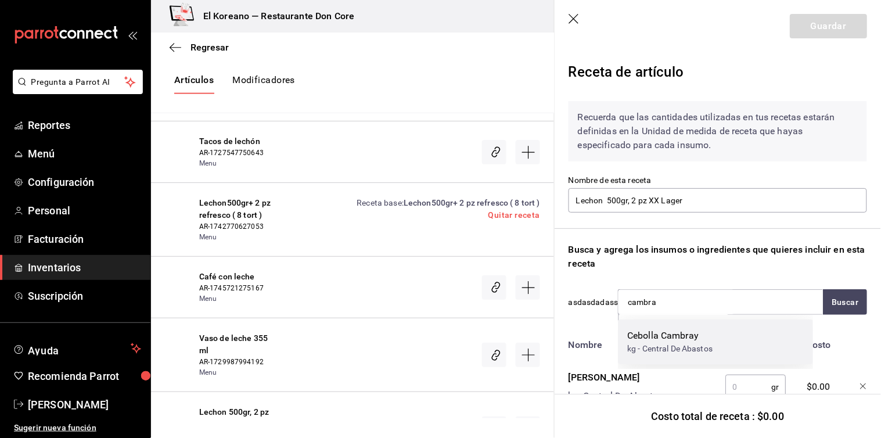
click at [666, 332] on div "Cebolla Cambray" at bounding box center [669, 336] width 85 height 14
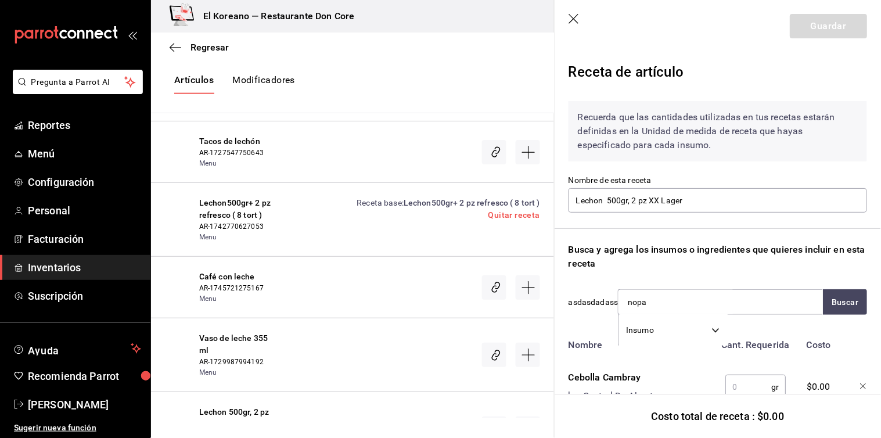
type input "nopal"
click at [666, 332] on div "Nopales" at bounding box center [669, 336] width 85 height 14
type input "lager"
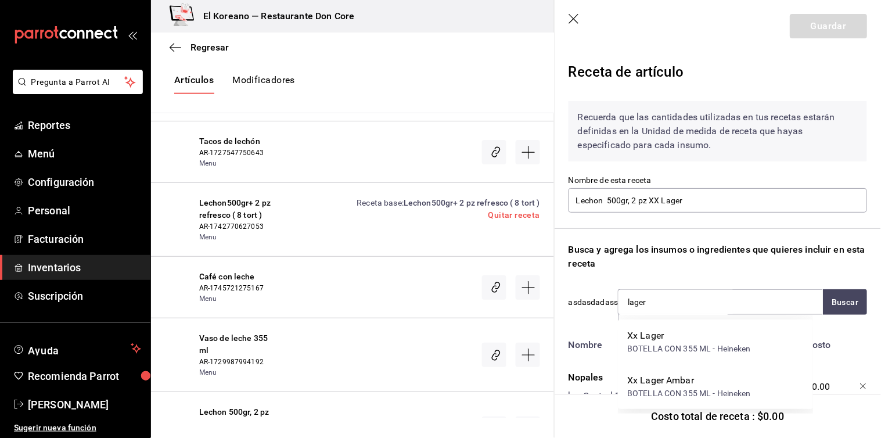
click at [666, 332] on div "Xx Lager" at bounding box center [689, 336] width 124 height 14
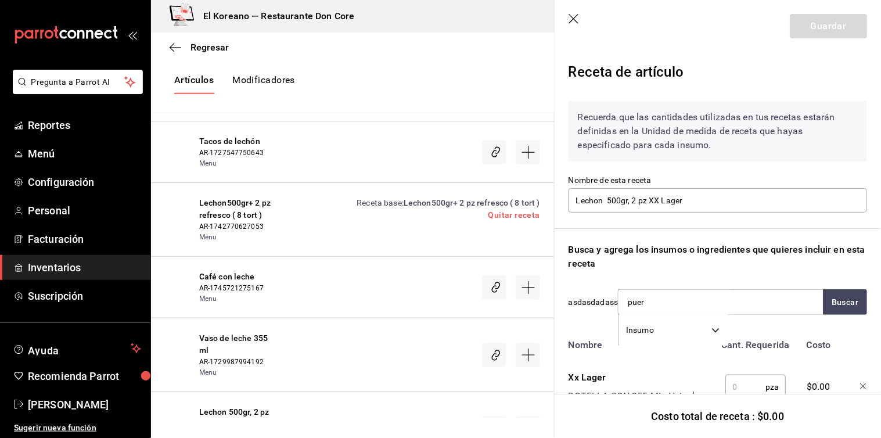
type input "puerc"
click at [666, 332] on div "frijoles puercos" at bounding box center [659, 336] width 64 height 14
type input "arroz"
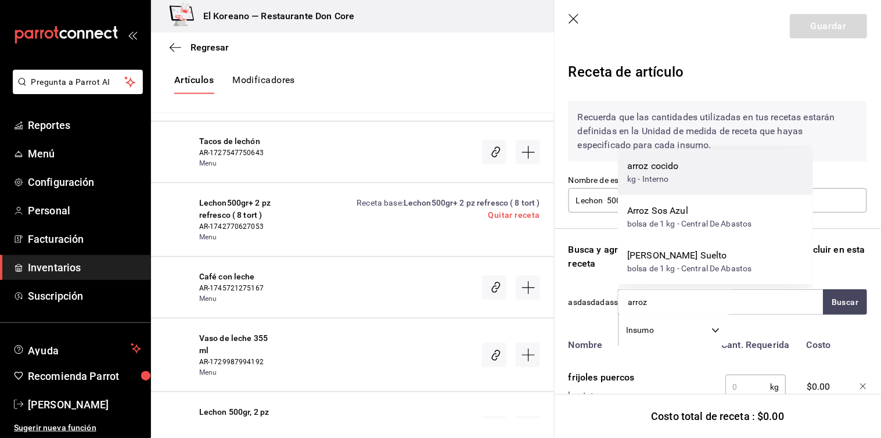
click at [660, 173] on div "kg - Interno" at bounding box center [653, 179] width 52 height 12
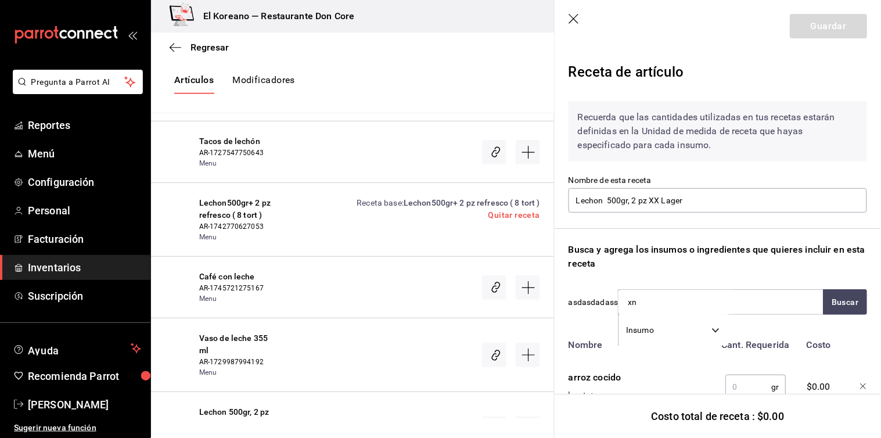
type input "xni"
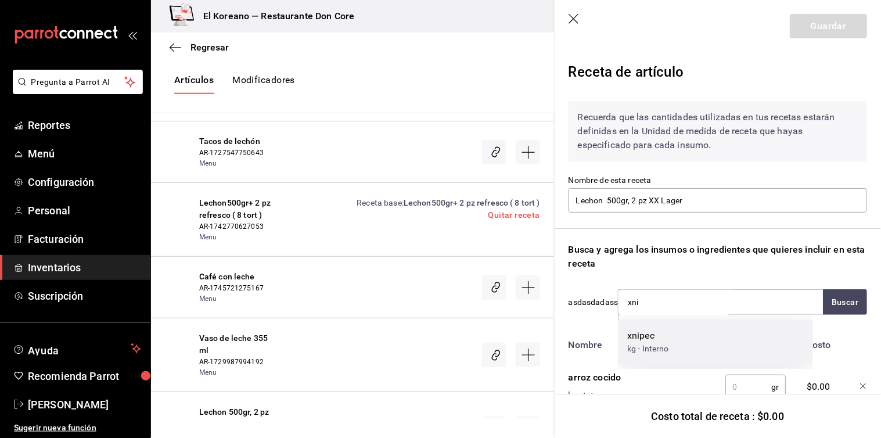
click at [641, 340] on div "xnipec" at bounding box center [648, 336] width 42 height 14
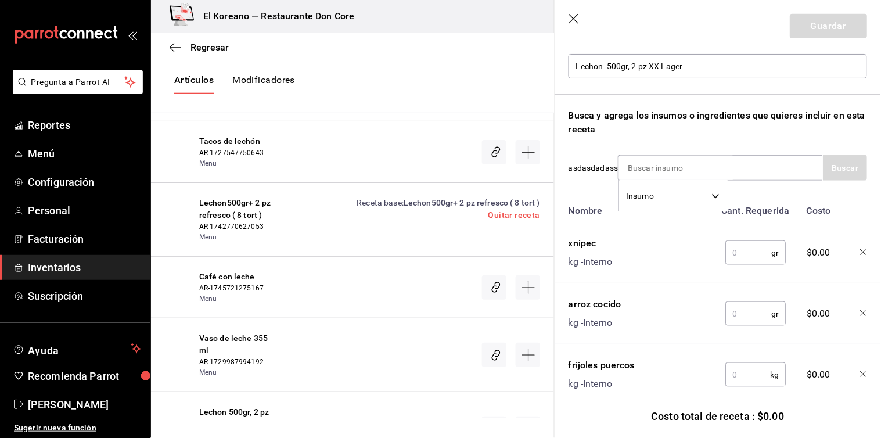
scroll to position [145, 0]
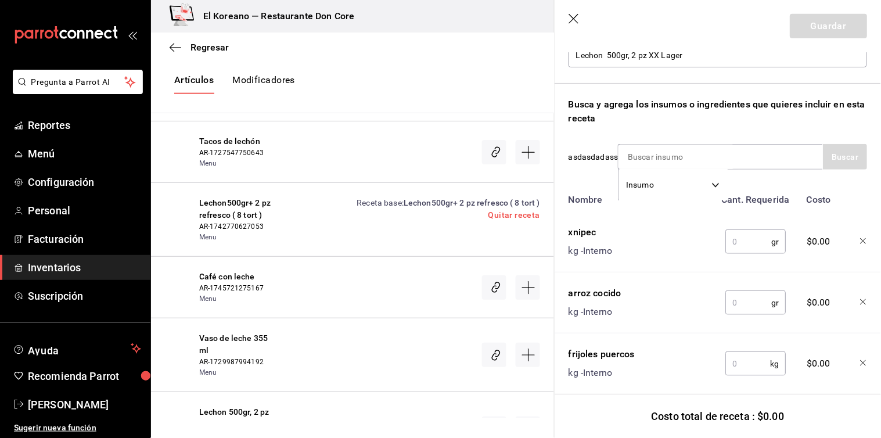
click at [735, 230] on input "text" at bounding box center [748, 241] width 46 height 23
type input "15"
click at [746, 308] on input "text" at bounding box center [748, 302] width 46 height 23
type input "100"
click at [739, 362] on input "text" at bounding box center [747, 363] width 45 height 23
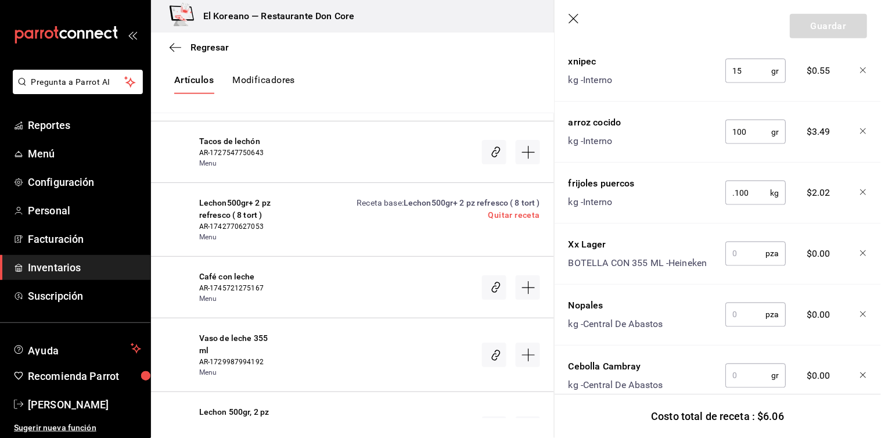
scroll to position [318, 0]
type input "0.100"
click at [743, 253] on input "text" at bounding box center [745, 251] width 40 height 23
type input "2"
click at [741, 308] on input "text" at bounding box center [745, 312] width 40 height 23
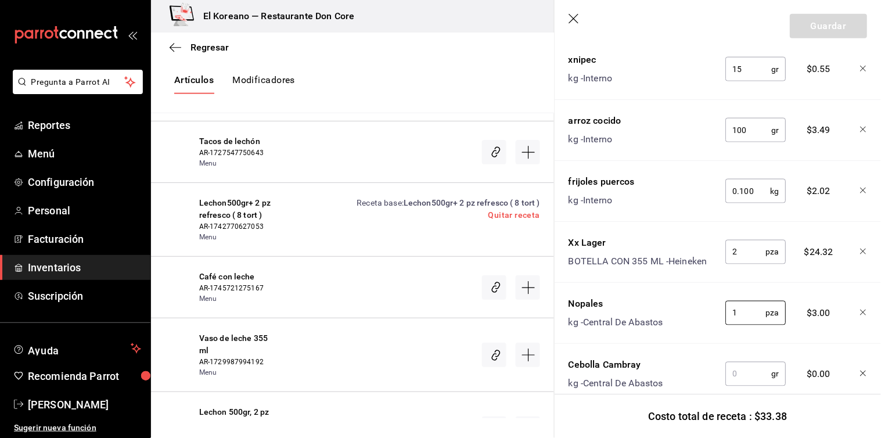
type input "1"
click at [748, 374] on input "text" at bounding box center [748, 373] width 46 height 23
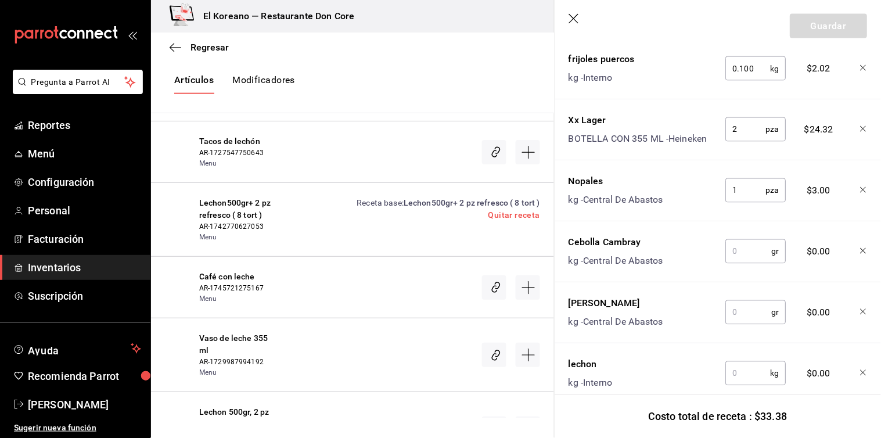
scroll to position [476, 0]
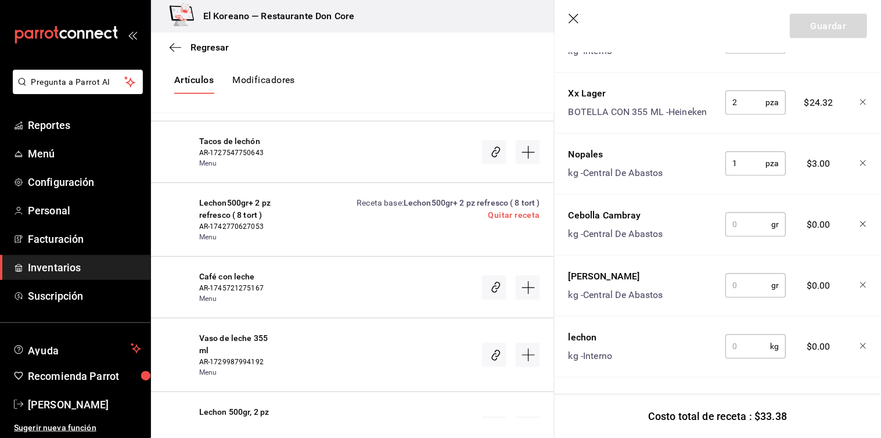
type input "."
type input "60"
click at [757, 279] on input "text" at bounding box center [748, 285] width 46 height 23
type input "60"
click at [743, 337] on input "text" at bounding box center [747, 346] width 45 height 23
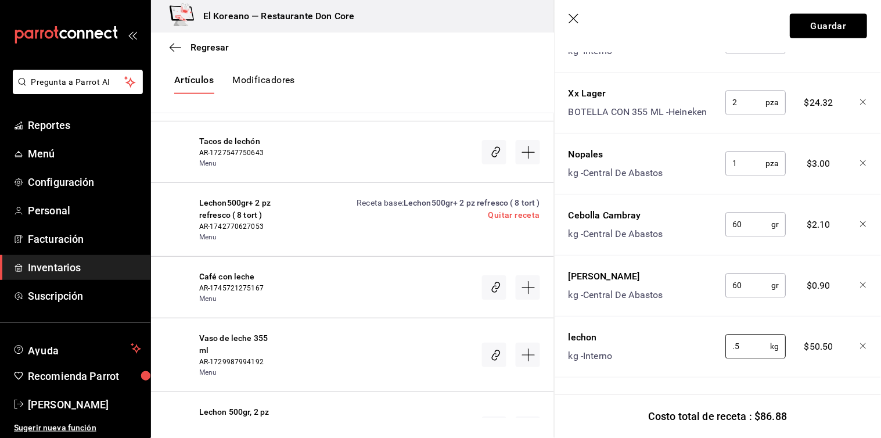
type input "0.5"
click at [751, 274] on input "60" at bounding box center [748, 285] width 46 height 23
type input "6"
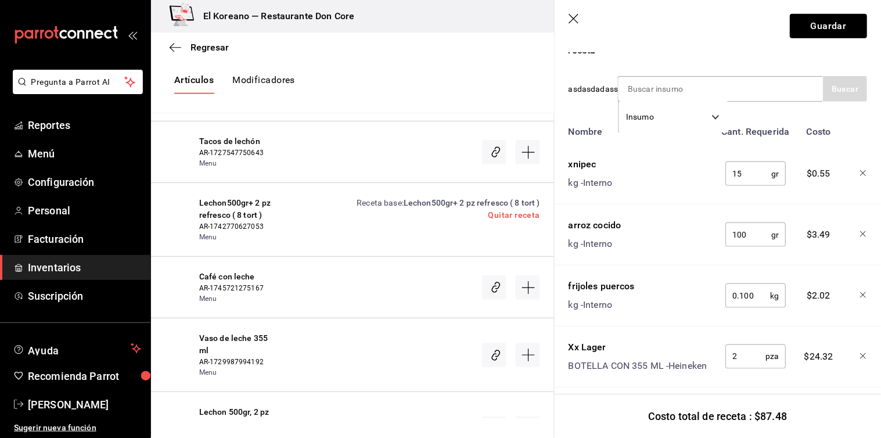
scroll to position [212, 0]
type input "100"
click at [697, 96] on input at bounding box center [676, 89] width 116 height 24
type input "tort"
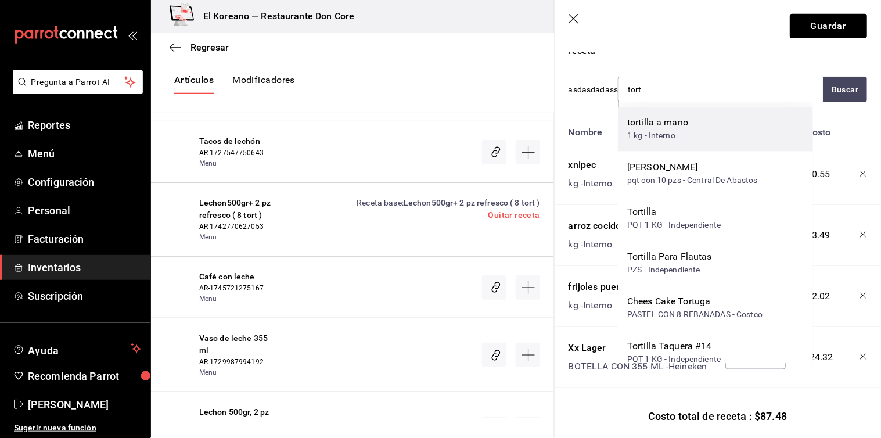
click at [692, 124] on div "tortilla a mano 1 kg - Interno" at bounding box center [715, 129] width 195 height 45
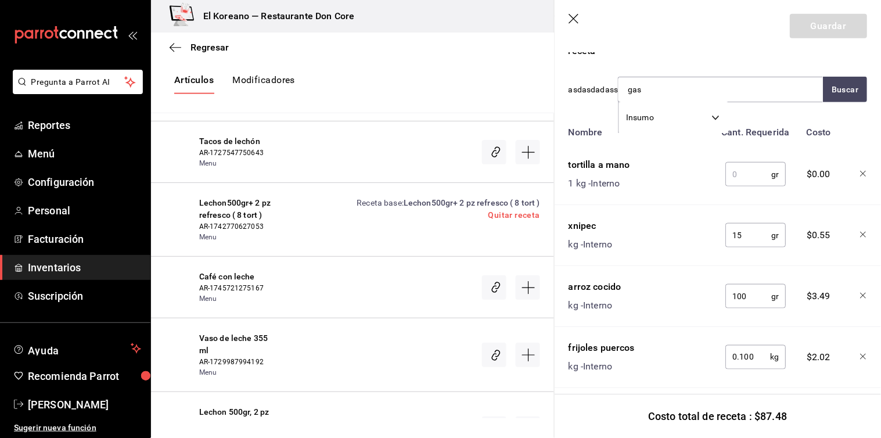
type input "[PERSON_NAME]"
click at [692, 124] on div "gasto fijo 1 pz - don core" at bounding box center [715, 129] width 195 height 45
click at [737, 171] on input "text" at bounding box center [745, 174] width 40 height 23
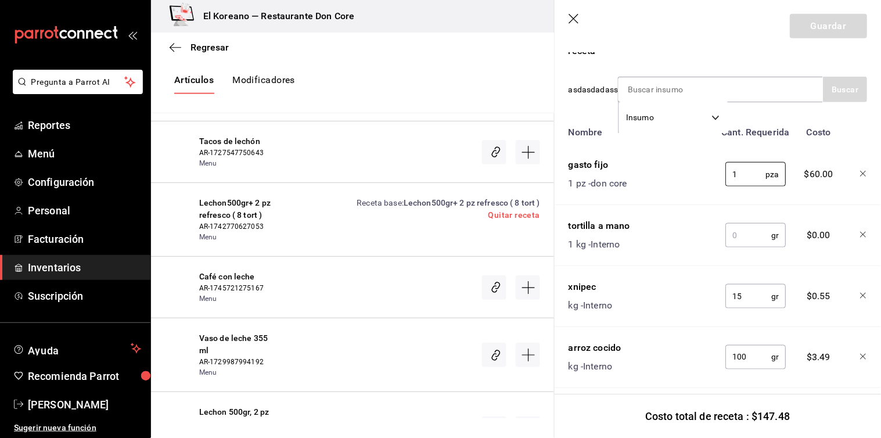
type input "1"
click at [741, 228] on input "text" at bounding box center [748, 234] width 46 height 23
type input "320"
click at [820, 30] on button "Guardar" at bounding box center [827, 26] width 77 height 24
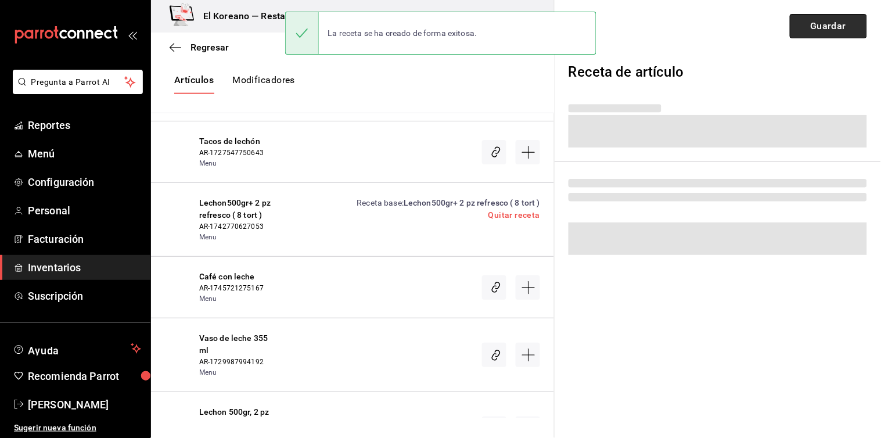
scroll to position [0, 0]
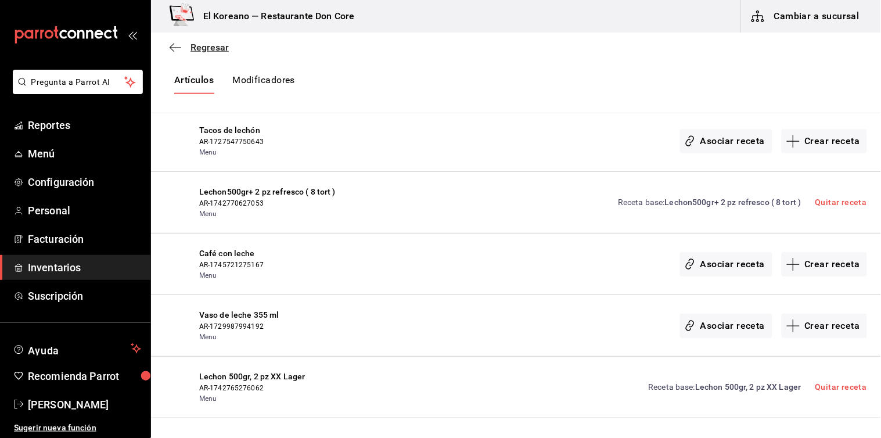
click at [208, 45] on span "Regresar" at bounding box center [209, 47] width 38 height 11
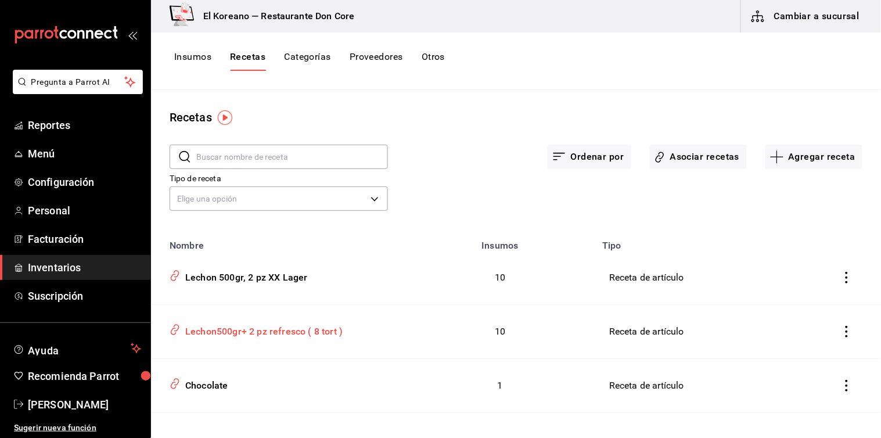
click at [232, 331] on div "Lechon500gr+ 2 pz refresco ( 8 tort )" at bounding box center [262, 329] width 162 height 18
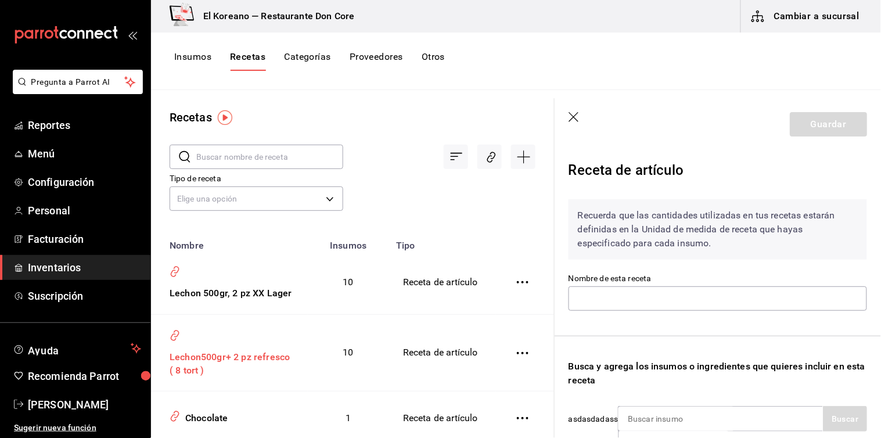
type input "Lechon500gr+ 2 pz refresco ( 8 tort )"
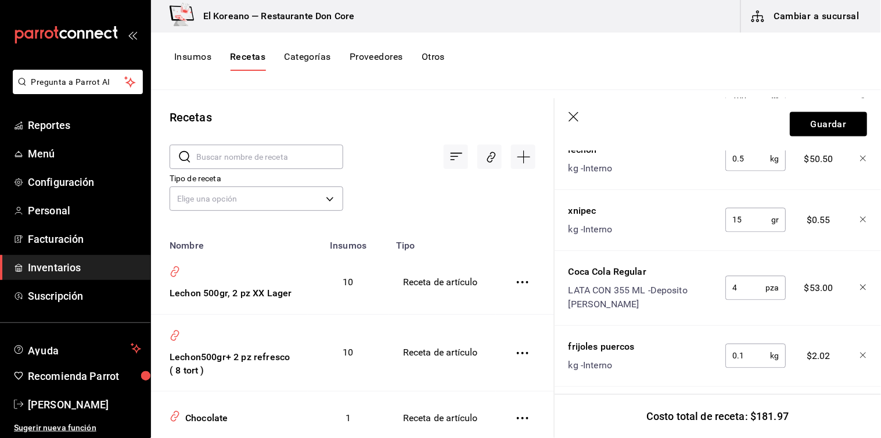
scroll to position [529, 0]
click at [738, 288] on input "4" at bounding box center [745, 286] width 40 height 23
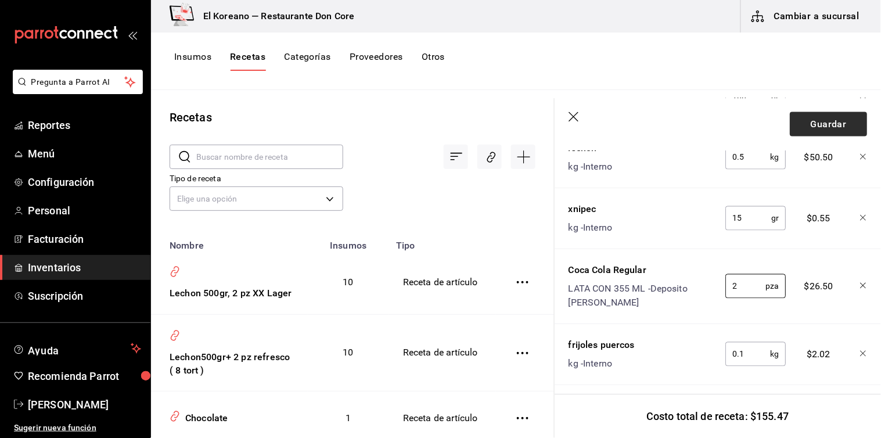
type input "2"
click at [832, 121] on button "Guardar" at bounding box center [827, 124] width 77 height 24
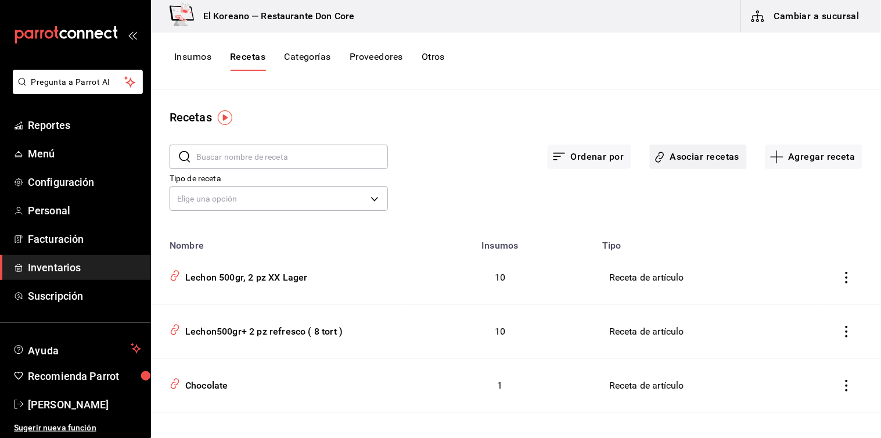
click at [676, 154] on button "Asociar recetas" at bounding box center [698, 157] width 97 height 24
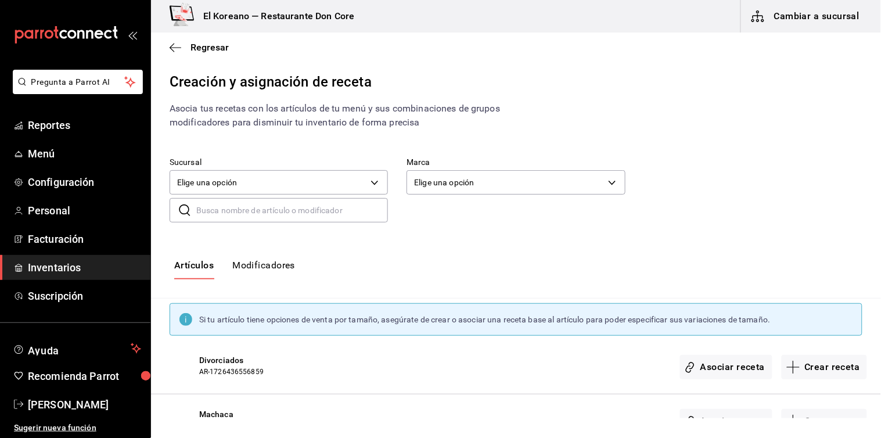
click at [217, 214] on input "text" at bounding box center [292, 210] width 192 height 23
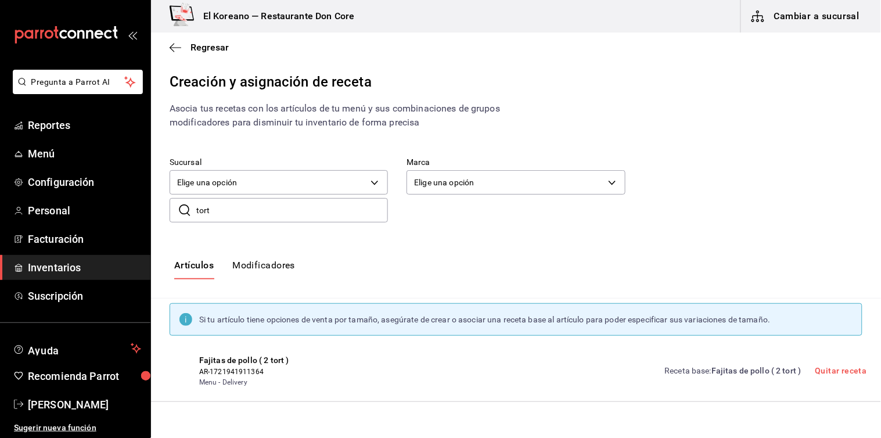
type input "tort"
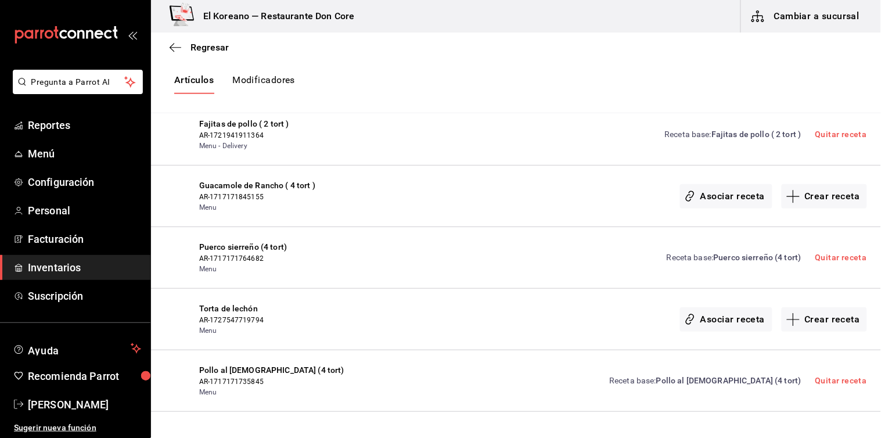
scroll to position [240, 0]
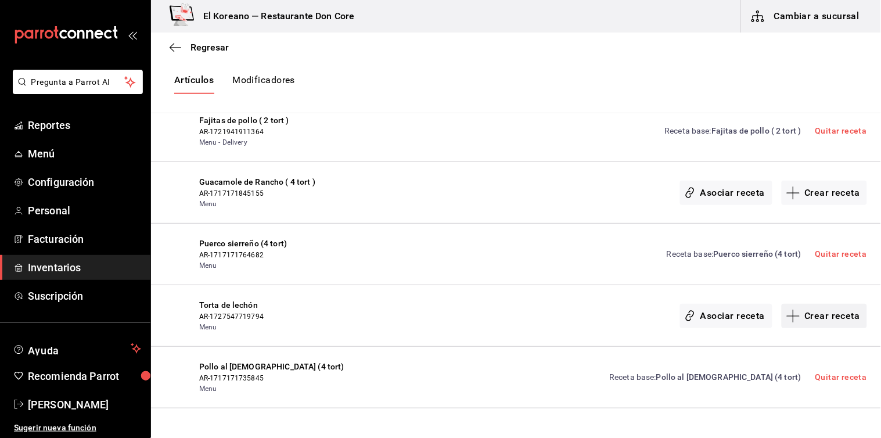
click at [828, 315] on button "Crear receta" at bounding box center [824, 316] width 86 height 24
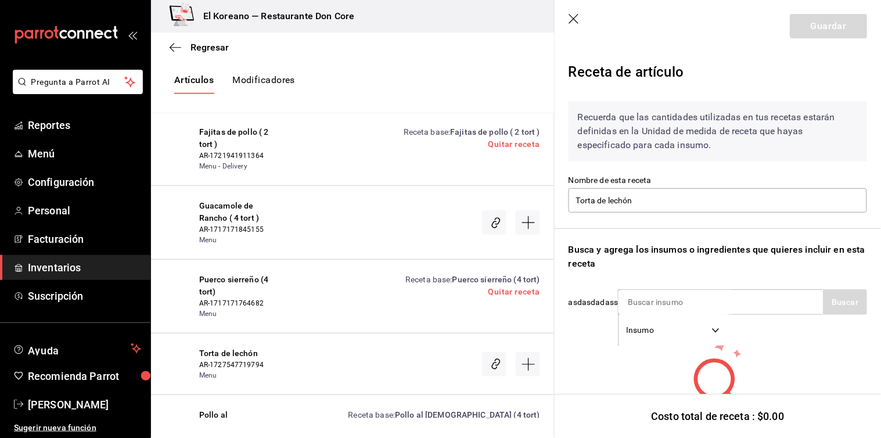
scroll to position [58, 0]
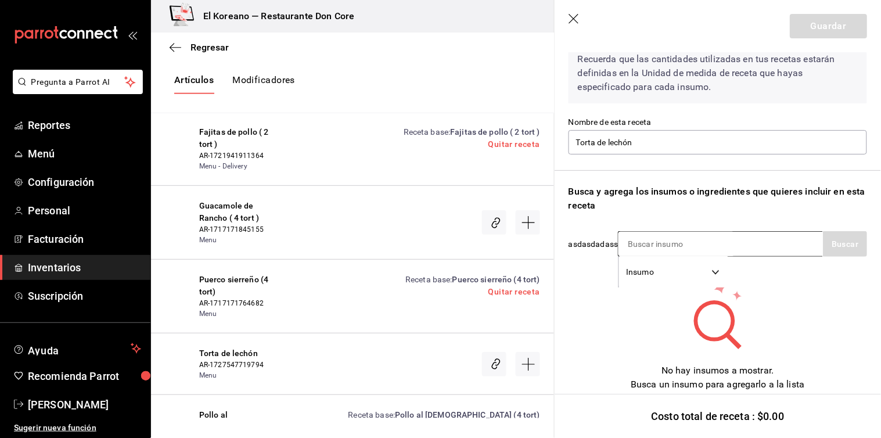
click at [662, 232] on input at bounding box center [676, 244] width 116 height 24
type input "bolill"
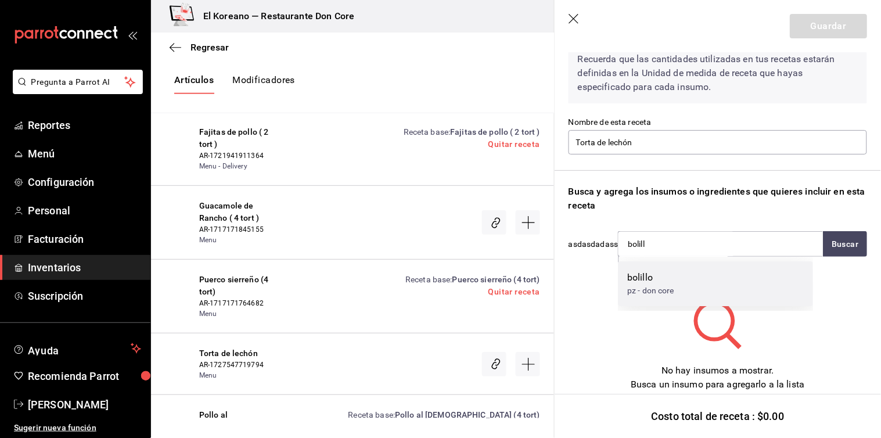
click at [657, 277] on div "bolillo" at bounding box center [650, 277] width 47 height 14
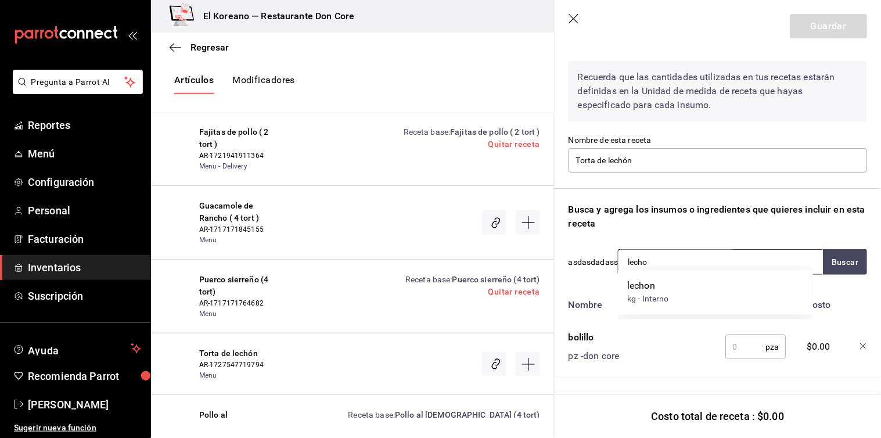
type input "lechon"
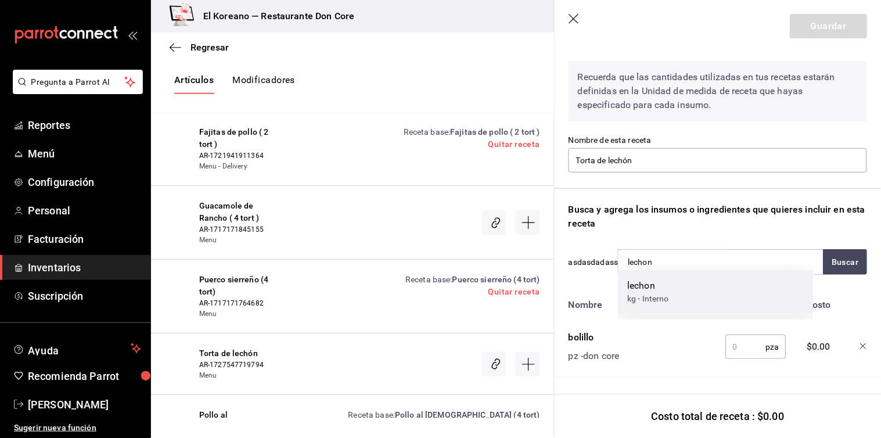
click at [648, 290] on div "lechon" at bounding box center [648, 286] width 42 height 14
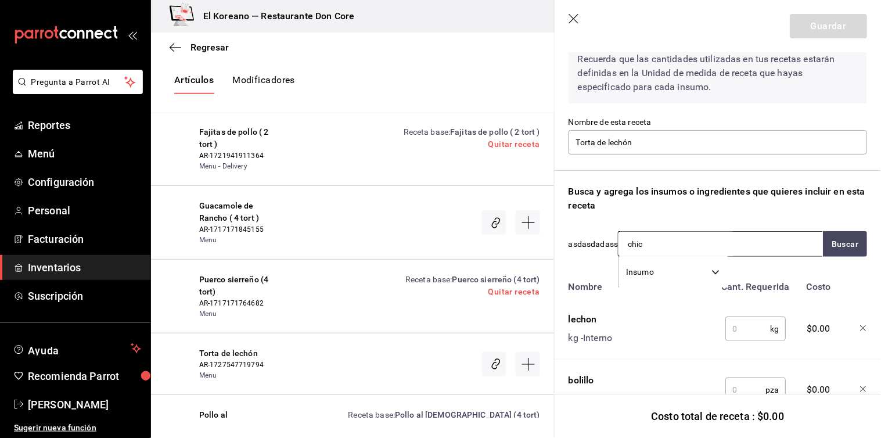
type input "chich"
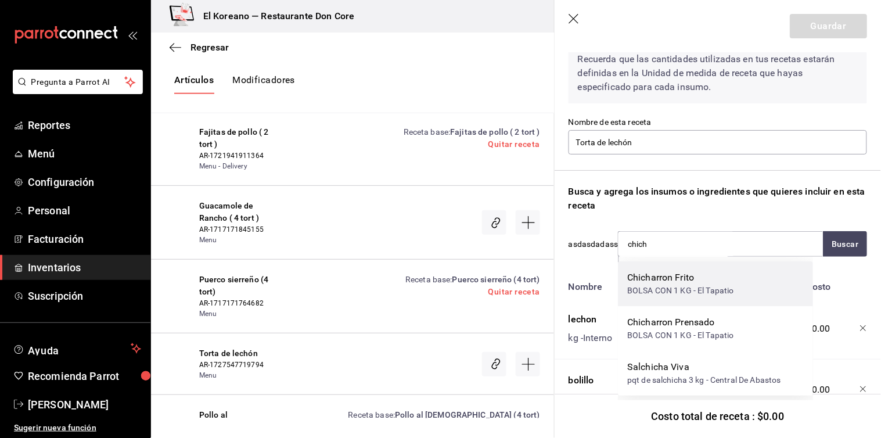
click at [675, 283] on div "Chicharron Frito" at bounding box center [680, 277] width 107 height 14
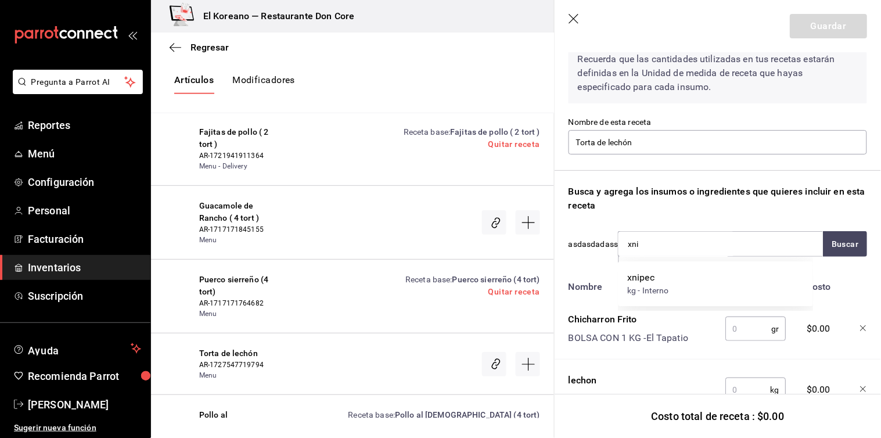
type input "xnip"
click at [675, 283] on div "xnipec kg - Interno" at bounding box center [715, 283] width 195 height 45
type input "guaca"
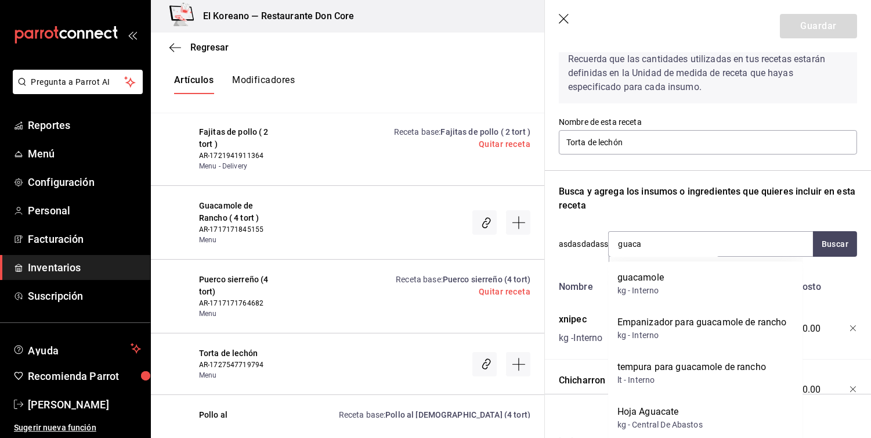
click at [675, 283] on div "guacamole kg - Interno" at bounding box center [705, 283] width 195 height 45
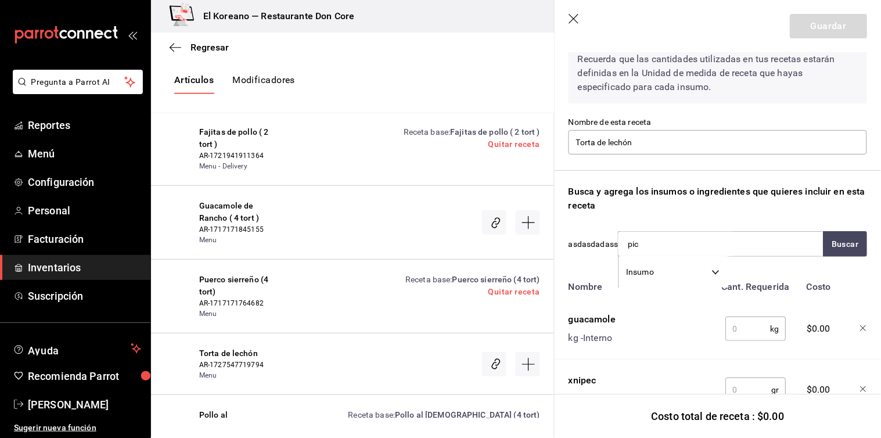
type input "pico"
click at [675, 283] on div "Pico de gallo" at bounding box center [654, 277] width 54 height 14
type input "t"
type input "taque"
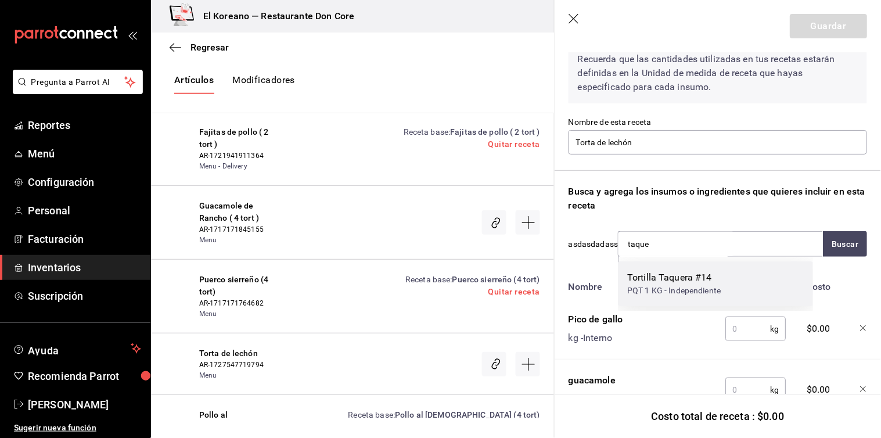
click at [662, 280] on div "Tortilla Taquera #14" at bounding box center [673, 277] width 93 height 14
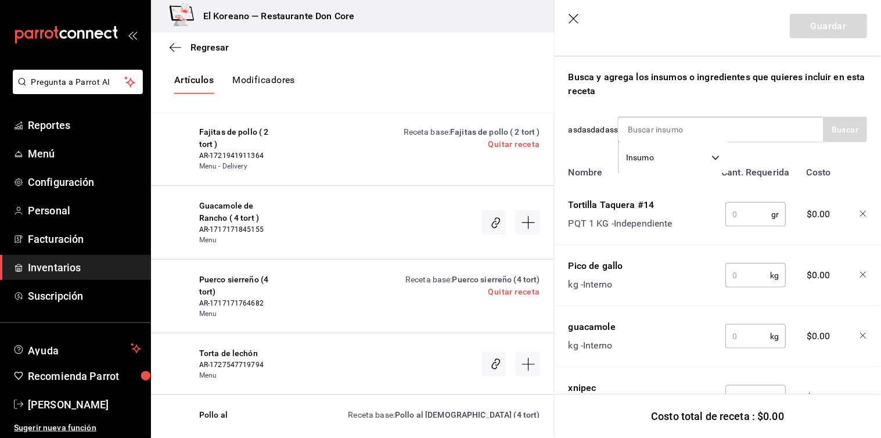
scroll to position [174, 0]
click at [742, 201] on input "text" at bounding box center [748, 212] width 46 height 23
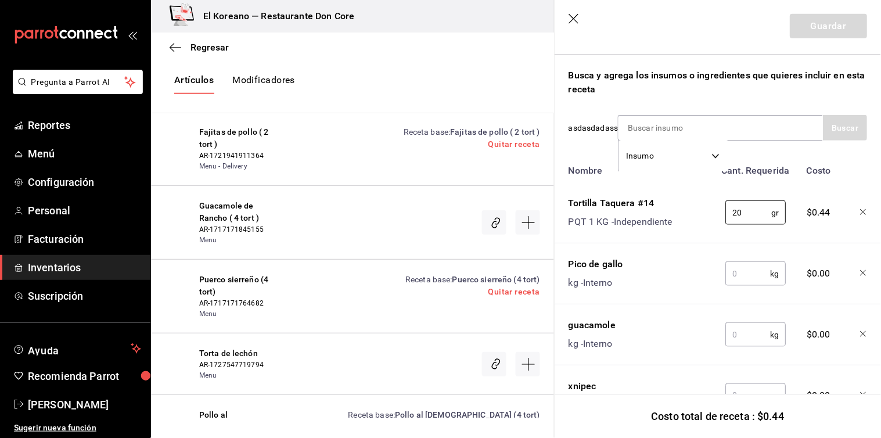
type input "20"
click at [741, 270] on input "text" at bounding box center [747, 273] width 45 height 23
type input "0.015"
click at [744, 323] on input "text" at bounding box center [747, 334] width 45 height 23
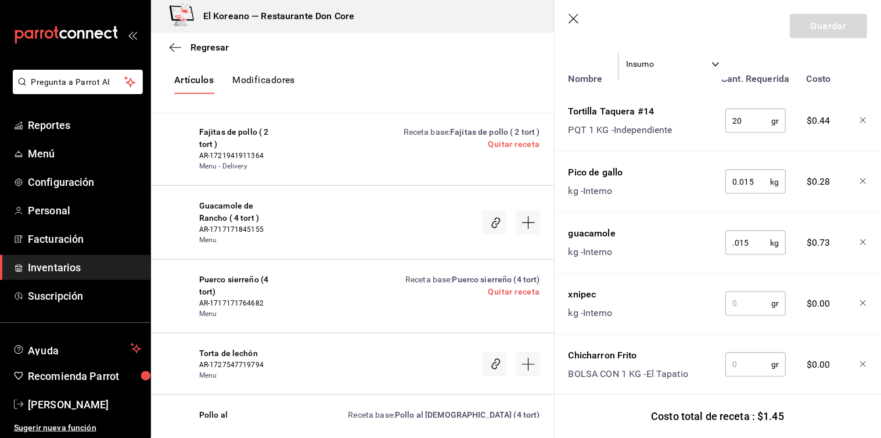
scroll to position [274, 0]
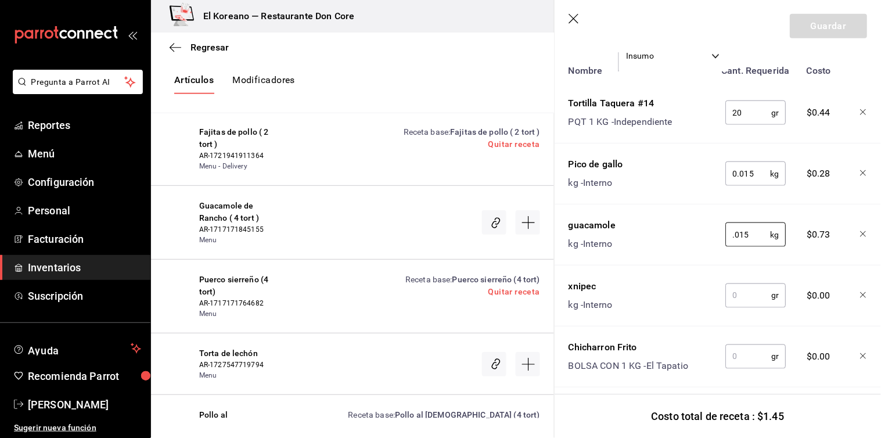
type input "0.015"
click at [744, 297] on input "text" at bounding box center [748, 295] width 46 height 23
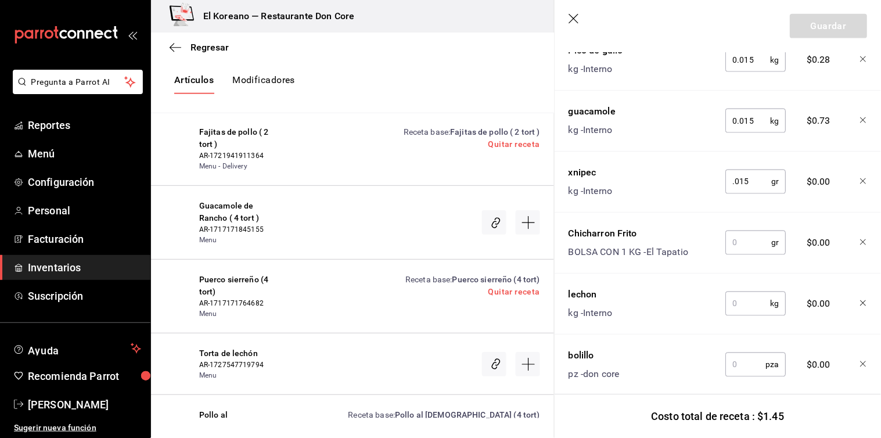
scroll to position [389, 0]
type input "."
type input "15"
click at [741, 240] on input "text" at bounding box center [748, 241] width 46 height 23
type input "10"
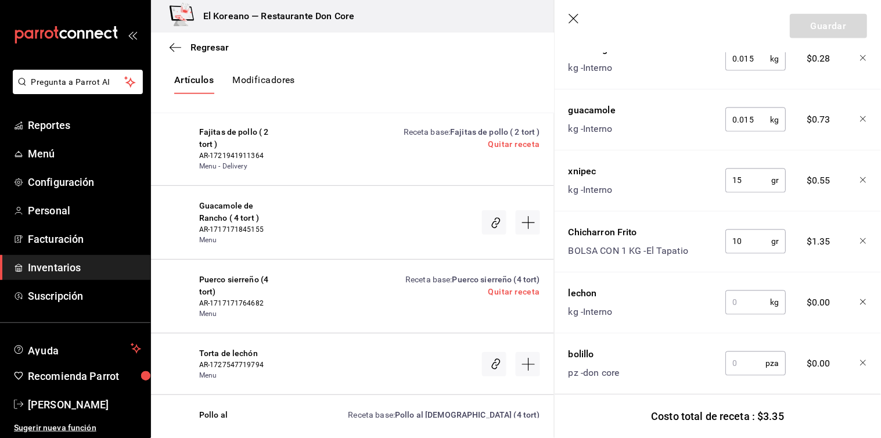
click at [747, 304] on input "text" at bounding box center [747, 302] width 45 height 23
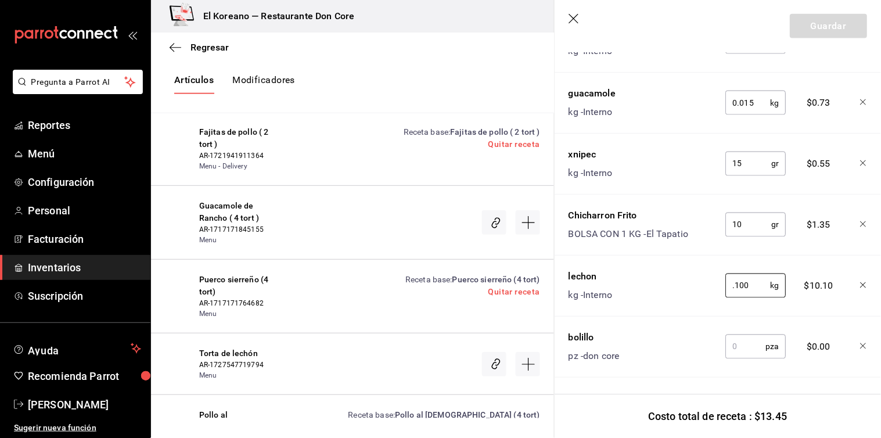
type input "0.100"
click at [739, 335] on input "text" at bounding box center [745, 346] width 40 height 23
type input "1"
click at [765, 374] on div "Receta de artículo Recuerda que las cantidades utilizadas en tus recetas estará…" at bounding box center [717, 42] width 326 height 791
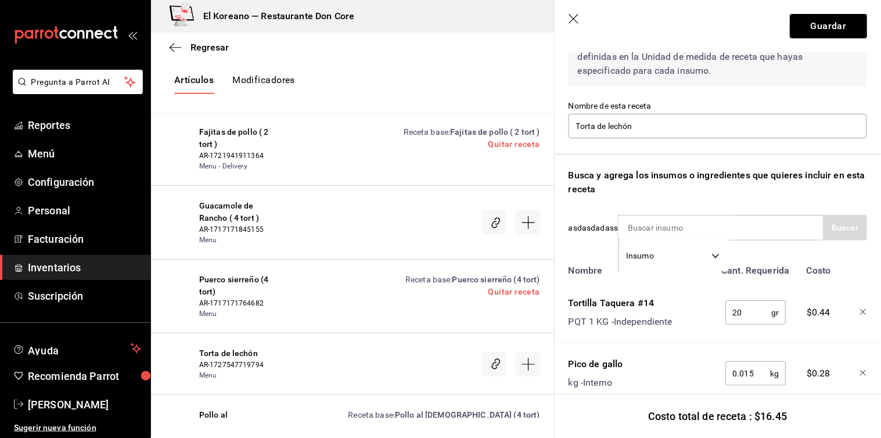
scroll to position [62, 0]
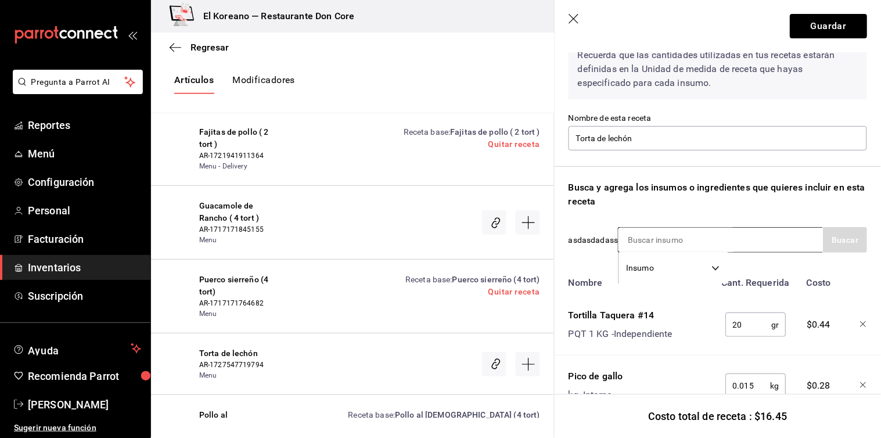
click at [750, 236] on div "Insumo SUPPLY" at bounding box center [720, 240] width 205 height 26
click at [684, 239] on input at bounding box center [676, 240] width 116 height 24
type input "[PERSON_NAME]"
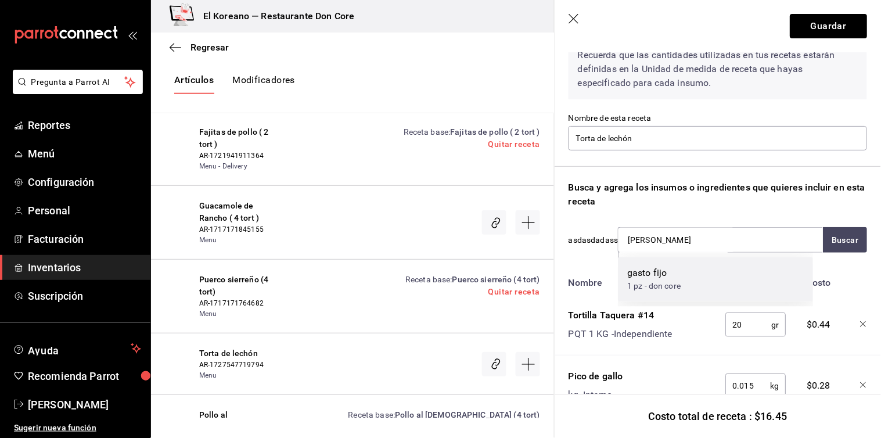
click at [647, 281] on div "1 pz - don core" at bounding box center [653, 286] width 53 height 12
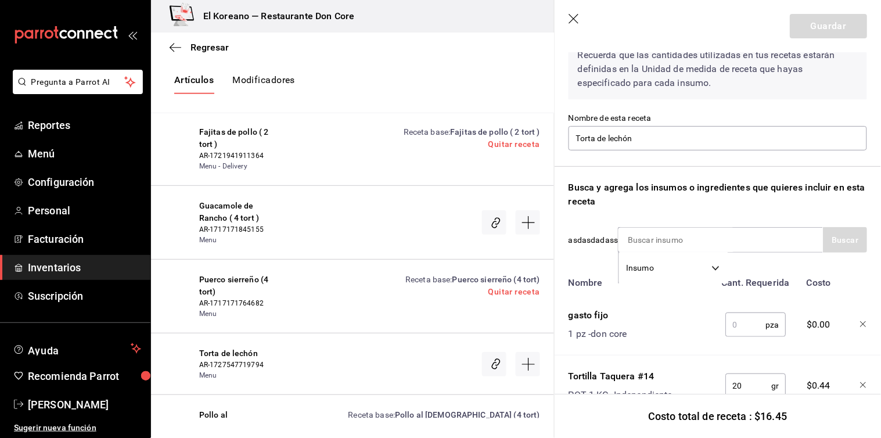
click at [728, 321] on input "text" at bounding box center [745, 324] width 40 height 23
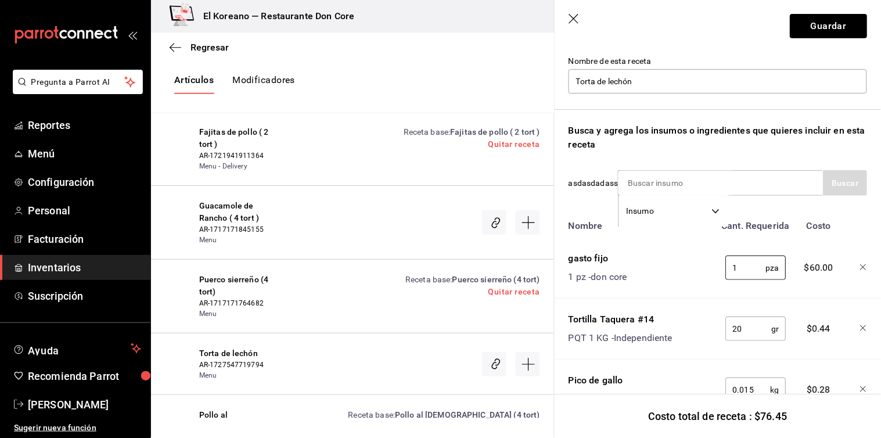
scroll to position [120, 0]
type input "1"
click at [809, 24] on button "Guardar" at bounding box center [827, 26] width 77 height 24
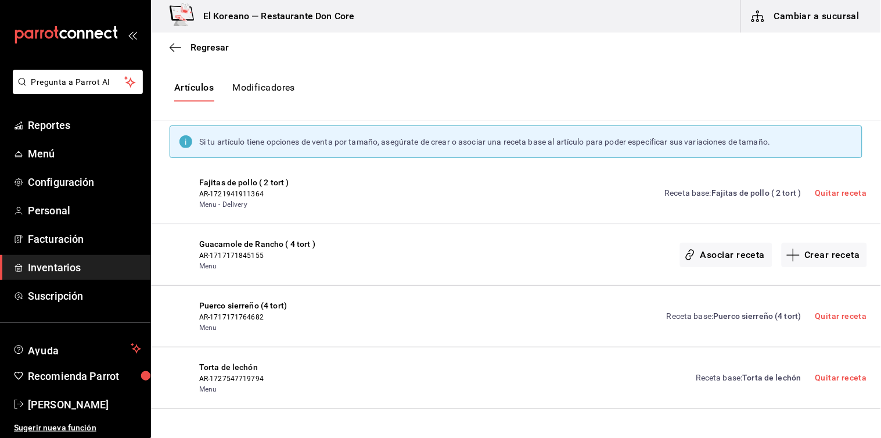
scroll to position [175, 0]
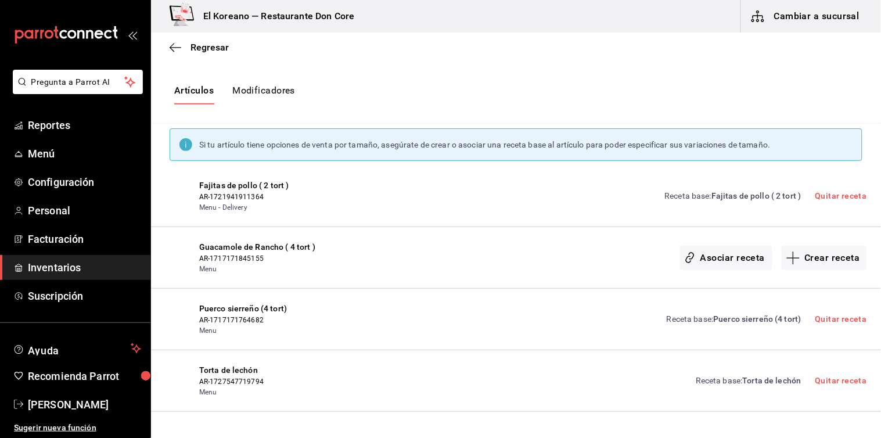
click at [205, 56] on div "Regresar" at bounding box center [516, 48] width 730 height 30
click at [207, 53] on span "Regresar" at bounding box center [209, 47] width 38 height 11
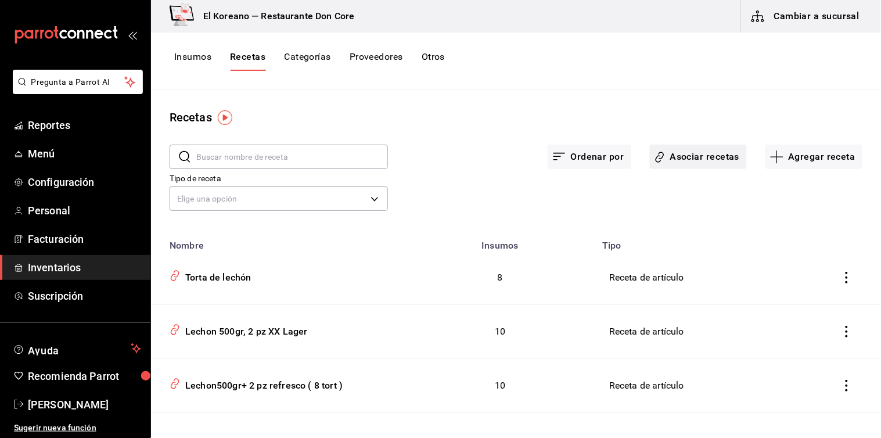
click at [680, 160] on button "Asociar recetas" at bounding box center [698, 157] width 97 height 24
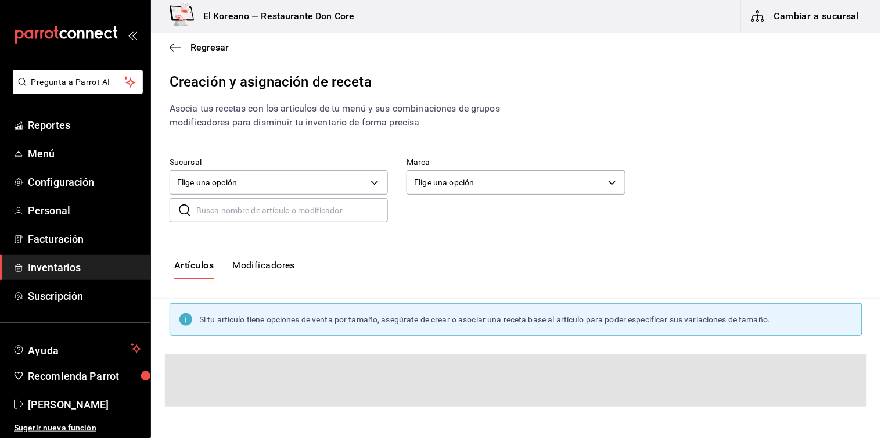
click at [246, 213] on input "text" at bounding box center [292, 210] width 192 height 23
type input "tacos"
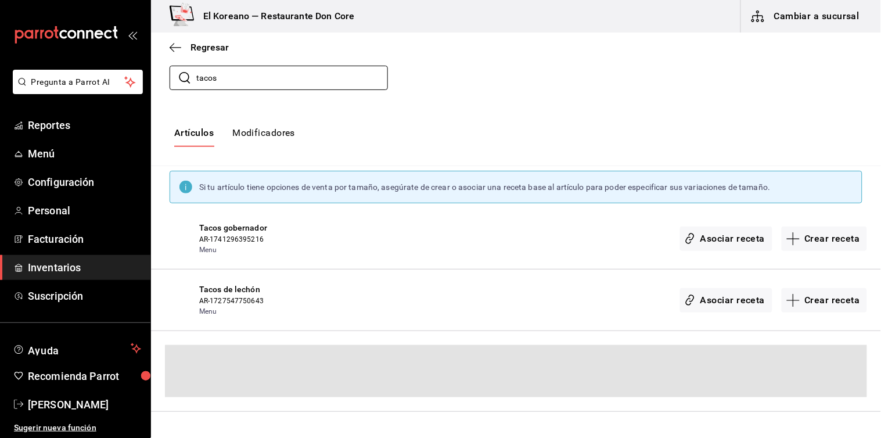
scroll to position [45, 0]
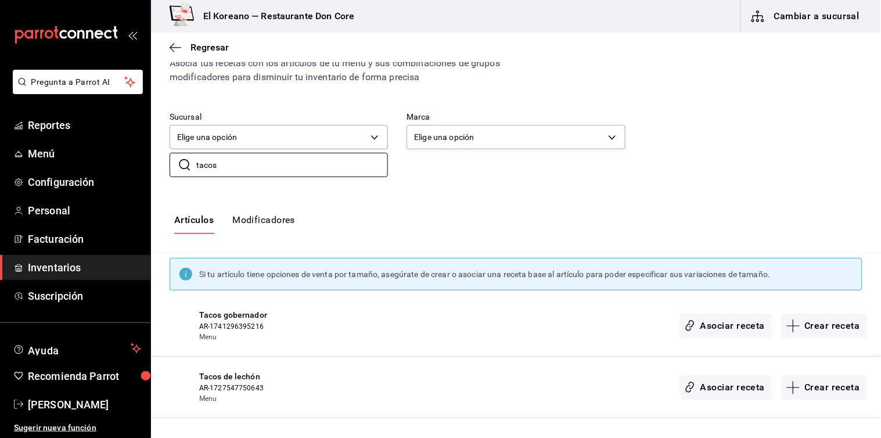
click at [233, 383] on span "AR-1727547750643" at bounding box center [276, 388] width 154 height 10
click at [820, 388] on button "Crear receta" at bounding box center [824, 387] width 86 height 24
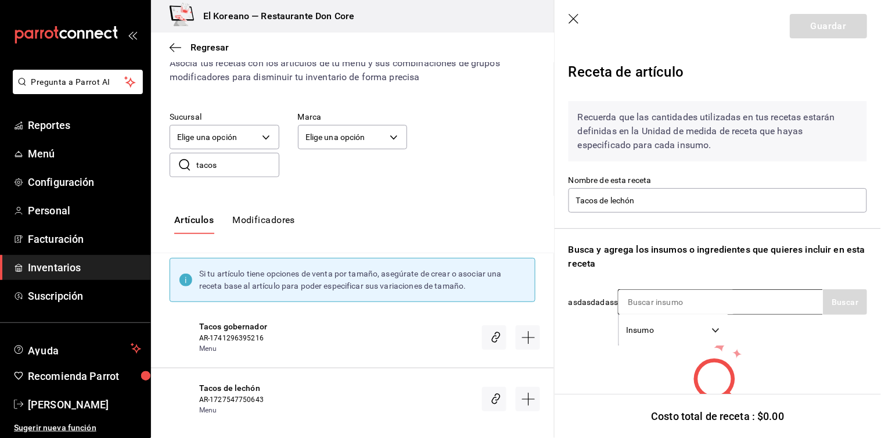
click at [745, 295] on div "Insumo SUPPLY" at bounding box center [720, 302] width 205 height 26
click at [737, 310] on div "Insumo SUPPLY" at bounding box center [720, 302] width 205 height 26
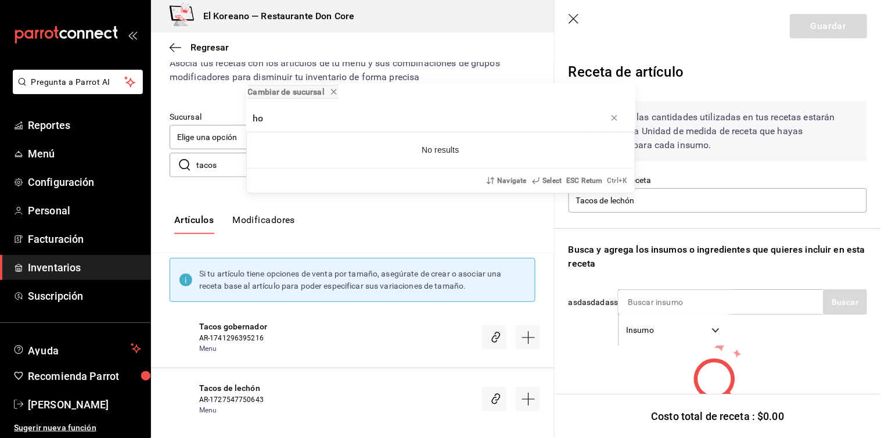
type input "h"
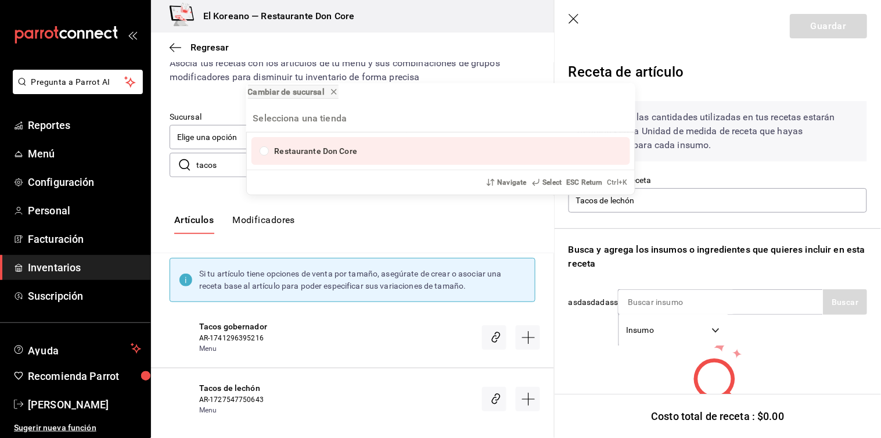
click at [681, 294] on div "Cambiar de sucursal Restaurante Don Core Navigate Select ESC Return Ctrl+ K" at bounding box center [440, 219] width 881 height 438
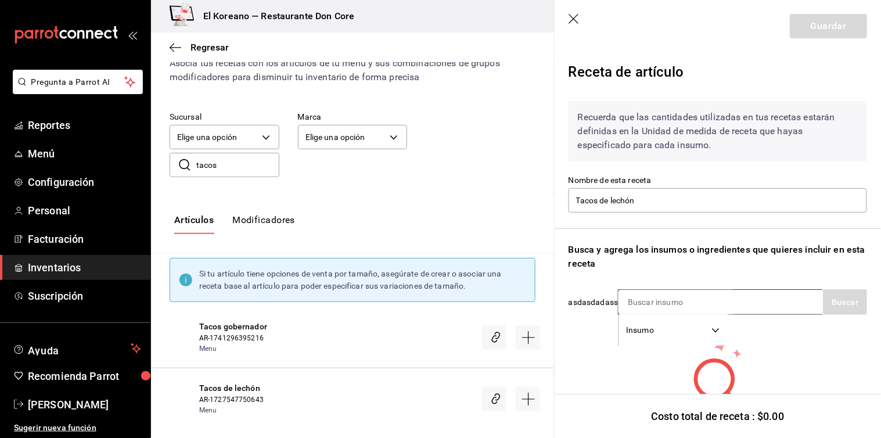
click at [648, 300] on input at bounding box center [676, 302] width 116 height 24
type input "lechon"
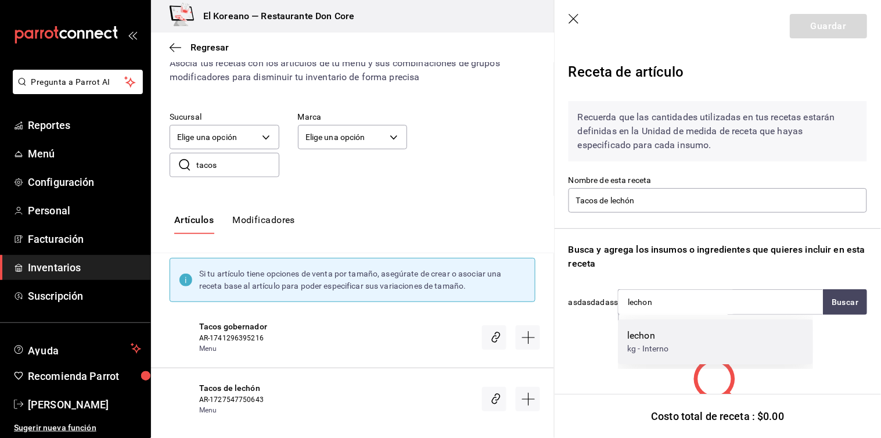
click at [638, 334] on div "lechon" at bounding box center [648, 336] width 42 height 14
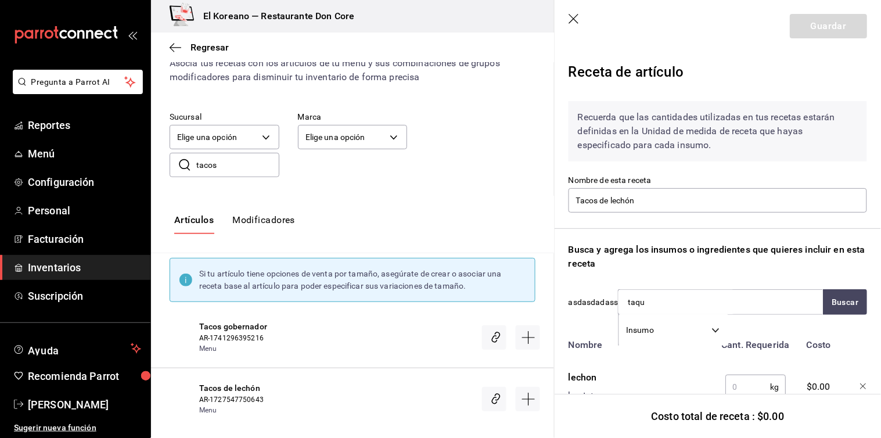
type input "taque"
click at [638, 334] on div "Tortilla Taquera #14" at bounding box center [673, 336] width 93 height 14
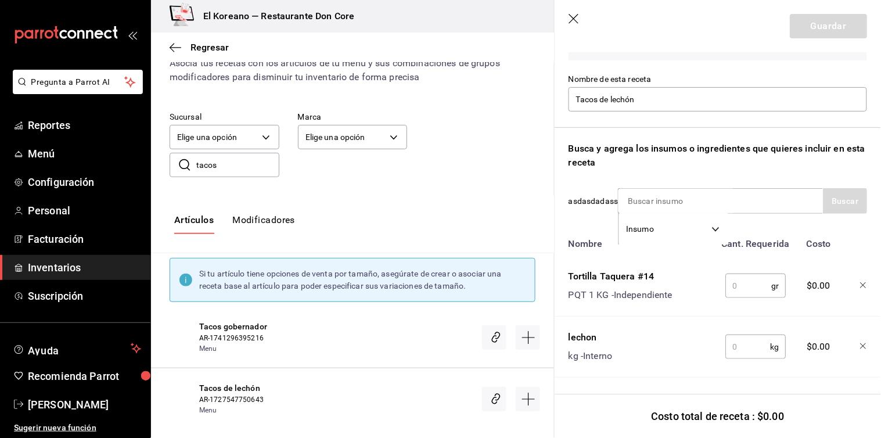
scroll to position [110, 0]
type input "chicha"
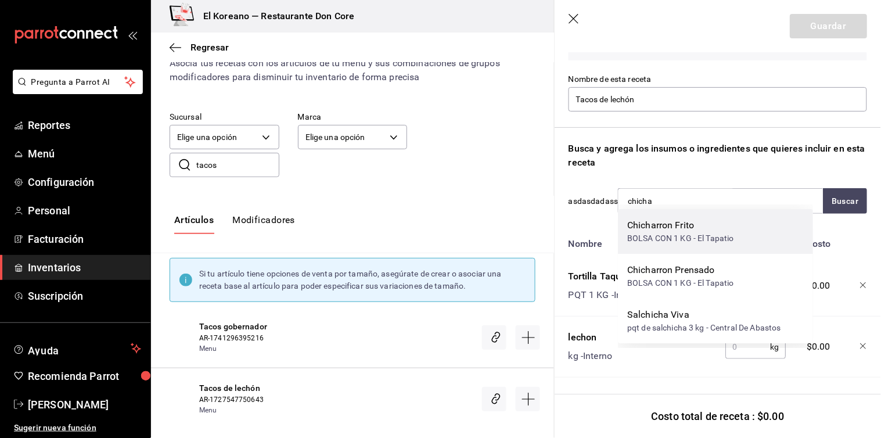
click at [673, 241] on div "BOLSA CON 1 KG - El Tapatio" at bounding box center [680, 238] width 107 height 12
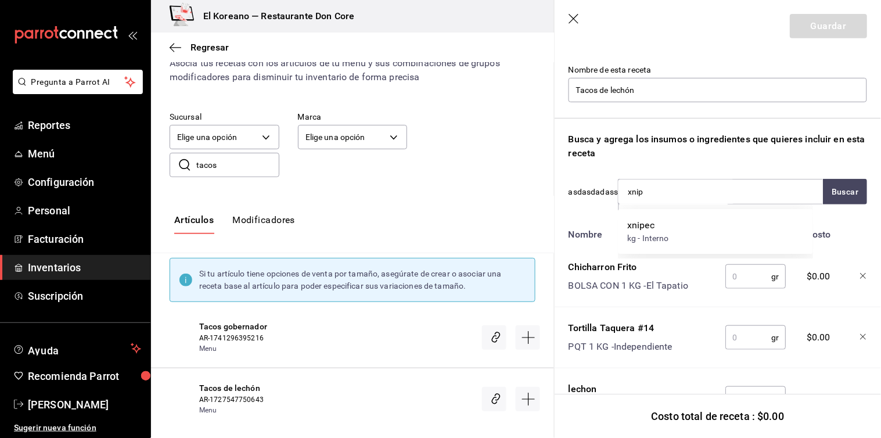
type input "xnipe"
click at [686, 223] on div "xnipec kg - Interno" at bounding box center [715, 231] width 195 height 45
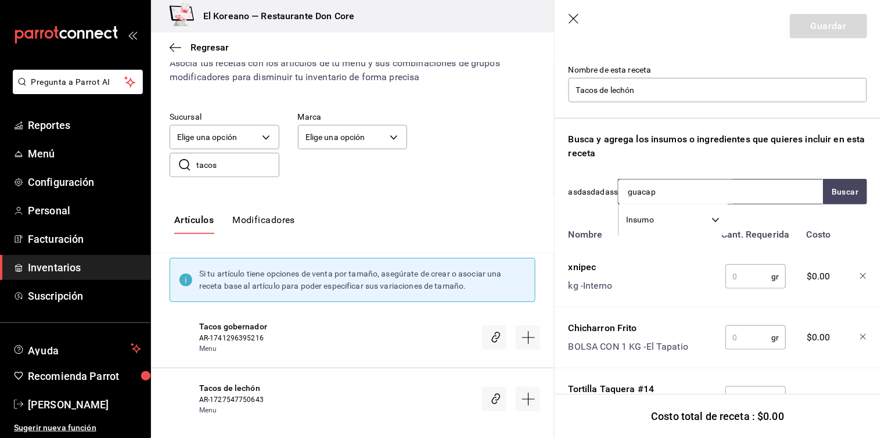
type input "guaca"
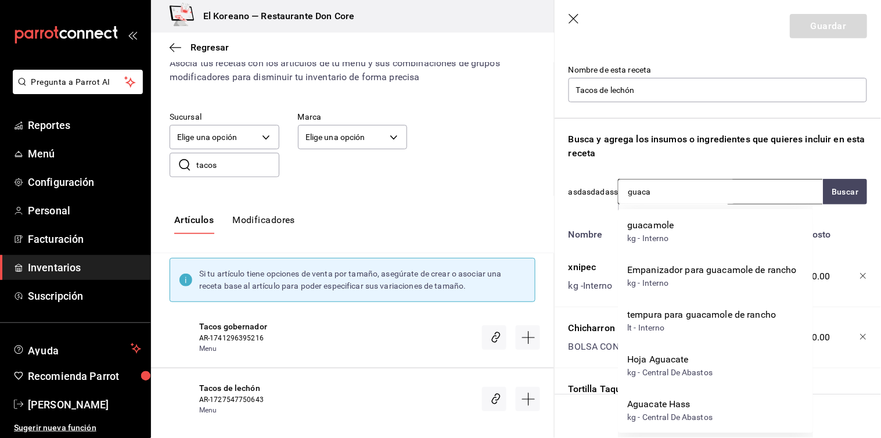
click at [686, 223] on div "guacamole kg - Interno" at bounding box center [715, 231] width 195 height 45
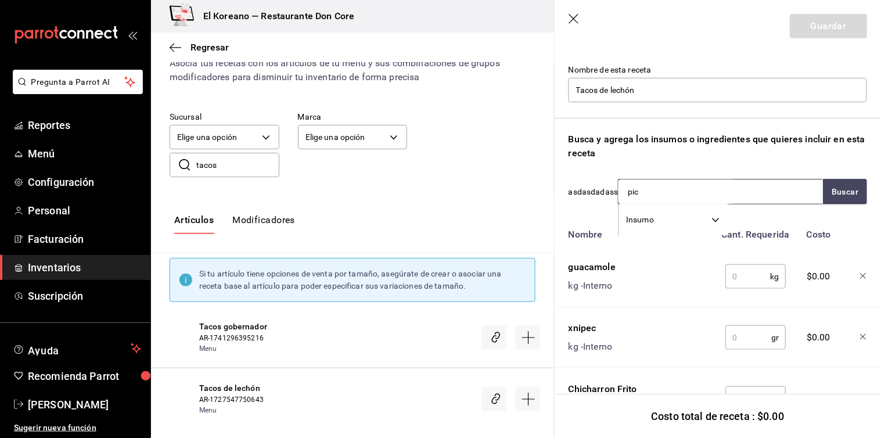
type input "pico"
click at [686, 223] on div "[PERSON_NAME] kg - Interno" at bounding box center [715, 231] width 195 height 45
type input "ceboll"
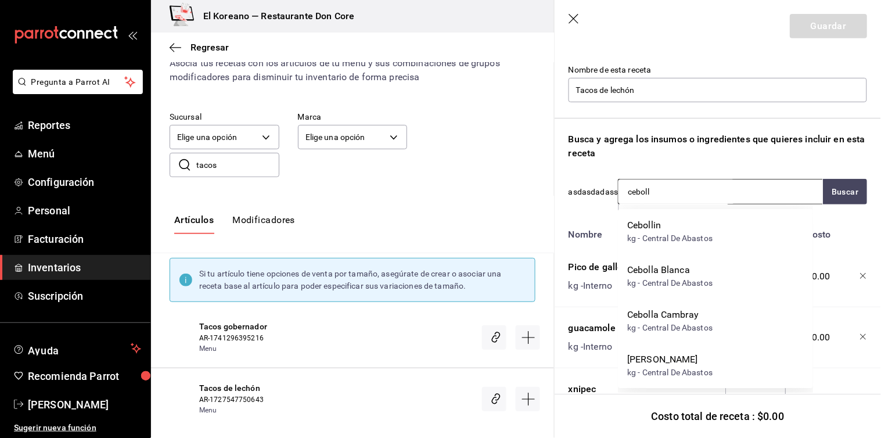
click at [686, 223] on div "Cebollin" at bounding box center [669, 225] width 85 height 14
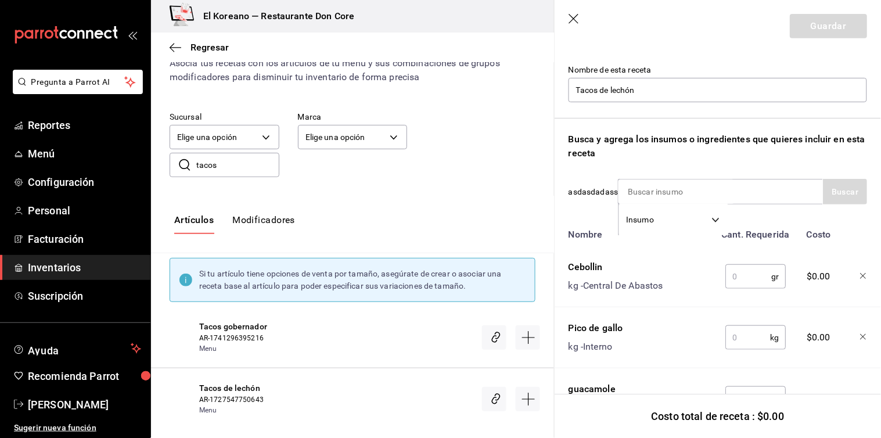
click at [745, 273] on input "text" at bounding box center [748, 276] width 46 height 23
type input "2"
click at [740, 337] on input "text" at bounding box center [747, 337] width 45 height 23
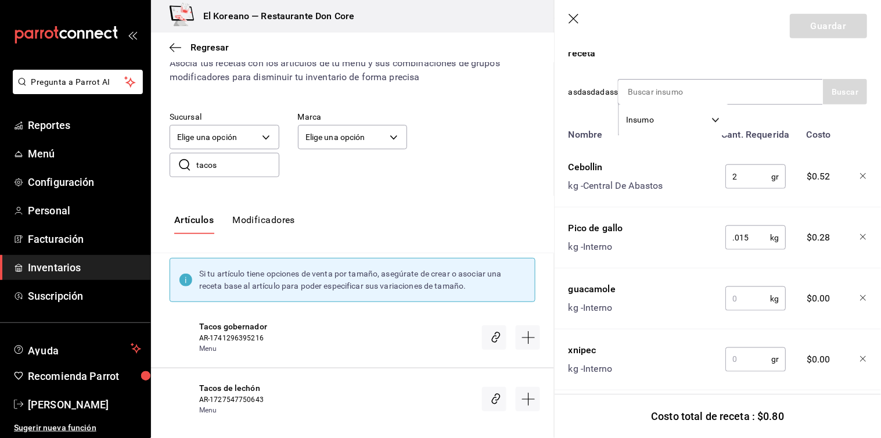
scroll to position [221, 0]
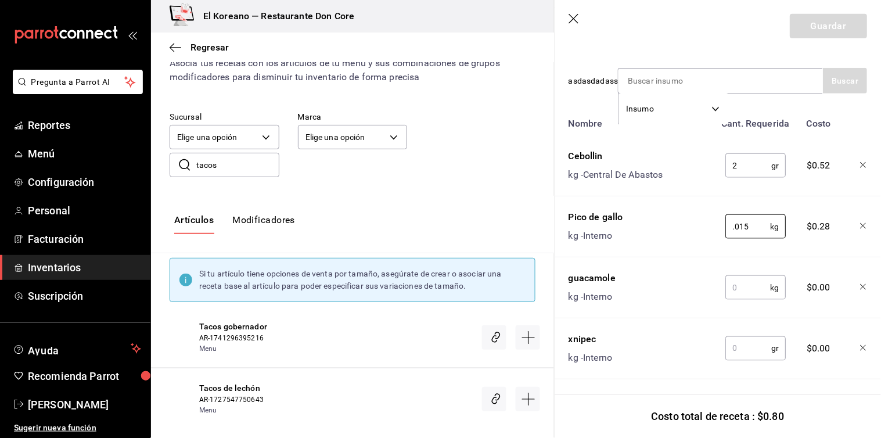
type input "0.015"
click at [741, 294] on input "text" at bounding box center [747, 287] width 45 height 23
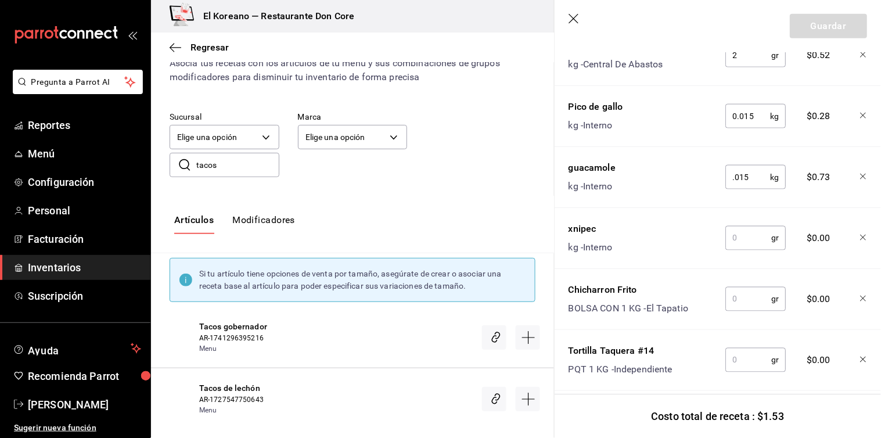
scroll to position [371, 0]
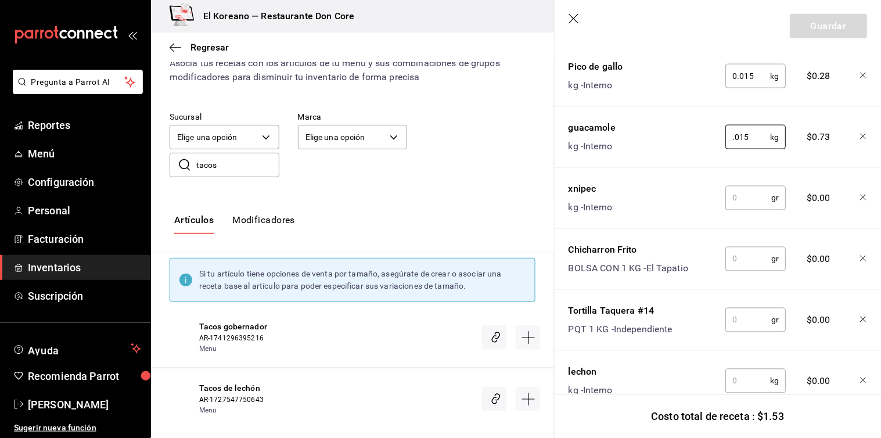
type input "0.015"
click at [739, 201] on input "text" at bounding box center [748, 197] width 46 height 23
type input "."
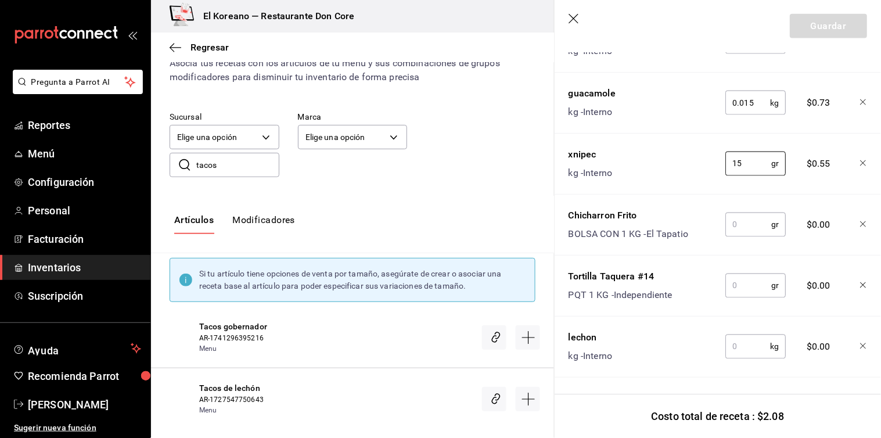
type input "15"
click at [751, 213] on input "text" at bounding box center [748, 224] width 46 height 23
click at [753, 276] on input "text" at bounding box center [748, 285] width 46 height 23
click at [749, 342] on input "text" at bounding box center [747, 346] width 45 height 23
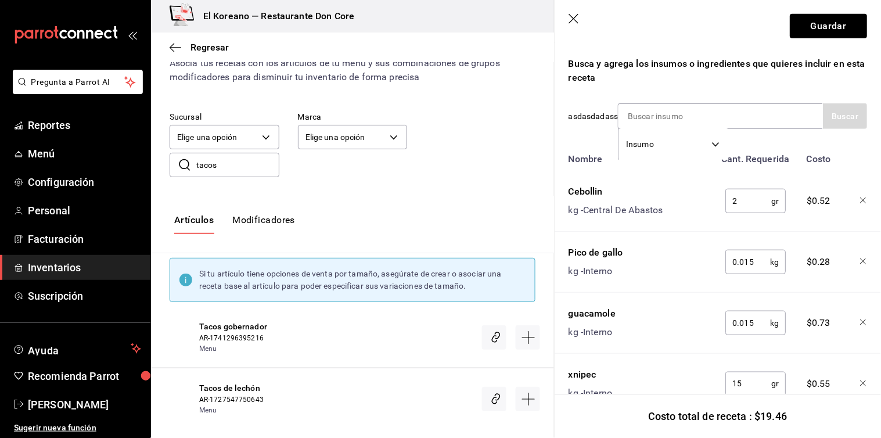
scroll to position [184, 0]
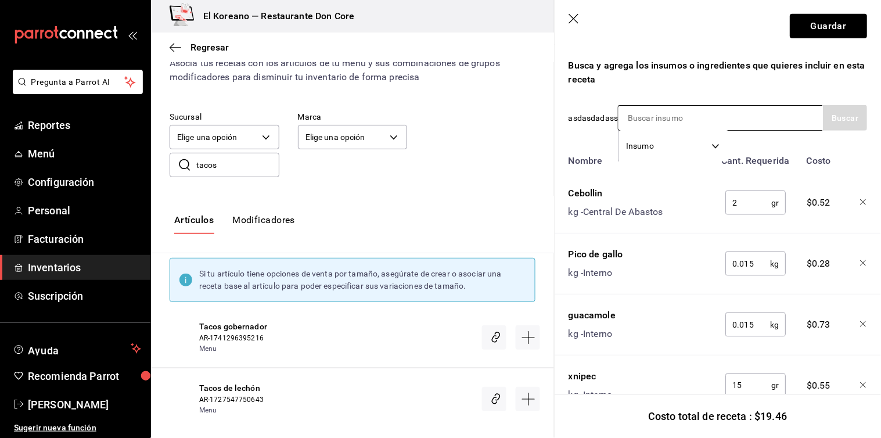
click at [701, 122] on input at bounding box center [676, 118] width 116 height 24
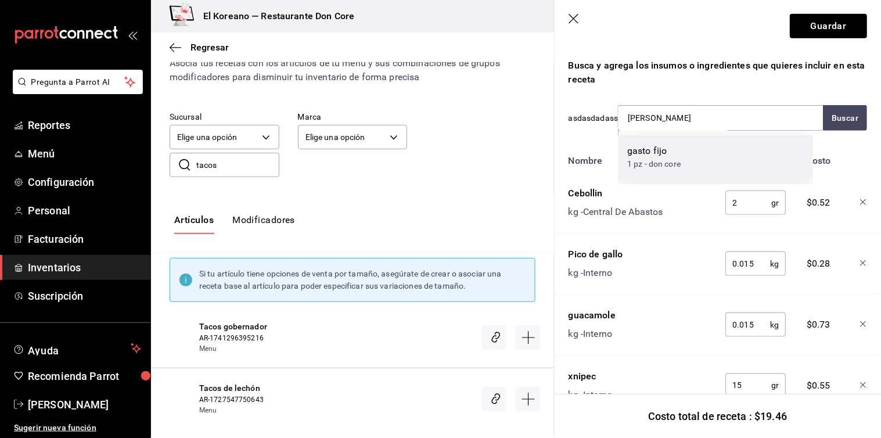
click at [669, 145] on div "gasto fijo" at bounding box center [653, 151] width 53 height 14
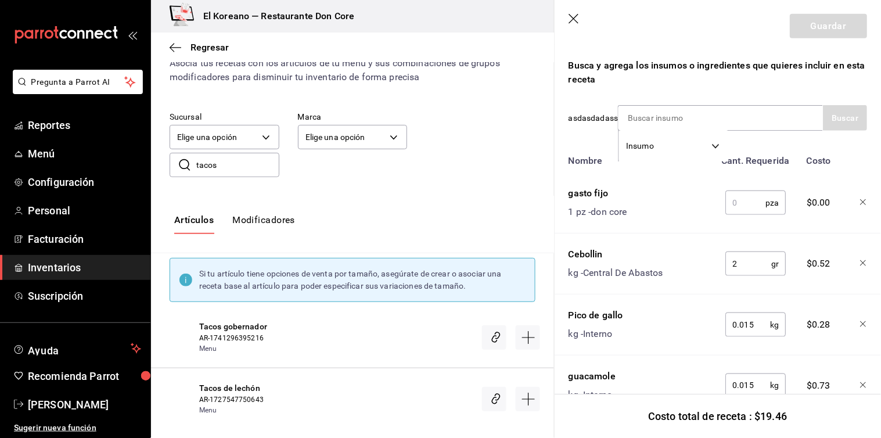
click at [739, 201] on input "text" at bounding box center [745, 202] width 40 height 23
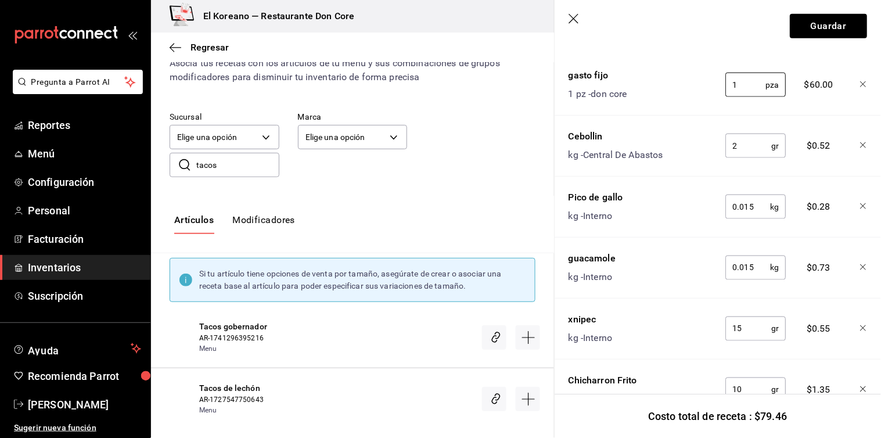
scroll to position [306, 0]
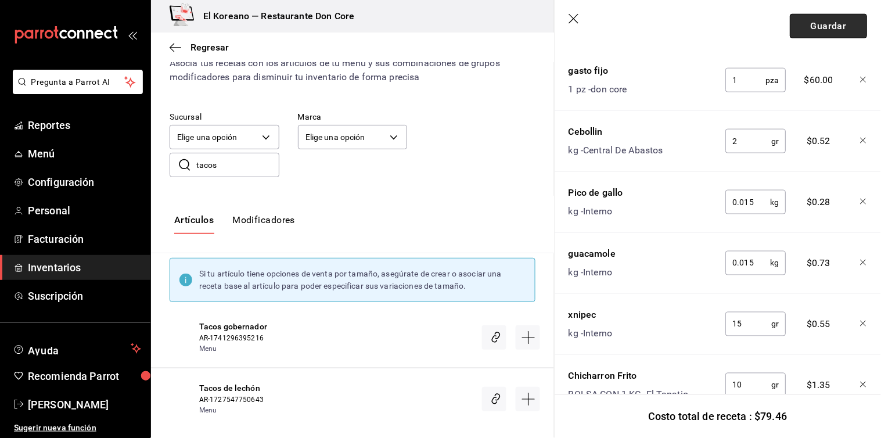
click at [835, 23] on button "Guardar" at bounding box center [827, 26] width 77 height 24
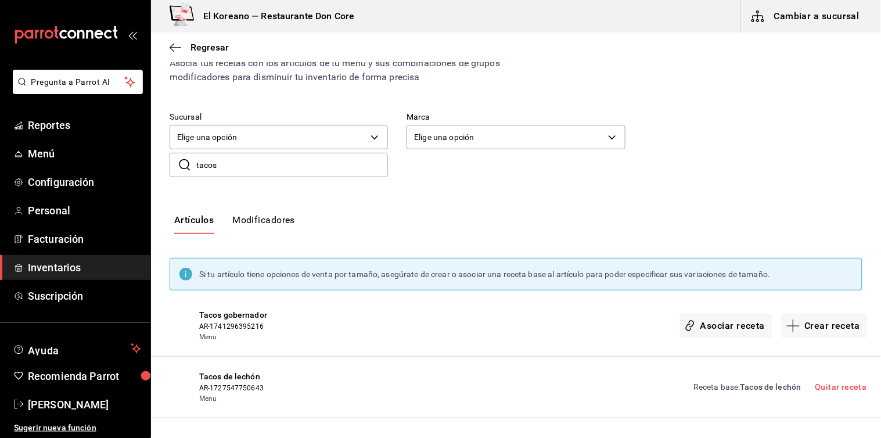
scroll to position [20, 0]
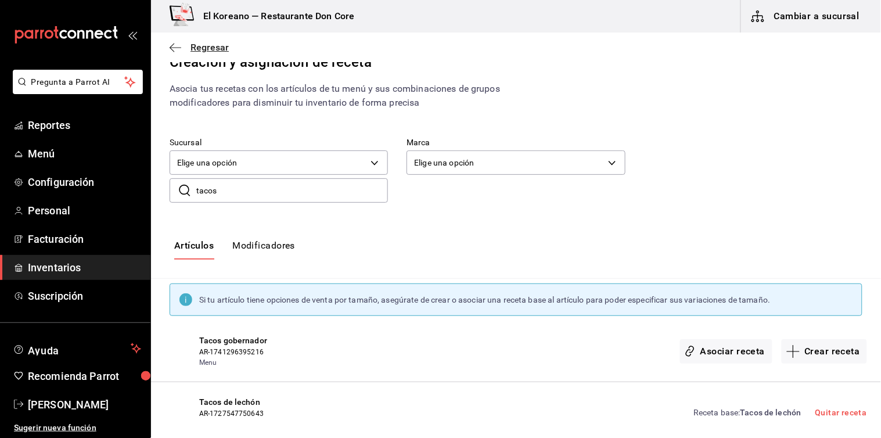
click at [199, 45] on span "Regresar" at bounding box center [209, 47] width 38 height 11
